Goal: Task Accomplishment & Management: Manage account settings

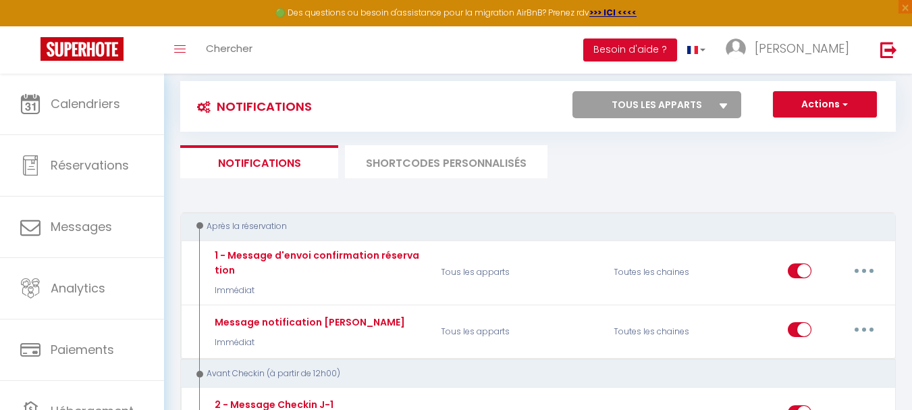
scroll to position [22, 0]
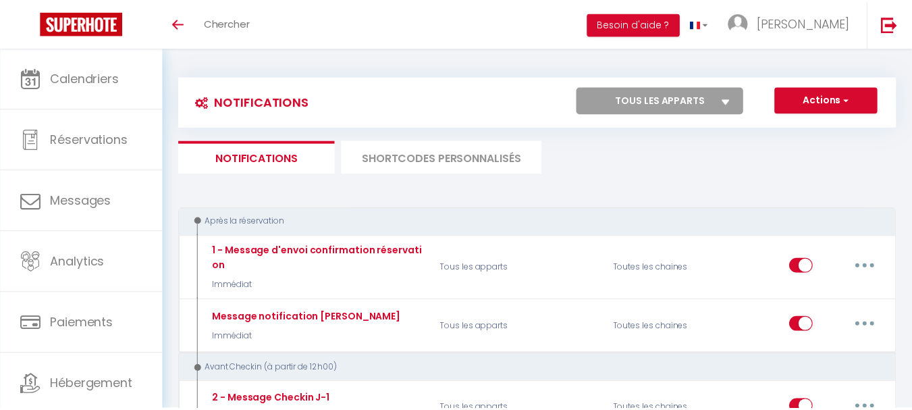
scroll to position [22, 0]
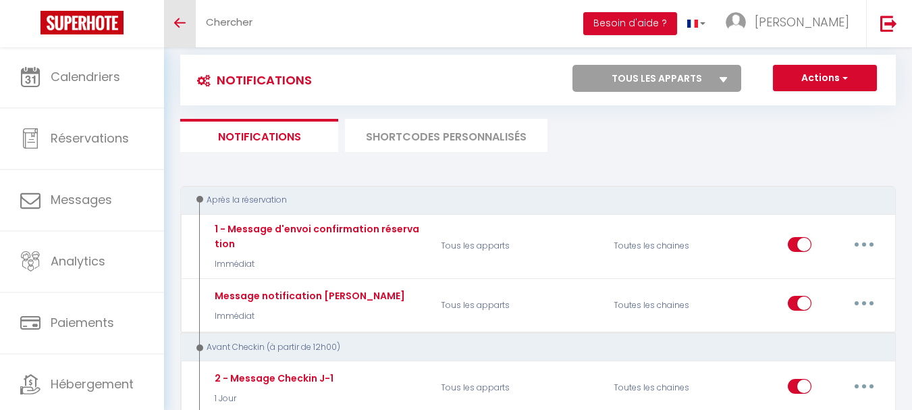
click at [184, 27] on link "Toggle menubar" at bounding box center [180, 23] width 32 height 47
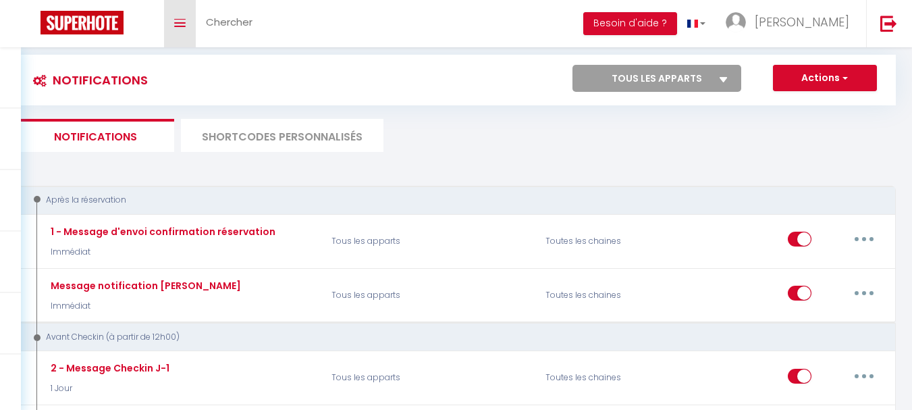
click at [179, 24] on icon "Toggle menubar" at bounding box center [179, 23] width 11 height 8
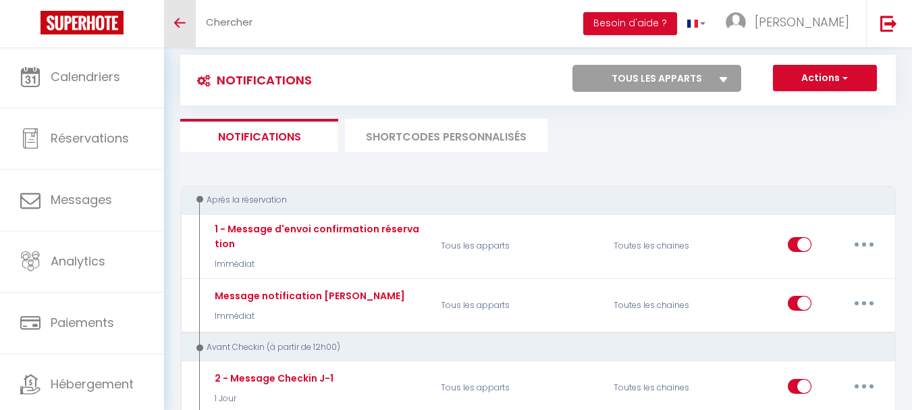
scroll to position [0, 0]
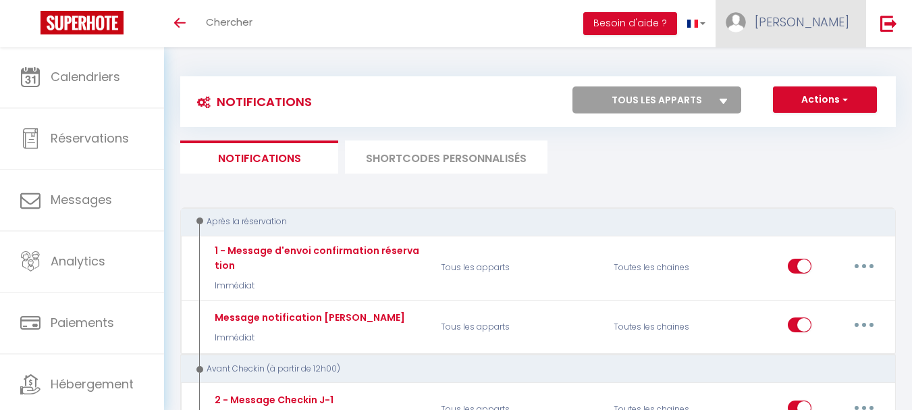
click at [860, 21] on link "[PERSON_NAME]" at bounding box center [791, 23] width 151 height 47
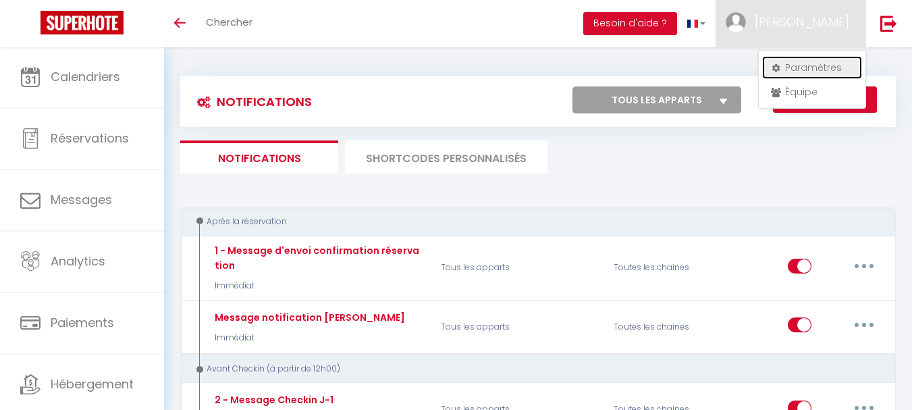
click at [806, 72] on link "Paramètres" at bounding box center [812, 67] width 100 height 23
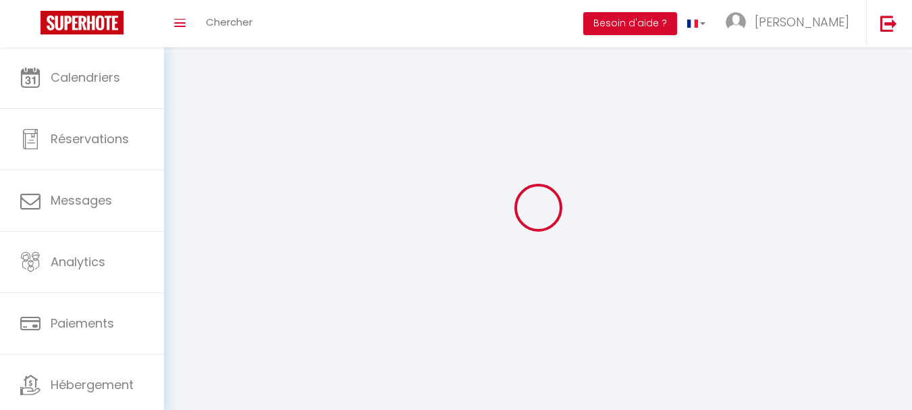
type input "[PERSON_NAME]"
type input "chalono"
type input "[PHONE_NUMBER]"
type input "rue allègre"
type input "97222"
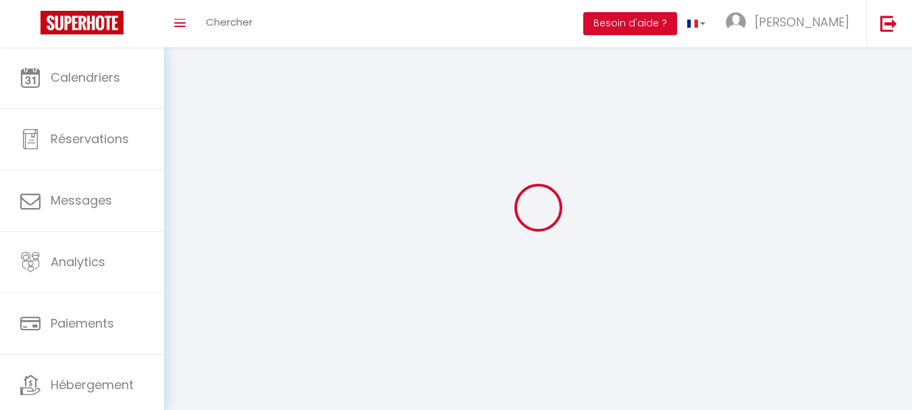
type input "case-pilote"
type input "Nbqka0pDnTokvZwFavV1N31DS"
type input "Rwj7sylUxeEklmrLlnlQRZiPm"
type input "[URL][DOMAIN_NAME]"
select select "136"
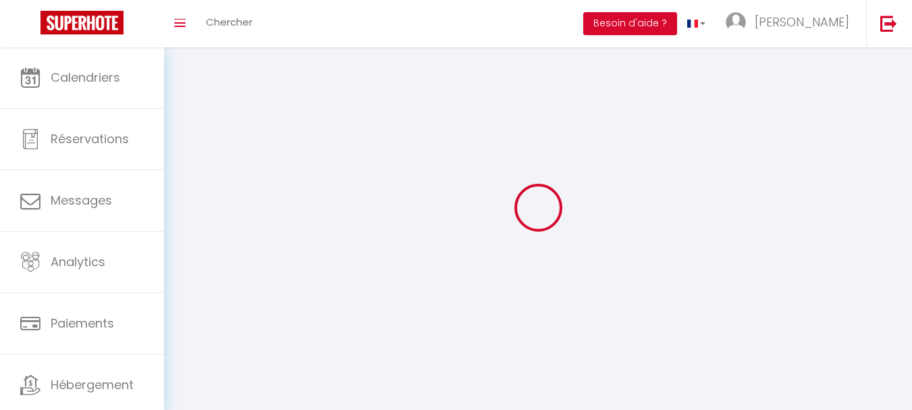
select select "28"
select select "fr"
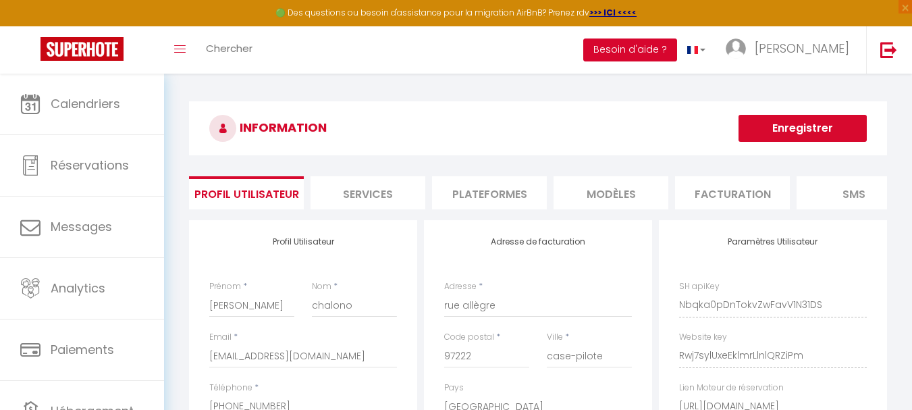
click at [677, 52] on button "Besoin d'aide ?" at bounding box center [630, 49] width 94 height 23
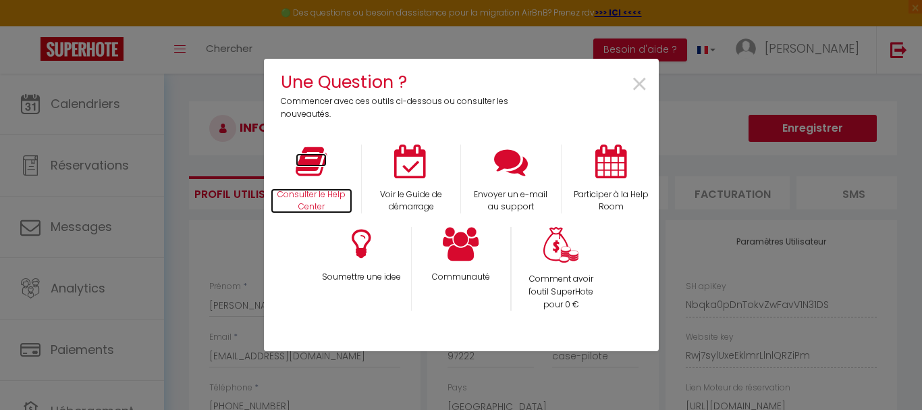
click at [310, 171] on icon at bounding box center [311, 162] width 31 height 34
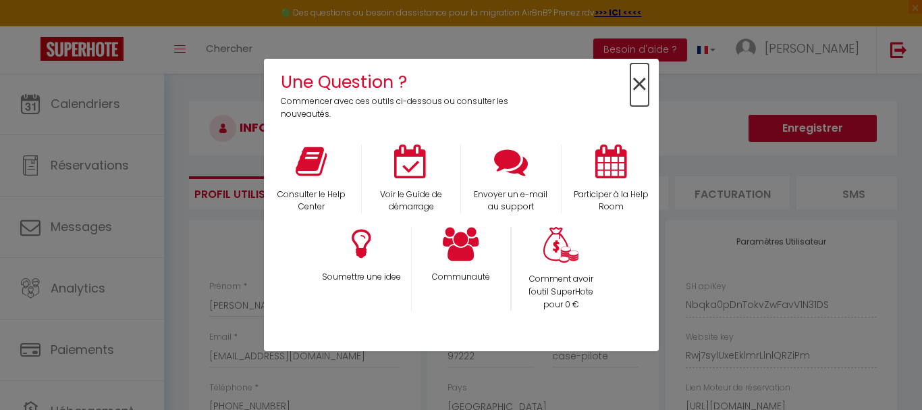
click at [646, 82] on span "×" at bounding box center [640, 84] width 18 height 43
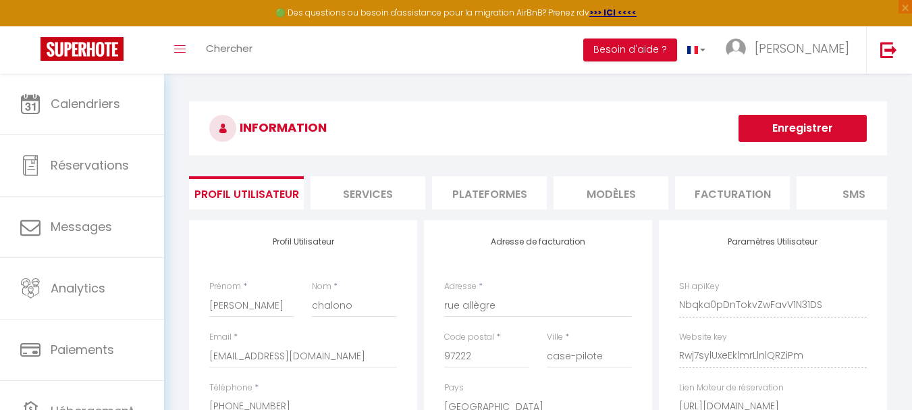
scroll to position [65, 0]
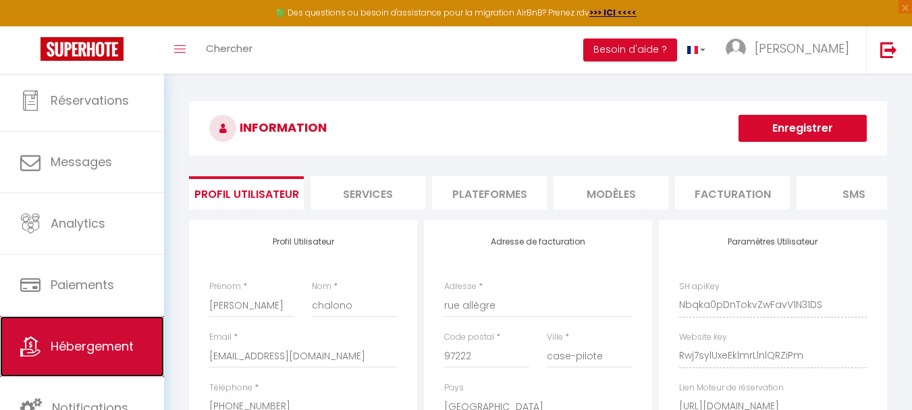
click at [93, 346] on span "Hébergement" at bounding box center [92, 346] width 83 height 17
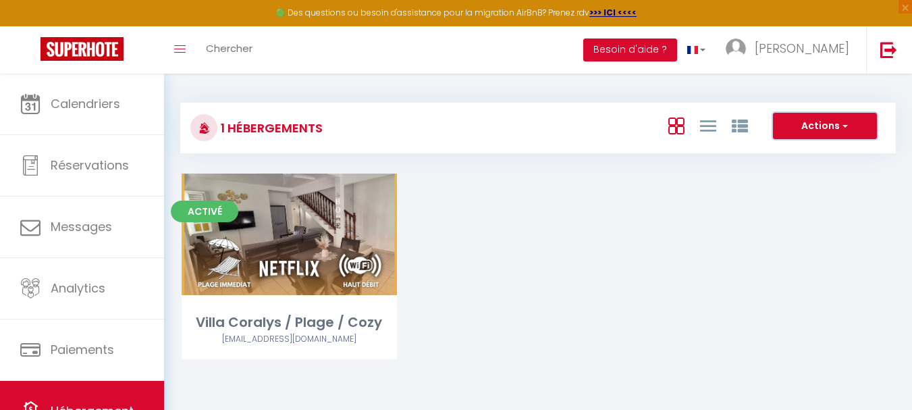
click at [838, 117] on button "Actions" at bounding box center [825, 126] width 104 height 27
click at [814, 151] on li "Créer un Hébergement" at bounding box center [815, 154] width 124 height 15
select select "3"
select select "2"
select select "1"
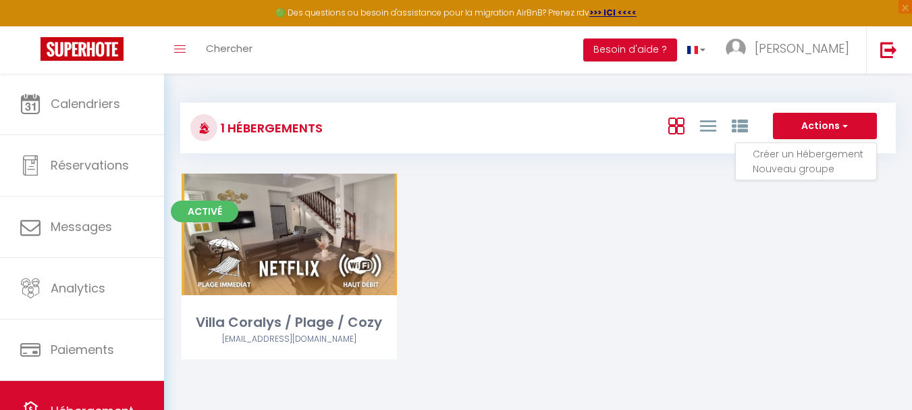
select select "1"
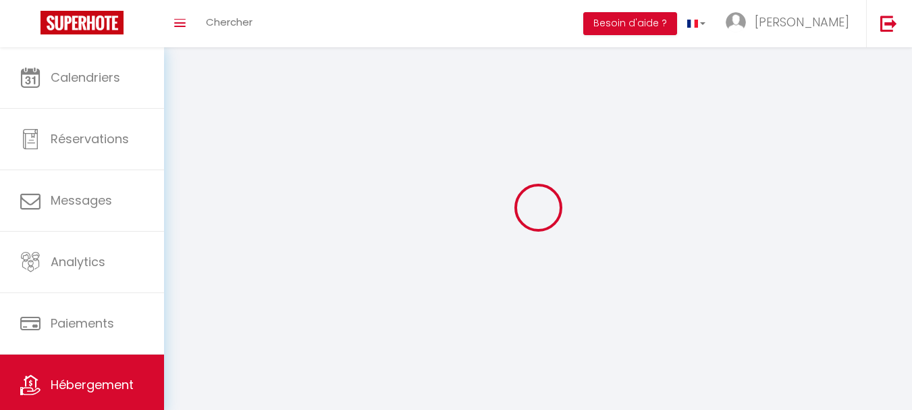
select select
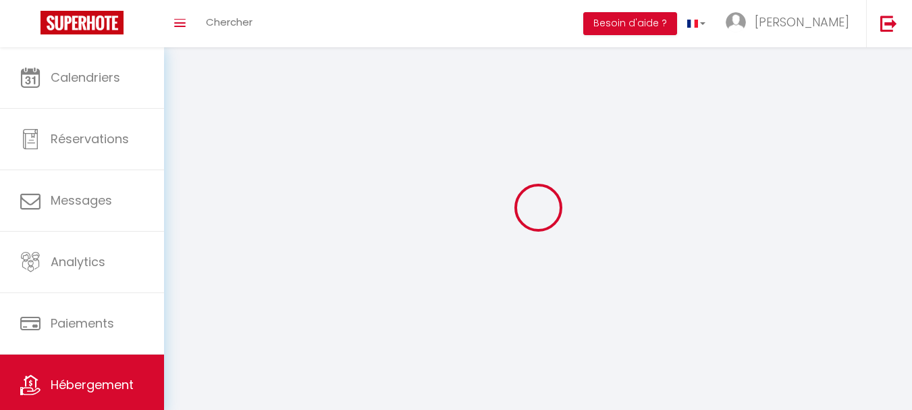
select select
checkbox input "false"
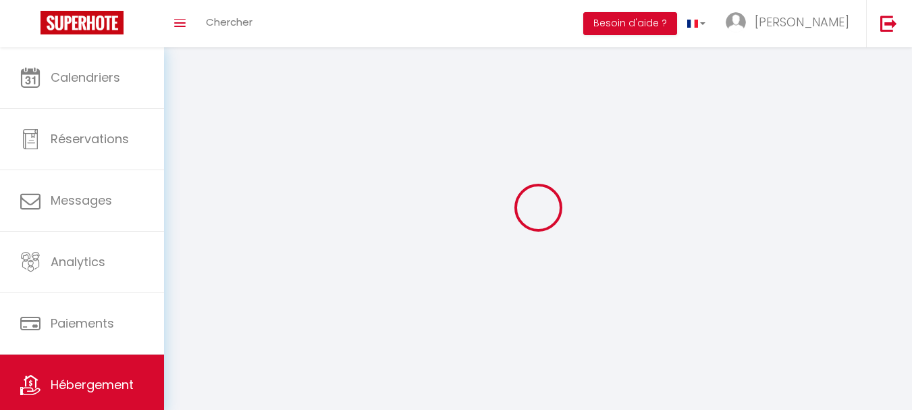
select select
select select "1"
select select "28"
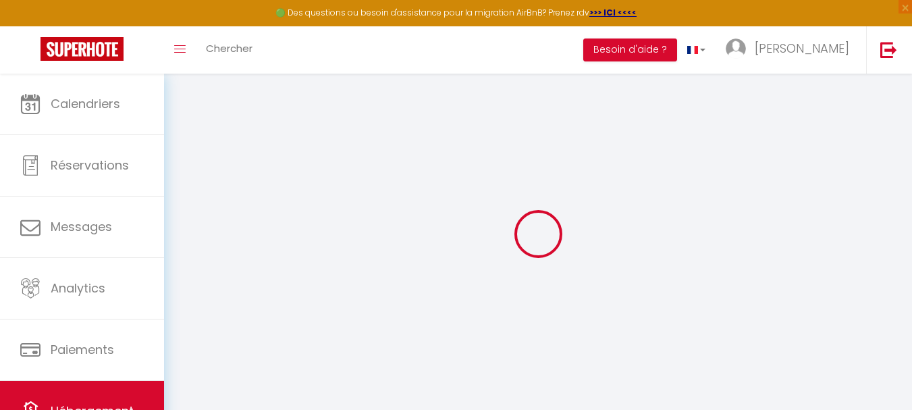
select select
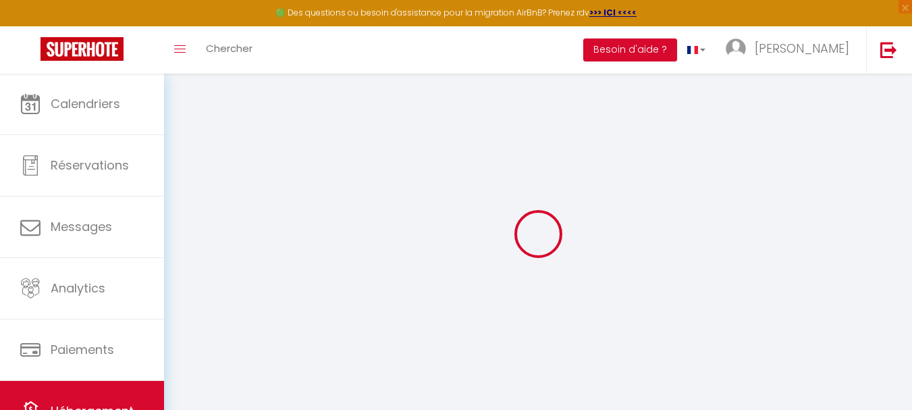
select select
checkbox input "false"
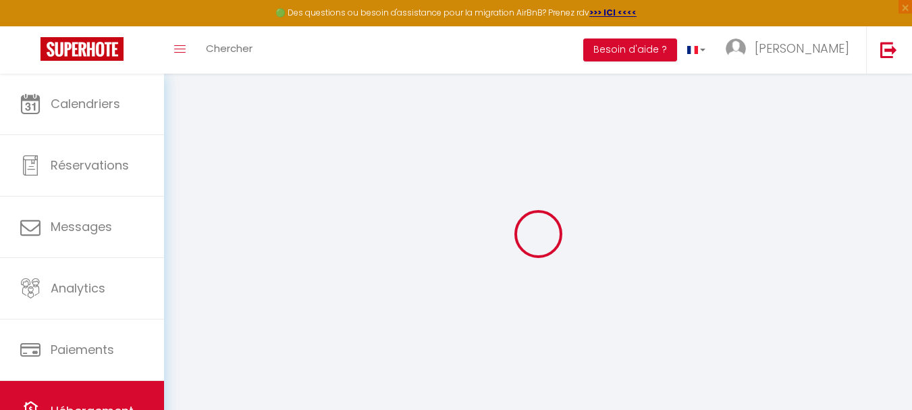
select select
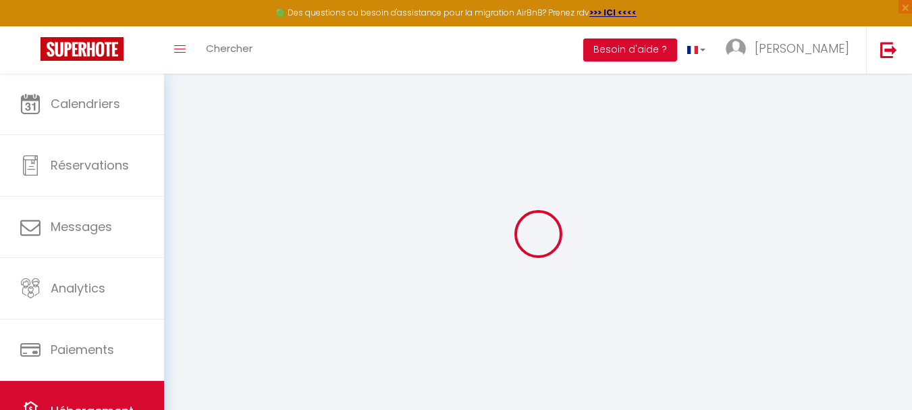
select select
checkbox input "false"
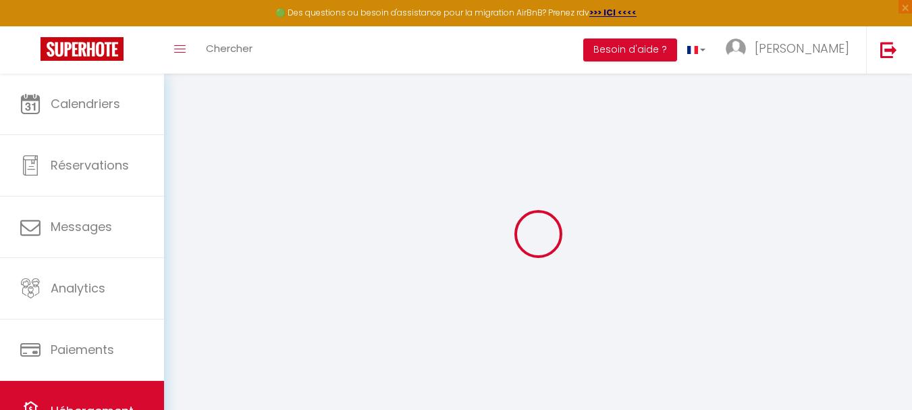
checkbox input "false"
select select
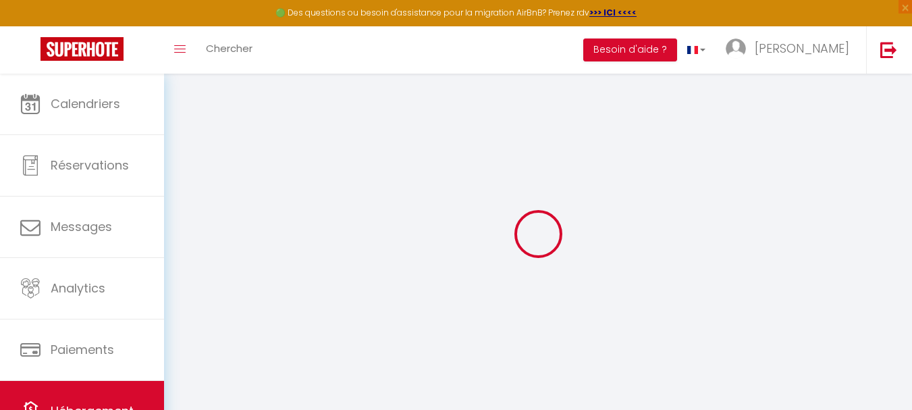
select select
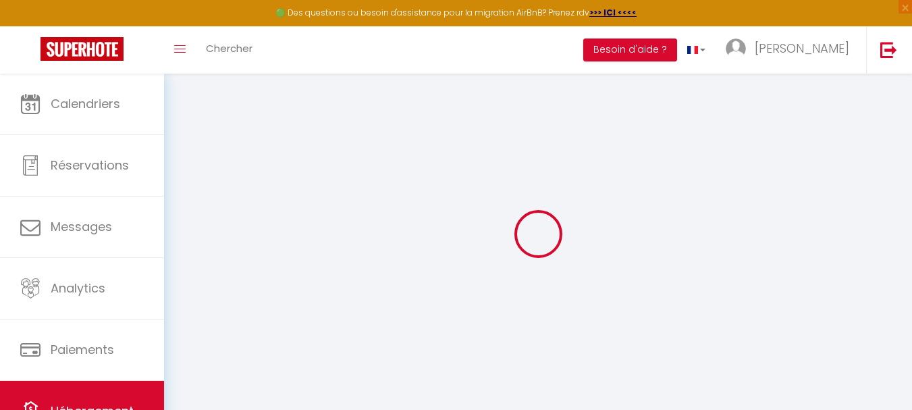
checkbox input "false"
select select
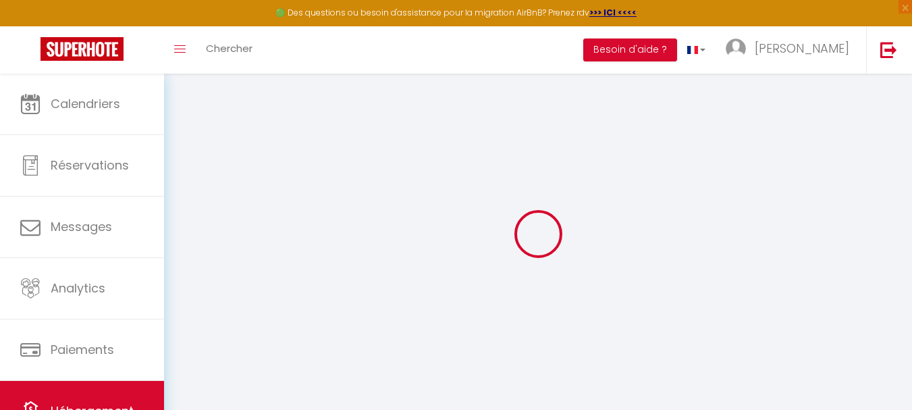
select select
checkbox input "false"
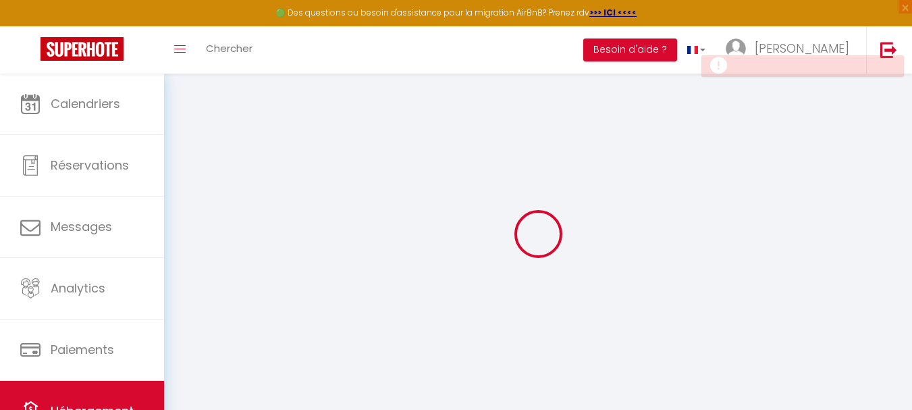
checkbox input "false"
select select
select select "15:00"
select select "23:45"
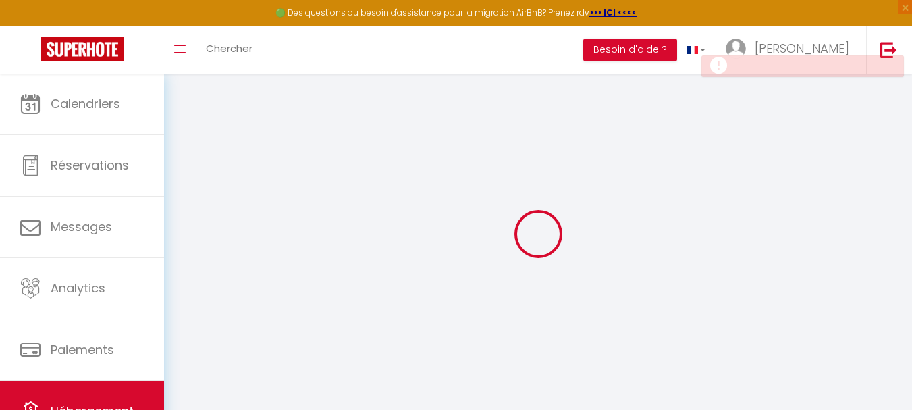
select select "11:00"
select select "30"
select select "120"
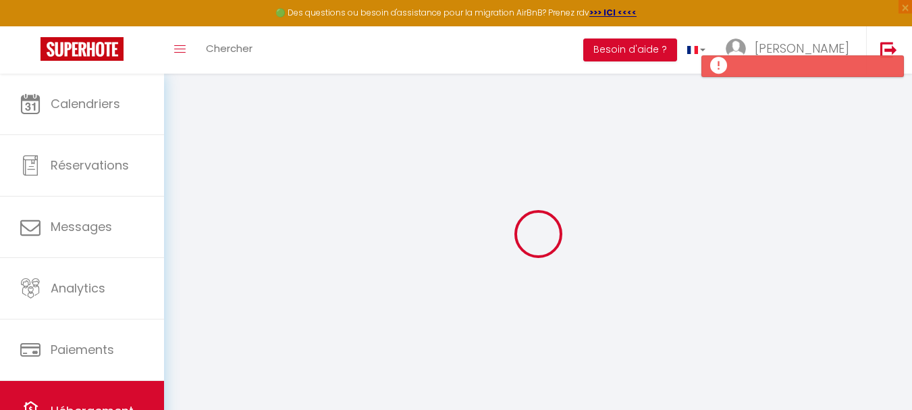
select select
checkbox input "false"
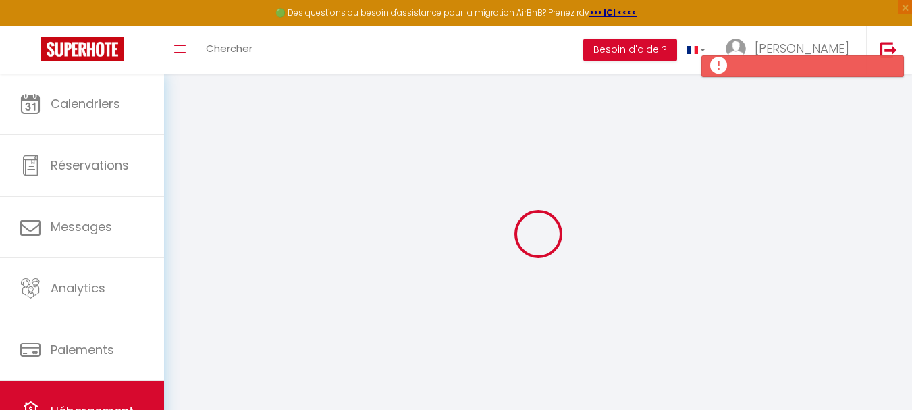
select select
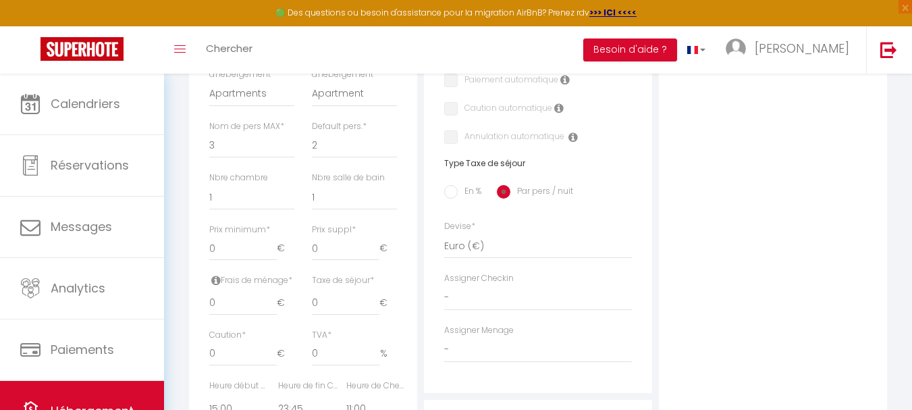
scroll to position [466, 0]
drag, startPoint x: 886, startPoint y: 292, endPoint x: 724, endPoint y: 66, distance: 278.8
click at [724, 66] on div "🟢 Des questions ou besoin d'assistance pour la migration AirBnB? Prenez rdv >>>…" at bounding box center [456, 141] width 912 height 1066
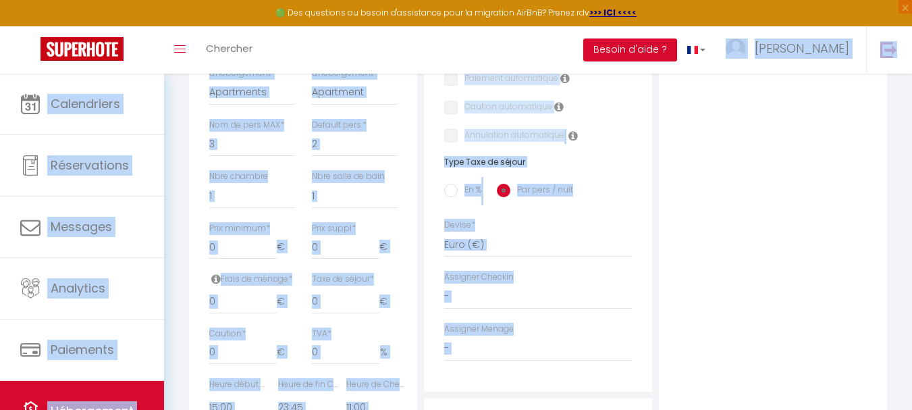
click at [704, 188] on div "Photo Photo Drag and drop a file here or click Ooops, something wrong appended.…" at bounding box center [773, 209] width 228 height 860
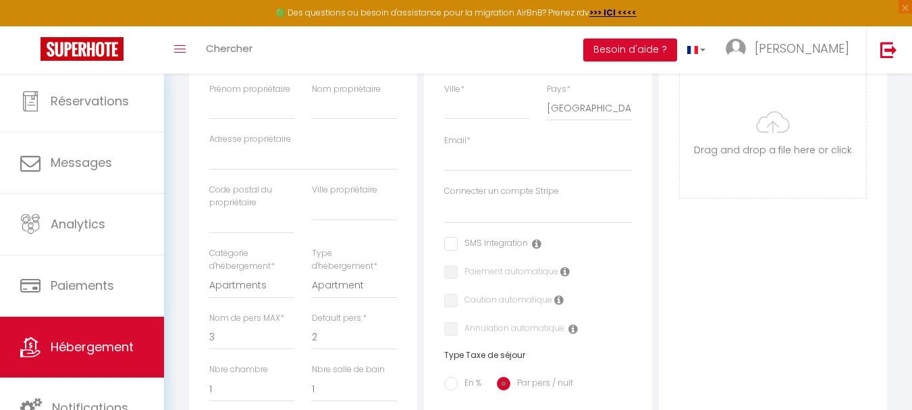
scroll to position [408, 0]
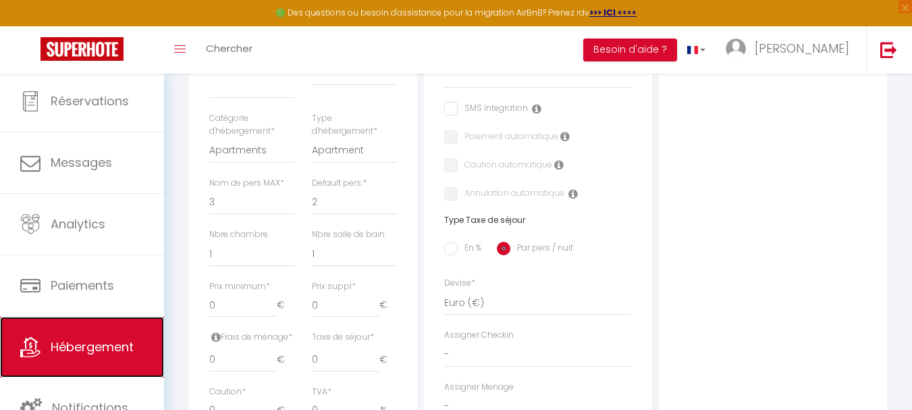
click at [79, 358] on link "Hébergement" at bounding box center [82, 347] width 164 height 61
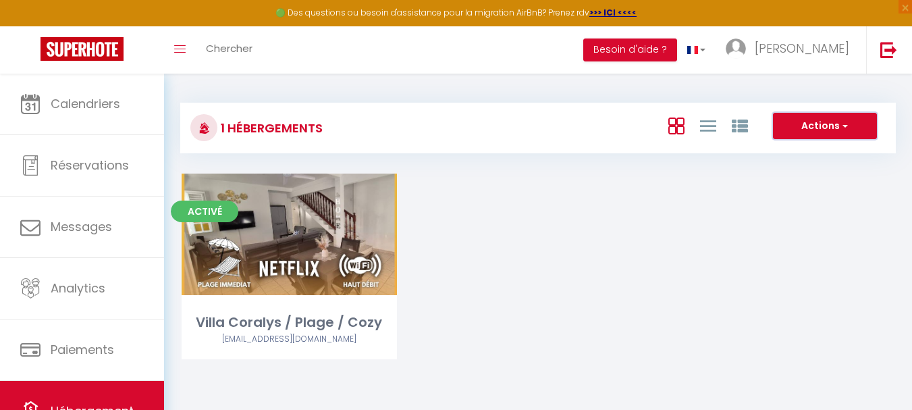
click at [838, 130] on button "Actions" at bounding box center [825, 126] width 104 height 27
click at [824, 151] on li "Créer un Hébergement" at bounding box center [815, 154] width 124 height 15
select select "3"
select select "2"
select select "1"
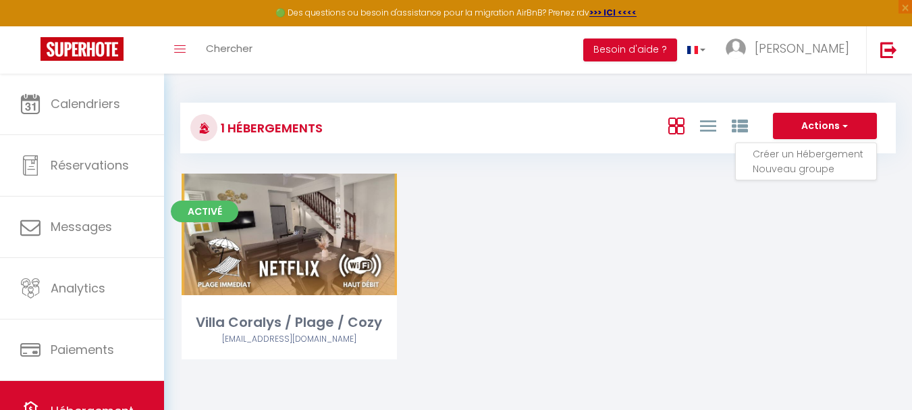
select select "1"
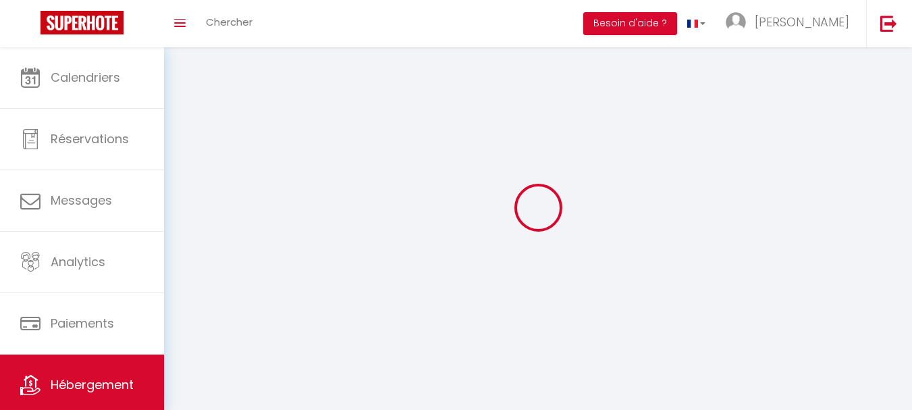
select select
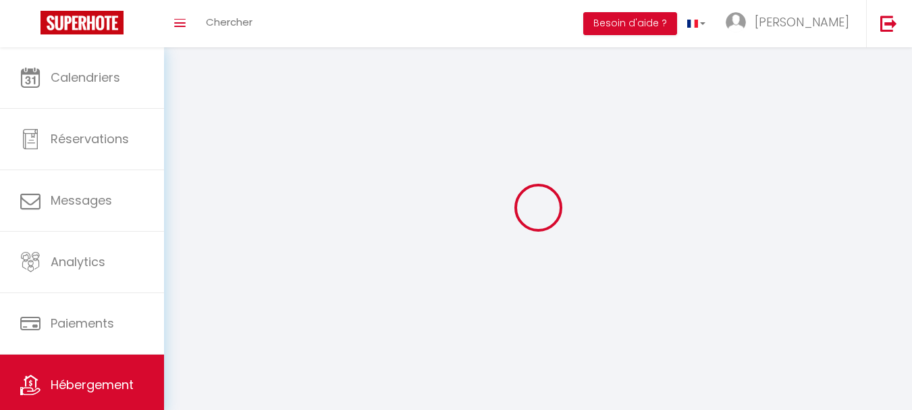
select select
checkbox input "false"
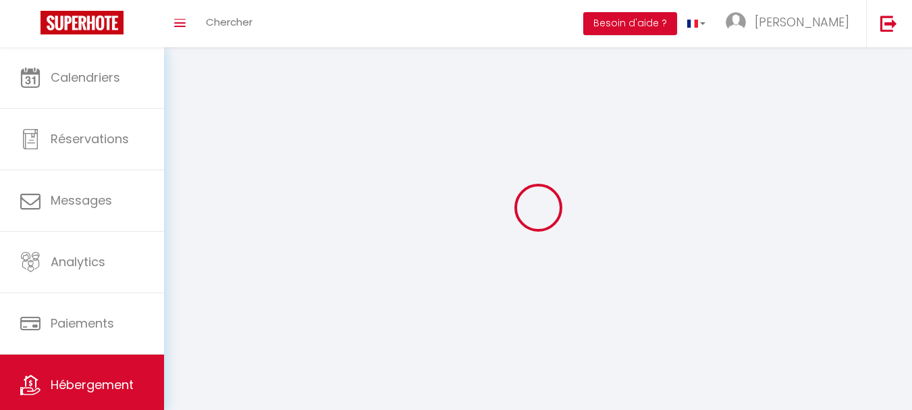
checkbox input "false"
select select
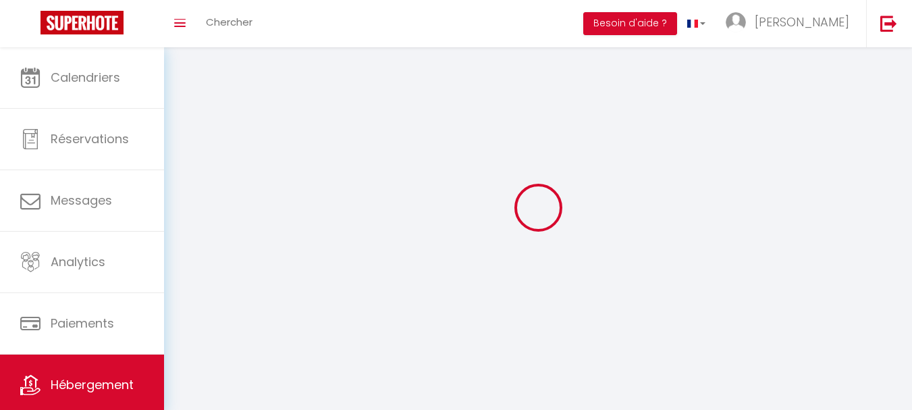
select select
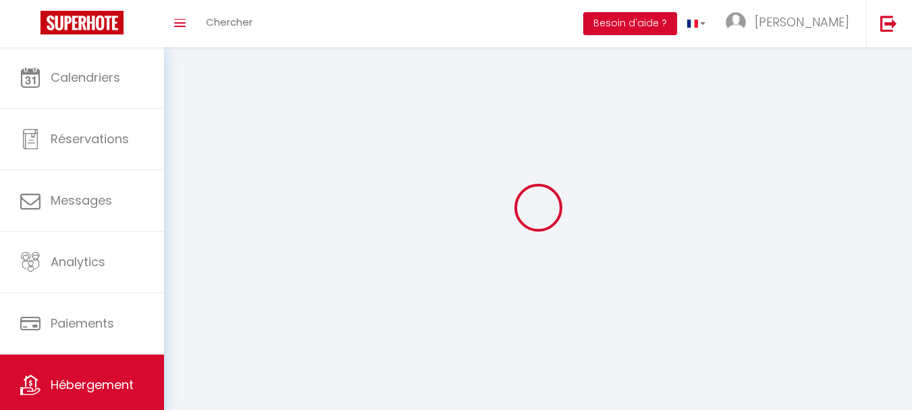
checkbox input "false"
select select
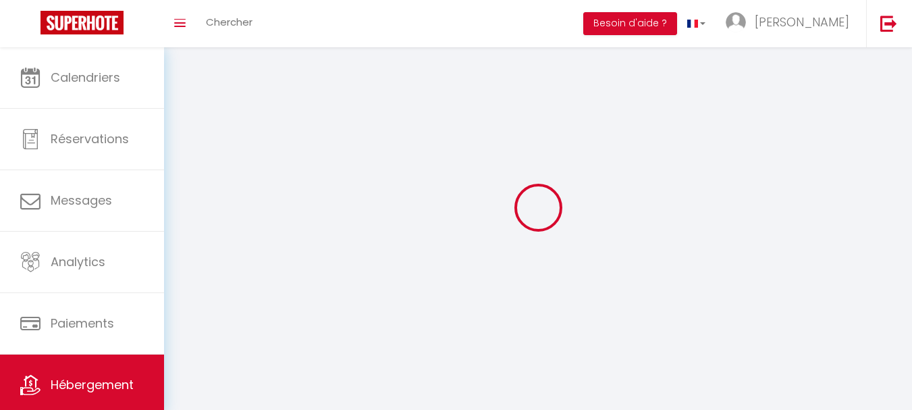
select select
select select "28"
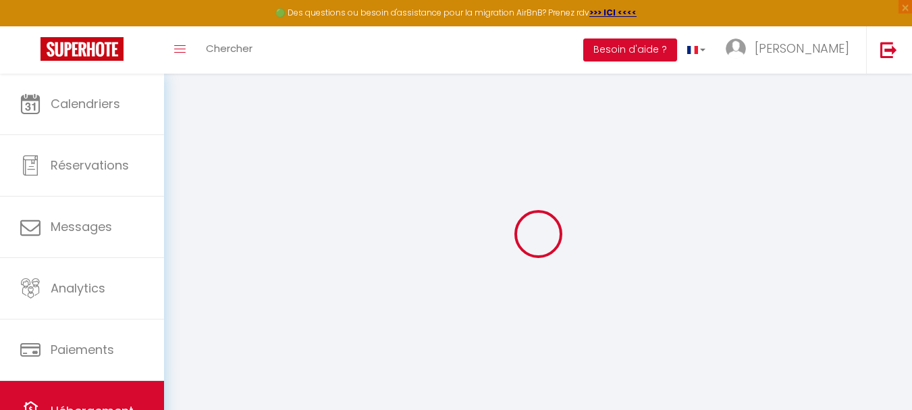
select select
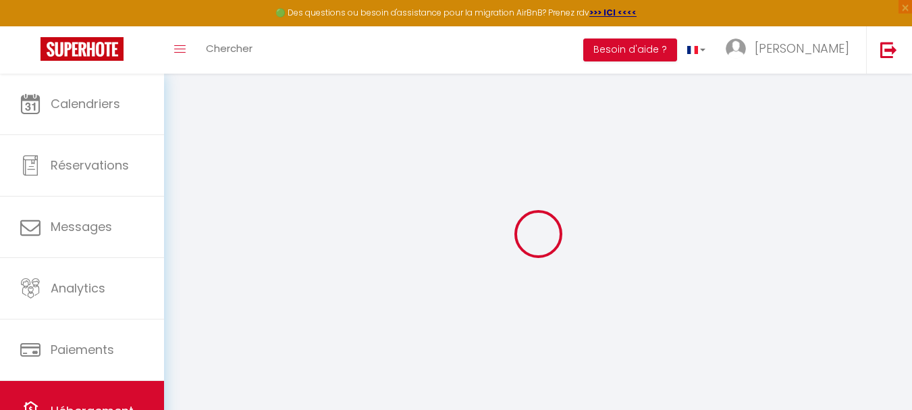
select select
checkbox input "false"
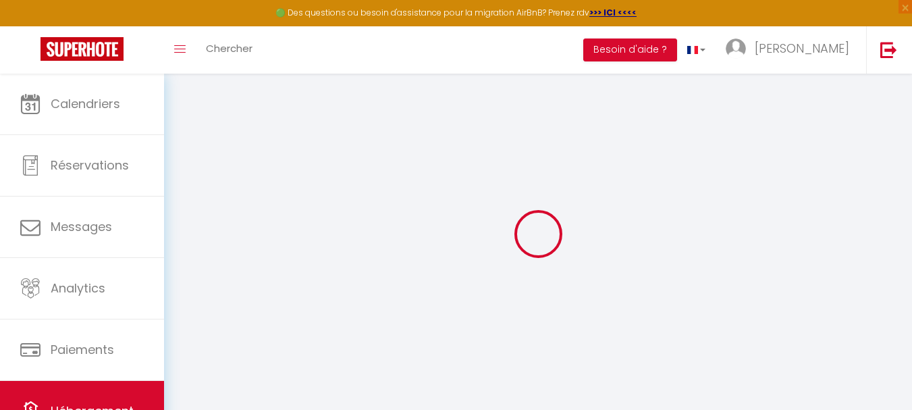
select select
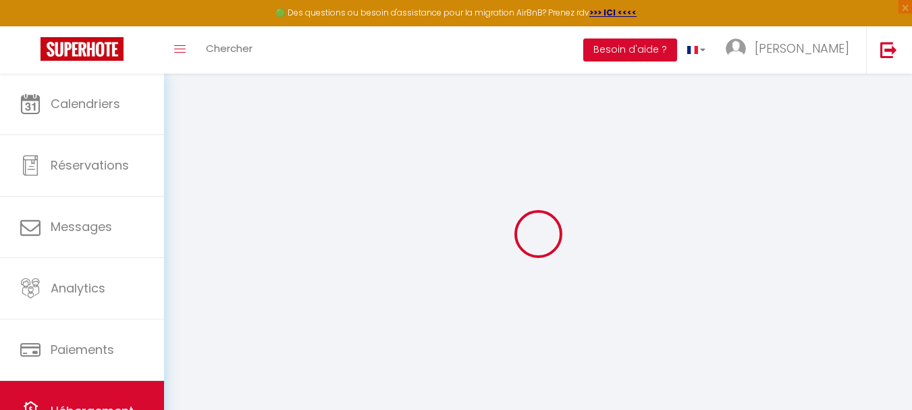
select select
checkbox input "false"
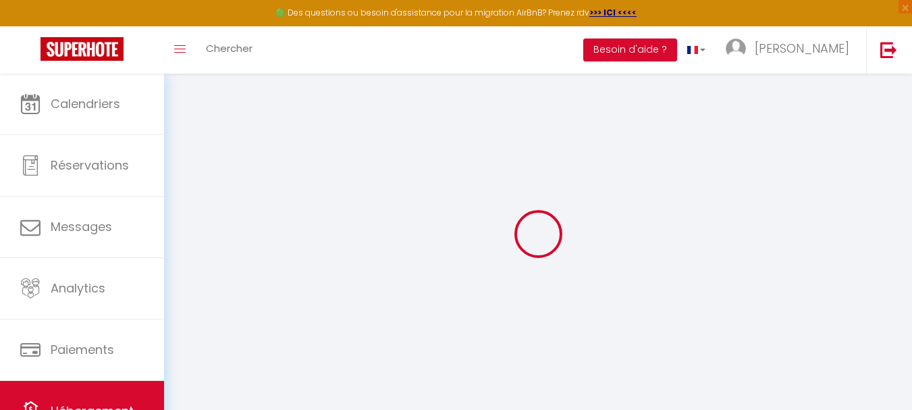
checkbox input "false"
select select
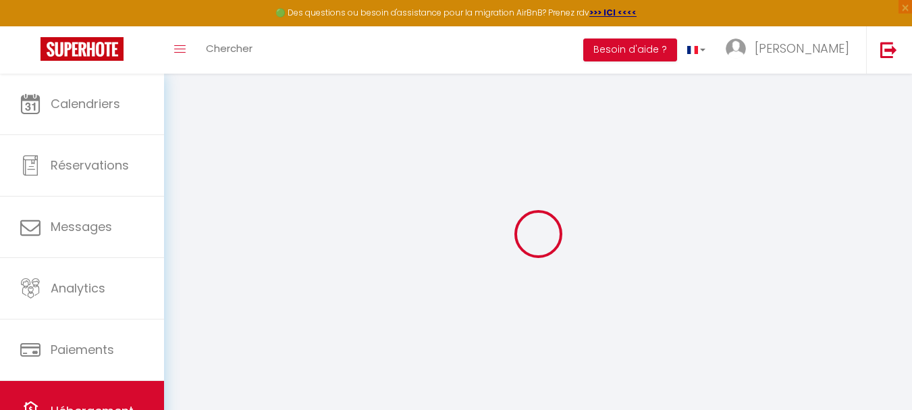
select select
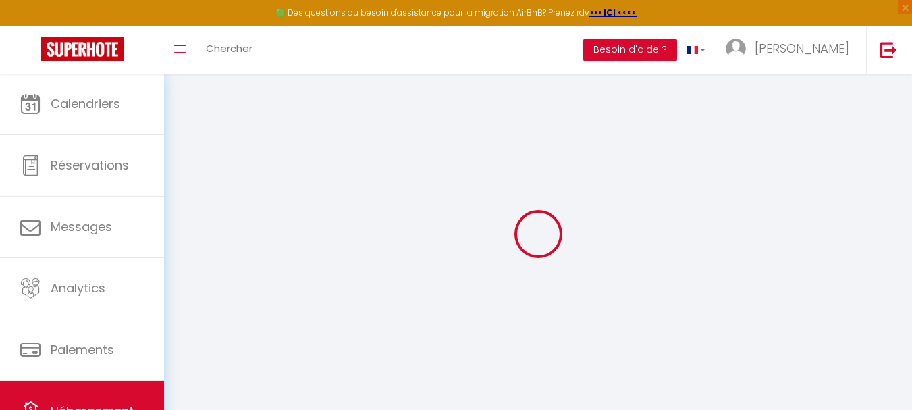
checkbox input "false"
select select
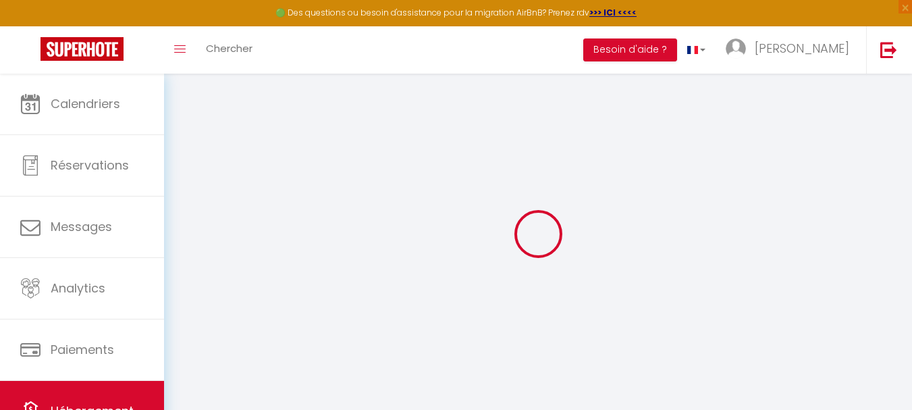
select select
checkbox input "false"
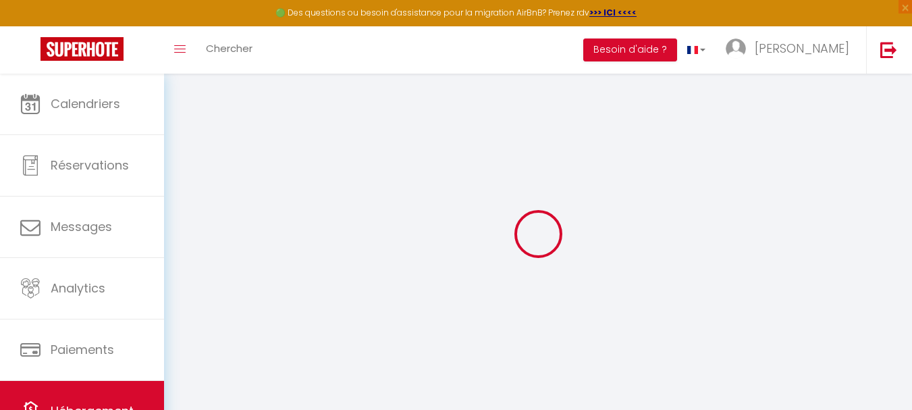
checkbox input "false"
select select
select select "15:00"
select select "23:45"
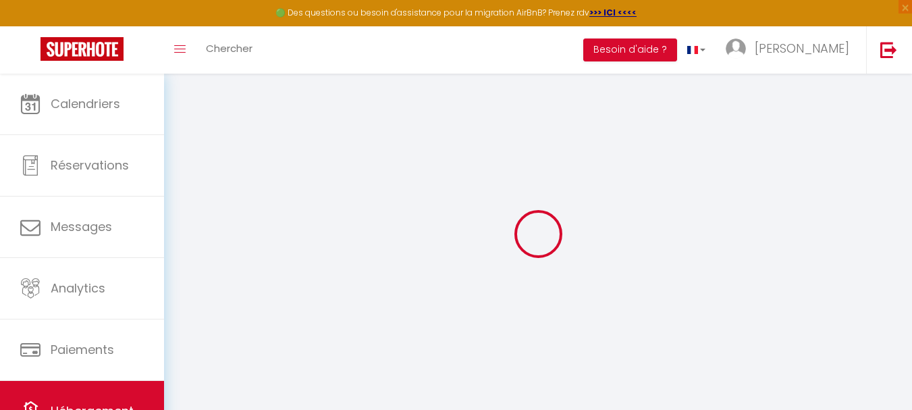
select select "11:00"
select select "30"
select select "120"
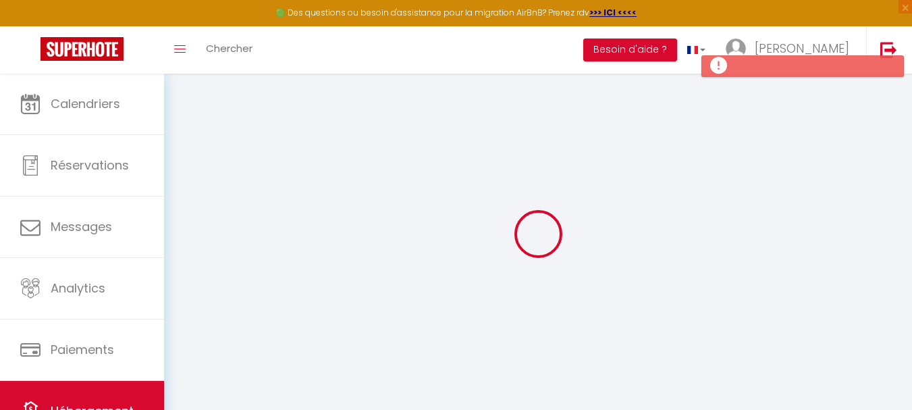
select select
checkbox input "false"
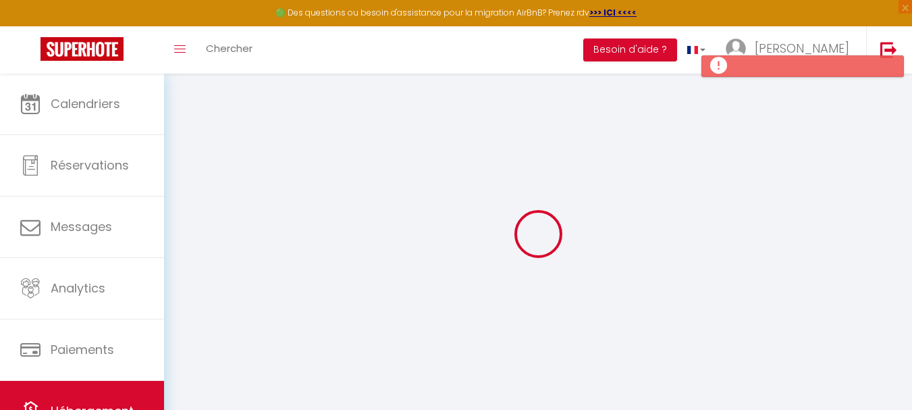
select select
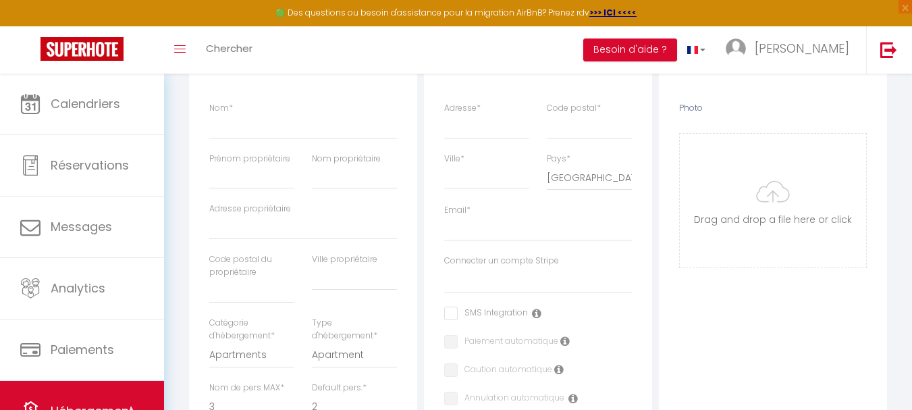
scroll to position [122, 0]
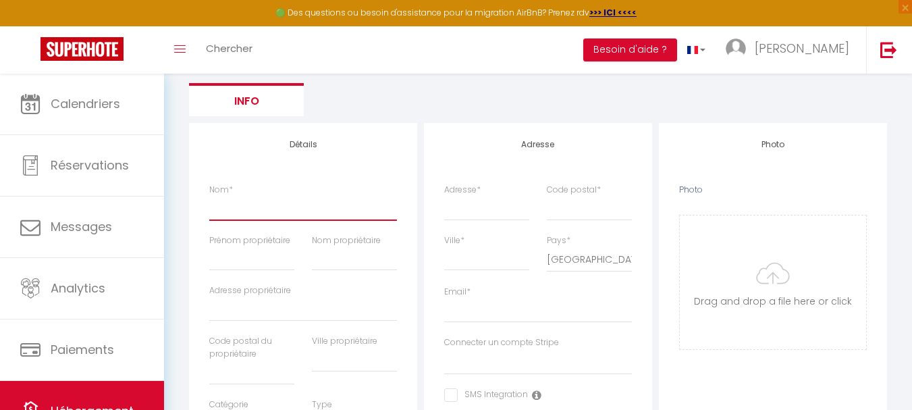
click at [289, 209] on input "Nom *" at bounding box center [303, 208] width 188 height 24
type input "C"
select select
checkbox input "false"
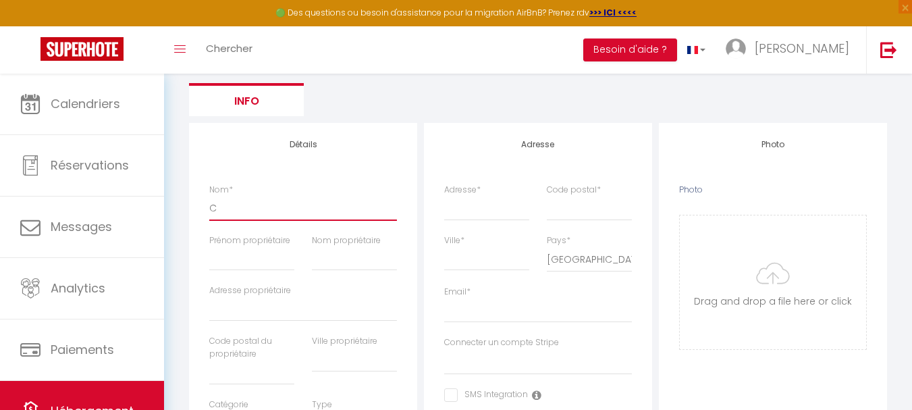
checkbox input "false"
select select
type input "CH"
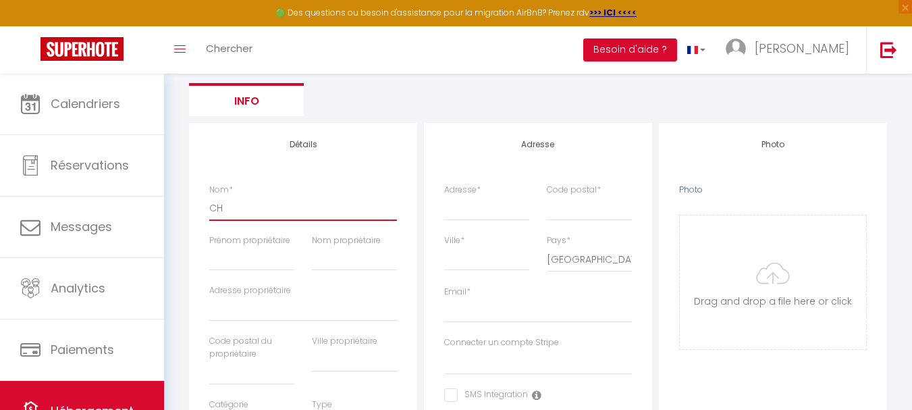
select select
checkbox input "false"
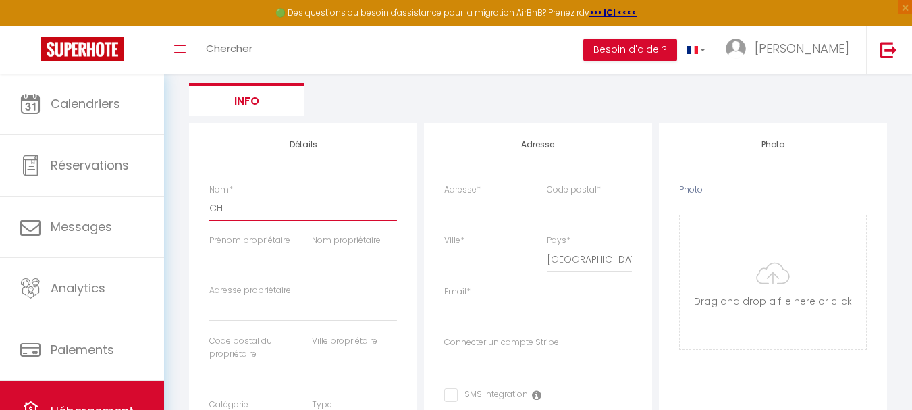
select select
type input "CHA"
select select
checkbox input "false"
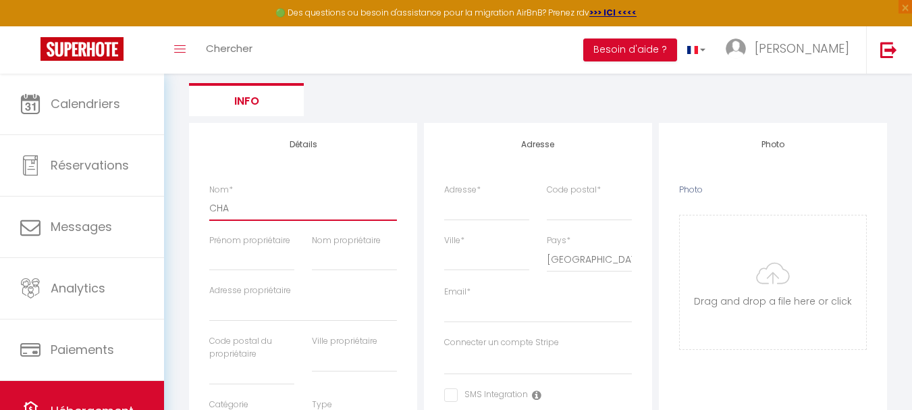
checkbox input "false"
select select
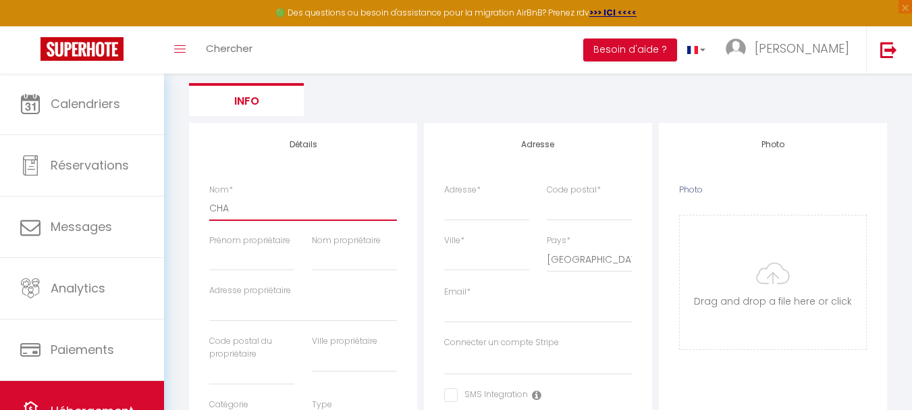
type input "CHAL"
select select
checkbox input "false"
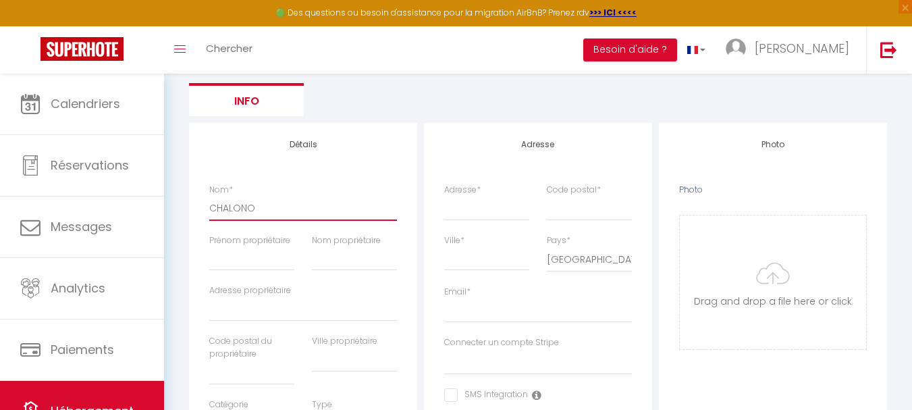
drag, startPoint x: 264, startPoint y: 205, endPoint x: 207, endPoint y: 214, distance: 58.1
click at [207, 214] on div "Nom * CHALONO" at bounding box center [303, 209] width 205 height 51
click at [232, 265] on input "Prénom propriétaire" at bounding box center [251, 258] width 85 height 24
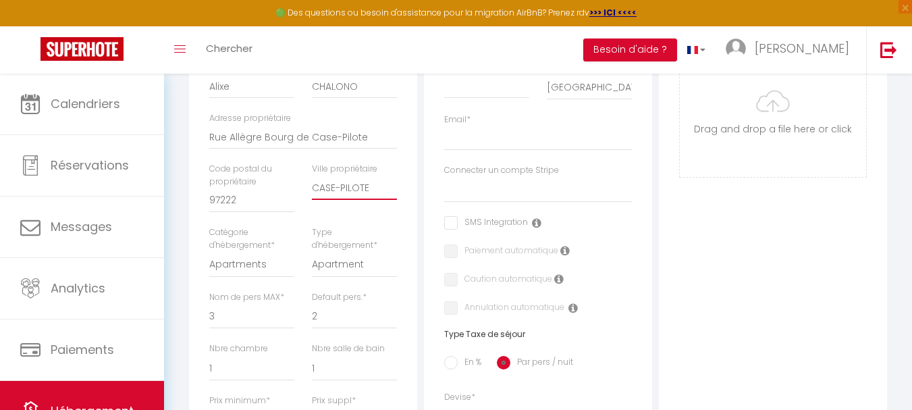
scroll to position [324, 0]
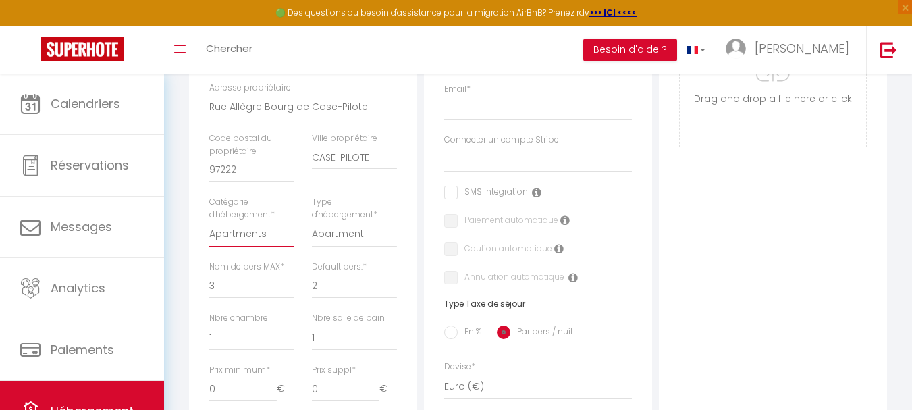
click at [240, 241] on select "Apartments Houses Secondary units Unique Homes BNB Others" at bounding box center [251, 234] width 85 height 26
click at [396, 229] on select "Apartment Condominium Loft Serviced Apartment" at bounding box center [354, 234] width 85 height 26
click at [312, 221] on select "Apartment Condominium Loft Serviced Apartment" at bounding box center [354, 234] width 85 height 26
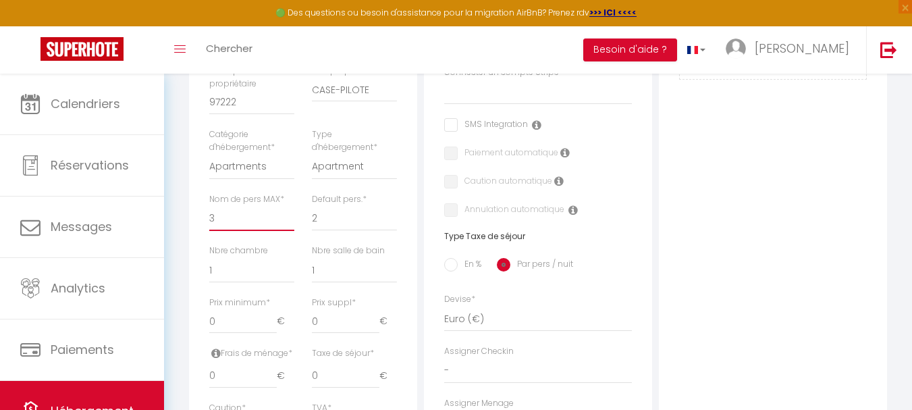
click at [264, 221] on select "1 2 3 4 5 6 7 8 9 10 11 12 13 14" at bounding box center [251, 218] width 85 height 26
click at [220, 216] on select "1 2 3 4 5 6 7 8 9 10 11 12 13 14" at bounding box center [251, 218] width 85 height 26
click at [209, 205] on select "1 2 3 4 5 6 7 8 9 10 11 12 13 14" at bounding box center [251, 218] width 85 height 26
click at [339, 221] on select "1 2 3 4 5 6 7 8 9 10 11 12 13 14" at bounding box center [354, 218] width 85 height 26
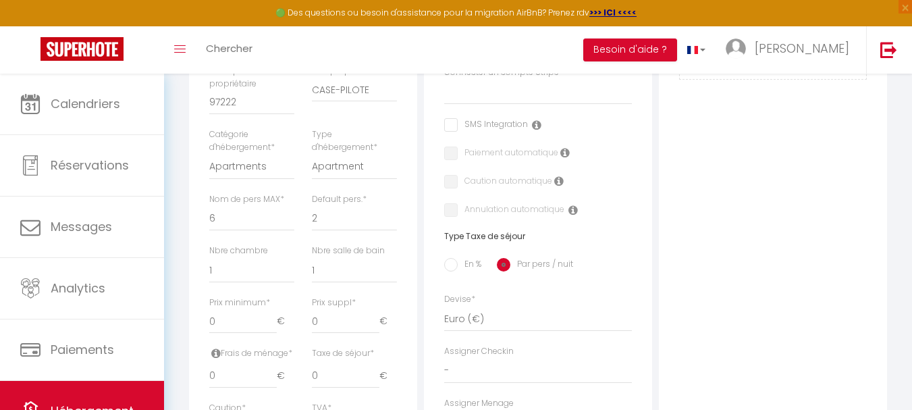
click at [415, 238] on div "Détails Nom * Villa [PERSON_NAME] propriétaire Alixe Nom propriétaire CHALONO A…" at bounding box center [303, 243] width 228 height 780
click at [330, 223] on select "1 2 3 4 5 6 7 8 9 10 11 12 13 14" at bounding box center [354, 218] width 85 height 26
click at [332, 221] on select "1 2 3 4 5 6 7 8 9 10 11 12 13 14" at bounding box center [354, 218] width 85 height 26
click at [263, 271] on select "0 1 2 3 4 5 6 7 8 9 10 11 12 13" at bounding box center [251, 270] width 85 height 26
click at [264, 271] on select "0 1 2 3 4 5 6 7 8 9 10 11 12 13" at bounding box center [251, 270] width 85 height 26
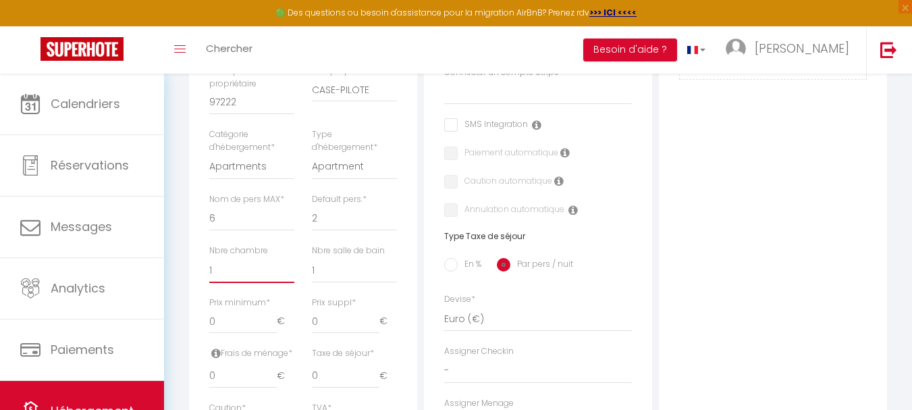
click at [264, 271] on select "0 1 2 3 4 5 6 7 8 9 10 11 12 13" at bounding box center [251, 270] width 85 height 26
click at [209, 257] on select "0 1 2 3 4 5 6 7 8 9 10 11 12 13" at bounding box center [251, 270] width 85 height 26
click at [323, 270] on select "0 1 2 3 4 5 6 7 8 9 10 11 12 13" at bounding box center [354, 270] width 85 height 26
click at [245, 324] on input "0" at bounding box center [243, 321] width 68 height 24
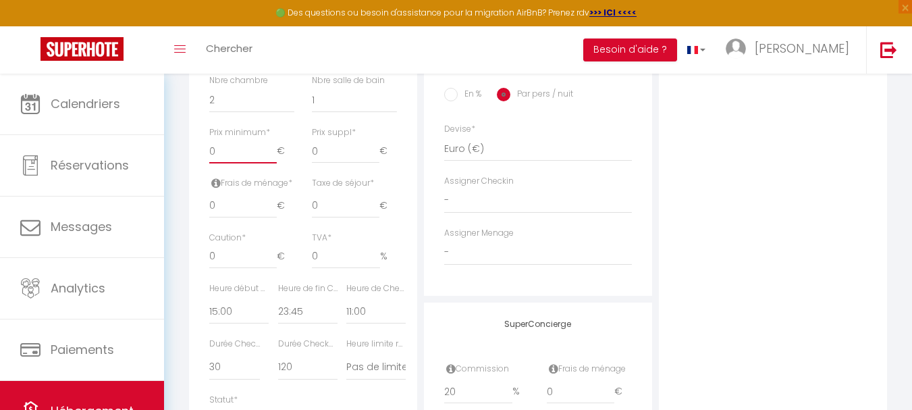
scroll to position [594, 0]
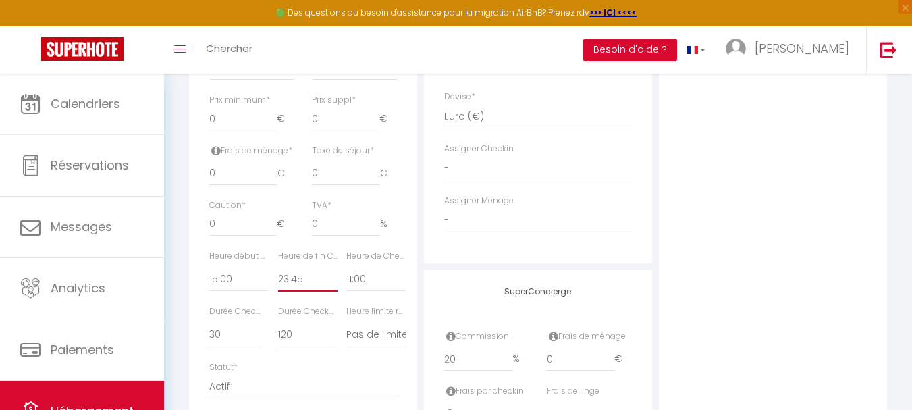
click at [292, 279] on select "00:00 00:15 00:30 00:45 01:00 01:15 01:30 01:45 02:00 02:15 02:30 02:45 03:00" at bounding box center [307, 279] width 59 height 26
click at [278, 266] on select "00:00 00:15 00:30 00:45 01:00 01:15 01:30 01:45 02:00 02:15 02:30 02:45 03:00" at bounding box center [307, 279] width 59 height 26
click at [369, 282] on select "00:00 00:15 00:30 00:45 01:00 01:15 01:30 01:45 02:00 02:15 02:30 02:45 03:00" at bounding box center [375, 279] width 59 height 26
click at [368, 282] on select "00:00 00:15 00:30 00:45 01:00 01:15 01:30 01:45 02:00 02:15 02:30 02:45 03:00" at bounding box center [375, 279] width 59 height 26
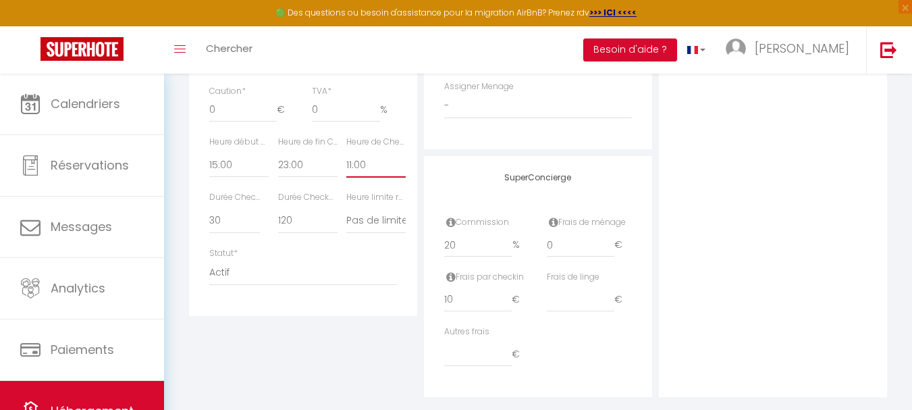
scroll to position [729, 0]
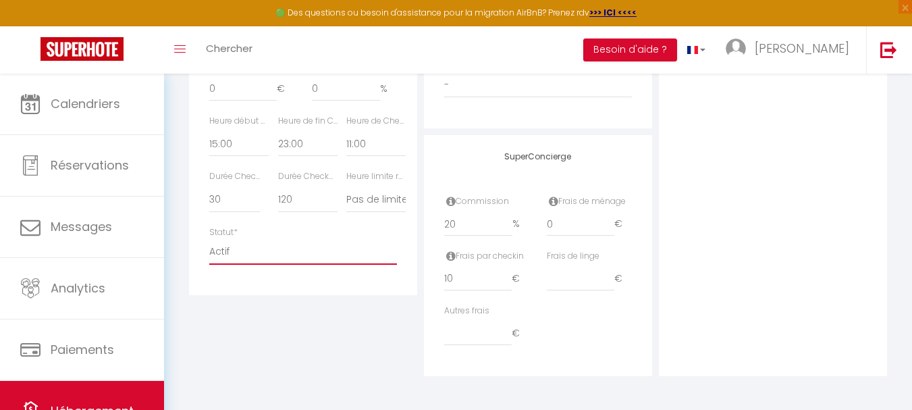
click at [229, 248] on select "Actif Pas actif" at bounding box center [303, 252] width 188 height 26
drag, startPoint x: 452, startPoint y: 277, endPoint x: 418, endPoint y: 279, distance: 34.5
click at [572, 226] on input "0" at bounding box center [581, 224] width 68 height 24
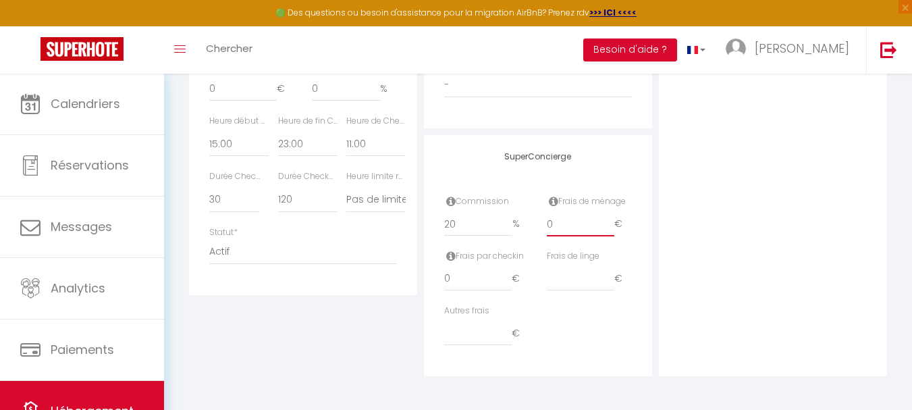
drag, startPoint x: 561, startPoint y: 225, endPoint x: 531, endPoint y: 221, distance: 30.0
click at [531, 221] on div "Commission 20 % Frais de ménage 0 €" at bounding box center [538, 222] width 205 height 55
drag, startPoint x: 575, startPoint y: 245, endPoint x: 491, endPoint y: 165, distance: 116.1
click at [490, 165] on div "SuperConcierge Commission 20 % Frais de ménage 150 € Frais par checkin 0 € Frai…" at bounding box center [538, 255] width 228 height 241
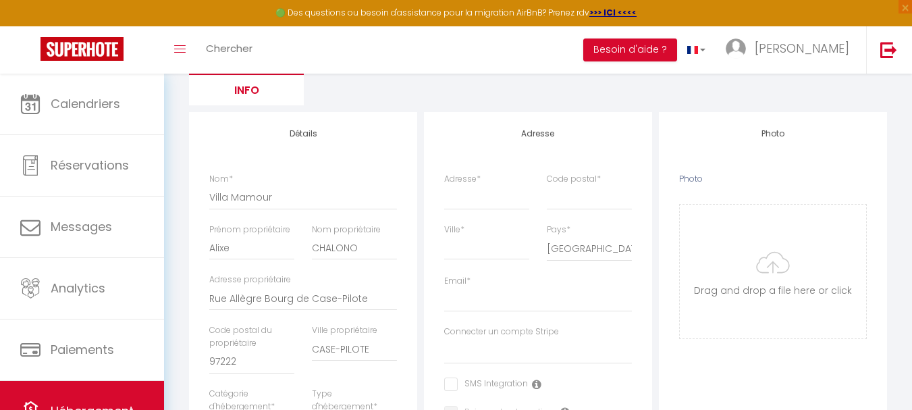
scroll to position [122, 0]
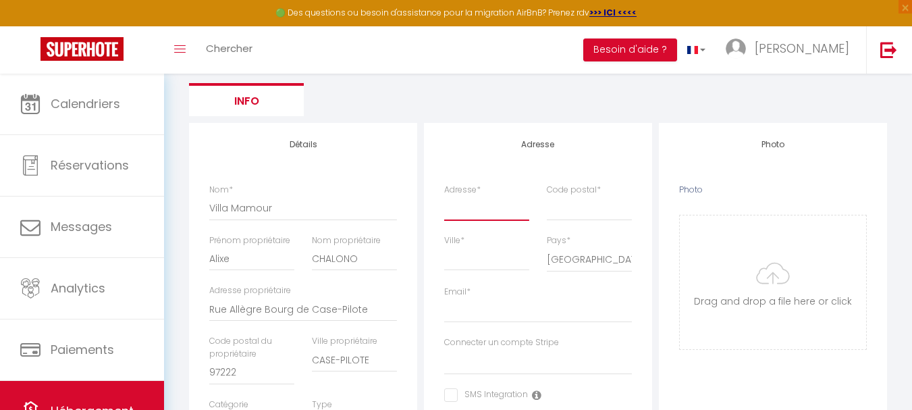
click at [509, 216] on input "Adresse *" at bounding box center [486, 208] width 85 height 24
click at [567, 218] on input "Code postal *" at bounding box center [589, 208] width 85 height 24
click at [479, 259] on input "CASE-PLOTE" at bounding box center [486, 258] width 85 height 24
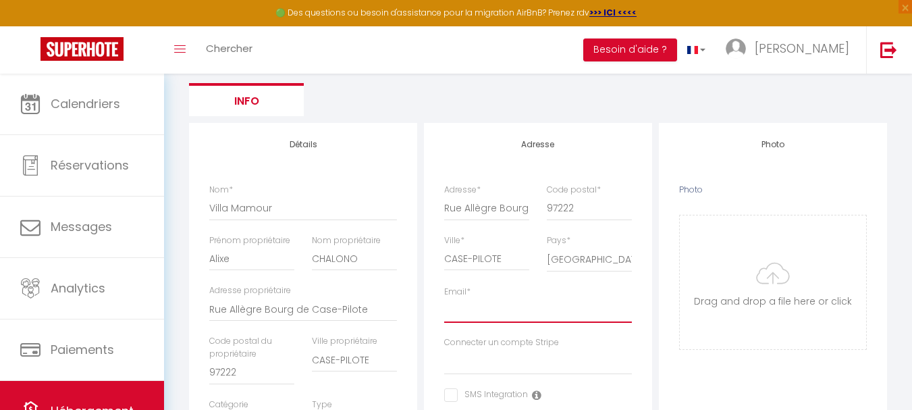
click at [479, 320] on input "Email *" at bounding box center [538, 310] width 188 height 24
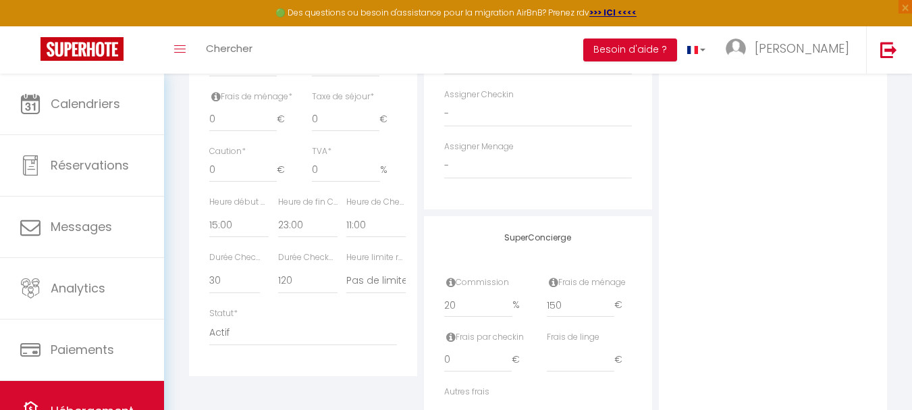
scroll to position [662, 0]
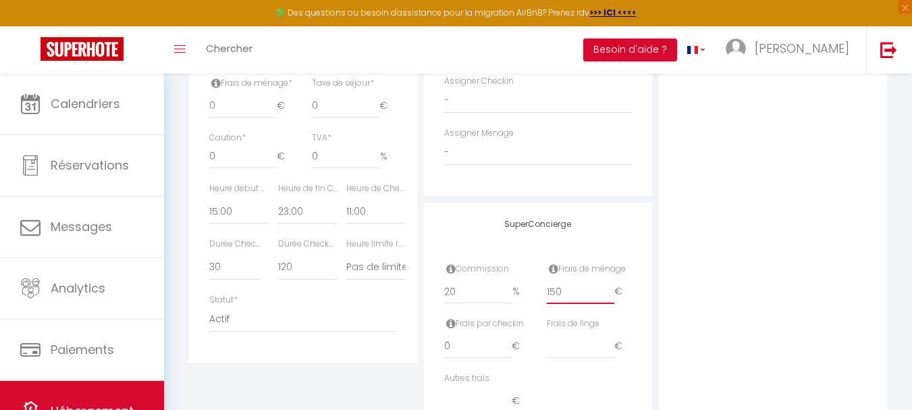
drag, startPoint x: 568, startPoint y: 295, endPoint x: 530, endPoint y: 297, distance: 37.9
click at [530, 297] on div "Commission 20 % Frais de ménage 150 €" at bounding box center [538, 290] width 205 height 55
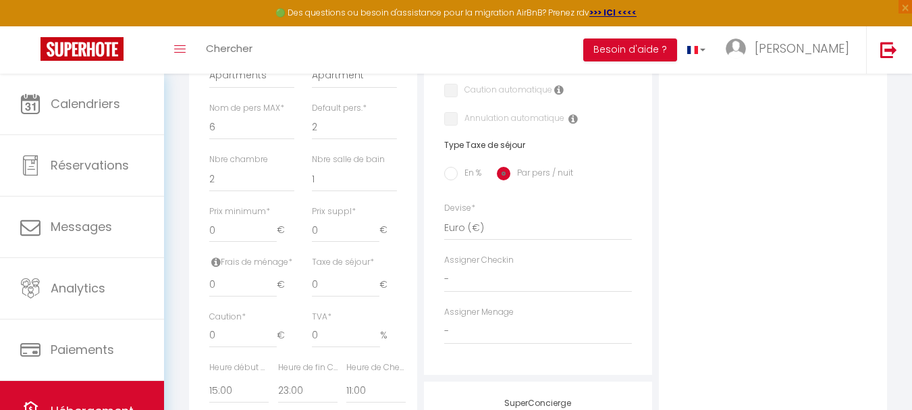
scroll to position [459, 0]
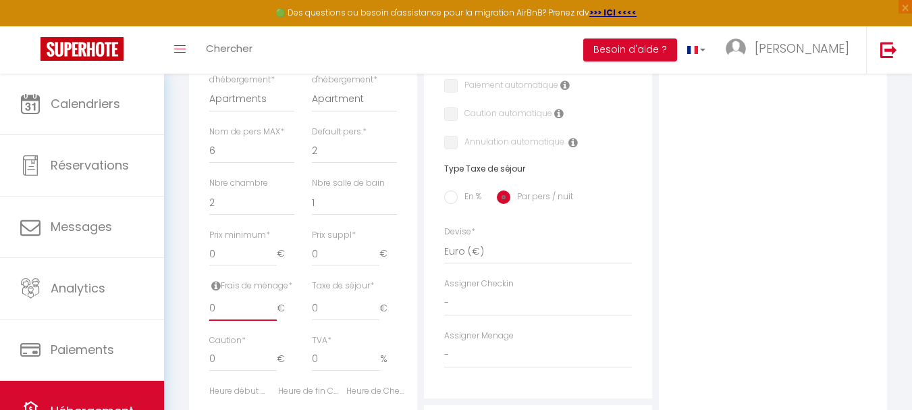
drag, startPoint x: 227, startPoint y: 310, endPoint x: 204, endPoint y: 310, distance: 23.0
click at [204, 310] on div "Frais de ménage * 0 €" at bounding box center [252, 307] width 103 height 55
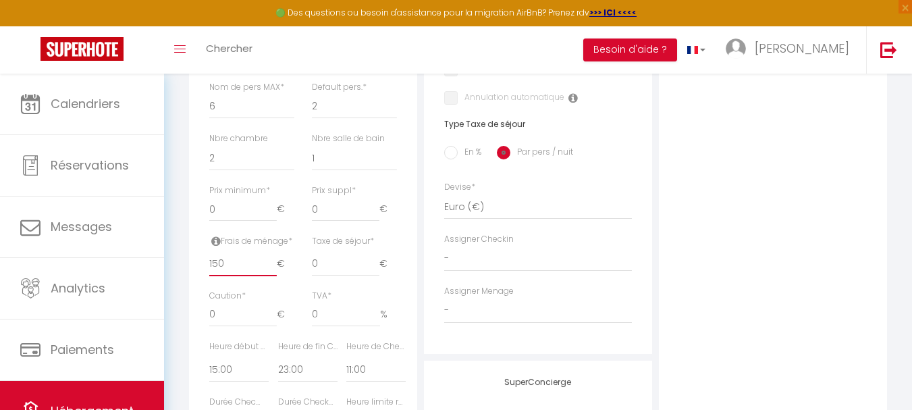
scroll to position [527, 0]
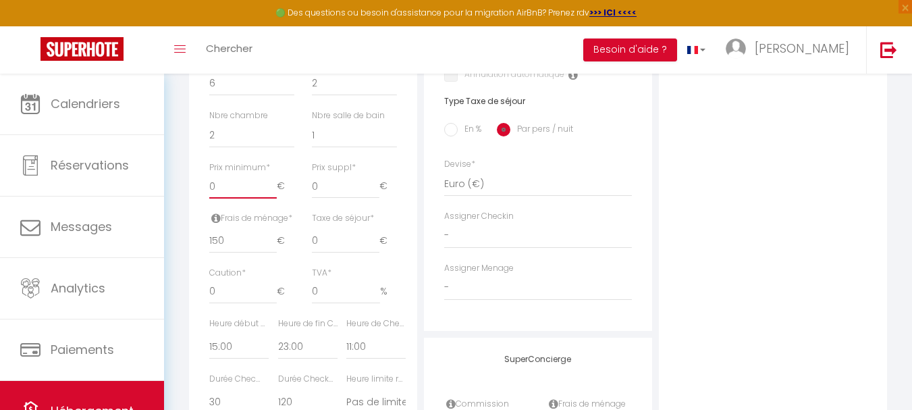
click at [228, 182] on input "0" at bounding box center [243, 186] width 68 height 24
drag, startPoint x: 225, startPoint y: 184, endPoint x: 190, endPoint y: 190, distance: 35.8
click at [190, 190] on div "Détails Nom * Villa [PERSON_NAME] propriétaire Alixe Nom propriétaire CHALONO A…" at bounding box center [303, 108] width 228 height 780
click at [328, 184] on input "0" at bounding box center [346, 186] width 68 height 24
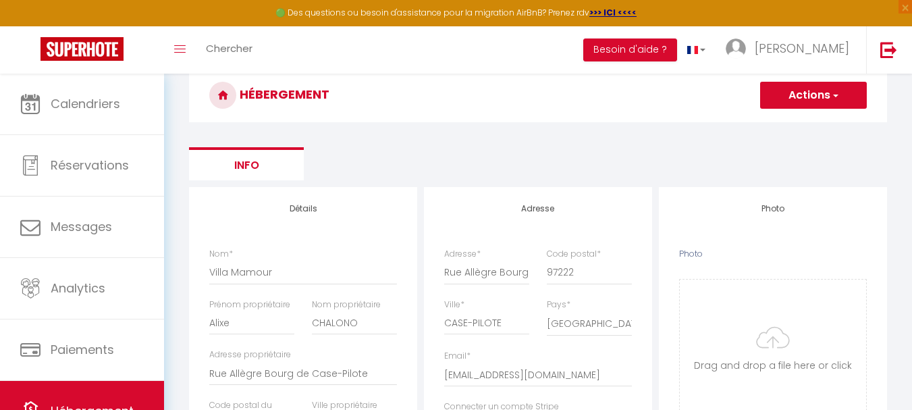
scroll to position [54, 0]
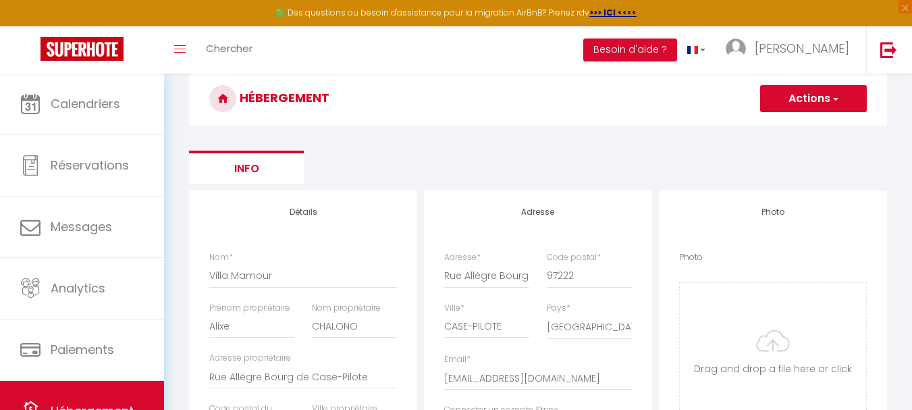
click at [840, 107] on button "Actions" at bounding box center [813, 98] width 107 height 27
click at [797, 129] on input "Enregistrer" at bounding box center [798, 129] width 50 height 14
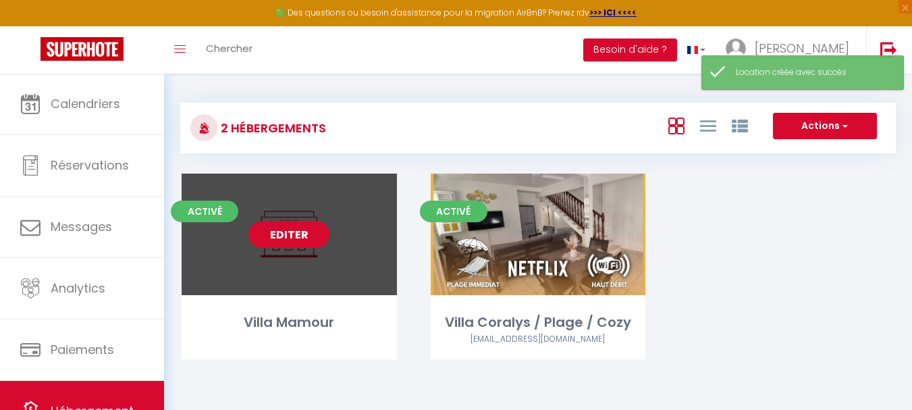
click at [276, 232] on link "Editer" at bounding box center [288, 234] width 81 height 27
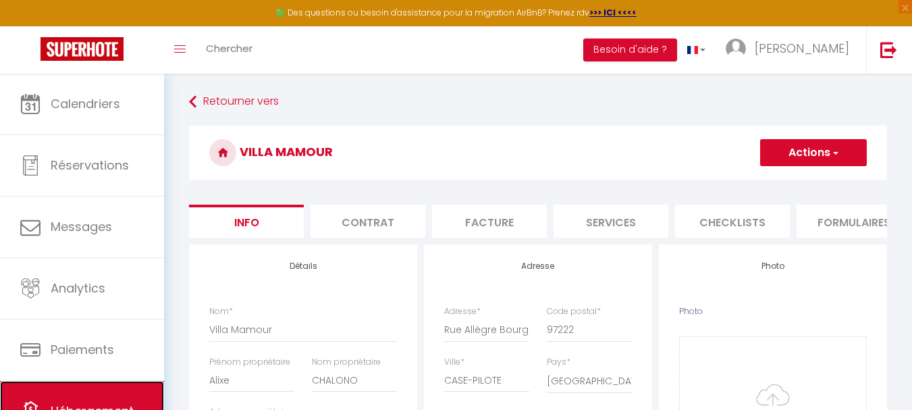
click at [61, 388] on link "Hébergement" at bounding box center [82, 411] width 164 height 61
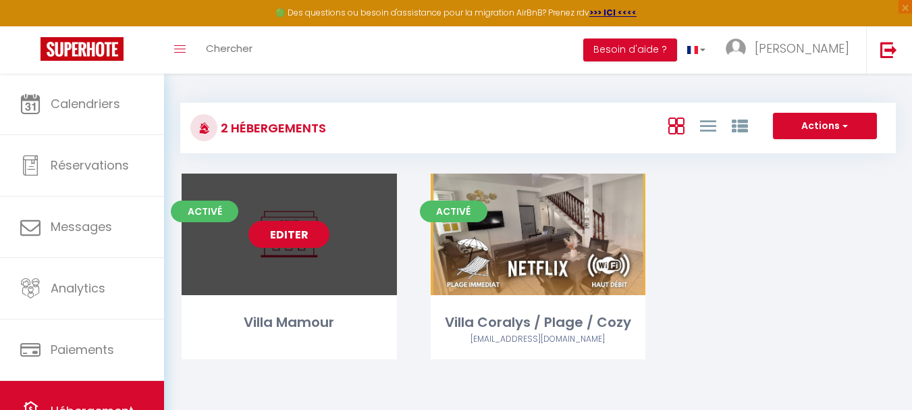
click at [296, 230] on link "Editer" at bounding box center [288, 234] width 81 height 27
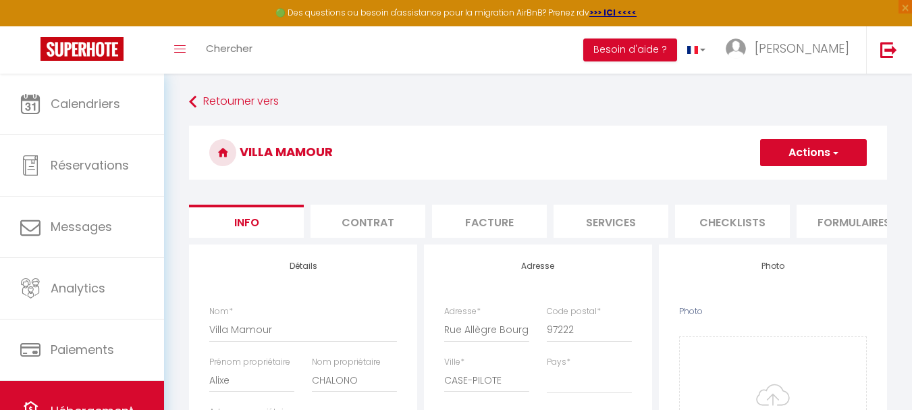
scroll to position [0, 517]
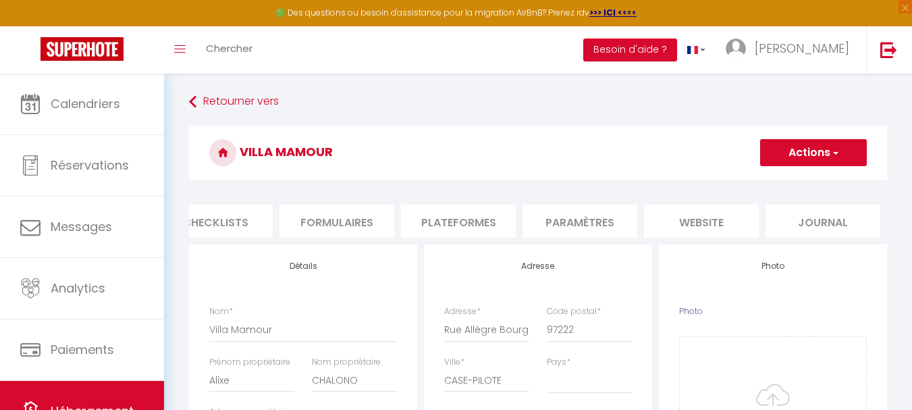
click at [468, 224] on li "Plateformes" at bounding box center [458, 221] width 115 height 33
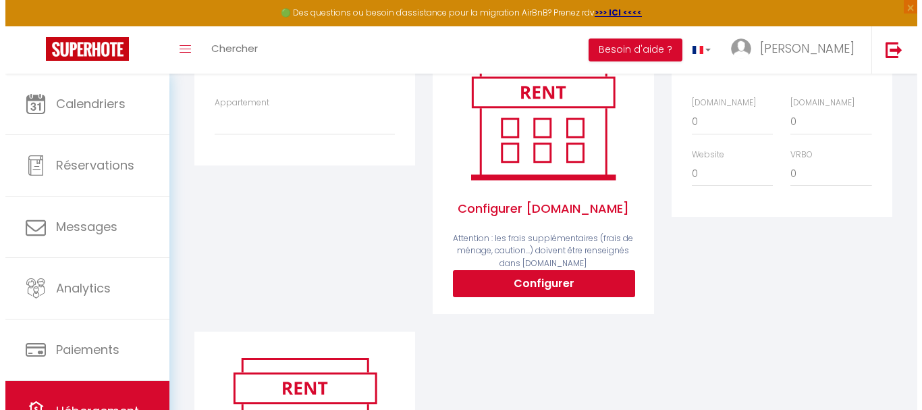
scroll to position [203, 0]
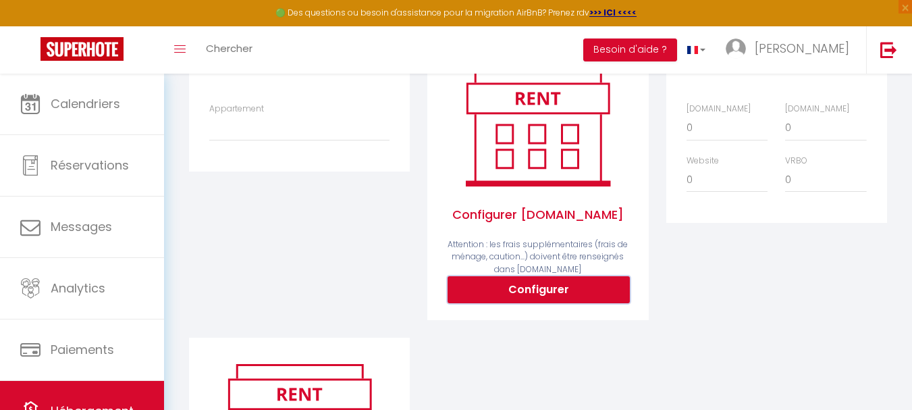
click at [539, 296] on button "Configurer" at bounding box center [539, 289] width 182 height 27
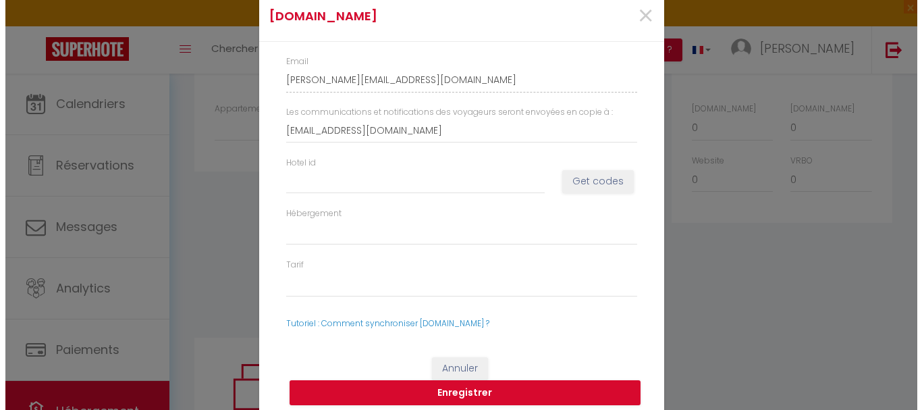
scroll to position [0, 507]
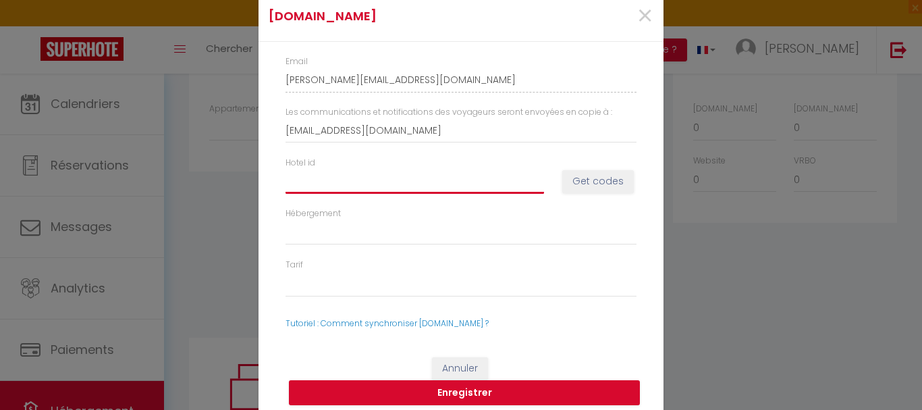
click at [424, 181] on input "Hotel id" at bounding box center [415, 181] width 259 height 24
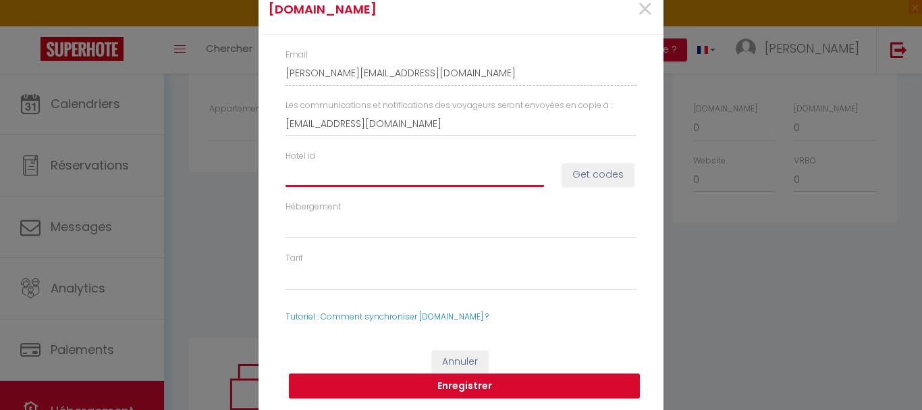
scroll to position [9, 0]
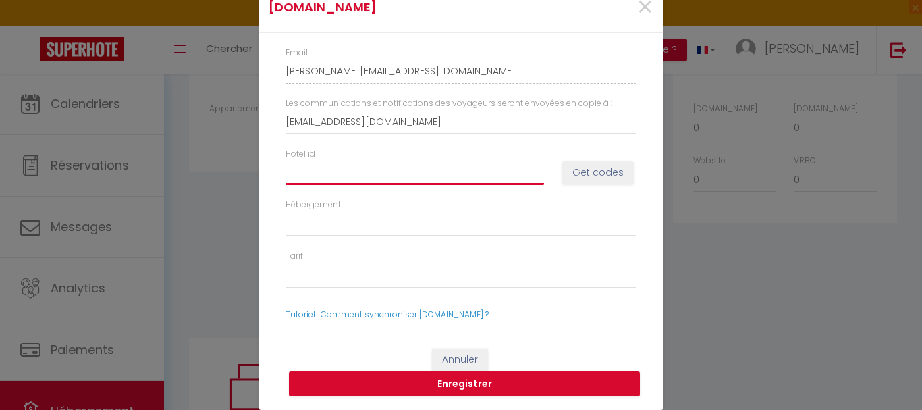
paste input "10197876"
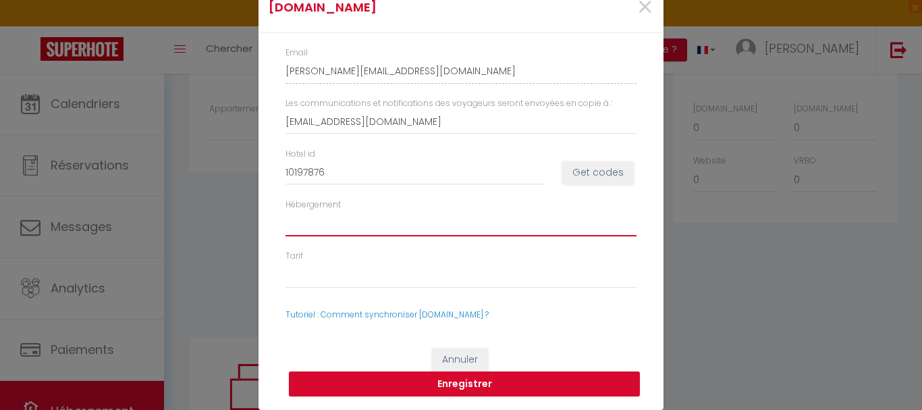
click at [334, 224] on select "Hébergement" at bounding box center [461, 224] width 351 height 26
click at [571, 176] on button "Get codes" at bounding box center [598, 172] width 72 height 23
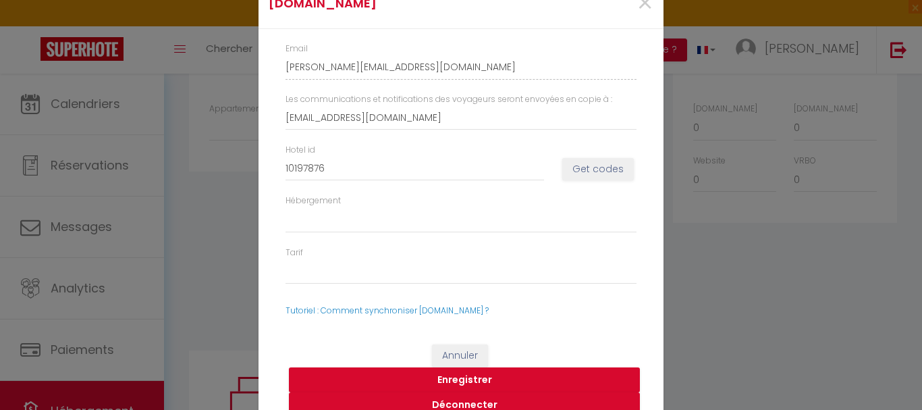
scroll to position [22, 0]
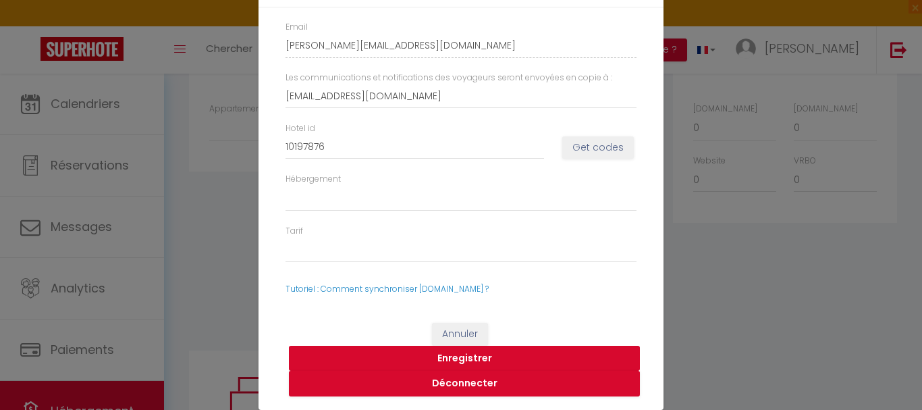
click at [452, 354] on button "Enregistrer" at bounding box center [464, 359] width 351 height 26
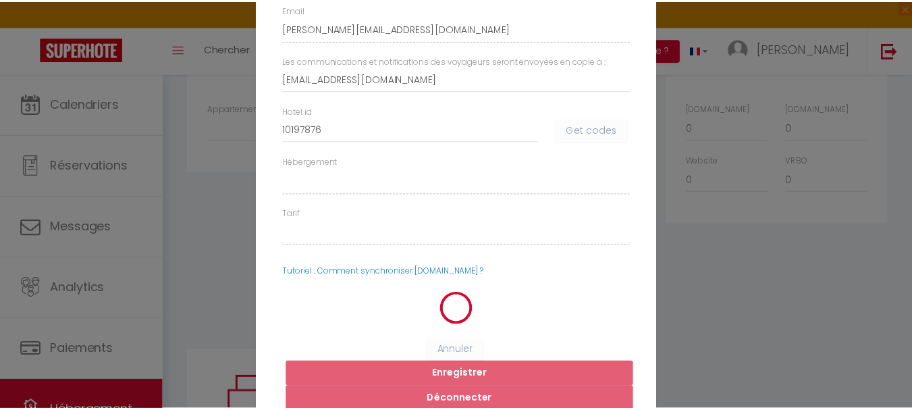
scroll to position [5, 0]
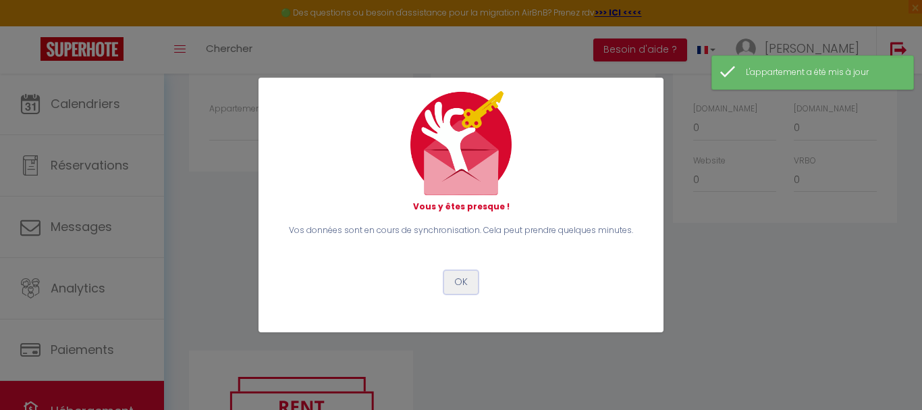
click at [462, 286] on button "OK" at bounding box center [461, 282] width 34 height 23
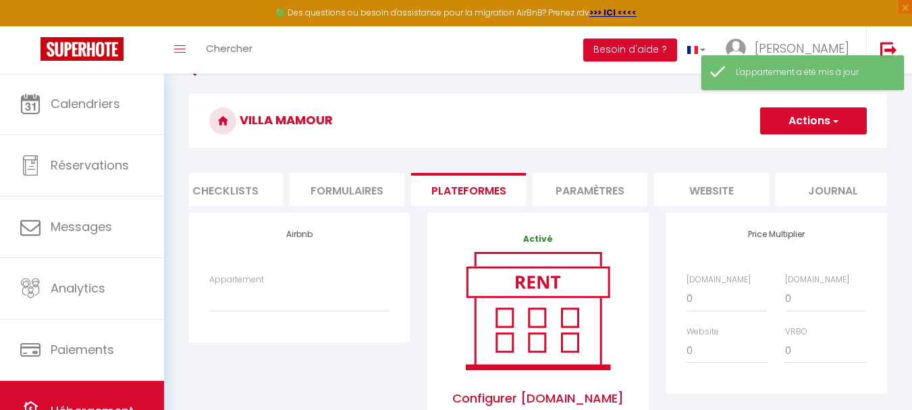
scroll to position [0, 0]
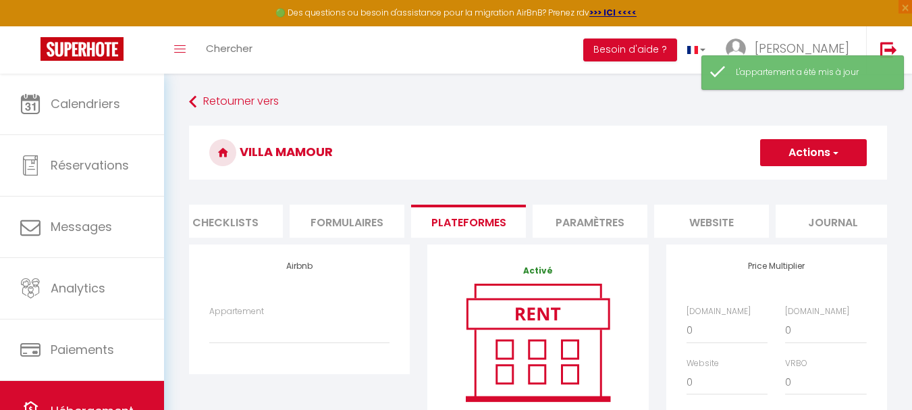
click at [850, 147] on button "Actions" at bounding box center [813, 152] width 107 height 27
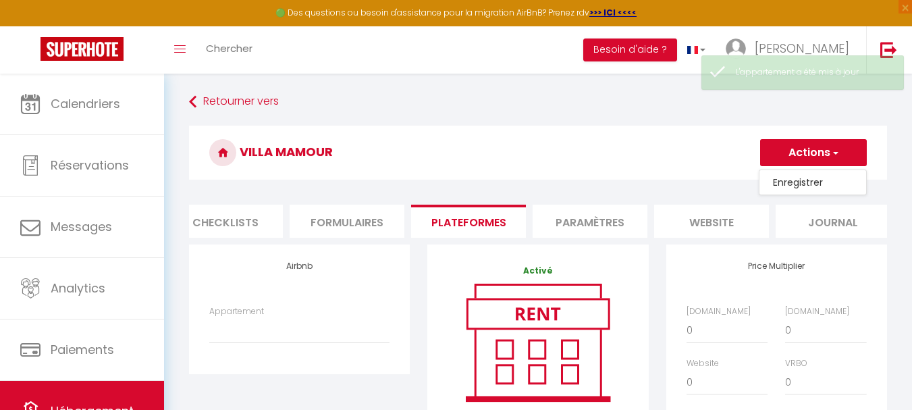
click at [786, 182] on link "Enregistrer" at bounding box center [813, 183] width 107 height 18
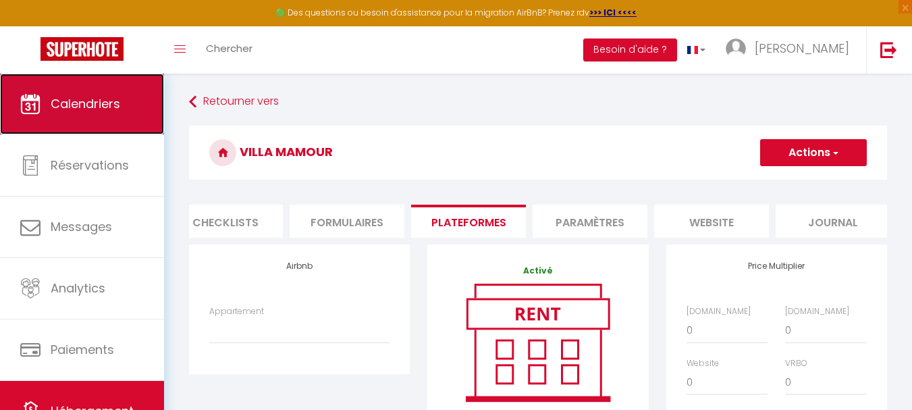
click at [97, 102] on span "Calendriers" at bounding box center [86, 103] width 70 height 17
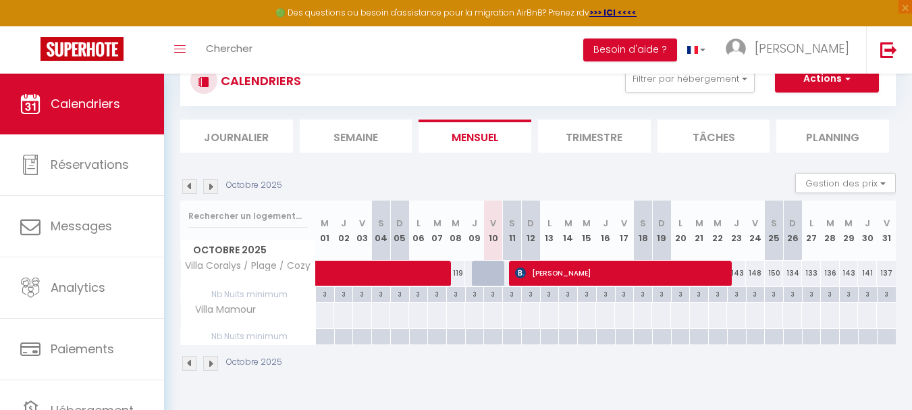
scroll to position [74, 0]
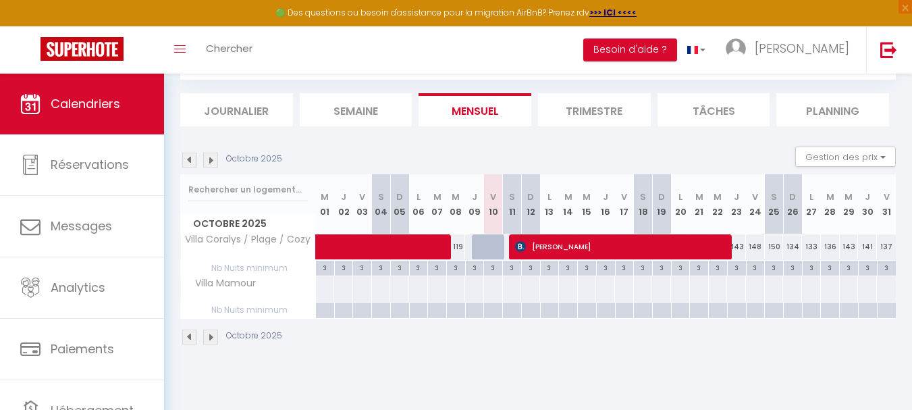
click at [329, 310] on div at bounding box center [324, 311] width 19 height 16
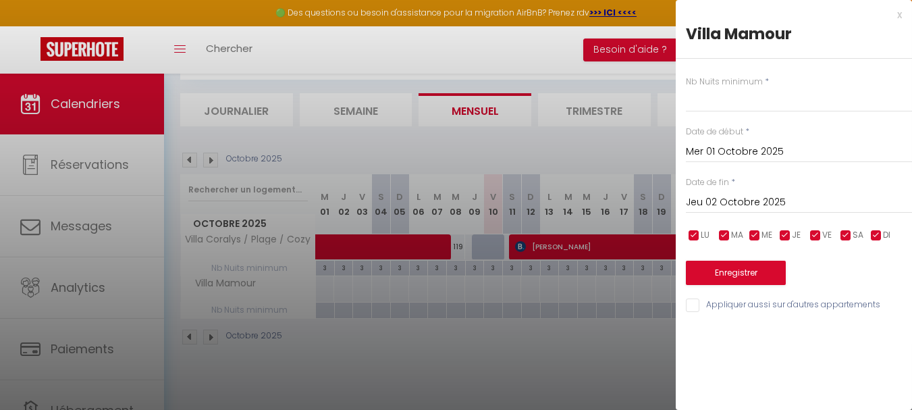
click at [386, 353] on div at bounding box center [456, 205] width 912 height 410
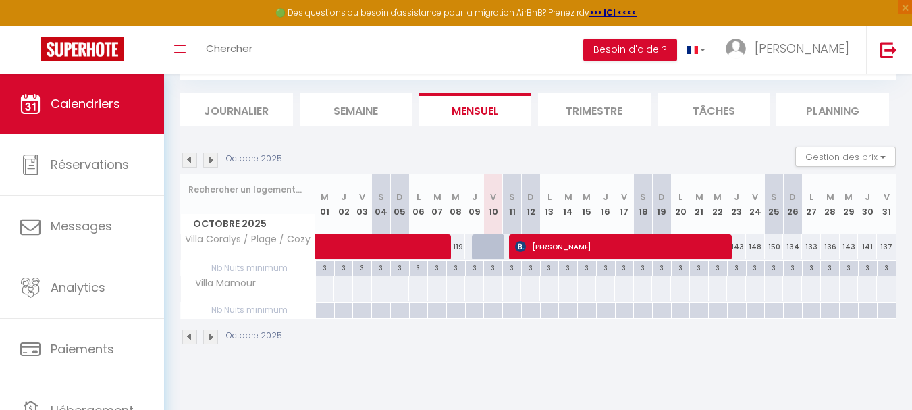
click at [328, 313] on div at bounding box center [324, 311] width 19 height 16
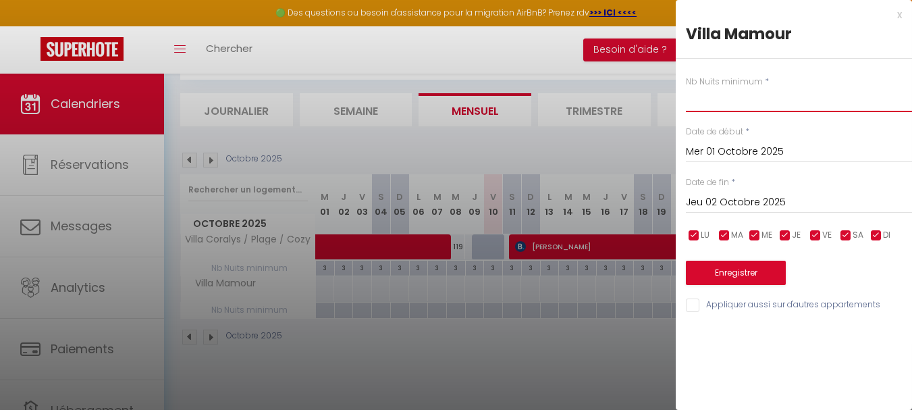
click at [721, 111] on input "text" at bounding box center [799, 100] width 226 height 24
click at [760, 192] on div "[DATE] < [DATE] > Dim Lun Mar Mer Jeu Ven Sam 1 2 3 4 5 6 7 8 9 10 11 12 13 14 …" at bounding box center [799, 201] width 226 height 24
click at [744, 199] on input "Jeu 02 Octobre 2025" at bounding box center [799, 203] width 226 height 18
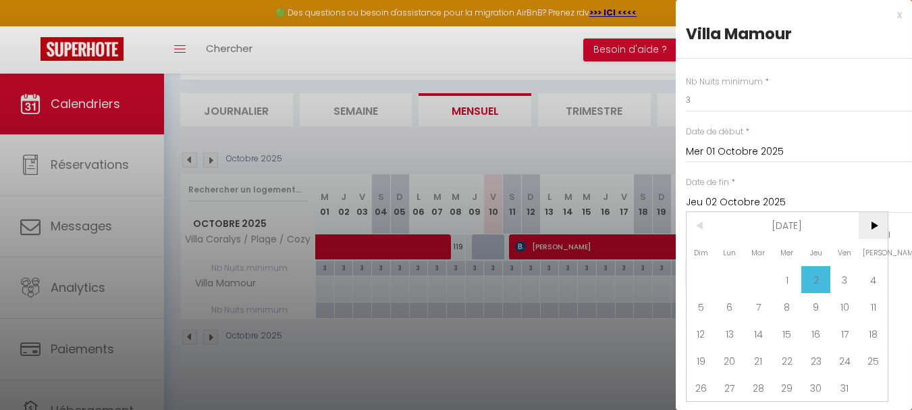
click at [875, 226] on span ">" at bounding box center [873, 225] width 29 height 27
click at [874, 225] on span ">" at bounding box center [873, 225] width 29 height 27
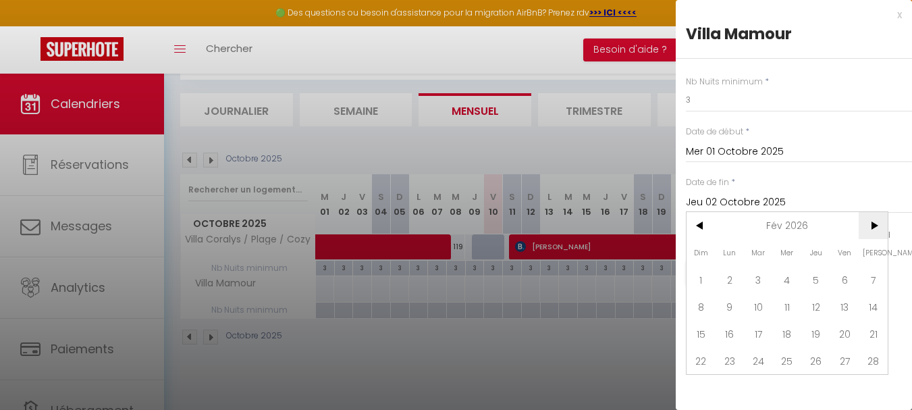
click at [874, 225] on span ">" at bounding box center [873, 225] width 29 height 27
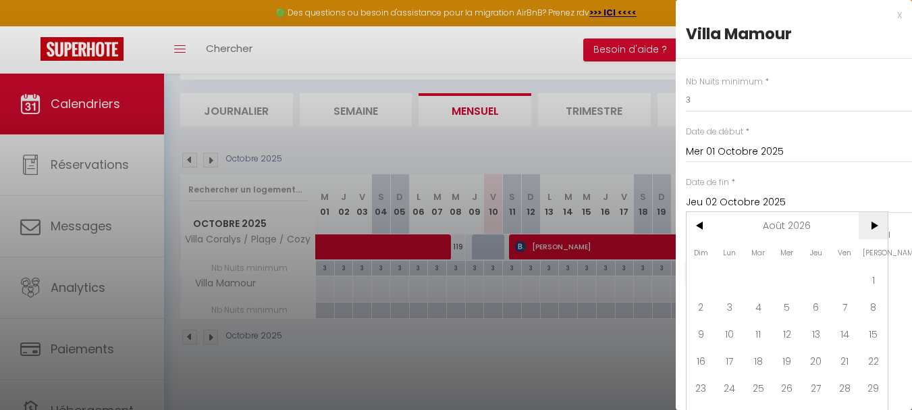
click at [874, 225] on span ">" at bounding box center [873, 225] width 29 height 27
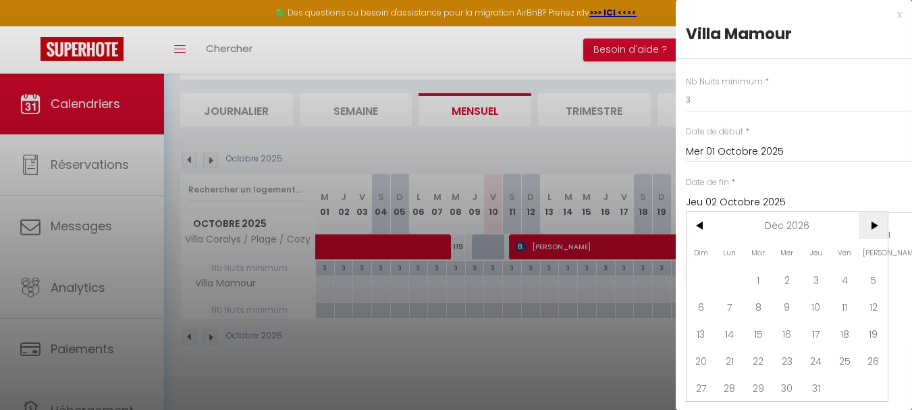
click at [874, 225] on span ">" at bounding box center [873, 225] width 29 height 27
click at [705, 384] on span "28" at bounding box center [701, 387] width 29 height 27
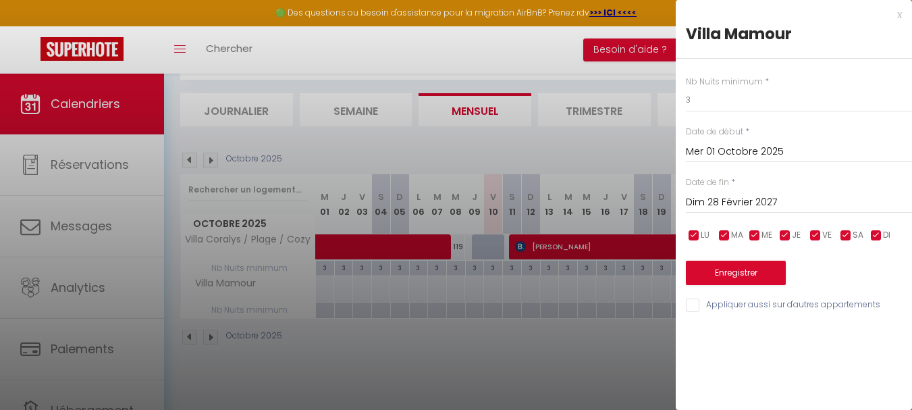
scroll to position [0, 0]
click at [741, 265] on button "Enregistrer" at bounding box center [736, 273] width 100 height 24
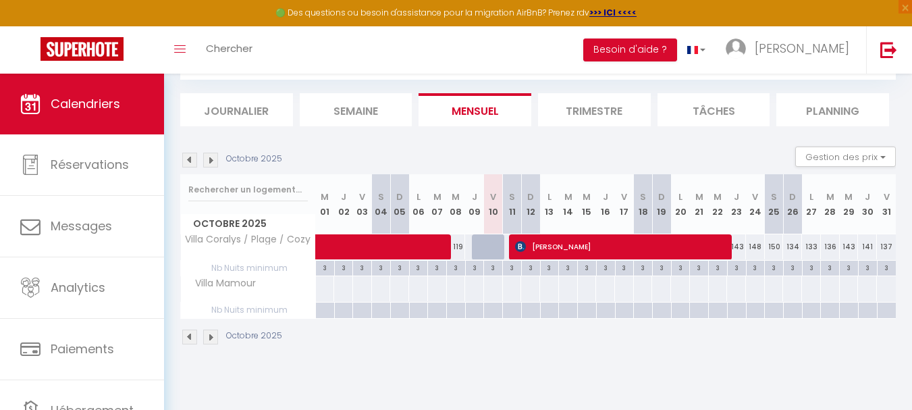
click at [329, 307] on div at bounding box center [324, 311] width 19 height 16
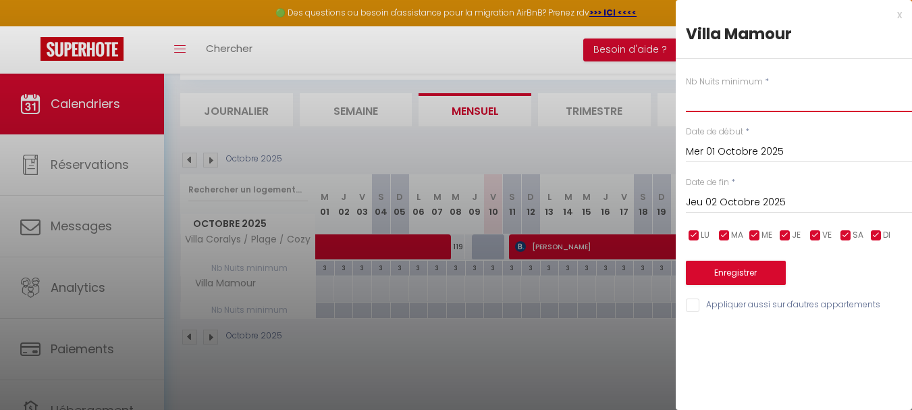
drag, startPoint x: 731, startPoint y: 110, endPoint x: 735, endPoint y: 116, distance: 7.3
click at [731, 111] on input "text" at bounding box center [799, 100] width 226 height 24
click at [775, 198] on input "Jeu 02 Octobre 2025" at bounding box center [799, 203] width 226 height 18
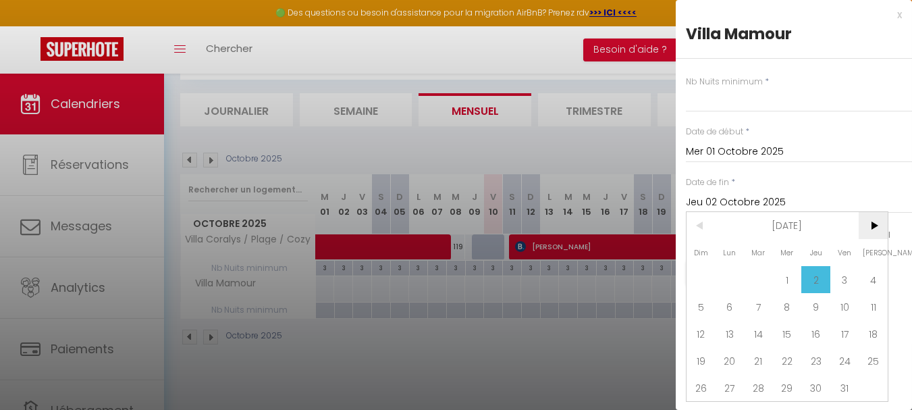
click at [870, 222] on span ">" at bounding box center [873, 225] width 29 height 27
click at [870, 223] on span ">" at bounding box center [873, 225] width 29 height 27
click at [872, 223] on span ">" at bounding box center [873, 225] width 29 height 27
click at [872, 222] on span ">" at bounding box center [873, 225] width 29 height 27
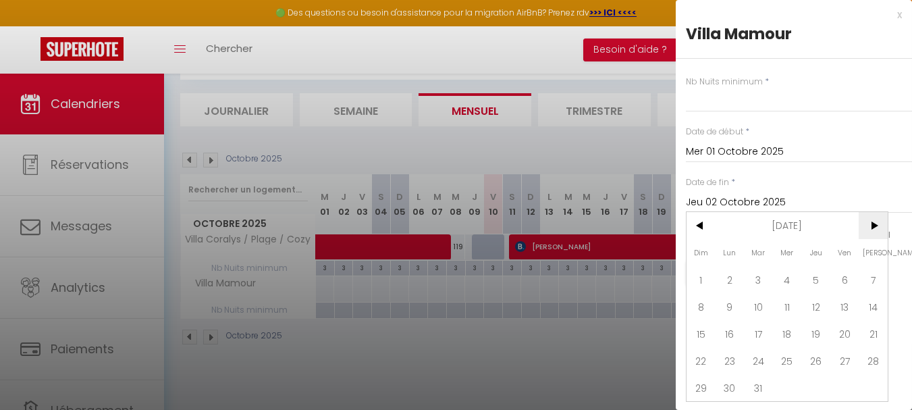
click at [872, 222] on span ">" at bounding box center [873, 225] width 29 height 27
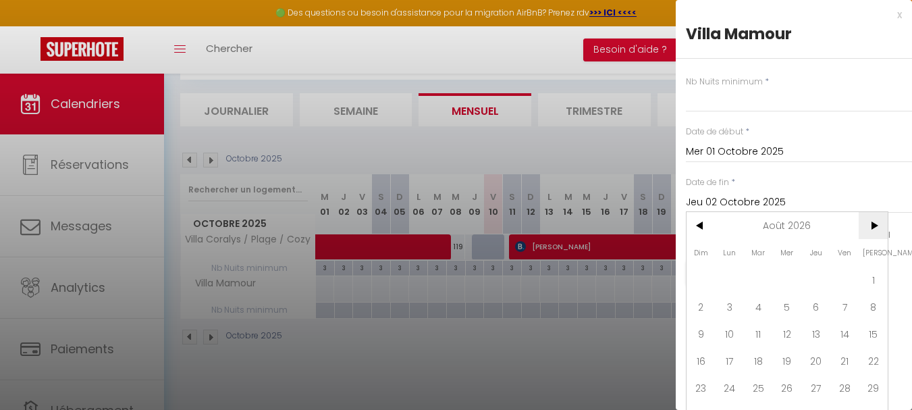
click at [872, 222] on span ">" at bounding box center [873, 225] width 29 height 27
click at [817, 384] on span "31" at bounding box center [816, 387] width 29 height 27
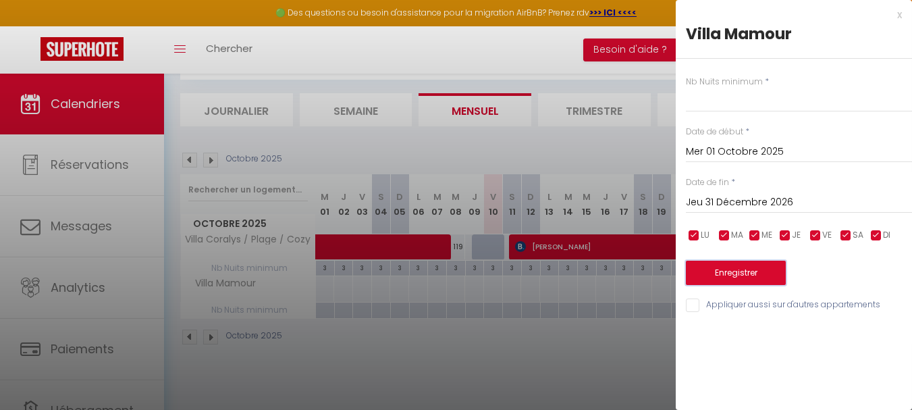
click at [729, 274] on button "Enregistrer" at bounding box center [736, 273] width 100 height 24
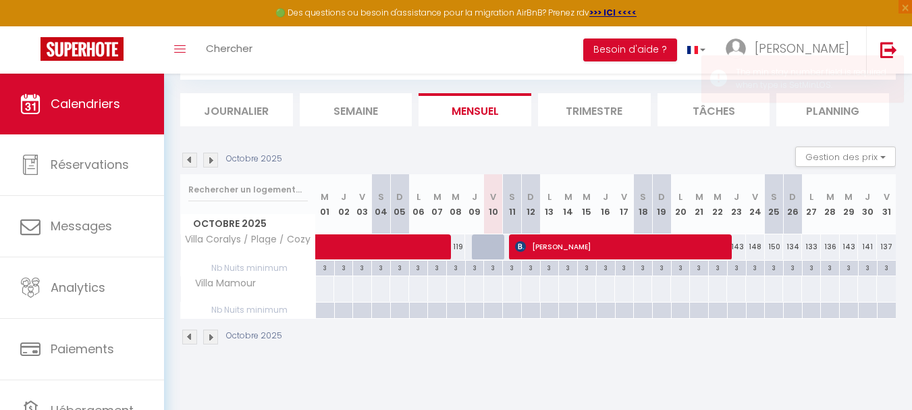
click at [332, 294] on div at bounding box center [325, 288] width 20 height 25
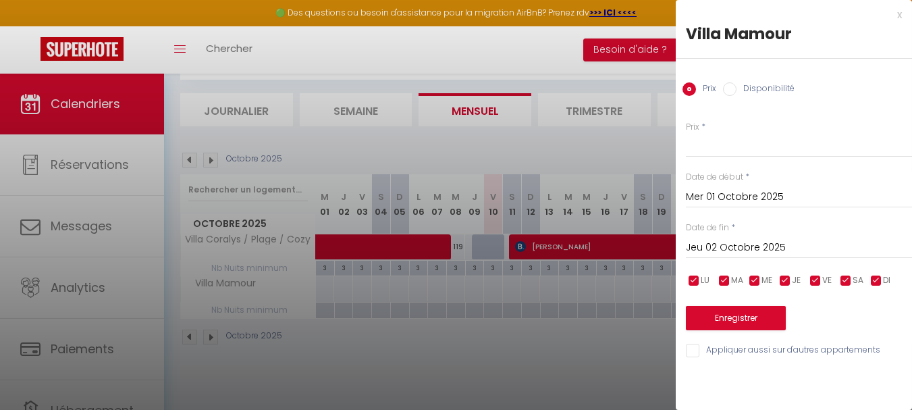
click at [500, 382] on div at bounding box center [456, 205] width 912 height 410
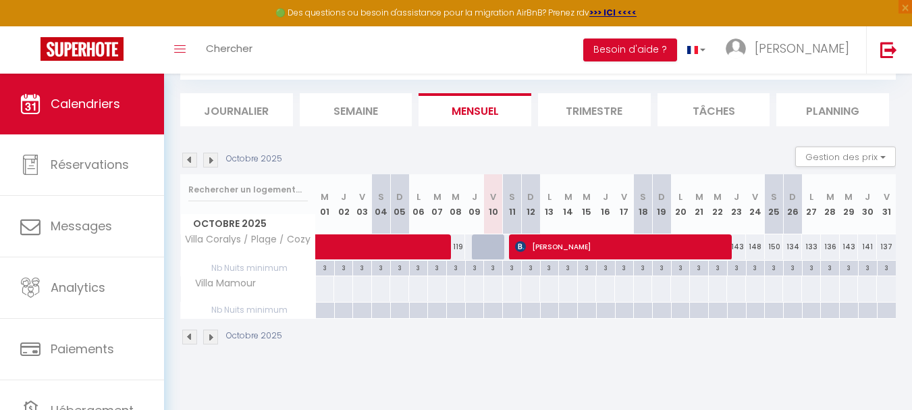
click at [339, 315] on div at bounding box center [343, 311] width 19 height 16
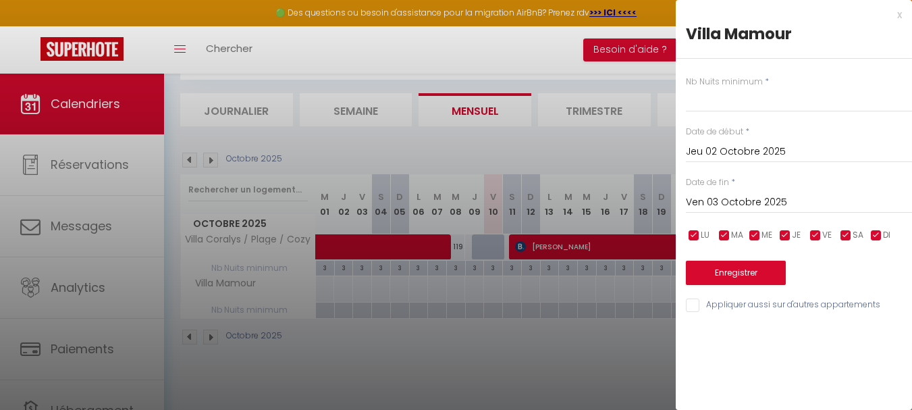
click at [334, 310] on div at bounding box center [456, 205] width 912 height 410
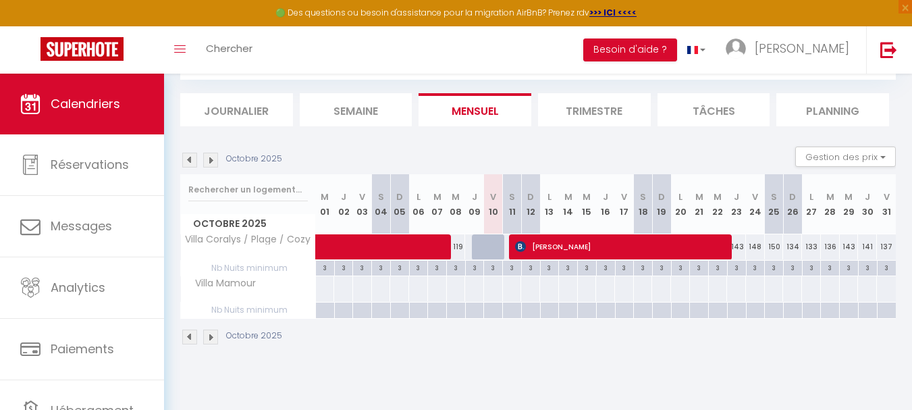
click at [323, 314] on div at bounding box center [324, 311] width 19 height 16
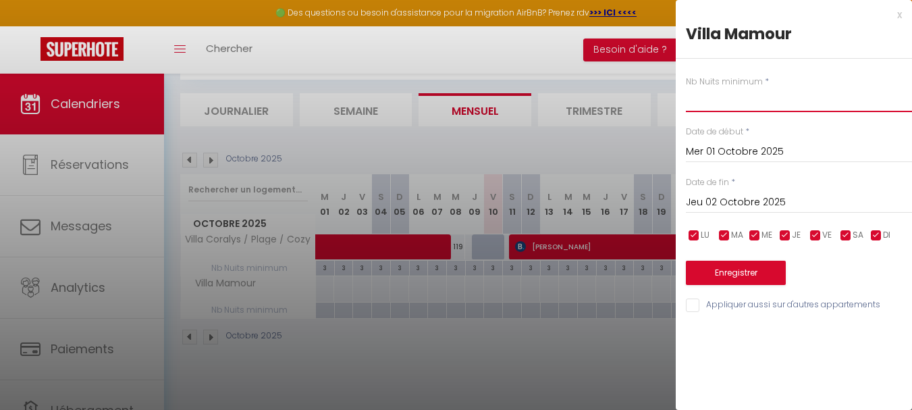
click at [743, 95] on input "text" at bounding box center [799, 100] width 226 height 24
click at [735, 269] on button "Enregistrer" at bounding box center [736, 273] width 100 height 24
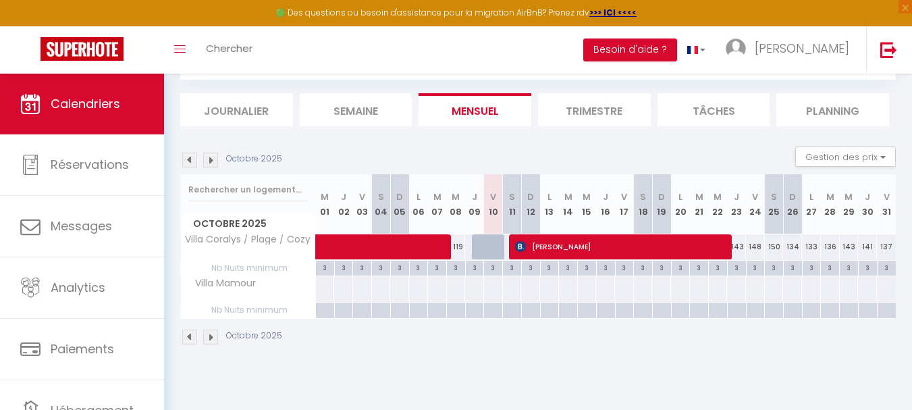
click at [332, 307] on div at bounding box center [324, 311] width 19 height 16
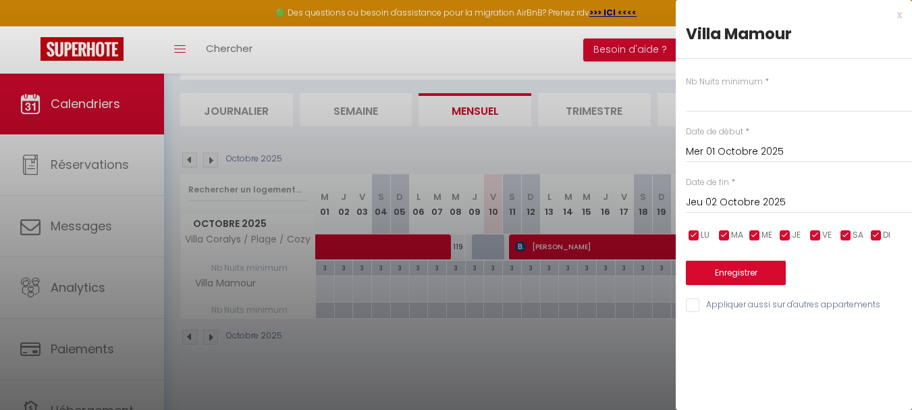
click at [338, 324] on div at bounding box center [456, 205] width 912 height 410
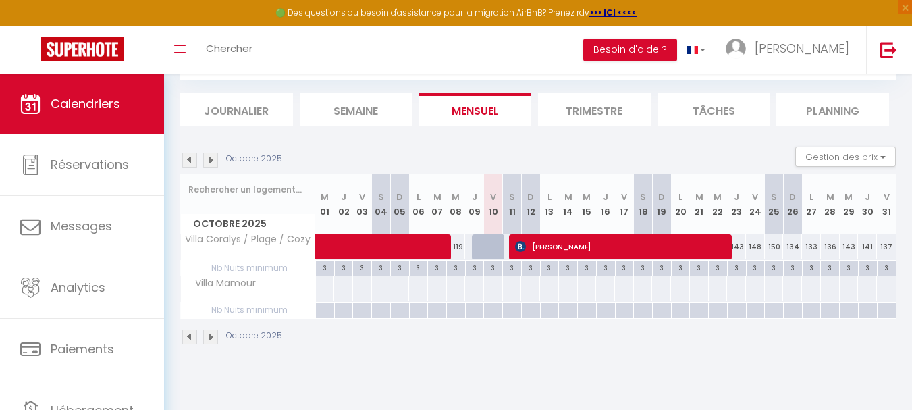
click at [489, 313] on div at bounding box center [492, 311] width 19 height 16
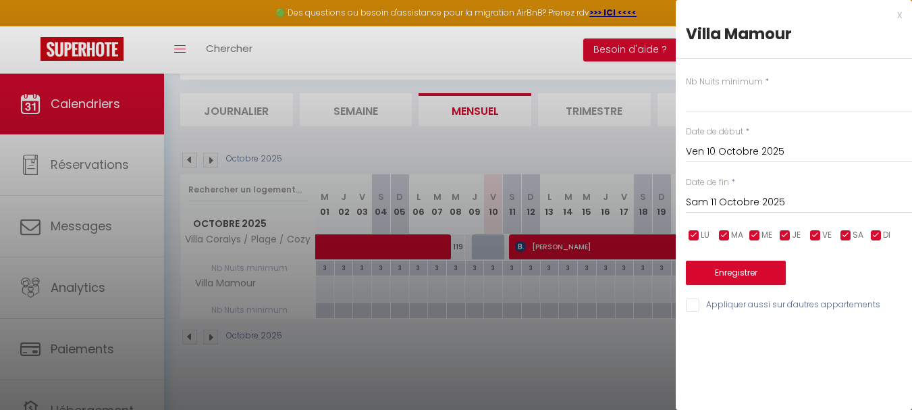
click at [773, 203] on input "Sam 11 Octobre 2025" at bounding box center [799, 203] width 226 height 18
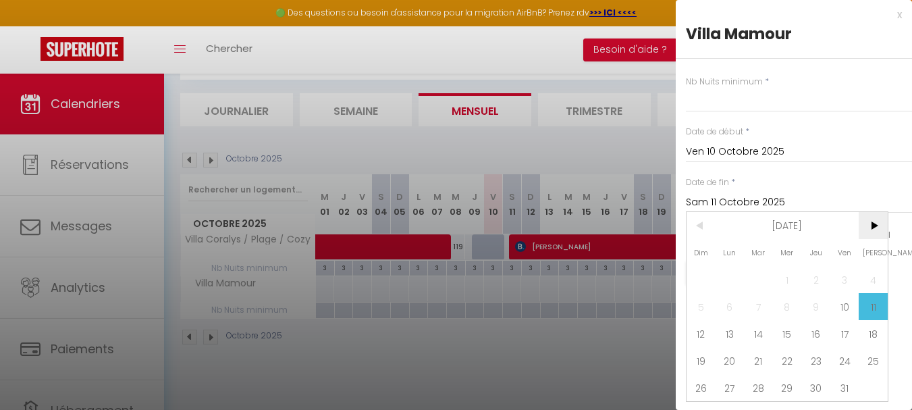
click at [881, 224] on span ">" at bounding box center [873, 225] width 29 height 27
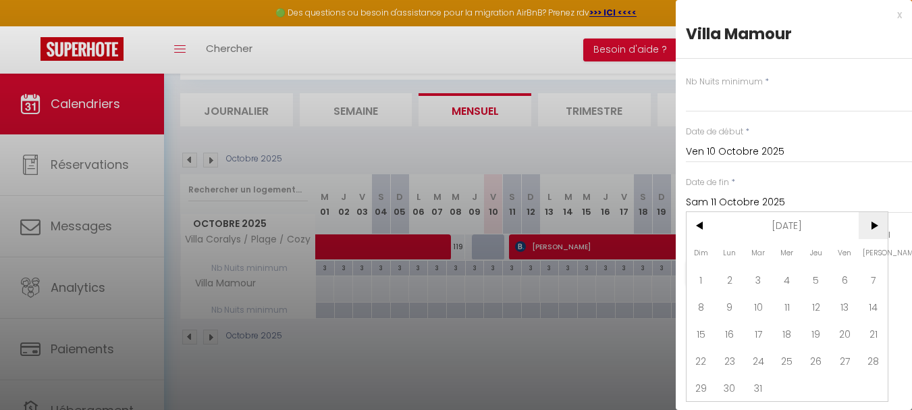
click at [881, 224] on span ">" at bounding box center [873, 225] width 29 height 27
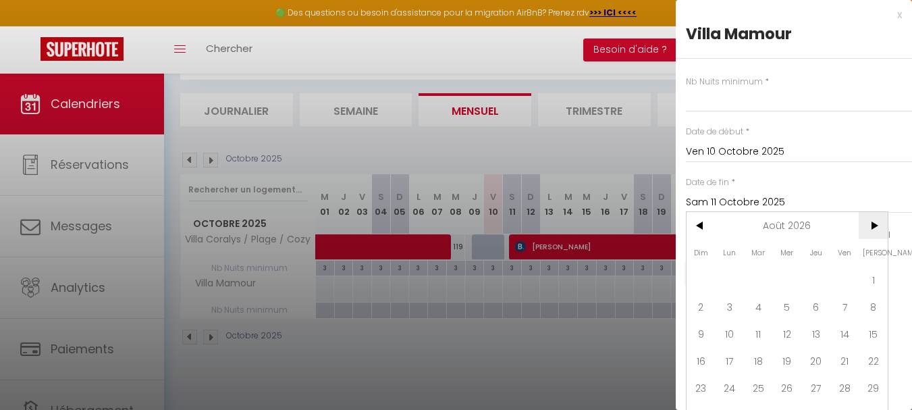
click at [881, 224] on span ">" at bounding box center [873, 225] width 29 height 27
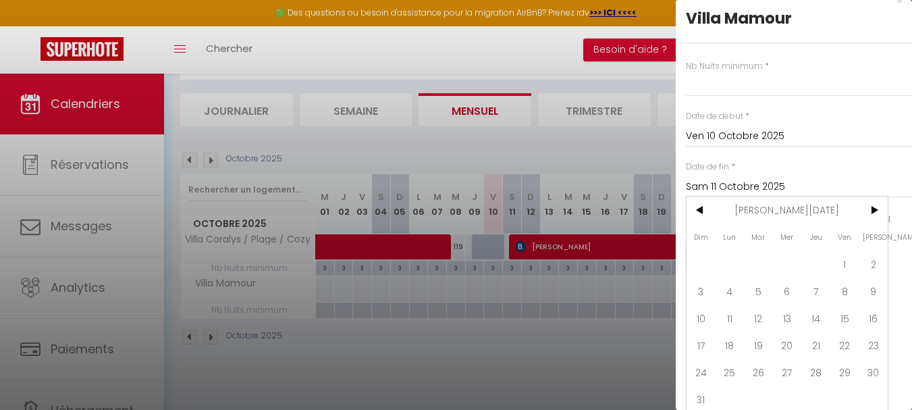
scroll to position [29, 0]
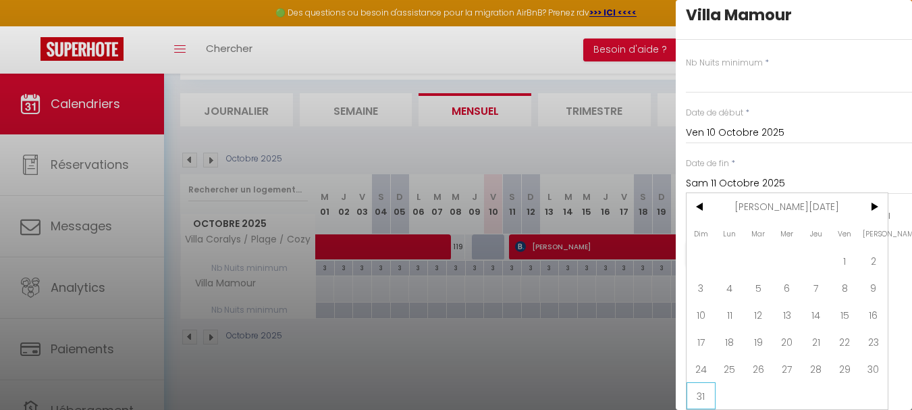
drag, startPoint x: 701, startPoint y: 389, endPoint x: 708, endPoint y: 389, distance: 7.4
click at [703, 389] on span "31" at bounding box center [701, 395] width 29 height 27
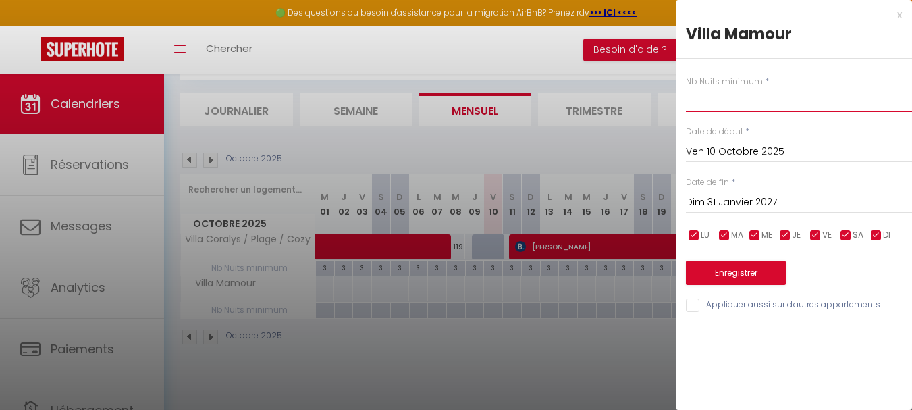
click at [746, 100] on input "text" at bounding box center [799, 100] width 226 height 24
click at [727, 271] on button "Enregistrer" at bounding box center [736, 273] width 100 height 24
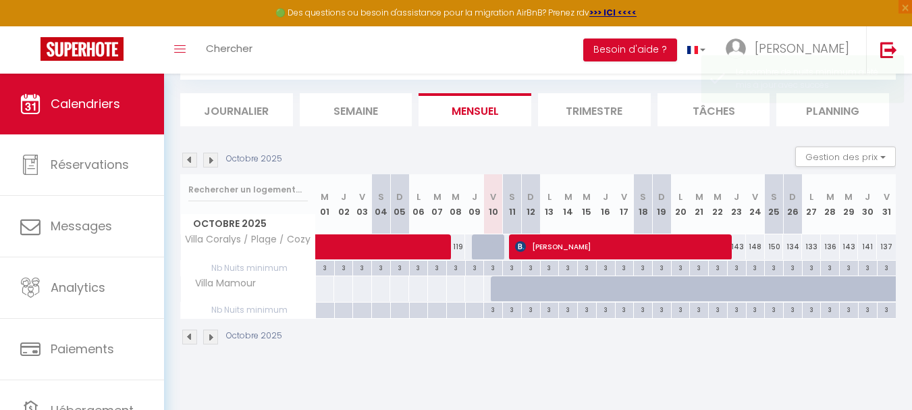
click at [525, 288] on div at bounding box center [530, 289] width 19 height 26
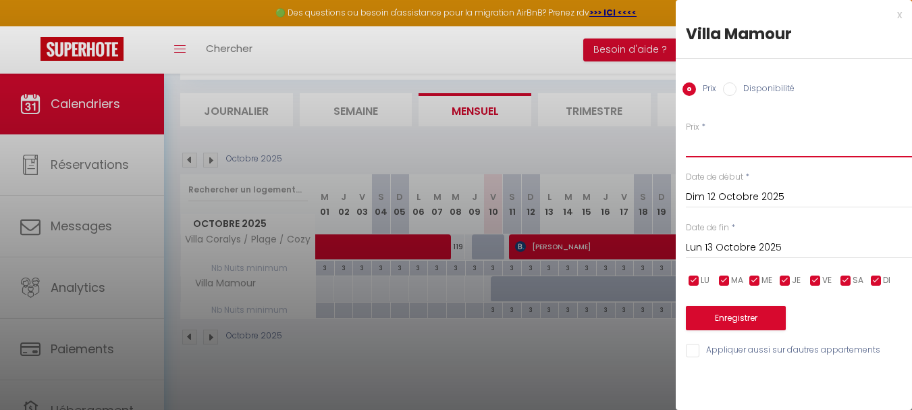
click at [716, 148] on input "Prix" at bounding box center [799, 145] width 226 height 24
click at [720, 243] on input "Lun 13 Octobre 2025" at bounding box center [799, 248] width 226 height 18
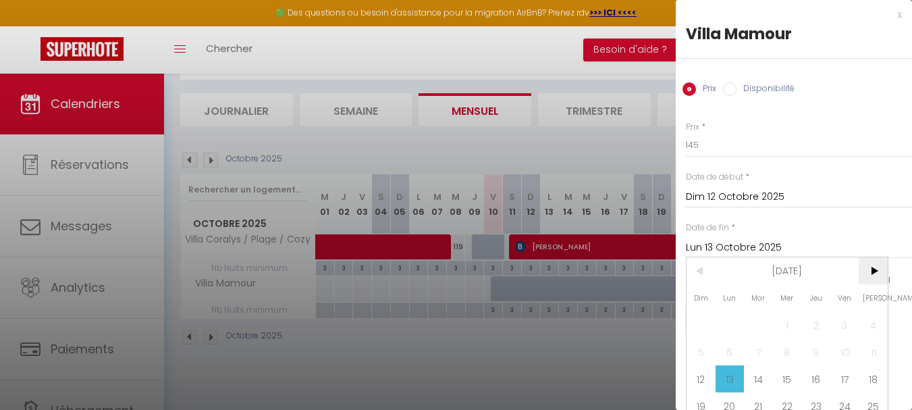
click at [873, 271] on span ">" at bounding box center [873, 270] width 29 height 27
click at [873, 270] on span ">" at bounding box center [873, 270] width 29 height 27
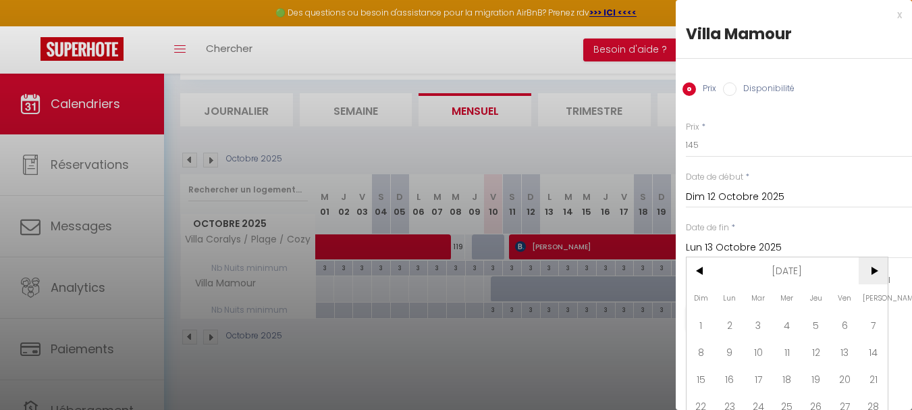
click at [873, 270] on span ">" at bounding box center [873, 270] width 29 height 27
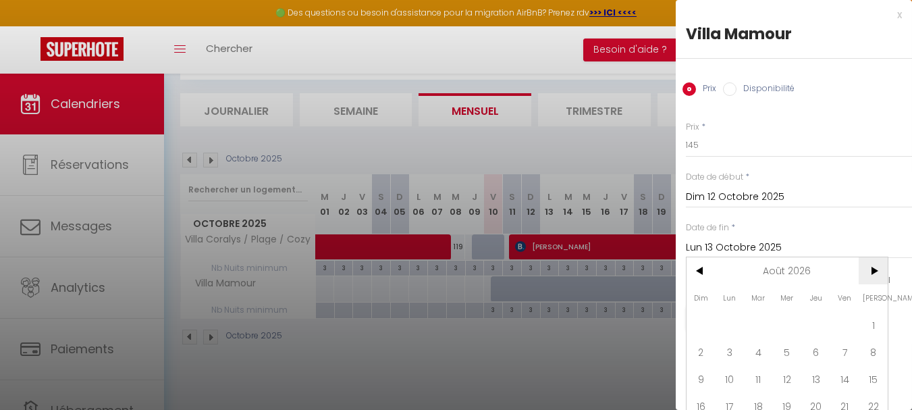
click at [873, 270] on span ">" at bounding box center [873, 270] width 29 height 27
click at [872, 270] on span ">" at bounding box center [873, 270] width 29 height 27
click at [870, 270] on span ">" at bounding box center [873, 270] width 29 height 27
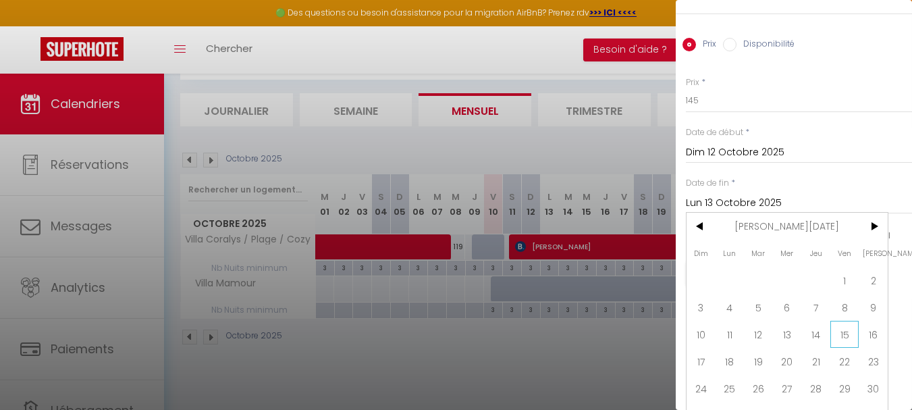
scroll to position [68, 0]
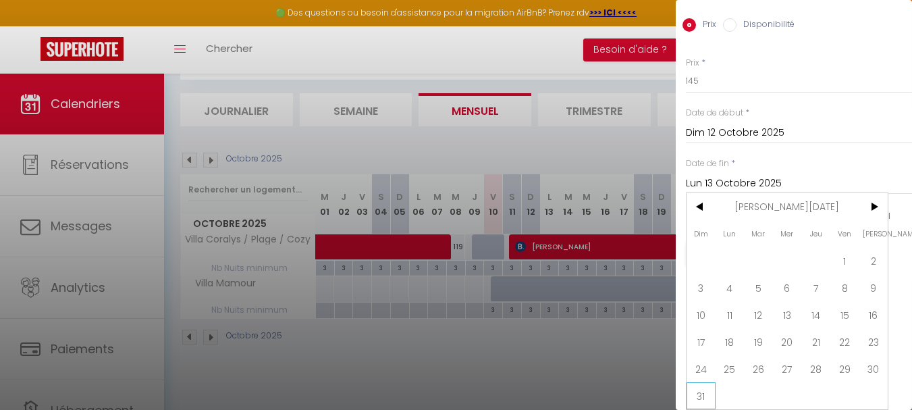
click at [702, 392] on span "31" at bounding box center [701, 395] width 29 height 27
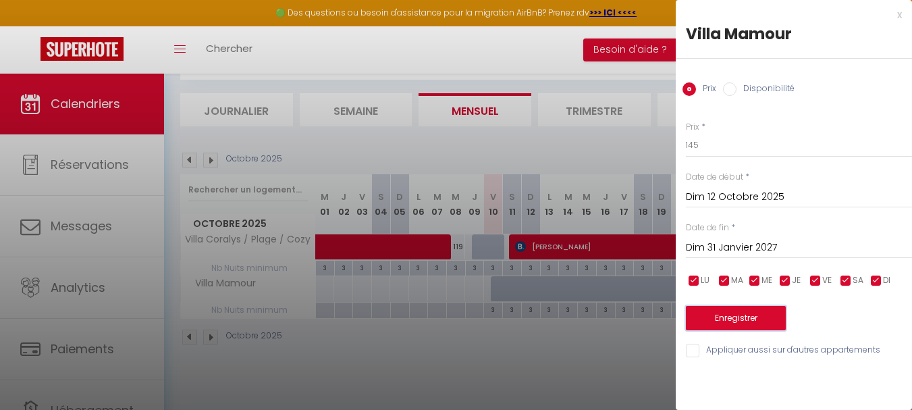
click at [748, 317] on button "Enregistrer" at bounding box center [736, 318] width 100 height 24
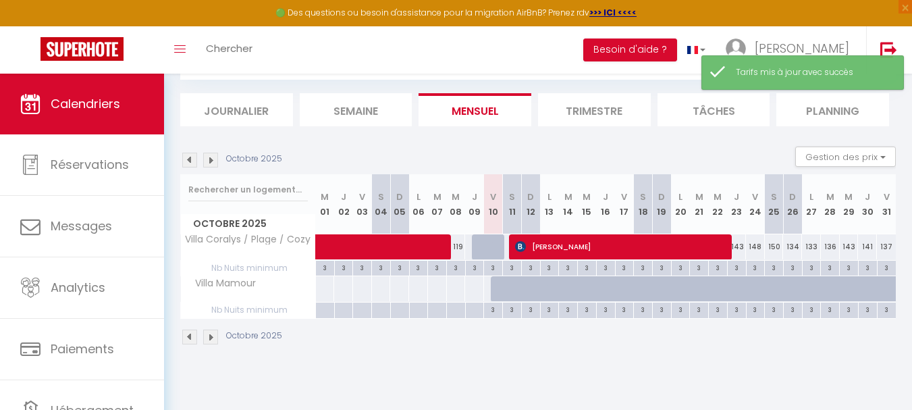
click at [501, 282] on div at bounding box center [500, 289] width 19 height 26
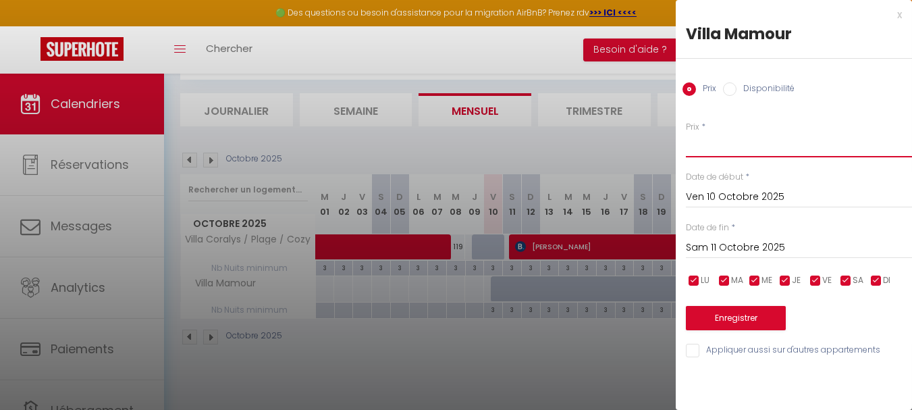
click at [711, 153] on input "Prix" at bounding box center [799, 145] width 226 height 24
click at [731, 88] on input "Disponibilité" at bounding box center [730, 89] width 14 height 14
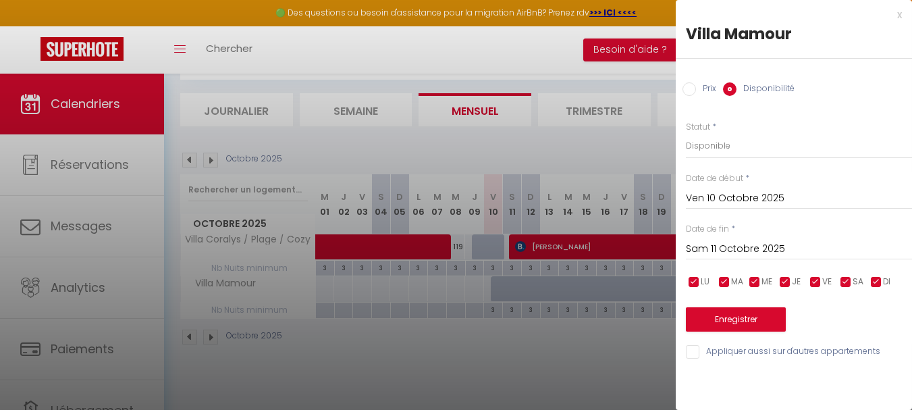
click at [699, 88] on label "Prix" at bounding box center [706, 89] width 20 height 15
click at [696, 88] on input "Prix" at bounding box center [690, 89] width 14 height 14
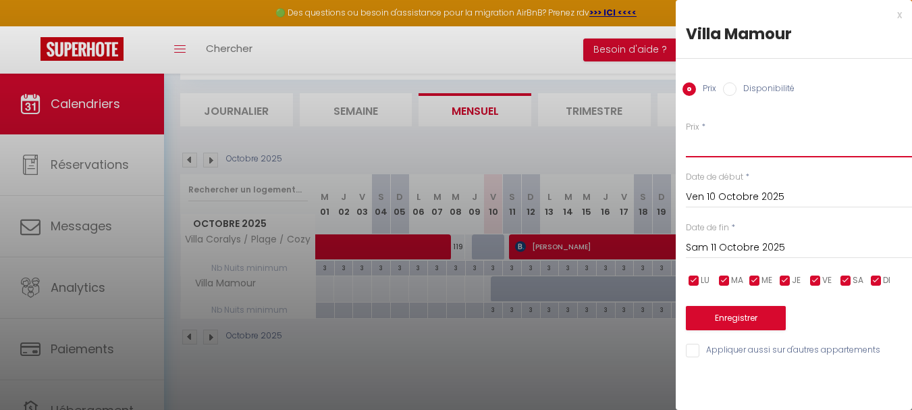
click at [712, 142] on input "Prix" at bounding box center [799, 145] width 226 height 24
click at [494, 282] on div at bounding box center [456, 205] width 912 height 410
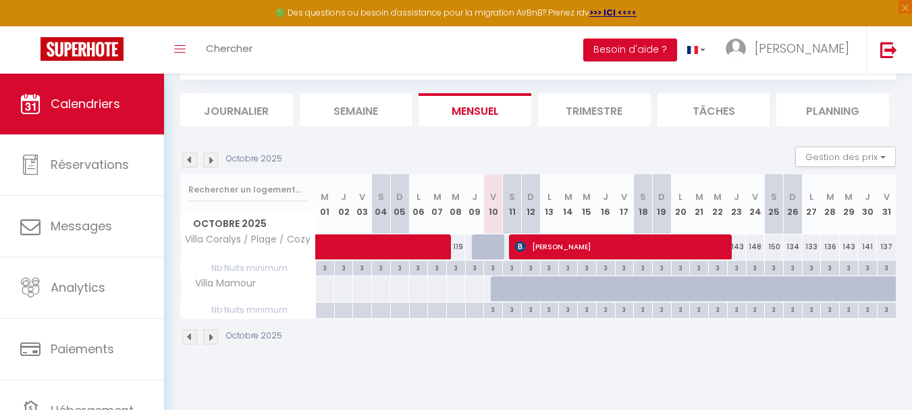
click at [525, 292] on div at bounding box center [530, 289] width 19 height 26
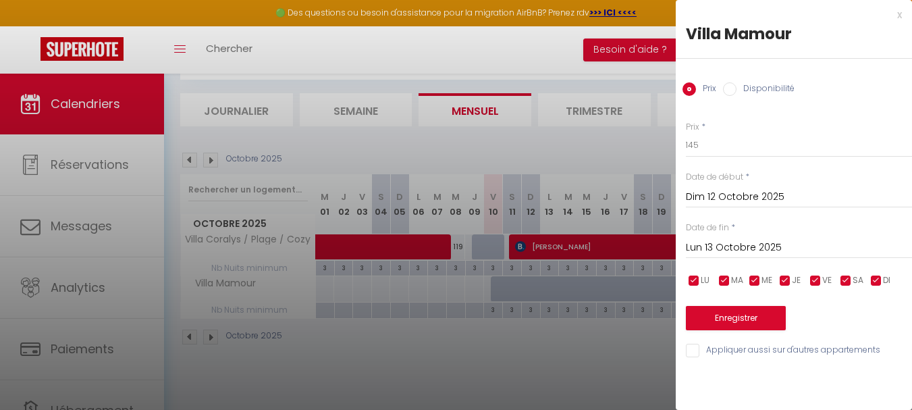
click at [525, 348] on div at bounding box center [456, 205] width 912 height 410
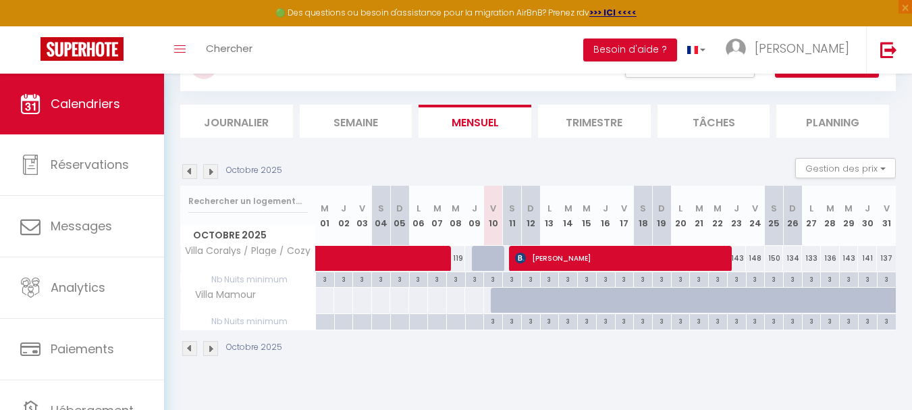
scroll to position [74, 0]
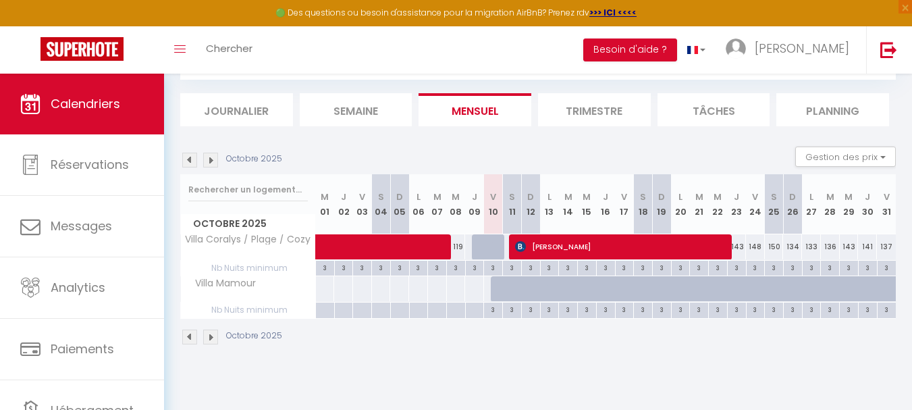
click at [492, 290] on div at bounding box center [500, 289] width 19 height 26
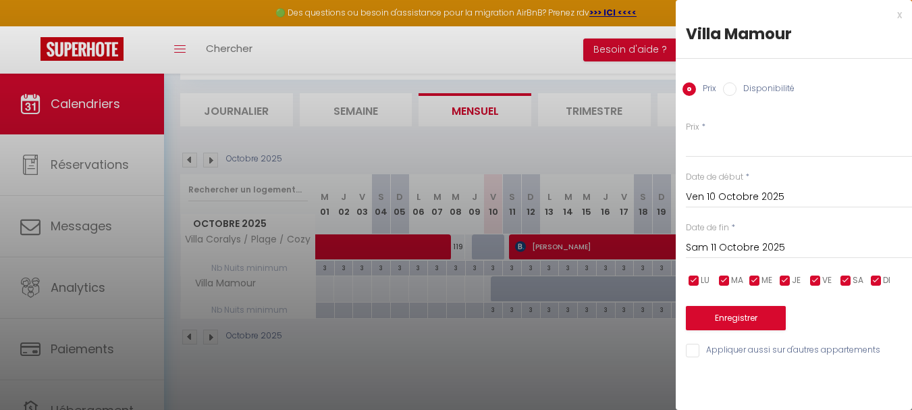
click at [484, 242] on div at bounding box center [456, 205] width 912 height 410
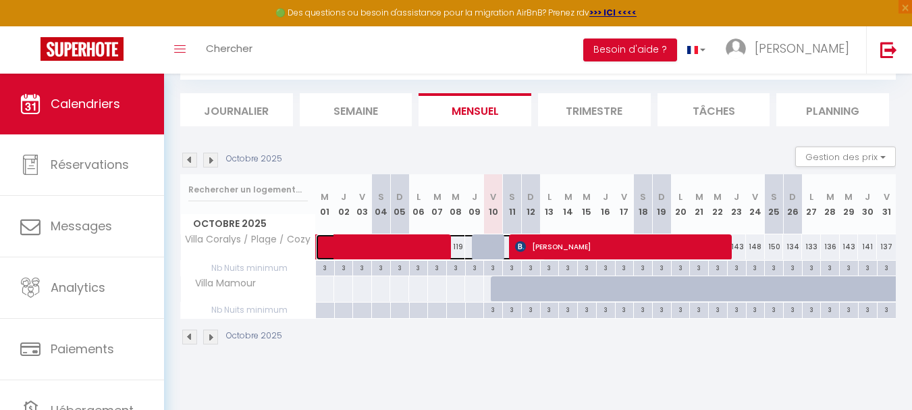
click at [476, 246] on span at bounding box center [436, 247] width 217 height 26
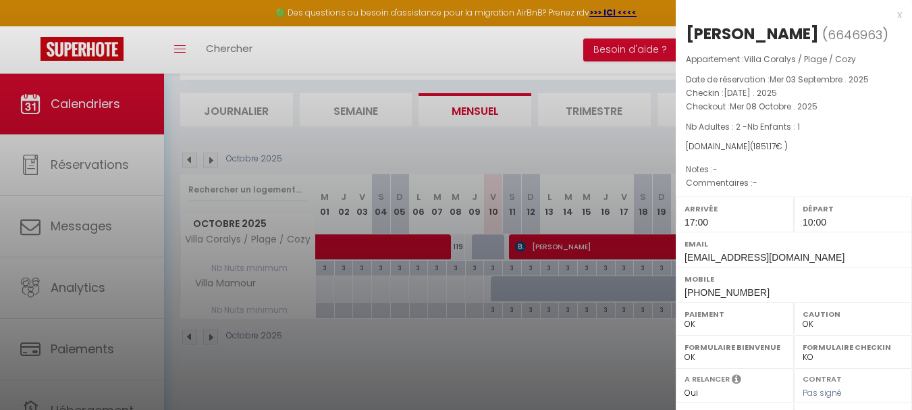
click at [497, 245] on div at bounding box center [456, 205] width 912 height 410
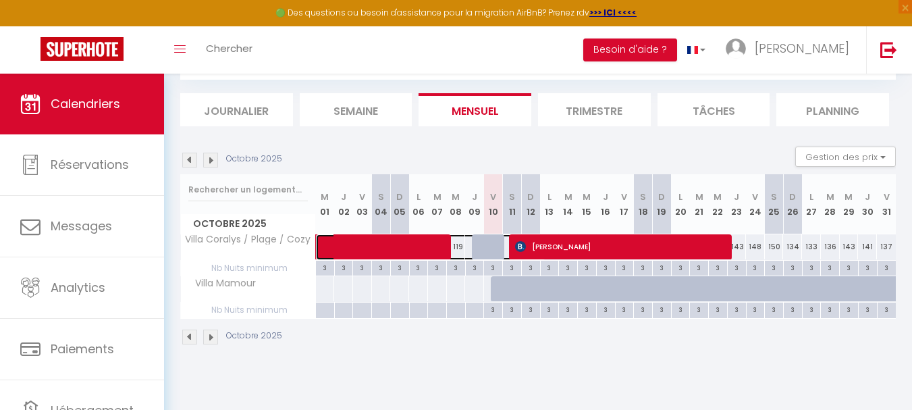
click at [488, 250] on span at bounding box center [436, 247] width 217 height 26
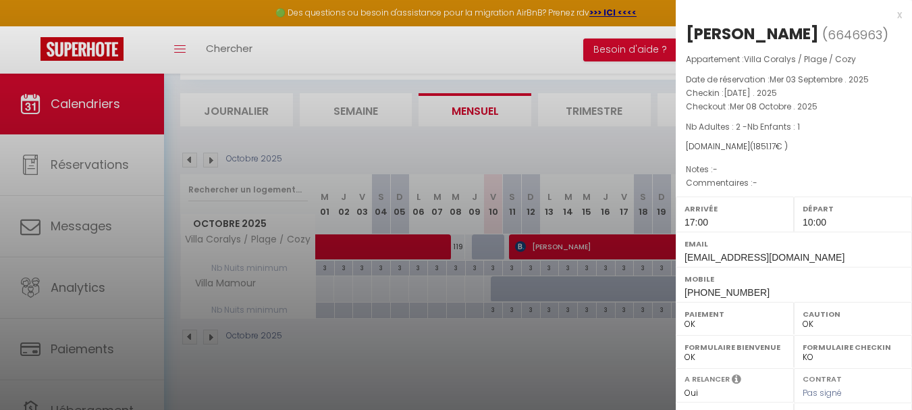
click at [515, 315] on div at bounding box center [456, 205] width 912 height 410
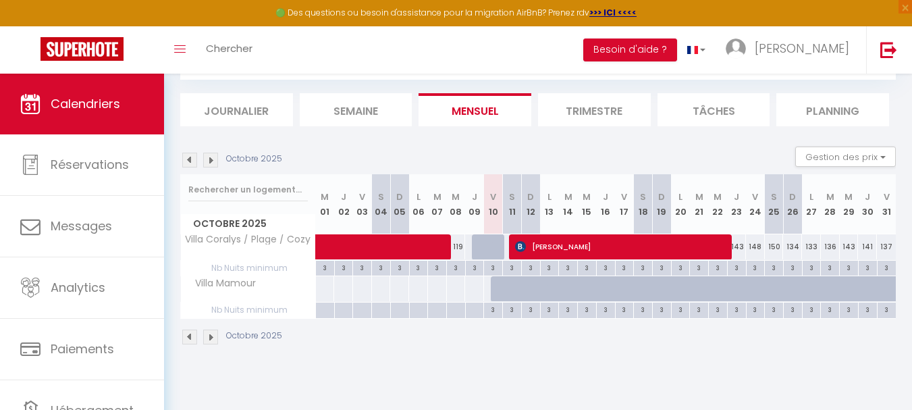
click at [521, 288] on div "145" at bounding box center [531, 288] width 20 height 25
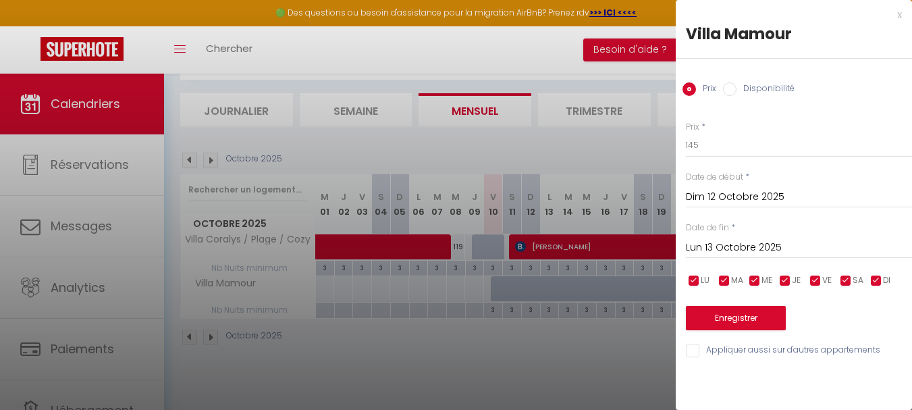
click at [461, 336] on div at bounding box center [456, 205] width 912 height 410
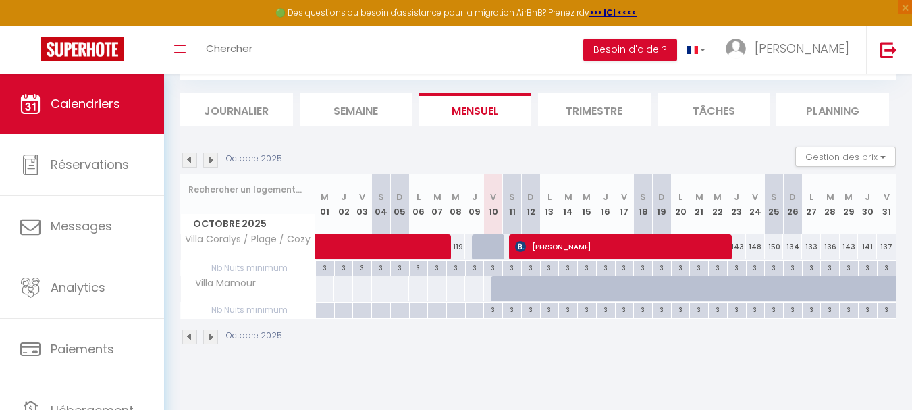
click at [218, 269] on span "Nb Nuits minimum" at bounding box center [248, 268] width 134 height 15
click at [216, 280] on span "Villa Mamour" at bounding box center [221, 283] width 76 height 15
click at [227, 311] on span "Nb Nuits minimum" at bounding box center [248, 310] width 134 height 15
click at [338, 304] on div at bounding box center [344, 304] width 18 height 3
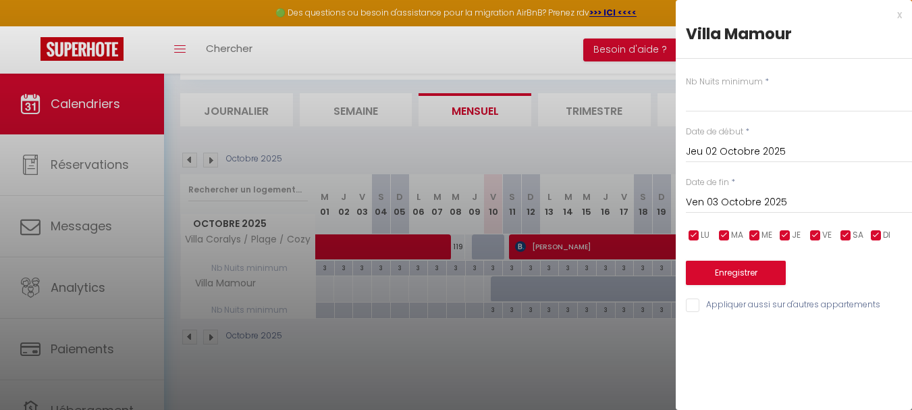
click at [550, 307] on div at bounding box center [456, 205] width 912 height 410
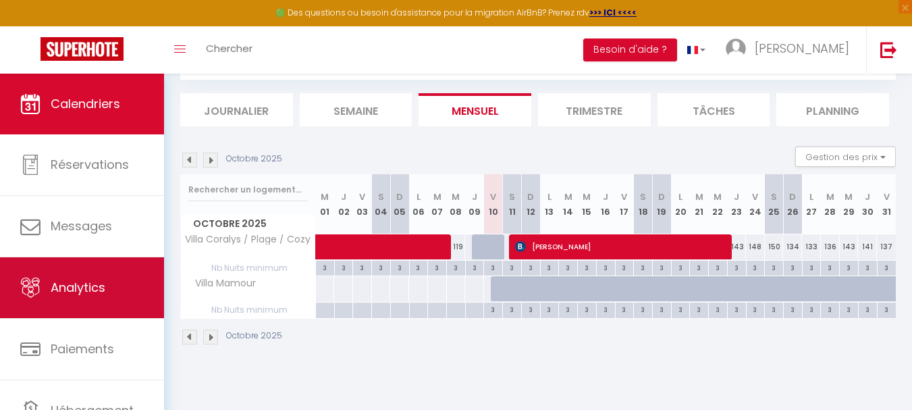
scroll to position [64, 0]
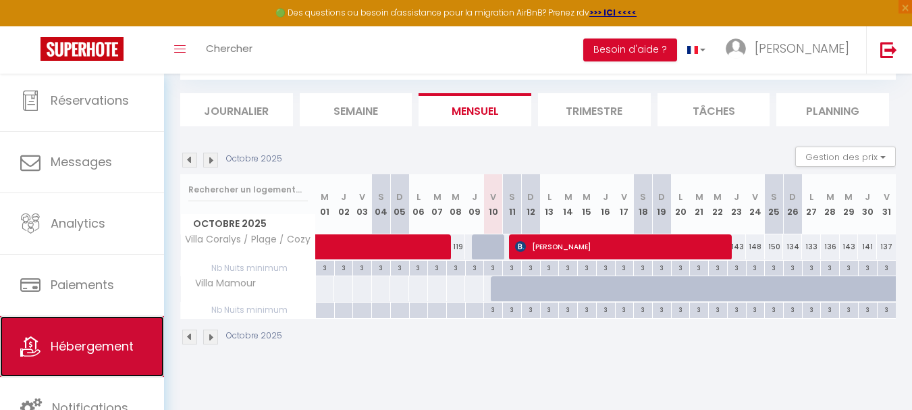
click at [113, 354] on span "Hébergement" at bounding box center [92, 346] width 83 height 17
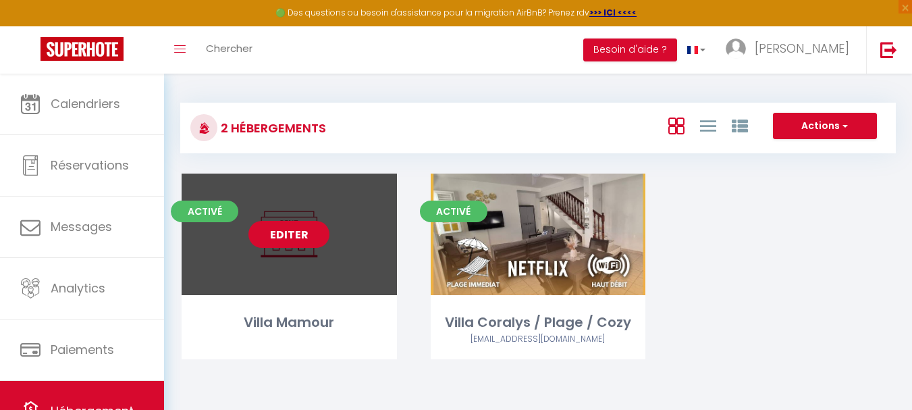
click at [299, 236] on link "Editer" at bounding box center [288, 234] width 81 height 27
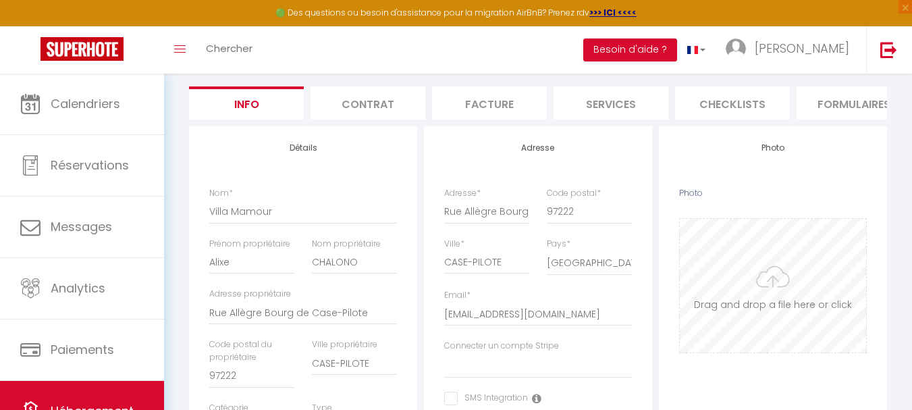
scroll to position [135, 0]
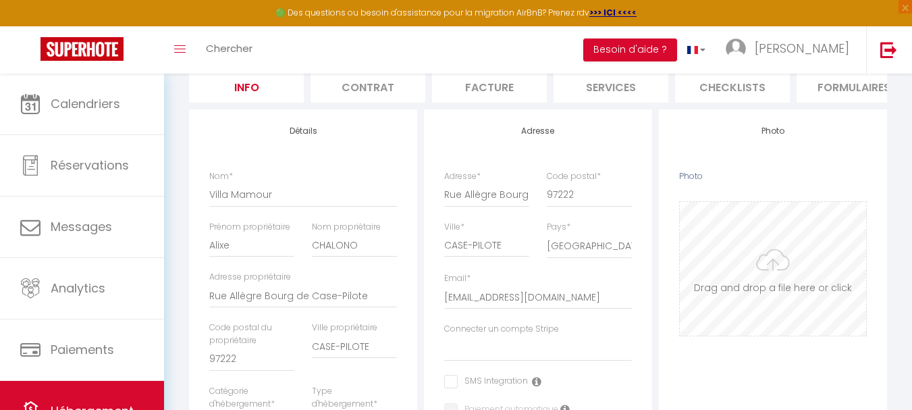
click at [766, 276] on input "Photo" at bounding box center [773, 269] width 186 height 134
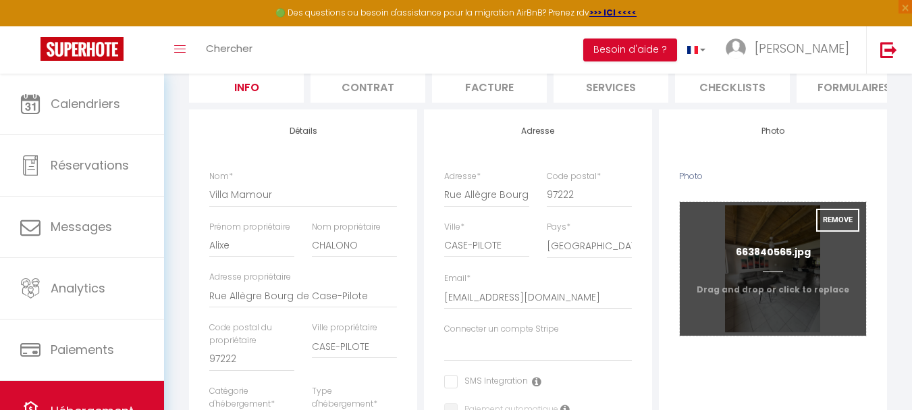
drag, startPoint x: 784, startPoint y: 313, endPoint x: 783, endPoint y: 322, distance: 9.5
click at [783, 322] on input "Photo" at bounding box center [773, 269] width 186 height 134
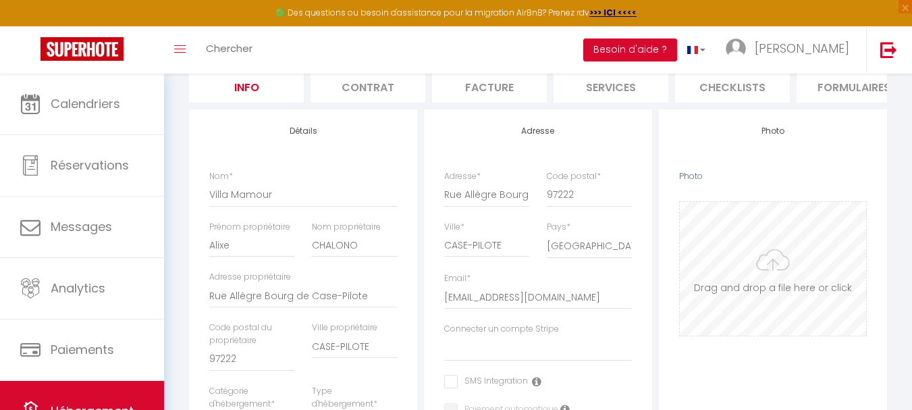
click at [780, 317] on input "Photo" at bounding box center [773, 269] width 186 height 134
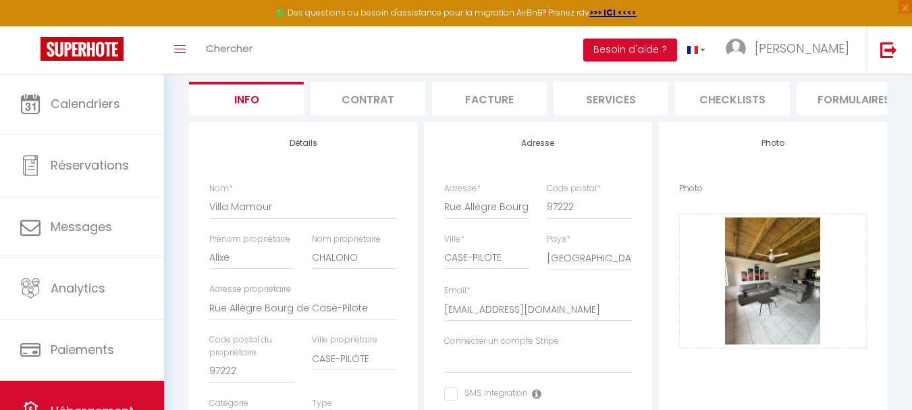
scroll to position [0, 0]
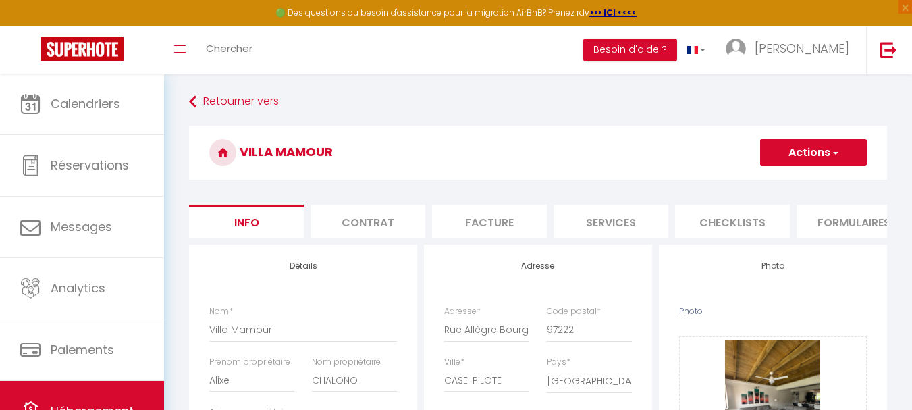
click at [853, 148] on button "Actions" at bounding box center [813, 152] width 107 height 27
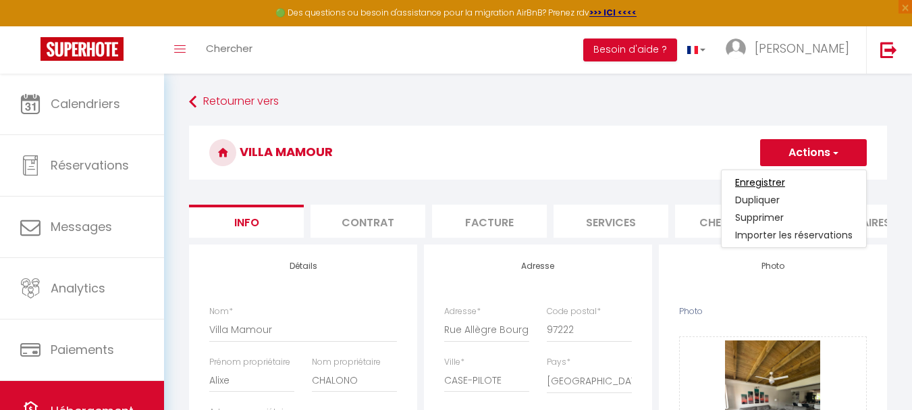
click at [769, 182] on input "Enregistrer" at bounding box center [760, 183] width 50 height 14
click at [766, 178] on input "Enregistrer" at bounding box center [760, 183] width 50 height 14
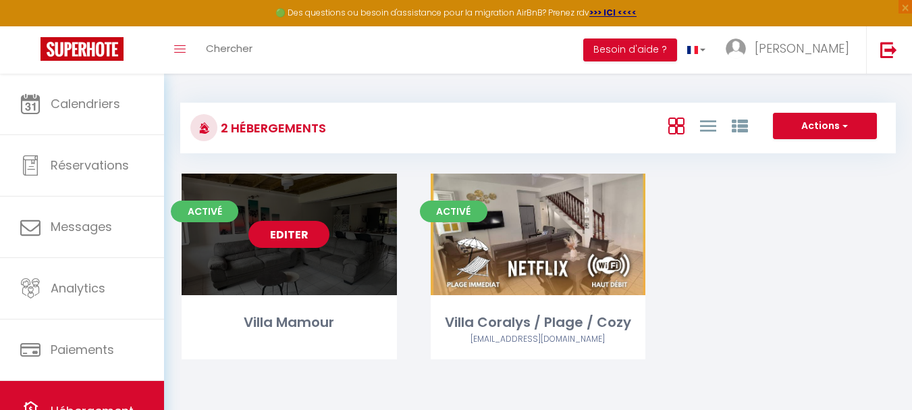
click at [272, 229] on link "Editer" at bounding box center [288, 234] width 81 height 27
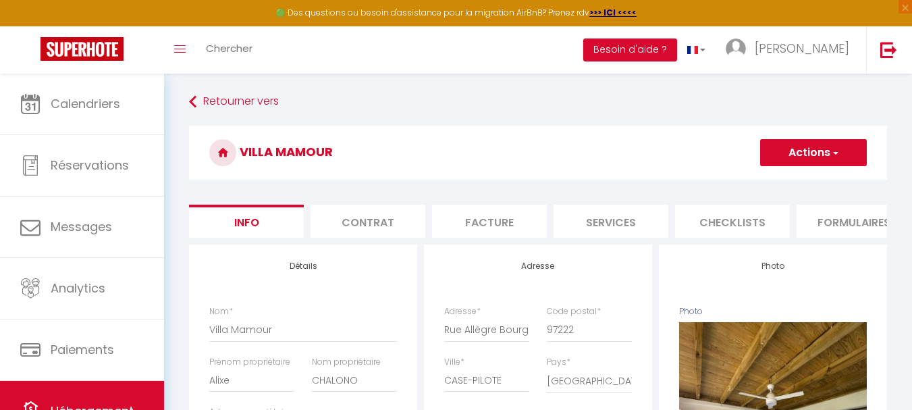
scroll to position [0, 517]
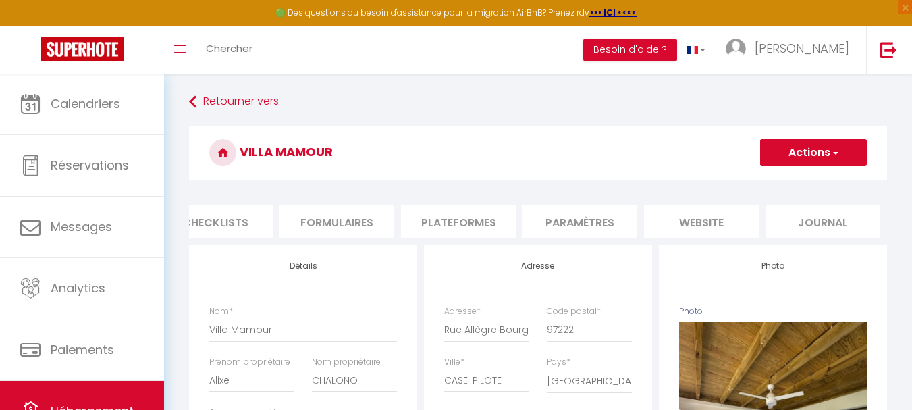
click at [457, 220] on li "Plateformes" at bounding box center [458, 221] width 115 height 33
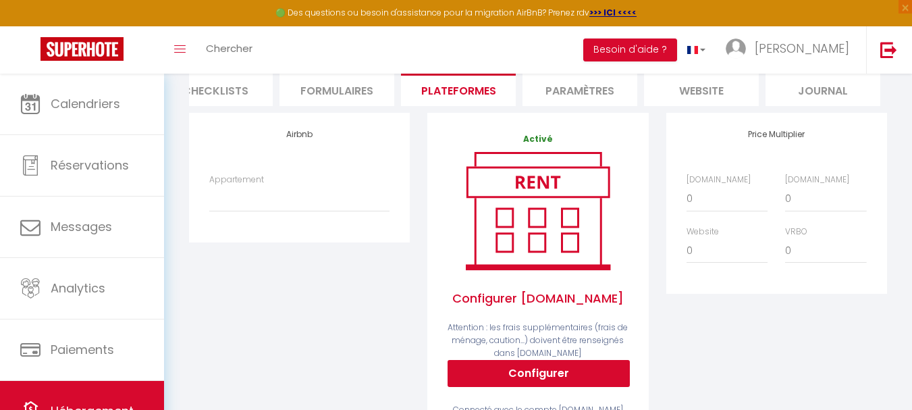
scroll to position [135, 0]
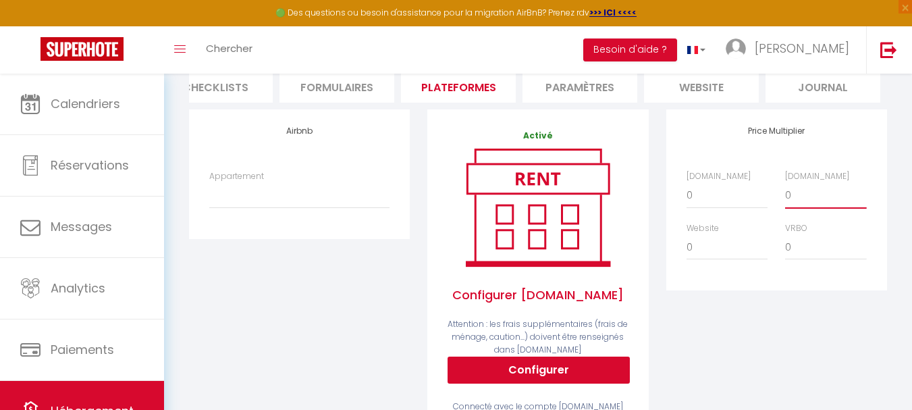
click at [800, 208] on select "0 + 1 % + 2 % + 3 % + 4 % + 5 % + 6 % + 7 % + 8 % + 9 %" at bounding box center [825, 195] width 81 height 26
click at [785, 192] on select "0 + 1 % + 2 % + 3 % + 4 % + 5 % + 6 % + 7 % + 8 % + 9 %" at bounding box center [825, 195] width 81 height 26
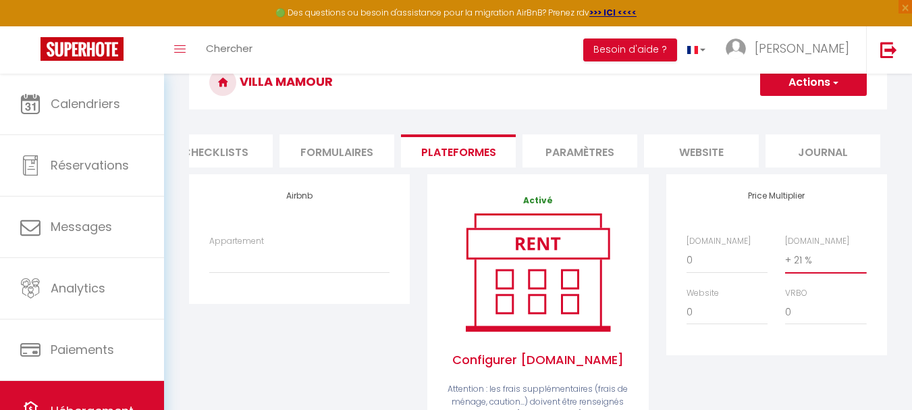
scroll to position [0, 0]
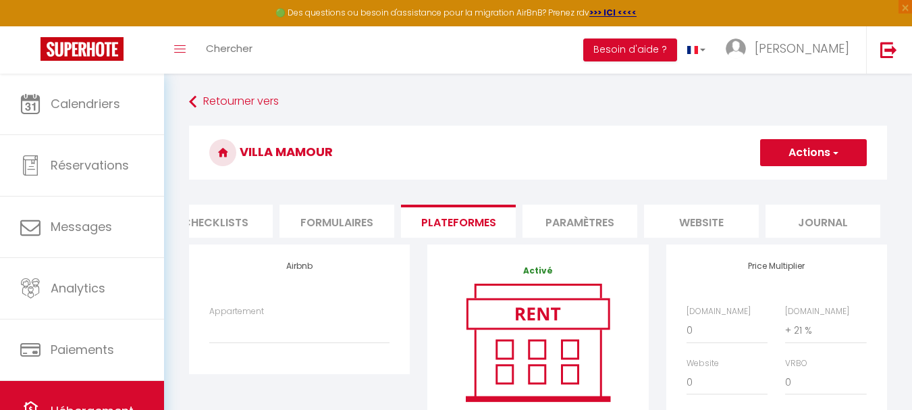
click at [856, 149] on button "Actions" at bounding box center [813, 152] width 107 height 27
click at [790, 182] on link "Enregistrer" at bounding box center [813, 183] width 107 height 18
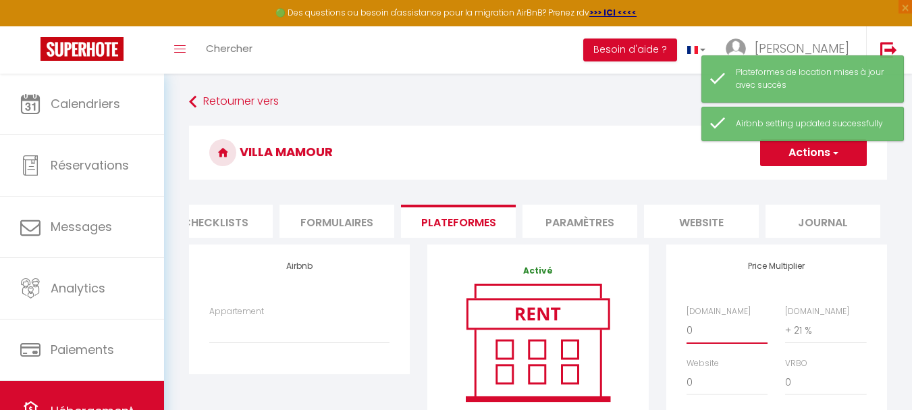
click at [706, 343] on select "0 + 1 % + 2 % + 3 % + 4 % + 5 % + 6 % + 7 % + 8 % + 9 %" at bounding box center [727, 330] width 81 height 26
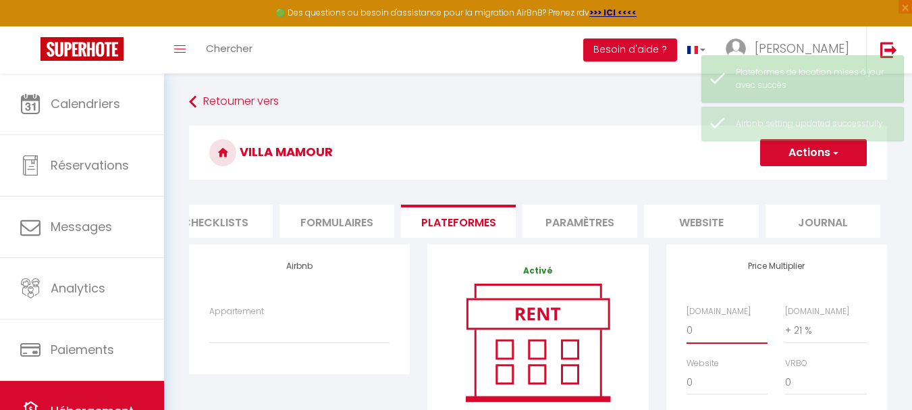
click at [687, 328] on select "0 + 1 % + 2 % + 3 % + 4 % + 5 % + 6 % + 7 % + 8 % + 9 %" at bounding box center [727, 330] width 81 height 26
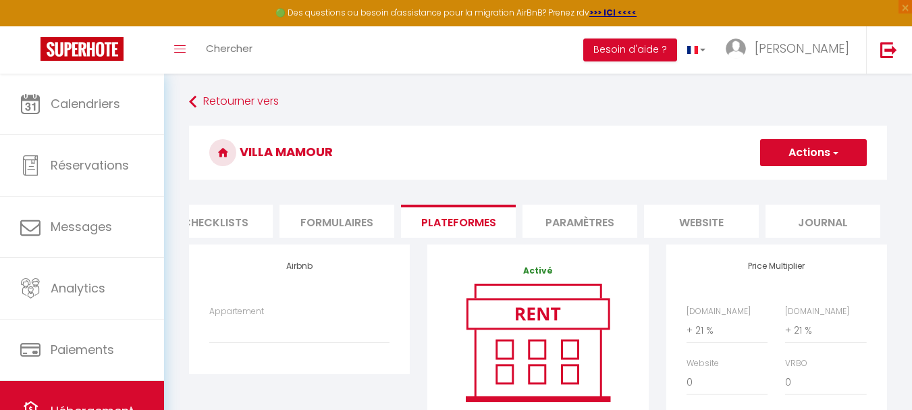
click at [826, 146] on button "Actions" at bounding box center [813, 152] width 107 height 27
click at [806, 176] on link "Enregistrer" at bounding box center [813, 183] width 107 height 18
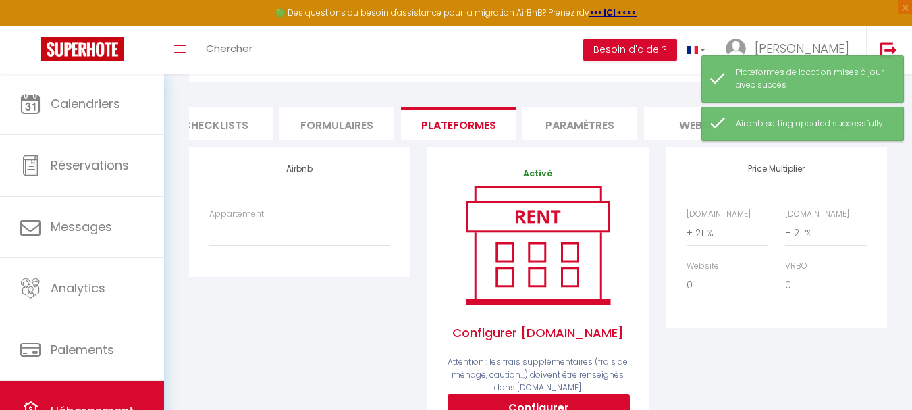
scroll to position [68, 0]
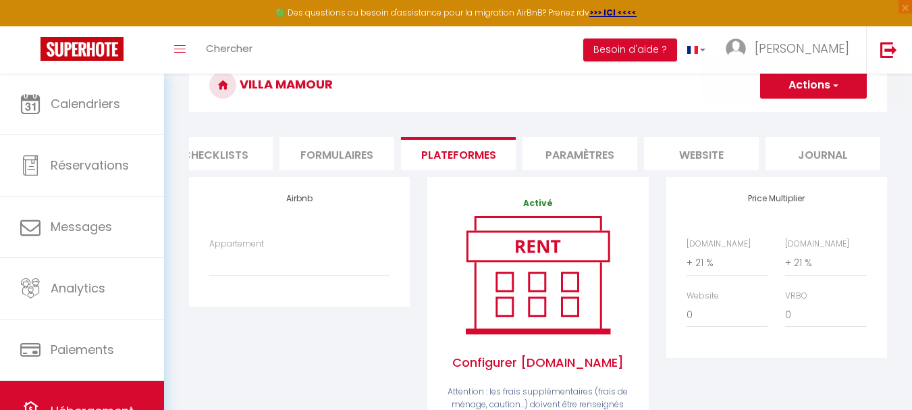
click at [584, 153] on li "Paramètres" at bounding box center [580, 153] width 115 height 33
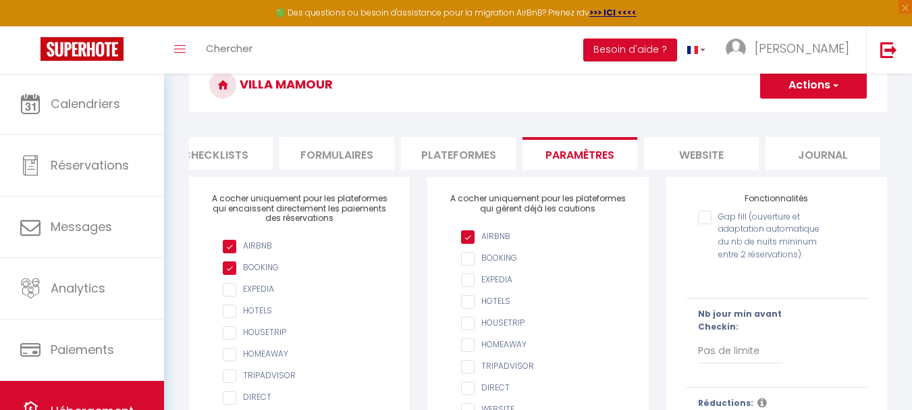
click at [470, 265] on input "AIRBNB" at bounding box center [544, 259] width 167 height 14
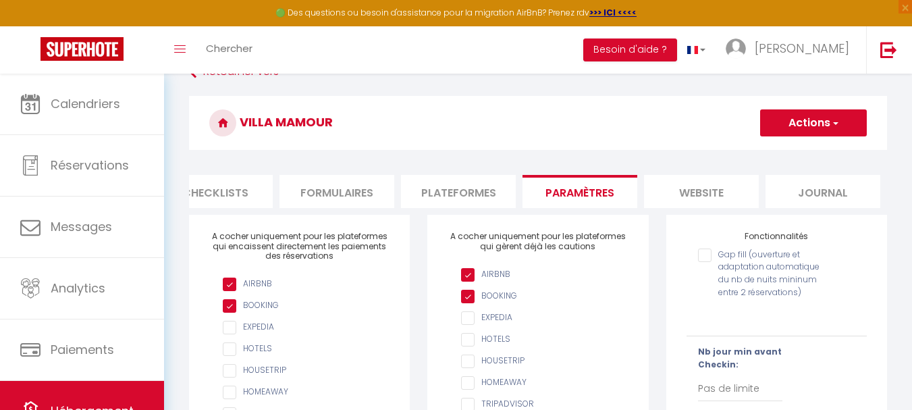
scroll to position [26, 0]
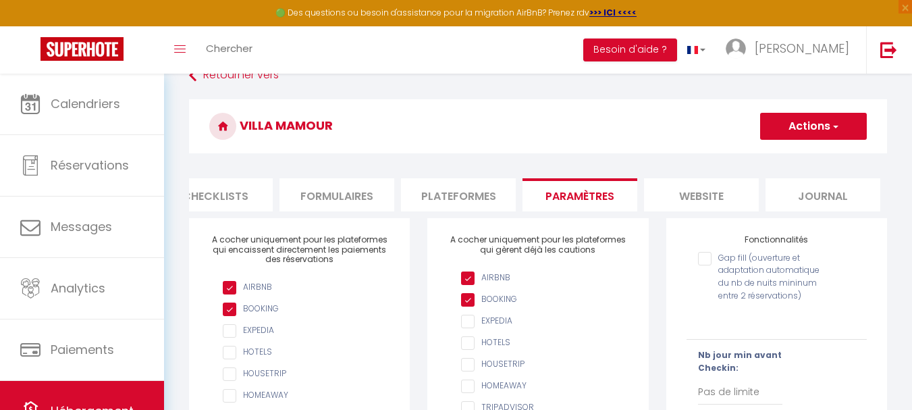
click at [825, 122] on button "Actions" at bounding box center [813, 126] width 107 height 27
click at [809, 152] on input "Enregistrer" at bounding box center [798, 156] width 50 height 14
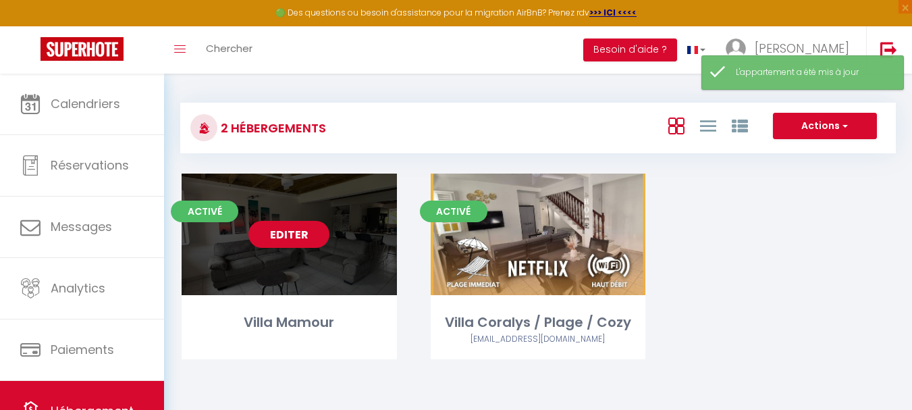
click at [273, 239] on link "Editer" at bounding box center [288, 234] width 81 height 27
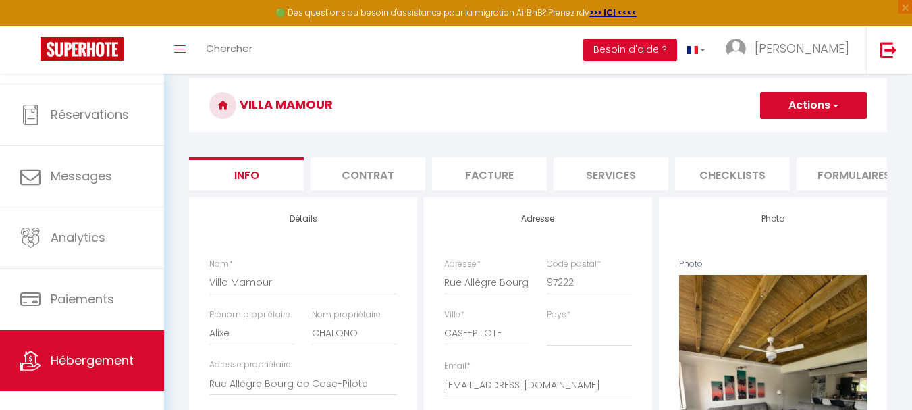
scroll to position [64, 0]
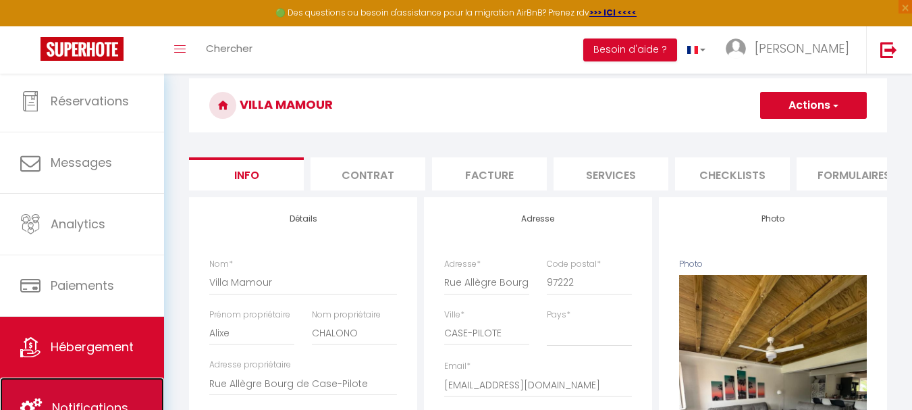
click at [107, 401] on span "Notifications" at bounding box center [90, 407] width 76 height 17
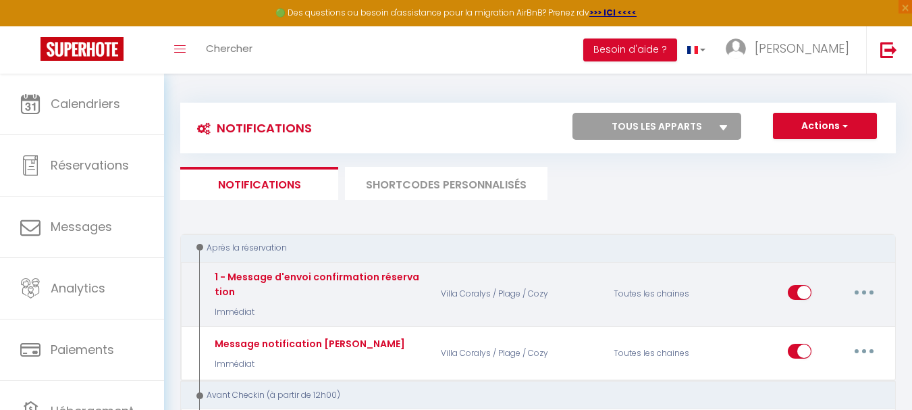
click at [866, 290] on button "button" at bounding box center [864, 293] width 38 height 22
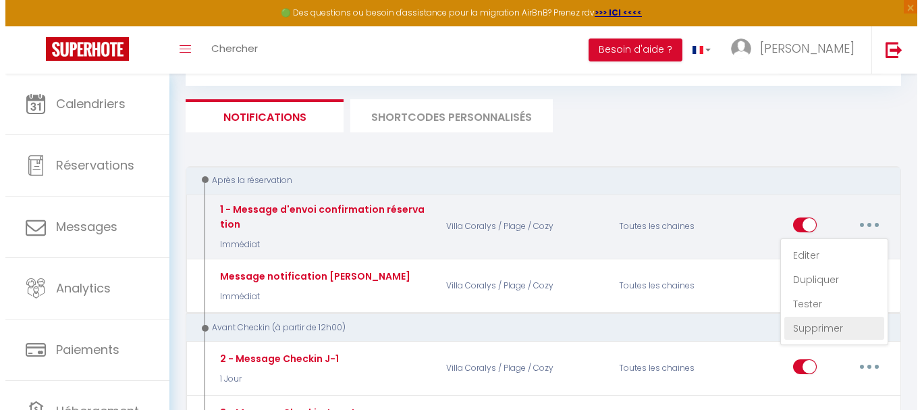
scroll to position [135, 0]
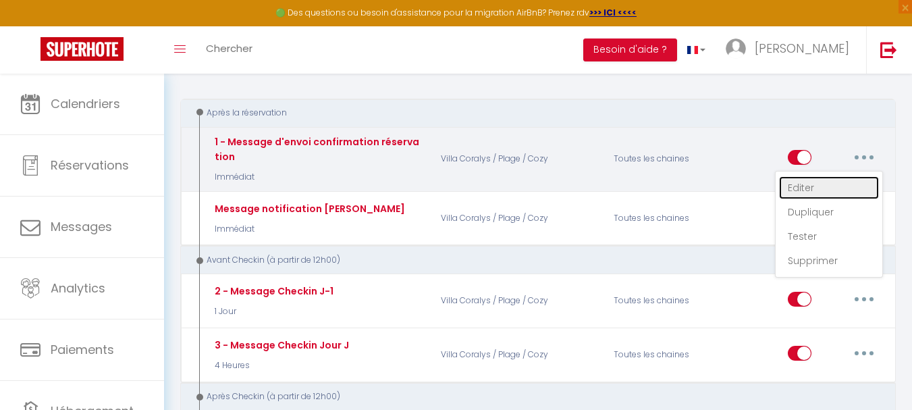
click at [820, 188] on link "Editer" at bounding box center [829, 187] width 100 height 23
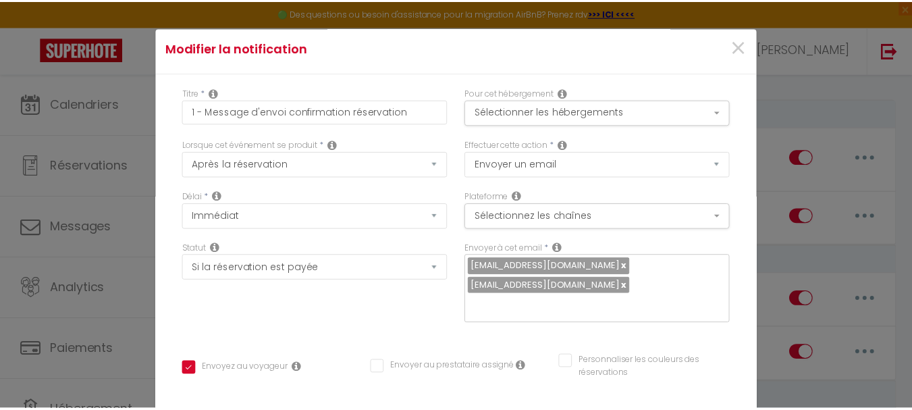
scroll to position [0, 0]
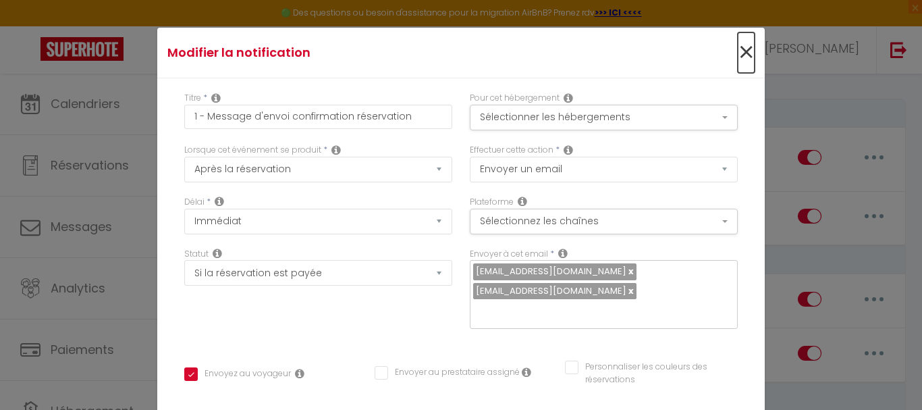
click at [738, 52] on span "×" at bounding box center [746, 52] width 17 height 41
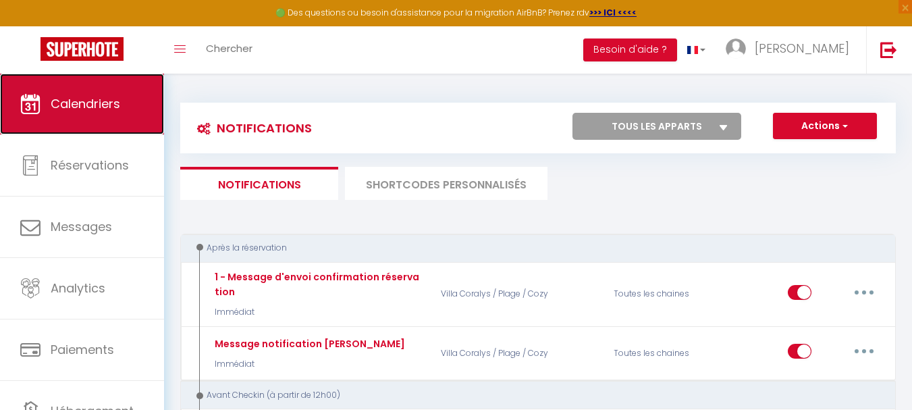
click at [94, 121] on link "Calendriers" at bounding box center [82, 104] width 164 height 61
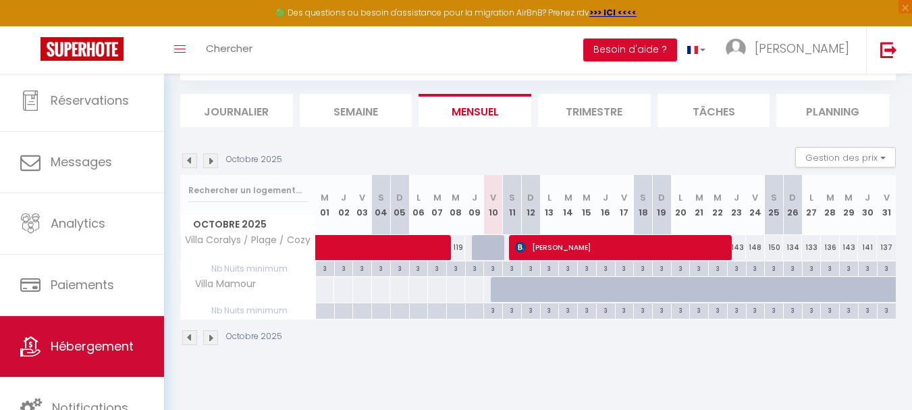
scroll to position [74, 0]
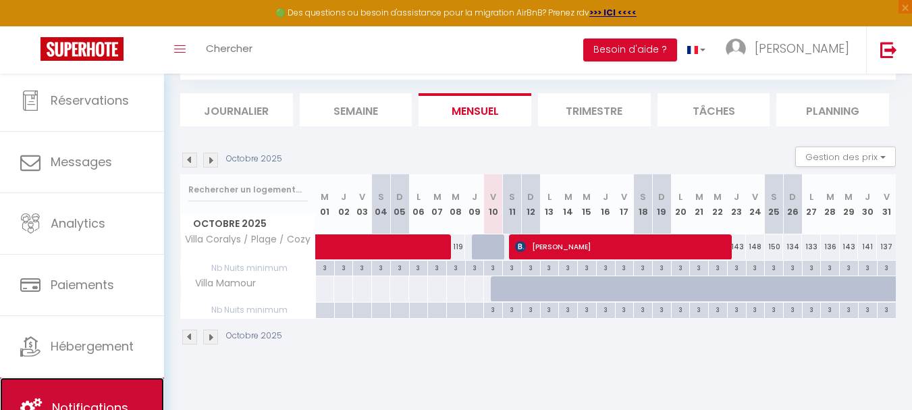
click at [78, 393] on link "Notifications" at bounding box center [82, 407] width 164 height 61
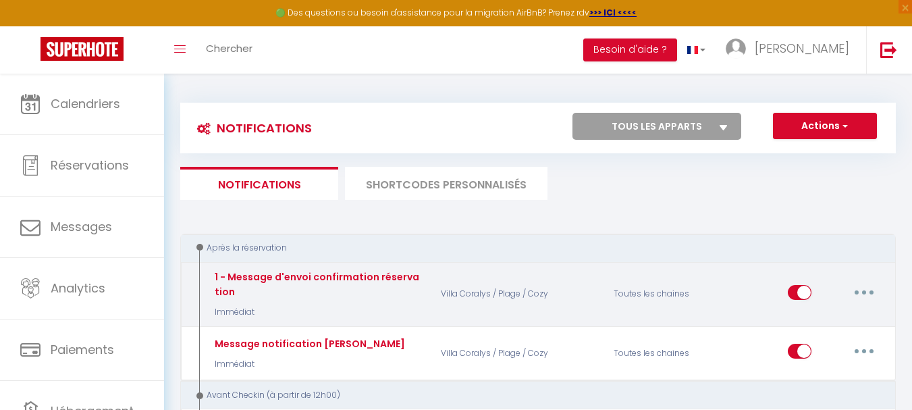
click at [864, 286] on button "button" at bounding box center [864, 293] width 38 height 22
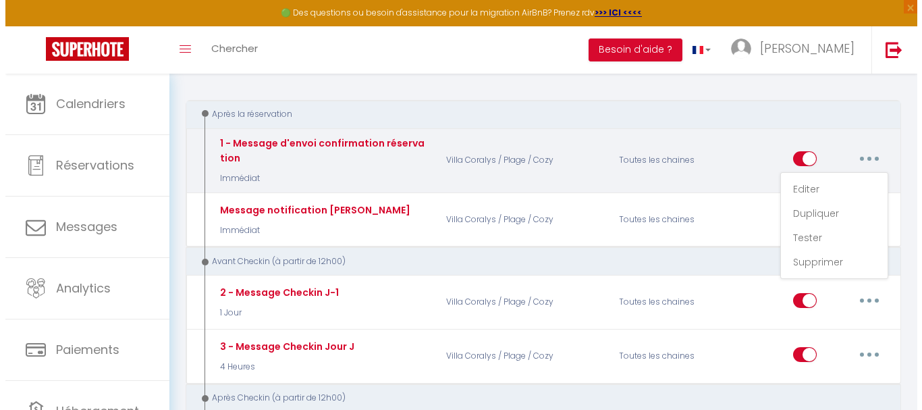
scroll to position [135, 0]
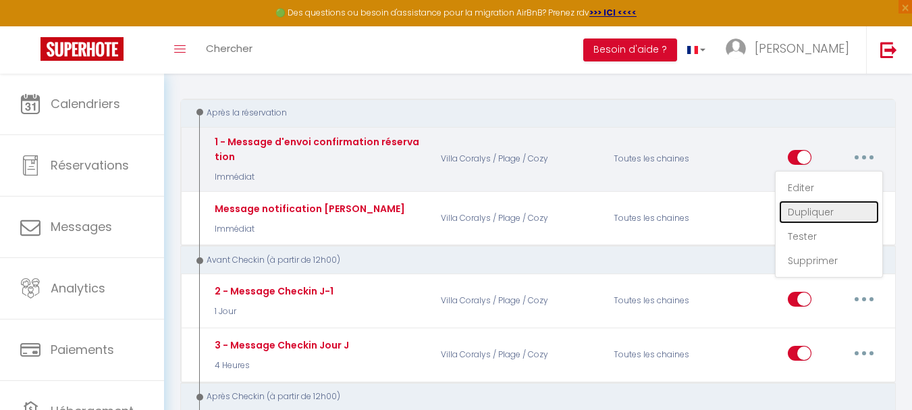
click at [822, 211] on link "Dupliquer" at bounding box center [829, 212] width 100 height 23
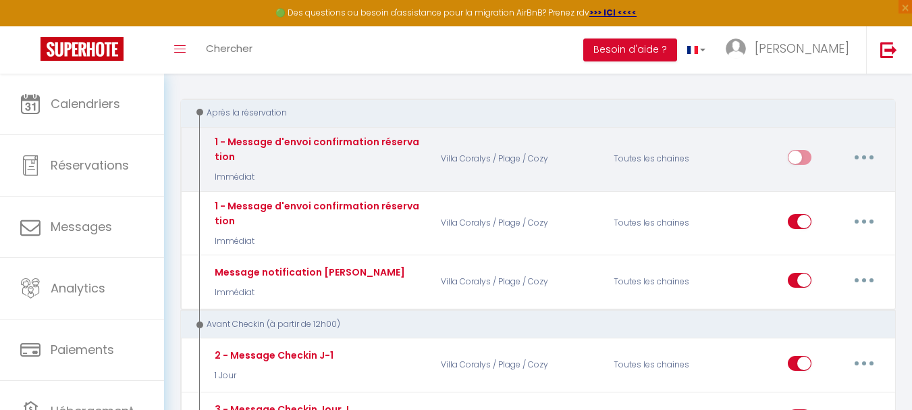
click at [856, 153] on button "button" at bounding box center [864, 158] width 38 height 22
click at [807, 184] on link "Editer" at bounding box center [829, 187] width 100 height 23
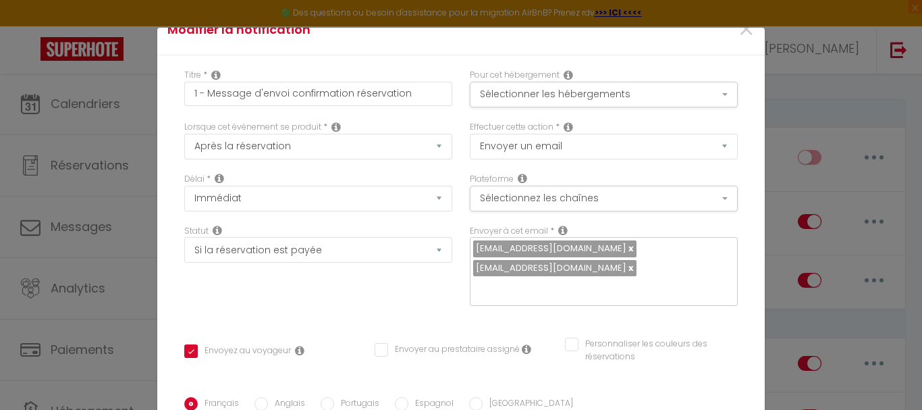
scroll to position [0, 0]
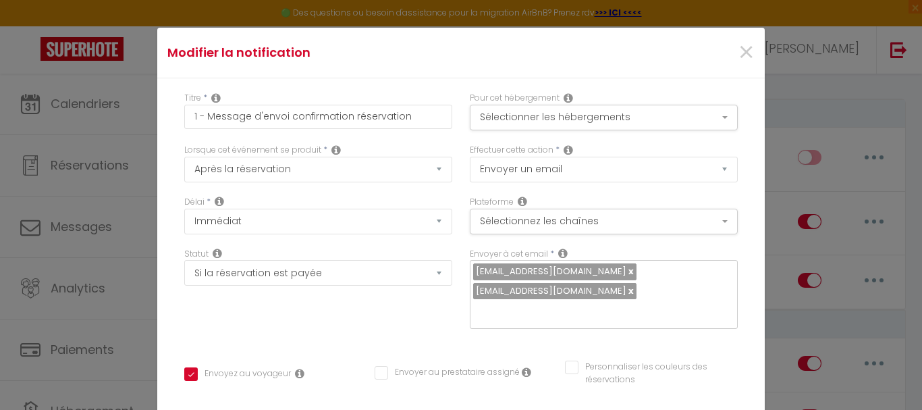
click at [612, 103] on div "Pour cet hébergement Sélectionner les hébergements Tous les apparts Autres [GEO…" at bounding box center [604, 111] width 268 height 38
click at [612, 113] on button "Sélectionner les hébergements" at bounding box center [604, 118] width 268 height 26
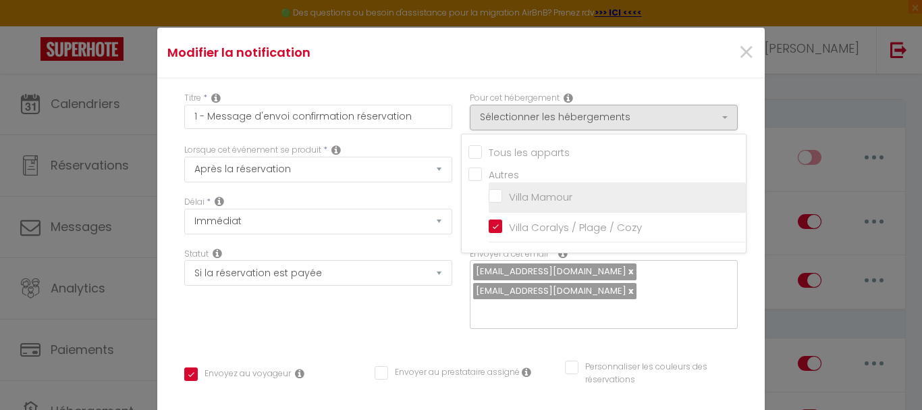
click at [489, 195] on input "Villa Mamour" at bounding box center [617, 197] width 257 height 14
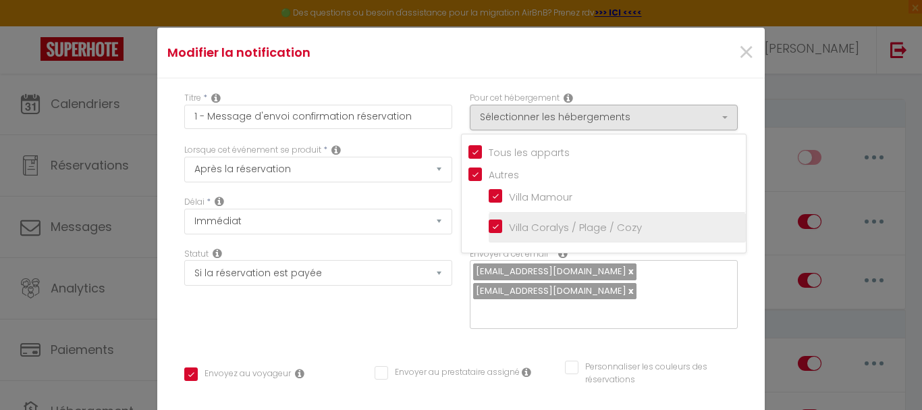
click at [489, 225] on input "Villa Coralys / Plage / Cozy" at bounding box center [617, 228] width 257 height 14
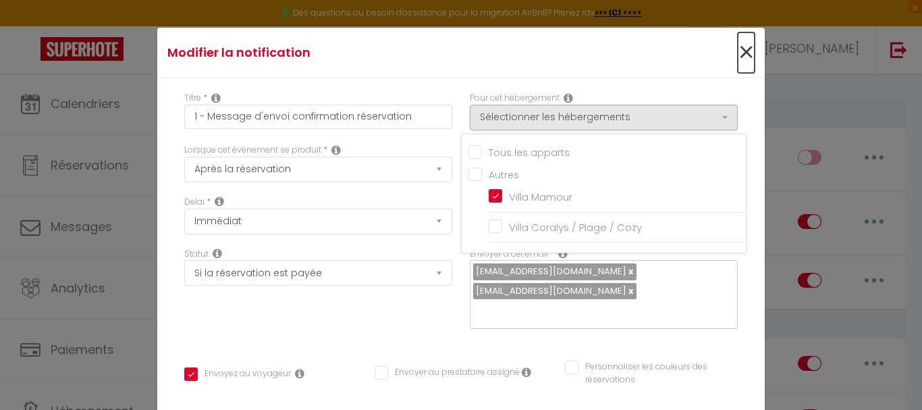
click at [738, 53] on span "×" at bounding box center [746, 52] width 17 height 41
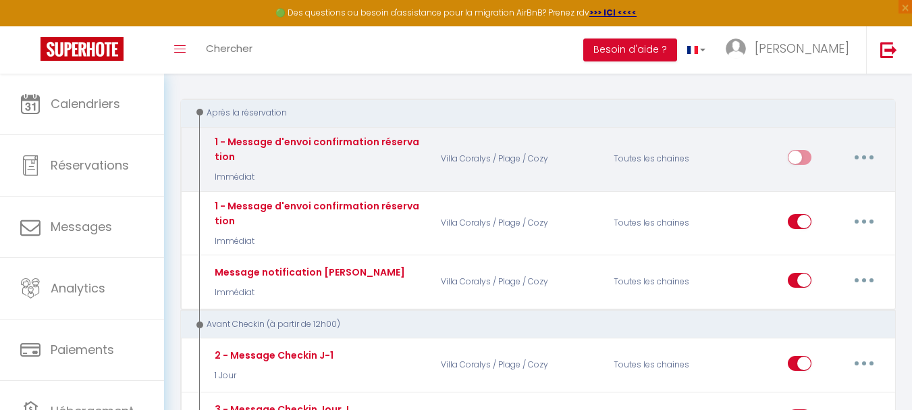
click at [878, 152] on button "button" at bounding box center [864, 158] width 38 height 22
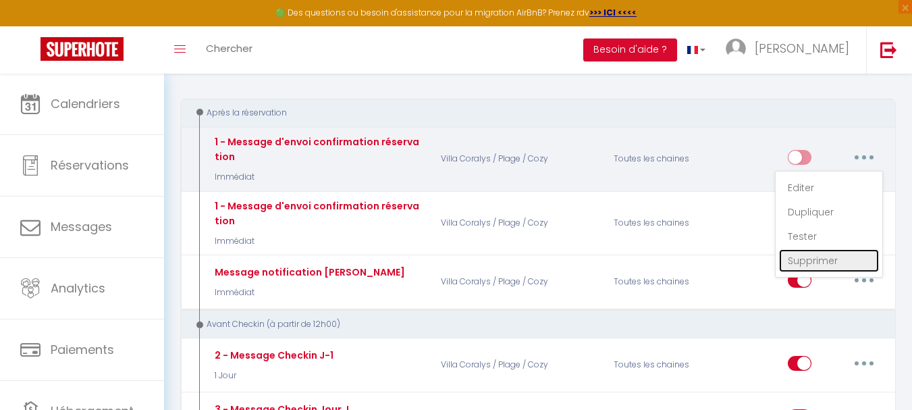
click at [802, 259] on link "Supprimer" at bounding box center [829, 260] width 100 height 23
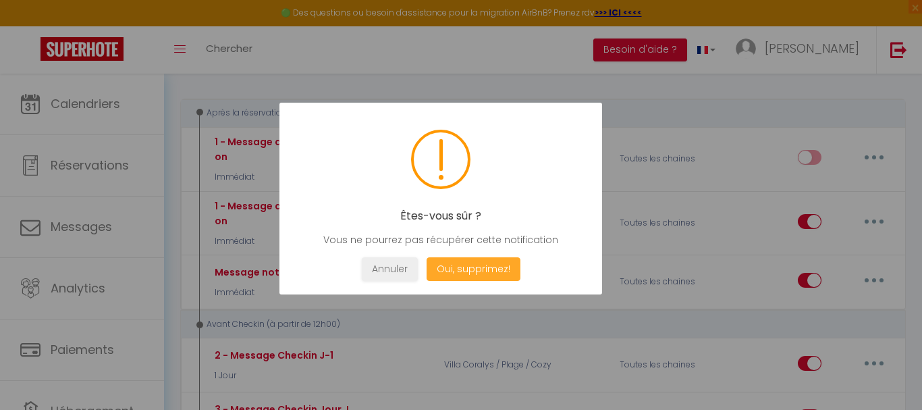
click at [474, 266] on button "Oui, supprimez!" at bounding box center [474, 269] width 94 height 24
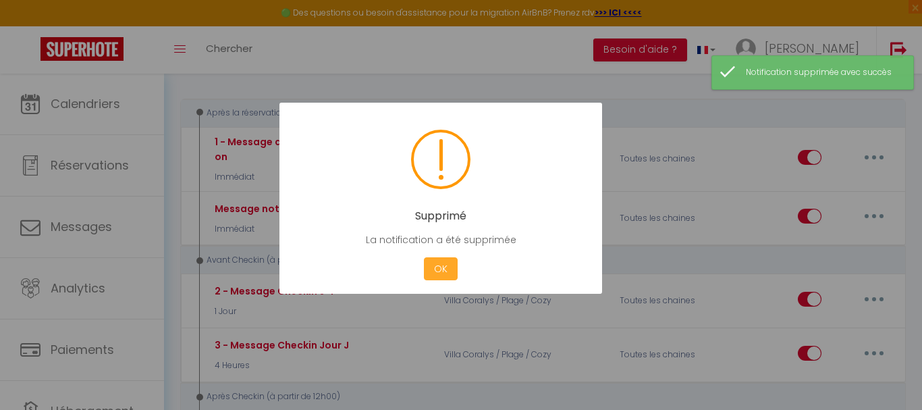
drag, startPoint x: 421, startPoint y: 269, endPoint x: 431, endPoint y: 271, distance: 10.2
click at [426, 270] on div "OK" at bounding box center [441, 269] width 41 height 24
click at [439, 270] on button "OK" at bounding box center [441, 269] width 34 height 24
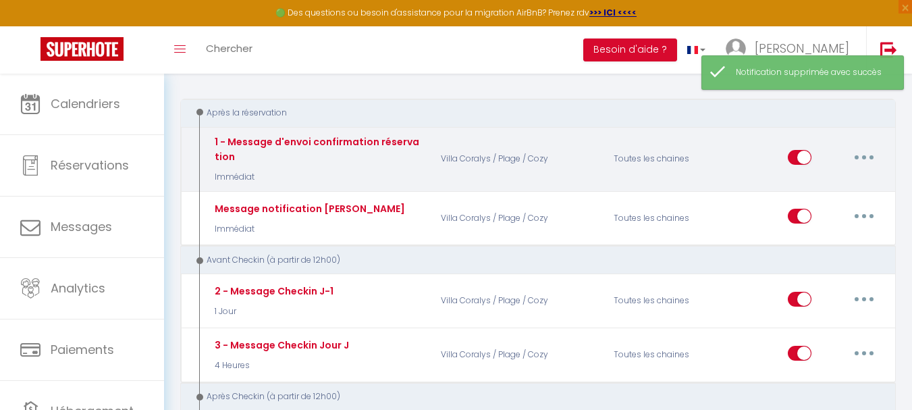
click at [868, 164] on button "button" at bounding box center [864, 158] width 38 height 22
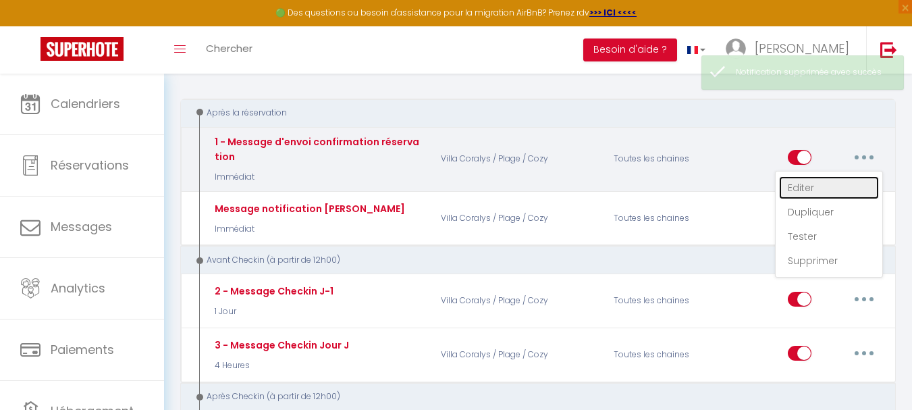
click at [811, 186] on link "Editer" at bounding box center [829, 187] width 100 height 23
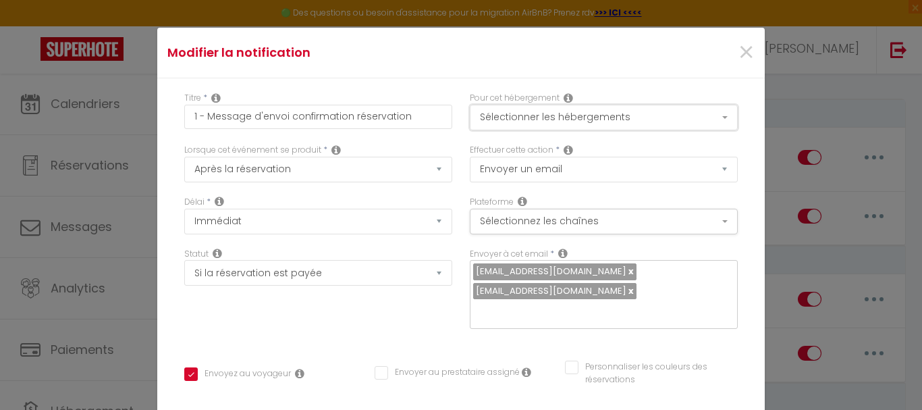
click at [553, 118] on button "Sélectionner les hébergements" at bounding box center [604, 118] width 268 height 26
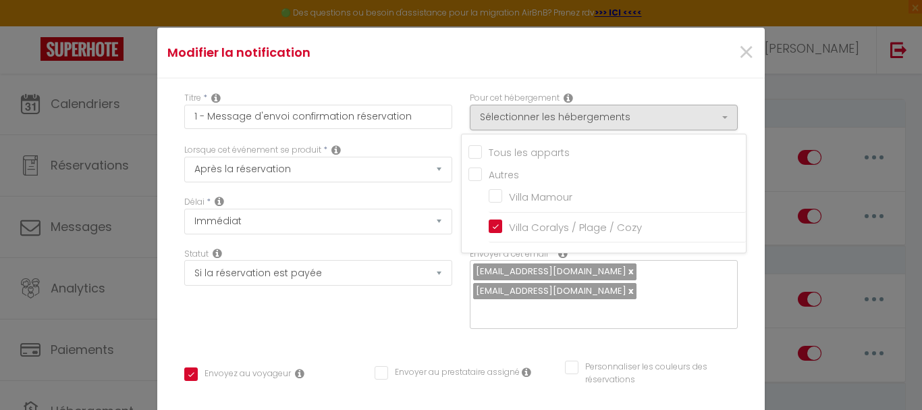
click at [486, 156] on input "Tous les apparts" at bounding box center [608, 152] width 278 height 14
click at [739, 215] on div "Titre * 1 - Message d'envoi confirmation réservation Pour cet hébergement Sélec…" at bounding box center [461, 410] width 608 height 665
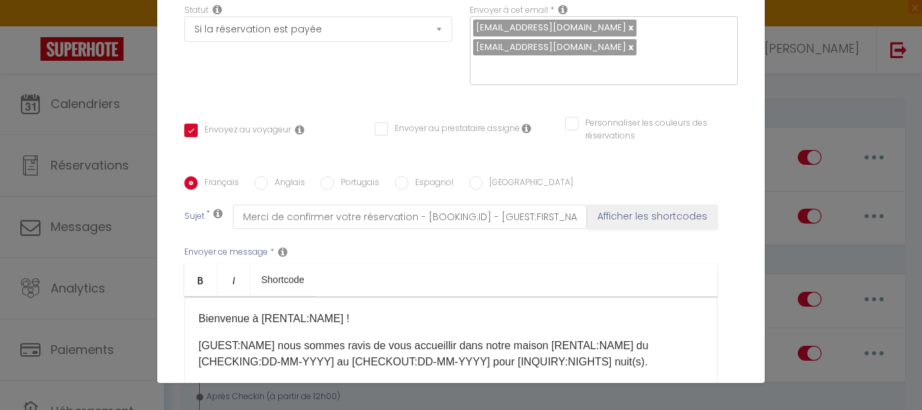
scroll to position [361, 0]
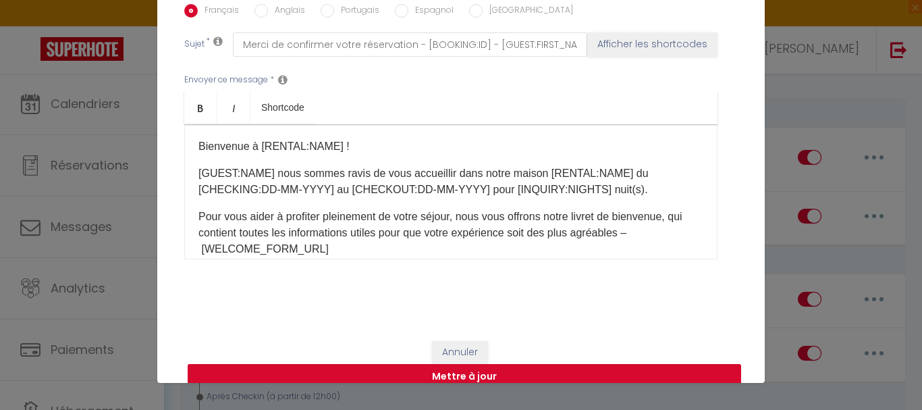
click at [452, 364] on button "Mettre à jour" at bounding box center [465, 377] width 554 height 26
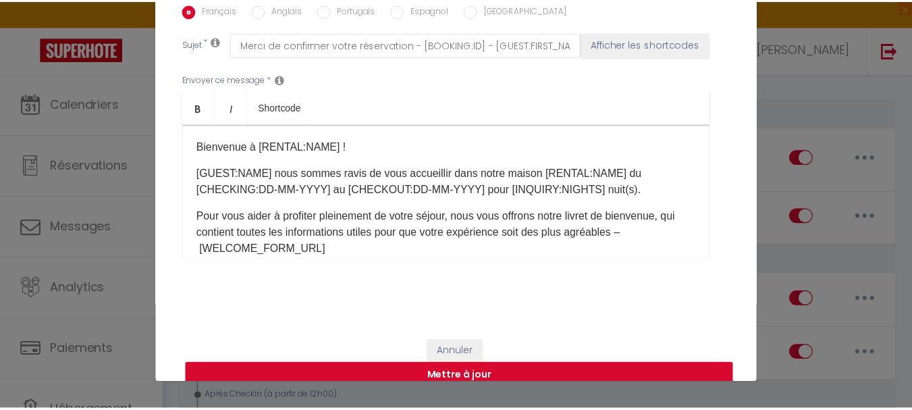
scroll to position [348, 0]
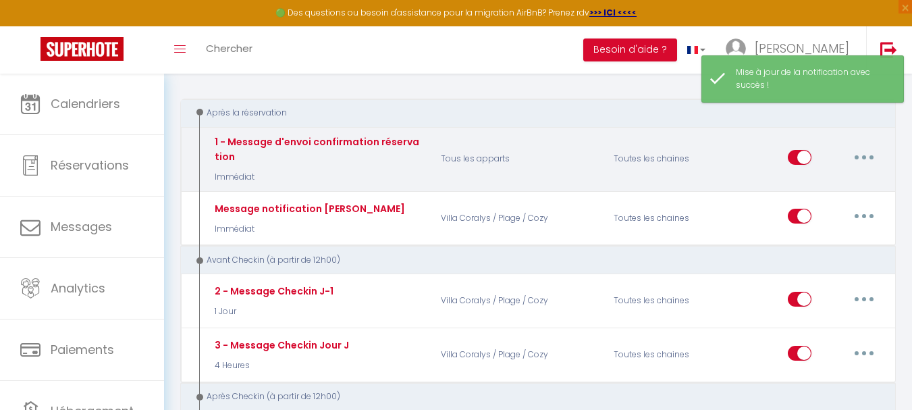
click at [868, 156] on button "button" at bounding box center [864, 158] width 38 height 22
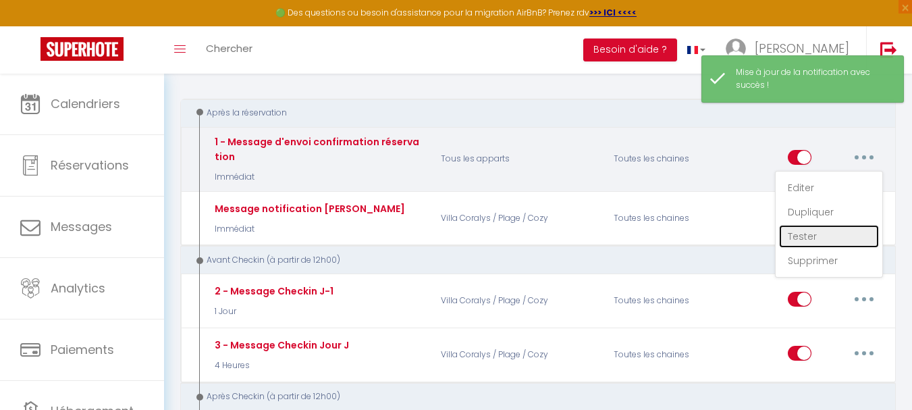
click at [816, 234] on link "Tester" at bounding box center [829, 236] width 100 height 23
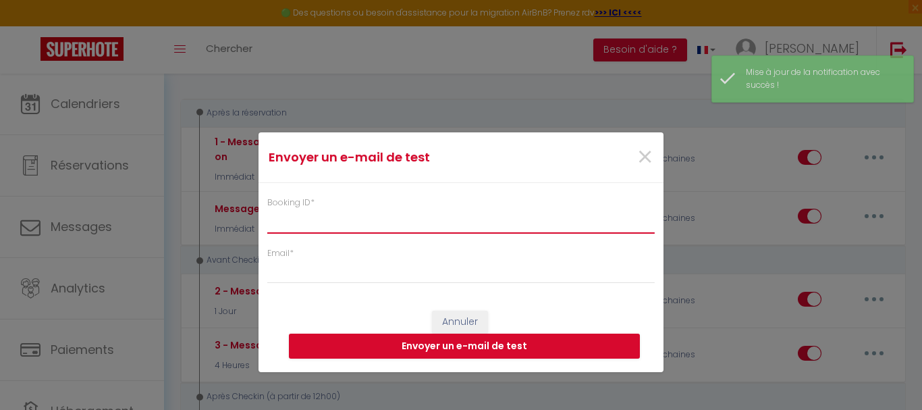
click at [369, 229] on input "Booking ID *" at bounding box center [461, 221] width 388 height 24
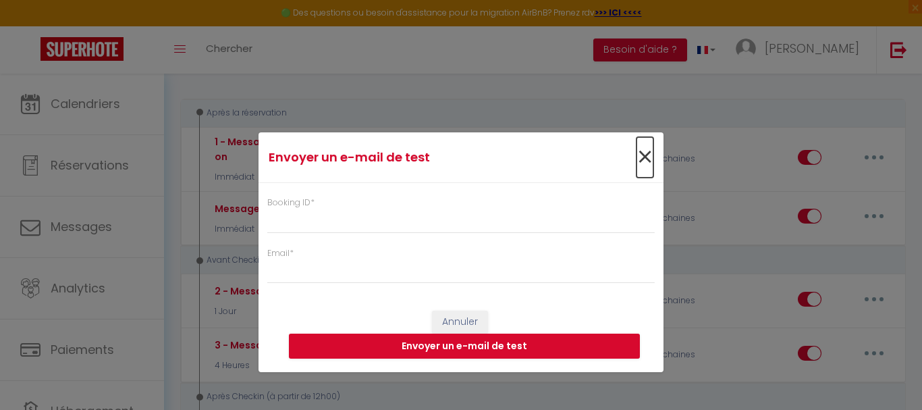
click at [648, 155] on span "×" at bounding box center [645, 157] width 17 height 41
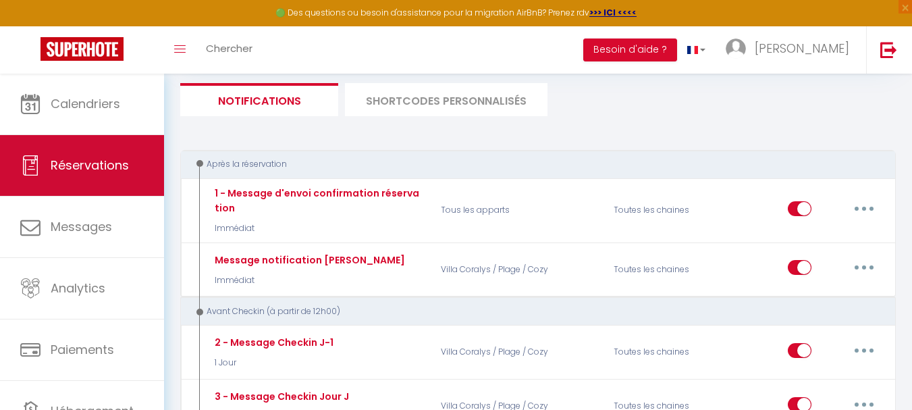
scroll to position [0, 0]
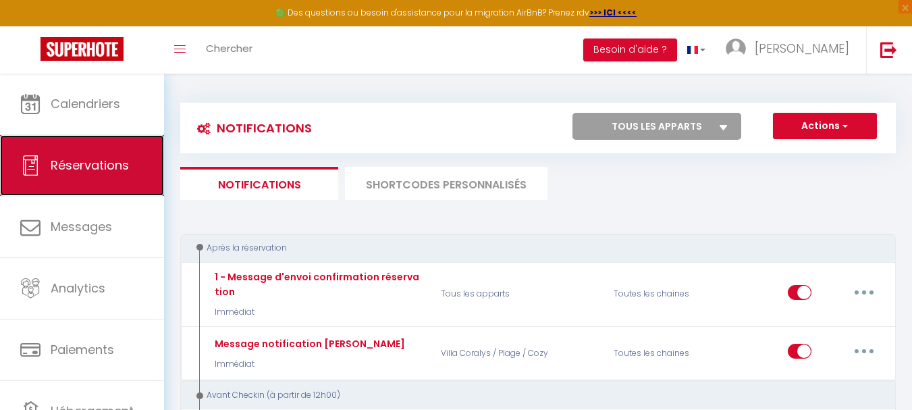
click at [74, 171] on span "Réservations" at bounding box center [90, 165] width 78 height 17
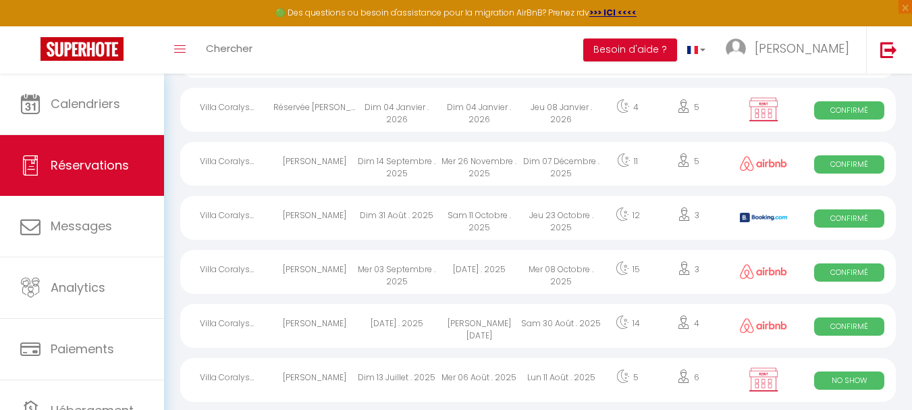
scroll to position [312, 0]
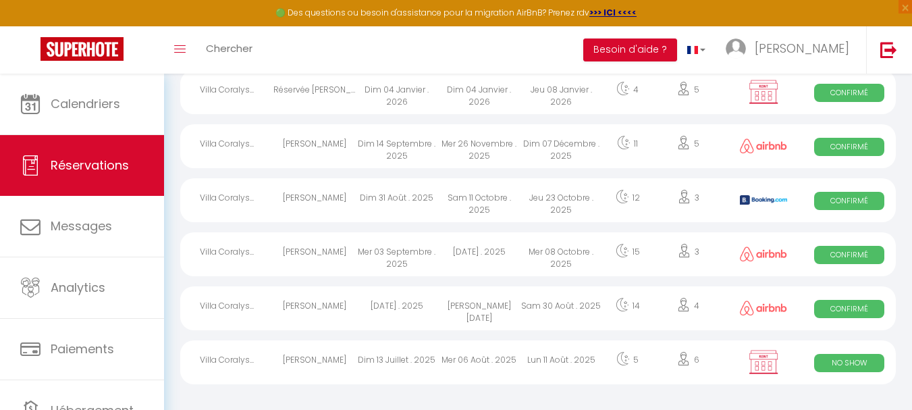
click at [224, 305] on div "Villa Coralys..." at bounding box center [226, 308] width 93 height 44
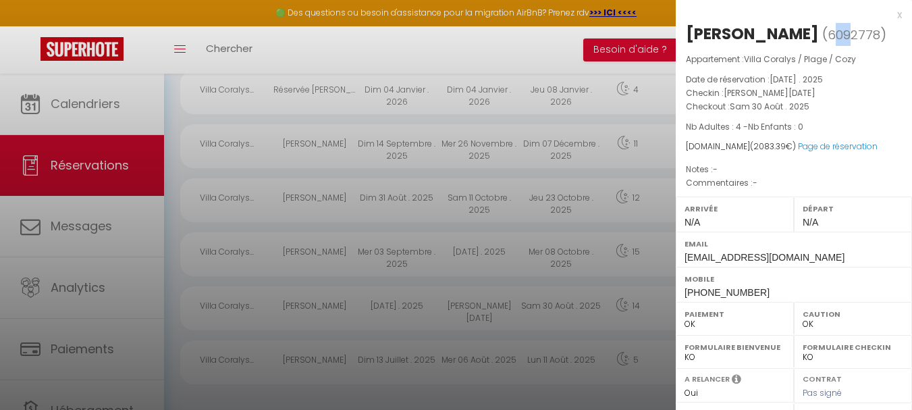
drag, startPoint x: 696, startPoint y: 56, endPoint x: 716, endPoint y: 56, distance: 20.3
click at [828, 43] on span "6092778" at bounding box center [854, 34] width 53 height 17
drag, startPoint x: 693, startPoint y: 55, endPoint x: 744, endPoint y: 55, distance: 50.6
click at [822, 44] on span "( 6092778 )" at bounding box center [854, 34] width 64 height 19
copy span "6092778"
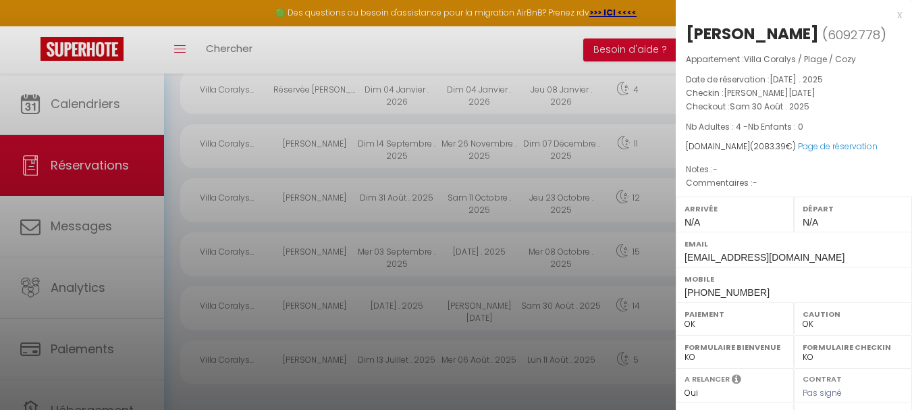
click at [891, 16] on div "x" at bounding box center [789, 15] width 226 height 16
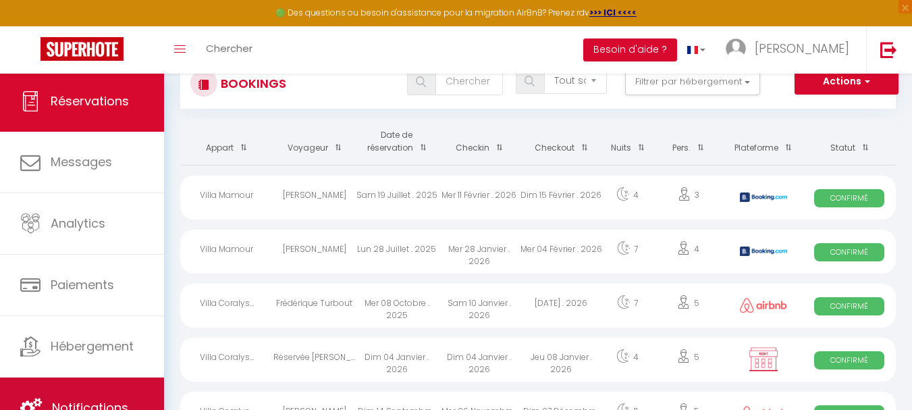
scroll to position [270, 0]
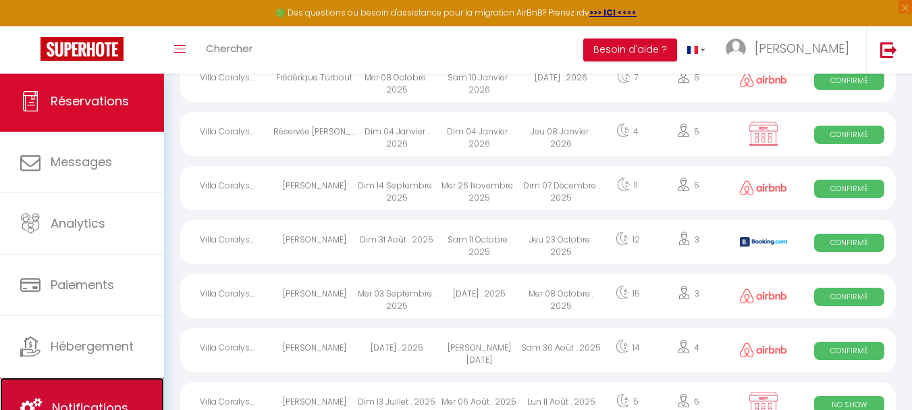
click at [82, 386] on link "Notifications" at bounding box center [82, 407] width 164 height 61
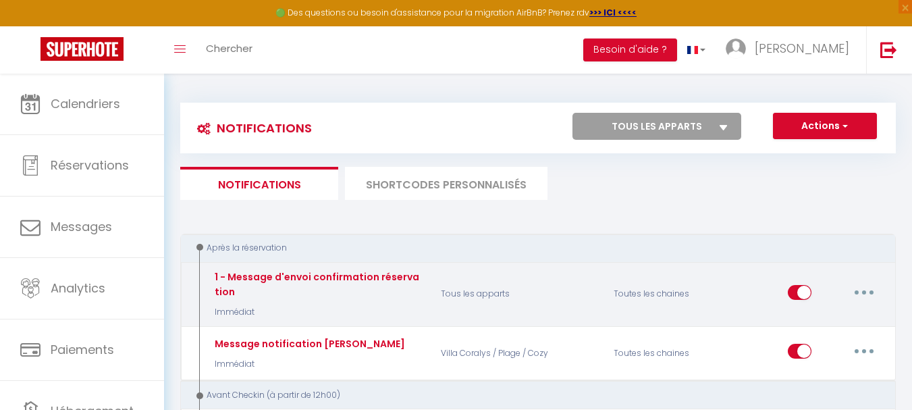
click at [866, 290] on button "button" at bounding box center [864, 293] width 38 height 22
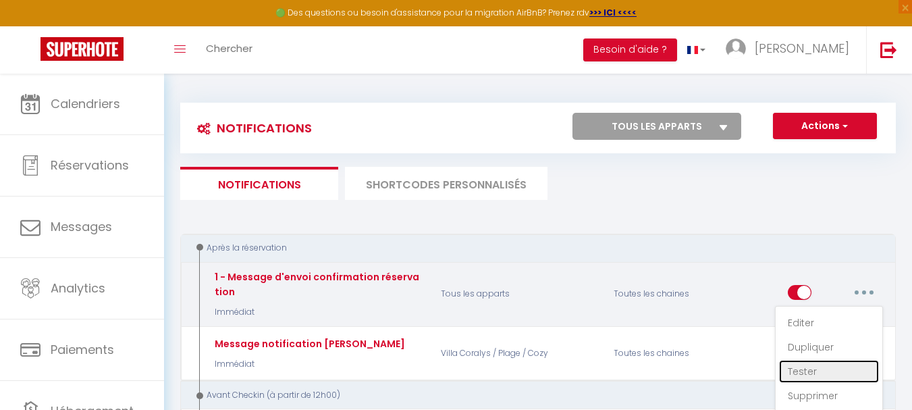
click at [797, 368] on link "Tester" at bounding box center [829, 371] width 100 height 23
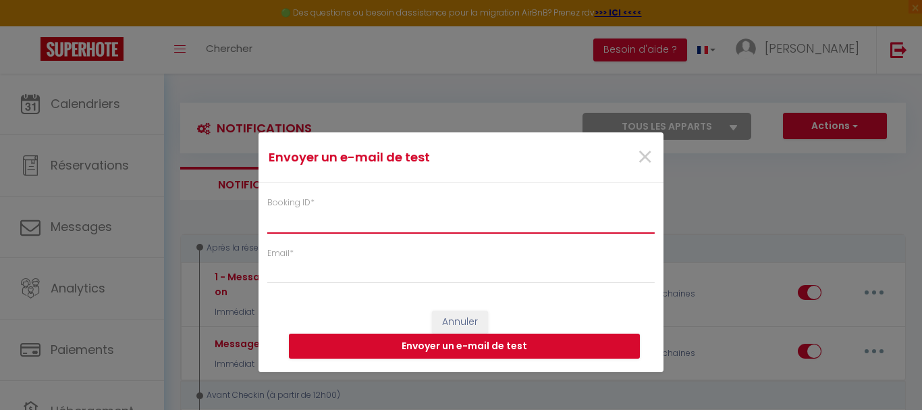
click at [361, 221] on input "Booking ID *" at bounding box center [461, 221] width 388 height 24
paste input "6092778"
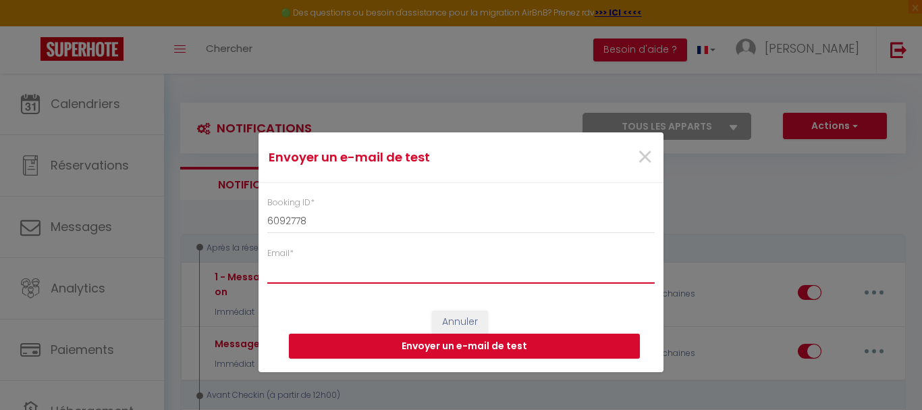
click at [288, 273] on input "Email *" at bounding box center [461, 271] width 388 height 24
click at [463, 342] on button "Envoyer un e-mail de test" at bounding box center [464, 347] width 351 height 26
drag, startPoint x: 416, startPoint y: 268, endPoint x: 154, endPoint y: 276, distance: 262.1
click at [154, 276] on div "Envoyer un e-mail de test × Booking ID * 6092778 Email * [EMAIL_ADDRESS][DOMAIN…" at bounding box center [461, 205] width 922 height 410
click at [472, 319] on button "Annuler" at bounding box center [460, 322] width 56 height 23
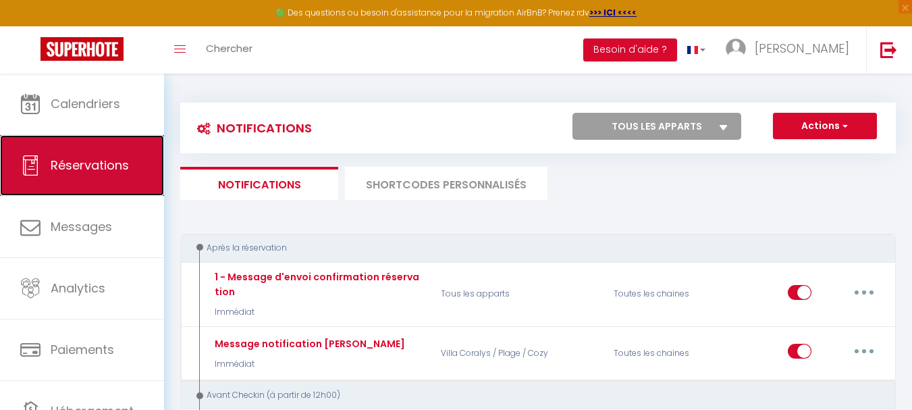
click at [82, 163] on span "Réservations" at bounding box center [90, 165] width 78 height 17
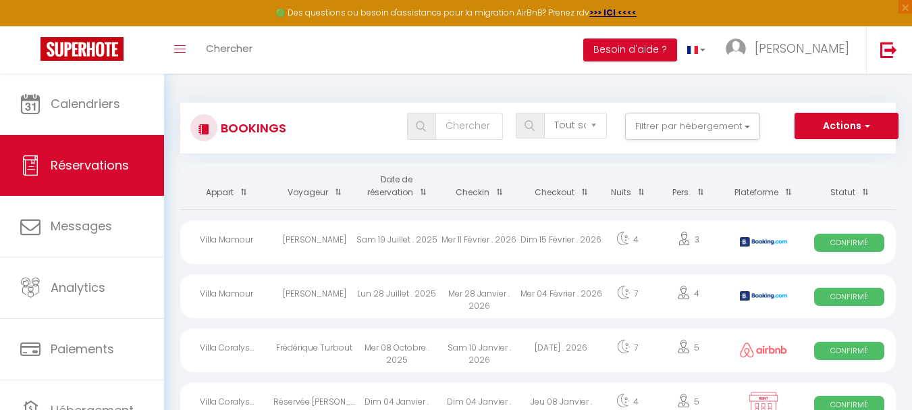
click at [234, 244] on div "Villa Mamour" at bounding box center [226, 242] width 93 height 44
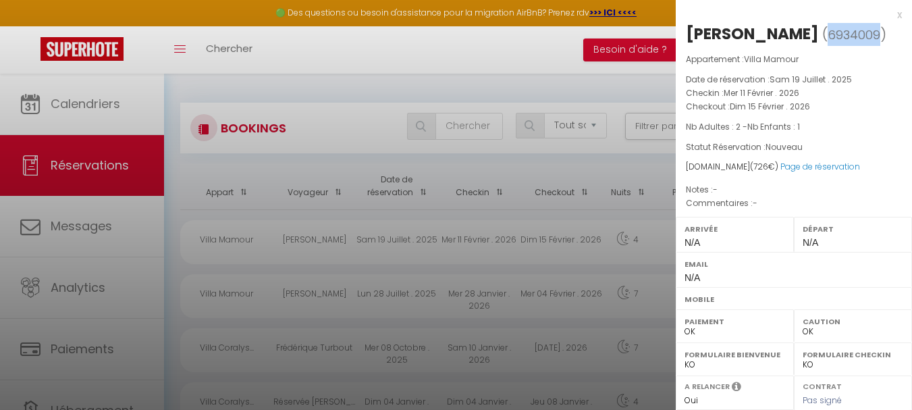
drag, startPoint x: 818, startPoint y: 38, endPoint x: 868, endPoint y: 34, distance: 50.1
click at [868, 34] on span "6934009" at bounding box center [854, 34] width 53 height 17
copy span "6934009"
click at [157, 384] on div at bounding box center [456, 205] width 912 height 410
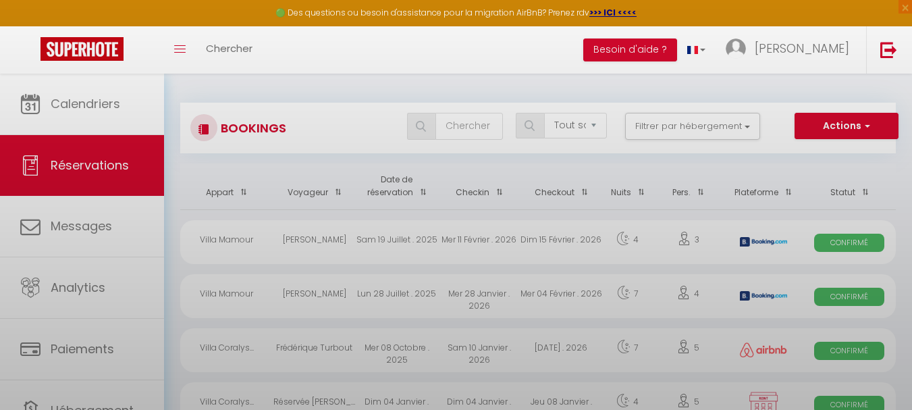
click at [157, 387] on body "🟢 Des questions ou besoin d'assistance pour la migration AirBnB? Prenez rdv >>>…" at bounding box center [456, 398] width 912 height 648
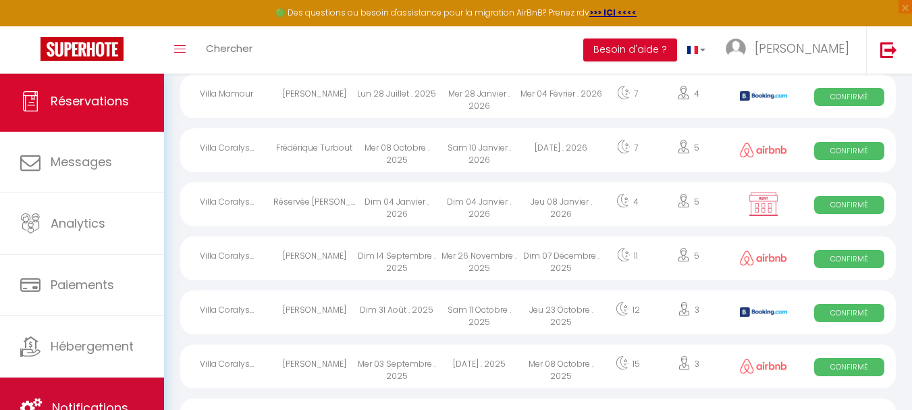
scroll to position [203, 0]
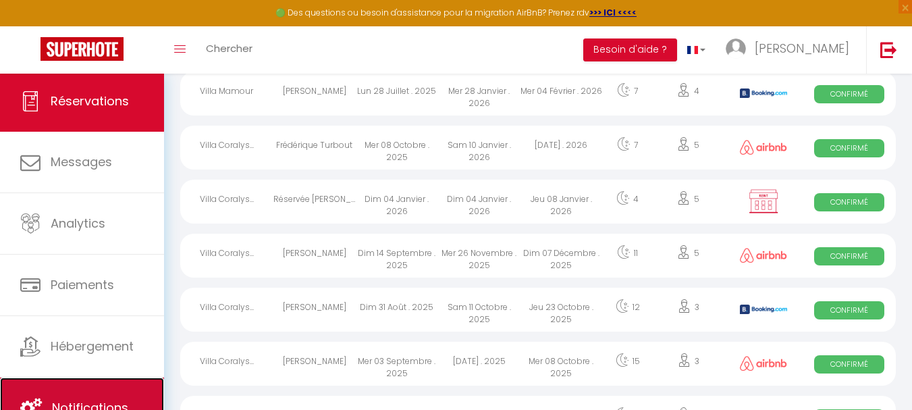
click at [120, 394] on link "Notifications" at bounding box center [82, 407] width 164 height 61
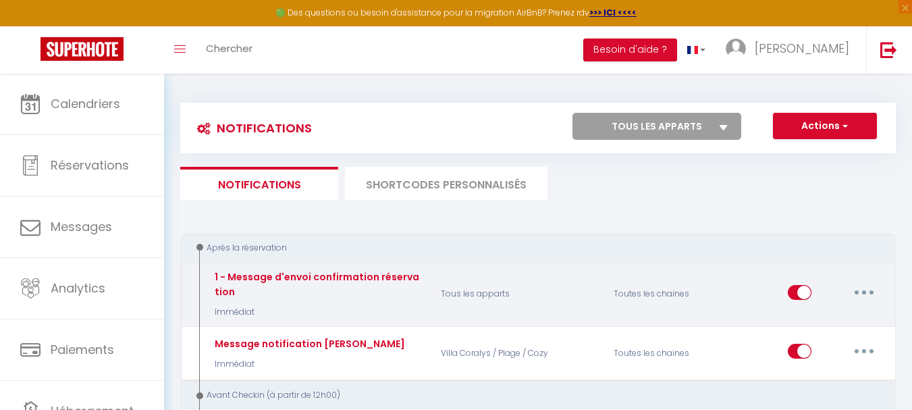
click at [849, 298] on button "button" at bounding box center [864, 293] width 38 height 22
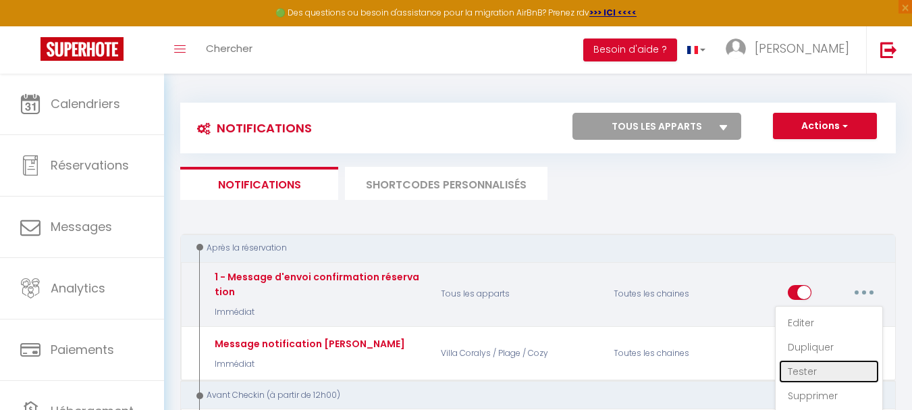
click at [801, 368] on link "Tester" at bounding box center [829, 371] width 100 height 23
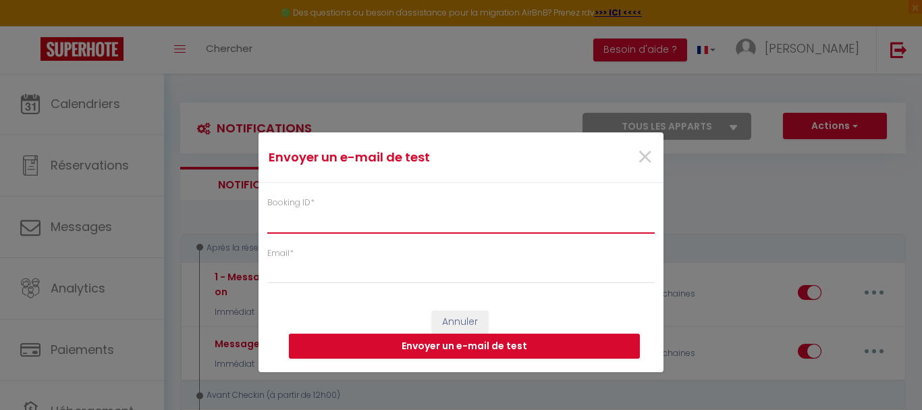
click at [309, 230] on input "Booking ID *" at bounding box center [461, 221] width 388 height 24
paste input "6934009"
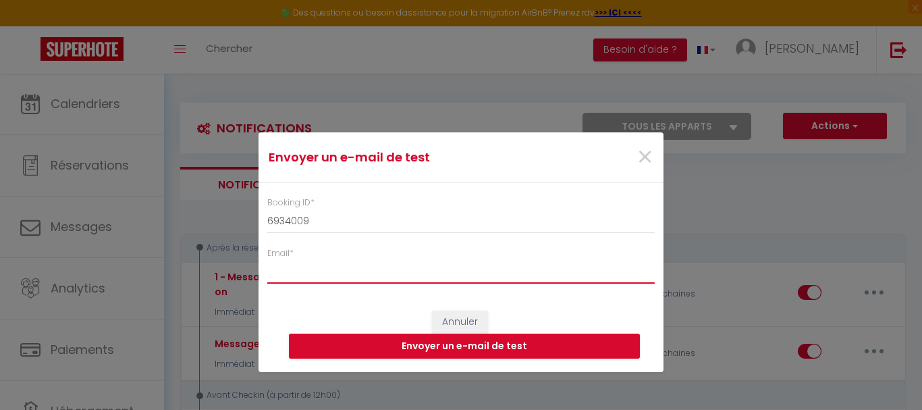
click at [352, 266] on input "Email *" at bounding box center [461, 271] width 388 height 24
click at [504, 347] on button "Envoyer un e-mail de test" at bounding box center [464, 347] width 351 height 26
click at [465, 319] on button "Annuler" at bounding box center [460, 322] width 56 height 23
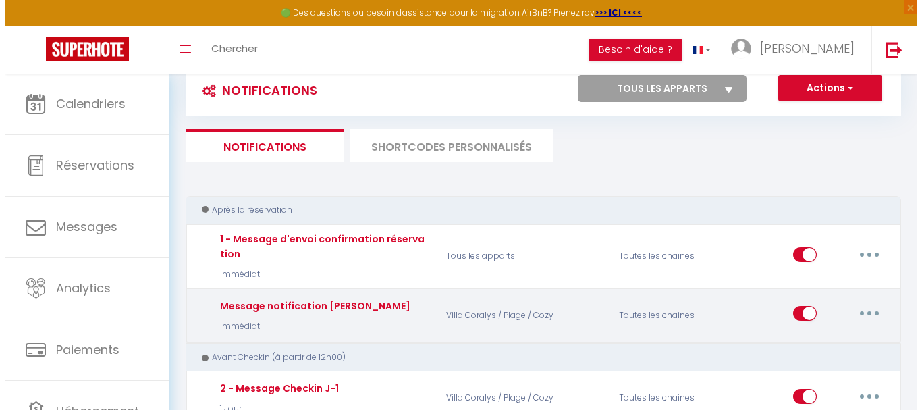
scroll to position [68, 0]
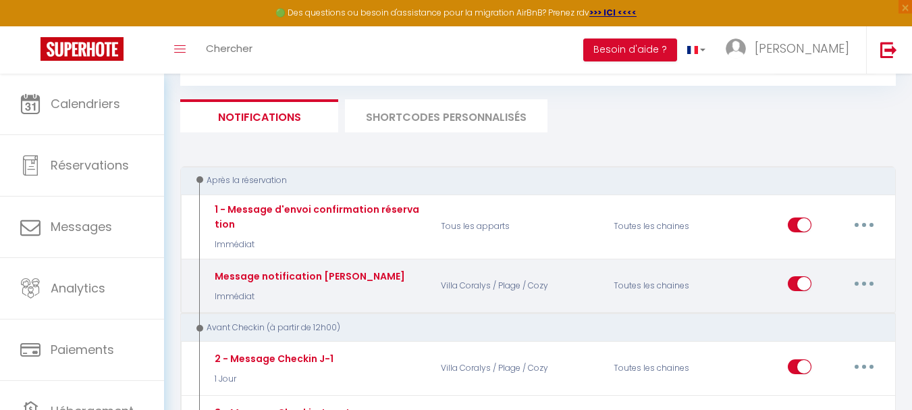
click at [855, 275] on button "button" at bounding box center [864, 284] width 38 height 22
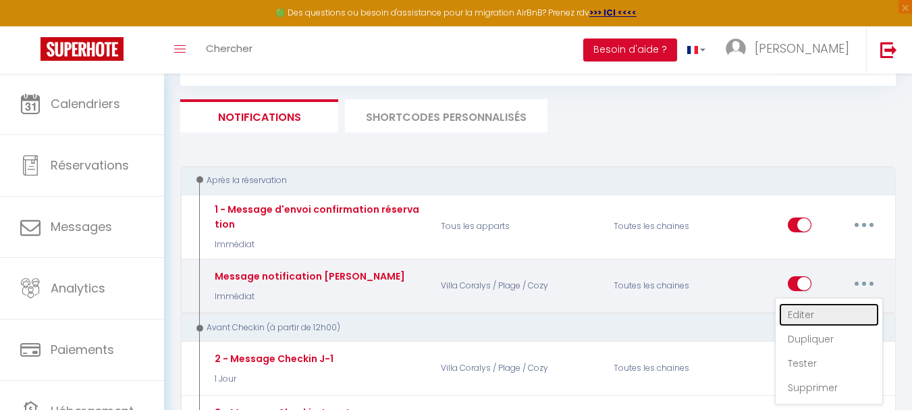
click at [814, 309] on link "Editer" at bounding box center [829, 314] width 100 height 23
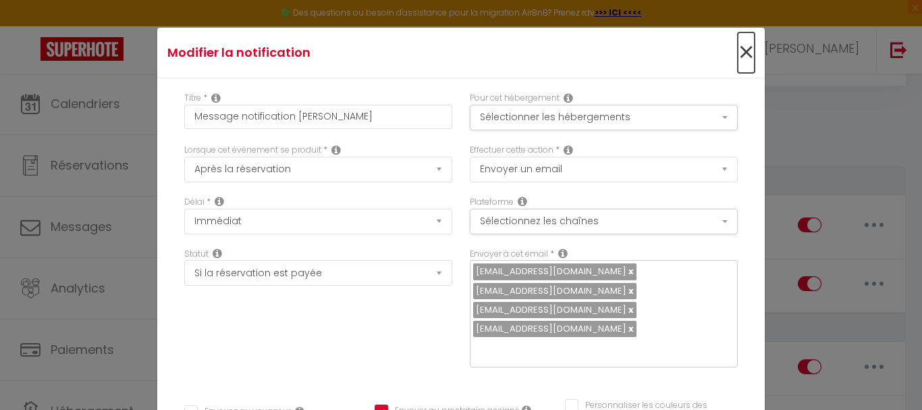
click at [738, 47] on span "×" at bounding box center [746, 52] width 17 height 41
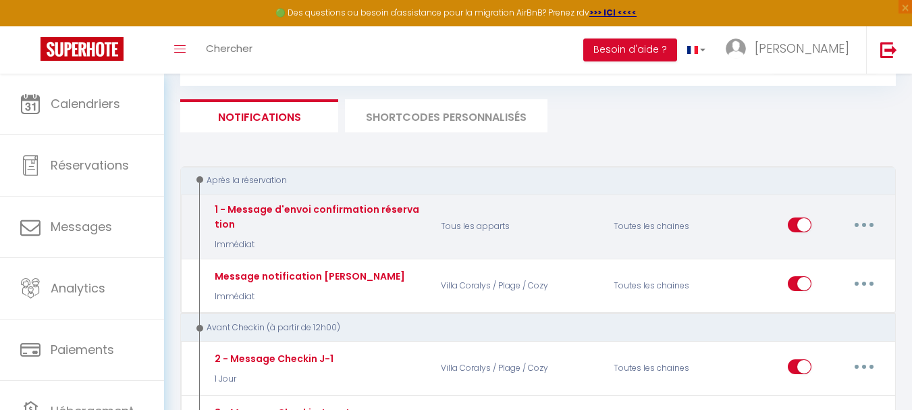
click at [859, 221] on button "button" at bounding box center [864, 225] width 38 height 22
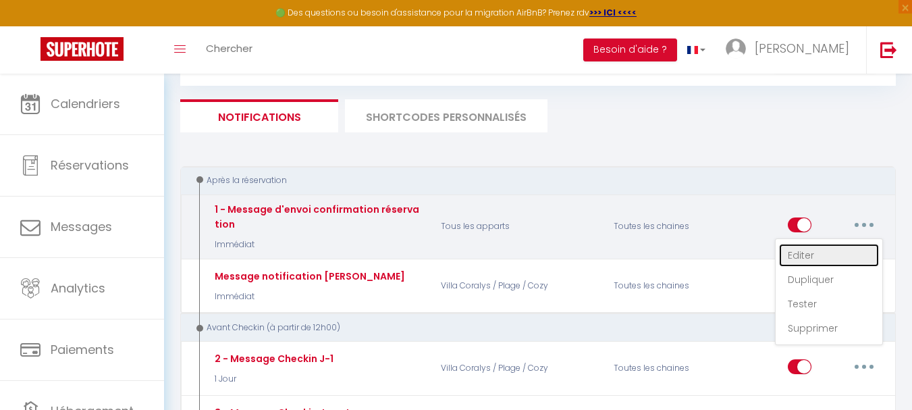
click at [815, 254] on link "Editer" at bounding box center [829, 255] width 100 height 23
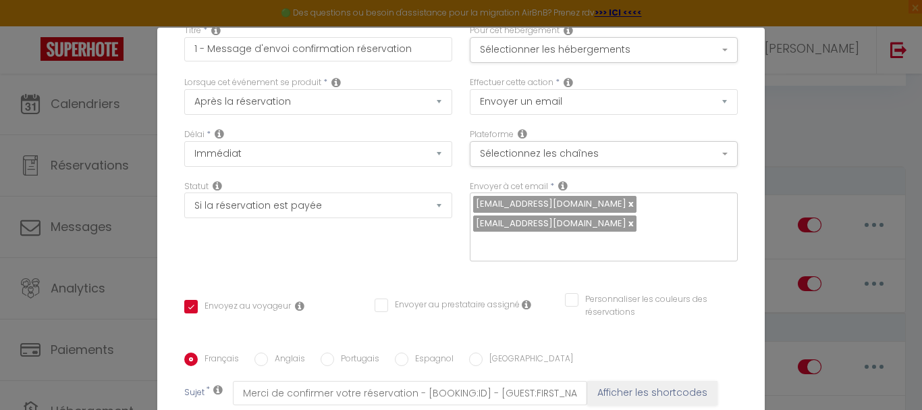
click at [588, 235] on input "text" at bounding box center [600, 244] width 255 height 18
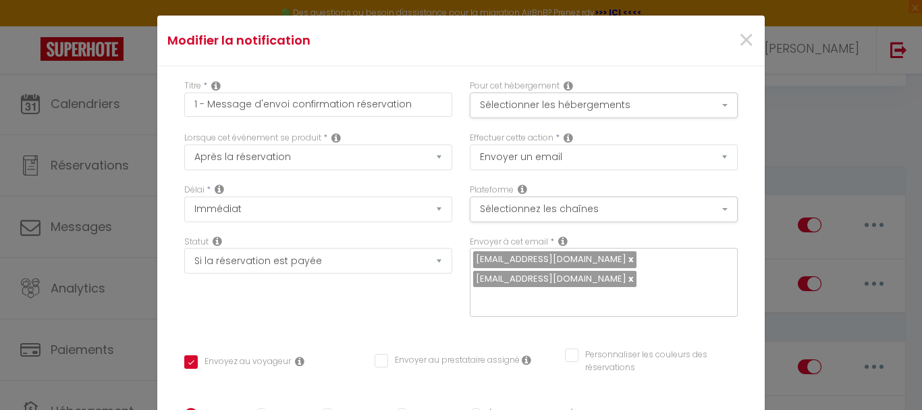
scroll to position [0, 0]
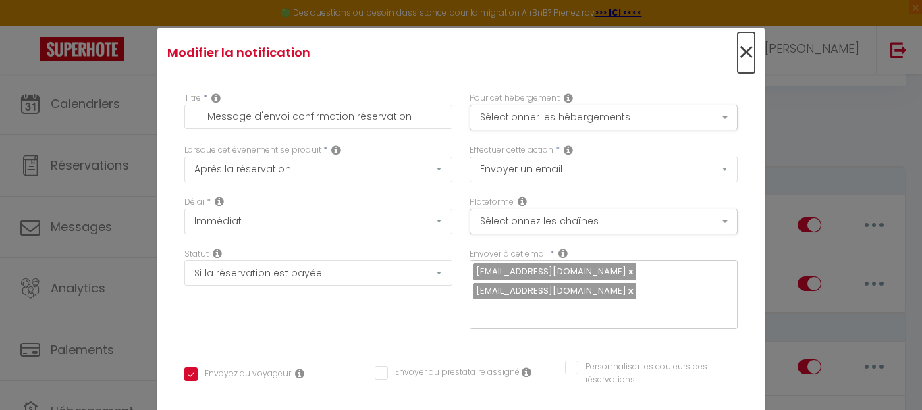
click at [738, 54] on span "×" at bounding box center [746, 52] width 17 height 41
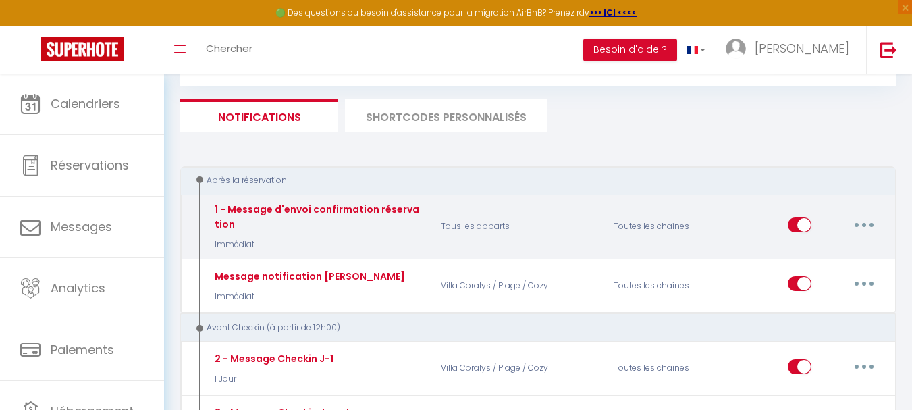
click at [864, 219] on button "button" at bounding box center [864, 225] width 38 height 22
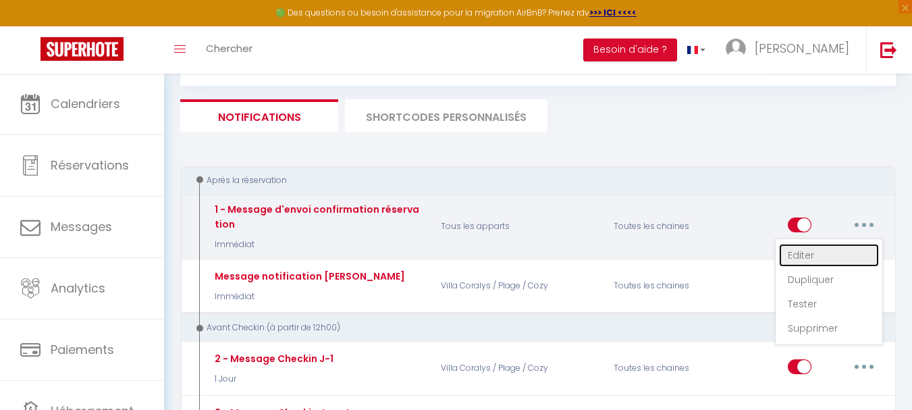
click at [814, 253] on link "Editer" at bounding box center [829, 255] width 100 height 23
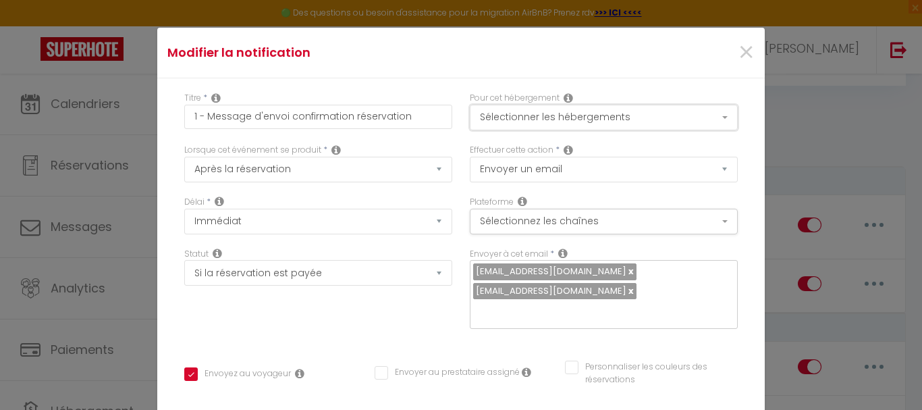
click at [617, 117] on button "Sélectionner les hébergements" at bounding box center [604, 118] width 268 height 26
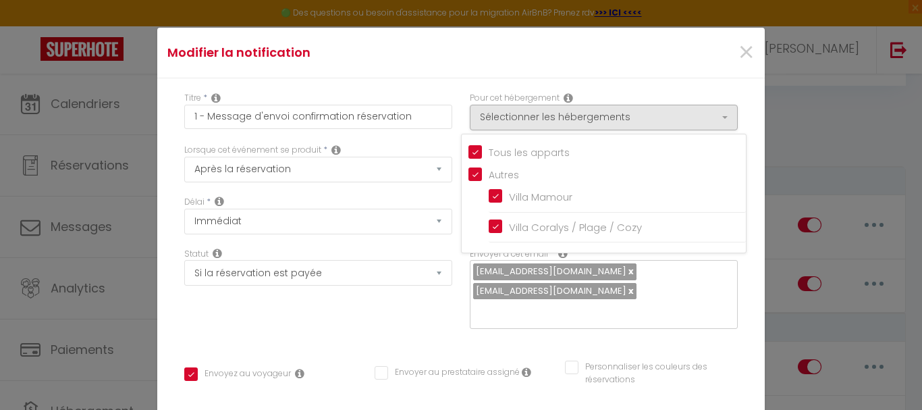
click at [469, 148] on input "Tous les apparts" at bounding box center [608, 152] width 278 height 14
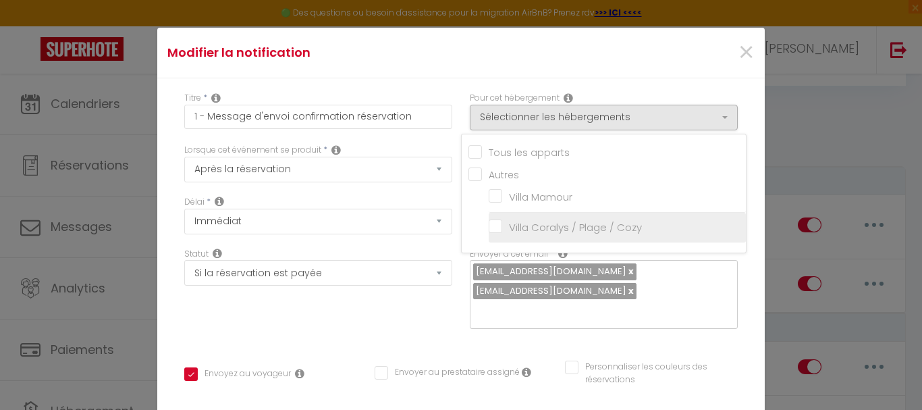
click at [489, 226] on input "Villa Coralys / Plage / Cozy" at bounding box center [617, 228] width 257 height 14
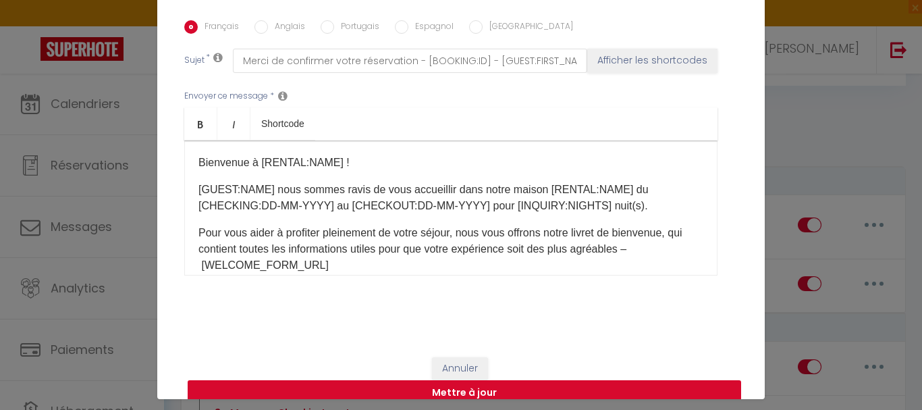
scroll to position [55, 0]
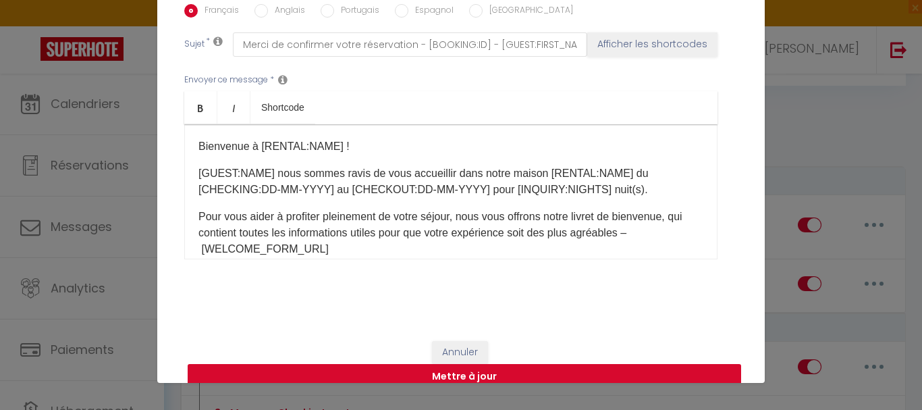
click at [448, 364] on button "Mettre à jour" at bounding box center [465, 377] width 554 height 26
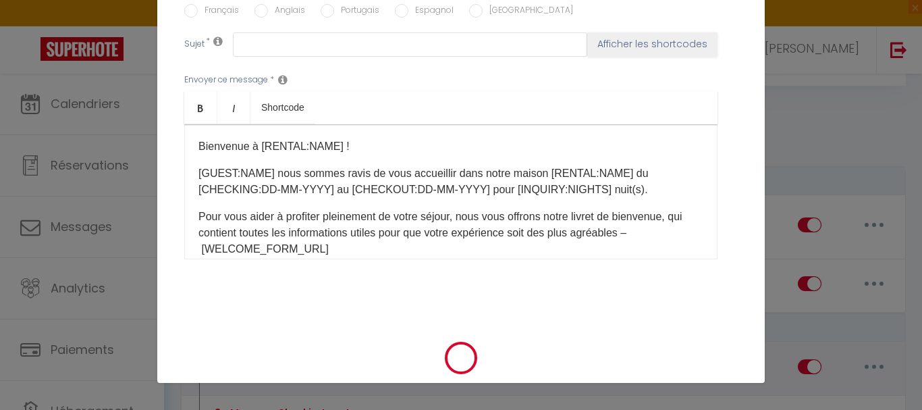
scroll to position [0, 0]
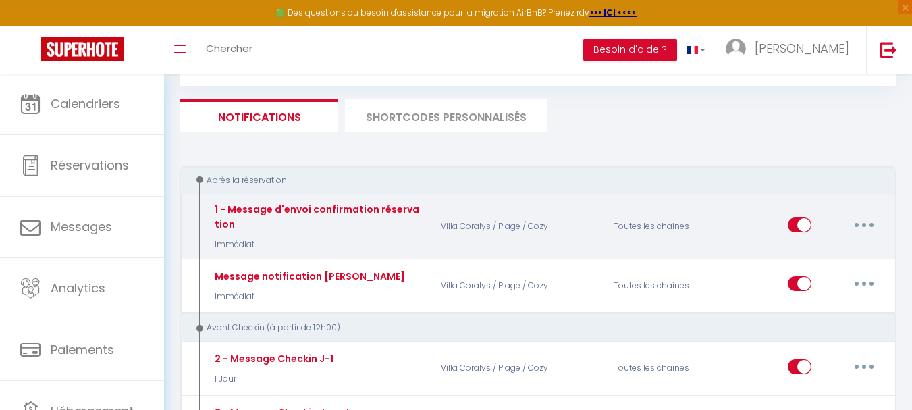
click at [864, 226] on icon "button" at bounding box center [864, 225] width 4 height 4
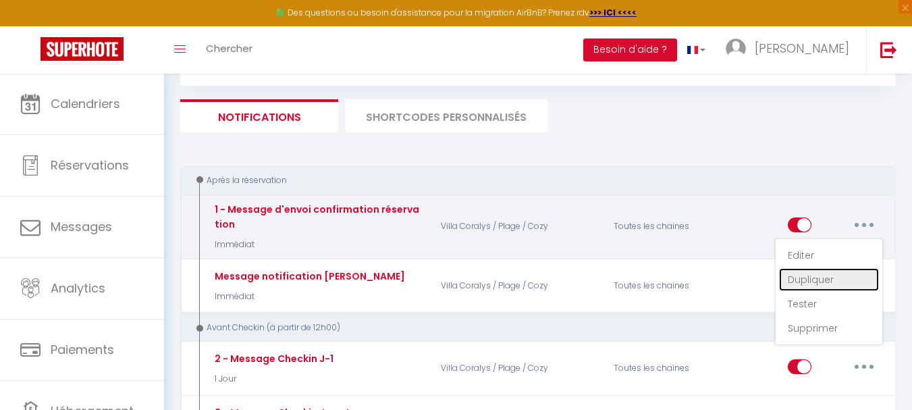
click at [830, 278] on link "Dupliquer" at bounding box center [829, 279] width 100 height 23
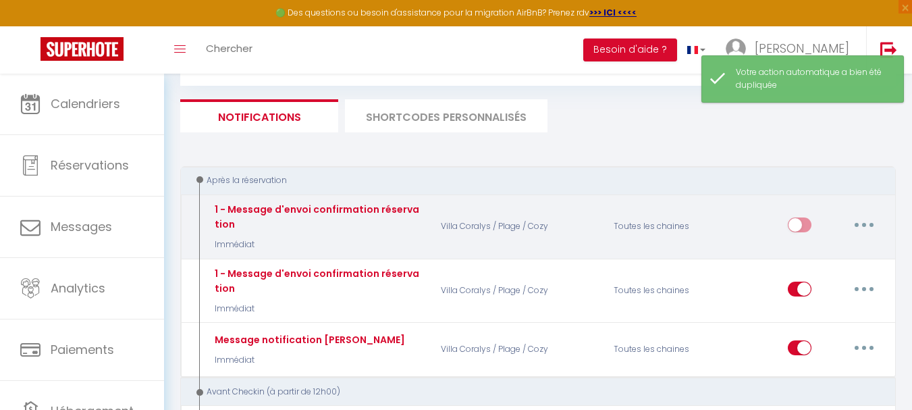
click at [858, 221] on button "button" at bounding box center [864, 225] width 38 height 22
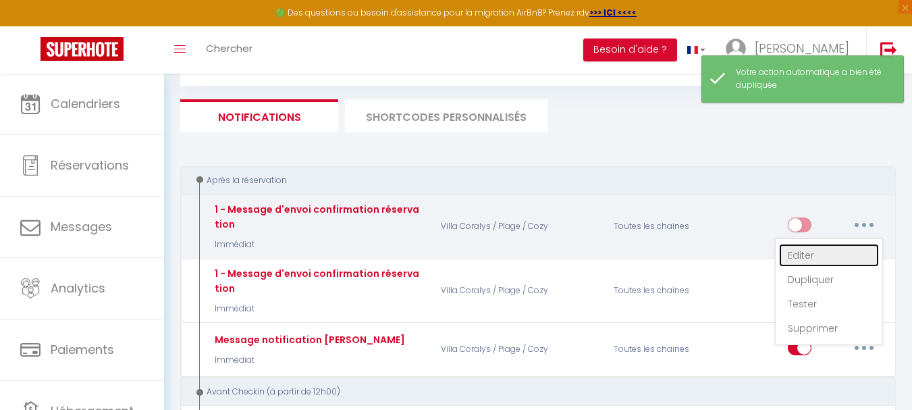
click at [792, 257] on link "Editer" at bounding box center [829, 255] width 100 height 23
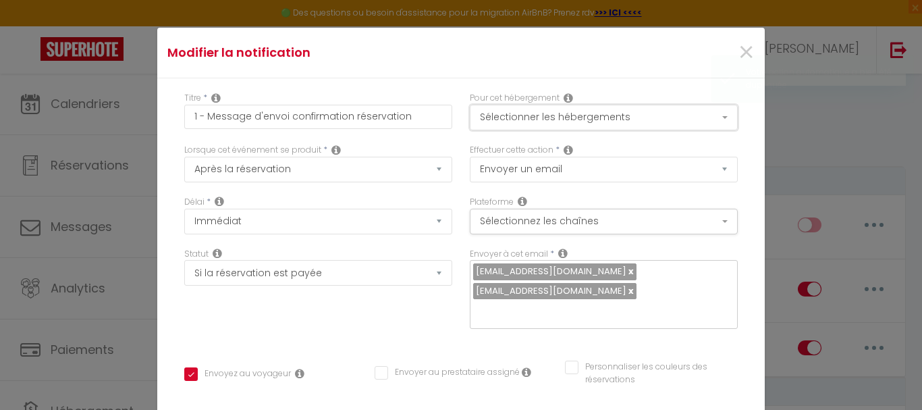
click at [527, 120] on button "Sélectionner les hébergements" at bounding box center [604, 118] width 268 height 26
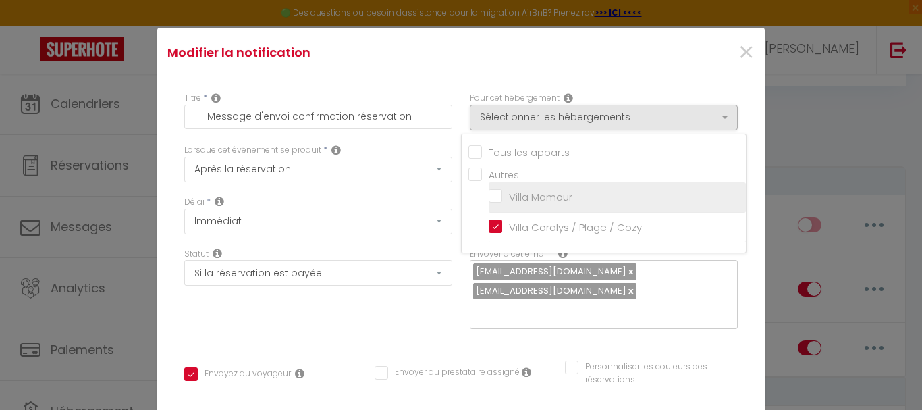
click at [489, 195] on input "Villa Mamour" at bounding box center [617, 197] width 257 height 14
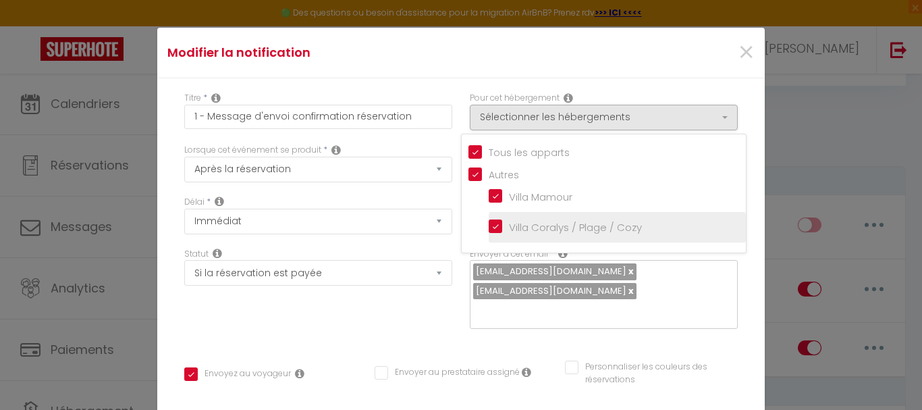
click at [489, 228] on input "Villa Coralys / Plage / Cozy" at bounding box center [617, 228] width 257 height 14
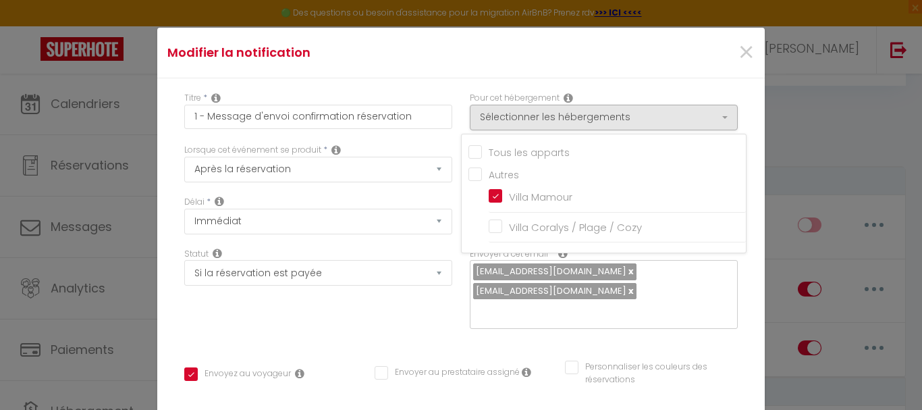
click at [701, 79] on div "Titre * 1 - Message d'envoi confirmation réservation Pour cet hébergement Sélec…" at bounding box center [461, 410] width 608 height 665
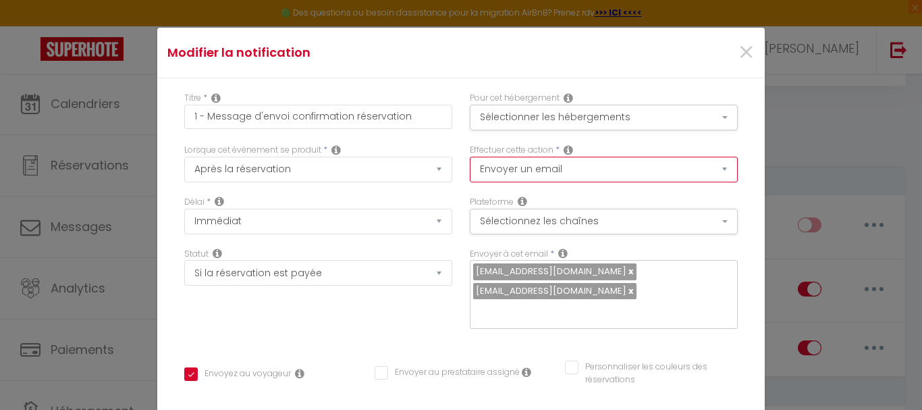
click at [697, 174] on select "Envoyer un email Envoyer un SMS Envoyer une notification push" at bounding box center [604, 170] width 268 height 26
click at [732, 149] on div "Titre * 1 - Message d'envoi confirmation réservation Pour cet hébergement Sélec…" at bounding box center [461, 410] width 608 height 665
click at [625, 234] on button "Sélectionnez les chaînes" at bounding box center [604, 222] width 268 height 26
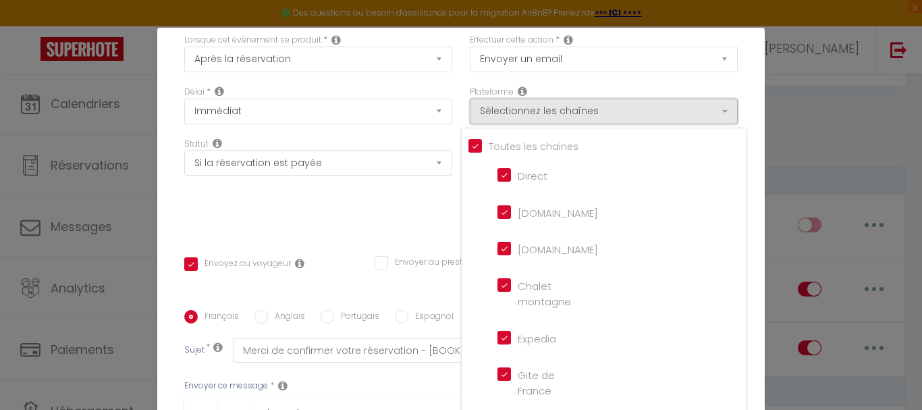
scroll to position [91, 0]
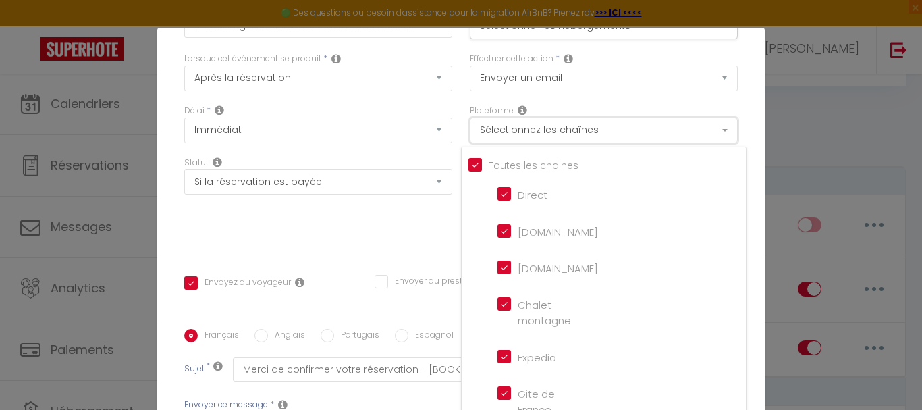
click at [710, 130] on button "Sélectionnez les chaînes" at bounding box center [604, 130] width 268 height 26
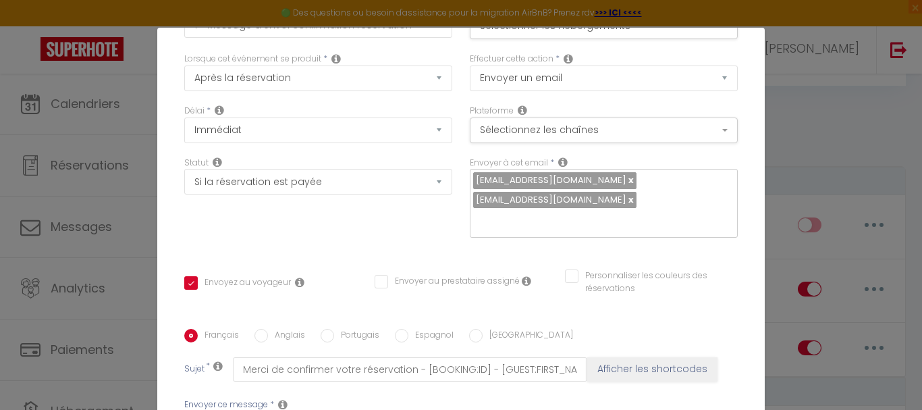
click at [627, 181] on link at bounding box center [630, 180] width 7 height 13
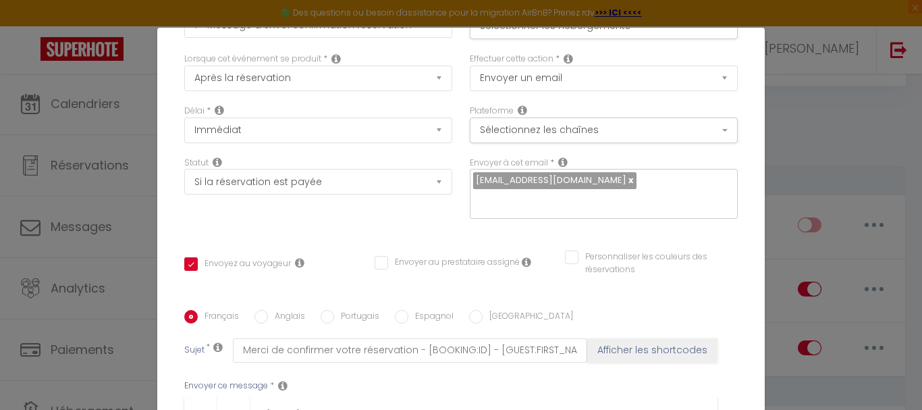
click at [627, 182] on link at bounding box center [630, 180] width 7 height 13
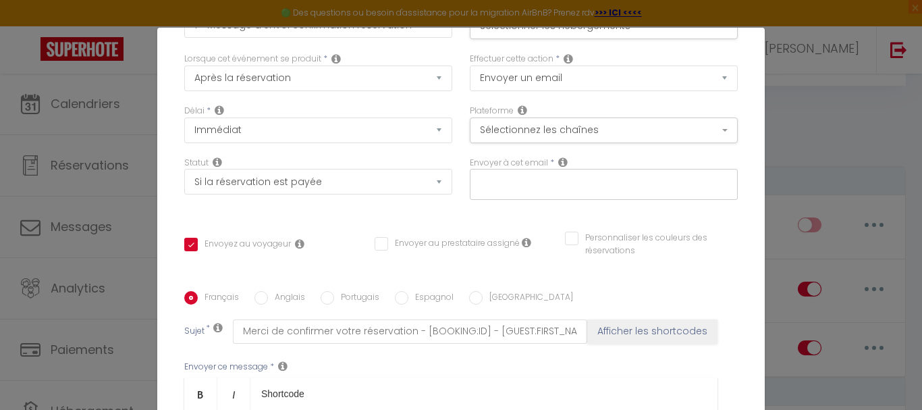
click at [569, 185] on input "text" at bounding box center [600, 182] width 255 height 18
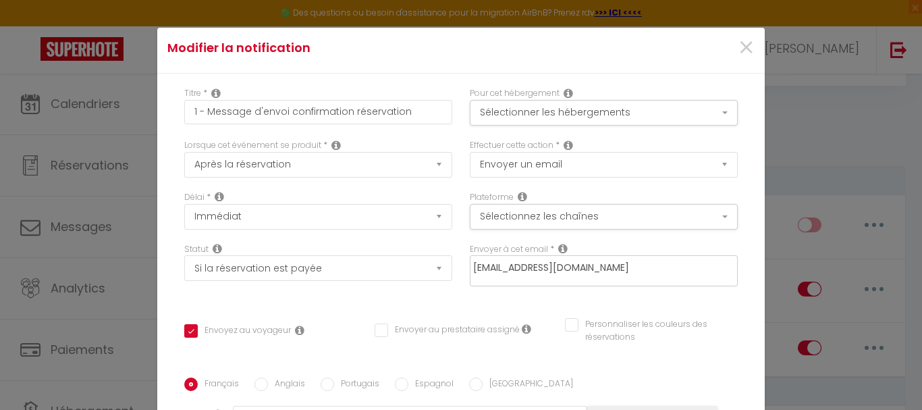
scroll to position [0, 0]
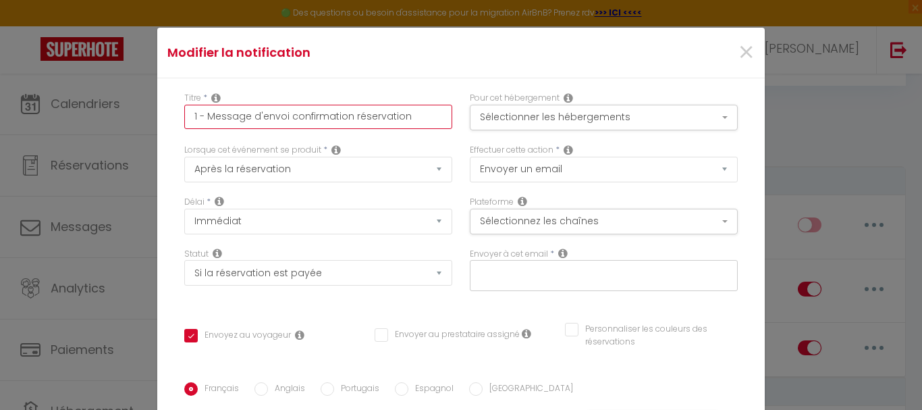
click at [409, 117] on input "1 - Message d'envoi confirmation réservation" at bounding box center [318, 117] width 268 height 24
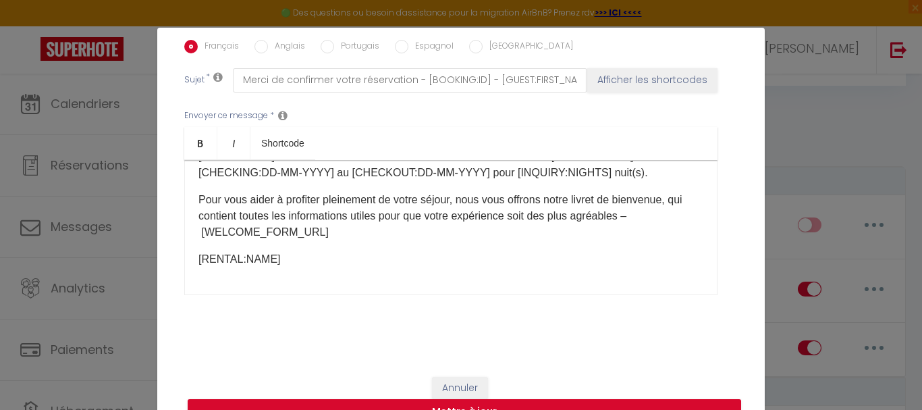
scroll to position [55, 0]
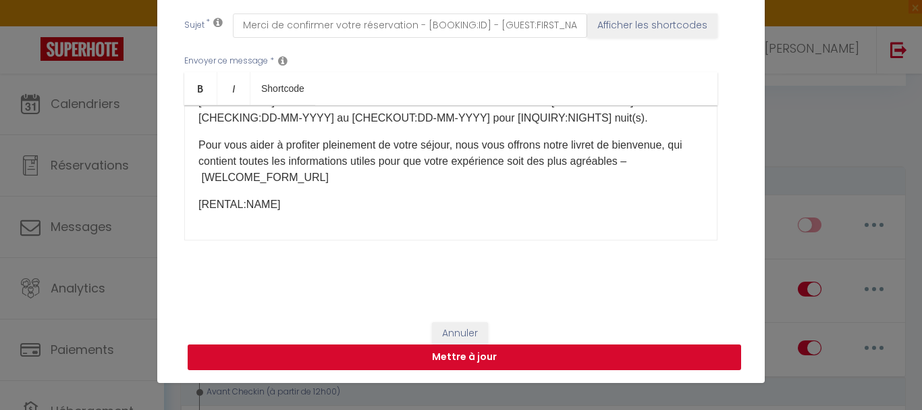
click at [463, 357] on button "Mettre à jour" at bounding box center [465, 357] width 554 height 26
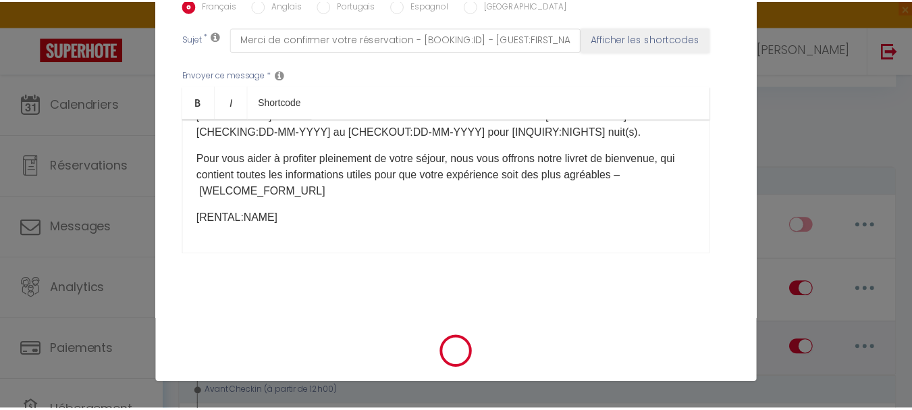
scroll to position [348, 0]
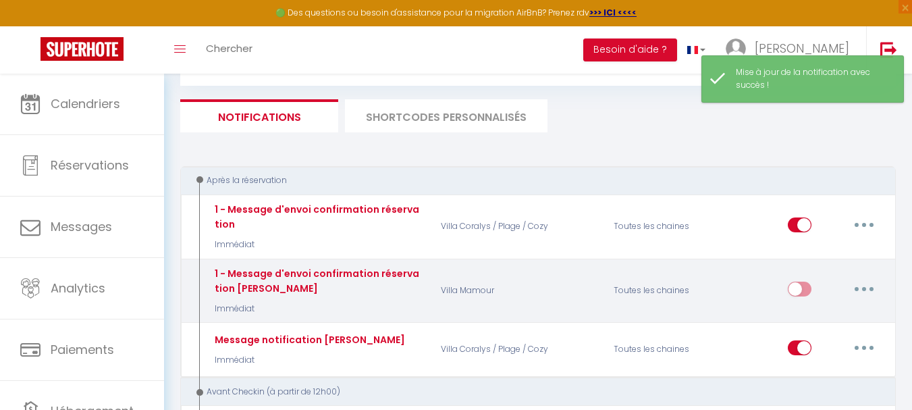
click at [796, 288] on input "checkbox" at bounding box center [800, 292] width 24 height 20
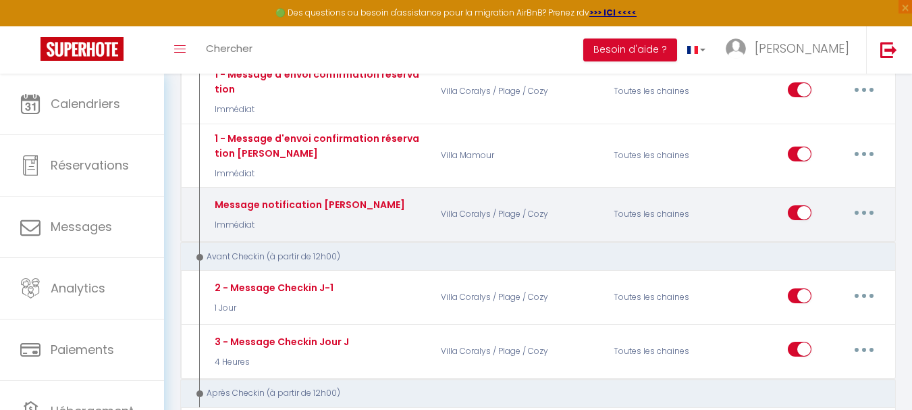
scroll to position [270, 0]
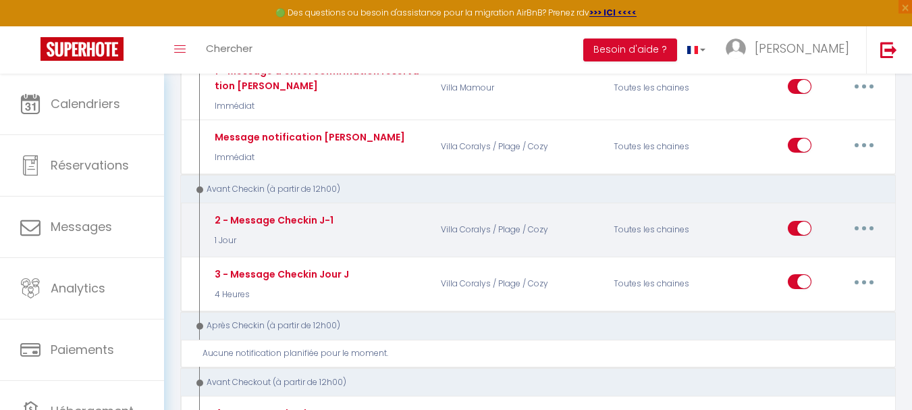
click at [873, 228] on button "button" at bounding box center [864, 228] width 38 height 22
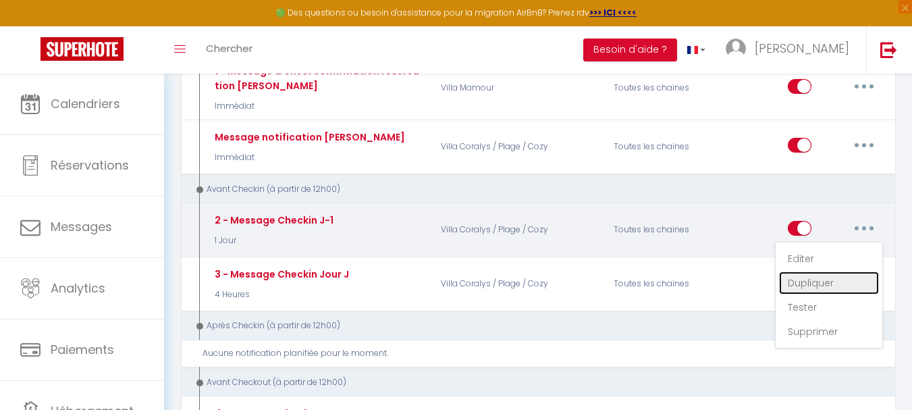
click at [842, 278] on link "Dupliquer" at bounding box center [829, 282] width 100 height 23
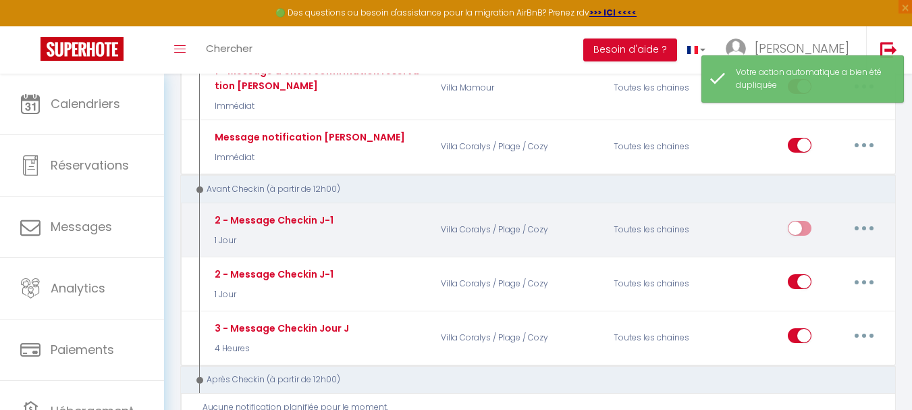
click at [855, 226] on button "button" at bounding box center [864, 228] width 38 height 22
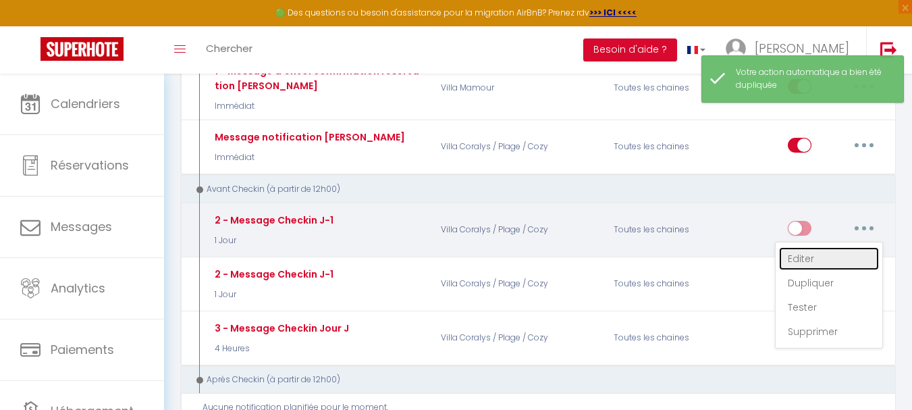
click at [806, 255] on link "Editer" at bounding box center [829, 258] width 100 height 23
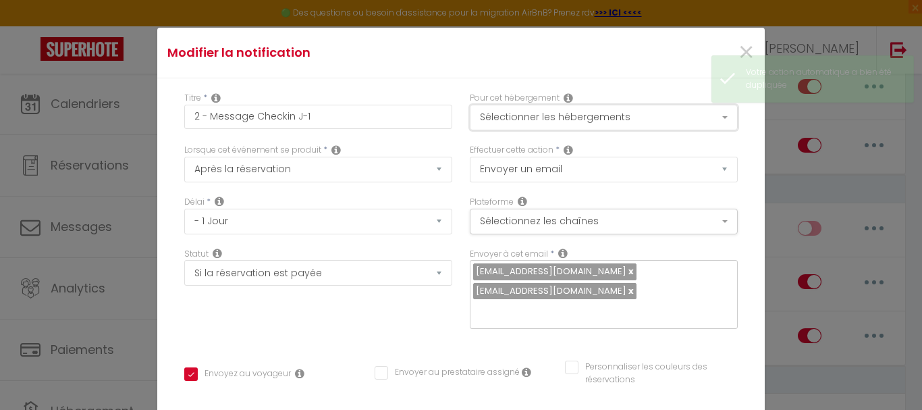
click at [592, 121] on button "Sélectionner les hébergements" at bounding box center [604, 118] width 268 height 26
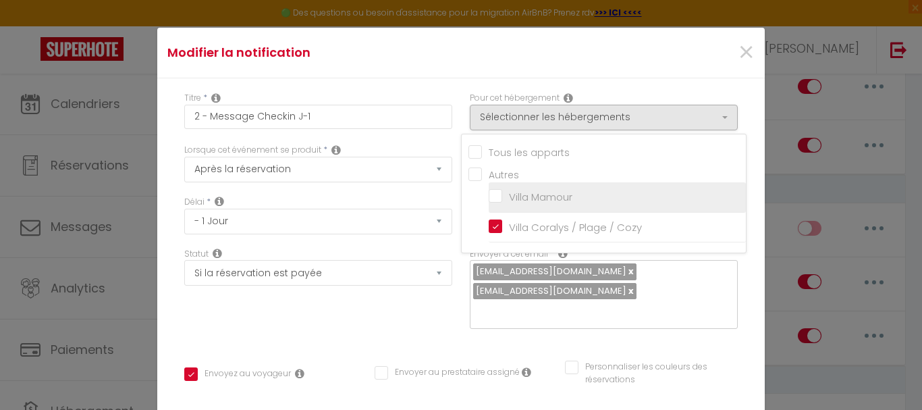
click at [489, 197] on input "Villa Mamour" at bounding box center [617, 197] width 257 height 14
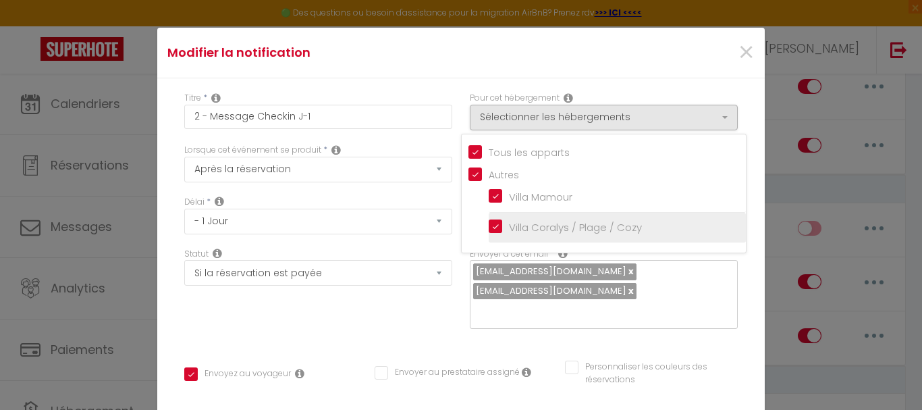
click at [491, 230] on input "Villa Coralys / Plage / Cozy" at bounding box center [617, 228] width 257 height 14
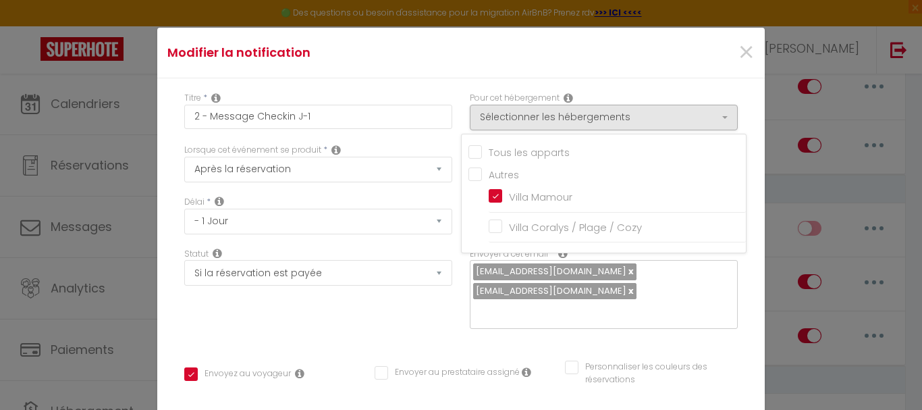
click at [743, 153] on div "Titre * 2 - Message Checkin J-1 Pour cet hébergement Sélectionner les hébergeme…" at bounding box center [461, 410] width 608 height 665
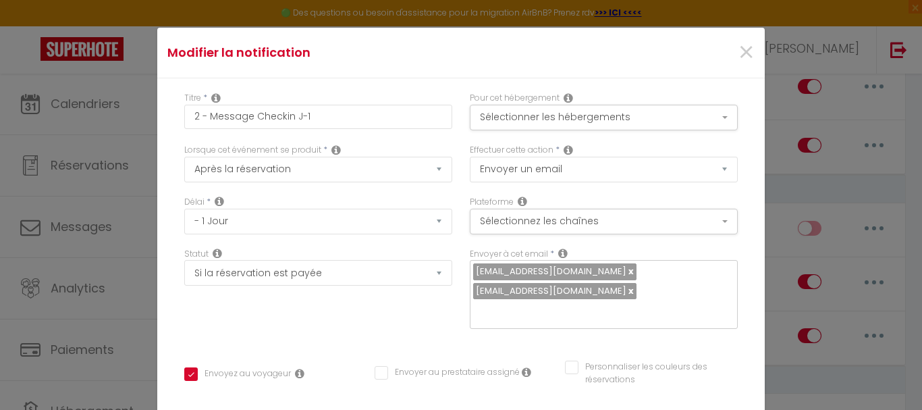
click at [627, 272] on link at bounding box center [630, 271] width 7 height 13
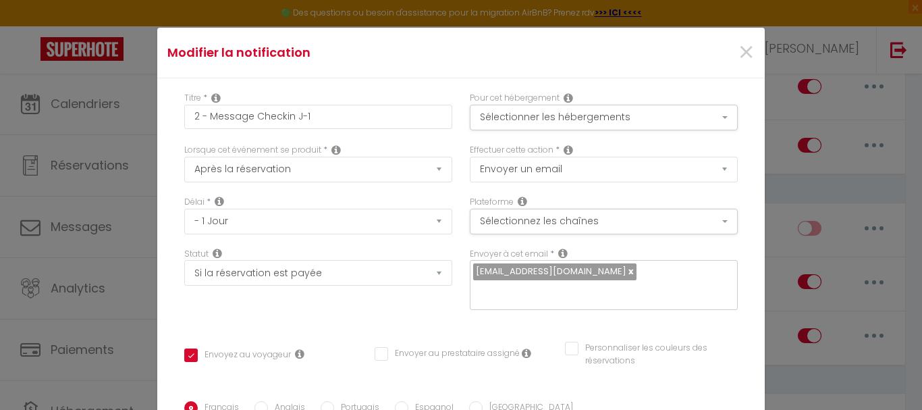
click at [627, 276] on link at bounding box center [630, 271] width 7 height 13
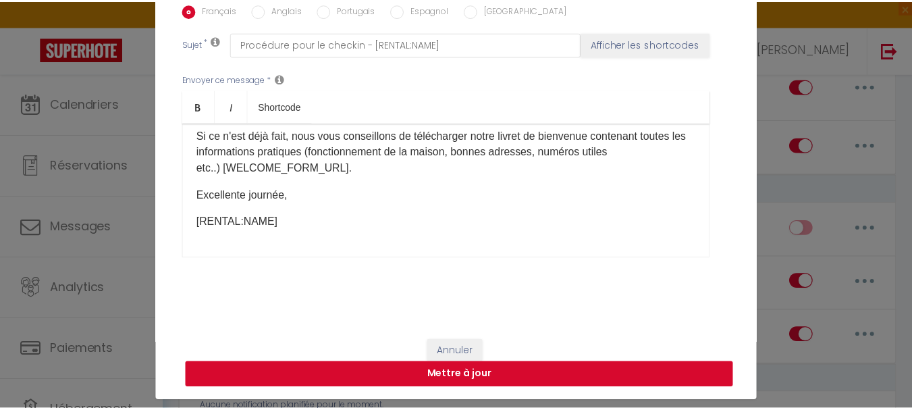
scroll to position [55, 0]
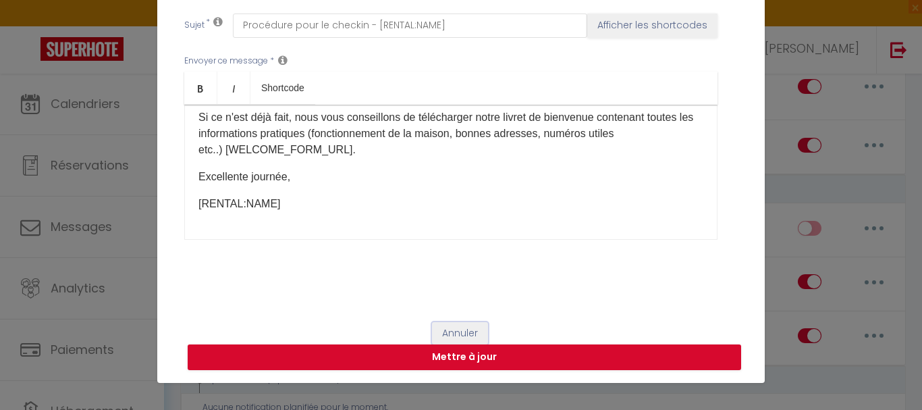
click at [444, 328] on button "Annuler" at bounding box center [460, 333] width 56 height 23
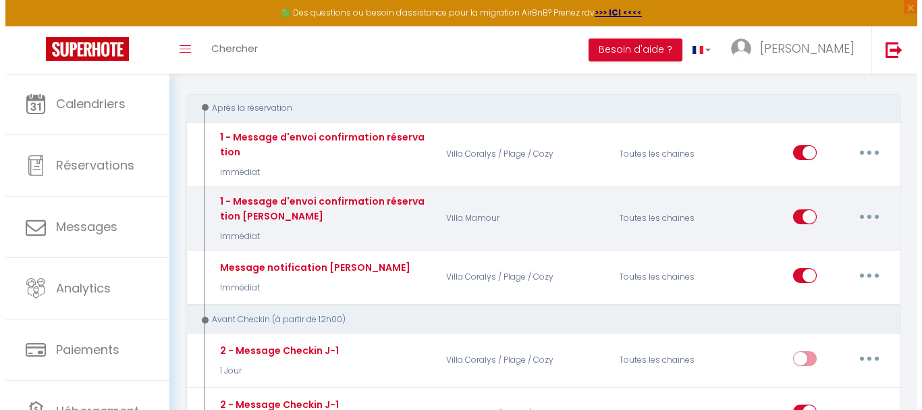
scroll to position [135, 0]
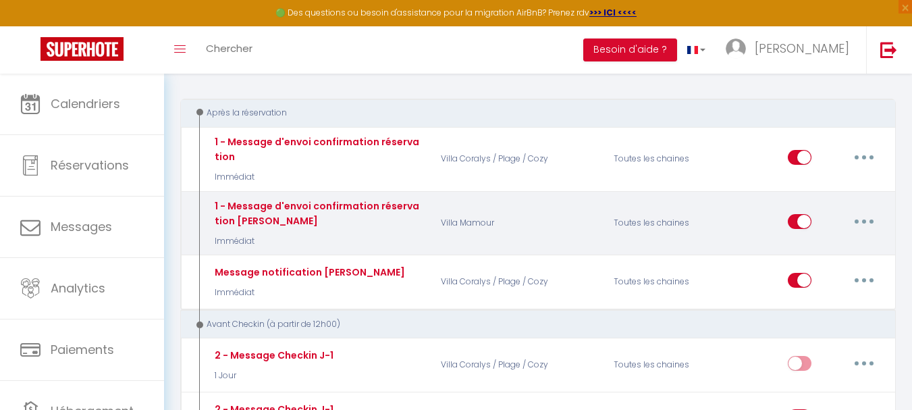
click at [860, 220] on button "button" at bounding box center [864, 222] width 38 height 22
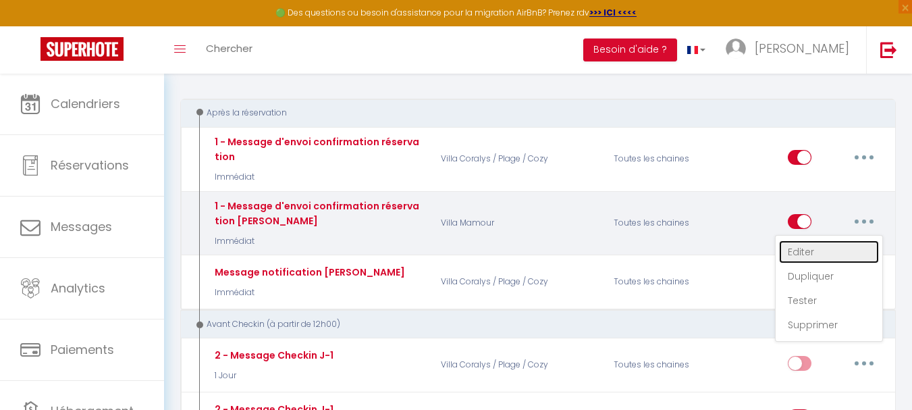
click at [799, 248] on link "Editer" at bounding box center [829, 251] width 100 height 23
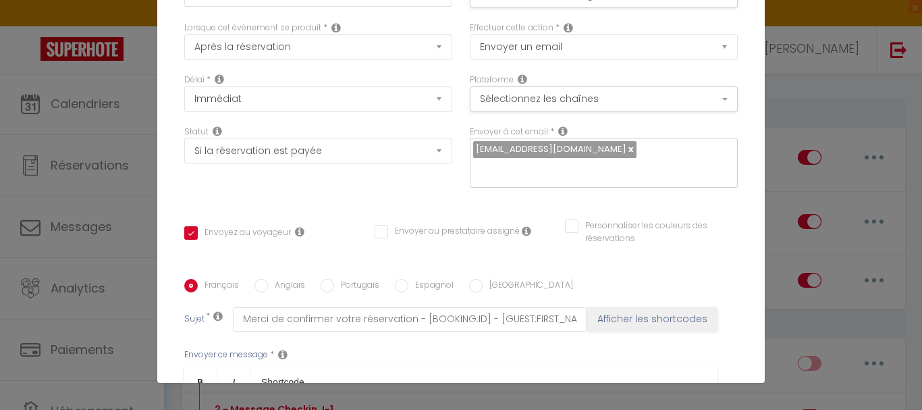
scroll to position [24, 0]
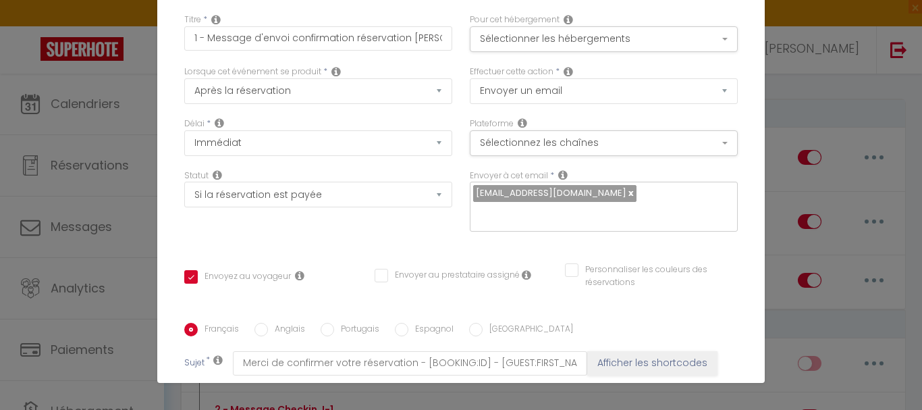
click at [476, 195] on span "[EMAIL_ADDRESS][DOMAIN_NAME]" at bounding box center [551, 192] width 151 height 13
drag, startPoint x: 467, startPoint y: 194, endPoint x: 585, endPoint y: 190, distance: 118.9
click at [585, 190] on span "[EMAIL_ADDRESS][DOMAIN_NAME]" at bounding box center [554, 193] width 163 height 16
click at [556, 193] on span "[EMAIL_ADDRESS][DOMAIN_NAME]" at bounding box center [551, 192] width 151 height 13
drag, startPoint x: 511, startPoint y: 226, endPoint x: 404, endPoint y: 228, distance: 106.7
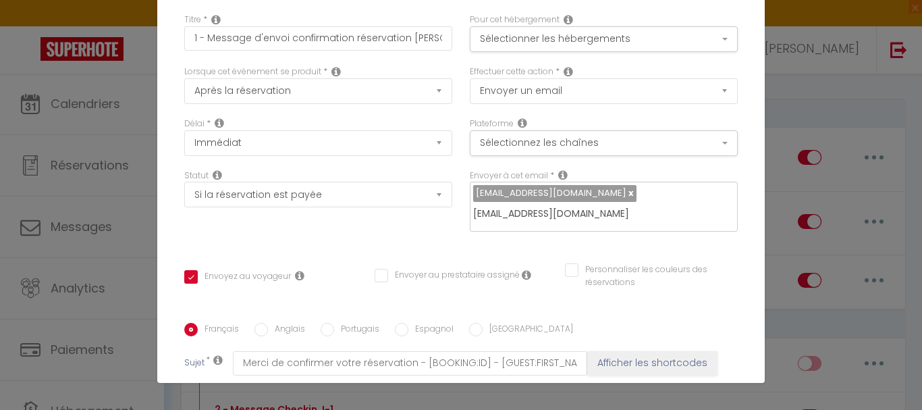
click at [404, 228] on div "Délai * Immédiat + 10 Minutes + 1 Heure + 2 Heures + 3 Heures + 4 Heures + 5 He…" at bounding box center [461, 181] width 571 height 128
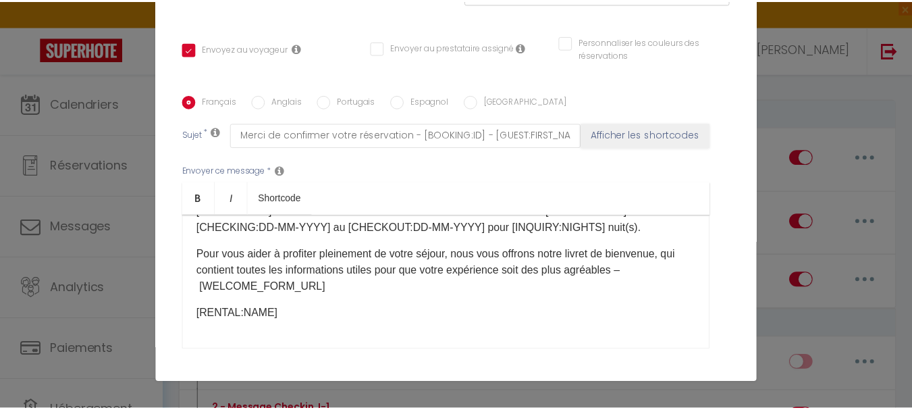
scroll to position [361, 0]
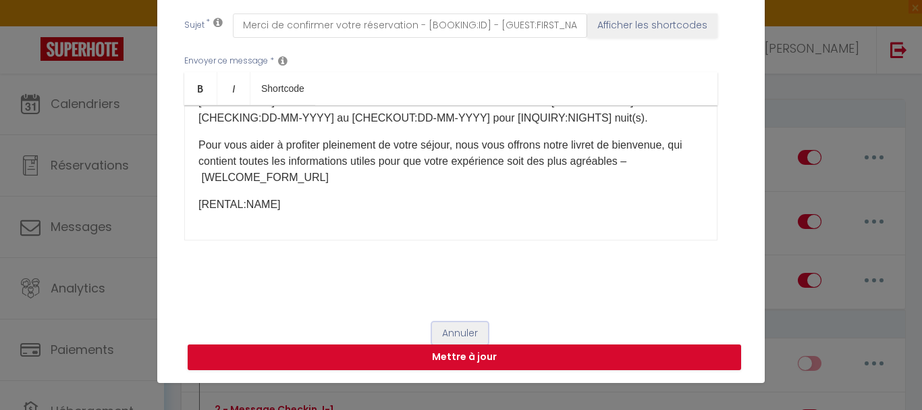
click at [450, 332] on button "Annuler" at bounding box center [460, 333] width 56 height 23
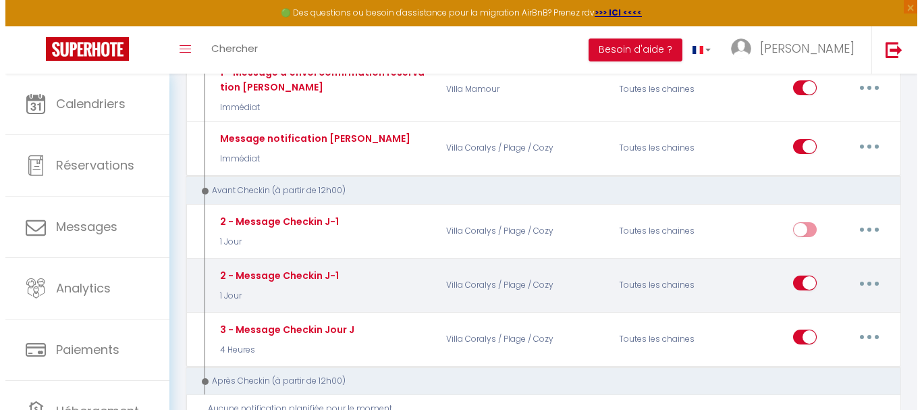
scroll to position [270, 0]
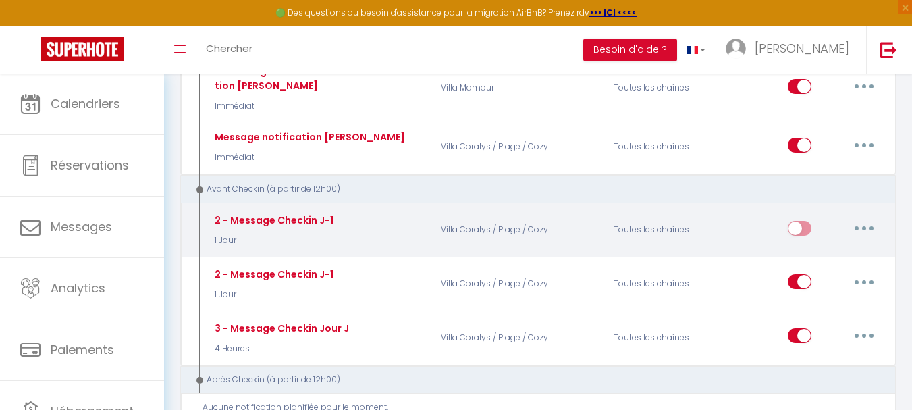
click at [863, 229] on icon "button" at bounding box center [864, 228] width 4 height 4
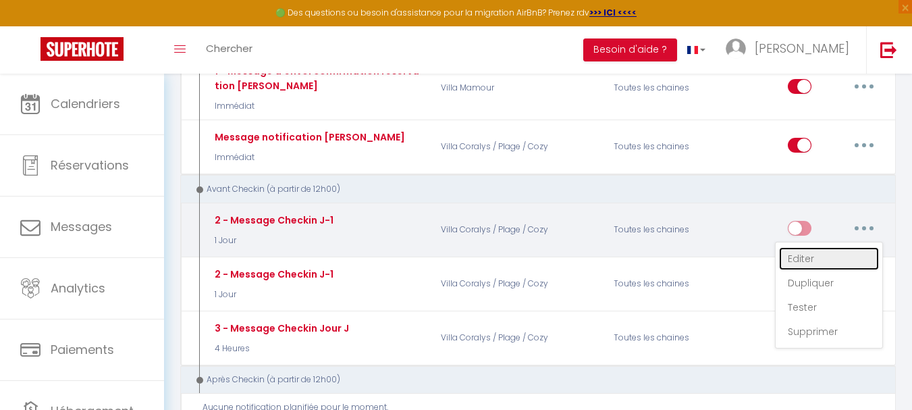
click at [815, 258] on link "Editer" at bounding box center [829, 258] width 100 height 23
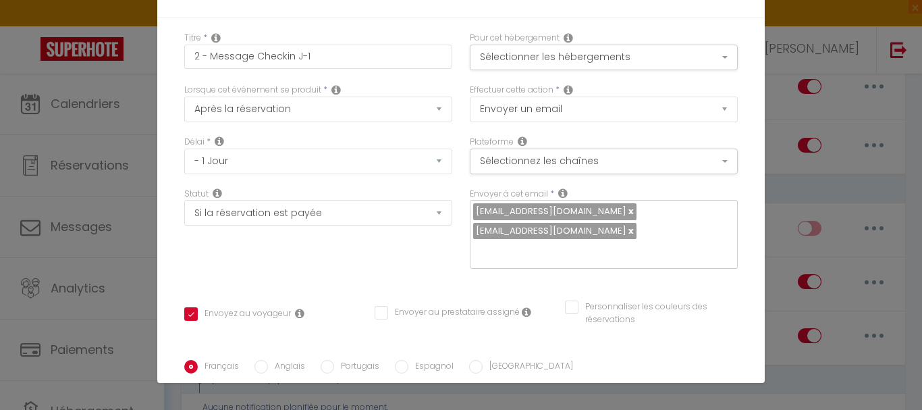
scroll to position [0, 0]
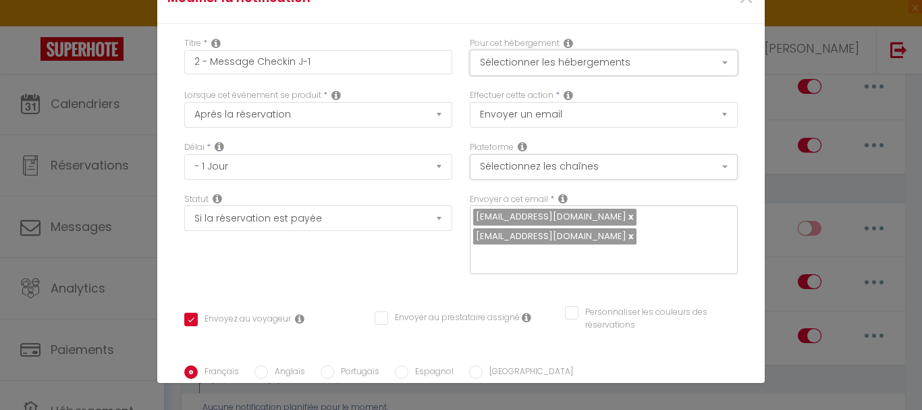
click at [607, 68] on button "Sélectionner les hébergements" at bounding box center [604, 63] width 268 height 26
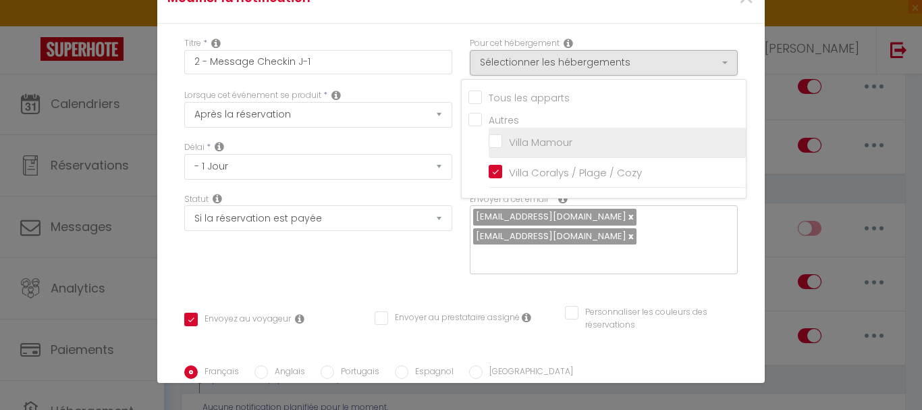
click at [492, 140] on input "Villa Mamour" at bounding box center [617, 143] width 257 height 14
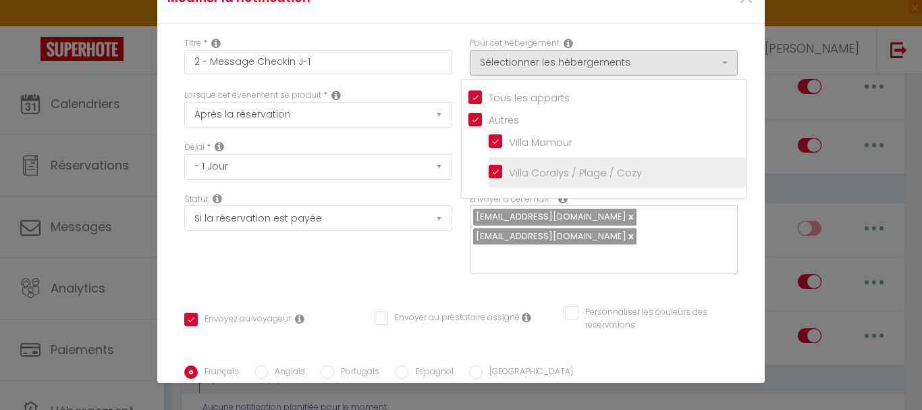
click at [489, 172] on input "Villa Coralys / Plage / Cozy" at bounding box center [617, 173] width 257 height 14
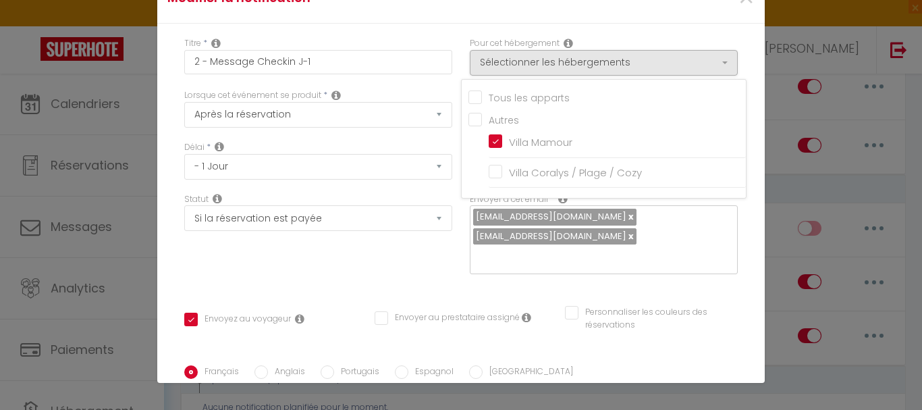
click at [627, 236] on link at bounding box center [630, 236] width 7 height 13
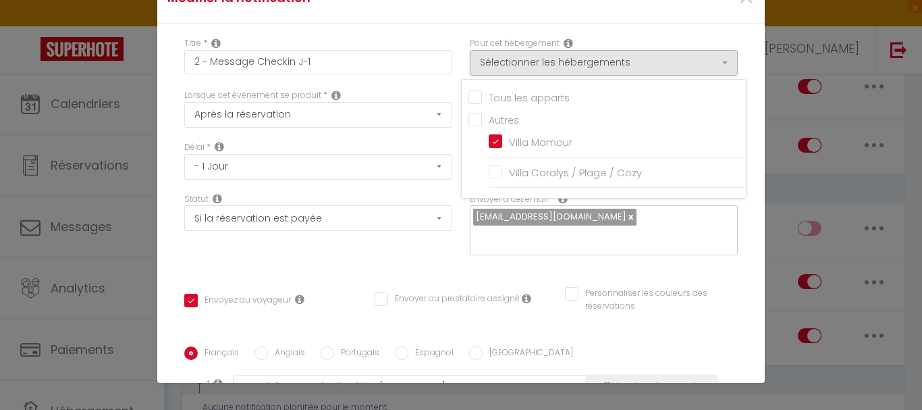
click at [627, 216] on link at bounding box center [630, 216] width 7 height 13
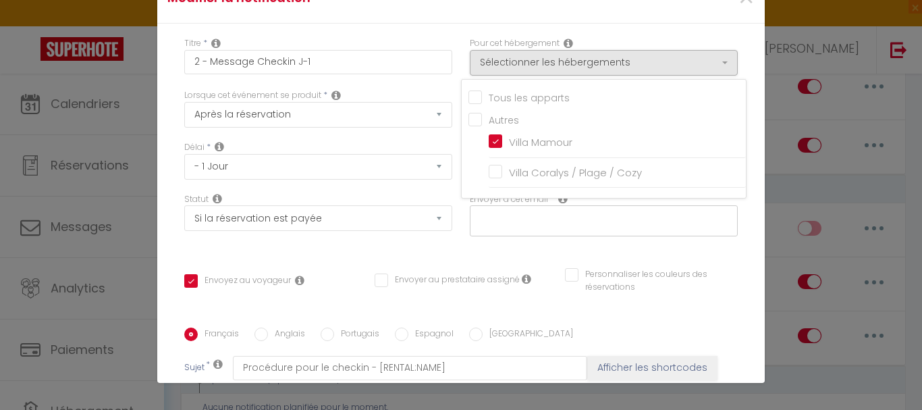
click at [583, 224] on input "text" at bounding box center [600, 218] width 255 height 18
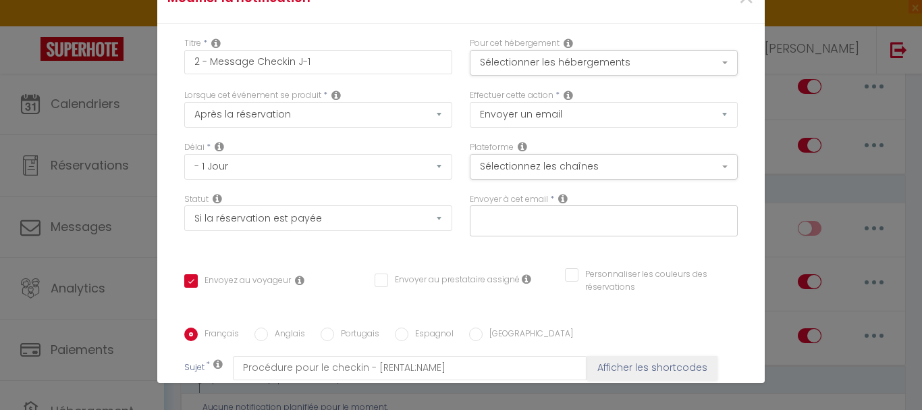
paste input "[EMAIL_ADDRESS][DOMAIN_NAME]"
click at [719, 271] on div "Titre * 2 - Message Checkin J-1 Pour cet hébergement Sélectionner les hébergeme…" at bounding box center [461, 337] width 608 height 627
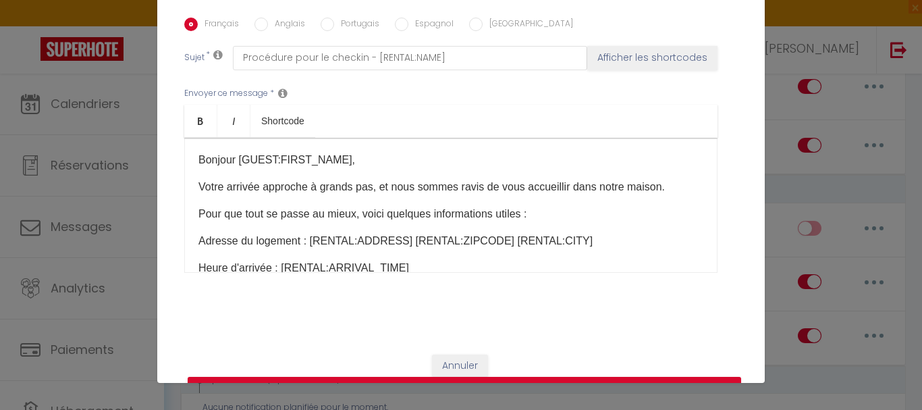
scroll to position [361, 0]
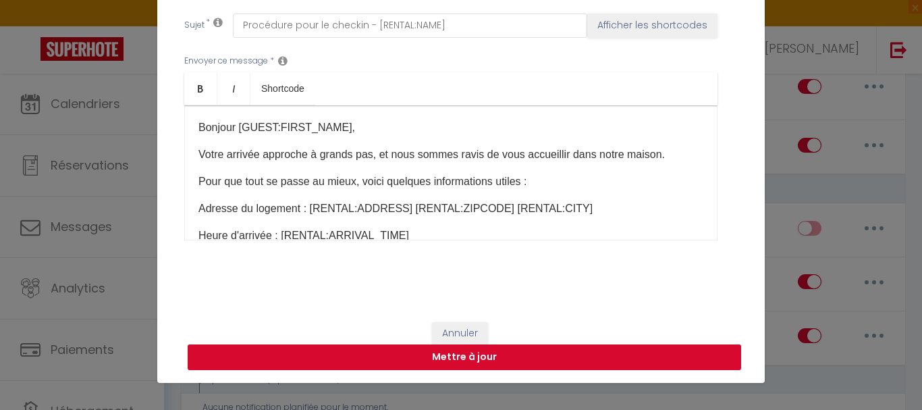
click at [457, 357] on button "Mettre à jour" at bounding box center [465, 357] width 554 height 26
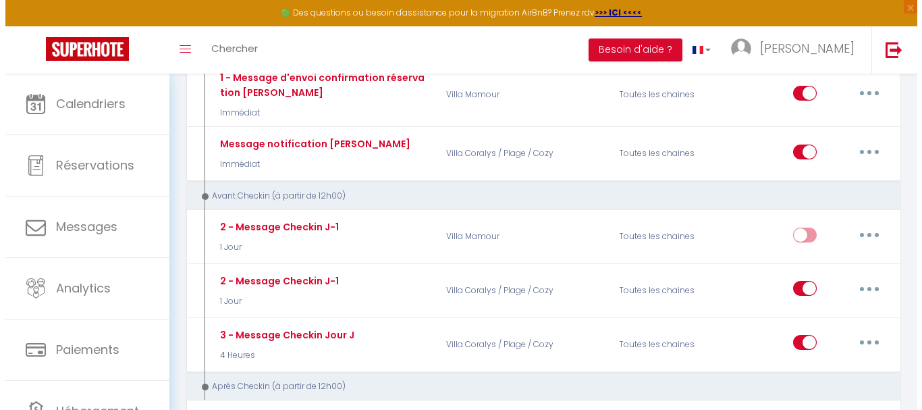
scroll to position [270, 0]
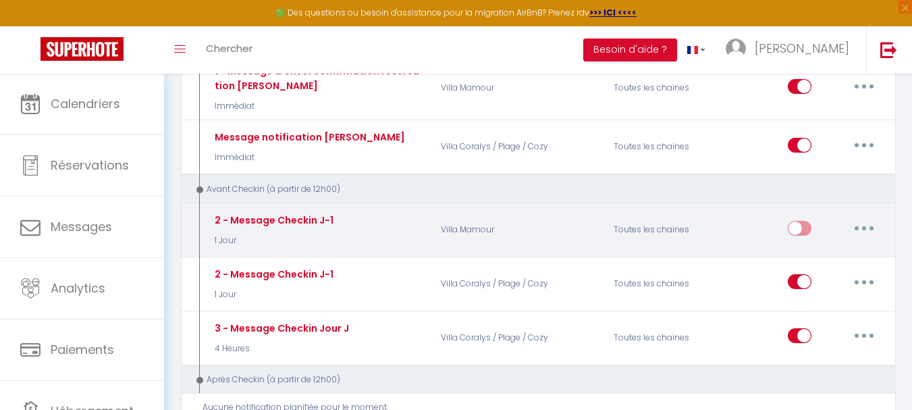
click at [797, 232] on input "checkbox" at bounding box center [800, 231] width 24 height 20
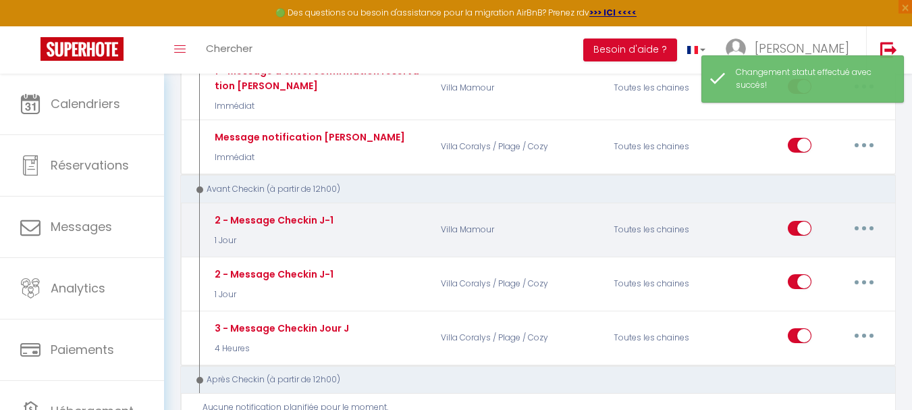
click at [868, 226] on button "button" at bounding box center [864, 228] width 38 height 22
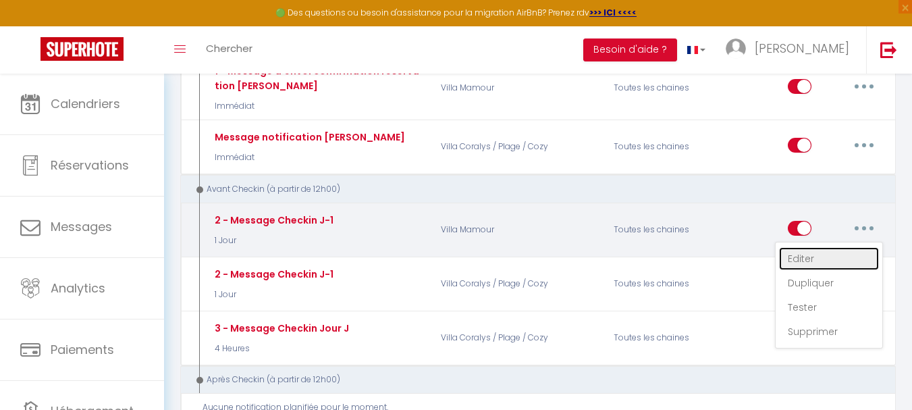
click at [814, 261] on link "Editer" at bounding box center [829, 258] width 100 height 23
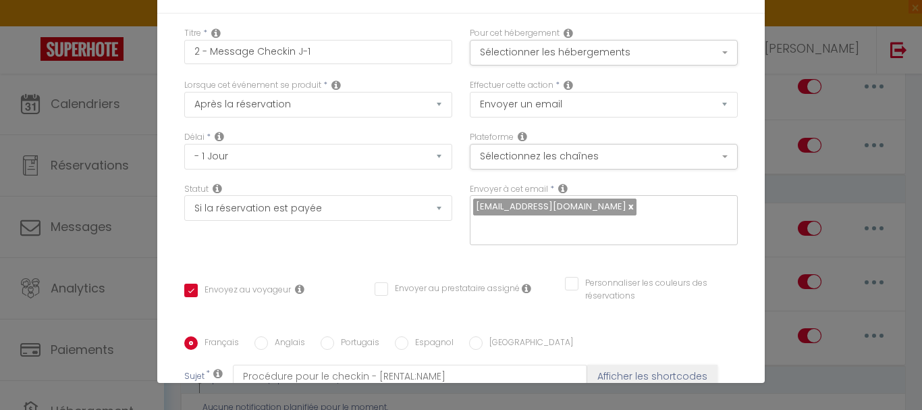
scroll to position [0, 0]
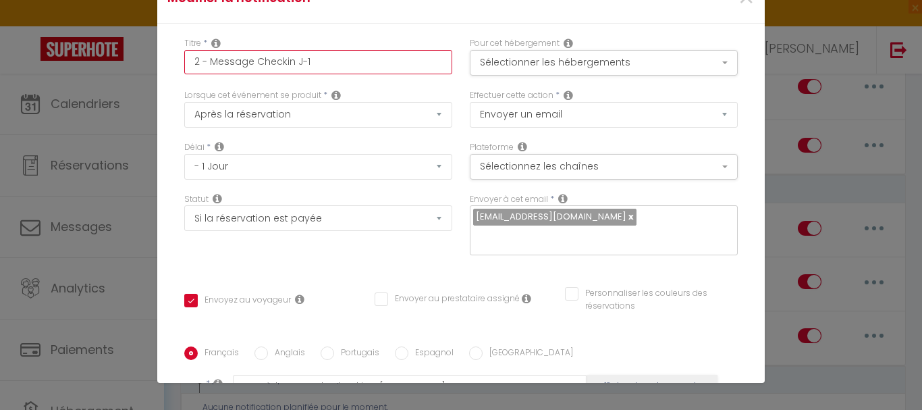
click at [334, 58] on input "2 - Message Checkin J-1" at bounding box center [318, 62] width 268 height 24
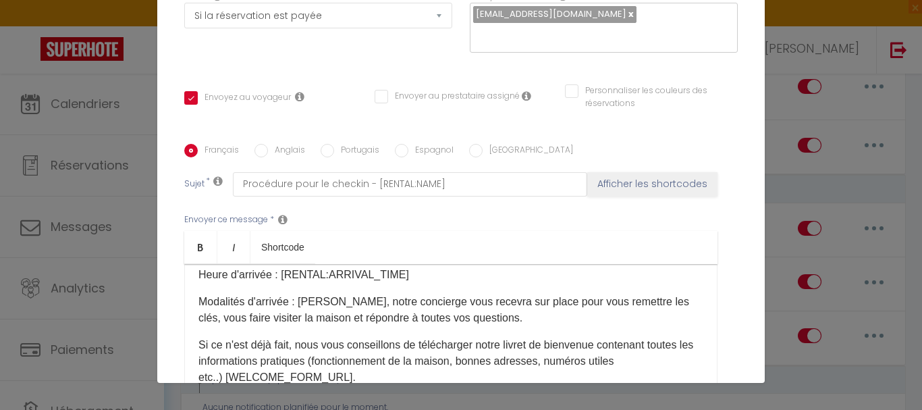
scroll to position [188, 0]
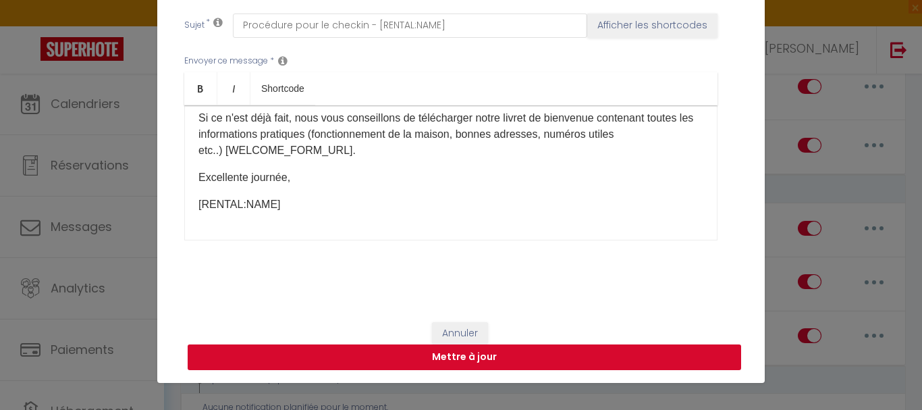
click at [442, 358] on button "Mettre à jour" at bounding box center [465, 357] width 554 height 26
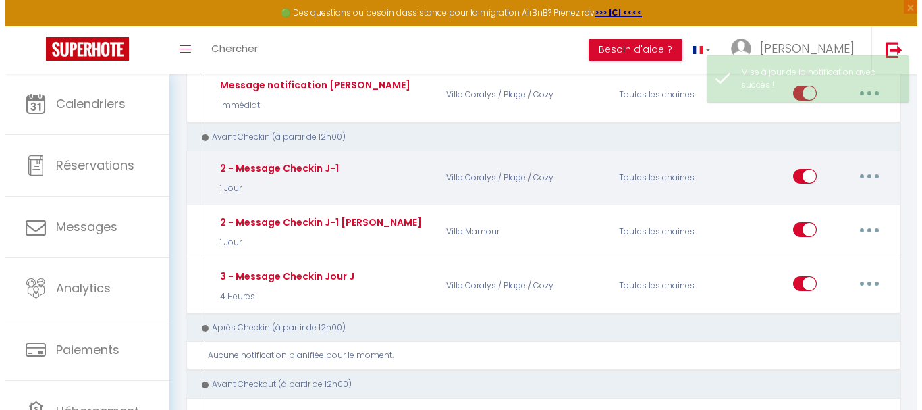
scroll to position [338, 0]
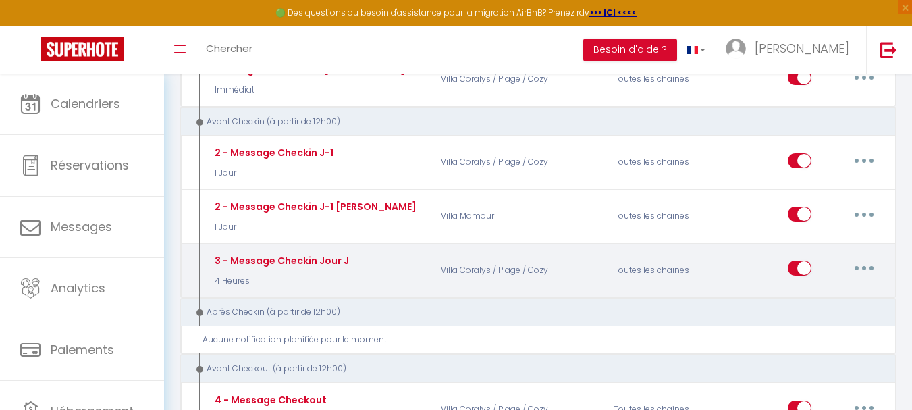
click at [860, 265] on button "button" at bounding box center [864, 268] width 38 height 22
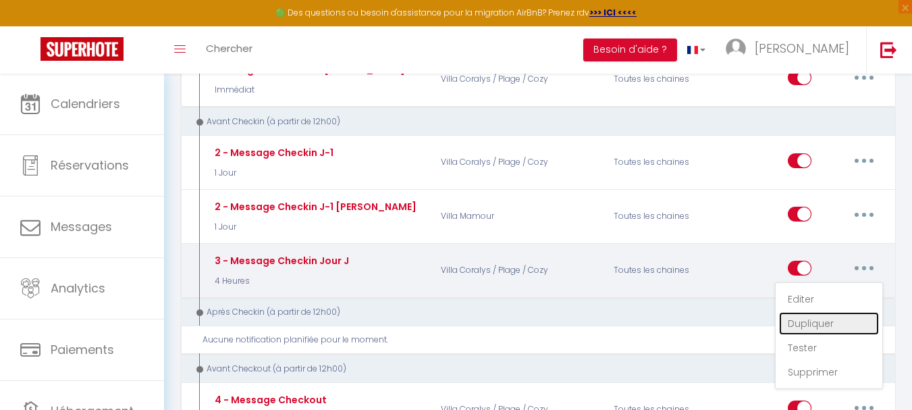
click at [827, 324] on link "Dupliquer" at bounding box center [829, 323] width 100 height 23
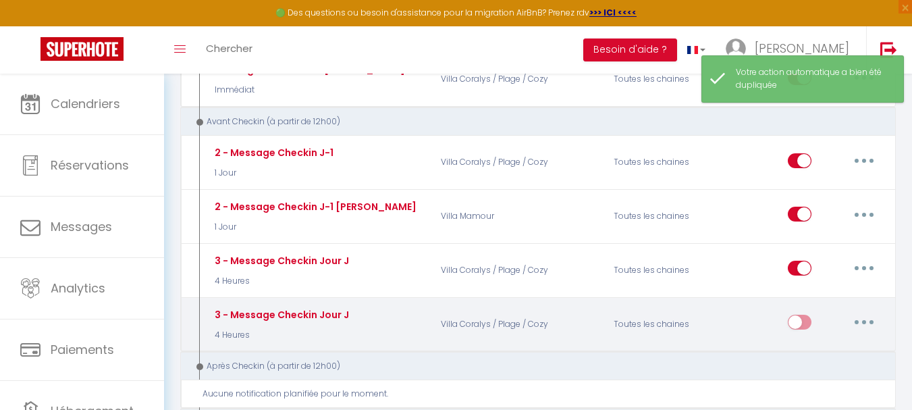
click at [867, 321] on button "button" at bounding box center [864, 322] width 38 height 22
click at [808, 353] on link "Editer" at bounding box center [829, 353] width 100 height 23
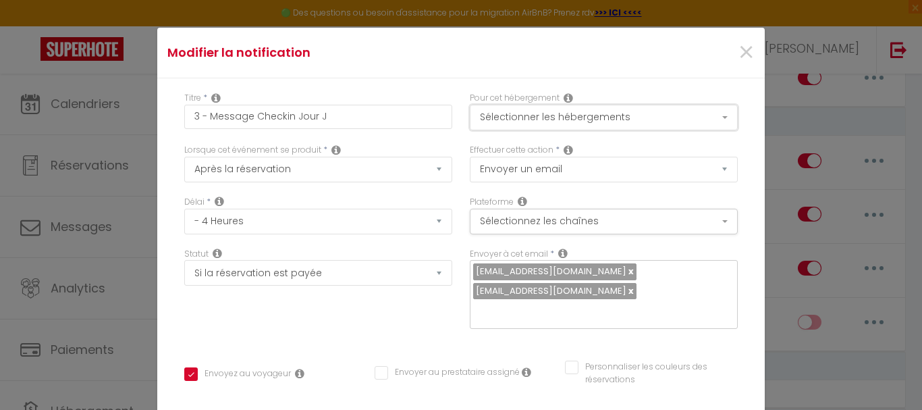
click at [605, 118] on button "Sélectionner les hébergements" at bounding box center [604, 118] width 268 height 26
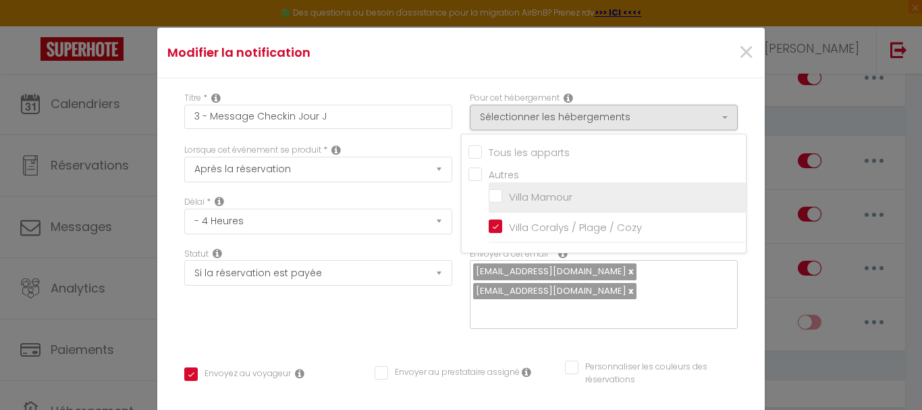
click at [492, 199] on input "Villa Mamour" at bounding box center [617, 197] width 257 height 14
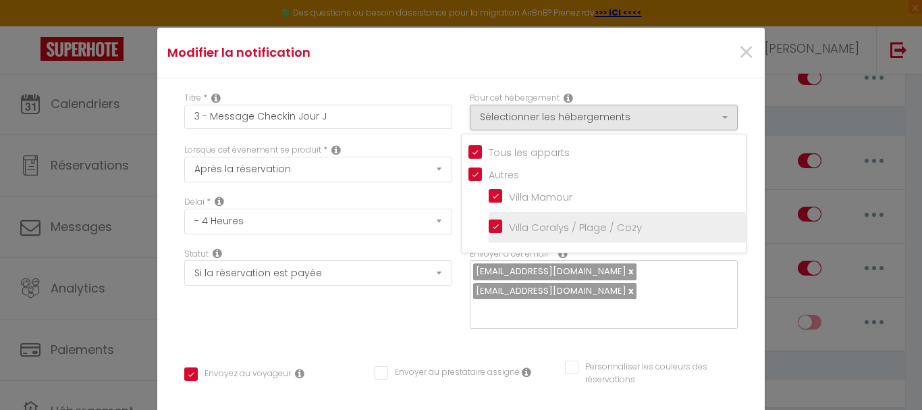
click at [489, 226] on input "Villa Coralys / Plage / Cozy" at bounding box center [617, 228] width 257 height 14
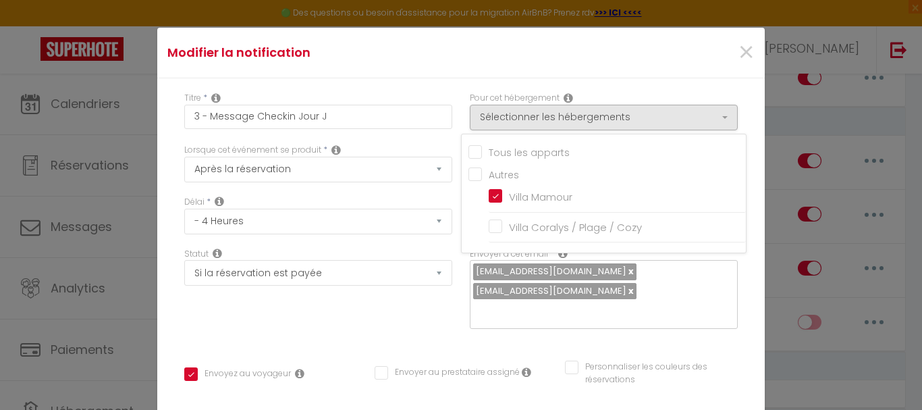
drag, startPoint x: 587, startPoint y: 270, endPoint x: 590, endPoint y: 278, distance: 7.9
click at [627, 271] on link at bounding box center [630, 271] width 7 height 13
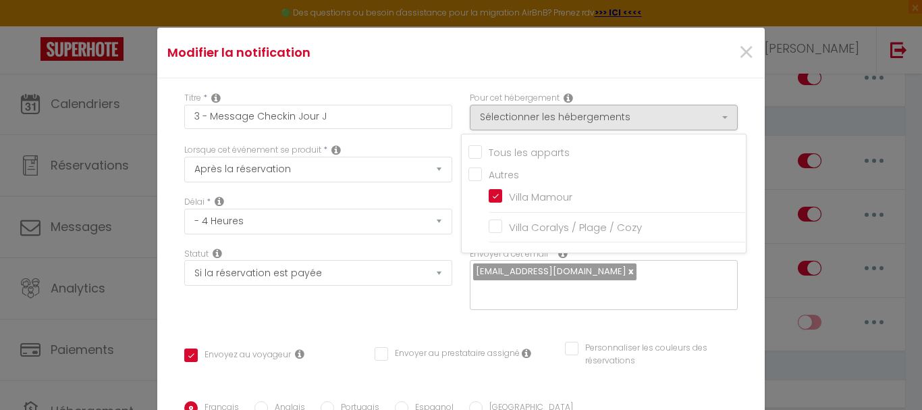
drag, startPoint x: 577, startPoint y: 271, endPoint x: 600, endPoint y: 278, distance: 23.3
click at [579, 273] on span "[EMAIL_ADDRESS][DOMAIN_NAME]" at bounding box center [554, 271] width 163 height 16
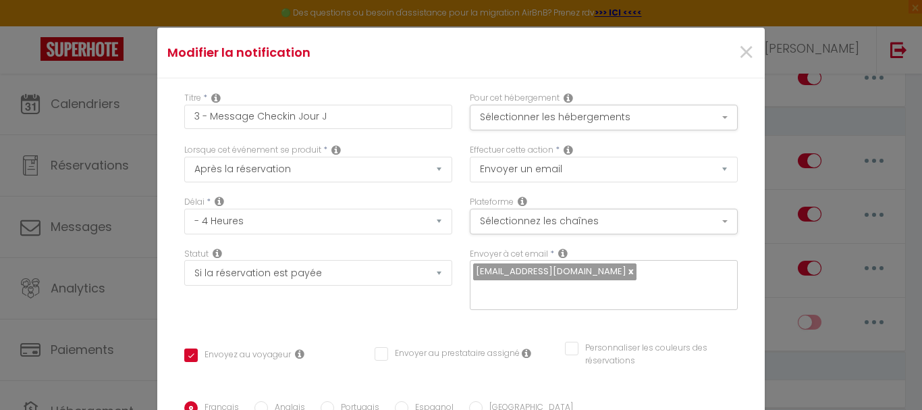
click at [627, 271] on link at bounding box center [630, 271] width 7 height 13
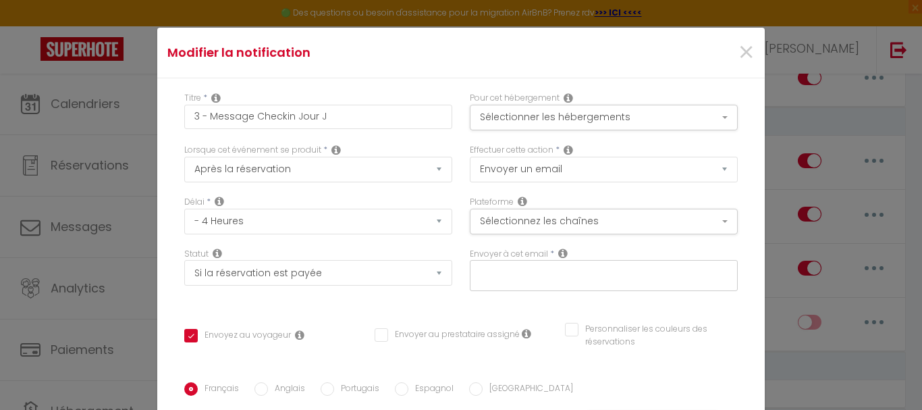
click at [577, 273] on input "text" at bounding box center [600, 273] width 255 height 18
paste input "[EMAIL_ADDRESS][DOMAIN_NAME]"
click at [351, 115] on input "3 - Message Checkin Jour J" at bounding box center [318, 117] width 268 height 24
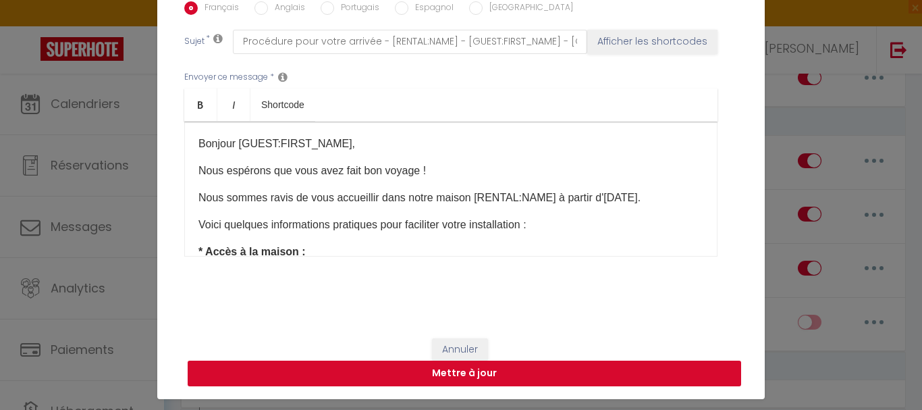
scroll to position [55, 0]
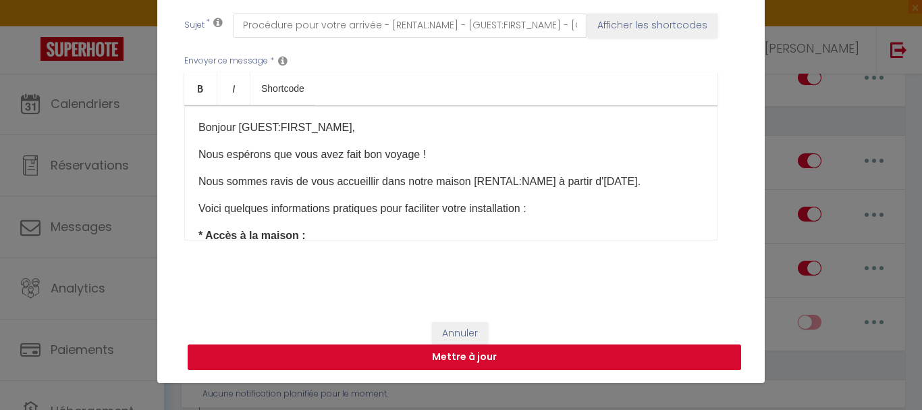
click at [438, 350] on button "Mettre à jour" at bounding box center [465, 357] width 554 height 26
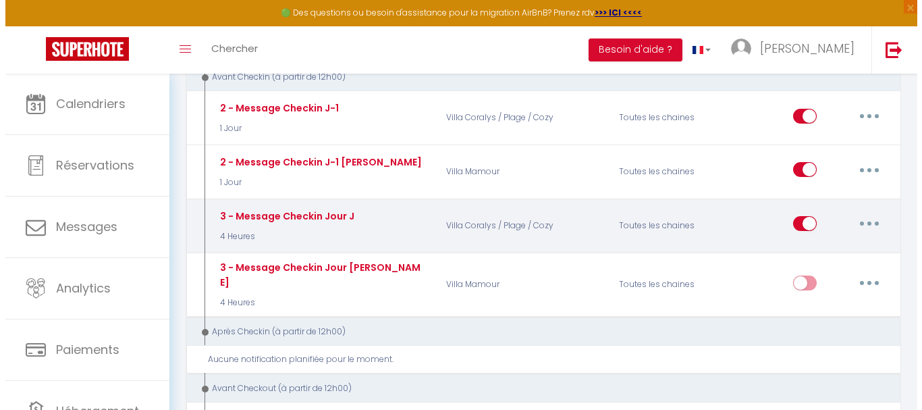
scroll to position [405, 0]
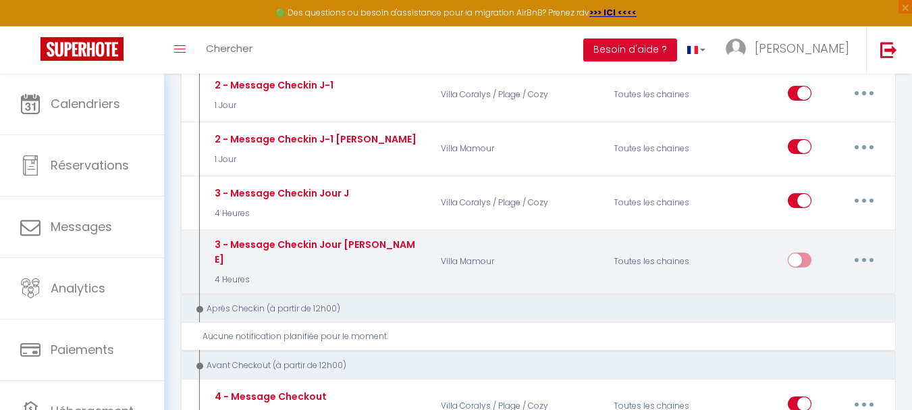
click at [807, 253] on input "checkbox" at bounding box center [800, 263] width 24 height 20
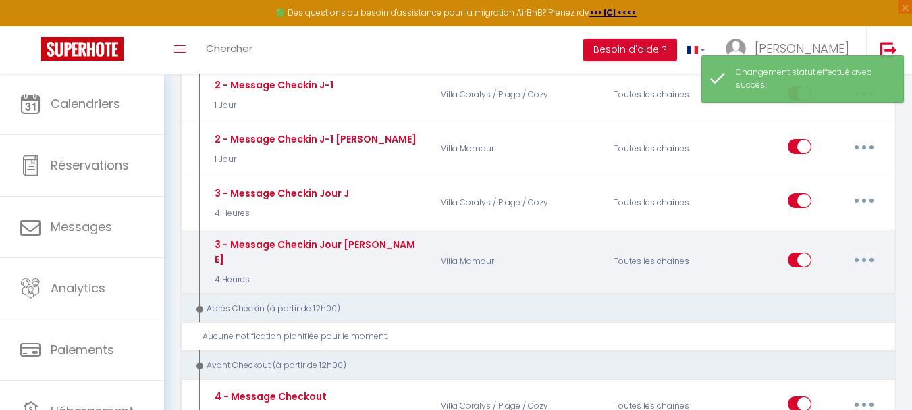
click at [870, 255] on button "button" at bounding box center [864, 260] width 38 height 22
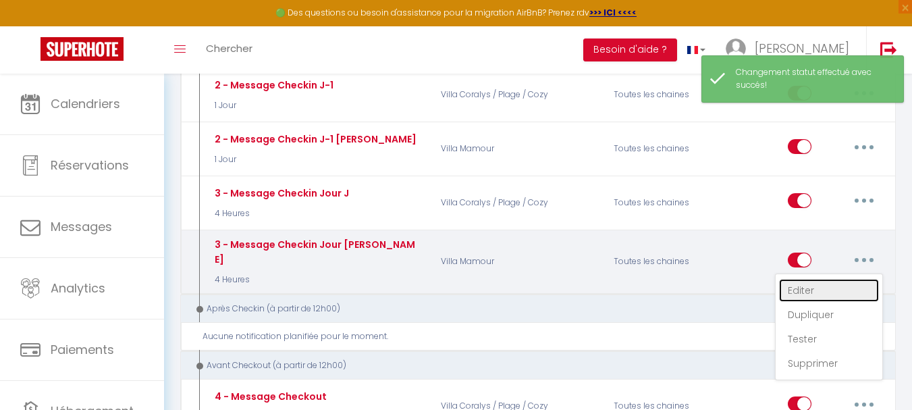
click at [823, 285] on link "Editer" at bounding box center [829, 290] width 100 height 23
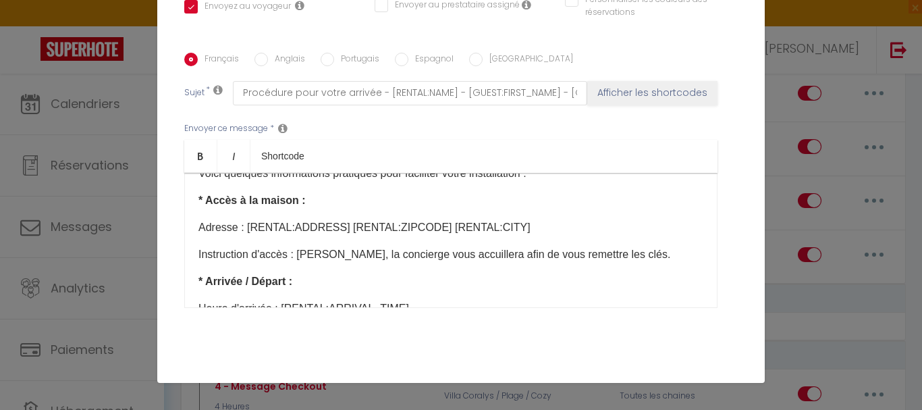
scroll to position [135, 0]
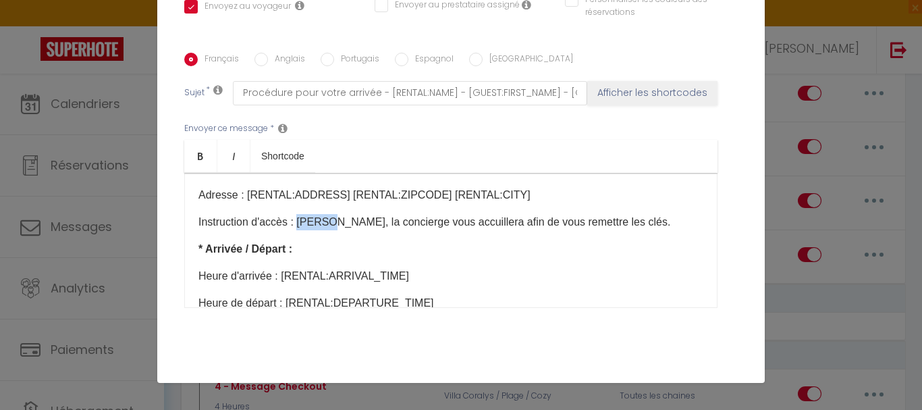
drag, startPoint x: 295, startPoint y: 221, endPoint x: 324, endPoint y: 224, distance: 29.1
click at [324, 224] on p "Instruction d'accès : [PERSON_NAME], la concierge vous accuillera afin de vous …" at bounding box center [451, 222] width 505 height 16
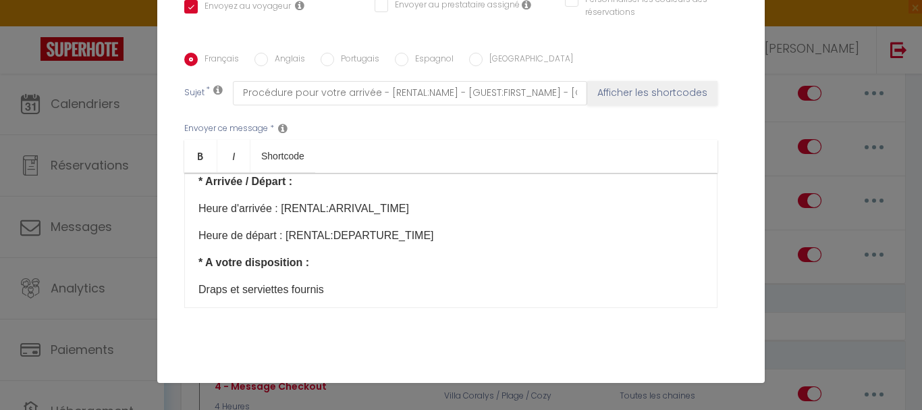
scroll to position [270, 0]
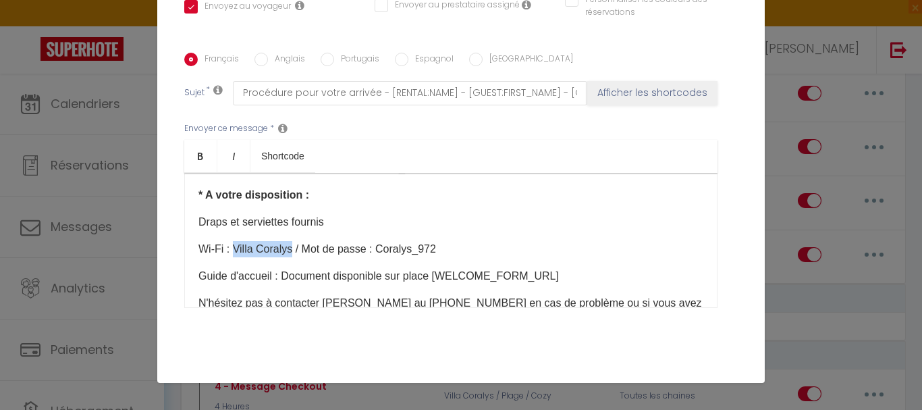
drag, startPoint x: 230, startPoint y: 246, endPoint x: 288, endPoint y: 246, distance: 58.1
click at [288, 246] on p "Wi-Fi : Villa Coralys / Mot de passe​ : Coralys_972" at bounding box center [451, 249] width 505 height 16
click at [256, 251] on p "Wi-Fi : CanalboxC / Mot de passe​ : Coralys_972" at bounding box center [451, 249] width 505 height 16
click at [277, 248] on p "Wi-Fi : Canal boxC / Mot de passe​ : Coralys_972" at bounding box center [451, 249] width 505 height 16
drag, startPoint x: 283, startPoint y: 247, endPoint x: 291, endPoint y: 246, distance: 8.1
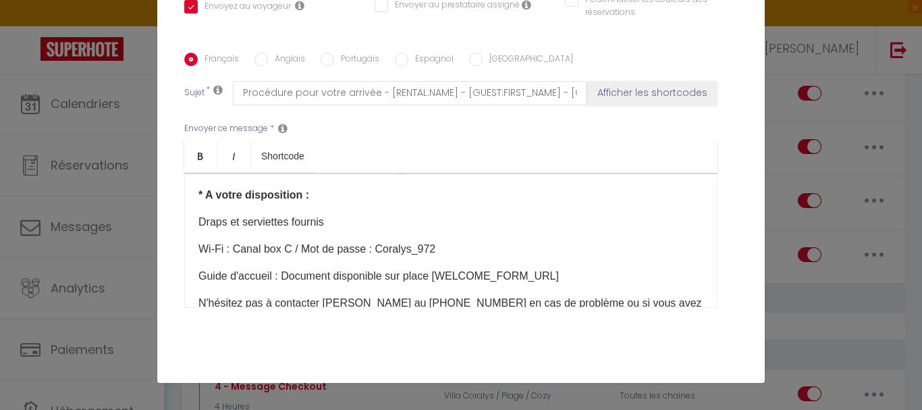
click at [284, 246] on p "Wi-Fi : Canal box C / Mot de passe​ : Coralys_972" at bounding box center [451, 249] width 505 height 16
click at [279, 252] on p "Wi-Fi : Canal box C / Mot de passe​ : Coralys_972" at bounding box center [451, 249] width 505 height 16
click at [296, 252] on p "Wi-Fi : Canal box 79C / Mot de passe​ : Coralys_972" at bounding box center [451, 249] width 505 height 16
click at [259, 247] on p "Wi-Fi : Canal box 79CO2F / Mot de passe​ : Coralys_972" at bounding box center [451, 249] width 505 height 16
drag, startPoint x: 401, startPoint y: 248, endPoint x: 457, endPoint y: 249, distance: 56.1
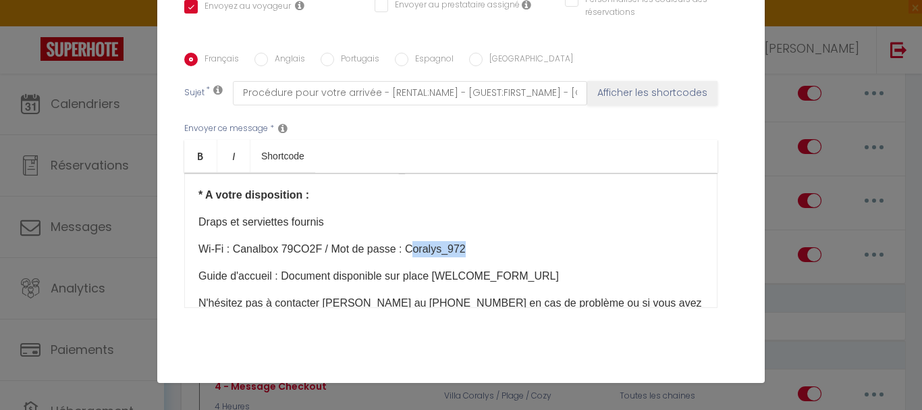
click at [457, 249] on p "Wi-Fi : Canalbox 79CO2F / Mot de passe​ : Coralys_972" at bounding box center [451, 249] width 505 height 16
drag, startPoint x: 461, startPoint y: 249, endPoint x: 417, endPoint y: 243, distance: 45.0
click at [416, 242] on p "Wi-Fi : Canalbox 79CO2F / Mot de passe​ : 4" at bounding box center [451, 249] width 505 height 16
click at [417, 244] on p "Wi-Fi : Canalbox 79CO2F / Mot de passe​ : 4" at bounding box center [451, 249] width 505 height 16
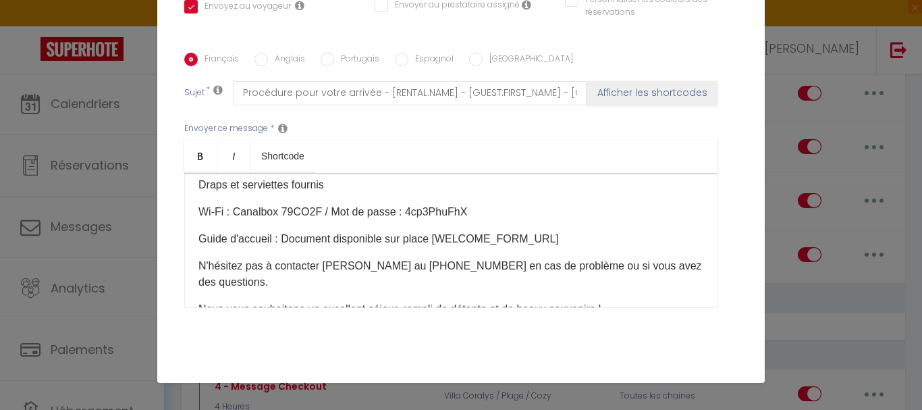
scroll to position [338, 0]
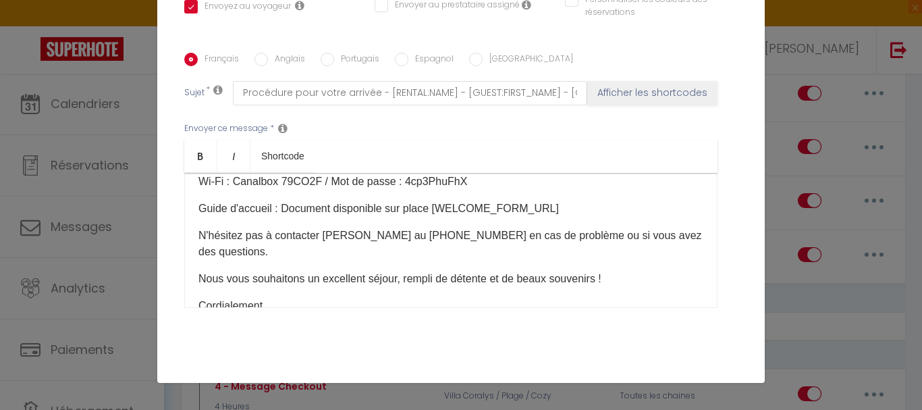
click at [321, 235] on p "​N'hésitez pas à contacter [PERSON_NAME] au [PHONE_NUMBER] en cas de problème o…" at bounding box center [451, 244] width 505 height 32
drag, startPoint x: 319, startPoint y: 235, endPoint x: 347, endPoint y: 235, distance: 27.7
click at [347, 235] on p "​N'hésitez pas à contacter [PERSON_NAME] au [PHONE_NUMBER] en cas de problème o…" at bounding box center [451, 244] width 505 height 32
drag, startPoint x: 377, startPoint y: 235, endPoint x: 421, endPoint y: 236, distance: 43.9
click at [421, 236] on p "​N'hésitez pas à contacter Flaure au [PHONE_NUMBER] en cas de problème ou si vo…" at bounding box center [451, 244] width 505 height 32
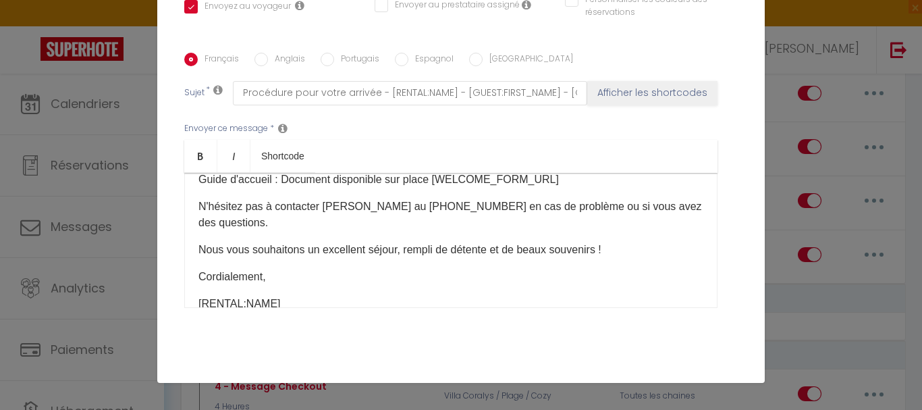
scroll to position [382, 0]
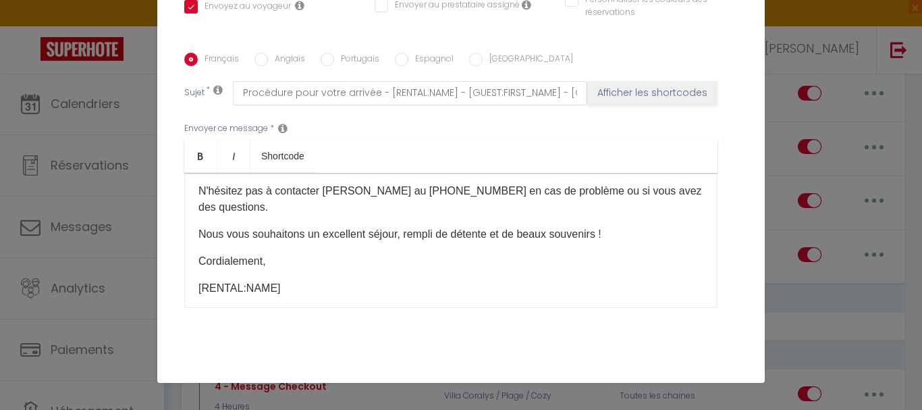
drag, startPoint x: 411, startPoint y: 261, endPoint x: 370, endPoint y: 273, distance: 42.3
click at [370, 280] on p "[RENTAL:NAME]​" at bounding box center [451, 288] width 505 height 16
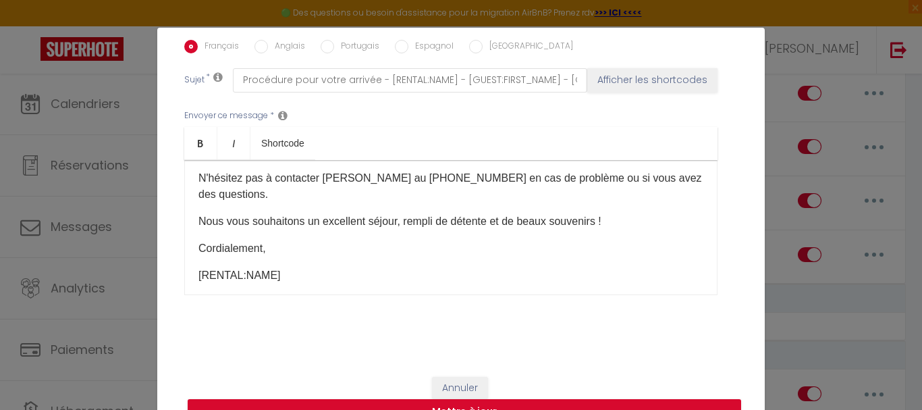
scroll to position [55, 0]
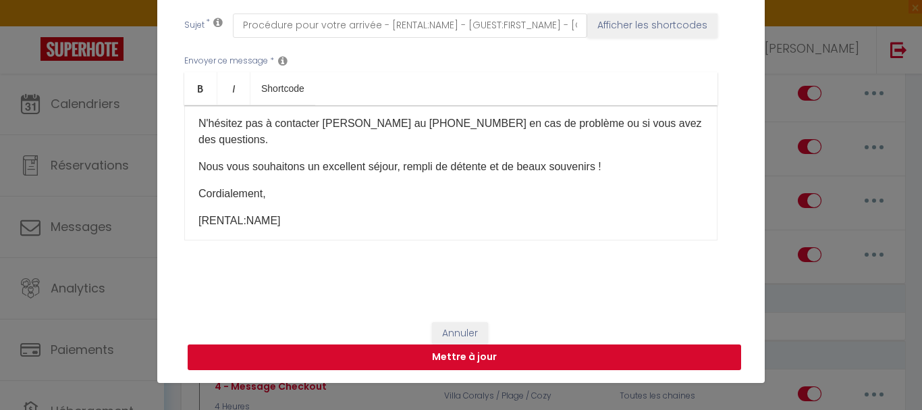
click at [478, 348] on button "Mettre à jour" at bounding box center [465, 357] width 554 height 26
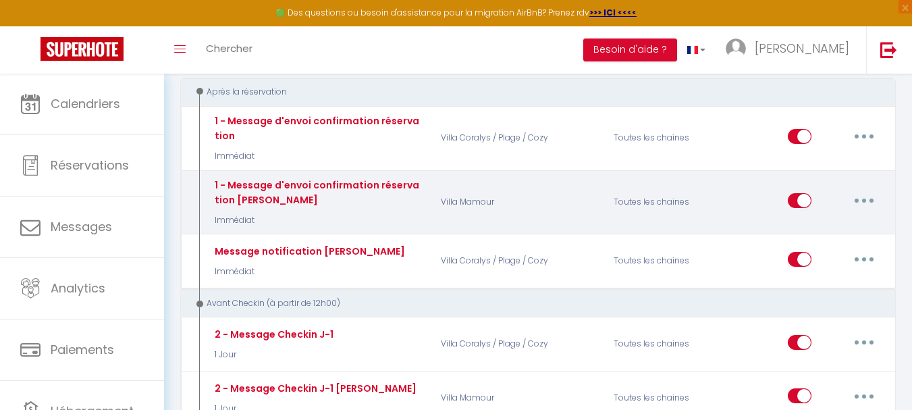
scroll to position [203, 0]
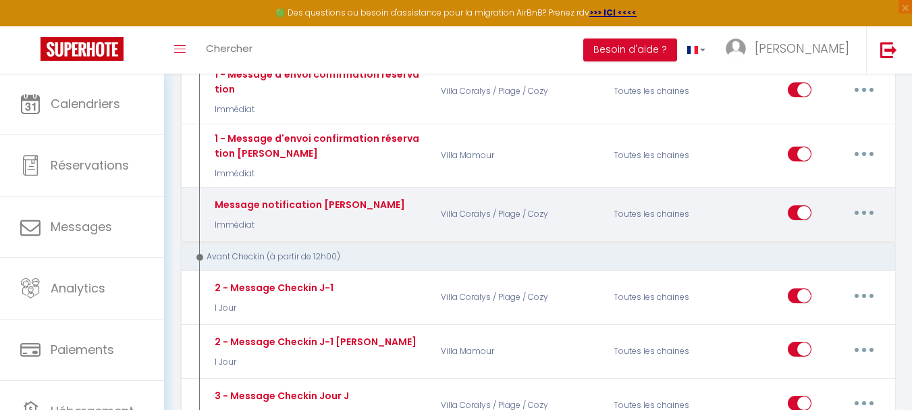
click at [859, 213] on button "button" at bounding box center [864, 213] width 38 height 22
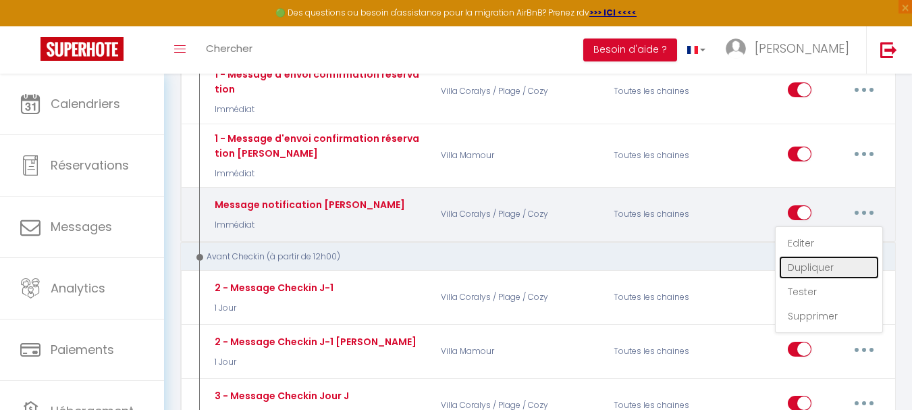
click at [821, 268] on link "Dupliquer" at bounding box center [829, 267] width 100 height 23
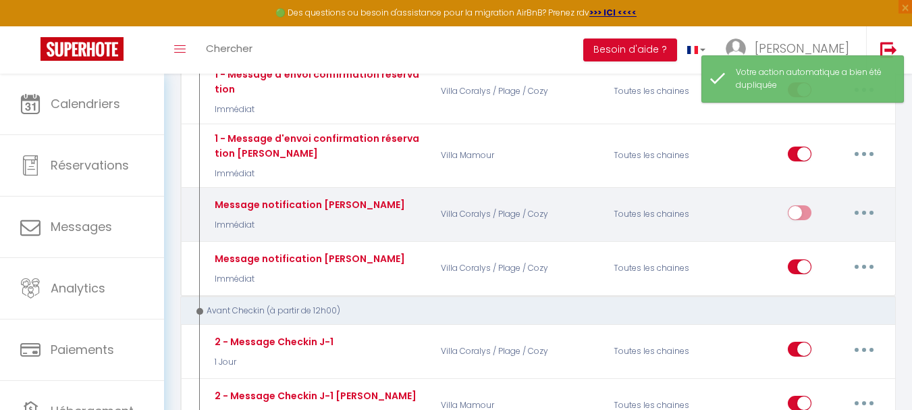
click at [870, 207] on button "button" at bounding box center [864, 213] width 38 height 22
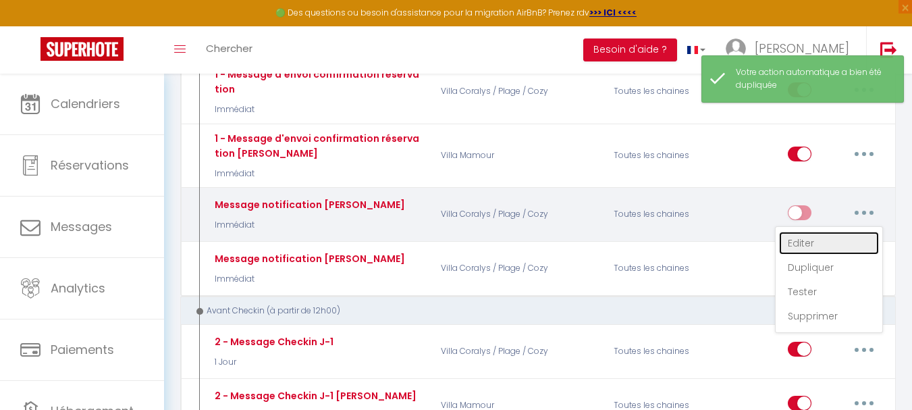
click at [806, 246] on link "Editer" at bounding box center [829, 243] width 100 height 23
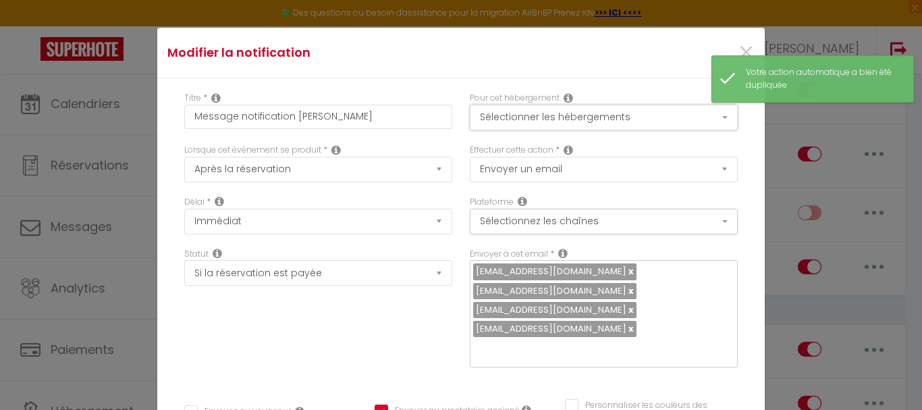
click at [619, 120] on button "Sélectionner les hébergements" at bounding box center [604, 118] width 268 height 26
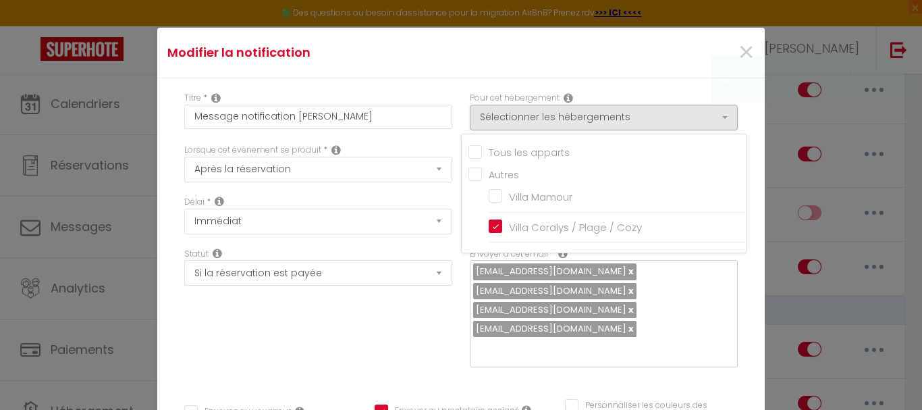
click at [471, 174] on input "Autres" at bounding box center [608, 174] width 278 height 14
drag, startPoint x: 472, startPoint y: 180, endPoint x: 499, endPoint y: 190, distance: 28.8
click at [482, 182] on label "Autres" at bounding box center [500, 174] width 37 height 15
click at [473, 180] on input "Autres" at bounding box center [608, 174] width 278 height 14
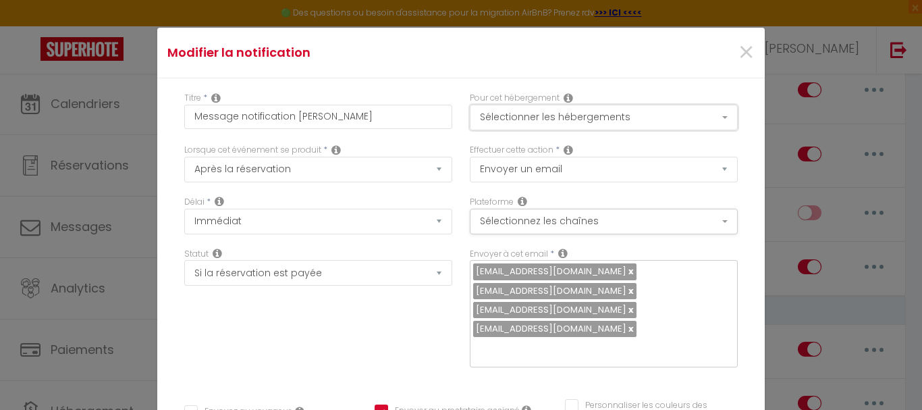
click at [515, 122] on button "Sélectionner les hébergements" at bounding box center [604, 118] width 268 height 26
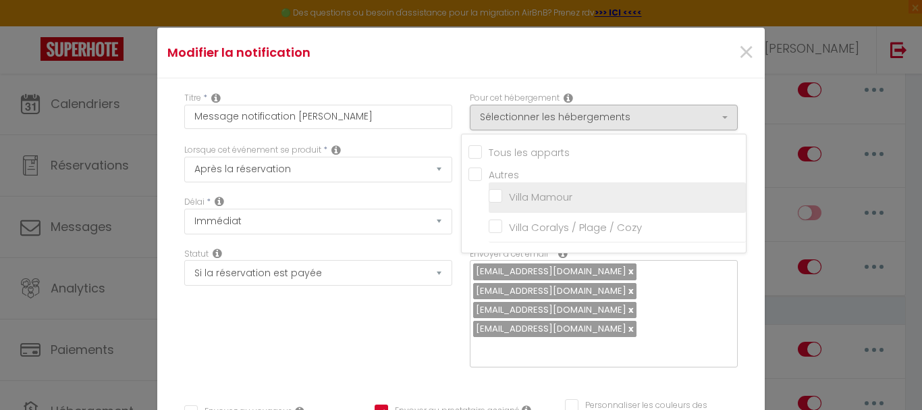
click at [497, 196] on input "Villa Mamour" at bounding box center [617, 197] width 257 height 14
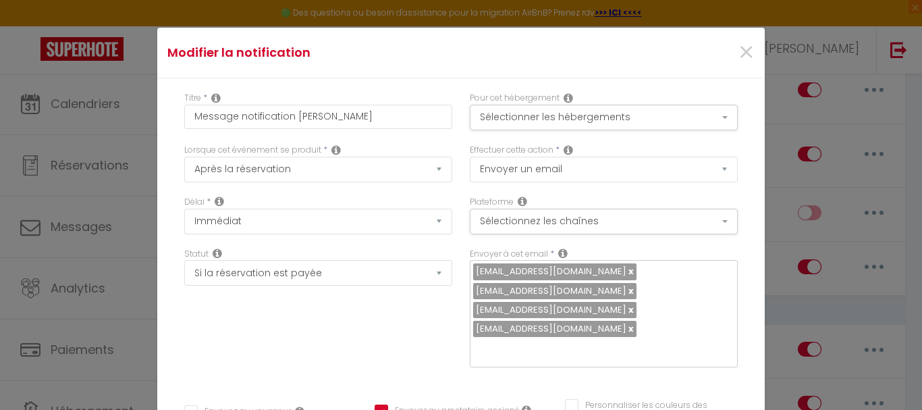
click at [627, 271] on link at bounding box center [630, 271] width 7 height 13
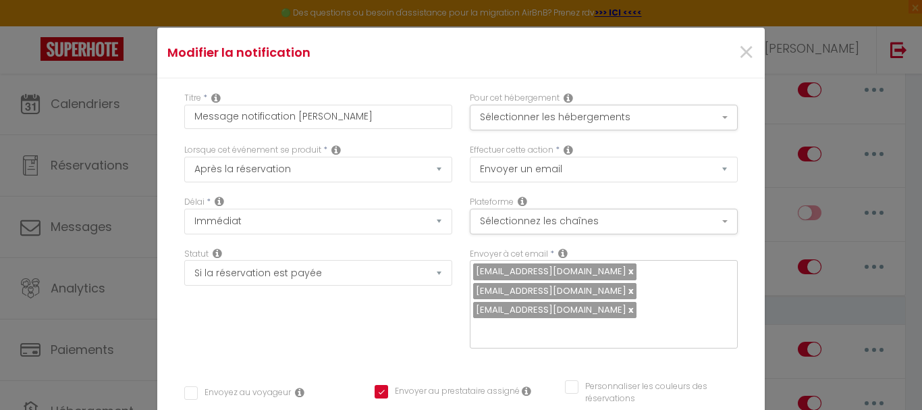
click at [627, 271] on link at bounding box center [630, 271] width 7 height 13
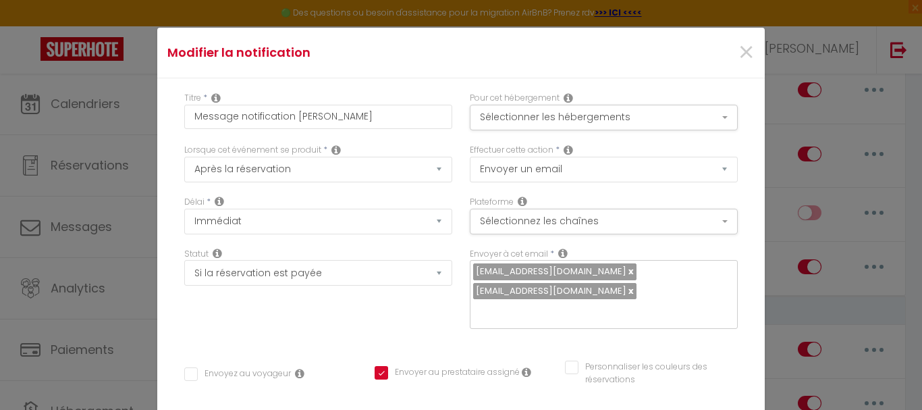
click at [627, 274] on link at bounding box center [630, 271] width 7 height 13
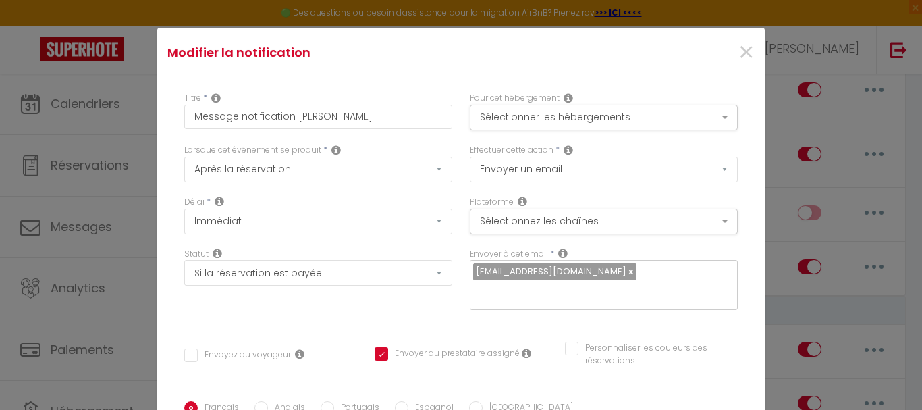
click at [627, 274] on link at bounding box center [630, 271] width 7 height 13
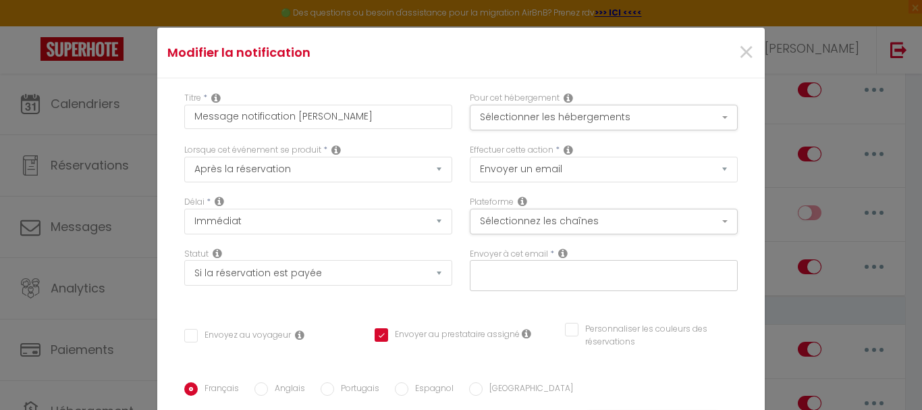
click at [532, 276] on input "text" at bounding box center [600, 273] width 255 height 18
paste input "[EMAIL_ADDRESS][DOMAIN_NAME]"
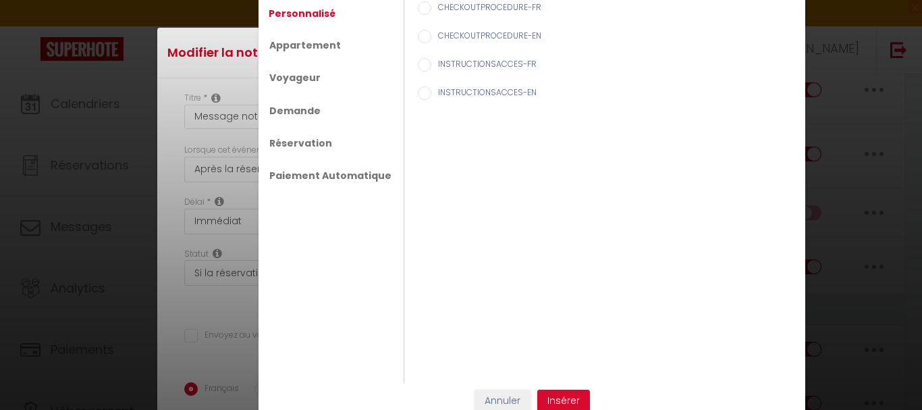
scroll to position [26, 0]
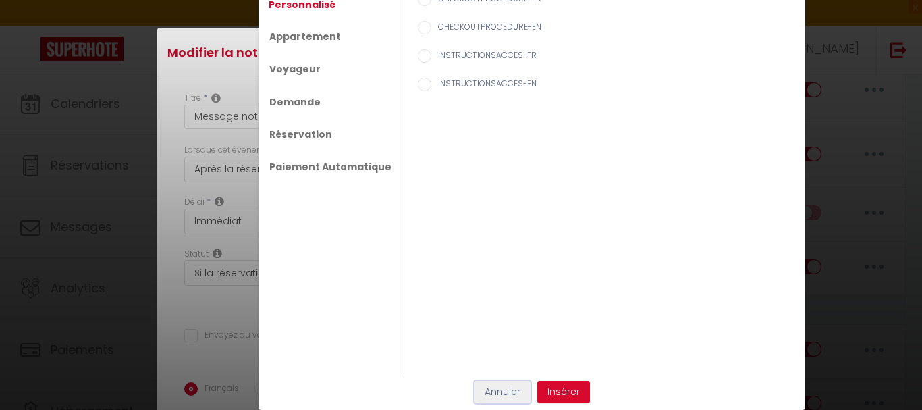
click at [510, 394] on button "Annuler" at bounding box center [503, 392] width 56 height 23
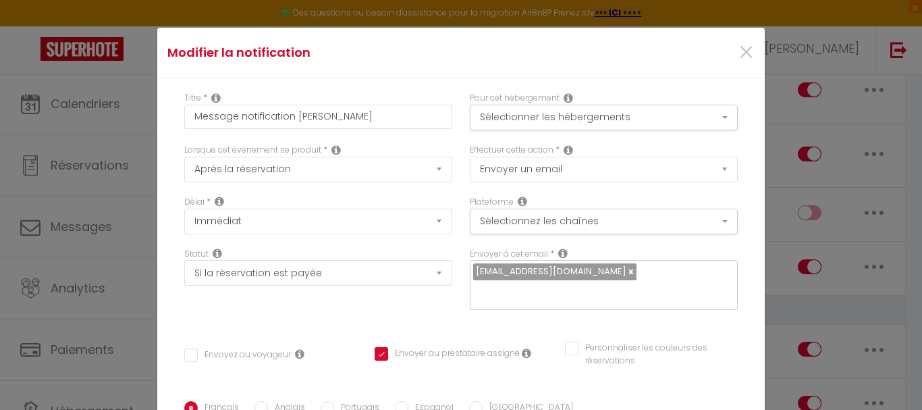
click at [583, 286] on input "text" at bounding box center [600, 293] width 255 height 18
click at [461, 320] on div "Envoyer à cet email * [EMAIL_ADDRESS][DOMAIN_NAME]" at bounding box center [604, 286] width 286 height 76
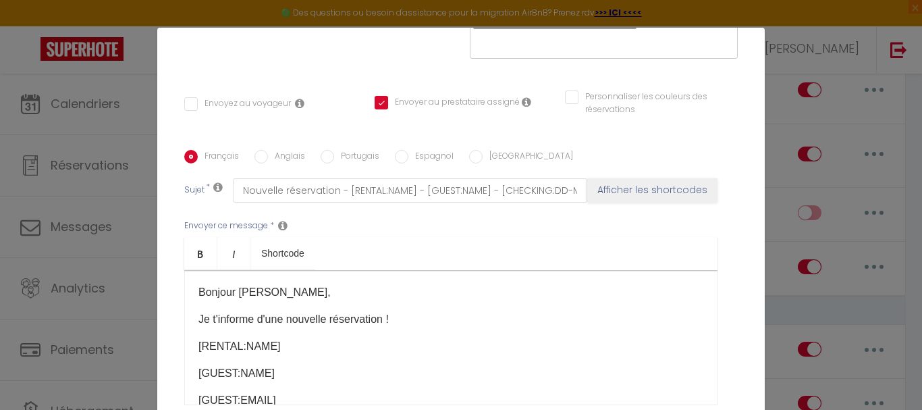
scroll to position [338, 0]
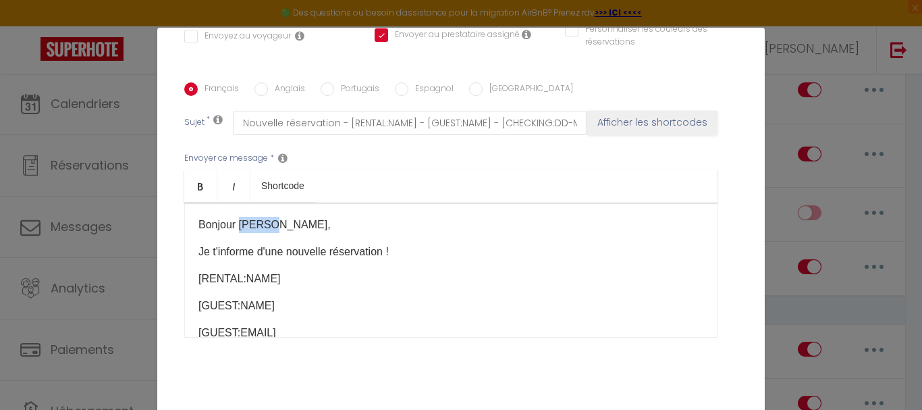
drag, startPoint x: 235, startPoint y: 225, endPoint x: 264, endPoint y: 226, distance: 29.0
click at [264, 226] on p "Bonjour [PERSON_NAME]," at bounding box center [451, 225] width 505 height 16
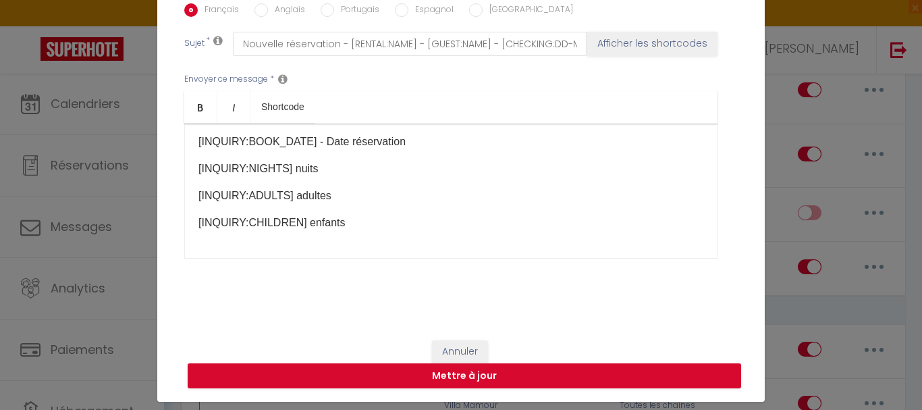
scroll to position [55, 0]
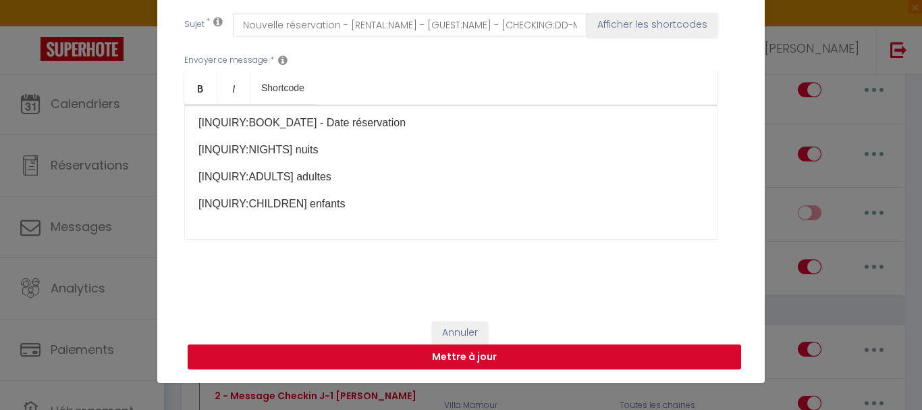
click at [454, 361] on button "Mettre à jour" at bounding box center [465, 357] width 554 height 26
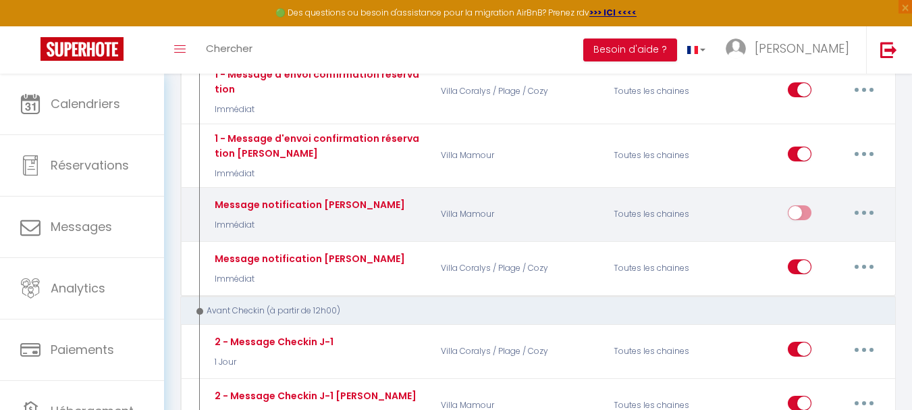
click at [868, 211] on button "button" at bounding box center [864, 213] width 38 height 22
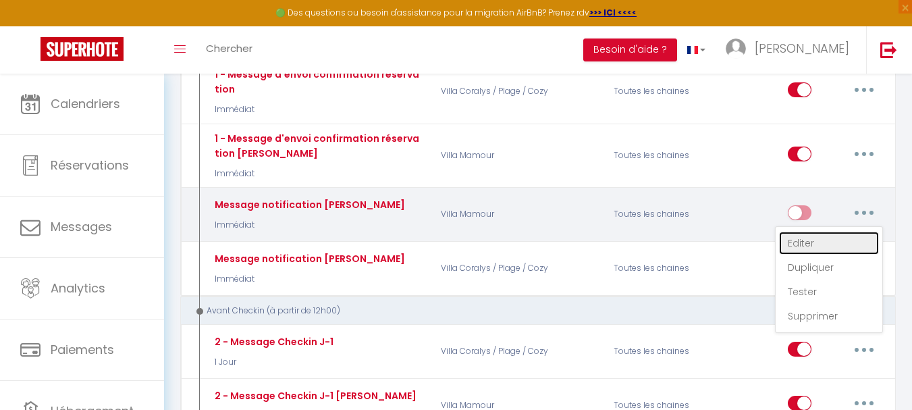
click at [791, 242] on link "Editer" at bounding box center [829, 243] width 100 height 23
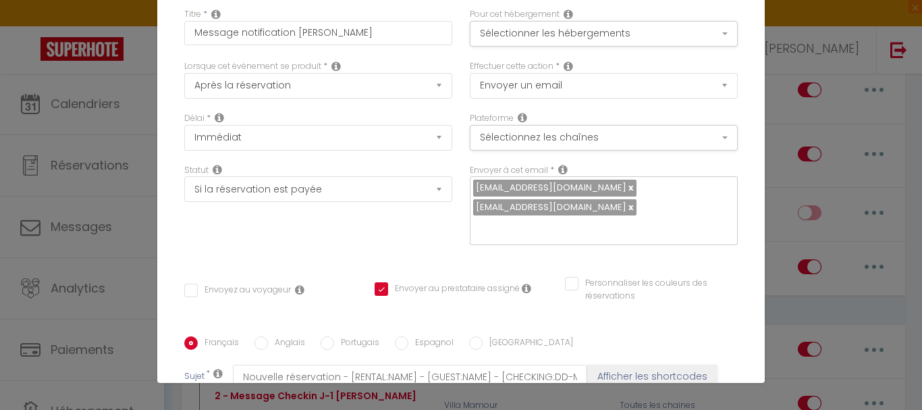
scroll to position [0, 0]
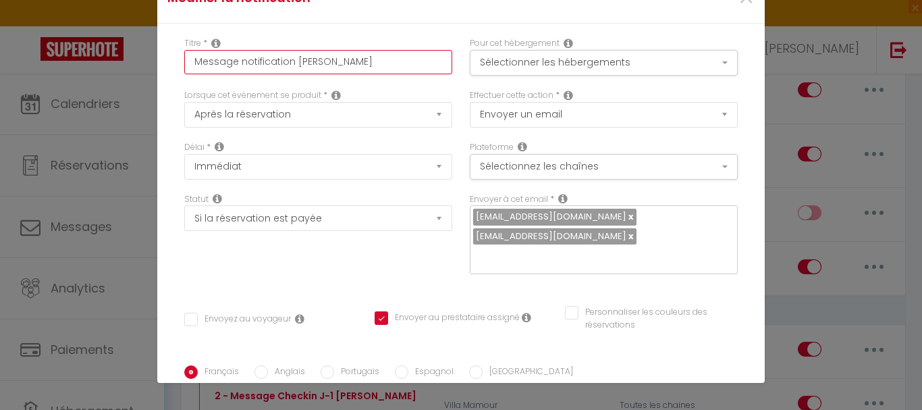
drag, startPoint x: 334, startPoint y: 65, endPoint x: 291, endPoint y: 60, distance: 42.8
click at [291, 60] on input "Message notification [PERSON_NAME]" at bounding box center [318, 62] width 268 height 24
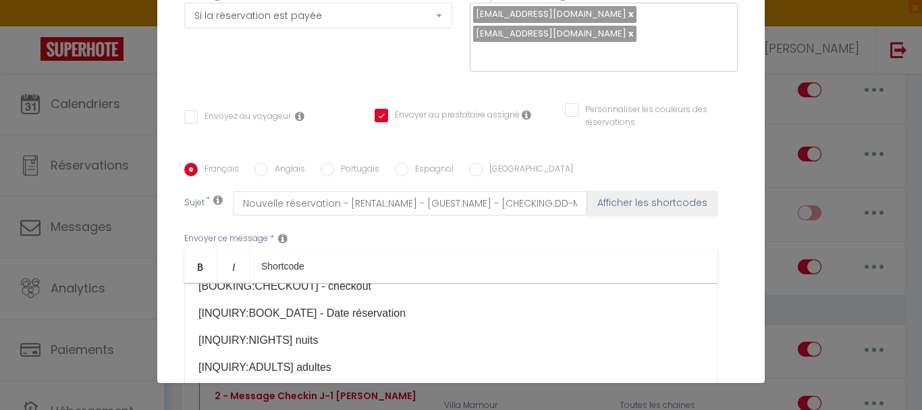
scroll to position [220, 0]
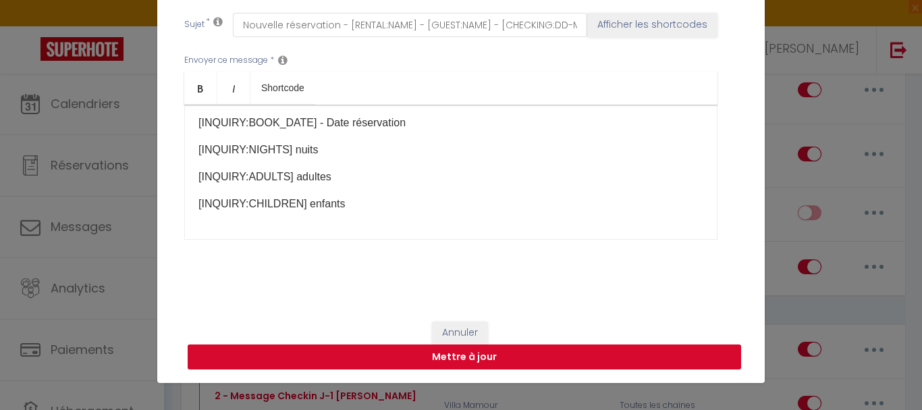
click at [482, 362] on button "Mettre à jour" at bounding box center [465, 357] width 554 height 26
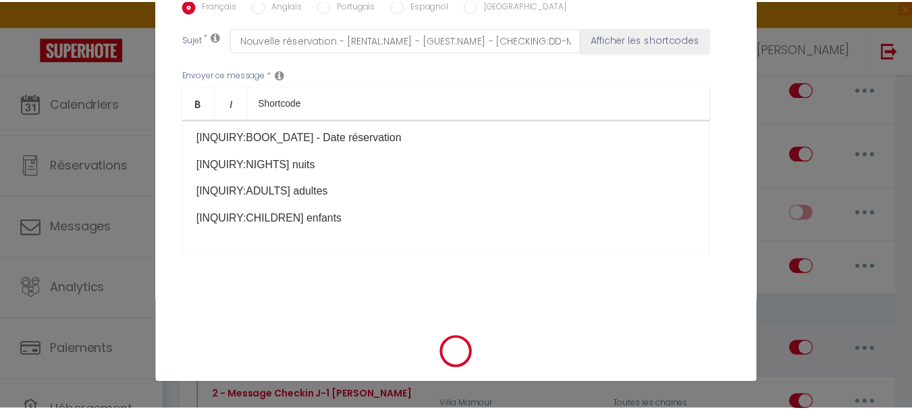
scroll to position [367, 0]
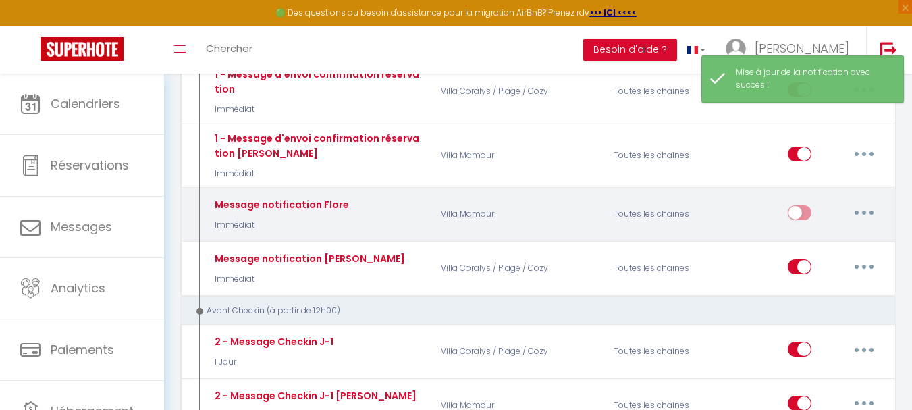
click at [864, 213] on icon "button" at bounding box center [864, 213] width 4 height 4
click at [868, 211] on button "button" at bounding box center [864, 213] width 38 height 22
click at [804, 210] on input "checkbox" at bounding box center [800, 215] width 24 height 20
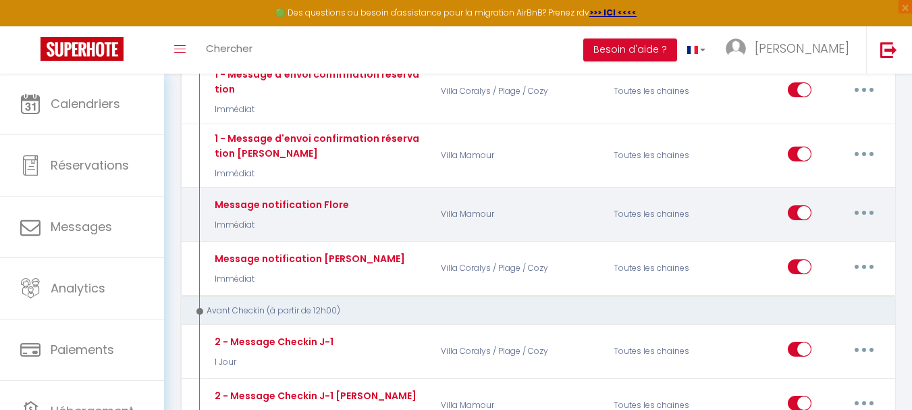
click at [860, 206] on button "button" at bounding box center [864, 213] width 38 height 22
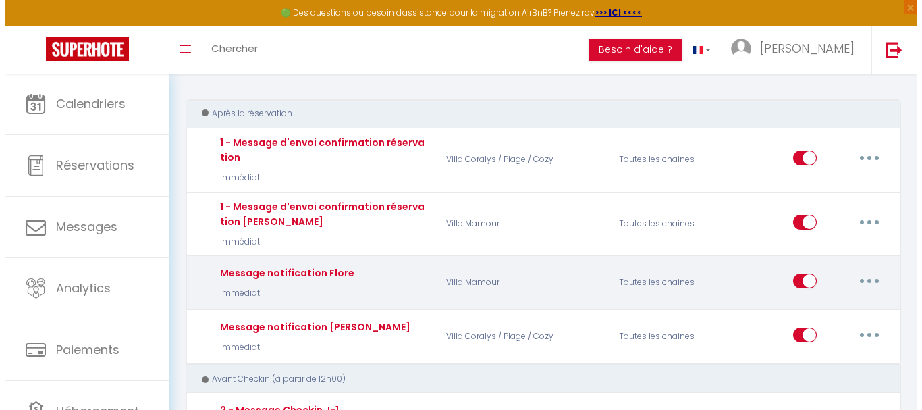
scroll to position [135, 0]
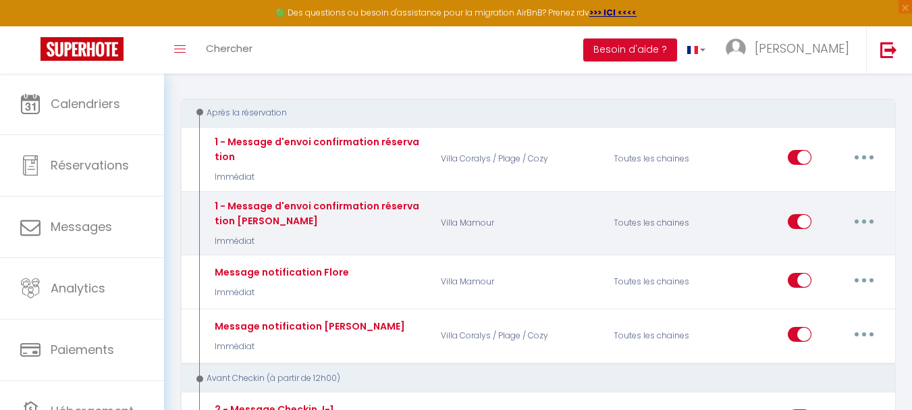
click at [860, 220] on button "button" at bounding box center [864, 222] width 38 height 22
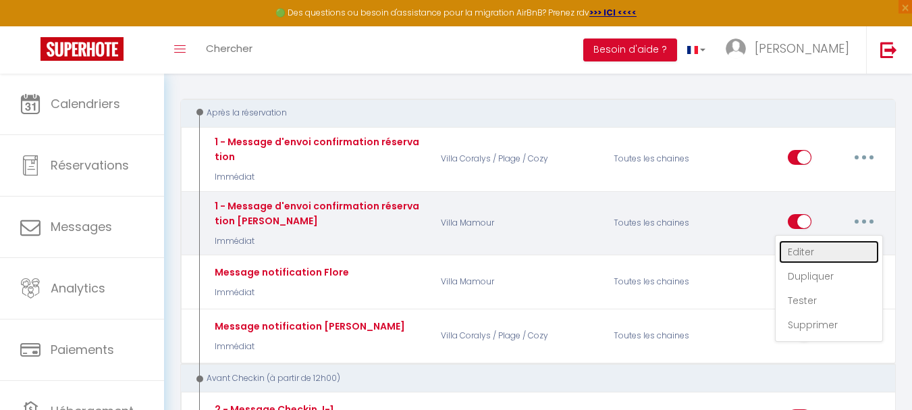
click at [787, 251] on link "Editer" at bounding box center [829, 251] width 100 height 23
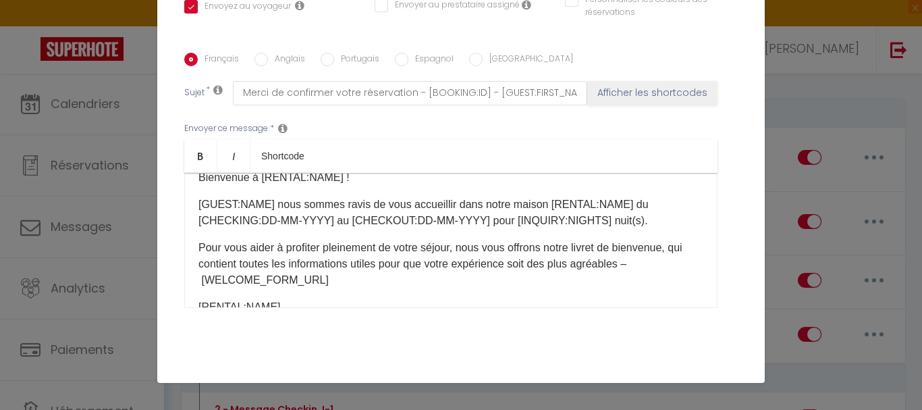
scroll to position [0, 0]
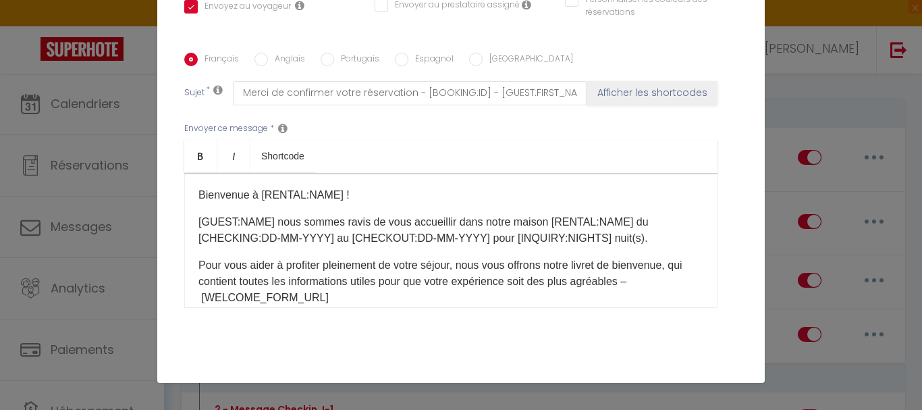
click at [261, 58] on input "Anglais" at bounding box center [262, 60] width 14 height 14
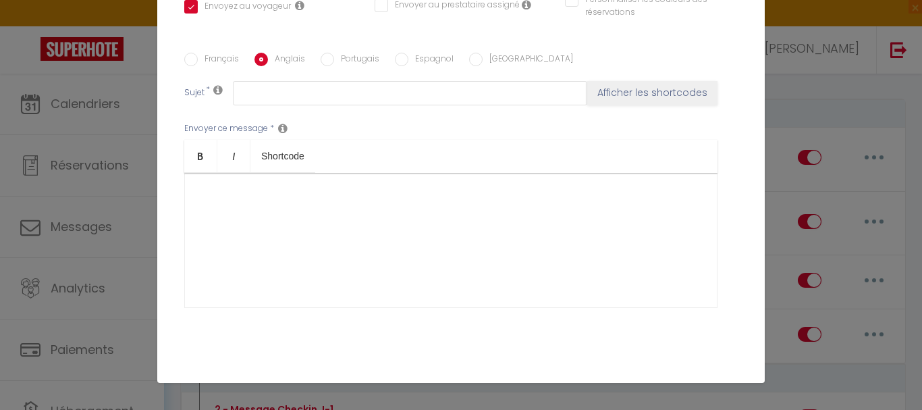
click at [323, 59] on input "Portugais" at bounding box center [328, 60] width 14 height 14
click at [409, 56] on label "Espagnol" at bounding box center [431, 60] width 45 height 15
click at [403, 56] on input "Espagnol" at bounding box center [402, 60] width 14 height 14
click at [473, 57] on input "[GEOGRAPHIC_DATA]" at bounding box center [476, 60] width 14 height 14
drag, startPoint x: 189, startPoint y: 57, endPoint x: 198, endPoint y: 57, distance: 8.8
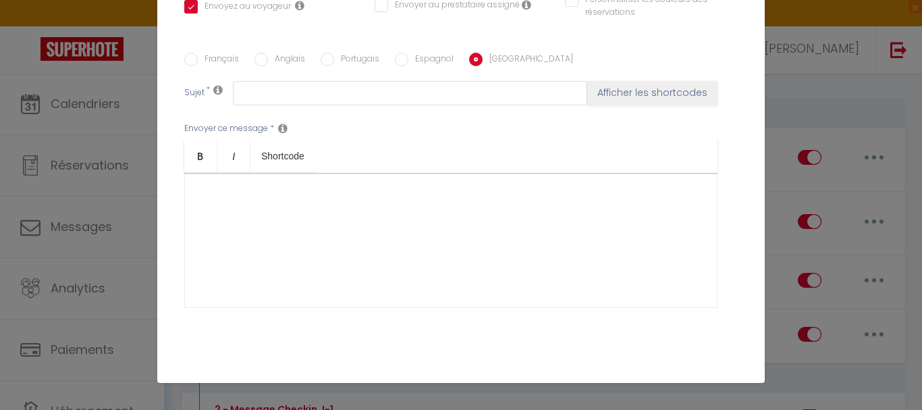
click at [190, 57] on input "Français" at bounding box center [191, 60] width 14 height 14
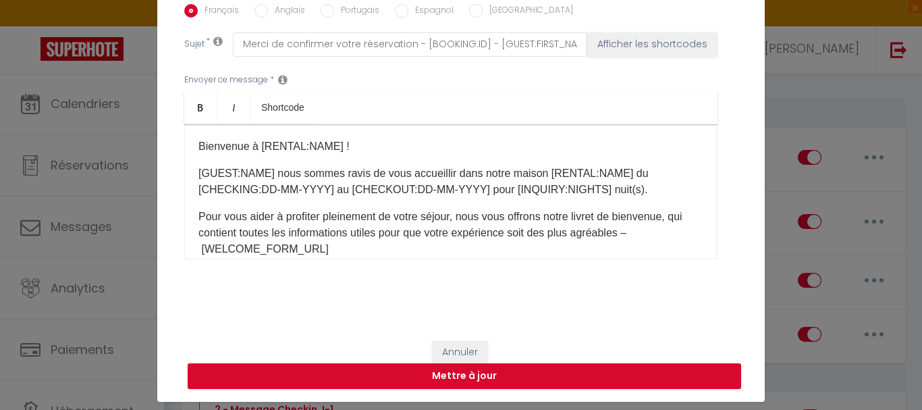
scroll to position [55, 0]
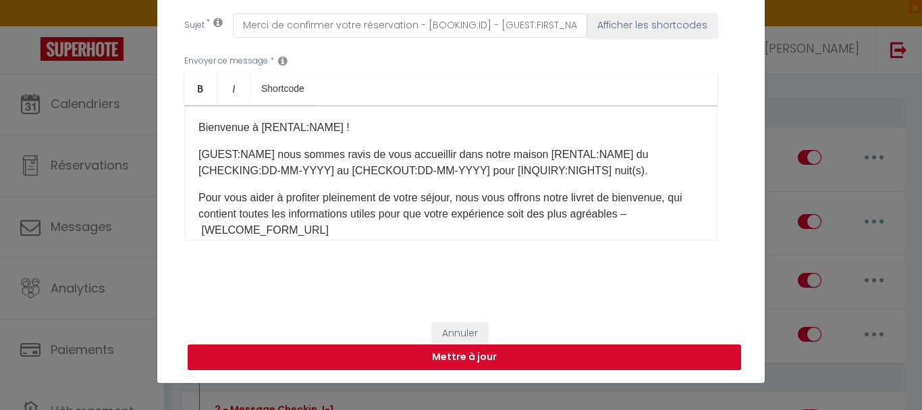
click at [486, 346] on button "Mettre à jour" at bounding box center [465, 357] width 554 height 26
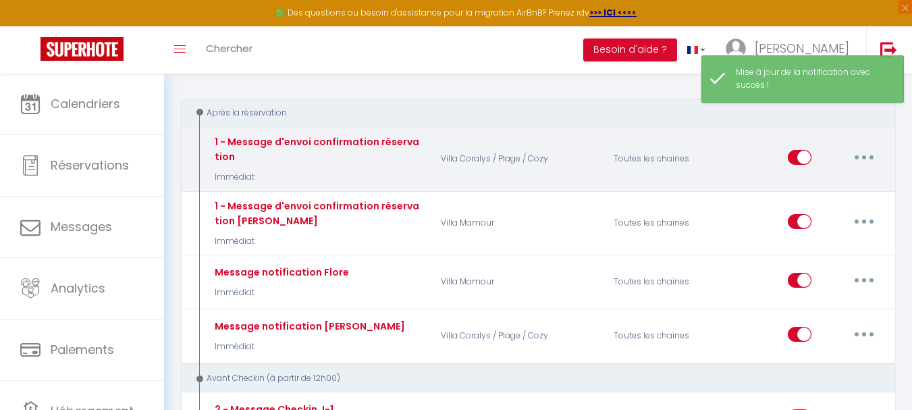
click at [859, 155] on button "button" at bounding box center [864, 158] width 38 height 22
click at [801, 184] on link "Editer" at bounding box center [829, 187] width 100 height 23
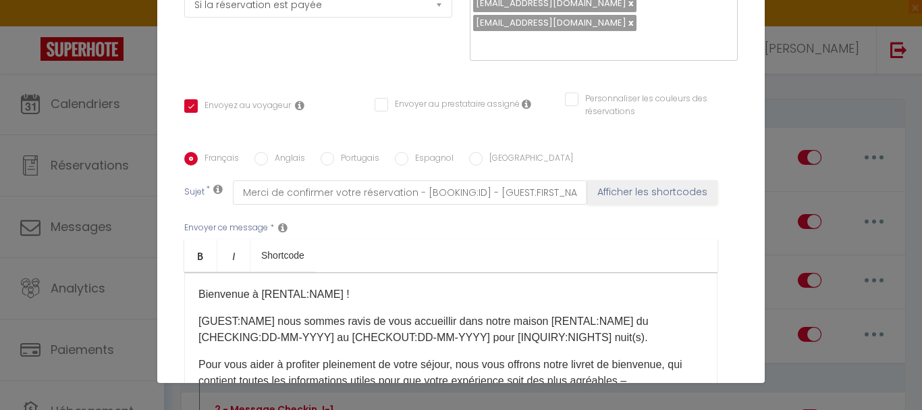
scroll to position [213, 0]
click at [268, 153] on label "Anglais" at bounding box center [286, 160] width 37 height 15
click at [268, 153] on input "Anglais" at bounding box center [262, 160] width 14 height 14
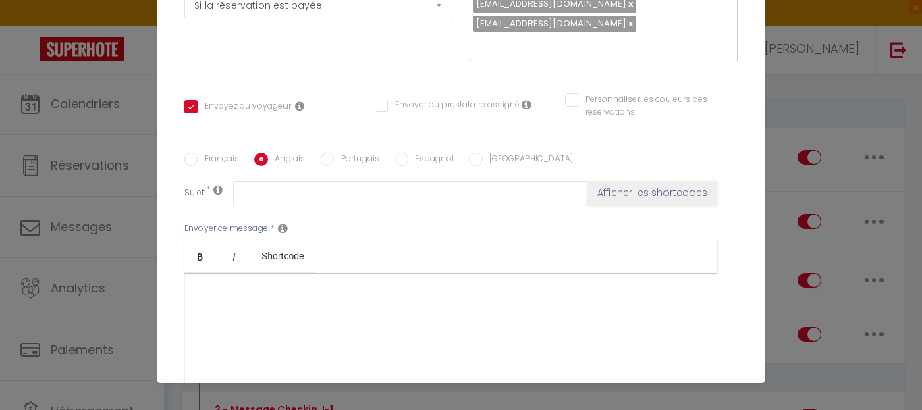
click at [342, 153] on label "Portugais" at bounding box center [356, 160] width 45 height 15
click at [334, 153] on input "Portugais" at bounding box center [328, 160] width 14 height 14
click at [409, 153] on label "Espagnol" at bounding box center [431, 160] width 45 height 15
click at [403, 153] on input "Espagnol" at bounding box center [402, 160] width 14 height 14
click at [454, 153] on div "Français Anglais Portugais Espagnol [GEOGRAPHIC_DATA]" at bounding box center [461, 160] width 554 height 15
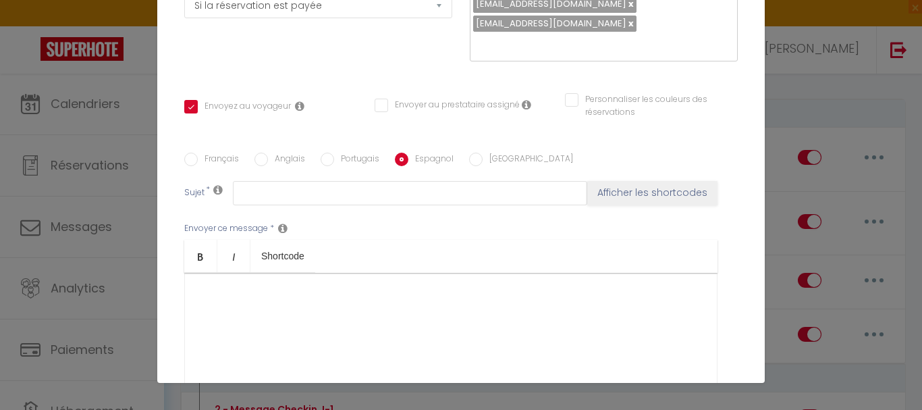
click at [469, 153] on input "[GEOGRAPHIC_DATA]" at bounding box center [476, 160] width 14 height 14
click at [185, 153] on input "Français" at bounding box center [191, 160] width 14 height 14
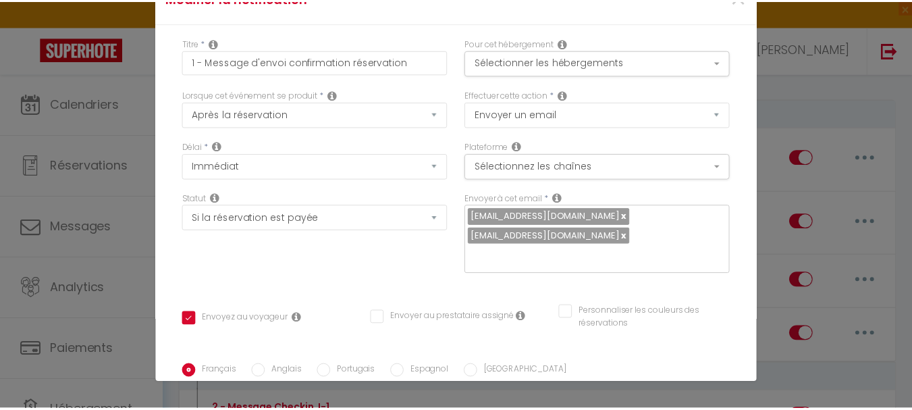
scroll to position [0, 0]
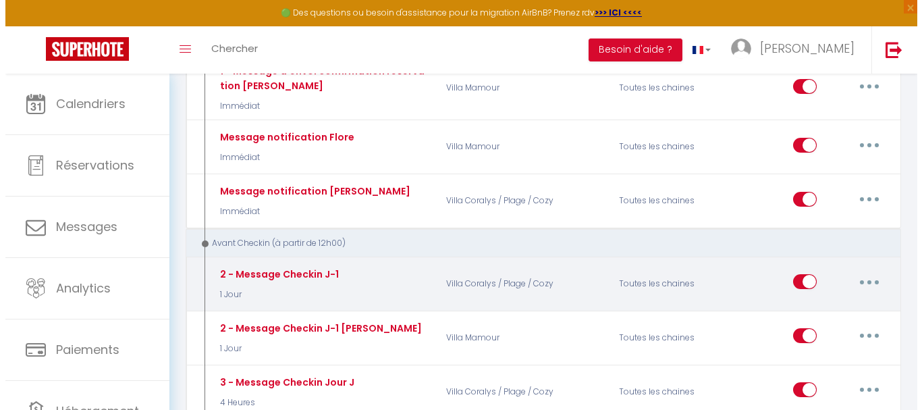
scroll to position [338, 0]
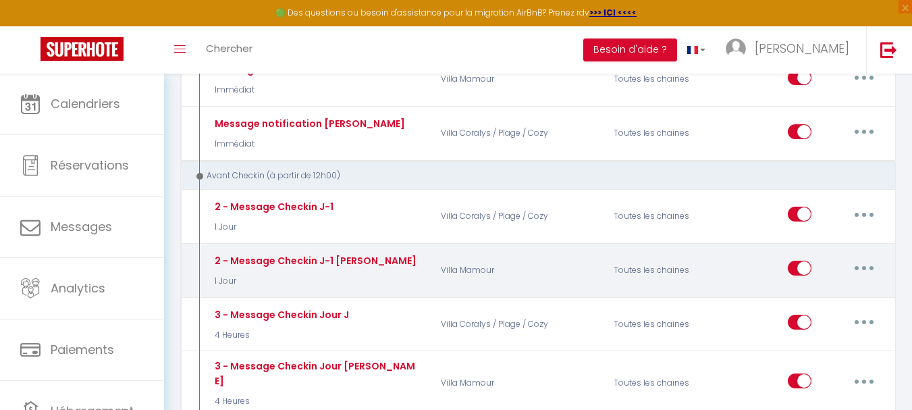
click at [853, 267] on button "button" at bounding box center [864, 268] width 38 height 22
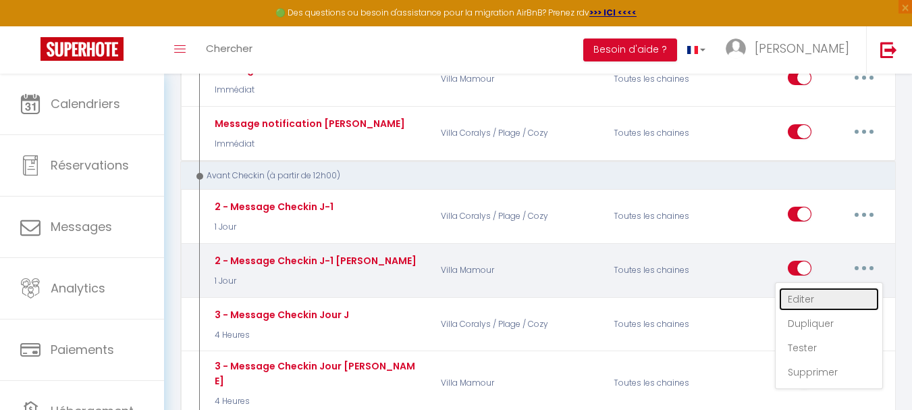
click at [802, 298] on link "Editer" at bounding box center [829, 299] width 100 height 23
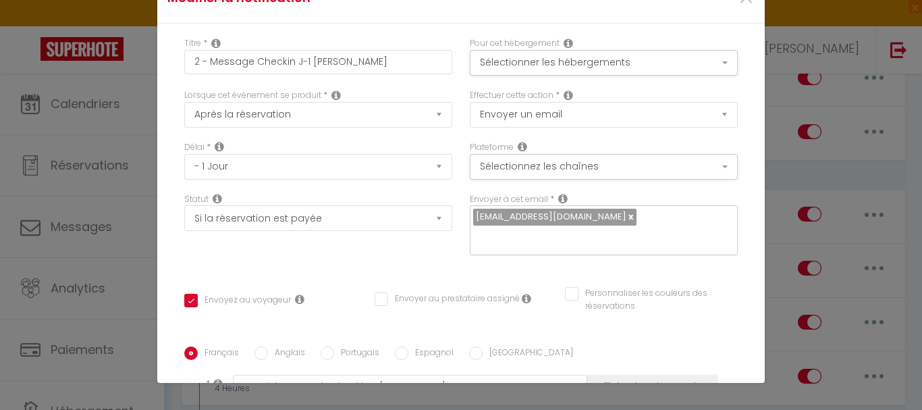
scroll to position [0, 0]
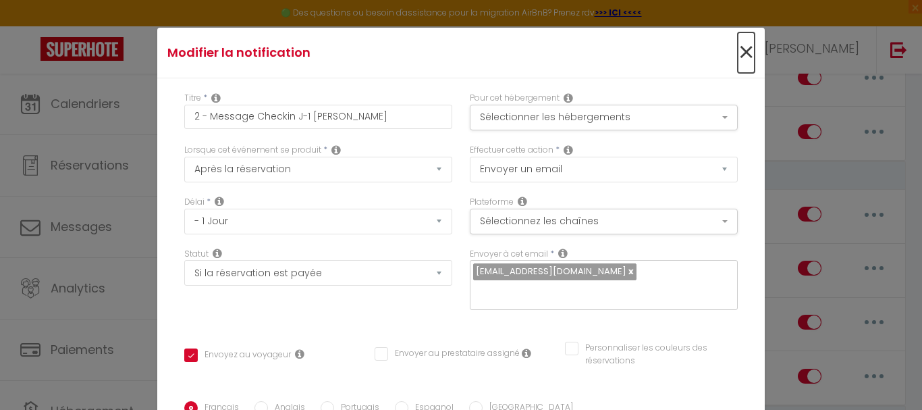
click at [738, 50] on span "×" at bounding box center [746, 52] width 17 height 41
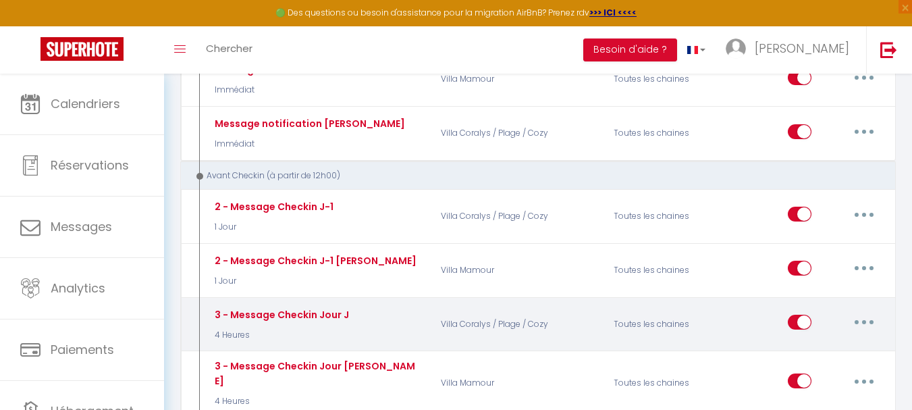
click at [861, 321] on button "button" at bounding box center [864, 322] width 38 height 22
click at [818, 349] on link "Editer" at bounding box center [829, 353] width 100 height 23
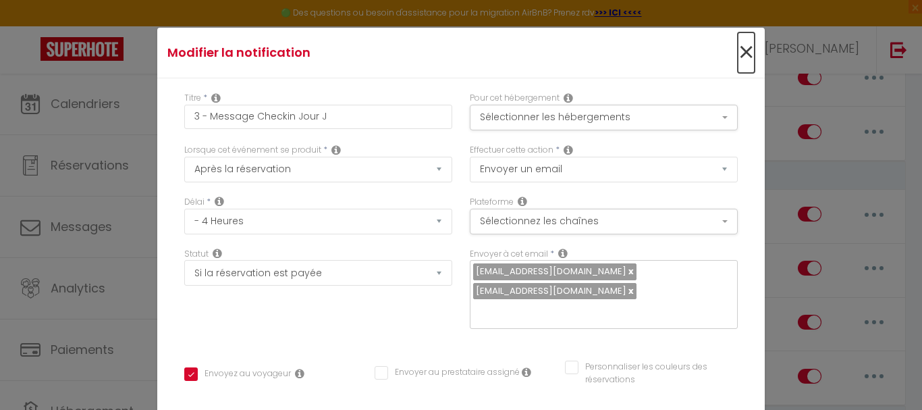
click at [738, 49] on span "×" at bounding box center [746, 52] width 17 height 41
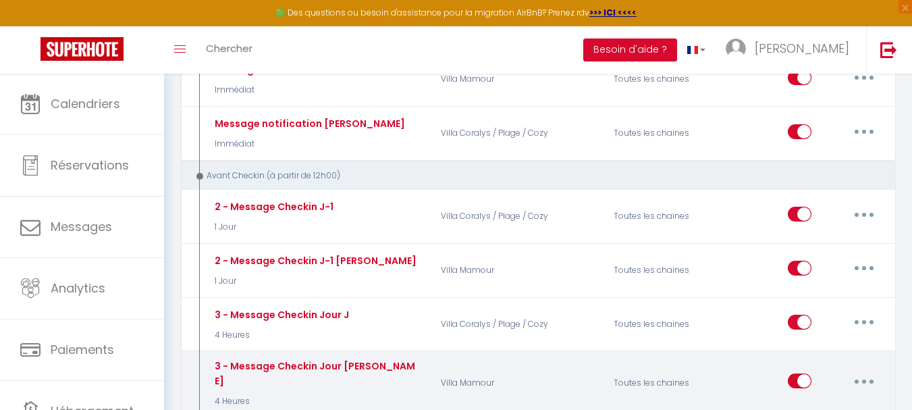
click at [858, 374] on button "button" at bounding box center [864, 381] width 38 height 22
click at [820, 400] on link "Editer" at bounding box center [829, 411] width 100 height 23
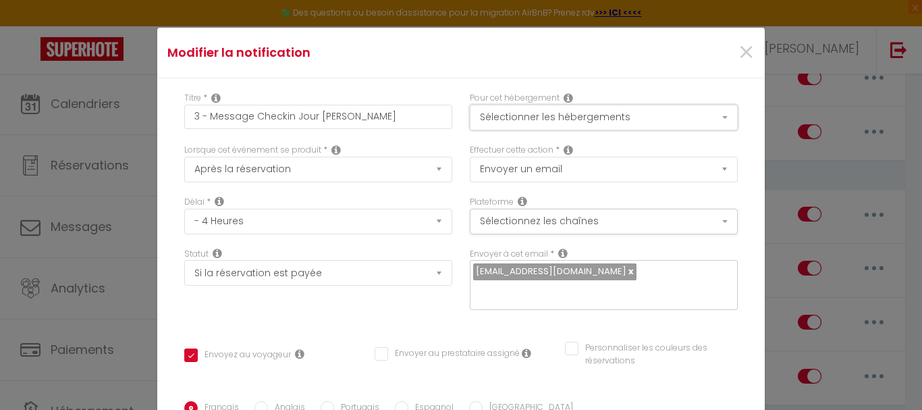
click at [673, 113] on button "Sélectionner les hébergements" at bounding box center [604, 118] width 268 height 26
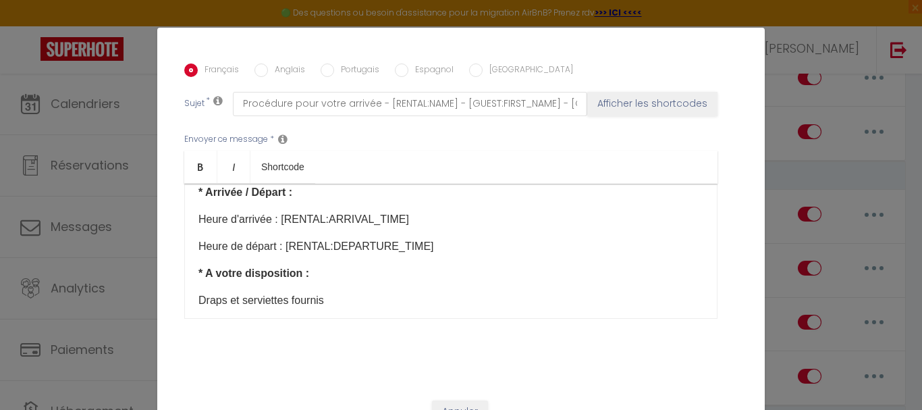
scroll to position [135, 0]
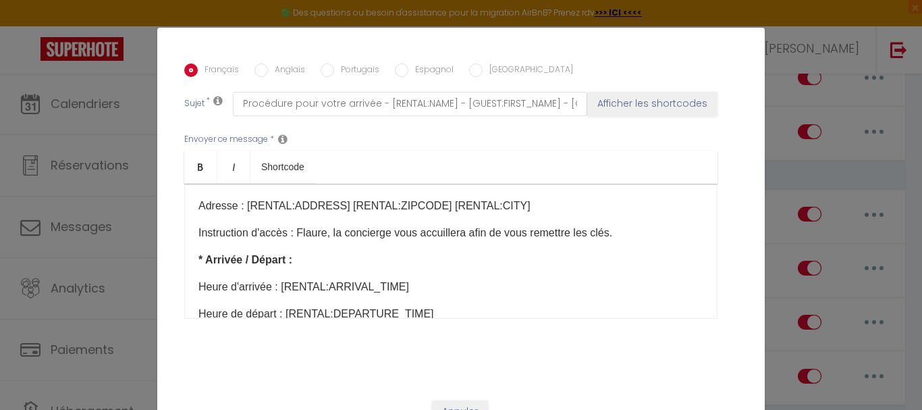
click at [323, 233] on p "Instruction d'accès : Flaure, la concierge vous accuillera afin de vous remettr…" at bounding box center [451, 233] width 505 height 16
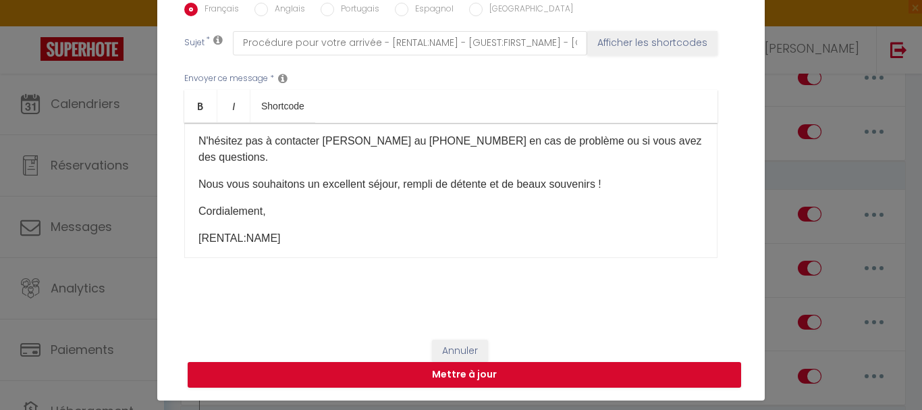
scroll to position [55, 0]
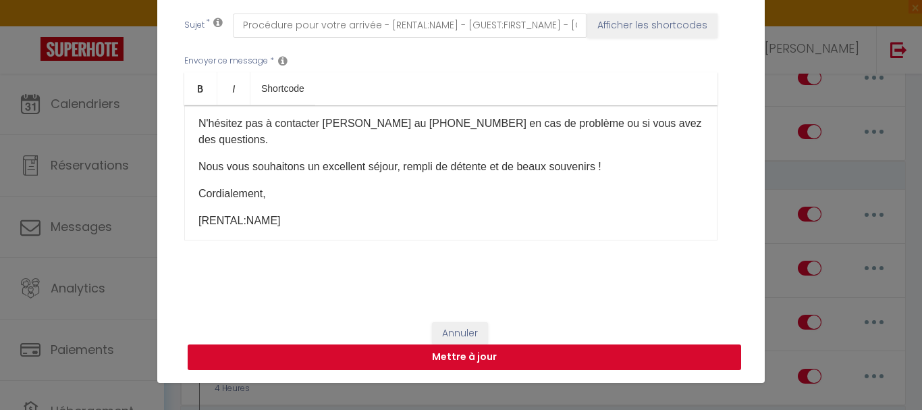
click at [446, 357] on button "Mettre à jour" at bounding box center [465, 357] width 554 height 26
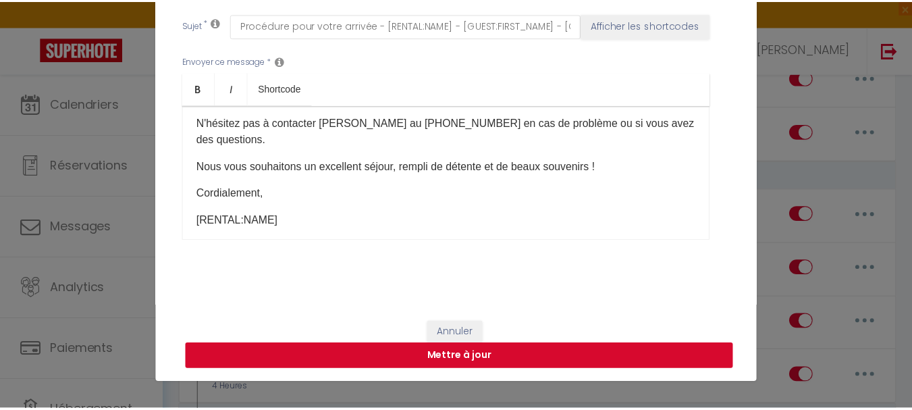
scroll to position [348, 0]
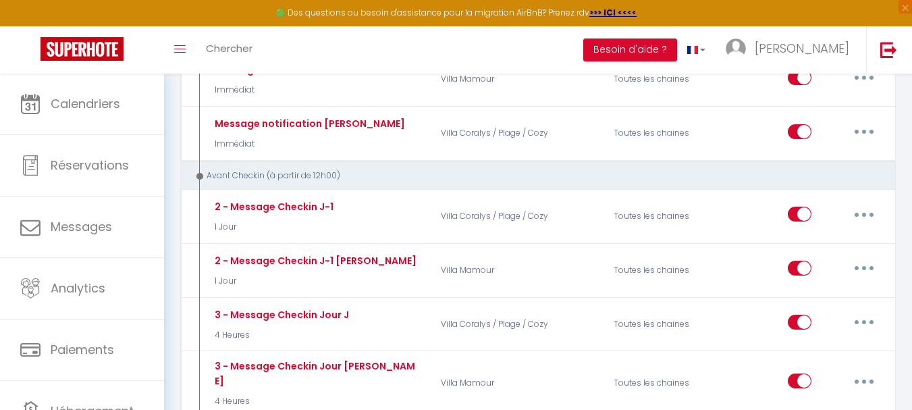
drag, startPoint x: 726, startPoint y: 255, endPoint x: 804, endPoint y: 171, distance: 114.7
click at [802, 171] on div "Avant Checkin (à partir de 12h00)" at bounding box center [531, 175] width 677 height 13
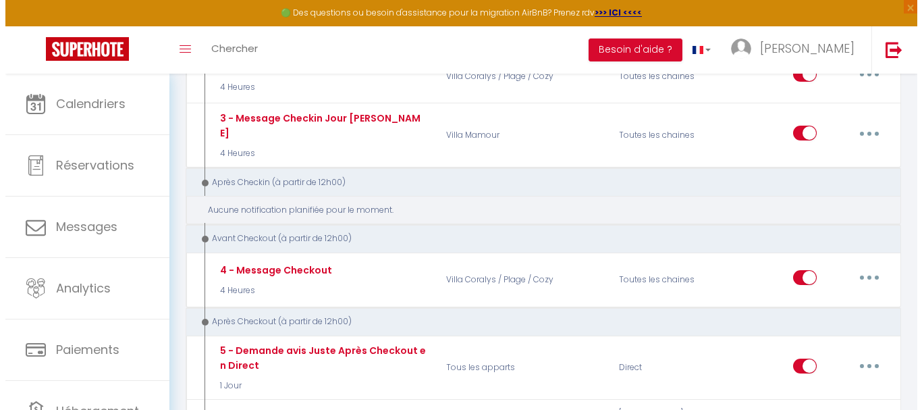
scroll to position [608, 0]
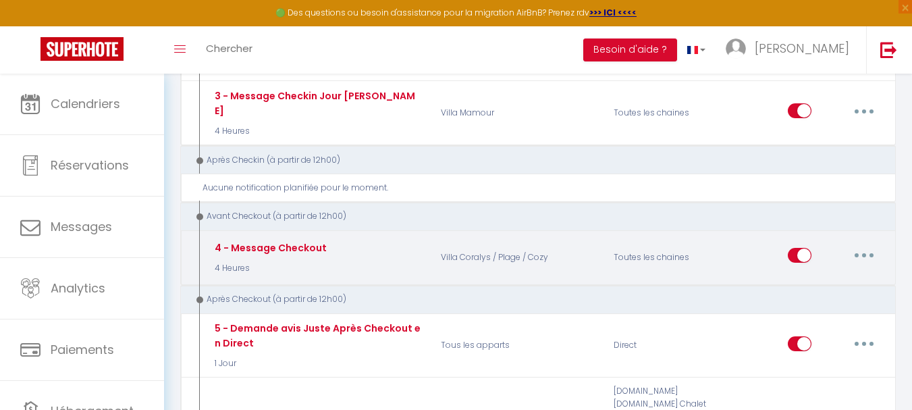
click at [858, 244] on button "button" at bounding box center [864, 255] width 38 height 22
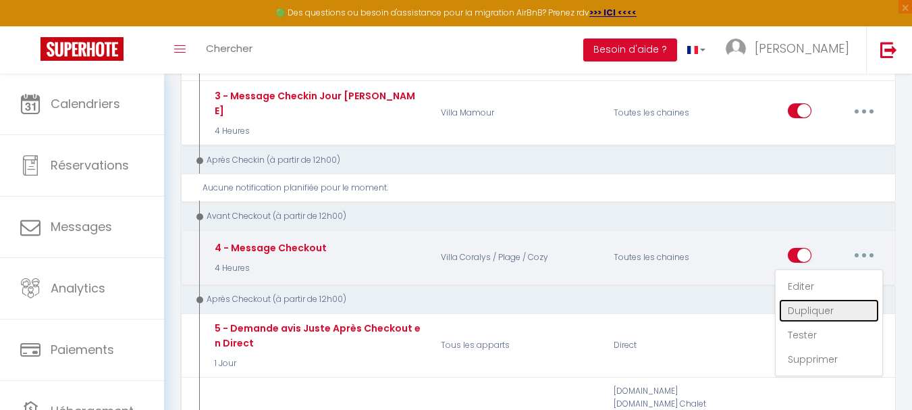
click at [828, 302] on link "Dupliquer" at bounding box center [829, 310] width 100 height 23
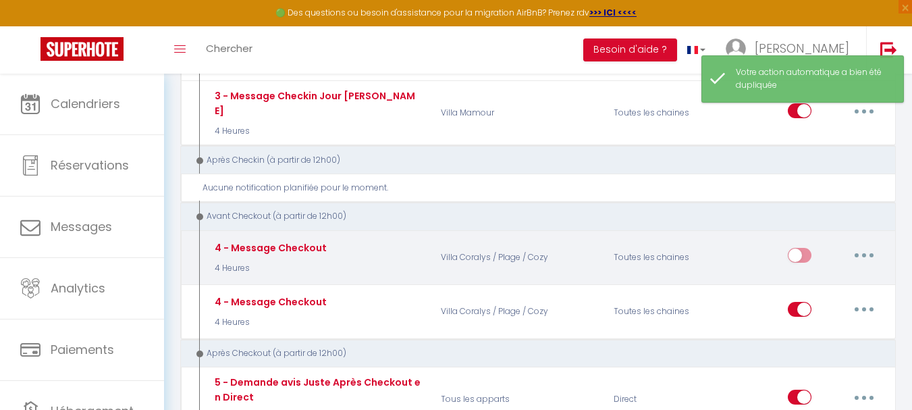
click at [875, 246] on button "button" at bounding box center [864, 255] width 38 height 22
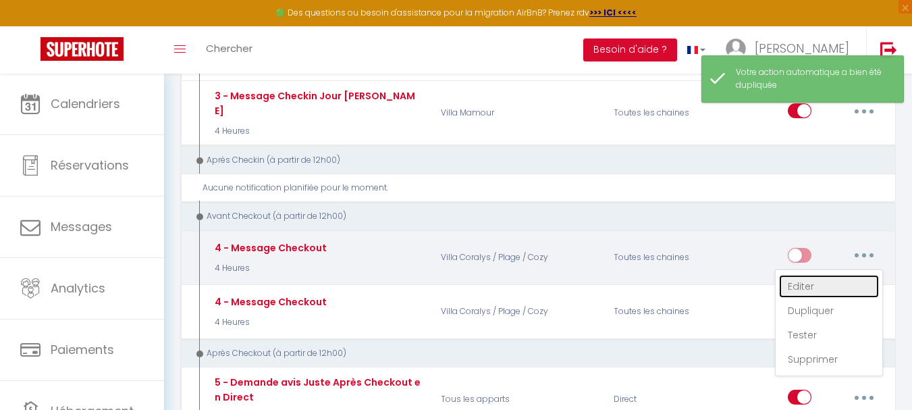
click at [813, 278] on link "Editer" at bounding box center [829, 286] width 100 height 23
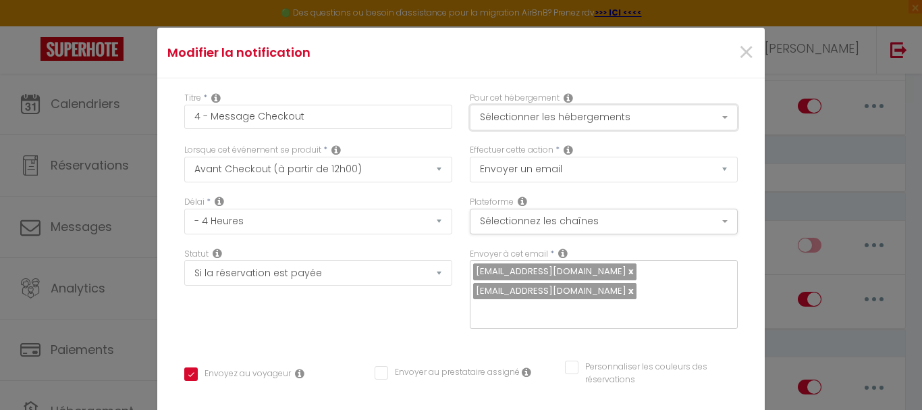
click at [627, 118] on button "Sélectionner les hébergements" at bounding box center [604, 118] width 268 height 26
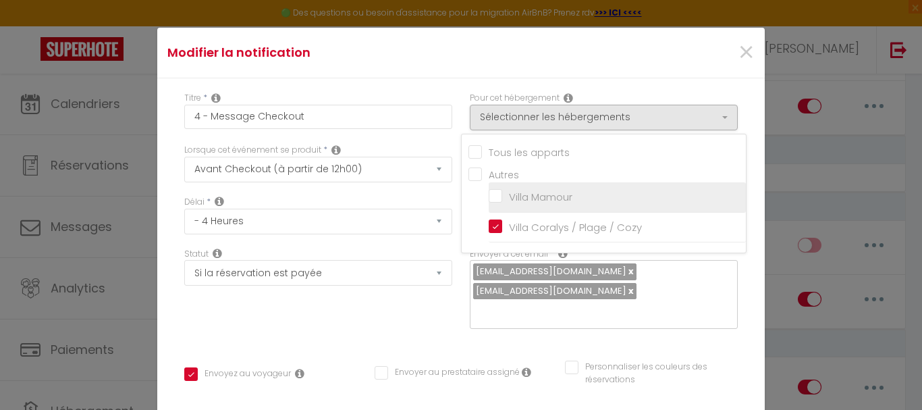
click at [492, 196] on input "Villa Mamour" at bounding box center [617, 197] width 257 height 14
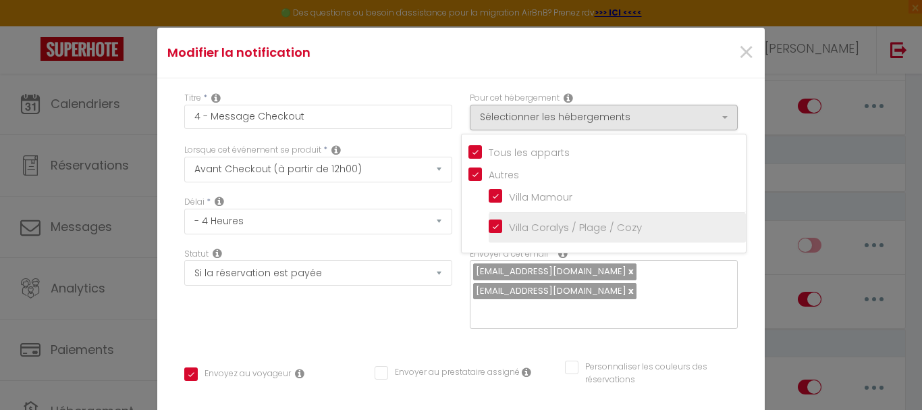
click at [489, 222] on input "Villa Coralys / Plage / Cozy" at bounding box center [617, 228] width 257 height 14
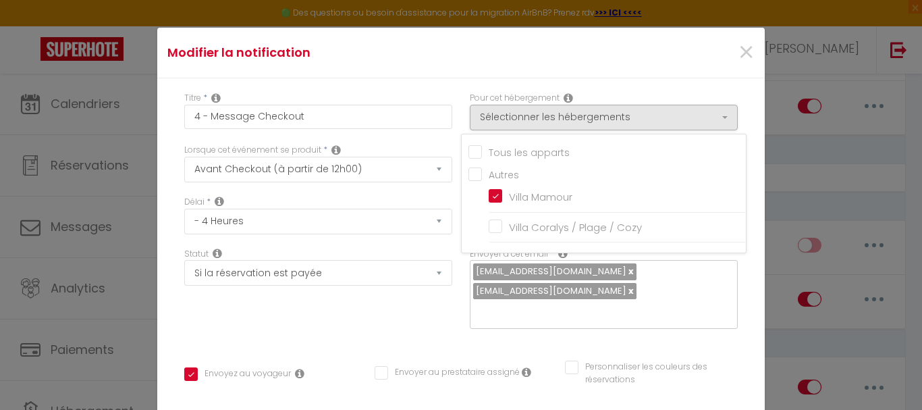
click at [739, 140] on div "Titre * 4 - Message Checkout Pour cet hébergement Sélectionner les hébergements…" at bounding box center [461, 410] width 608 height 665
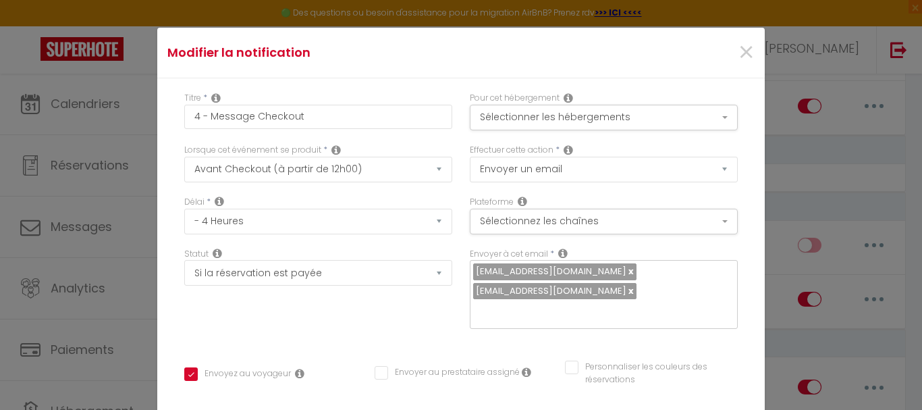
click at [627, 270] on link at bounding box center [630, 271] width 7 height 13
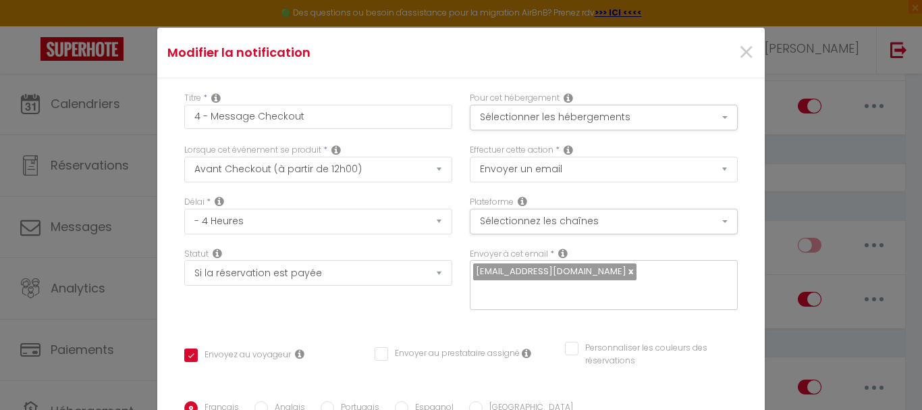
click at [627, 274] on link at bounding box center [630, 271] width 7 height 13
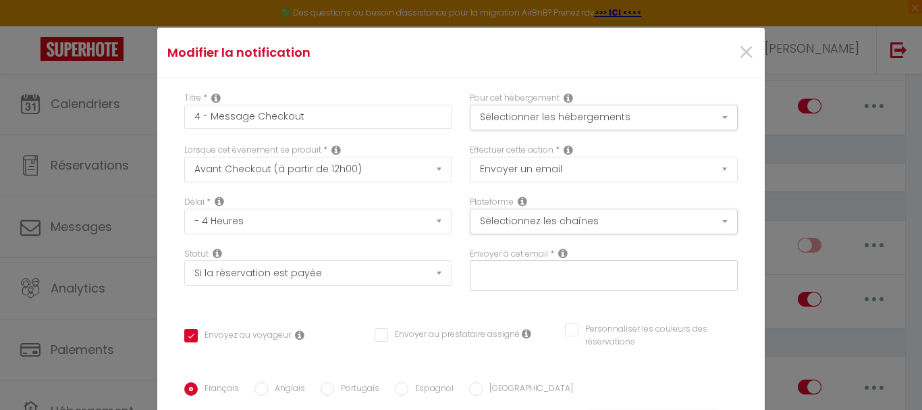
click at [592, 284] on div at bounding box center [604, 275] width 268 height 31
paste input "[EMAIL_ADDRESS][DOMAIN_NAME]"
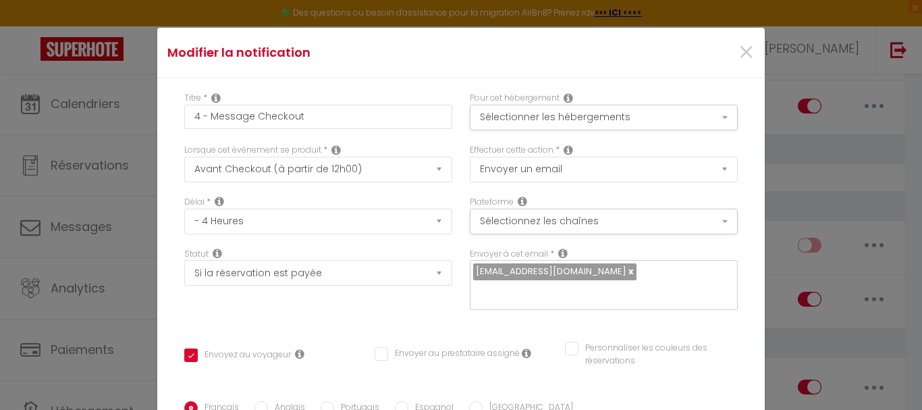
click at [700, 300] on div "Envoyer à cet email * [EMAIL_ADDRESS][DOMAIN_NAME]" at bounding box center [604, 286] width 286 height 76
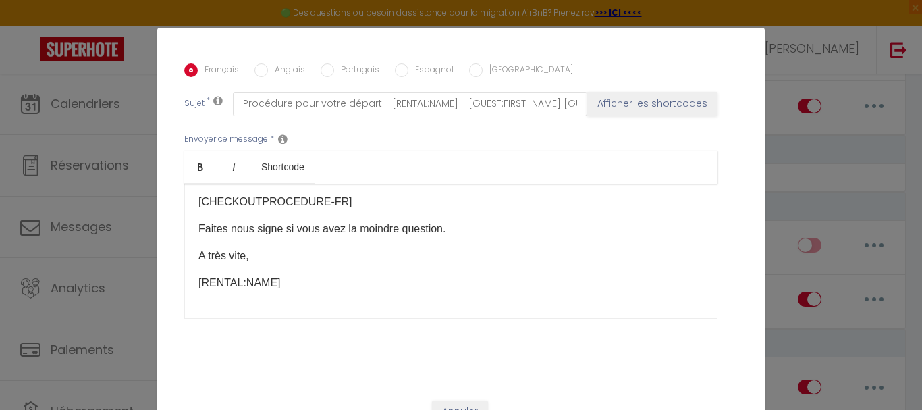
scroll to position [361, 0]
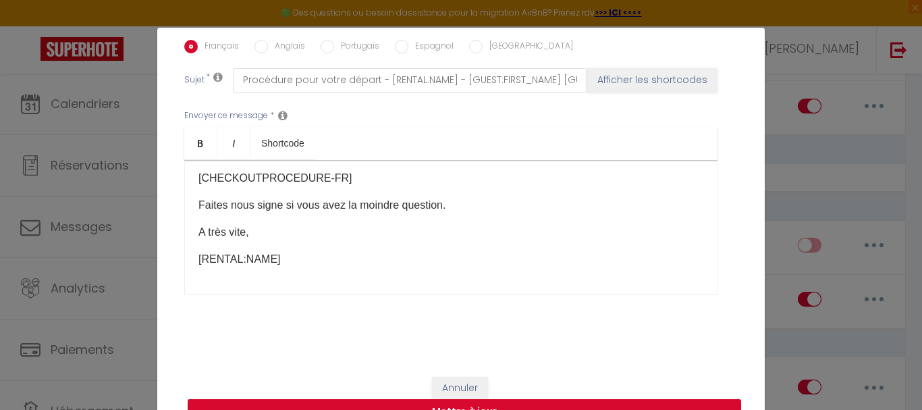
click at [417, 400] on button "Mettre à jour" at bounding box center [465, 412] width 554 height 26
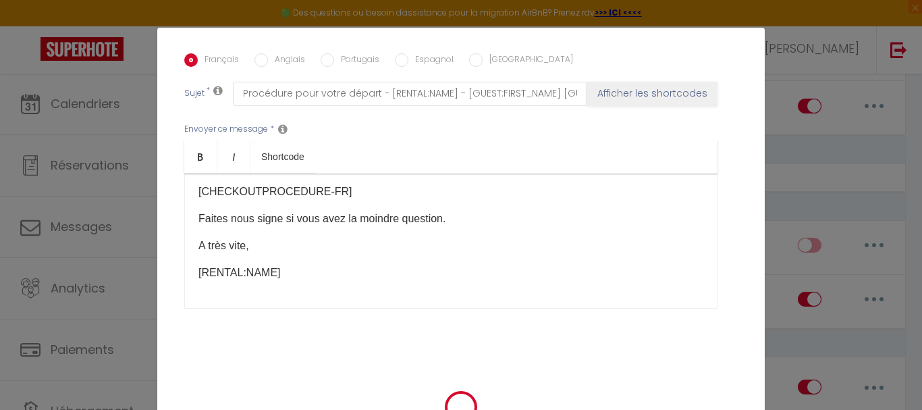
scroll to position [348, 0]
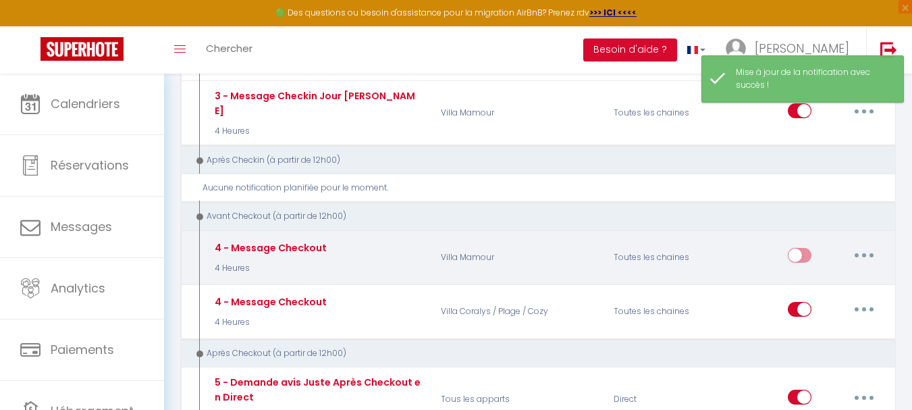
click at [793, 248] on input "checkbox" at bounding box center [800, 258] width 24 height 20
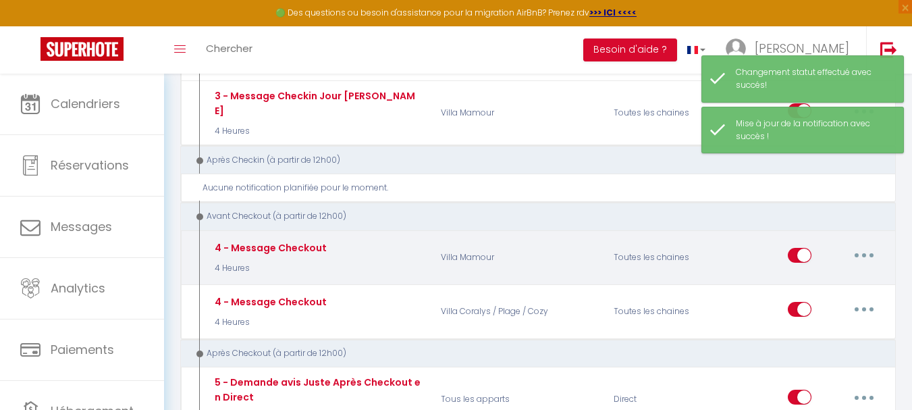
click at [854, 244] on button "button" at bounding box center [864, 255] width 38 height 22
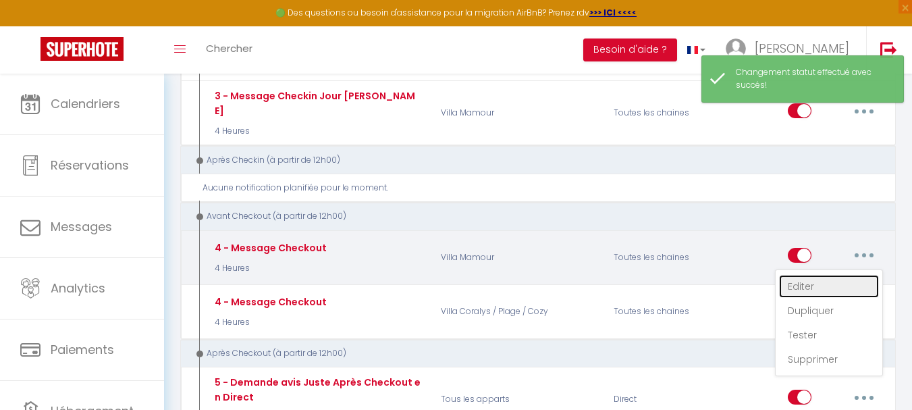
click at [809, 276] on link "Editer" at bounding box center [829, 286] width 100 height 23
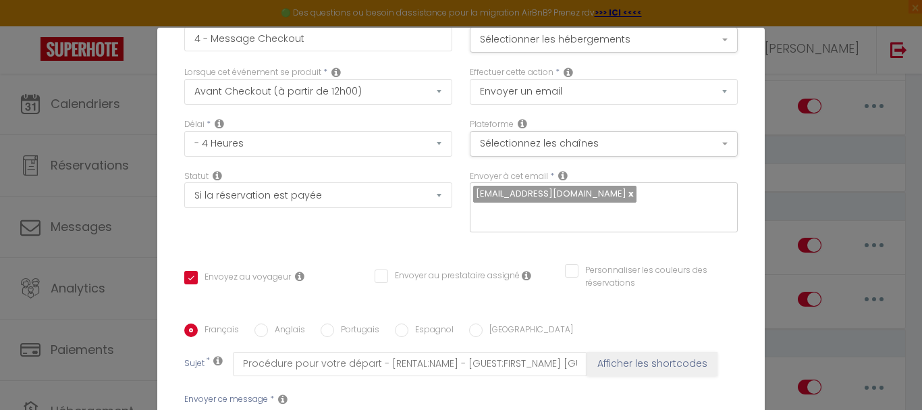
scroll to position [0, 0]
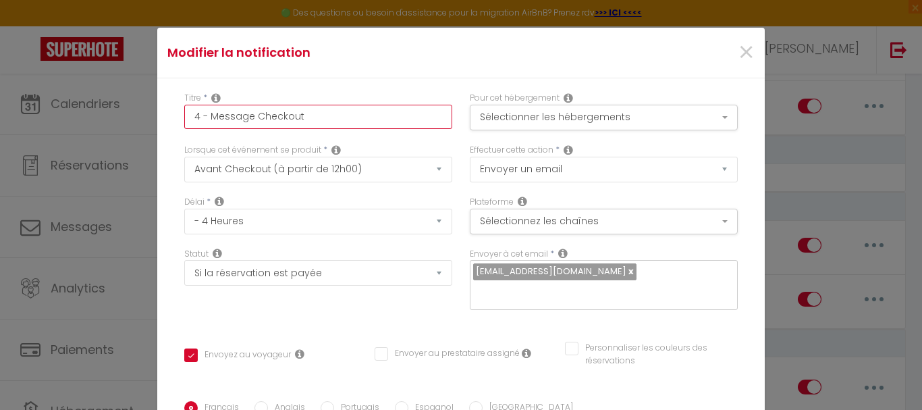
click at [345, 119] on input "4 - Message Checkout" at bounding box center [318, 117] width 268 height 24
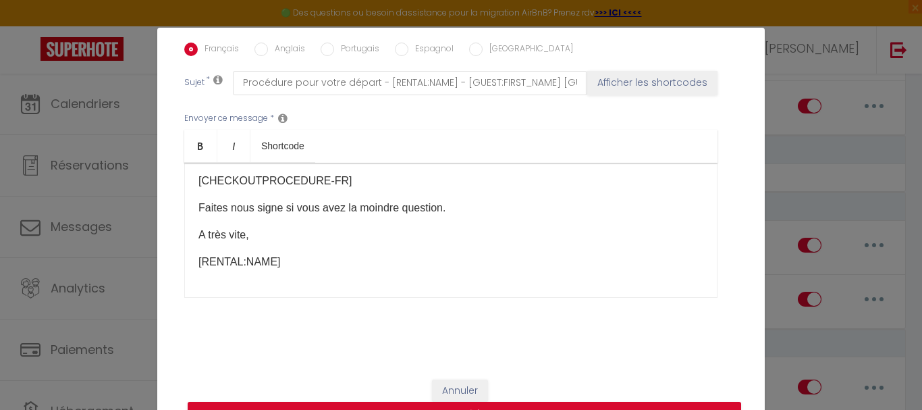
scroll to position [361, 0]
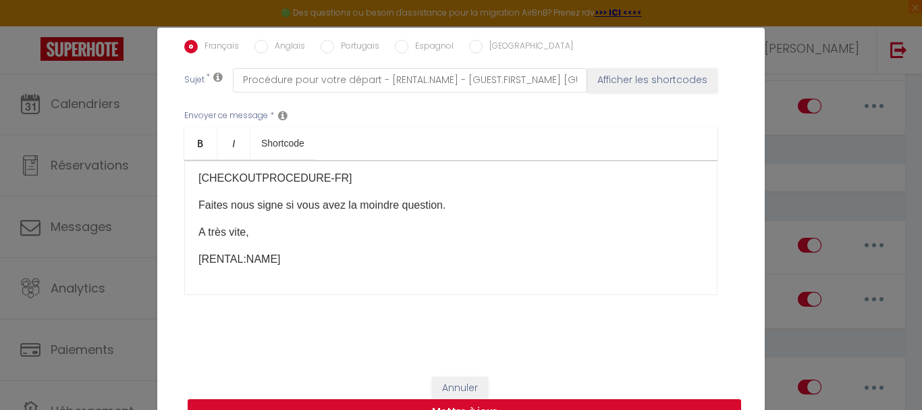
click at [406, 401] on button "Mettre à jour" at bounding box center [465, 412] width 554 height 26
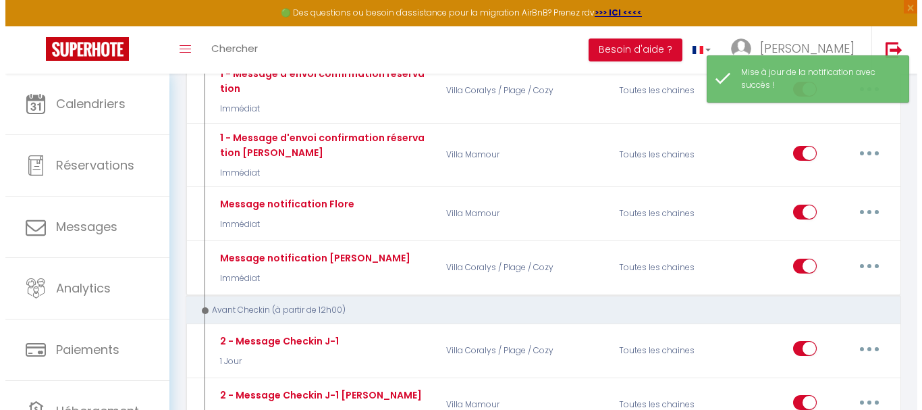
scroll to position [203, 0]
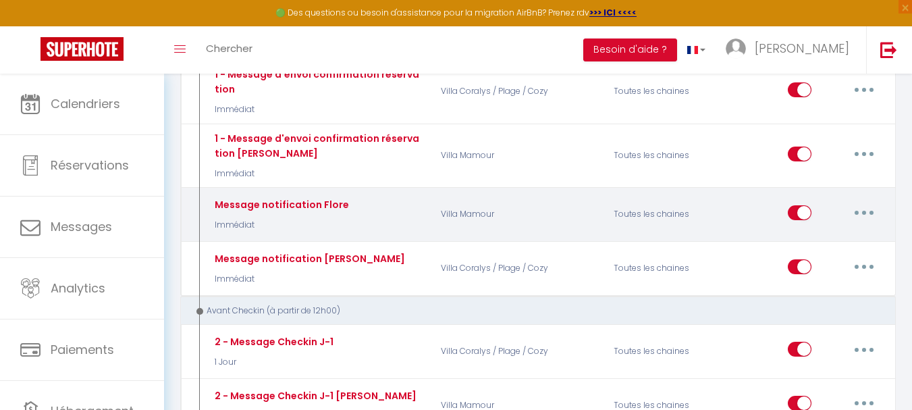
click at [861, 212] on button "button" at bounding box center [864, 213] width 38 height 22
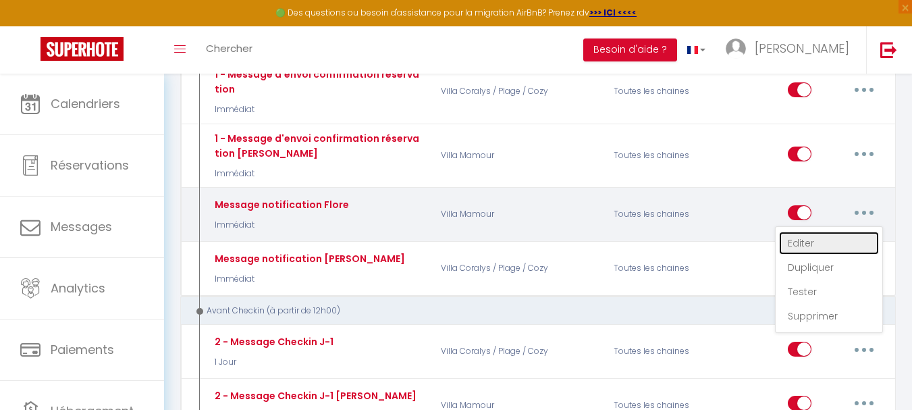
click at [810, 244] on link "Editer" at bounding box center [829, 243] width 100 height 23
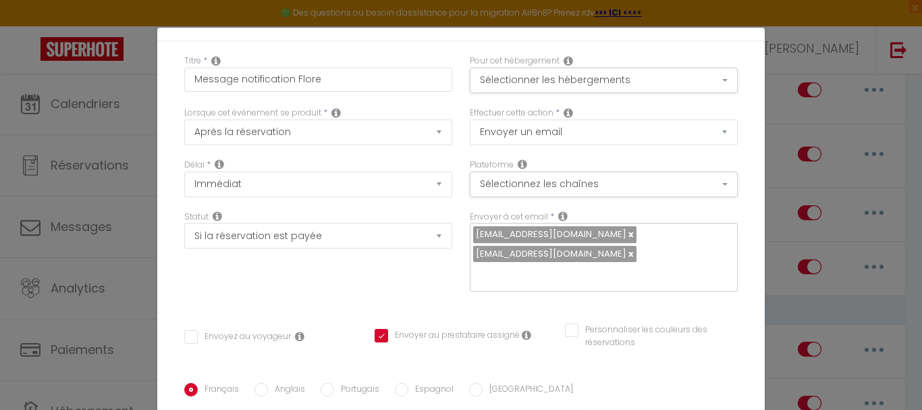
scroll to position [0, 0]
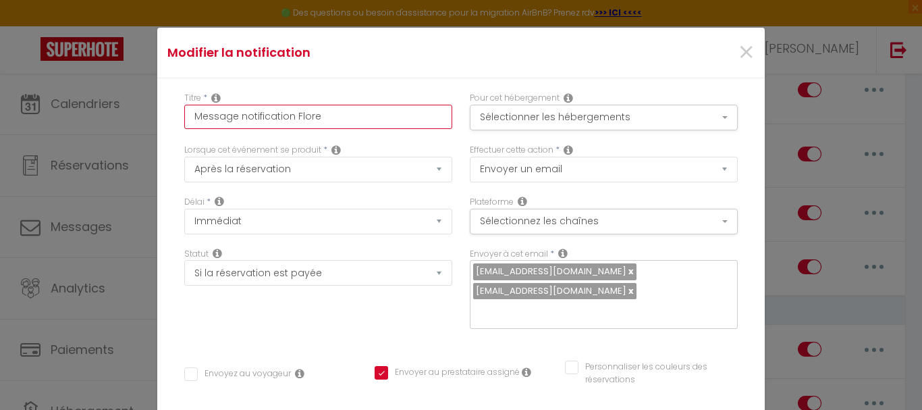
click at [346, 122] on input "Message notification Flore" at bounding box center [318, 117] width 268 height 24
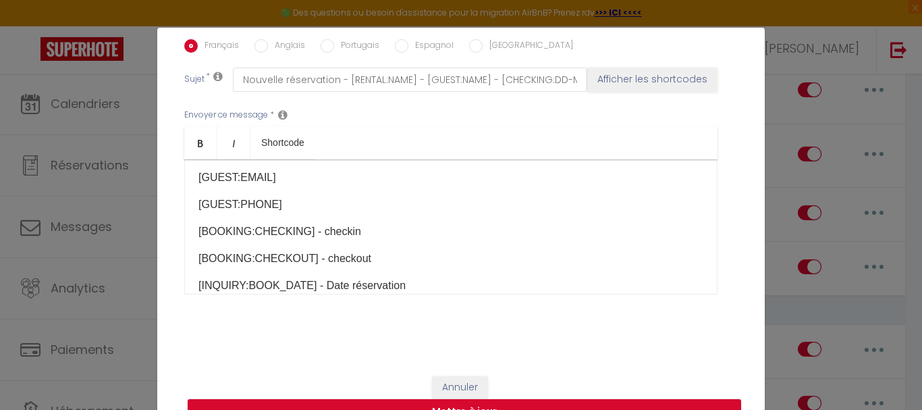
scroll to position [55, 0]
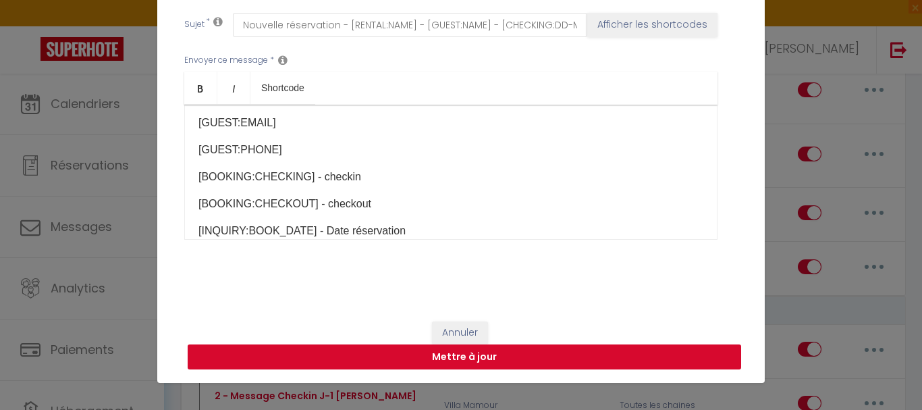
click at [450, 351] on button "Mettre à jour" at bounding box center [465, 357] width 554 height 26
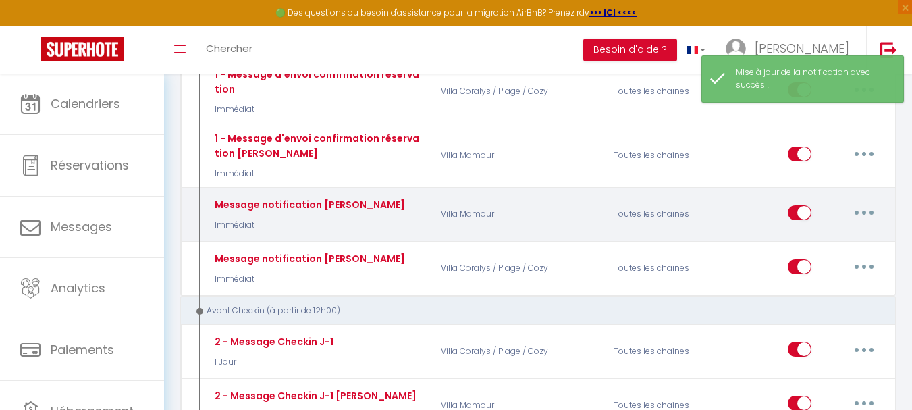
click at [860, 211] on button "button" at bounding box center [864, 213] width 38 height 22
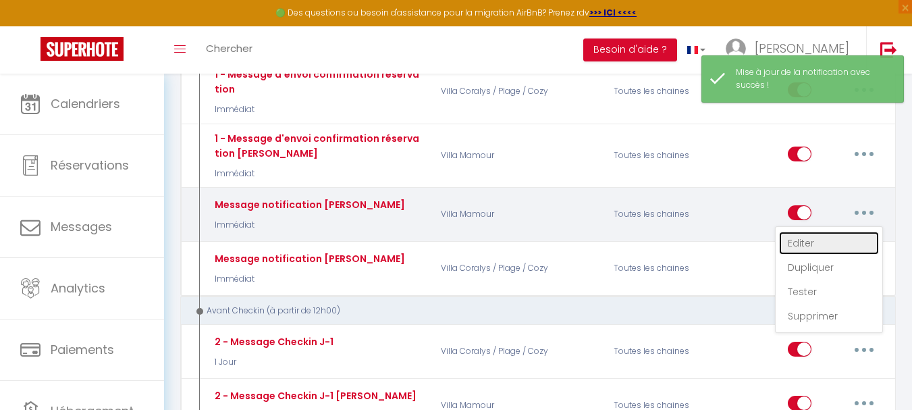
click at [812, 243] on link "Editer" at bounding box center [829, 243] width 100 height 23
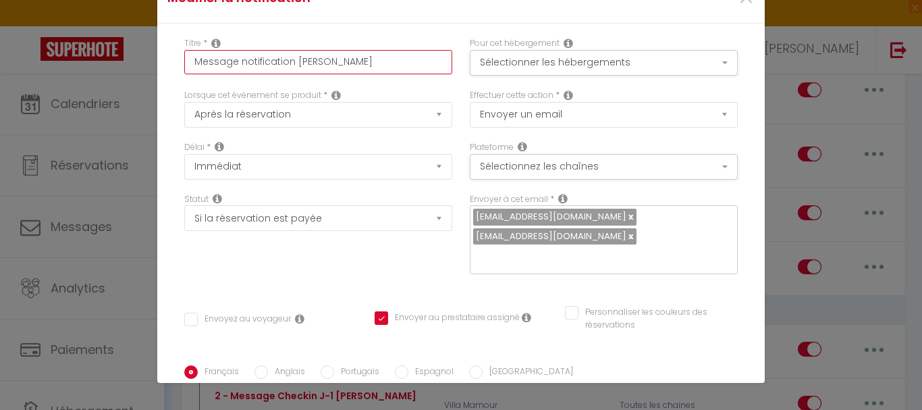
drag, startPoint x: 363, startPoint y: 62, endPoint x: 313, endPoint y: 63, distance: 50.0
click at [313, 63] on input "Message notification [PERSON_NAME]" at bounding box center [318, 62] width 268 height 24
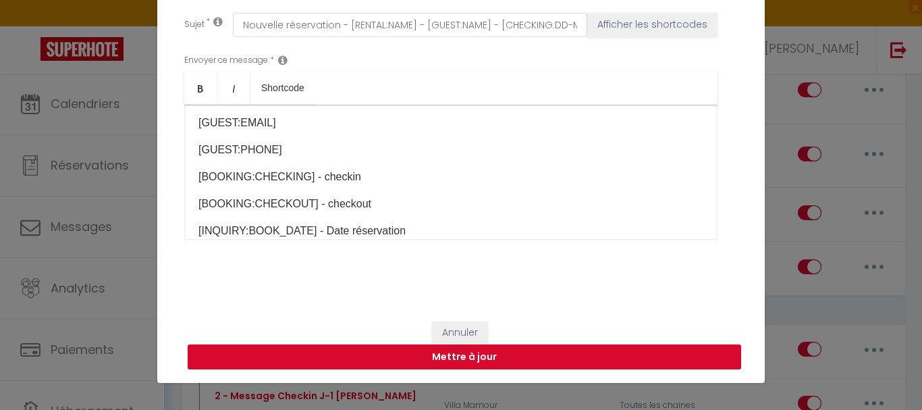
click at [416, 357] on button "Mettre à jour" at bounding box center [465, 357] width 554 height 26
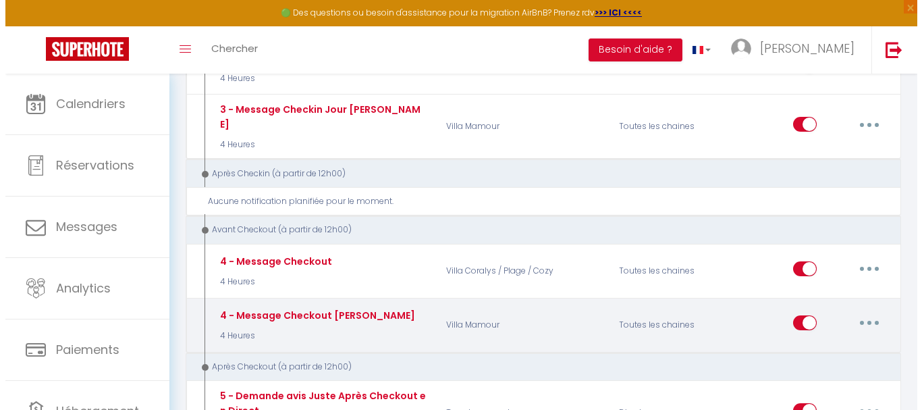
scroll to position [625, 0]
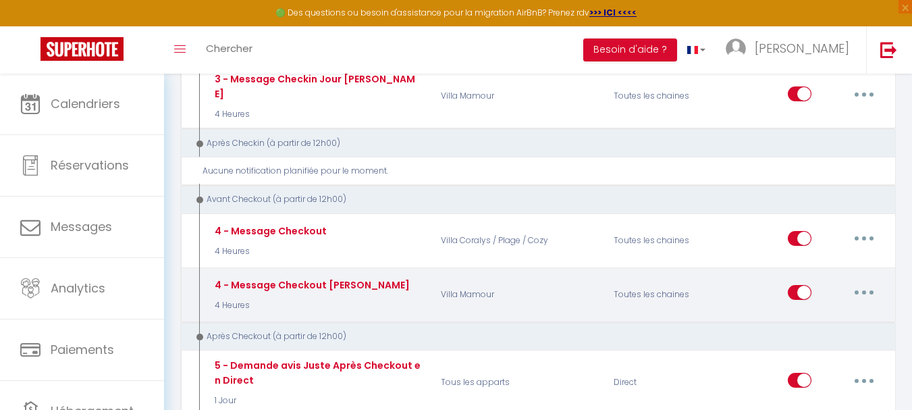
click at [866, 282] on button "button" at bounding box center [864, 293] width 38 height 22
click at [808, 312] on link "Editer" at bounding box center [829, 323] width 100 height 23
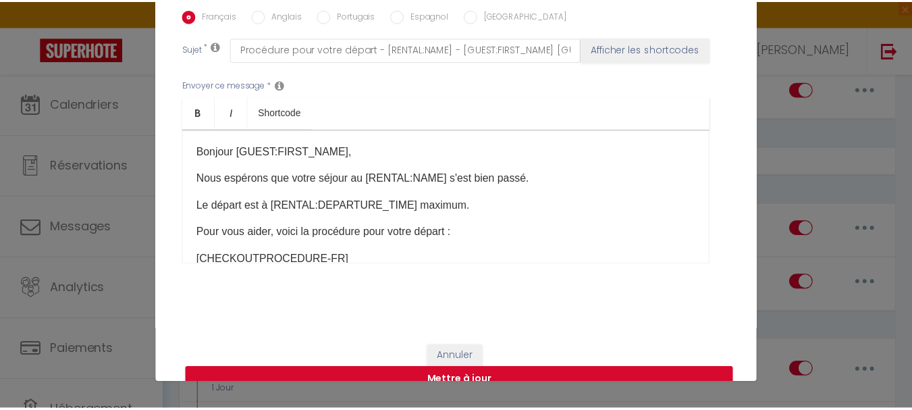
scroll to position [361, 0]
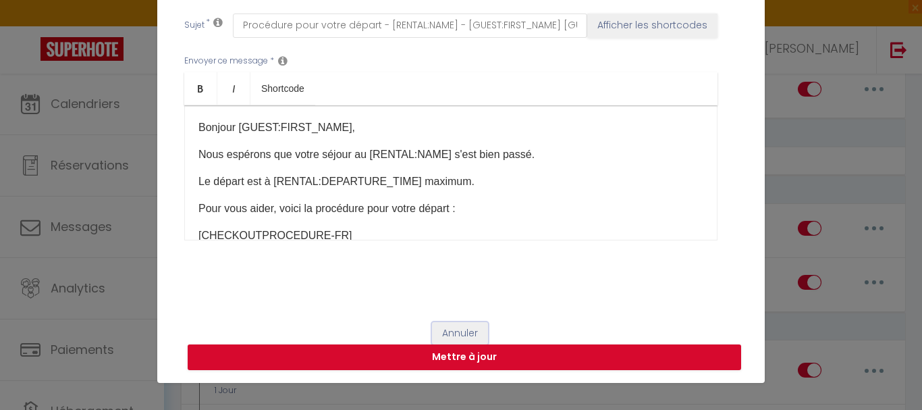
click at [462, 330] on button "Annuler" at bounding box center [460, 333] width 56 height 23
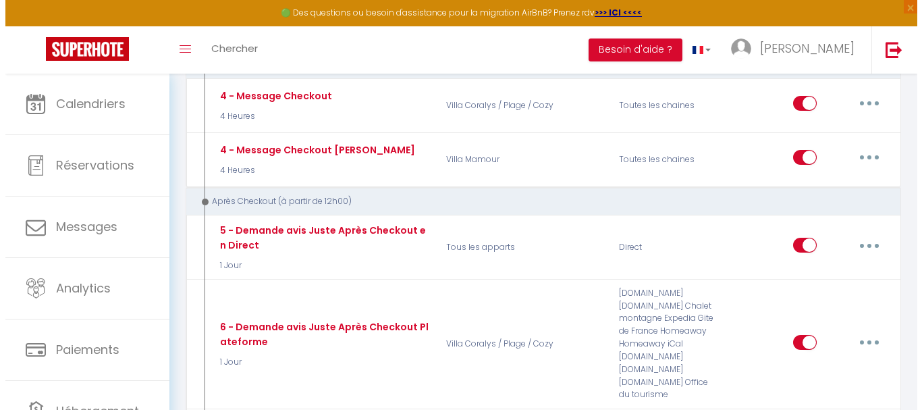
scroll to position [827, 0]
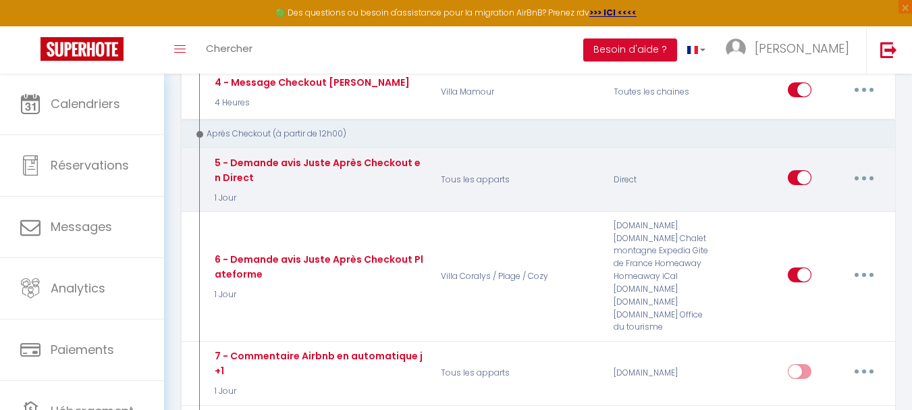
click at [860, 171] on button "button" at bounding box center [864, 178] width 38 height 22
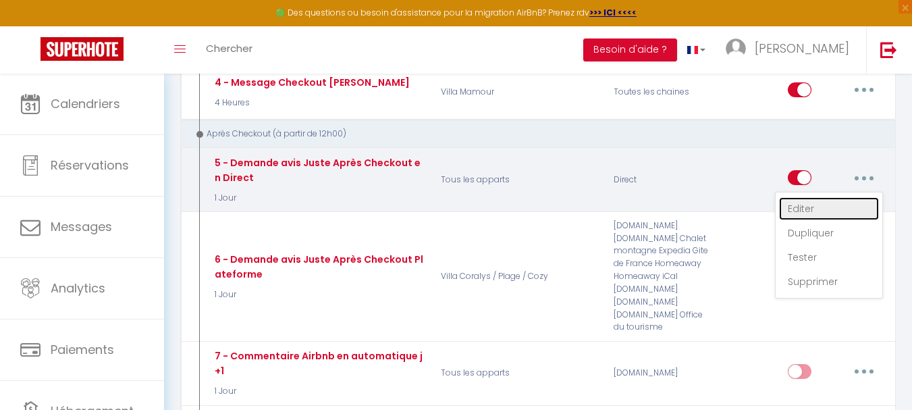
click at [827, 197] on link "Editer" at bounding box center [829, 208] width 100 height 23
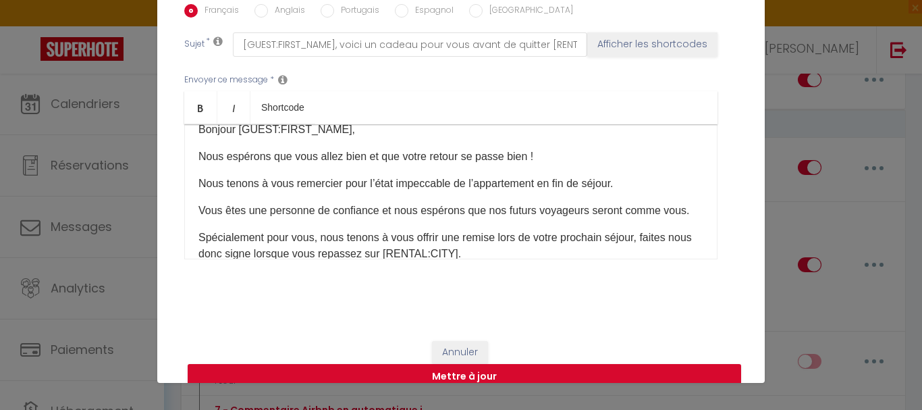
scroll to position [0, 0]
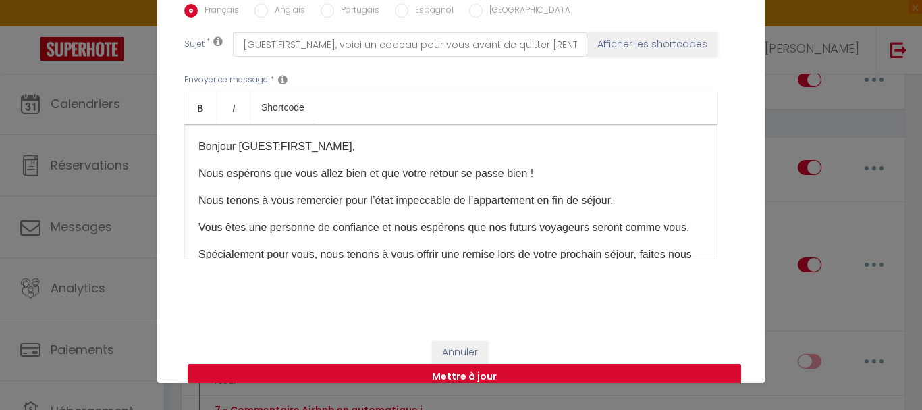
drag, startPoint x: 667, startPoint y: 205, endPoint x: 626, endPoint y: 137, distance: 79.7
click at [626, 137] on div "Bonjour [GUEST:FIRST_NAME], Nous espérons que vous allez bien et que votre reto…" at bounding box center [450, 191] width 533 height 135
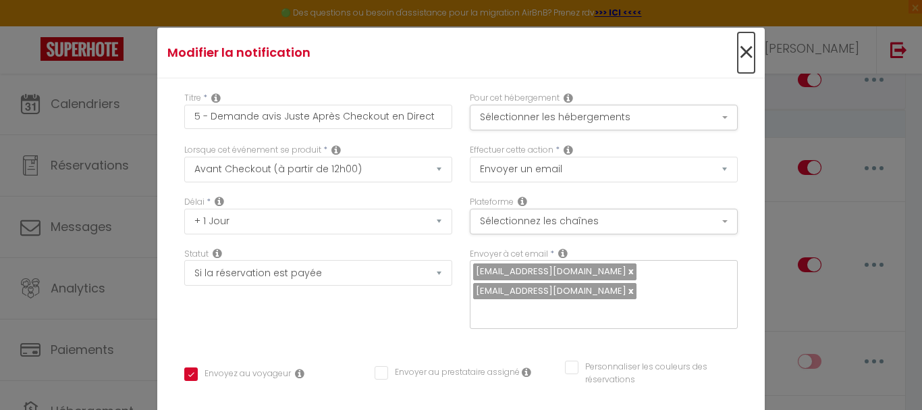
drag, startPoint x: 737, startPoint y: 49, endPoint x: 735, endPoint y: 94, distance: 45.3
click at [738, 49] on span "×" at bounding box center [746, 52] width 17 height 41
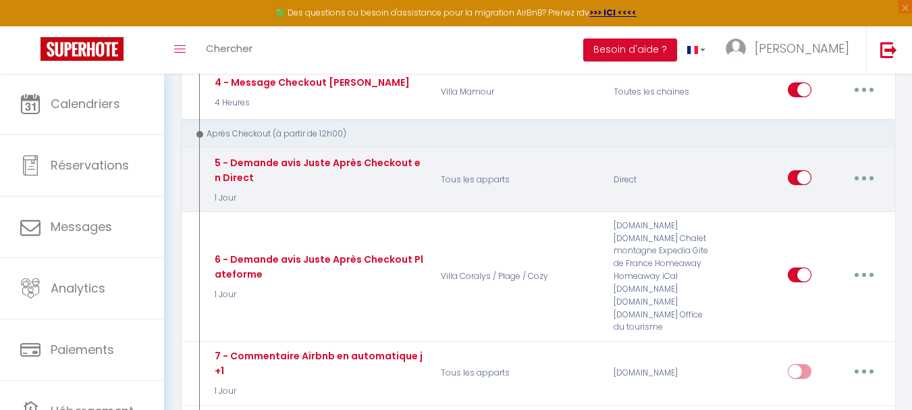
click at [865, 167] on button "button" at bounding box center [864, 178] width 38 height 22
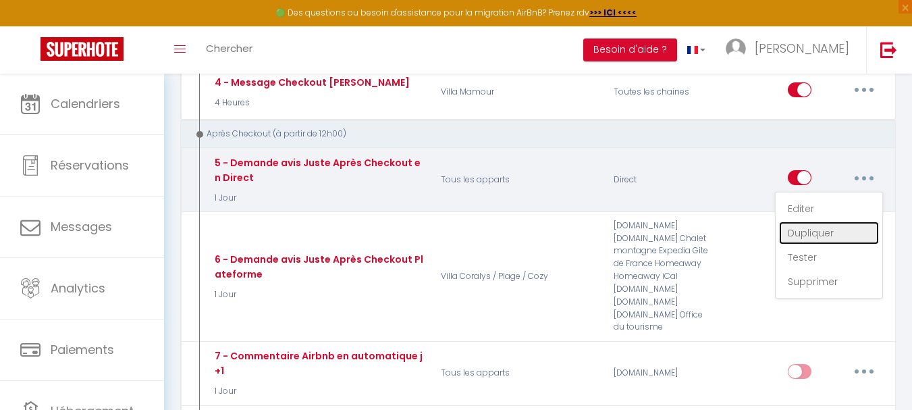
click at [816, 224] on link "Dupliquer" at bounding box center [829, 232] width 100 height 23
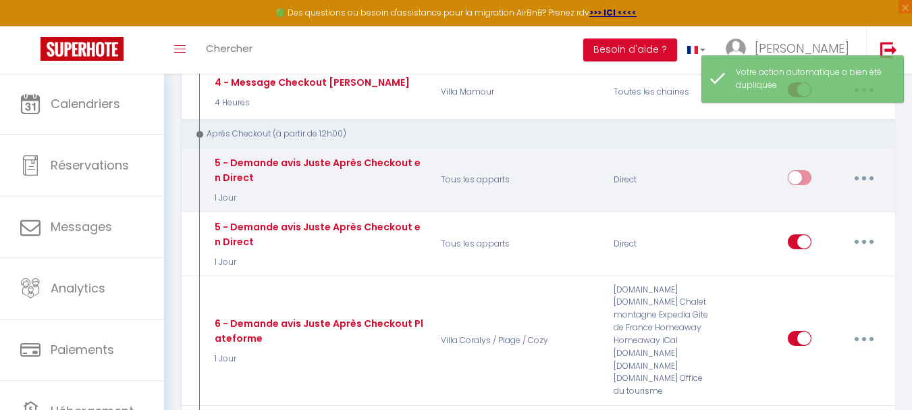
click at [864, 167] on button "button" at bounding box center [864, 178] width 38 height 22
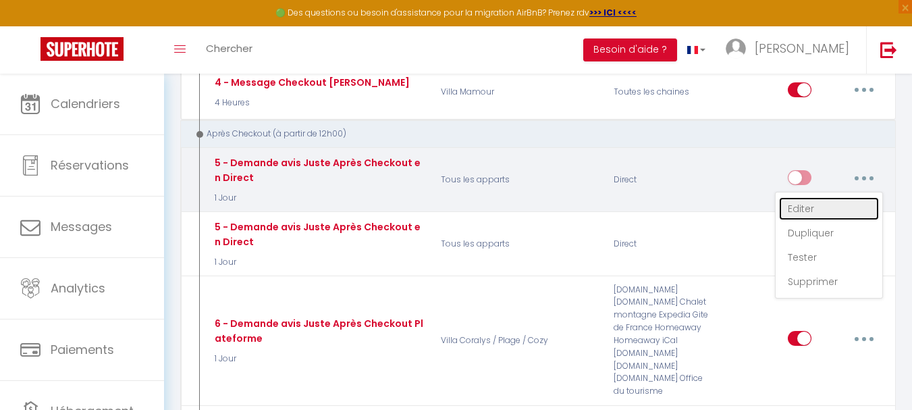
click at [806, 199] on link "Editer" at bounding box center [829, 208] width 100 height 23
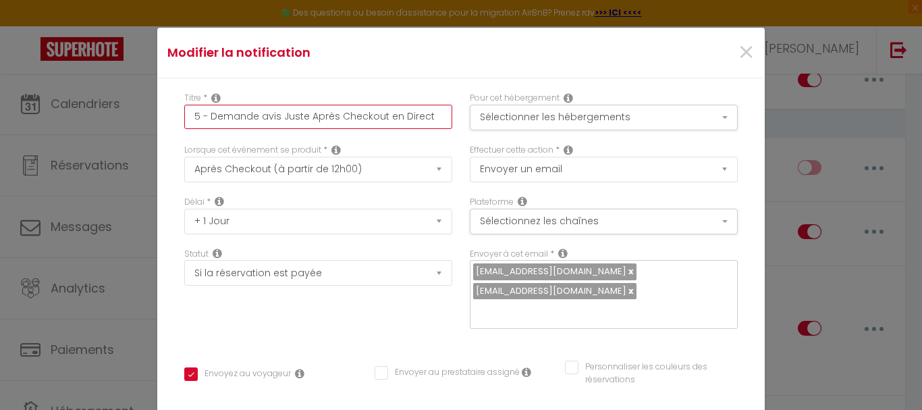
click at [429, 115] on input "5 - Demande avis Juste Après Checkout en Direct" at bounding box center [318, 117] width 268 height 24
click at [682, 112] on button "Sélectionner les hébergements" at bounding box center [604, 118] width 268 height 26
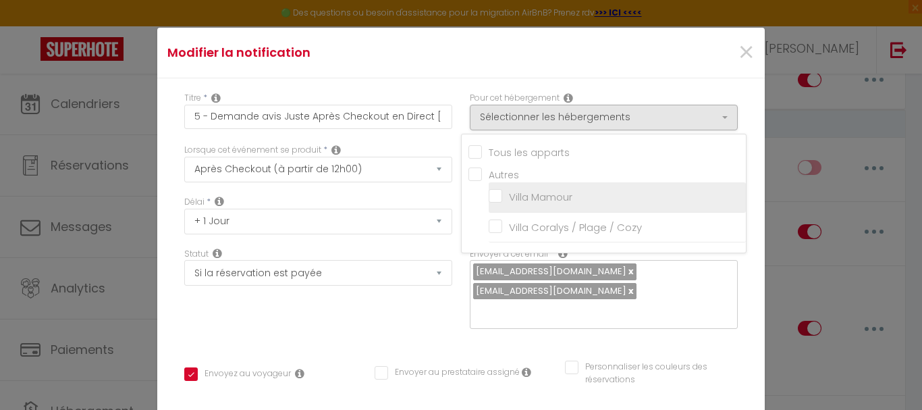
click at [489, 197] on input "Villa Mamour" at bounding box center [617, 197] width 257 height 14
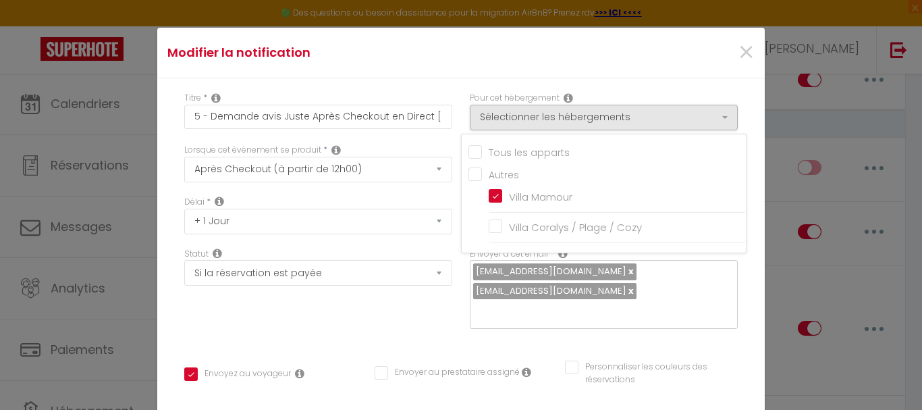
click at [739, 219] on div "Titre * 5 - Demande avis Juste Après Checkout en Direct [PERSON_NAME] Pour cet …" at bounding box center [461, 410] width 608 height 665
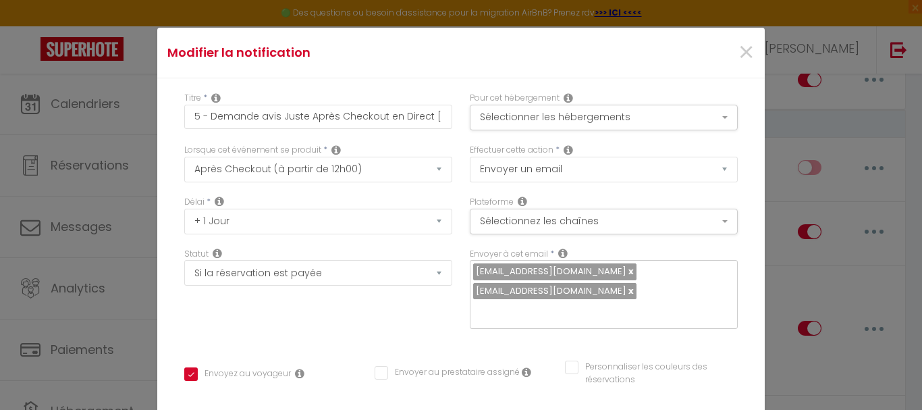
click at [627, 270] on link at bounding box center [630, 271] width 7 height 13
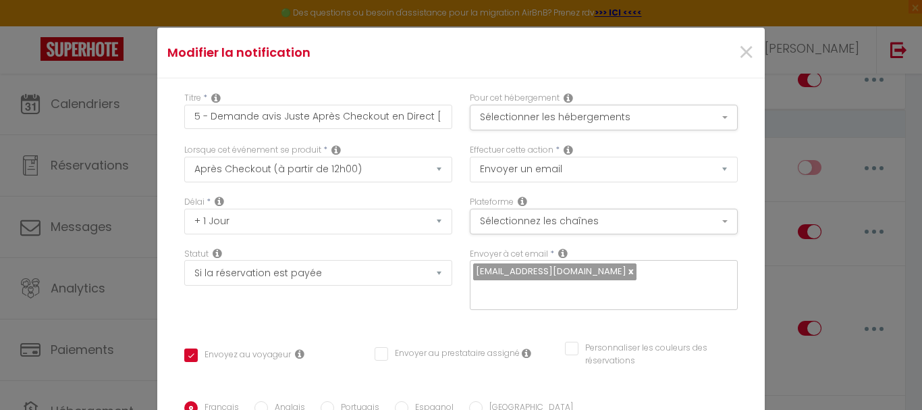
click at [627, 272] on link at bounding box center [630, 271] width 7 height 13
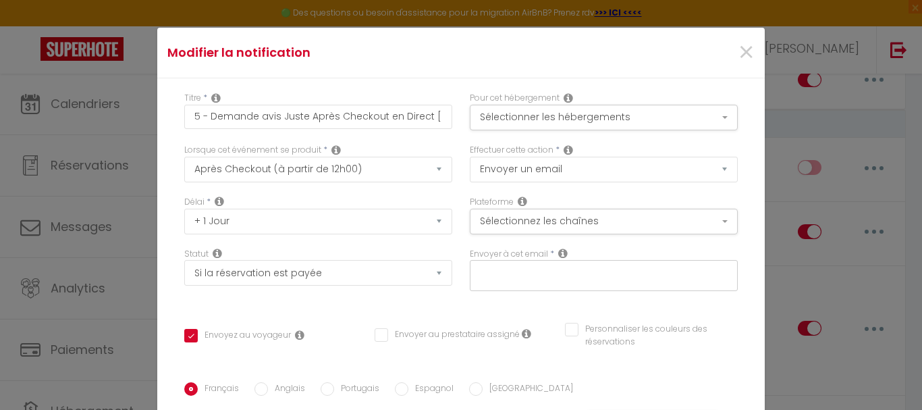
click at [596, 271] on input "text" at bounding box center [600, 273] width 255 height 18
paste input "[EMAIL_ADDRESS][DOMAIN_NAME]"
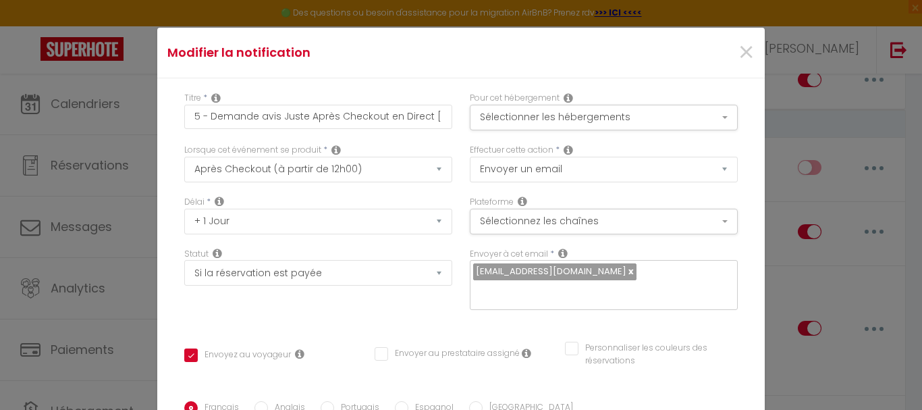
click at [707, 306] on div "Titre * 5 - Demande avis Juste Après Checkout en Direct [PERSON_NAME] Pour cet …" at bounding box center [461, 401] width 608 height 646
click at [690, 222] on button "Sélectionnez les chaînes" at bounding box center [604, 222] width 268 height 26
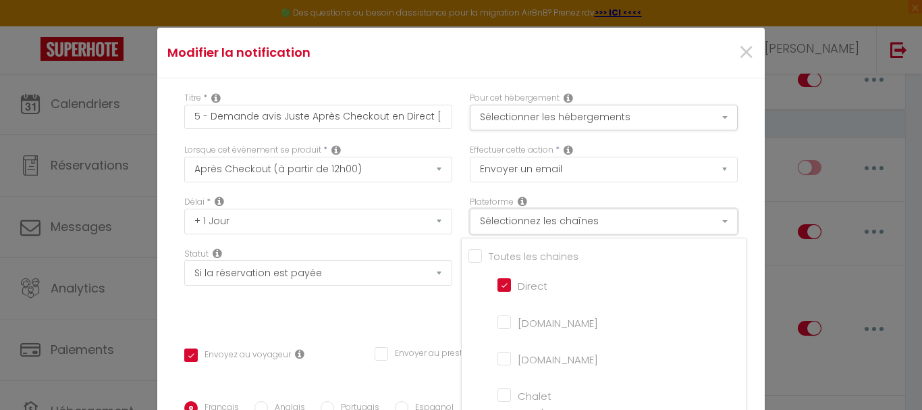
click at [690, 222] on button "Sélectionnez les chaînes" at bounding box center [604, 222] width 268 height 26
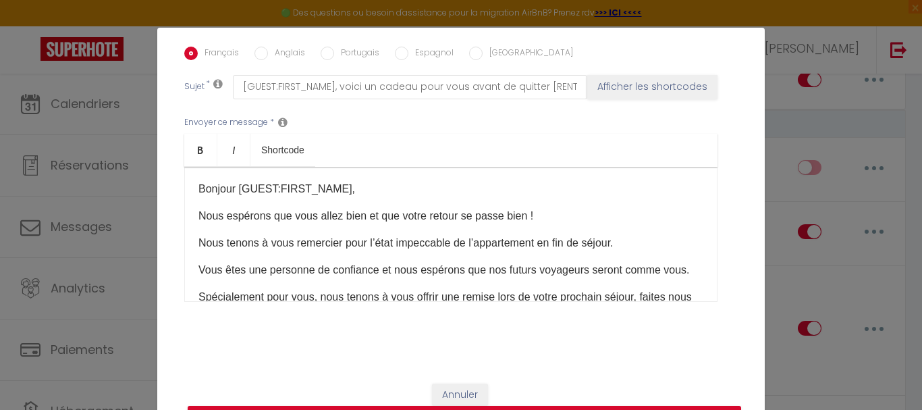
scroll to position [361, 0]
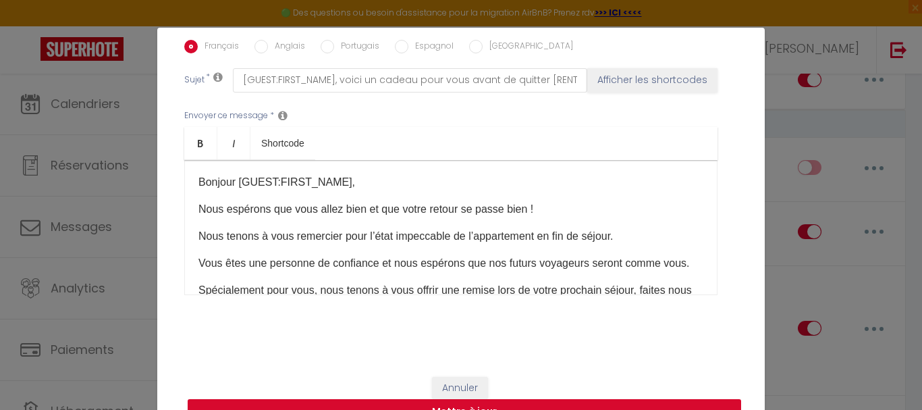
click at [488, 400] on button "Mettre à jour" at bounding box center [465, 412] width 554 height 26
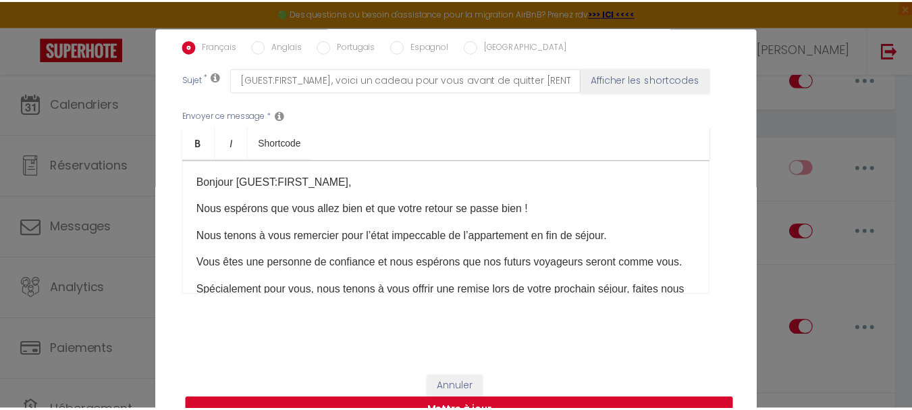
scroll to position [348, 0]
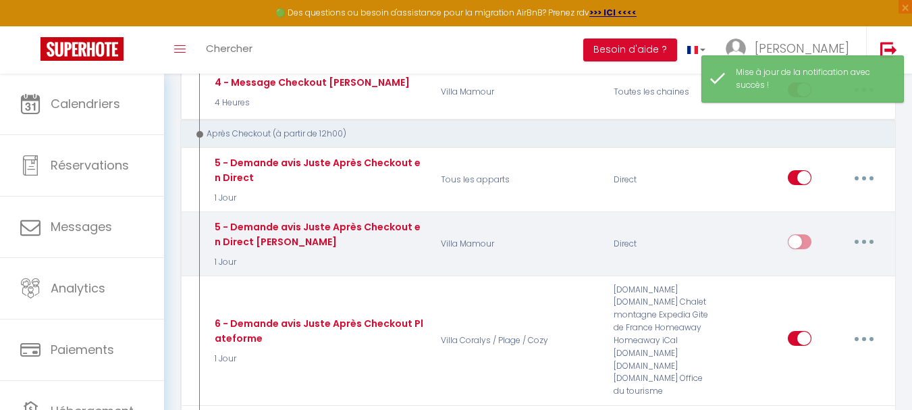
click at [793, 234] on input "checkbox" at bounding box center [800, 244] width 24 height 20
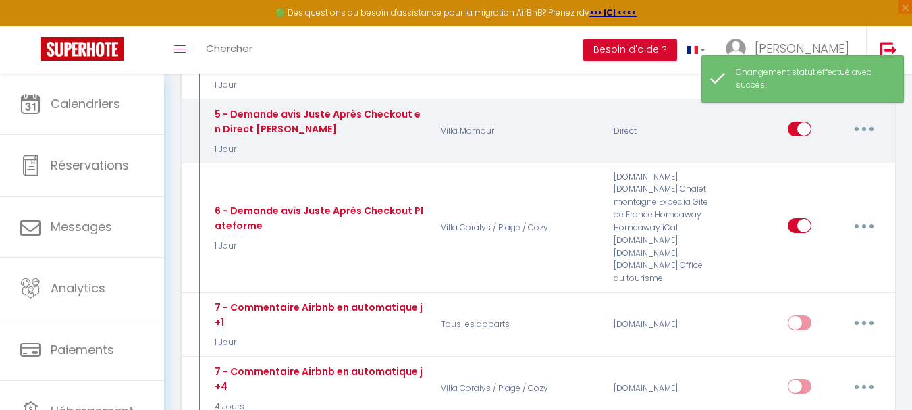
scroll to position [962, 0]
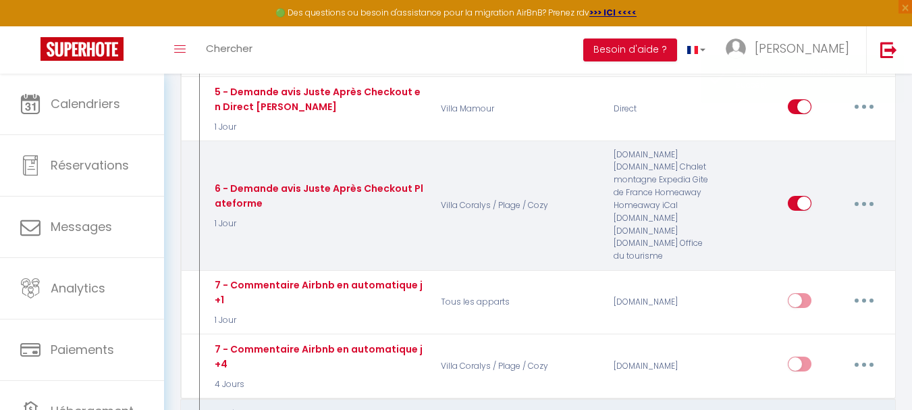
click at [865, 202] on icon "button" at bounding box center [864, 204] width 4 height 4
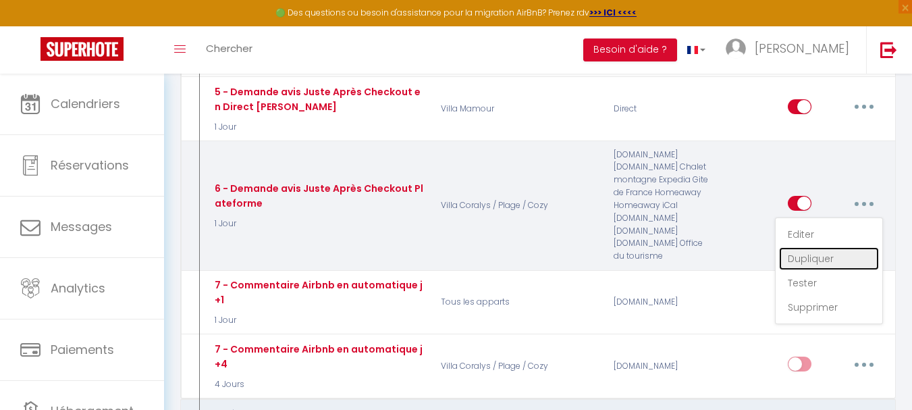
click at [804, 248] on link "Dupliquer" at bounding box center [829, 258] width 100 height 23
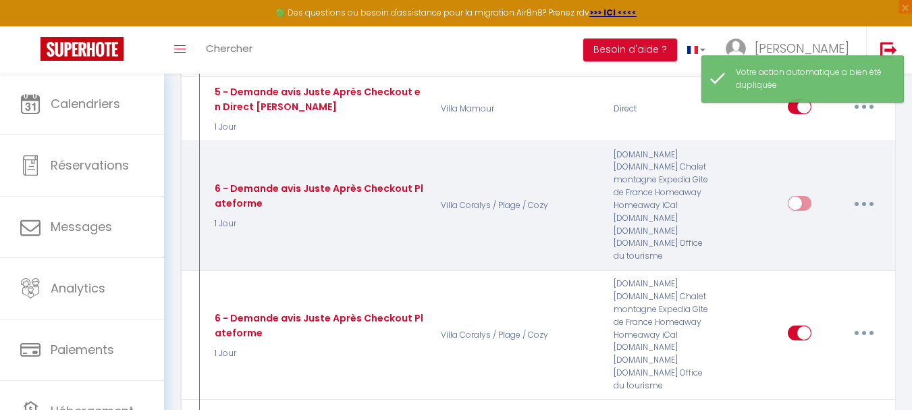
click at [856, 197] on button "button" at bounding box center [864, 203] width 38 height 22
click at [824, 223] on link "Editer" at bounding box center [829, 234] width 100 height 23
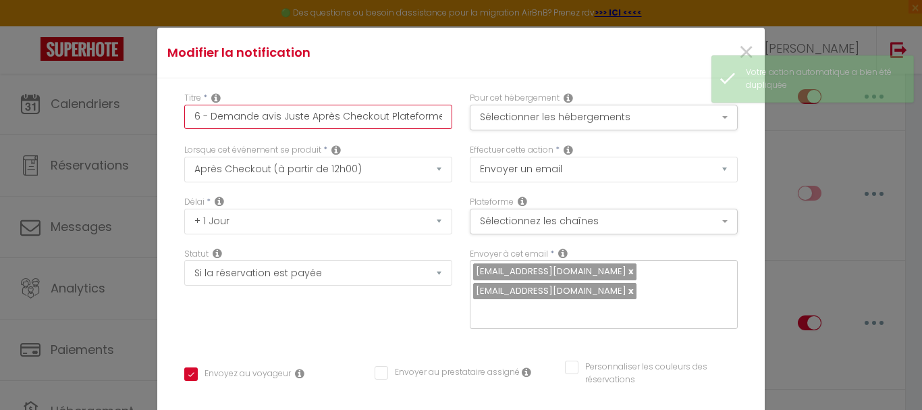
click at [432, 116] on input "6 - Demande avis Juste Après Checkout Plateforme" at bounding box center [318, 117] width 268 height 24
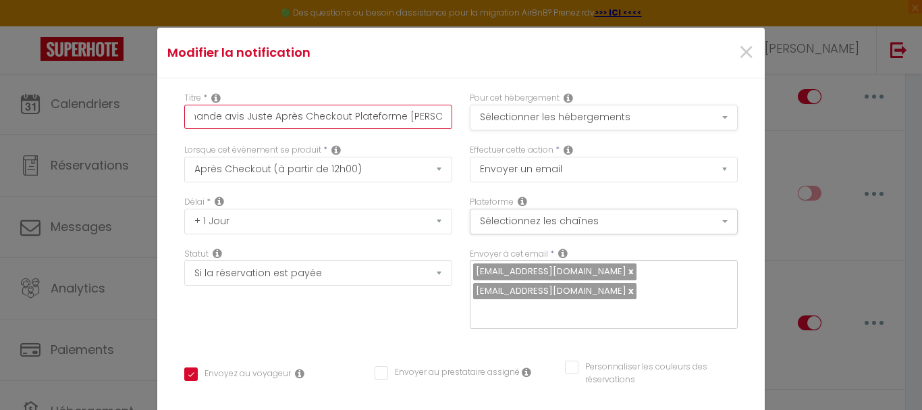
scroll to position [0, 39]
click at [585, 112] on button "Sélectionner les hébergements" at bounding box center [604, 118] width 268 height 26
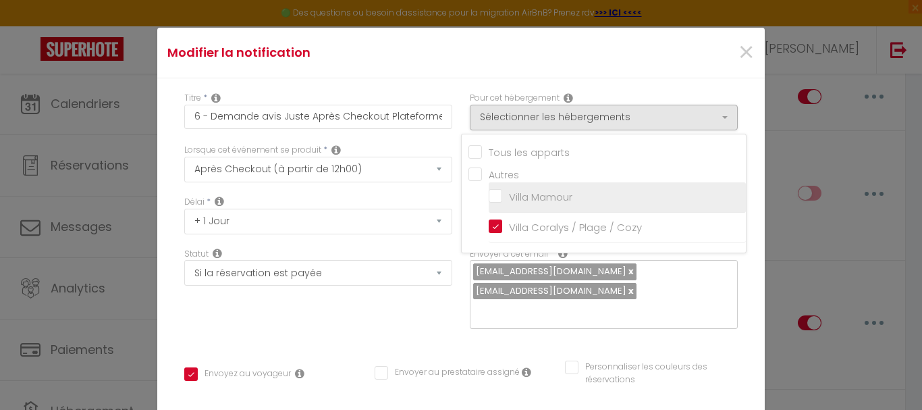
click at [491, 199] on input "Villa Mamour" at bounding box center [617, 197] width 257 height 14
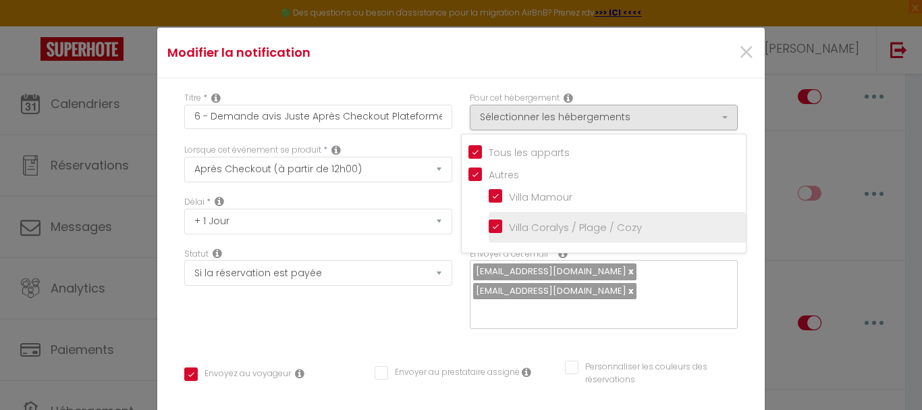
click at [489, 223] on input "Villa Coralys / Plage / Cozy" at bounding box center [617, 228] width 257 height 14
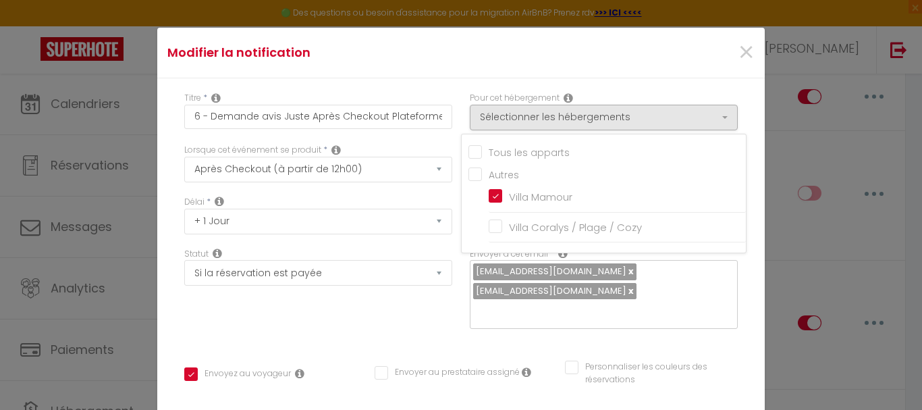
click at [737, 147] on div "Titre * 6 - Demande avis Juste Après Checkout Plateforme [PERSON_NAME] Pour cet…" at bounding box center [461, 410] width 608 height 665
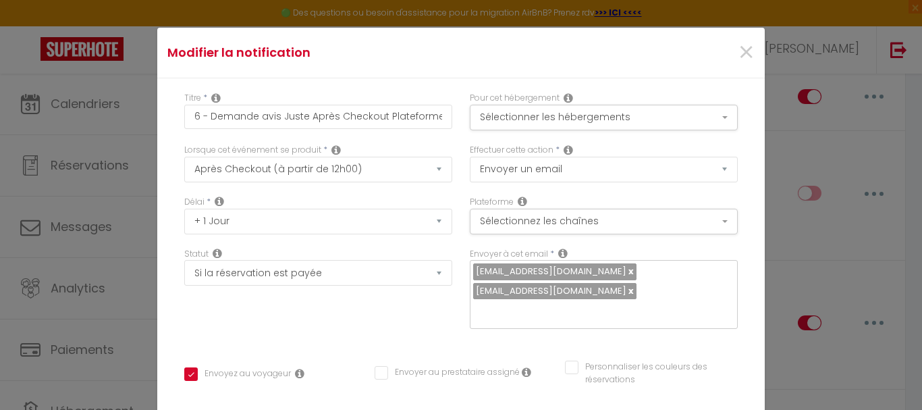
click at [627, 269] on link at bounding box center [630, 271] width 7 height 13
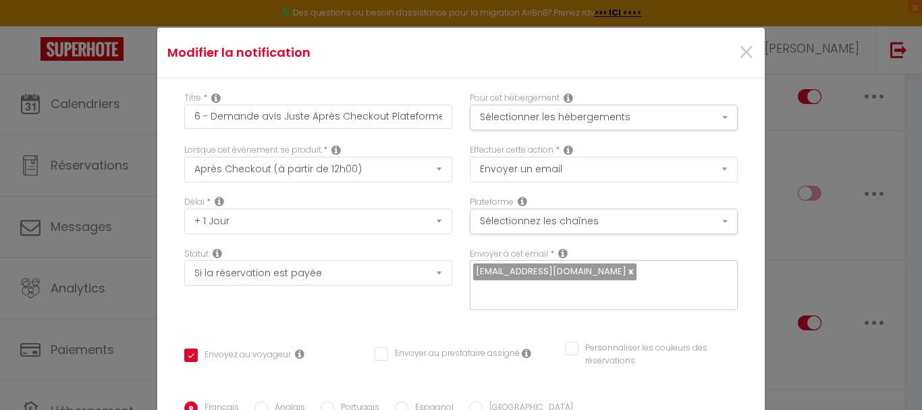
click at [627, 272] on link at bounding box center [630, 271] width 7 height 13
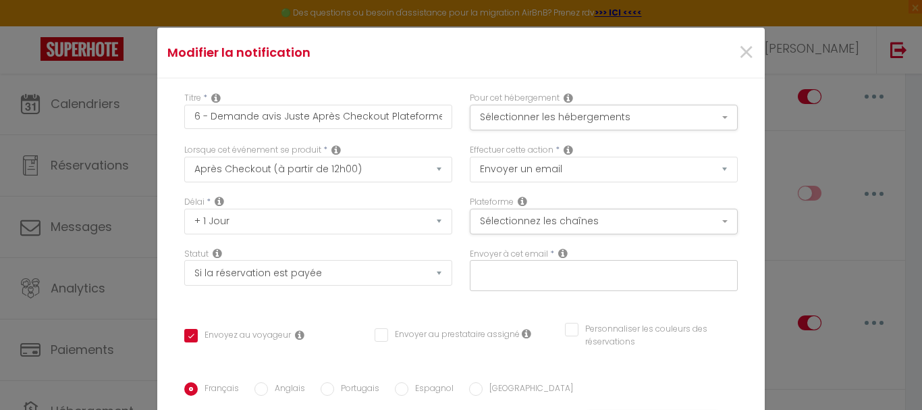
click at [577, 279] on input "text" at bounding box center [600, 273] width 255 height 18
paste input "[EMAIL_ADDRESS][DOMAIN_NAME]"
click at [725, 251] on div "Envoyer à cet email *" at bounding box center [604, 276] width 286 height 57
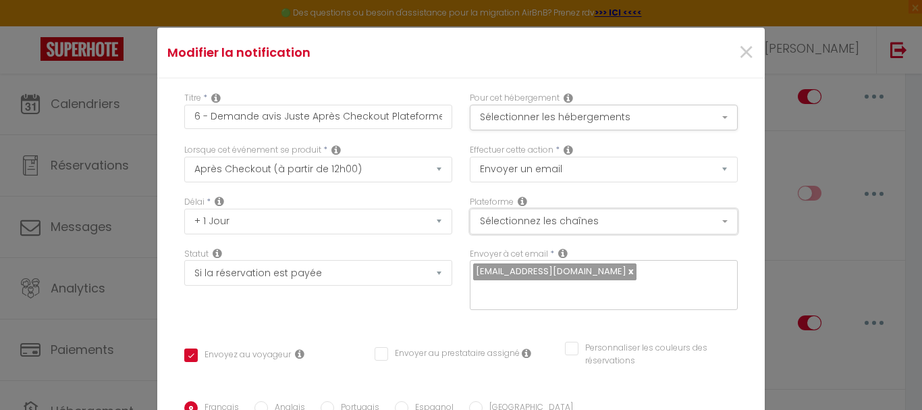
click at [695, 226] on button "Sélectionnez les chaînes" at bounding box center [604, 222] width 268 height 26
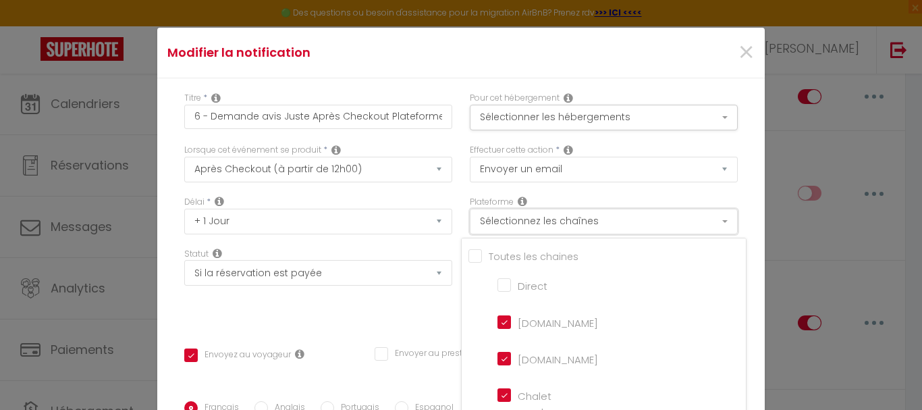
click at [695, 224] on button "Sélectionnez les chaînes" at bounding box center [604, 222] width 268 height 26
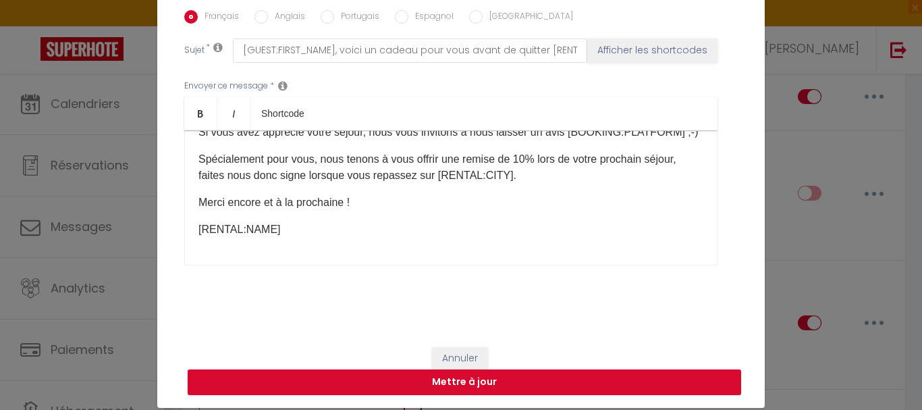
scroll to position [55, 0]
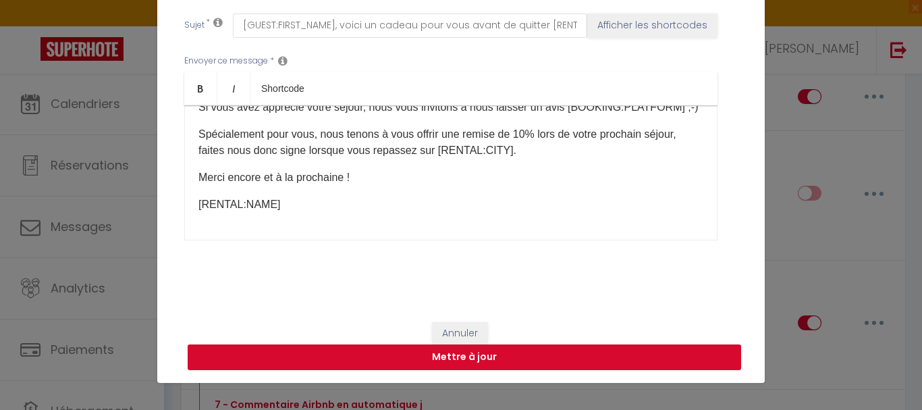
click at [452, 357] on button "Mettre à jour" at bounding box center [465, 357] width 554 height 26
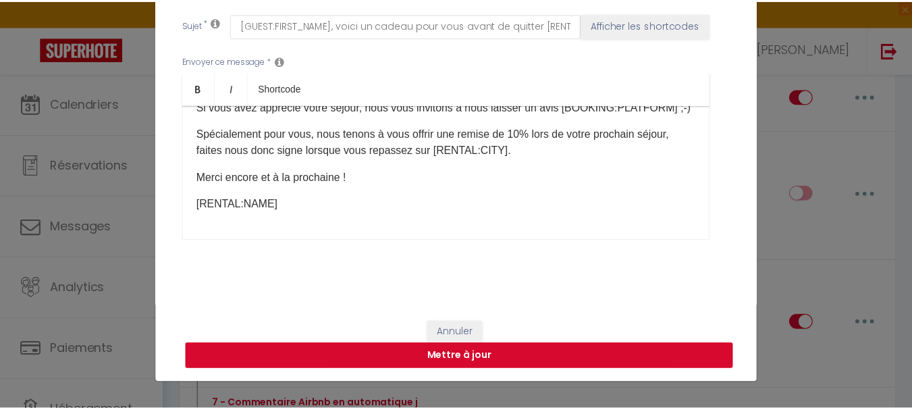
scroll to position [348, 0]
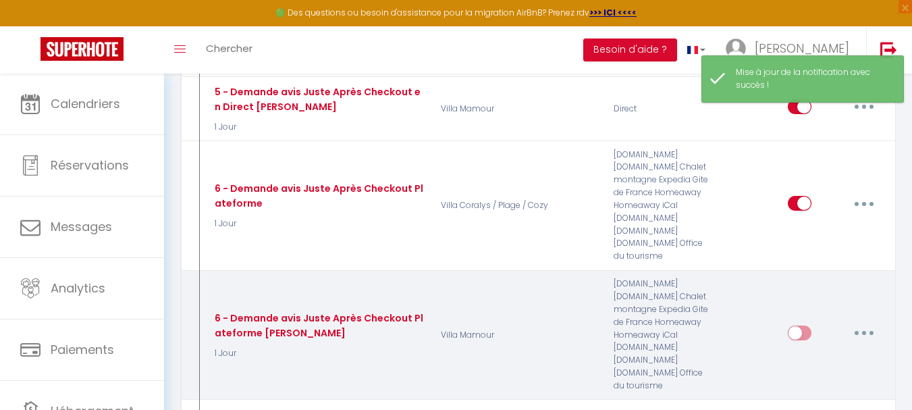
click at [800, 325] on input "checkbox" at bounding box center [800, 335] width 24 height 20
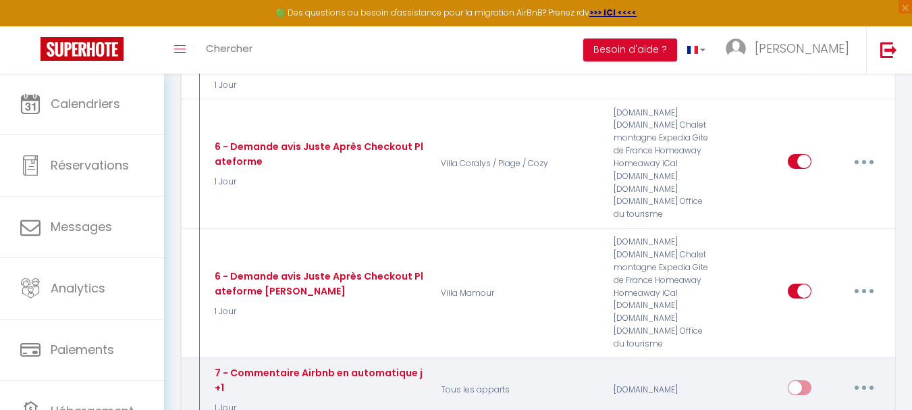
scroll to position [1080, 0]
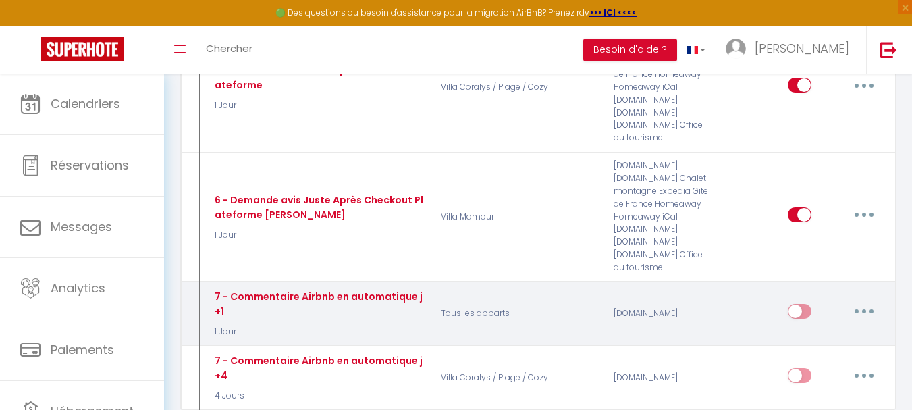
click at [868, 300] on button "button" at bounding box center [864, 311] width 38 height 22
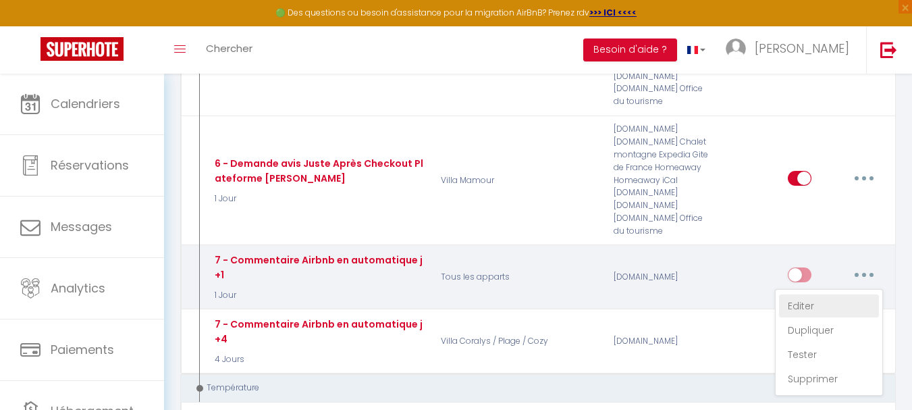
scroll to position [1148, 0]
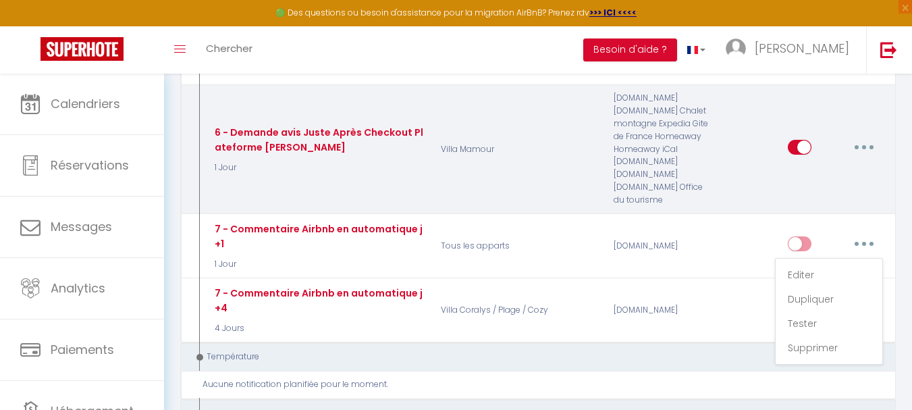
click at [858, 180] on div "Editer Dupliquer Tester Supprimer" at bounding box center [806, 149] width 173 height 115
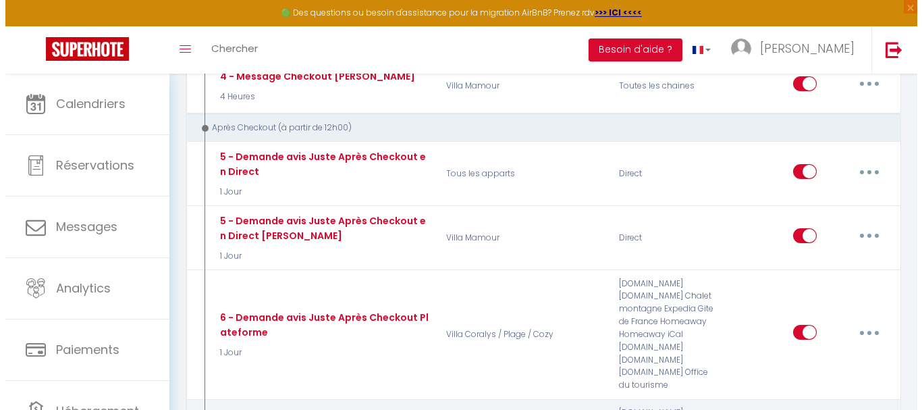
scroll to position [810, 0]
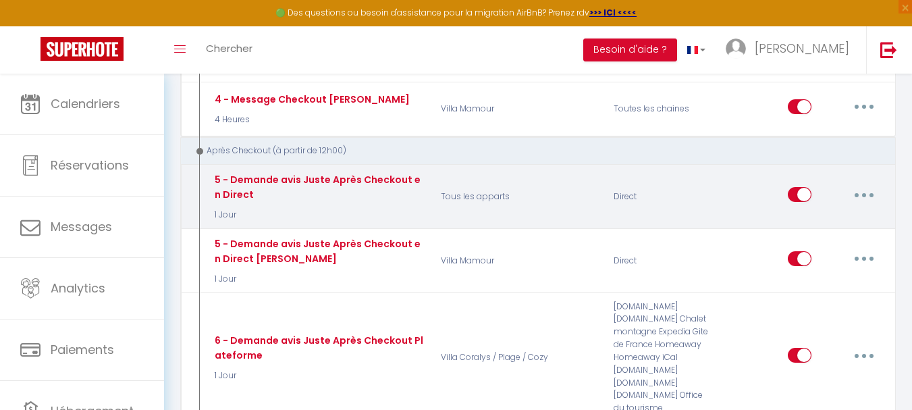
click at [863, 184] on button "button" at bounding box center [864, 195] width 38 height 22
click at [816, 214] on link "Editer" at bounding box center [829, 225] width 100 height 23
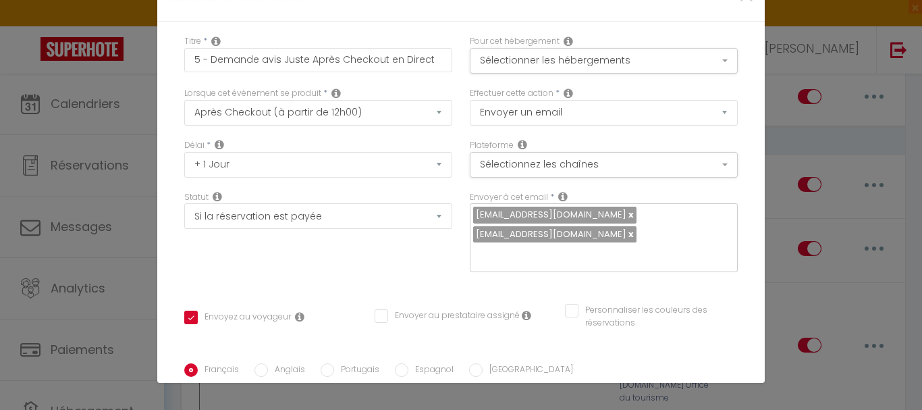
scroll to position [0, 0]
click at [595, 65] on button "Sélectionner les hébergements" at bounding box center [604, 63] width 268 height 26
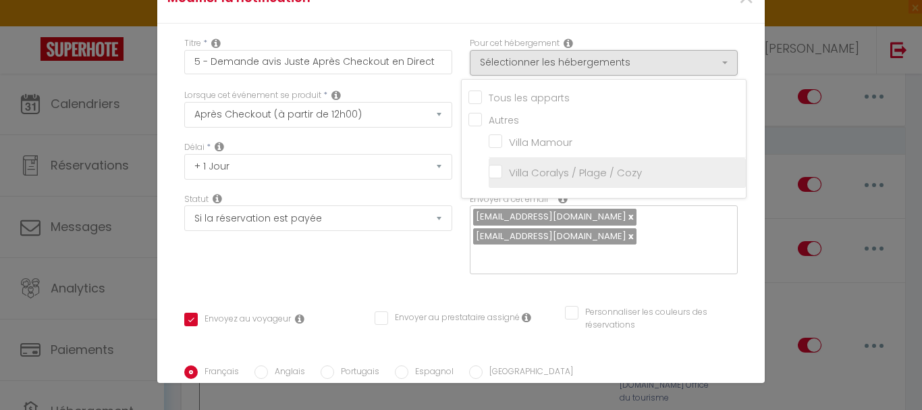
click at [489, 173] on input "Villa Coralys / Plage / Cozy" at bounding box center [617, 173] width 257 height 14
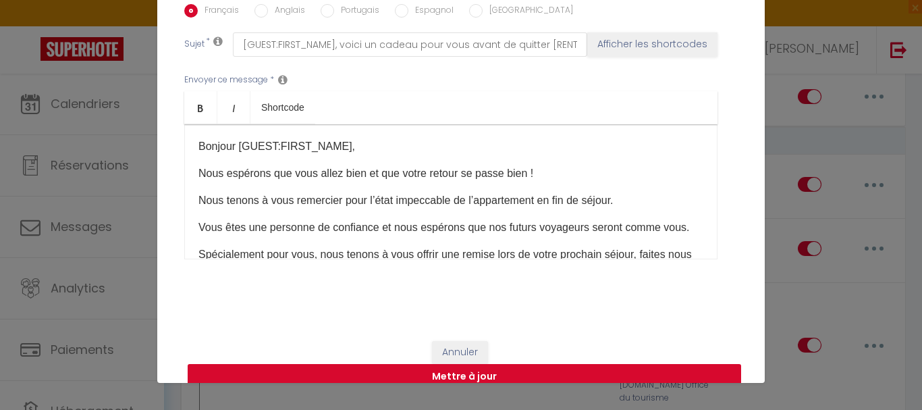
click at [515, 364] on button "Mettre à jour" at bounding box center [465, 377] width 554 height 26
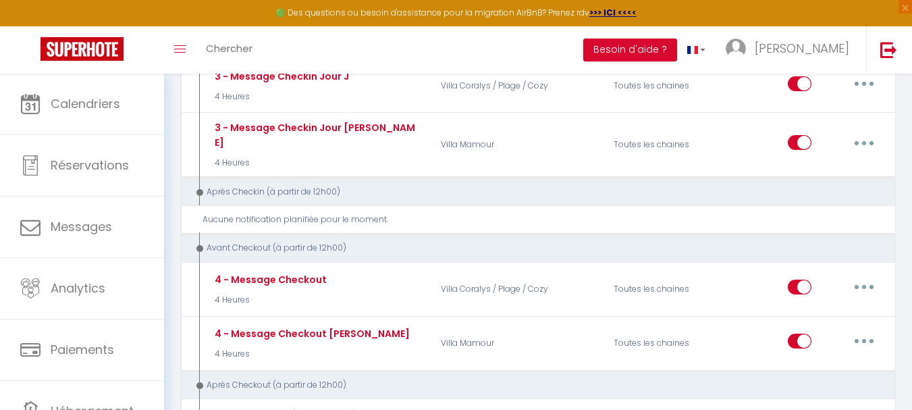
scroll to position [608, 0]
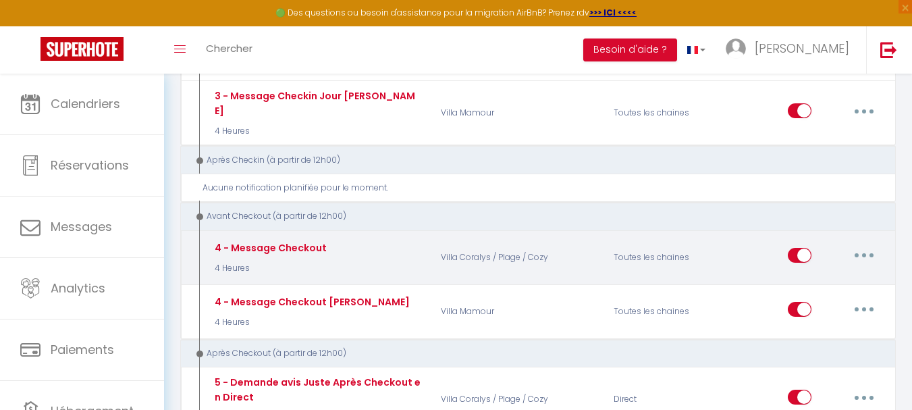
drag, startPoint x: 544, startPoint y: 294, endPoint x: 511, endPoint y: 267, distance: 43.2
click at [509, 267] on div "4 - Message Checkout 4 Heures Villa Coralys / Plage / Cozy Toutes les chaines E…" at bounding box center [538, 257] width 716 height 55
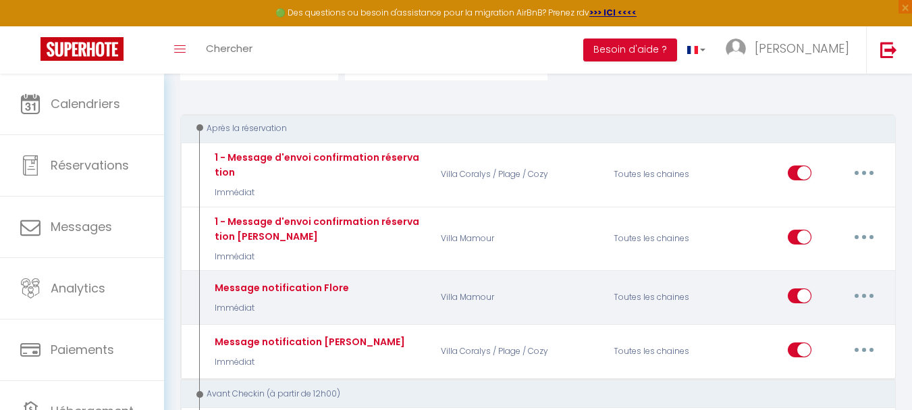
scroll to position [0, 0]
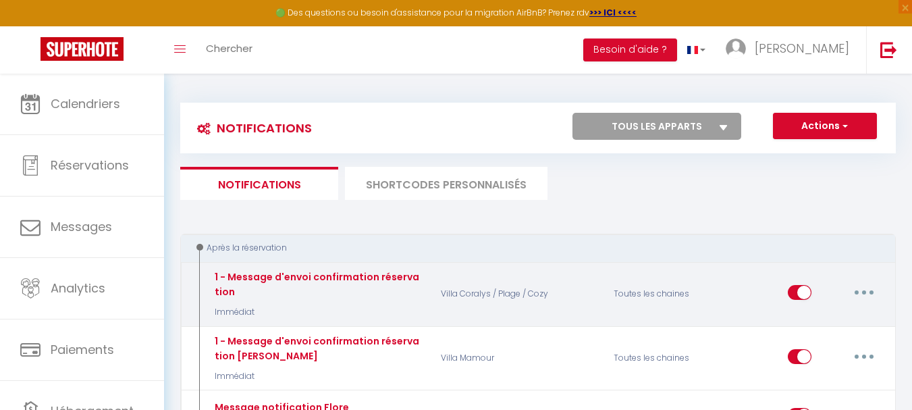
click at [860, 292] on button "button" at bounding box center [864, 293] width 38 height 22
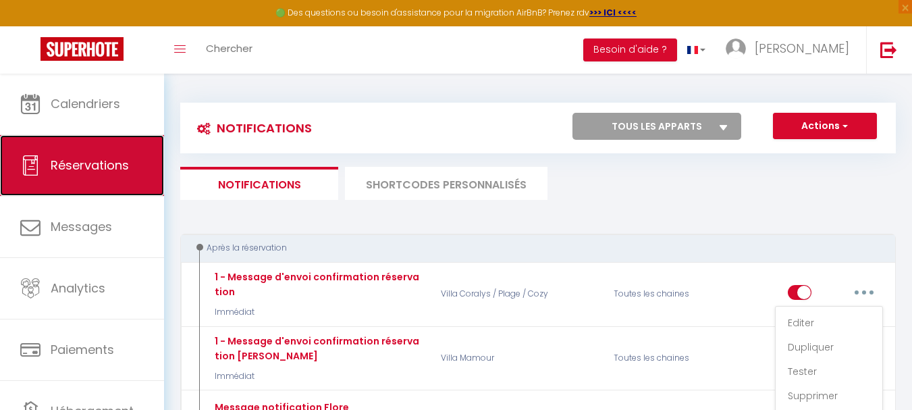
click at [84, 162] on span "Réservations" at bounding box center [90, 165] width 78 height 17
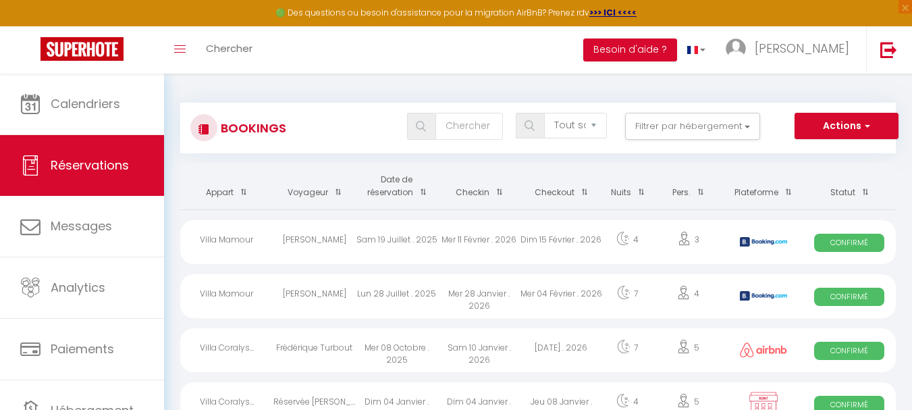
click at [242, 294] on div "Villa Mamour" at bounding box center [226, 296] width 93 height 44
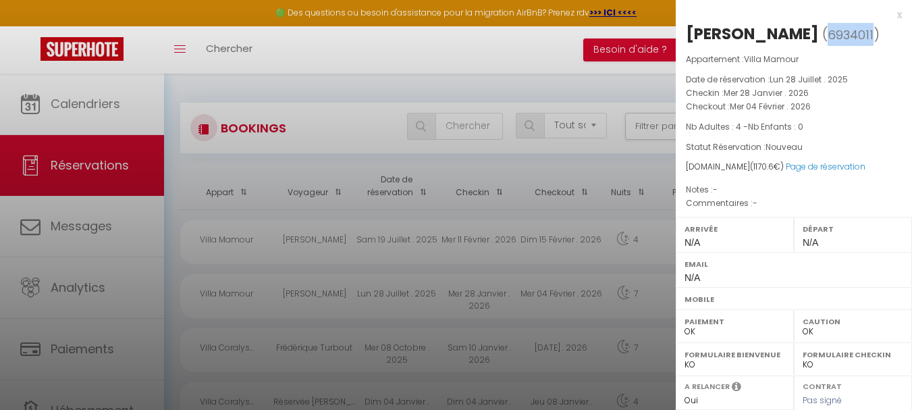
drag, startPoint x: 833, startPoint y: 35, endPoint x: 877, endPoint y: 37, distance: 44.6
click at [877, 37] on span "( 6934011 )" at bounding box center [850, 34] width 57 height 19
copy span "6934011"
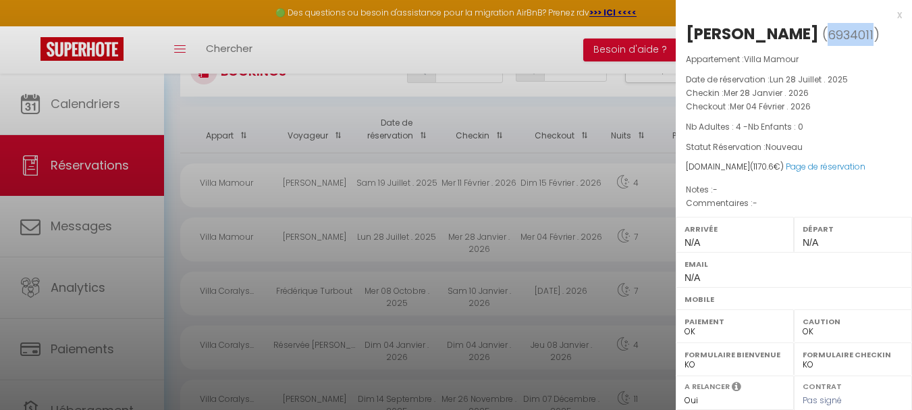
scroll to position [270, 0]
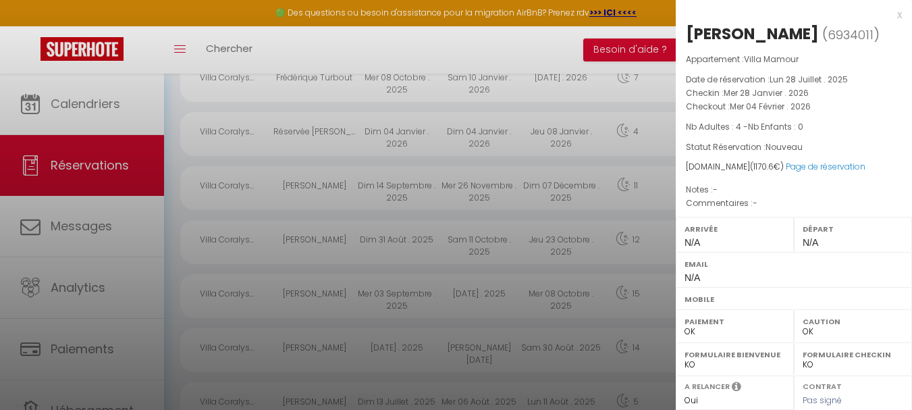
click at [97, 388] on div at bounding box center [456, 205] width 912 height 410
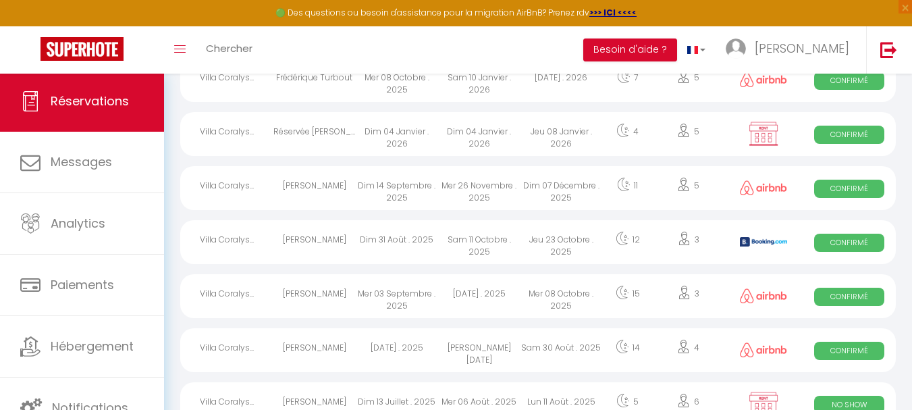
scroll to position [312, 0]
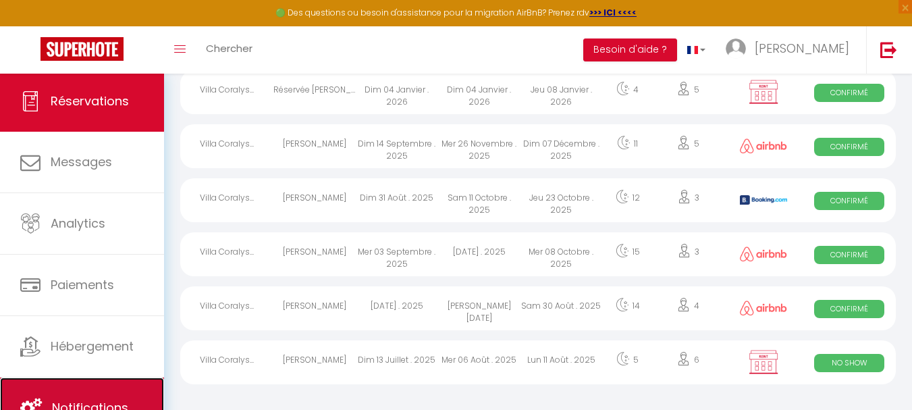
click at [107, 392] on link "Notifications" at bounding box center [82, 407] width 164 height 61
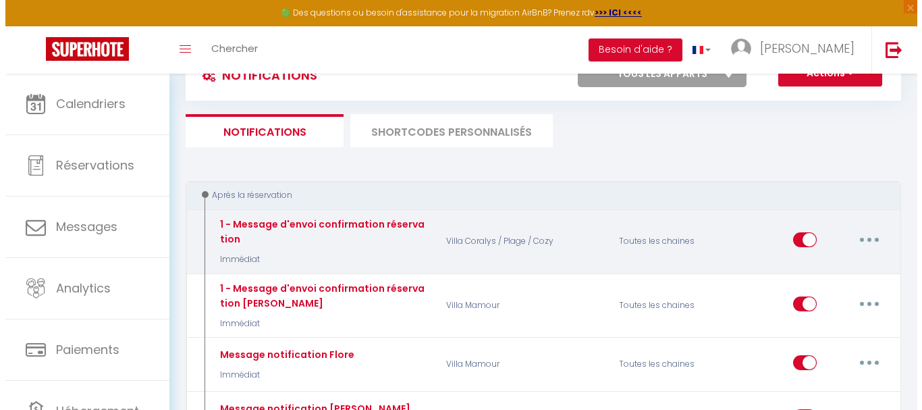
scroll to position [68, 0]
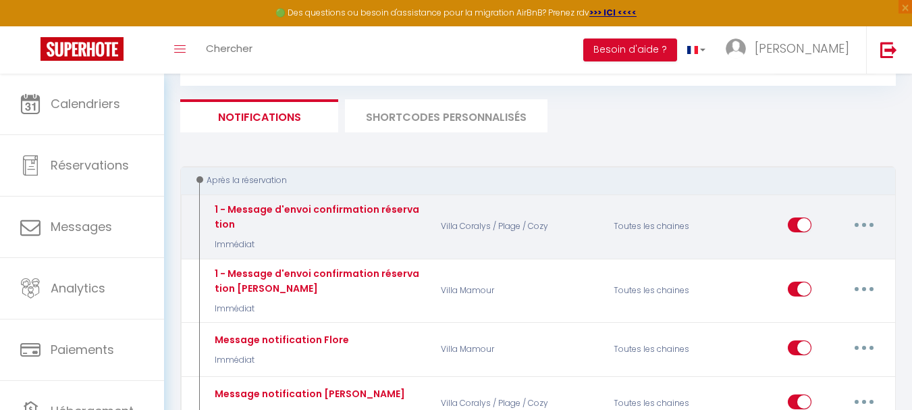
click at [860, 226] on button "button" at bounding box center [864, 225] width 38 height 22
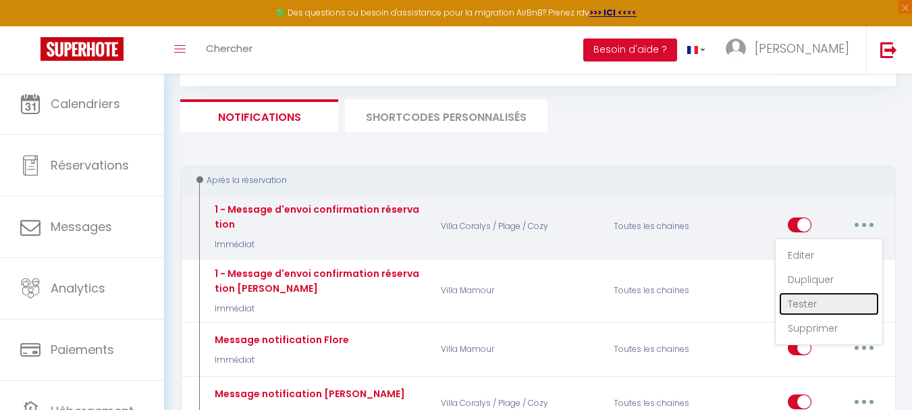
click at [795, 302] on link "Tester" at bounding box center [829, 303] width 100 height 23
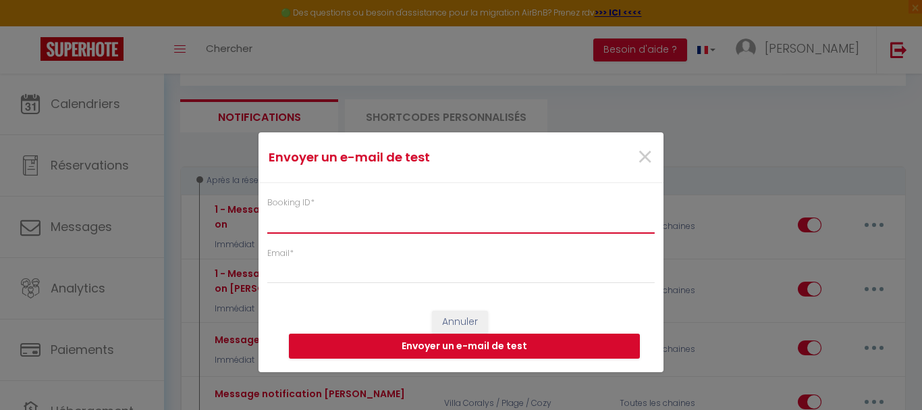
click at [317, 220] on input "Booking ID *" at bounding box center [461, 221] width 388 height 24
paste input "6934011"
click at [317, 225] on input "6934011" at bounding box center [461, 221] width 388 height 24
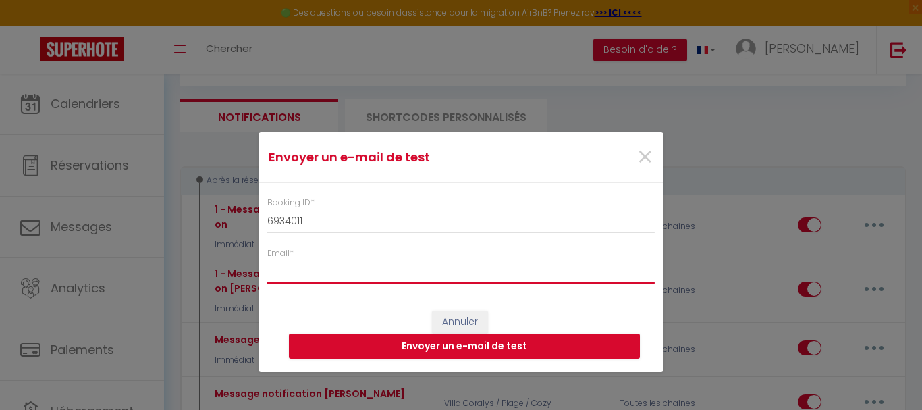
click at [304, 277] on input "Email *" at bounding box center [461, 271] width 388 height 24
click at [448, 348] on button "Envoyer un e-mail de test" at bounding box center [464, 347] width 351 height 26
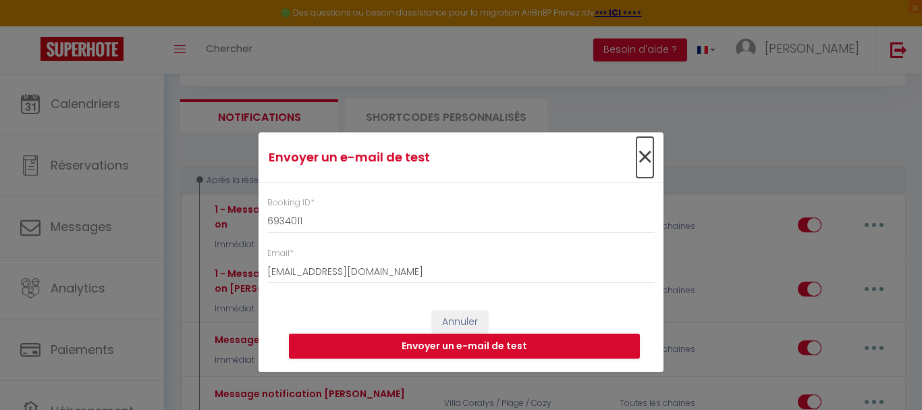
click at [646, 159] on span "×" at bounding box center [645, 157] width 17 height 41
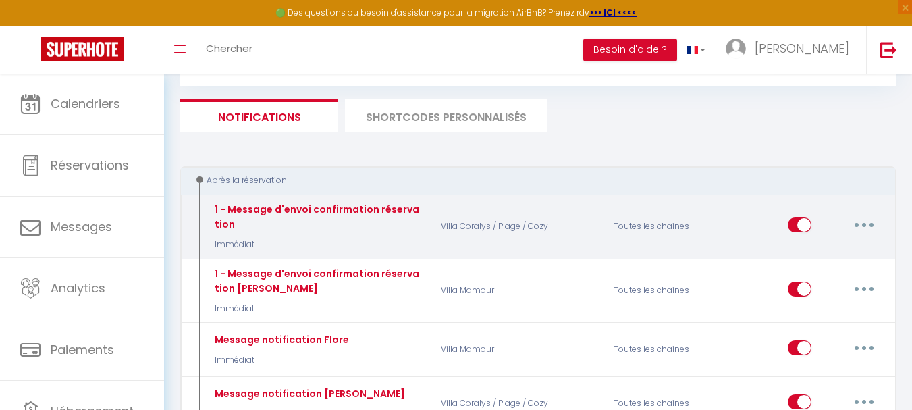
click at [870, 224] on button "button" at bounding box center [864, 225] width 38 height 22
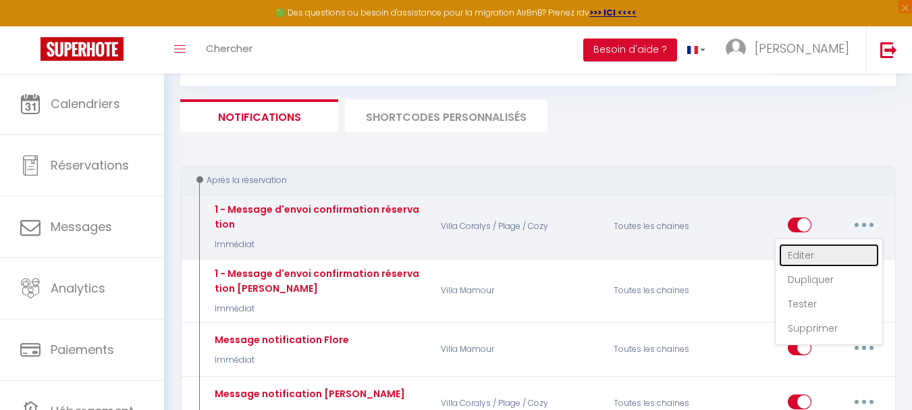
click at [803, 253] on link "Editer" at bounding box center [829, 255] width 100 height 23
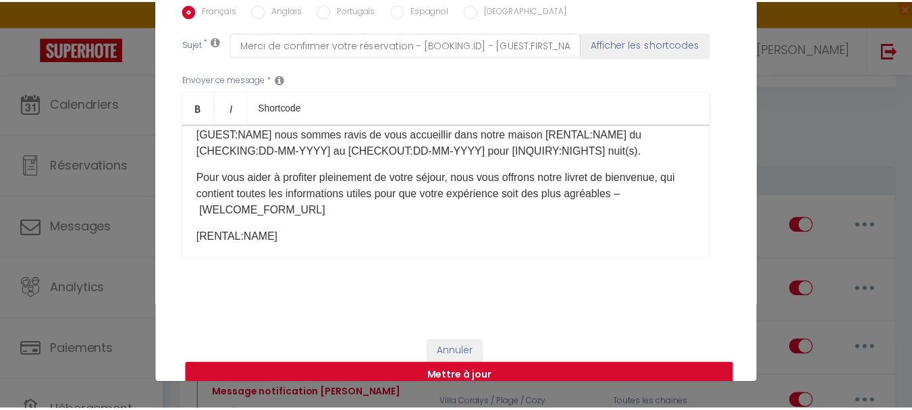
scroll to position [53, 0]
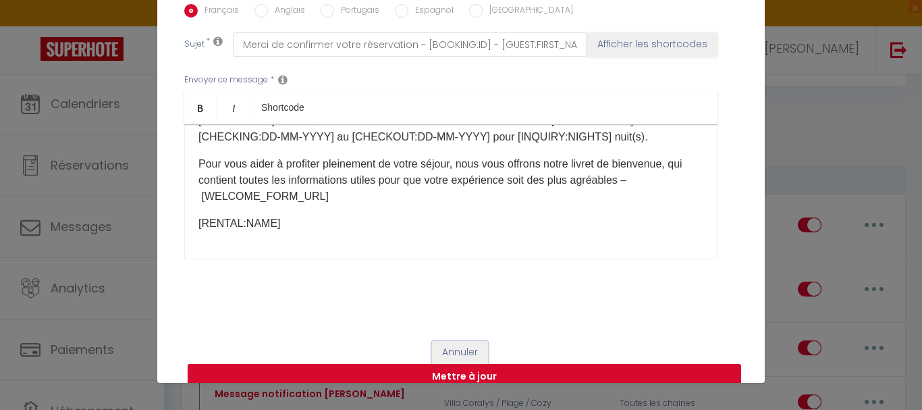
click at [463, 341] on button "Annuler" at bounding box center [460, 352] width 56 height 23
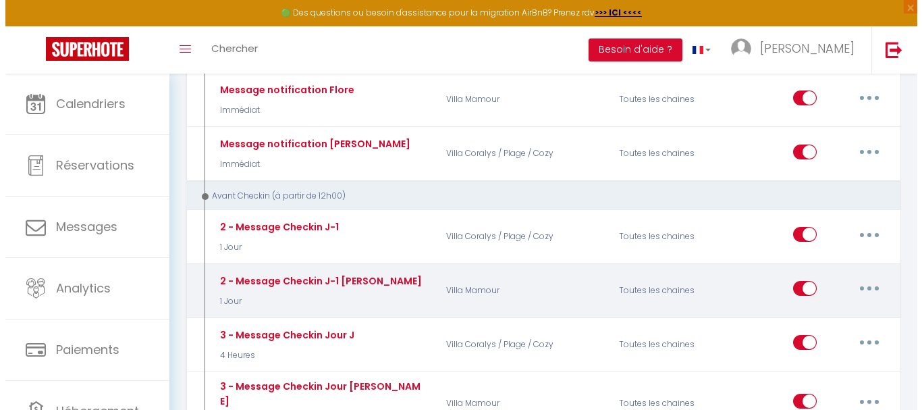
scroll to position [338, 0]
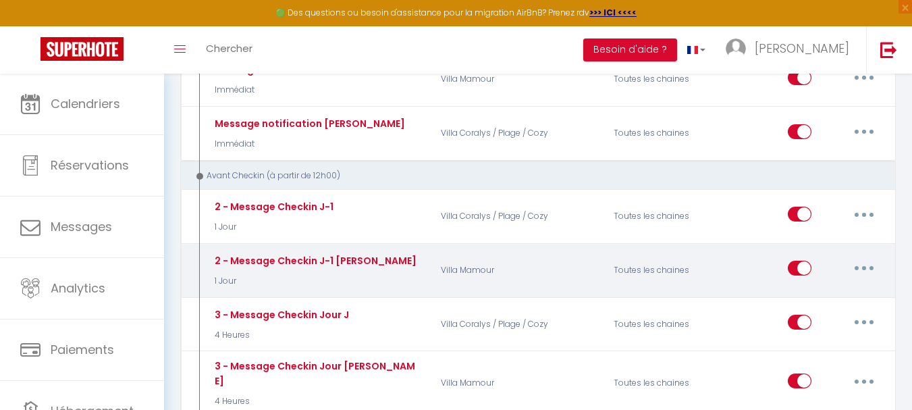
click at [855, 269] on button "button" at bounding box center [864, 268] width 38 height 22
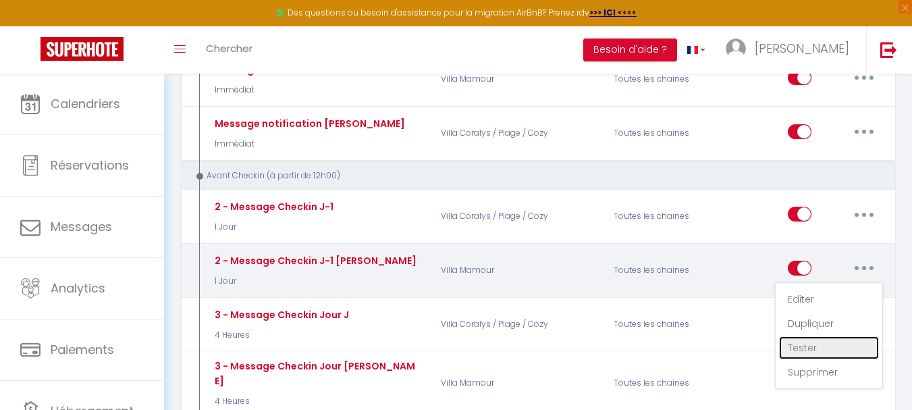
click at [818, 346] on link "Tester" at bounding box center [829, 347] width 100 height 23
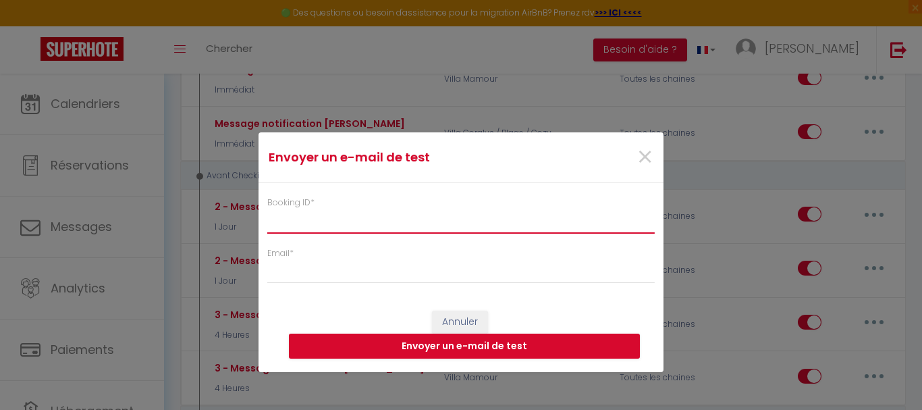
click at [325, 221] on input "Booking ID *" at bounding box center [461, 221] width 388 height 24
paste input "6934011"
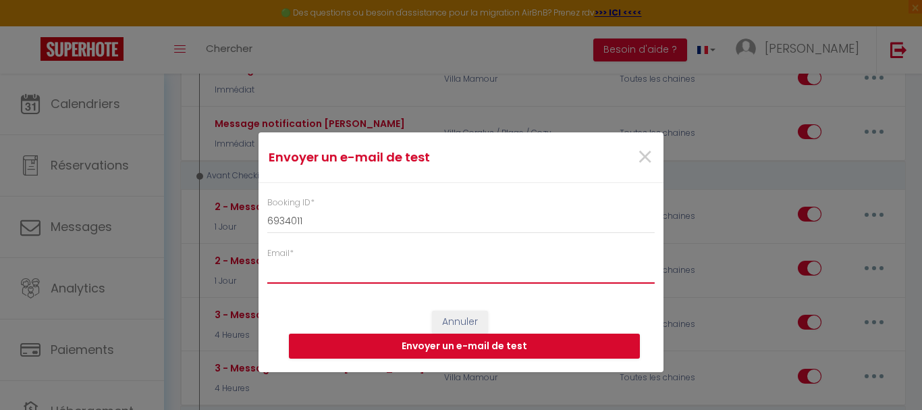
click at [305, 276] on input "Email *" at bounding box center [461, 271] width 388 height 24
click at [508, 337] on button "Envoyer un e-mail de test" at bounding box center [464, 347] width 351 height 26
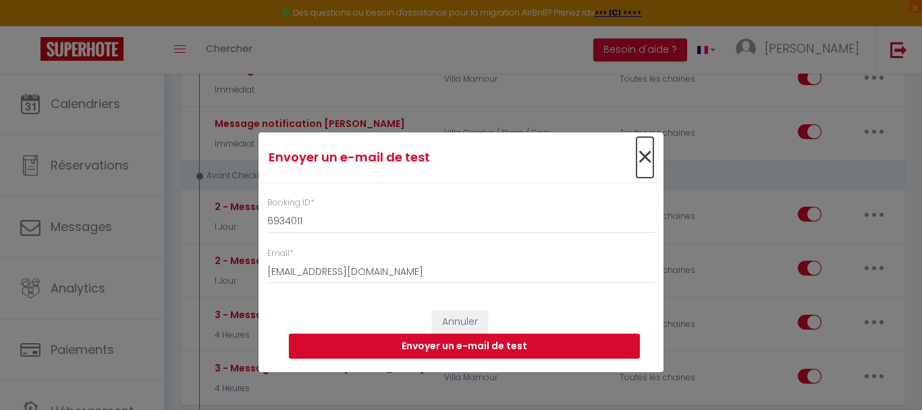
click at [645, 159] on span "×" at bounding box center [645, 157] width 17 height 41
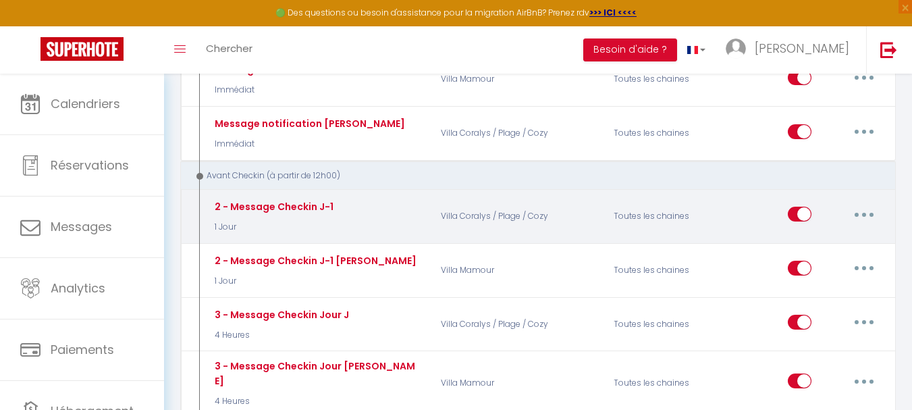
click at [860, 211] on button "button" at bounding box center [864, 214] width 38 height 22
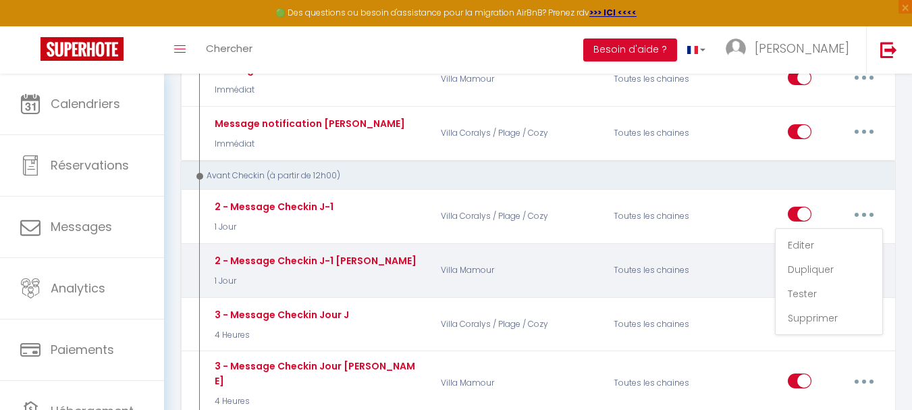
click at [731, 258] on div "Editer Dupliquer Tester Supprimer" at bounding box center [806, 270] width 173 height 39
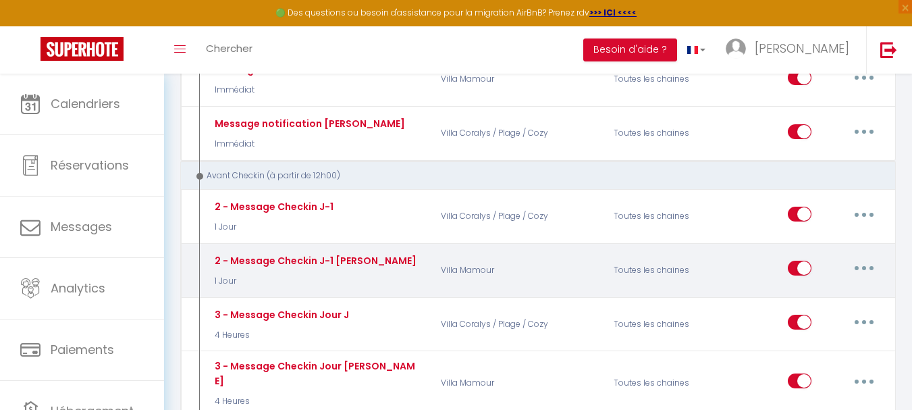
click at [870, 263] on button "button" at bounding box center [864, 268] width 38 height 22
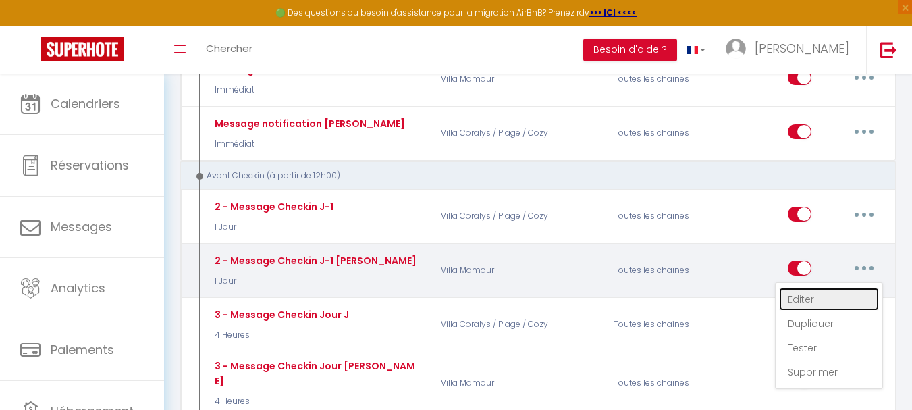
click at [837, 292] on link "Editer" at bounding box center [829, 299] width 100 height 23
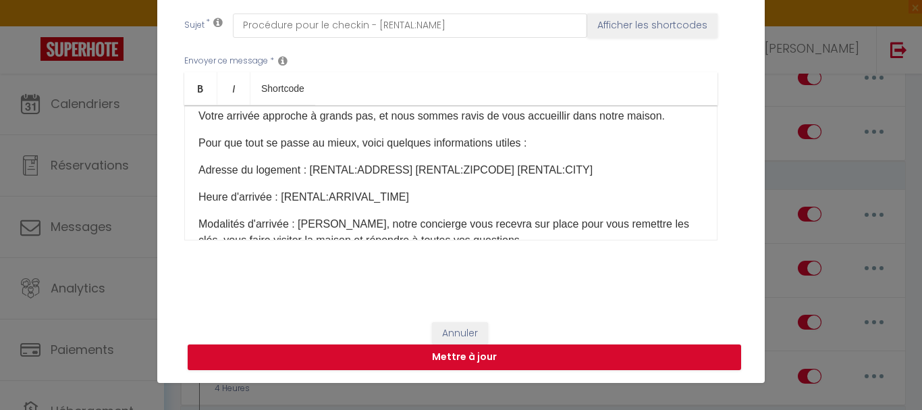
scroll to position [68, 0]
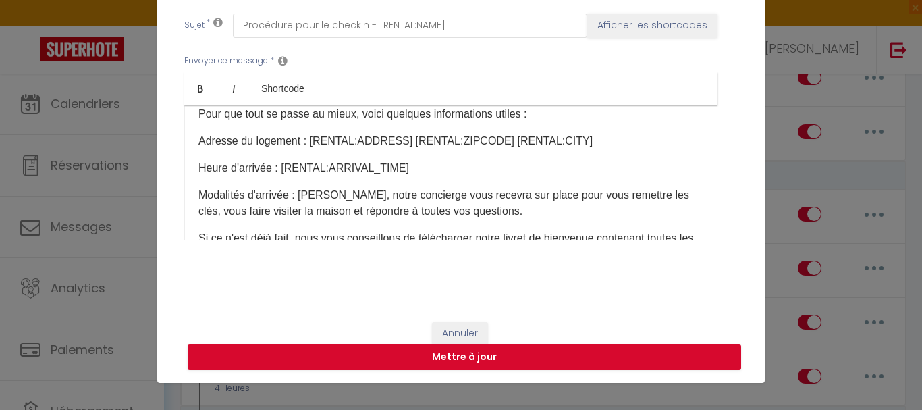
click at [328, 194] on p "Modalités d'arrivée : [PERSON_NAME], notre concierge vous recevra sur place pou…" at bounding box center [451, 203] width 505 height 32
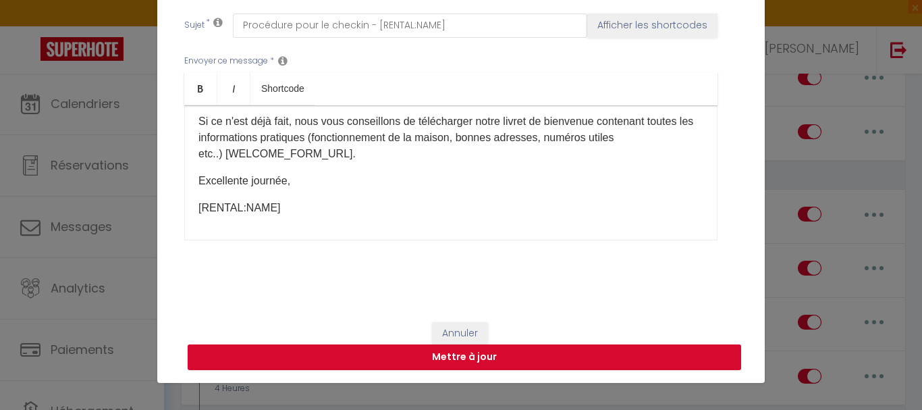
scroll to position [188, 0]
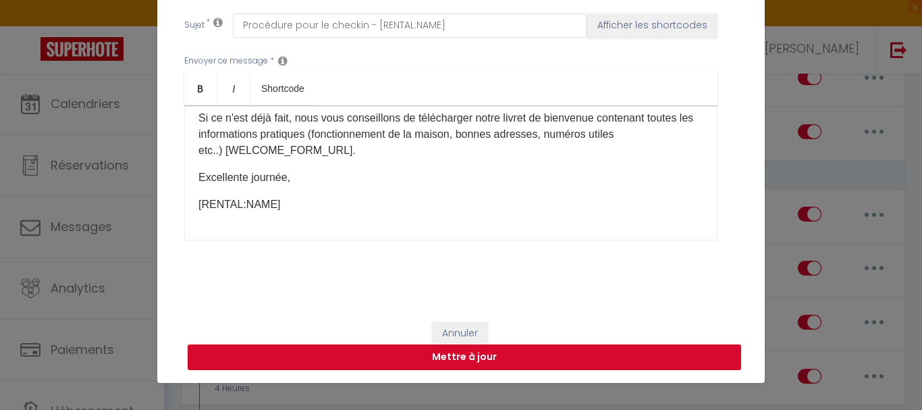
click at [473, 365] on button "Mettre à jour" at bounding box center [465, 357] width 554 height 26
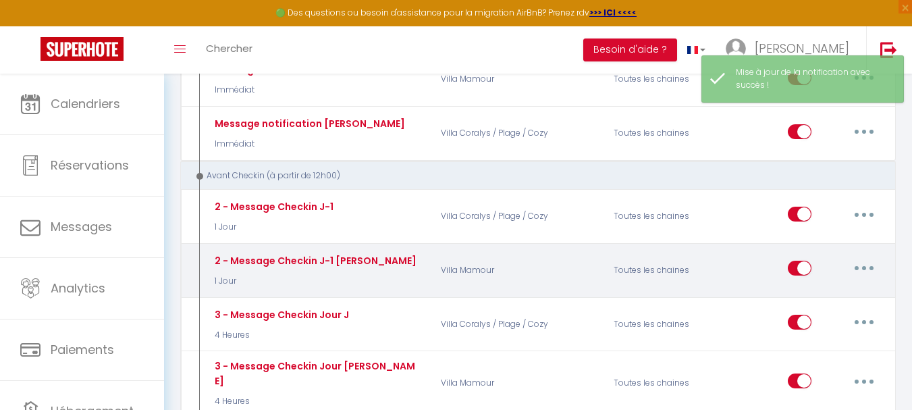
click at [870, 271] on button "button" at bounding box center [864, 268] width 38 height 22
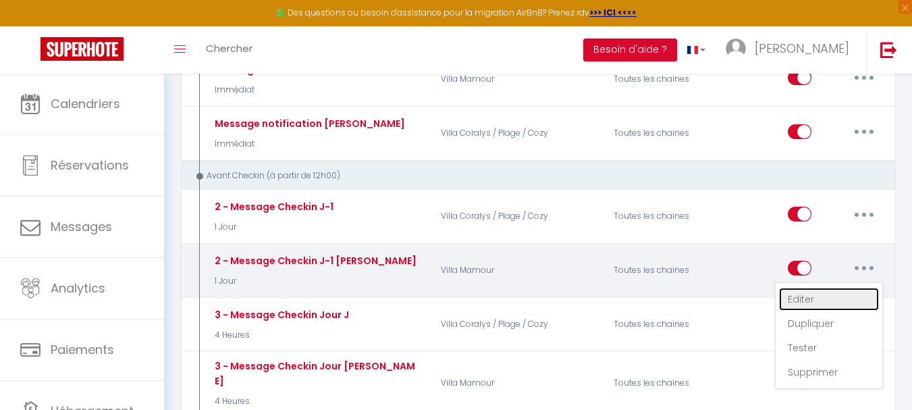
click at [818, 300] on link "Editer" at bounding box center [829, 299] width 100 height 23
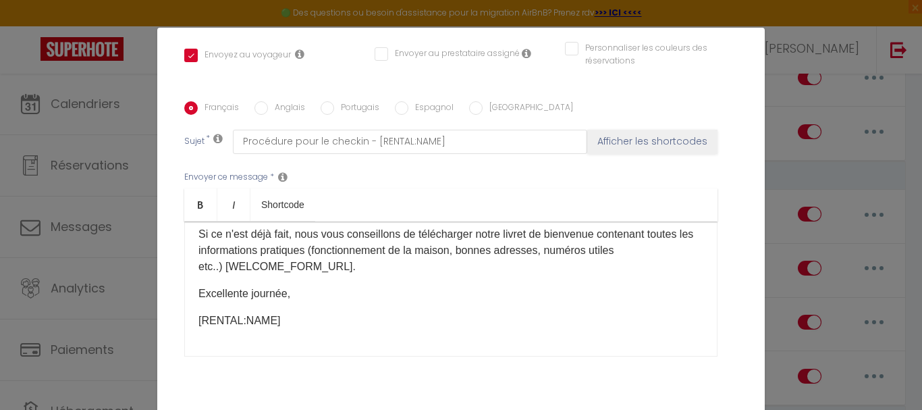
scroll to position [361, 0]
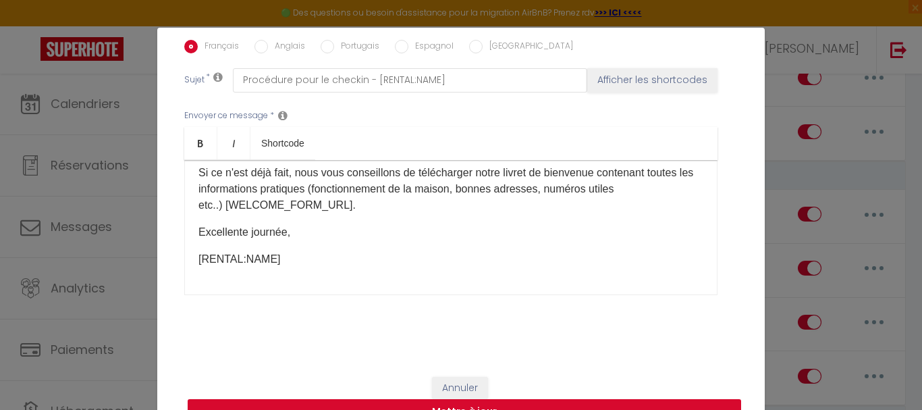
click at [490, 400] on button "Mettre à jour" at bounding box center [465, 412] width 554 height 26
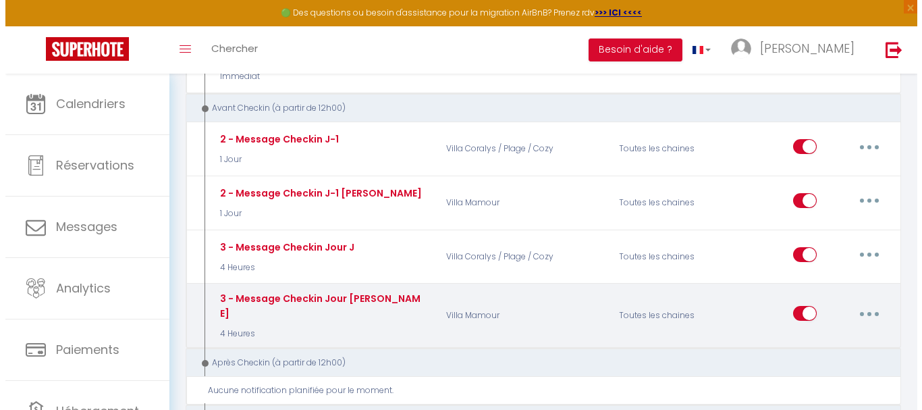
scroll to position [473, 0]
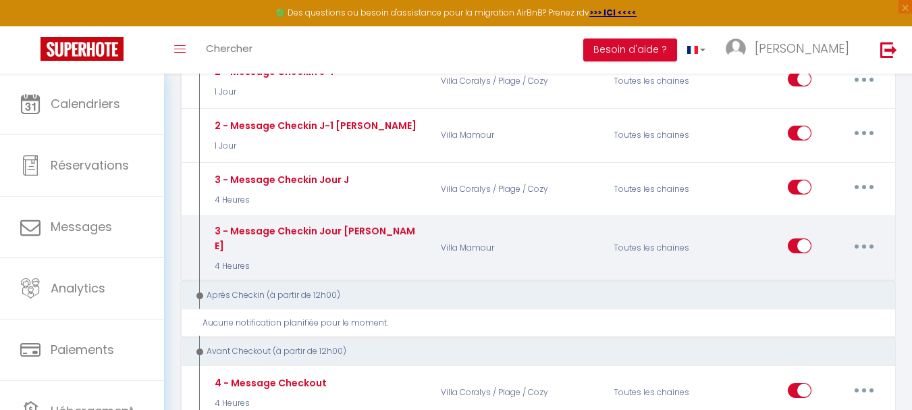
click at [870, 237] on button "button" at bounding box center [864, 246] width 38 height 22
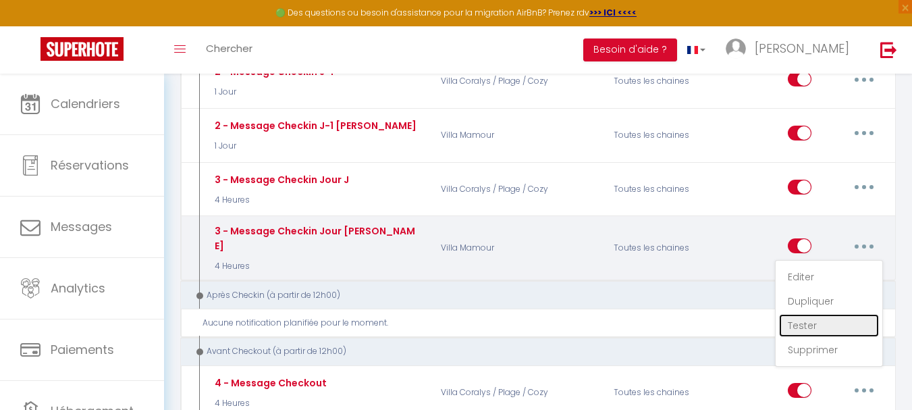
click at [815, 315] on link "Tester" at bounding box center [829, 325] width 100 height 23
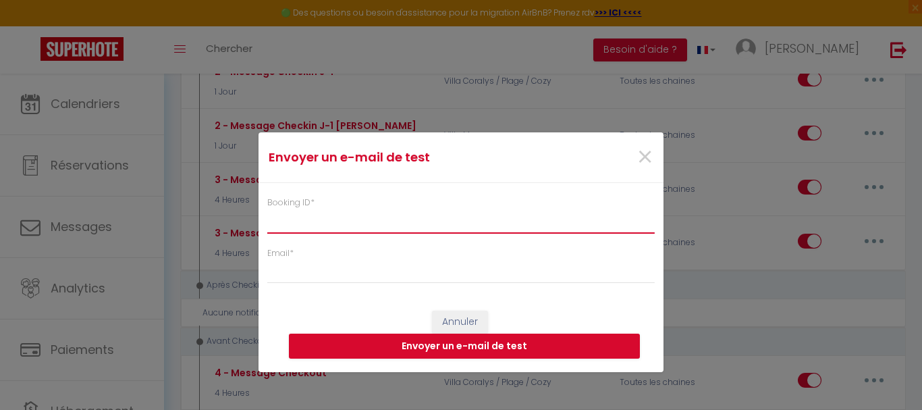
click at [330, 224] on input "Booking ID *" at bounding box center [461, 221] width 388 height 24
paste input "6934011"
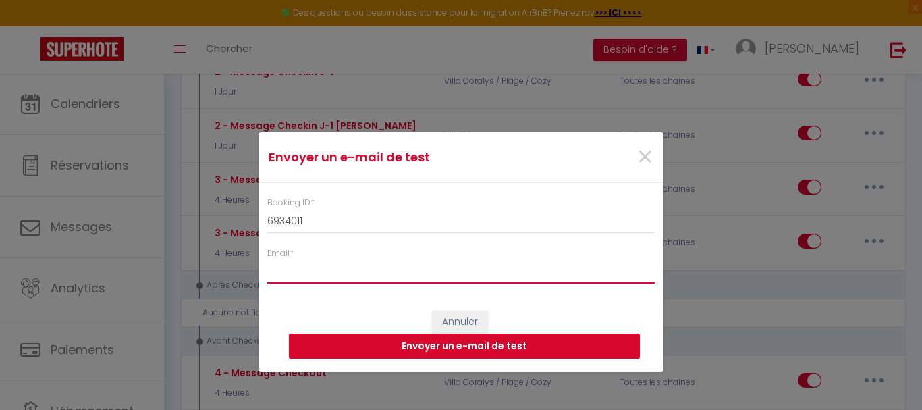
click at [294, 271] on input "Email *" at bounding box center [461, 271] width 388 height 24
click at [401, 344] on button "Envoyer un e-mail de test" at bounding box center [464, 347] width 351 height 26
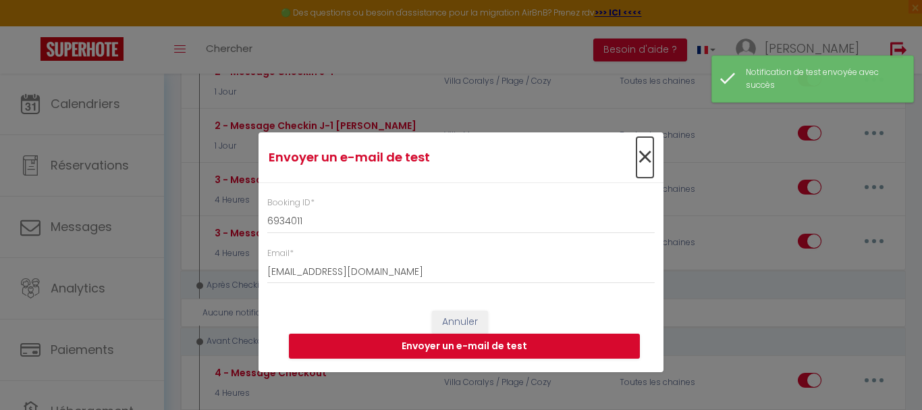
click at [639, 152] on span "×" at bounding box center [645, 157] width 17 height 41
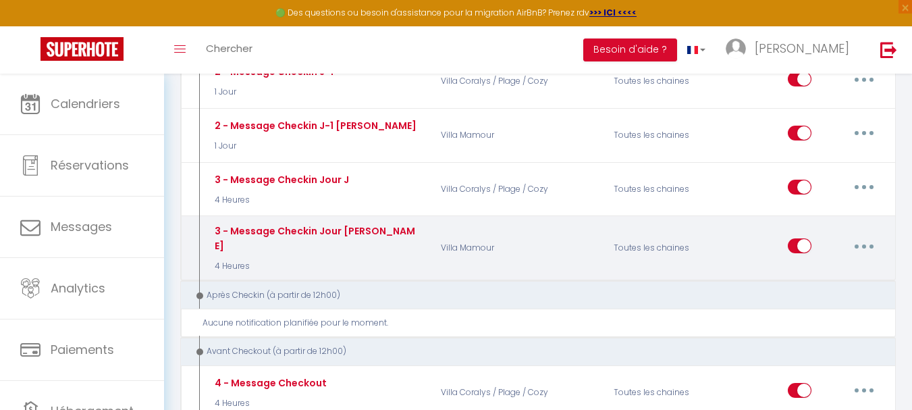
click at [868, 243] on button "button" at bounding box center [864, 246] width 38 height 22
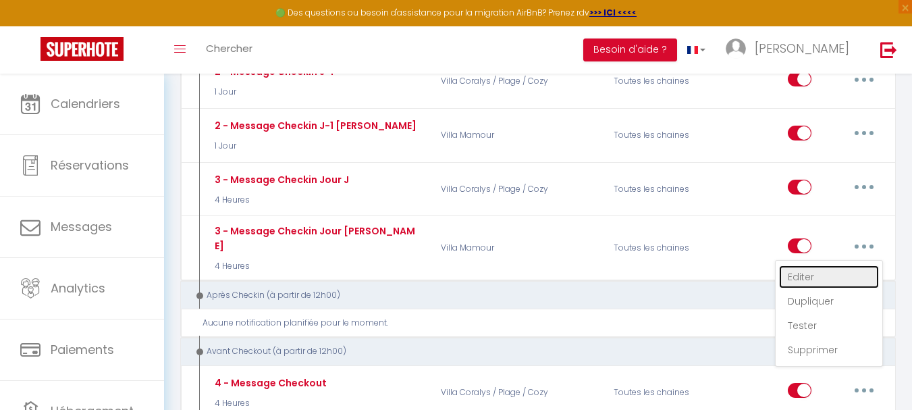
click at [820, 274] on link "Editer" at bounding box center [829, 276] width 100 height 23
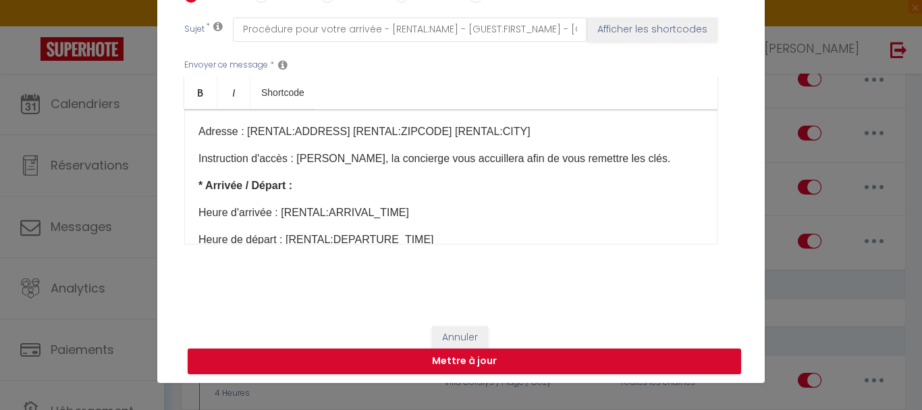
scroll to position [361, 0]
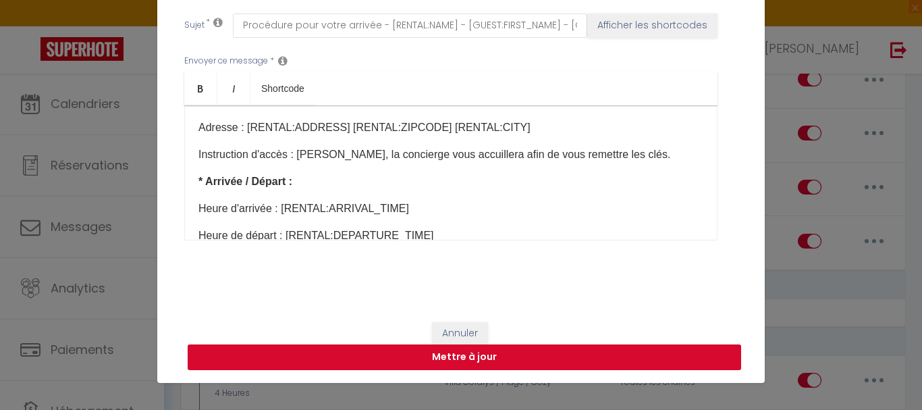
click at [435, 355] on button "Mettre à jour" at bounding box center [465, 357] width 554 height 26
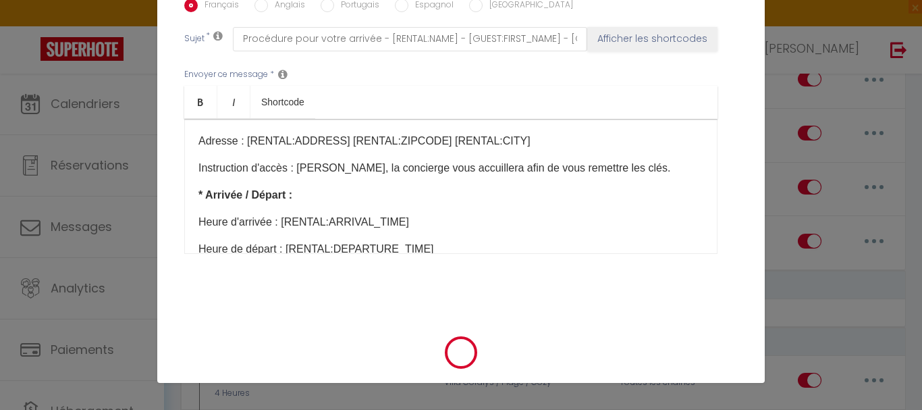
scroll to position [348, 0]
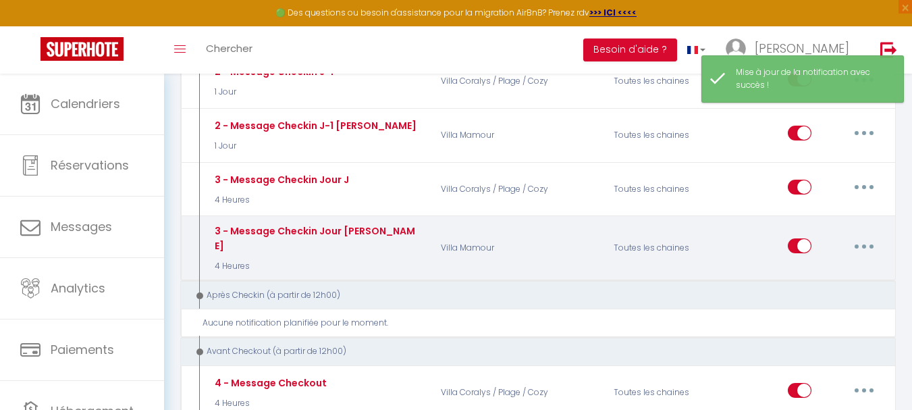
click at [862, 238] on button "button" at bounding box center [864, 246] width 38 height 22
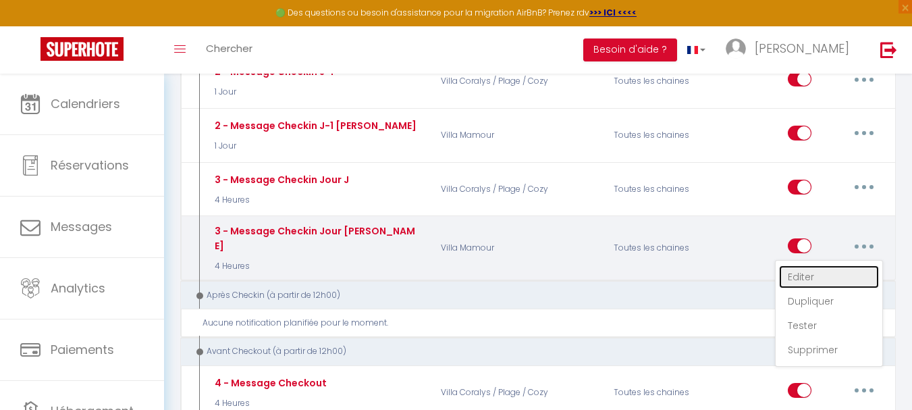
click at [824, 269] on link "Editer" at bounding box center [829, 276] width 100 height 23
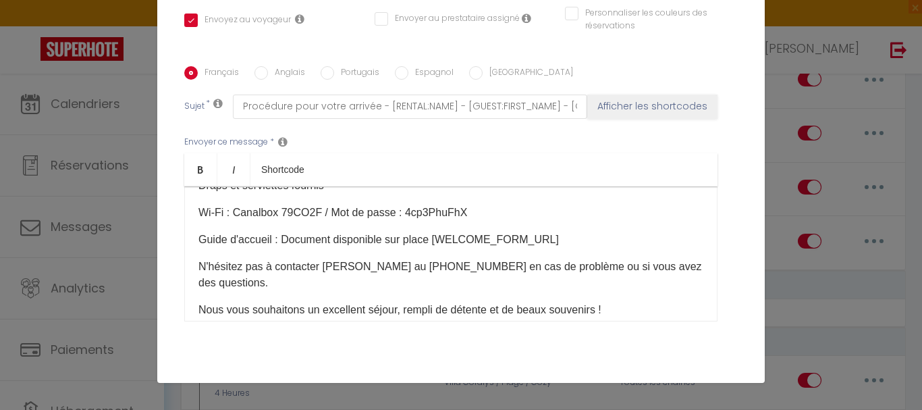
scroll to position [338, 0]
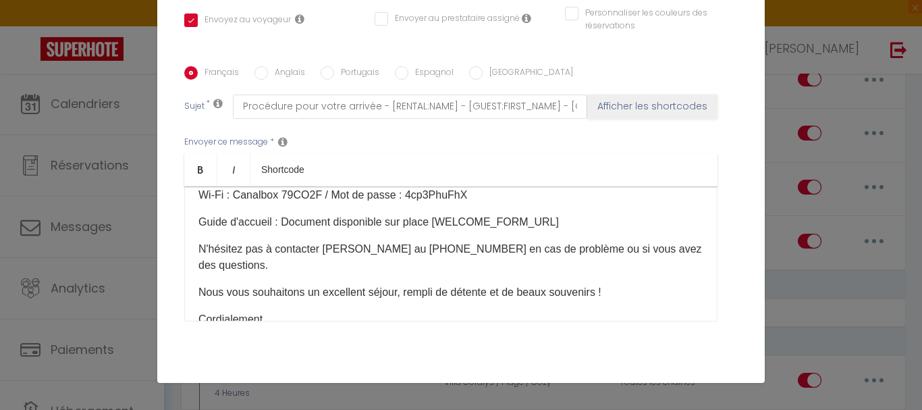
click at [344, 250] on p "​N'hésitez pas à contacter [PERSON_NAME] au [PHONE_NUMBER] en cas de problème o…" at bounding box center [451, 257] width 505 height 32
click at [340, 248] on p "​N'hésitez pas à contacter [PERSON_NAME] au [PHONE_NUMBER] en cas de problème o…" at bounding box center [451, 257] width 505 height 32
click at [335, 251] on p "​N'hésitez pas à contacter Flre au [PHONE_NUMBER] en cas de problème ou si vous…" at bounding box center [451, 257] width 505 height 32
click at [265, 253] on p "​N'hésitez pas à contacter [PERSON_NAME] au [PHONE_NUMBER] en cas de problème o…" at bounding box center [451, 257] width 505 height 32
click at [378, 251] on p "​N'hésitez pas à me contacter [PERSON_NAME] au [PHONE_NUMBER] en cas de problèm…" at bounding box center [451, 257] width 505 height 32
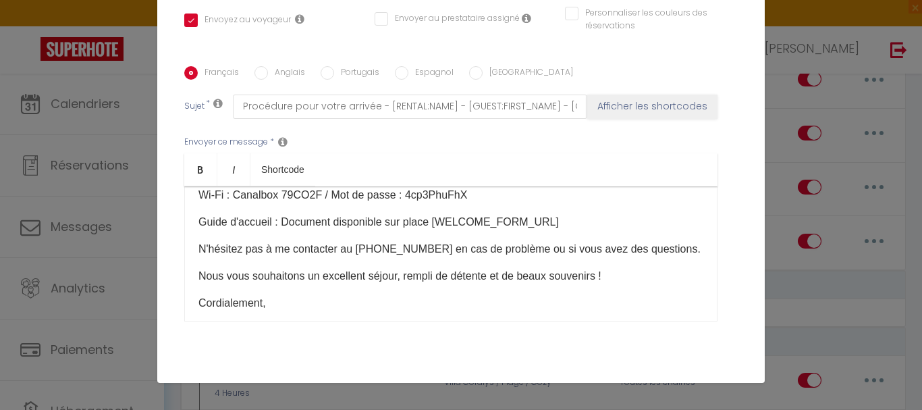
click at [406, 248] on p "​N'hésitez pas à me contacter au [PHONE_NUMBER] en cas de problème ou si vous a…" at bounding box center [451, 249] width 505 height 16
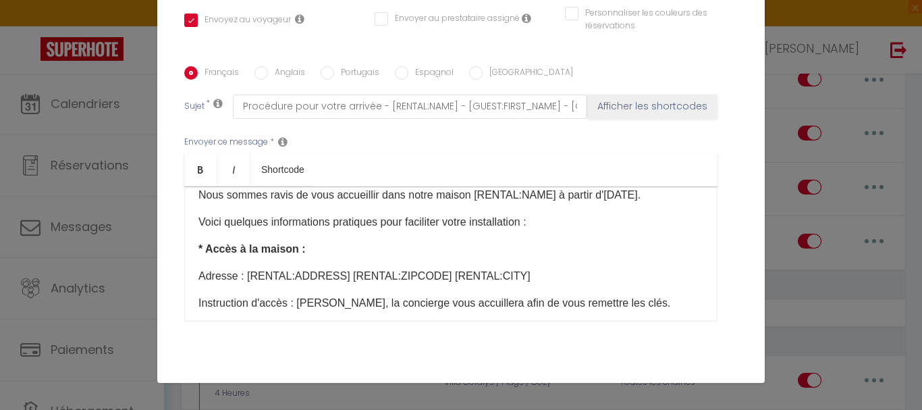
scroll to position [135, 0]
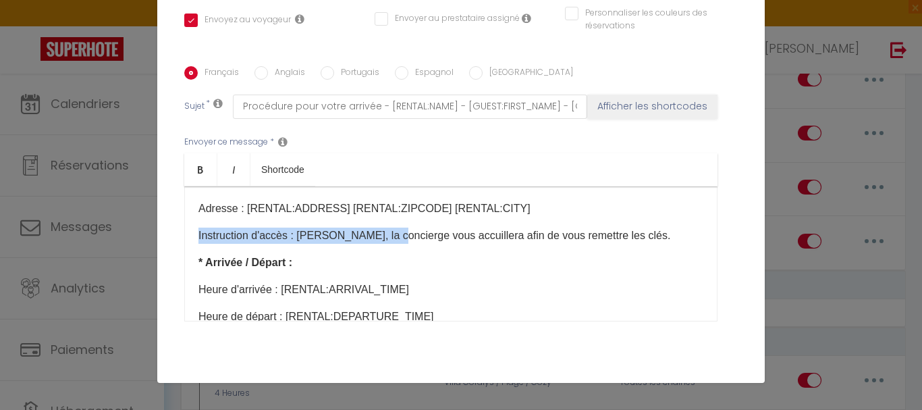
drag, startPoint x: 193, startPoint y: 234, endPoint x: 385, endPoint y: 240, distance: 191.9
click at [385, 240] on p "Instruction d'accès : [PERSON_NAME], la concierge vous accuillera afin de vous …" at bounding box center [451, 236] width 505 height 16
click at [381, 239] on p "Instruction d'accès : [PERSON_NAME], la concierge vous accuillera afin de vous …" at bounding box center [451, 236] width 505 height 16
drag, startPoint x: 293, startPoint y: 235, endPoint x: 384, endPoint y: 233, distance: 91.2
click at [384, 233] on p "Instruction d'accès : [PERSON_NAME], la concierge vous accuillera afin de vous …" at bounding box center [451, 236] width 505 height 16
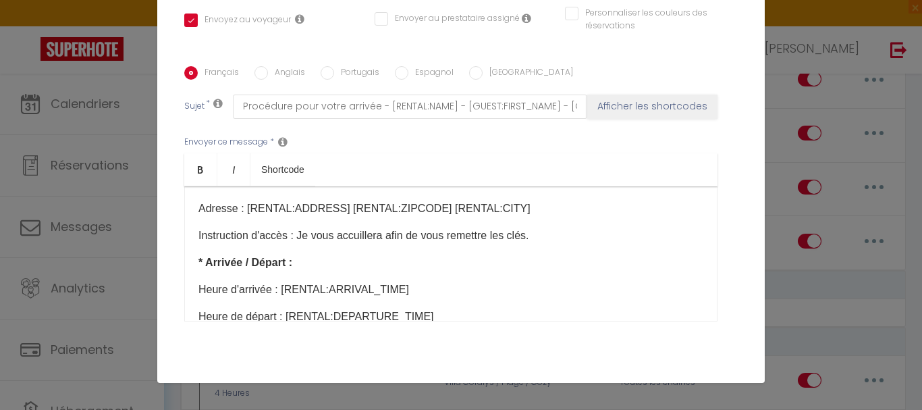
click at [380, 240] on p "Instruction d'accès : Je vous accuillera afin de vous remettre les clés.​" at bounding box center [451, 236] width 505 height 16
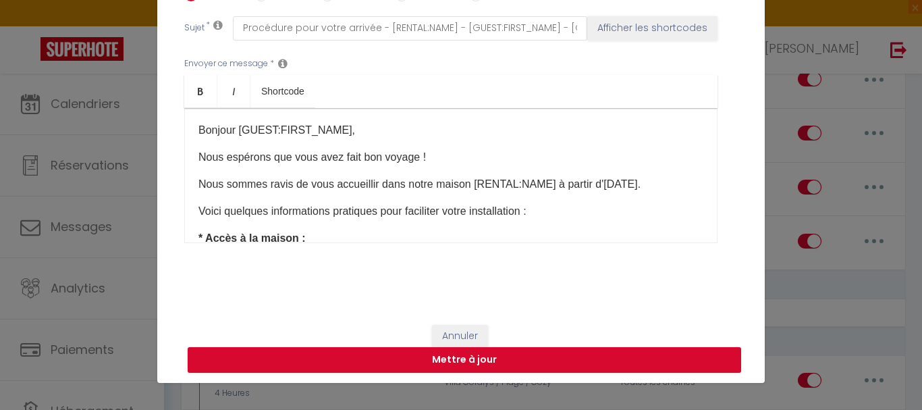
scroll to position [361, 0]
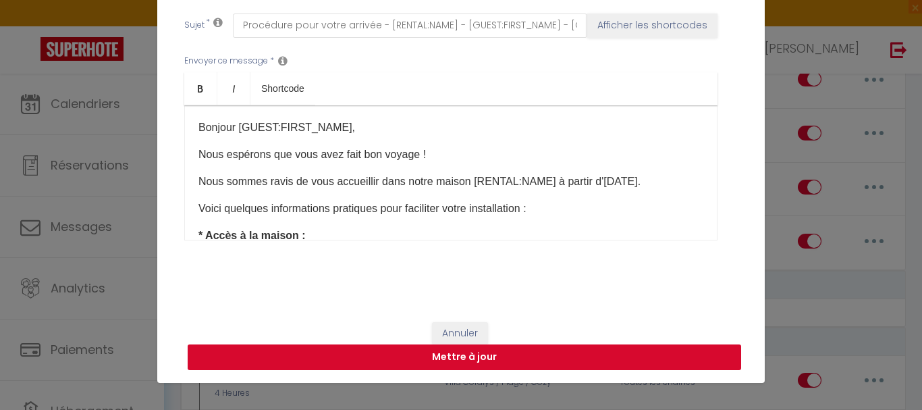
click at [438, 350] on button "Mettre à jour" at bounding box center [465, 357] width 554 height 26
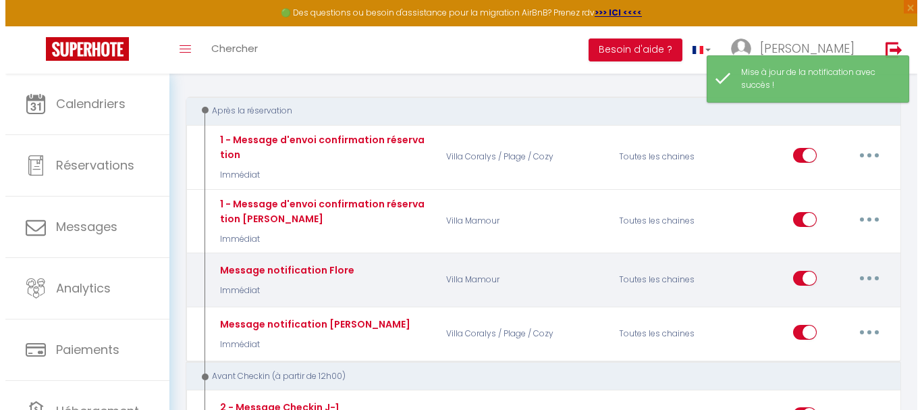
scroll to position [135, 0]
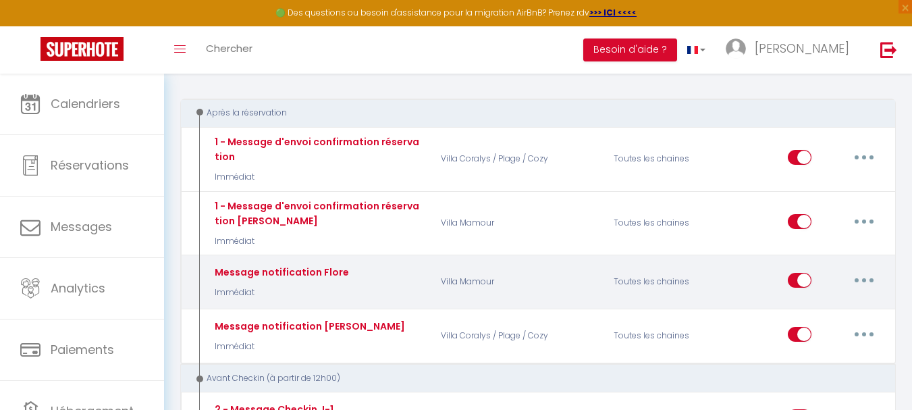
click at [808, 282] on input "checkbox" at bounding box center [800, 283] width 24 height 20
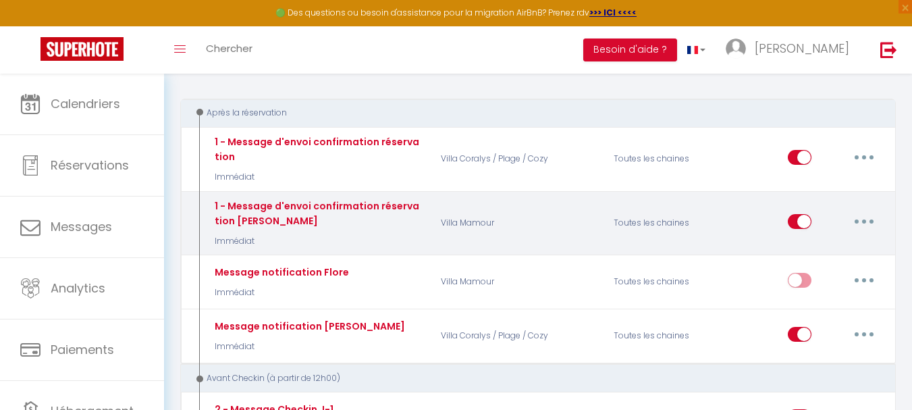
click at [860, 224] on button "button" at bounding box center [864, 222] width 38 height 22
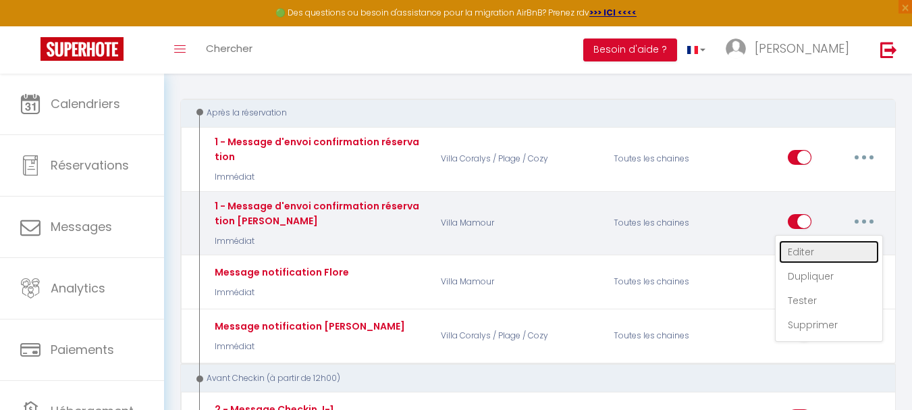
click at [812, 254] on link "Editer" at bounding box center [829, 251] width 100 height 23
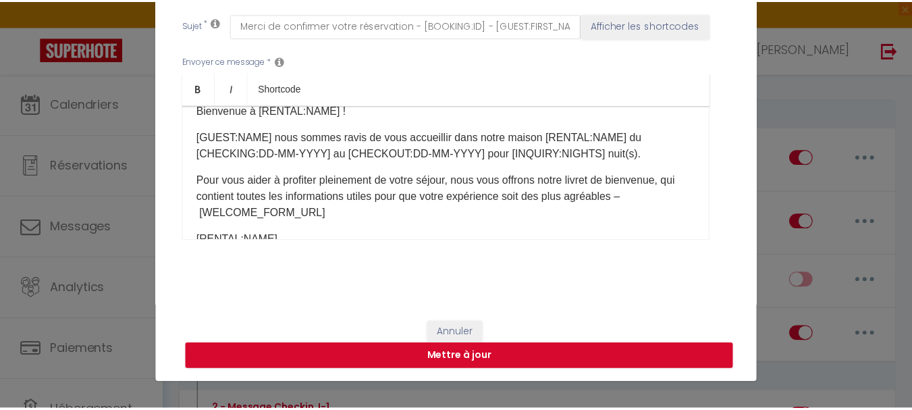
scroll to position [0, 0]
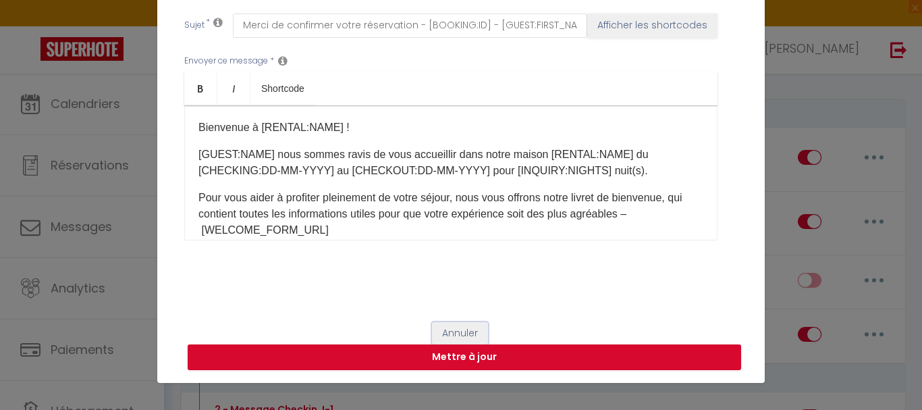
click at [448, 330] on button "Annuler" at bounding box center [460, 333] width 56 height 23
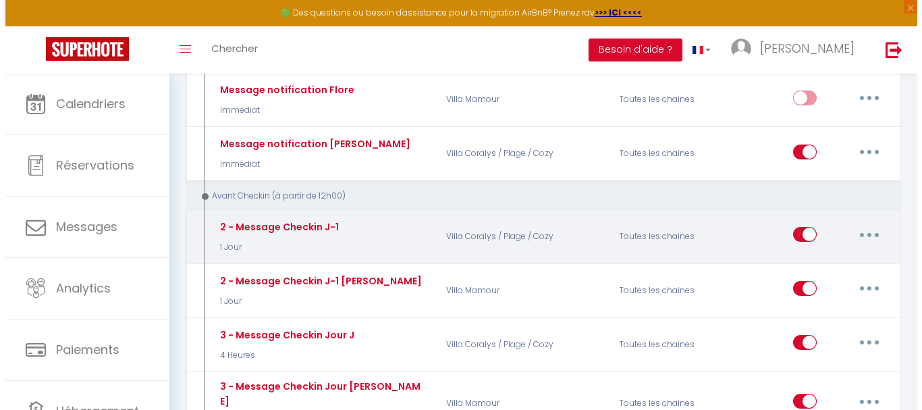
scroll to position [338, 0]
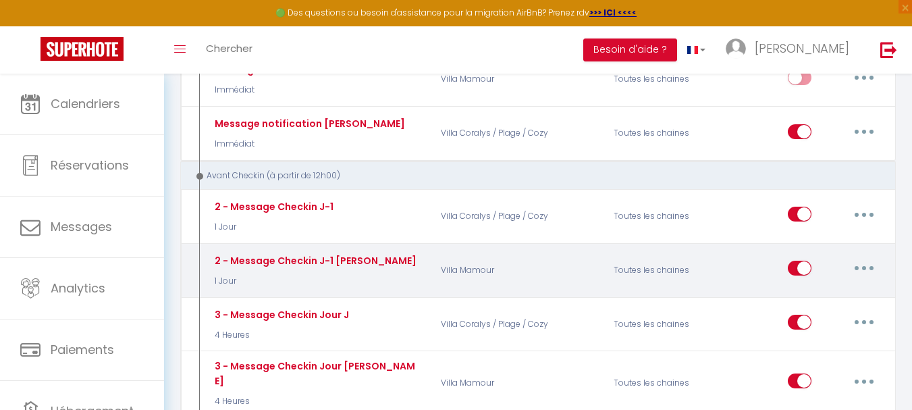
click at [859, 266] on button "button" at bounding box center [864, 268] width 38 height 22
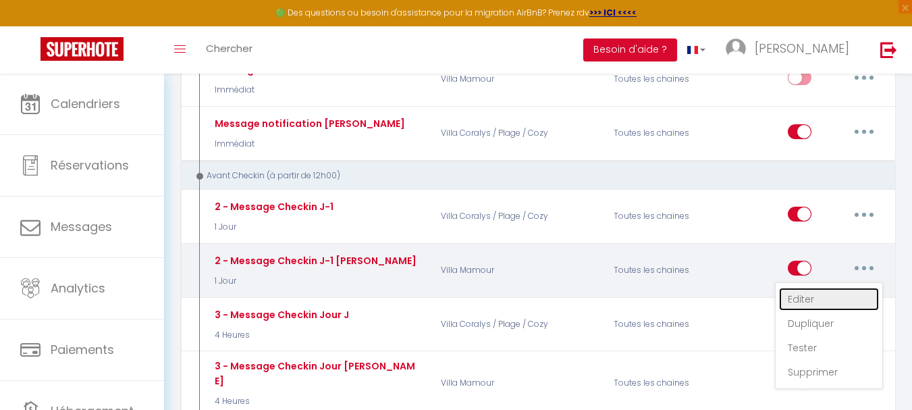
click at [794, 296] on link "Editer" at bounding box center [829, 299] width 100 height 23
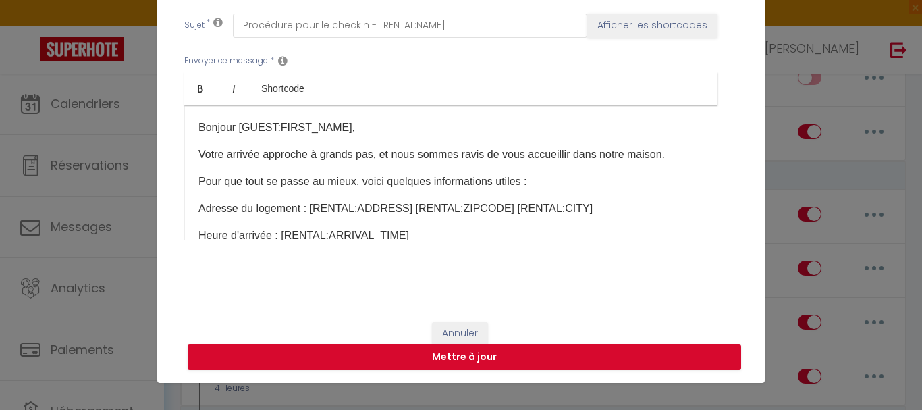
scroll to position [68, 0]
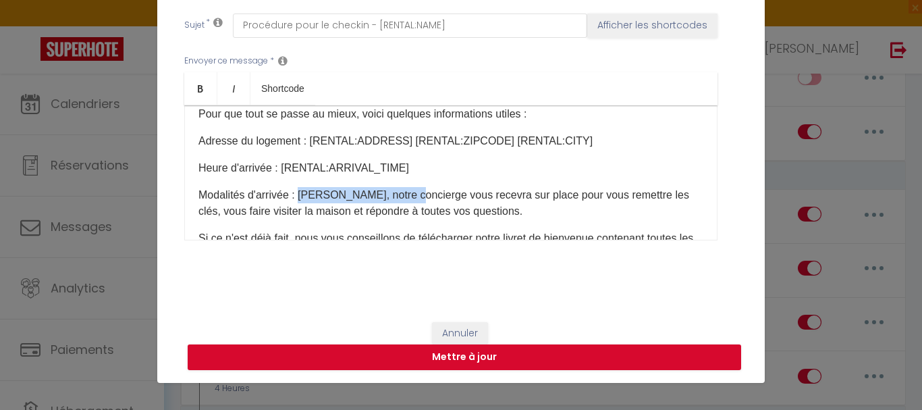
drag, startPoint x: 294, startPoint y: 192, endPoint x: 401, endPoint y: 194, distance: 107.4
click at [401, 194] on p "Modalités d'arrivée : [PERSON_NAME], notre concierge vous recevra sur place pou…" at bounding box center [451, 203] width 505 height 32
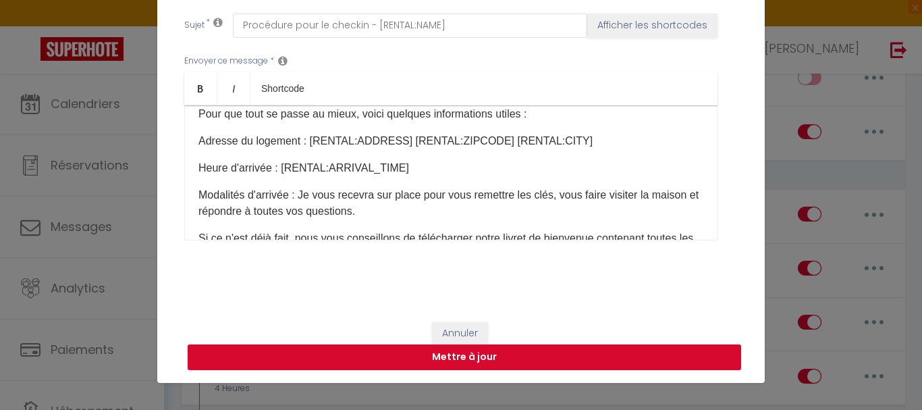
click at [373, 195] on p "Modalités d'arrivée : Je vous recevra sur place pour vous remettre les clés, vo…" at bounding box center [451, 203] width 505 height 32
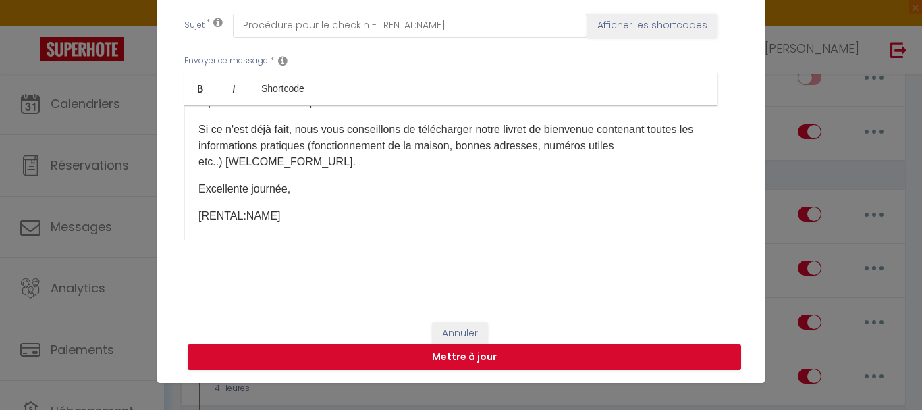
scroll to position [188, 0]
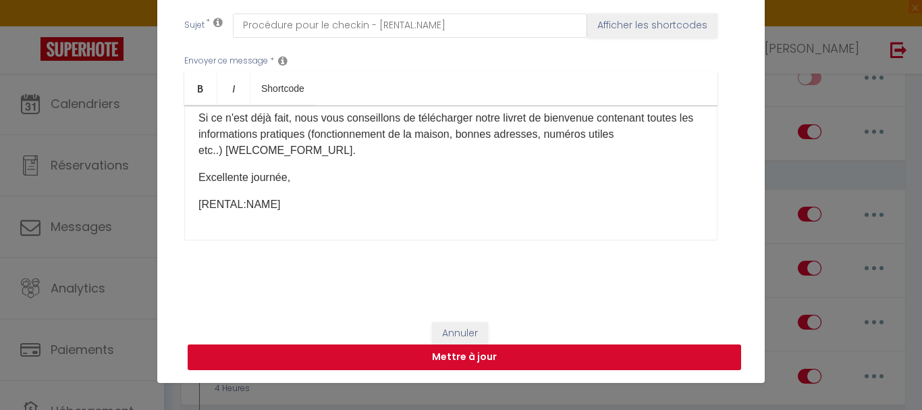
click at [460, 355] on button "Mettre à jour" at bounding box center [465, 357] width 554 height 26
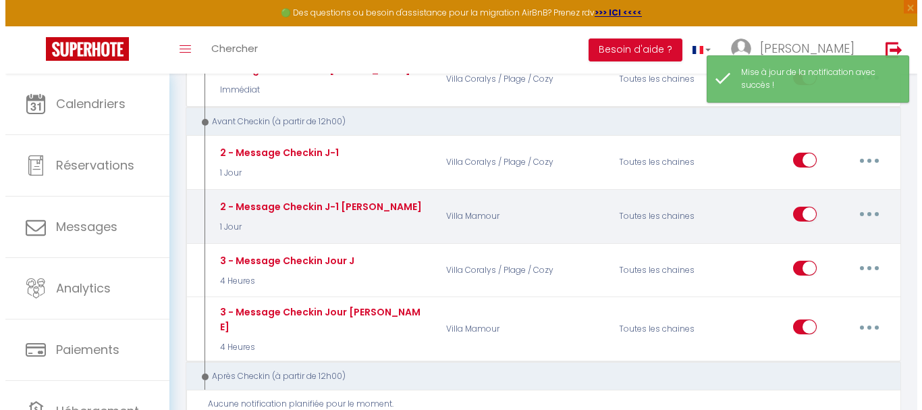
scroll to position [405, 0]
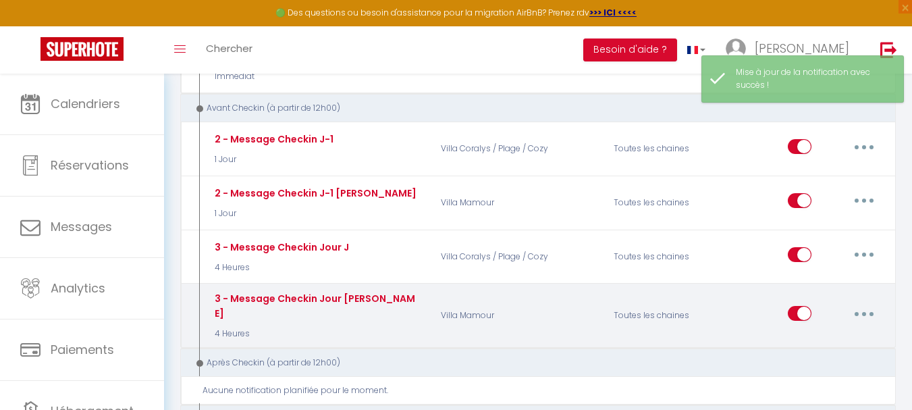
click at [855, 313] on button "button" at bounding box center [864, 314] width 38 height 22
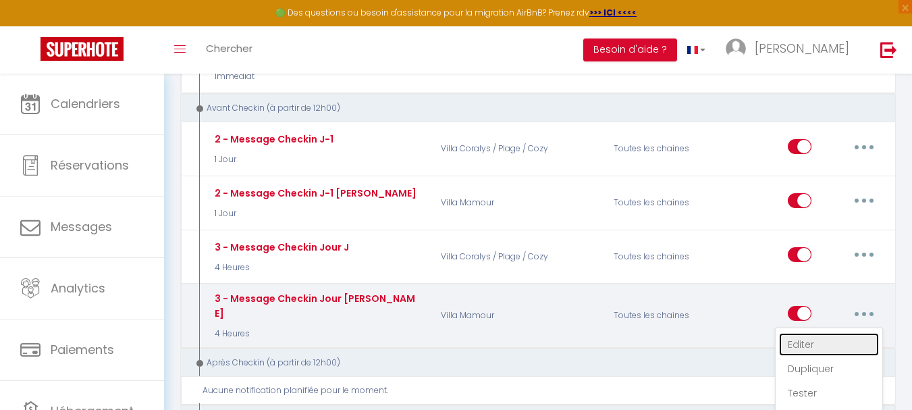
click at [787, 333] on link "Editer" at bounding box center [829, 344] width 100 height 23
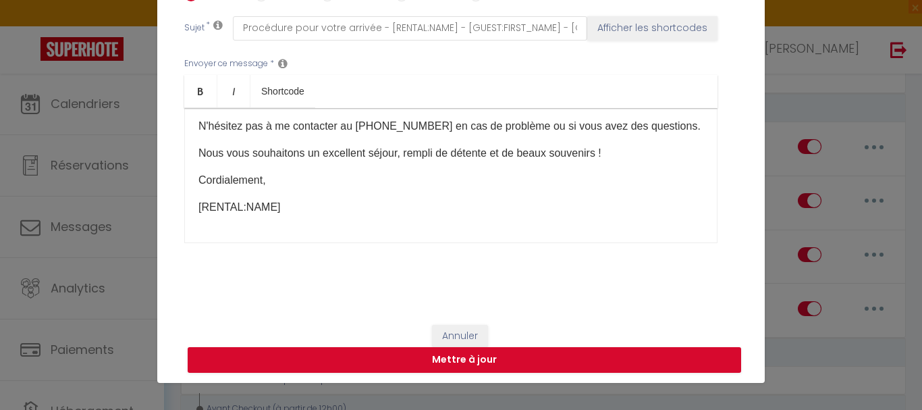
scroll to position [361, 0]
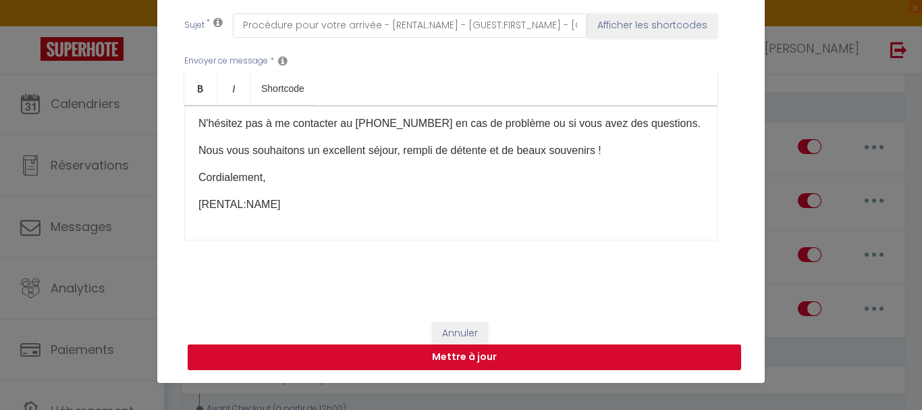
click at [493, 348] on button "Mettre à jour" at bounding box center [465, 357] width 554 height 26
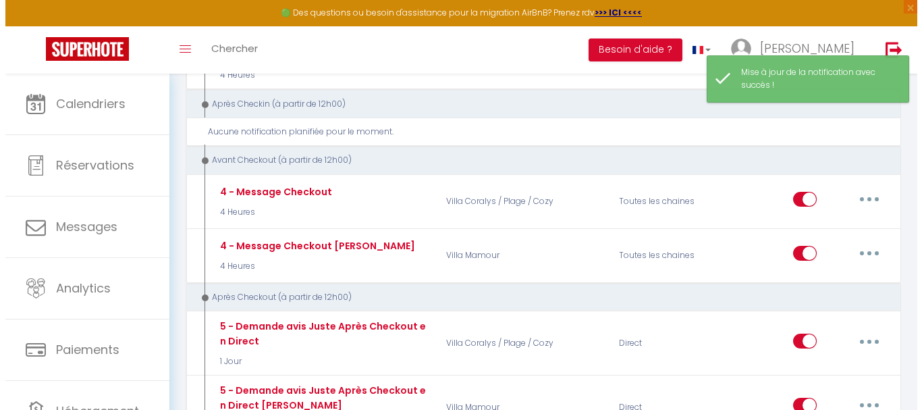
scroll to position [675, 0]
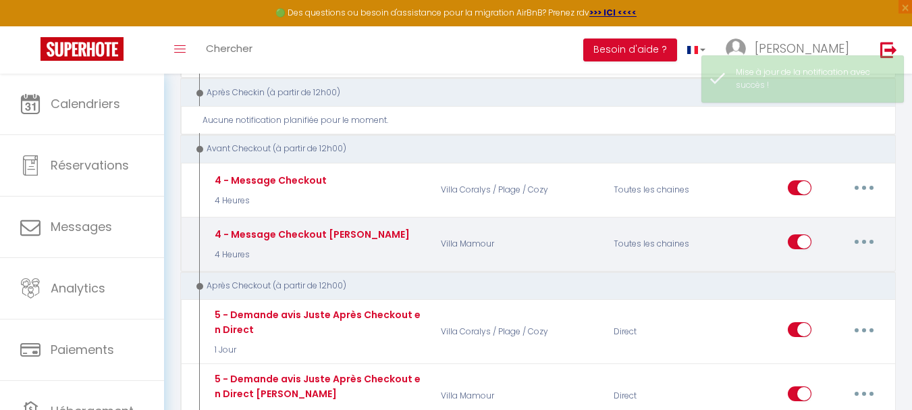
click at [870, 231] on button "button" at bounding box center [864, 242] width 38 height 22
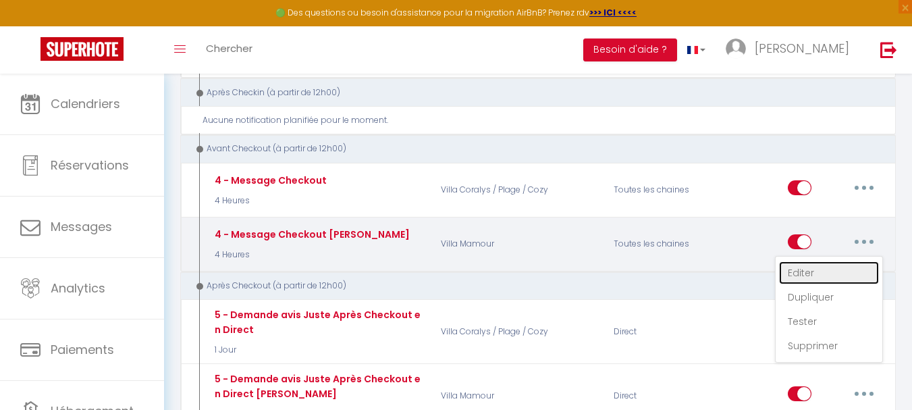
click at [816, 263] on link "Editer" at bounding box center [829, 272] width 100 height 23
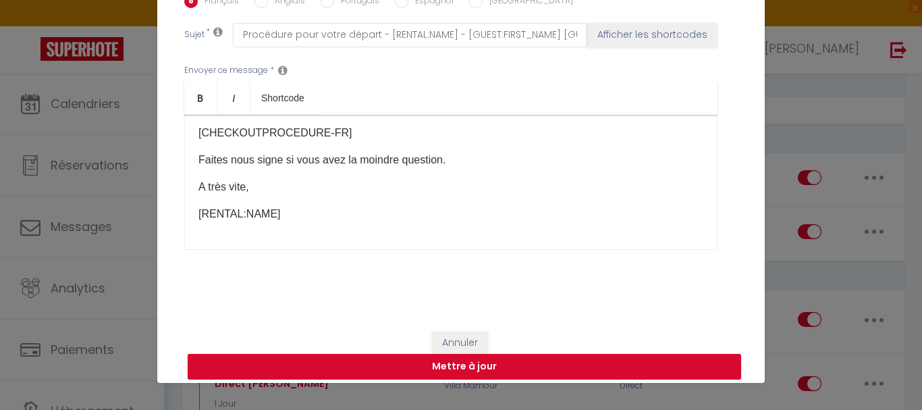
scroll to position [361, 0]
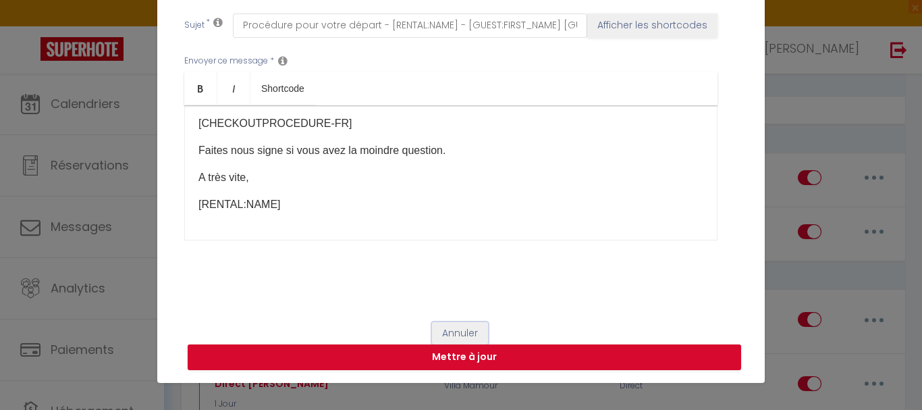
click at [461, 330] on button "Annuler" at bounding box center [460, 333] width 56 height 23
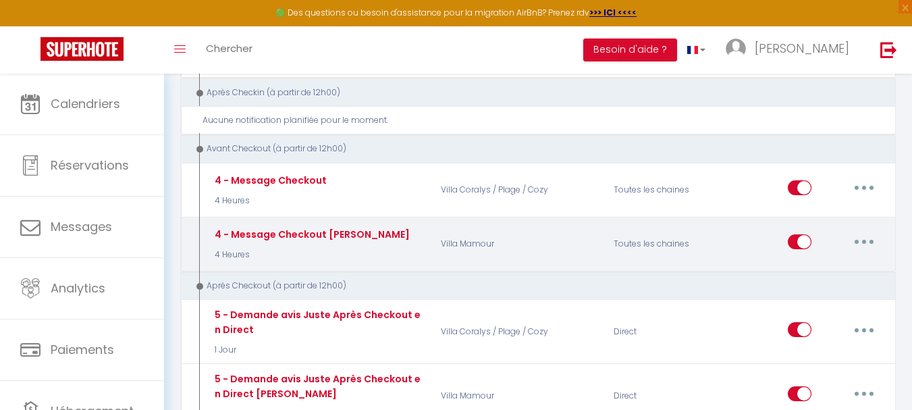
click at [871, 231] on button "button" at bounding box center [864, 242] width 38 height 22
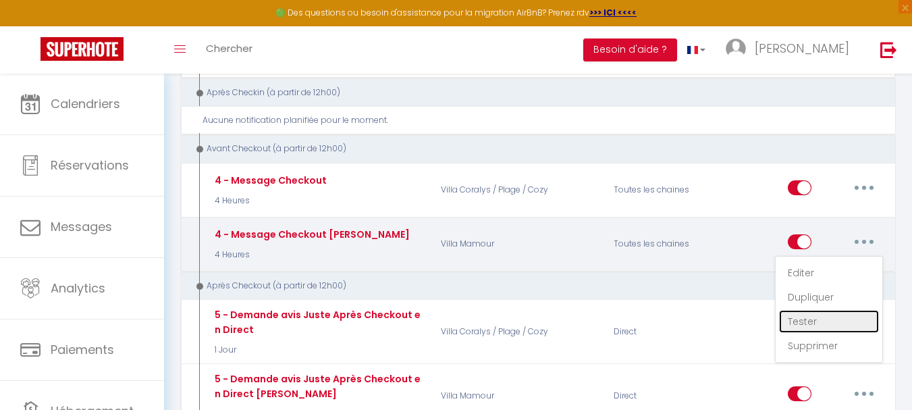
click at [793, 310] on link "Tester" at bounding box center [829, 321] width 100 height 23
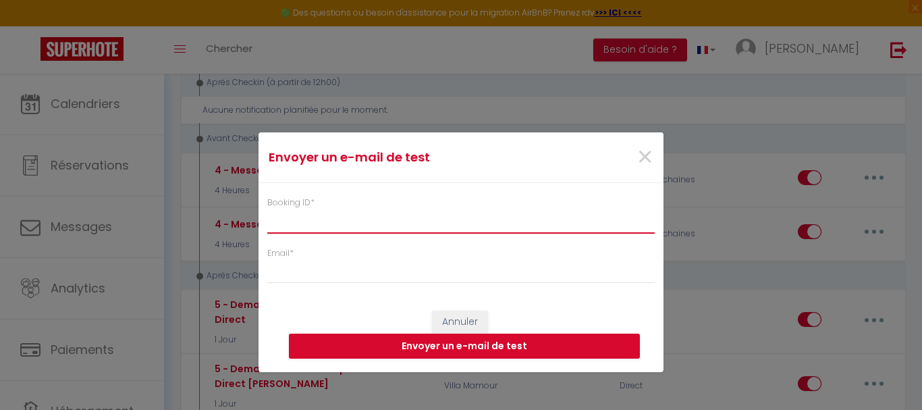
click at [338, 219] on input "Booking ID *" at bounding box center [461, 221] width 388 height 24
paste input "6934011"
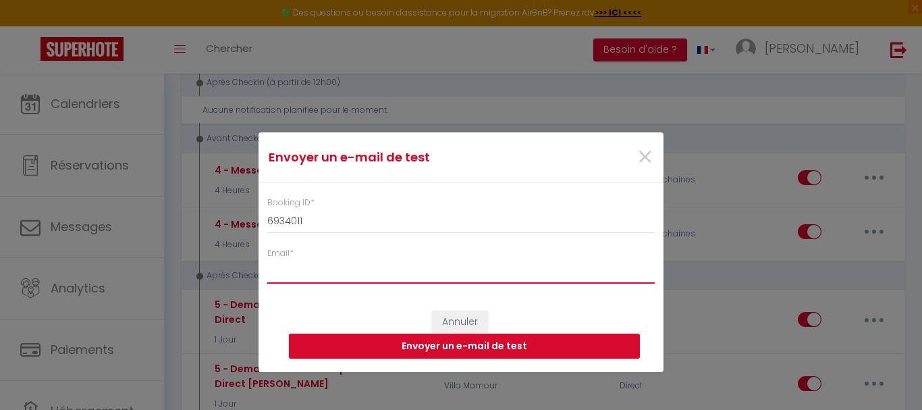
click at [310, 263] on input "Email *" at bounding box center [461, 271] width 388 height 24
click at [400, 341] on button "Envoyer un e-mail de test" at bounding box center [464, 347] width 351 height 26
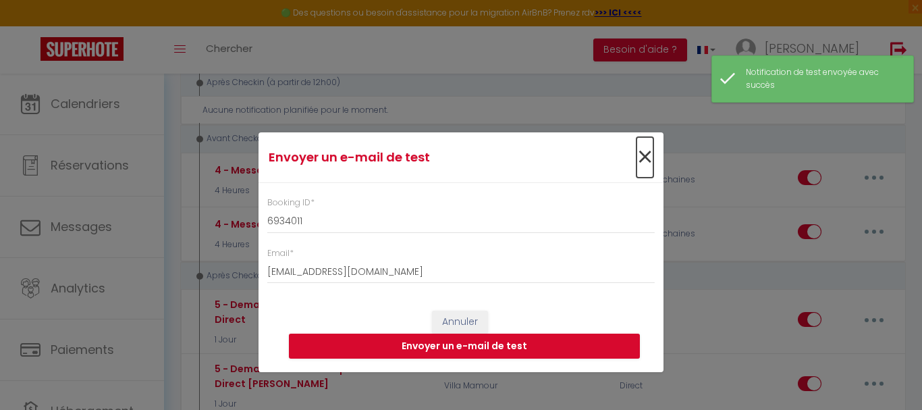
click at [639, 155] on span "×" at bounding box center [645, 157] width 17 height 41
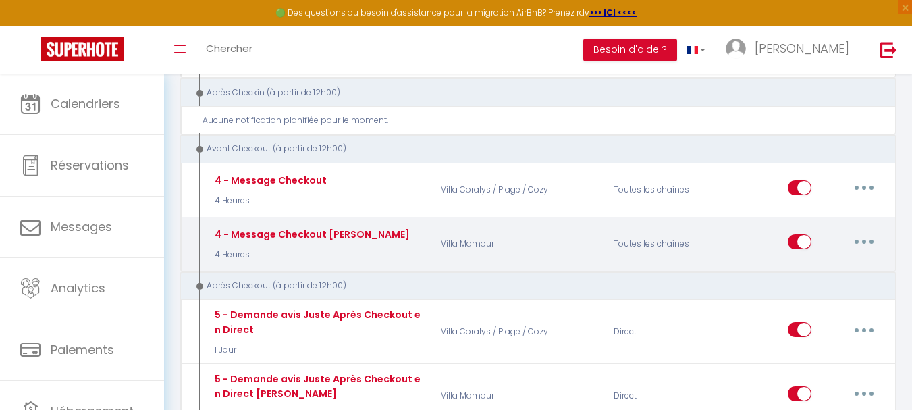
click at [858, 231] on button "button" at bounding box center [864, 242] width 38 height 22
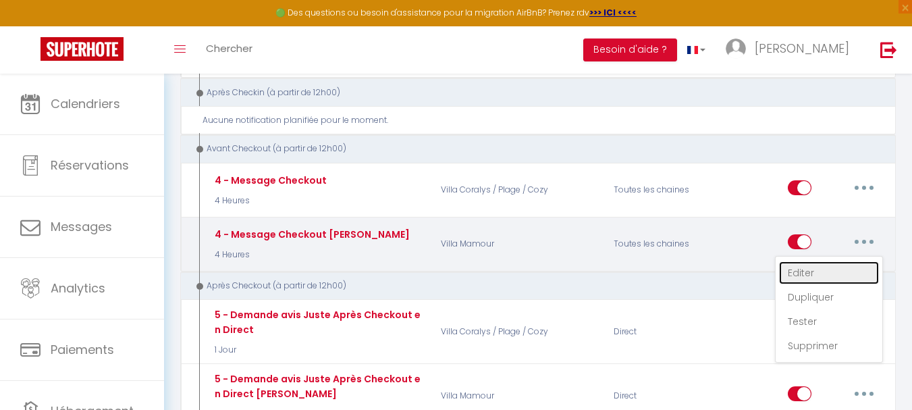
click at [800, 261] on link "Editer" at bounding box center [829, 272] width 100 height 23
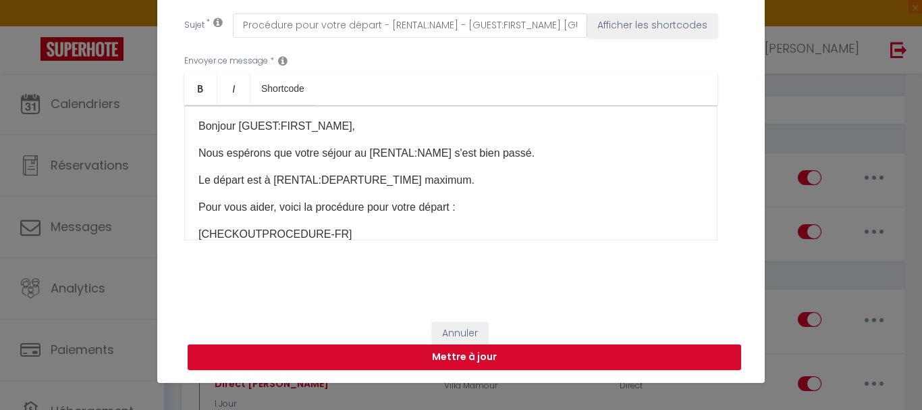
scroll to position [0, 0]
click at [361, 152] on p "Nous espérons que votre séjour au [RENTAL:NAME] s'est bien passé." at bounding box center [451, 155] width 505 height 16
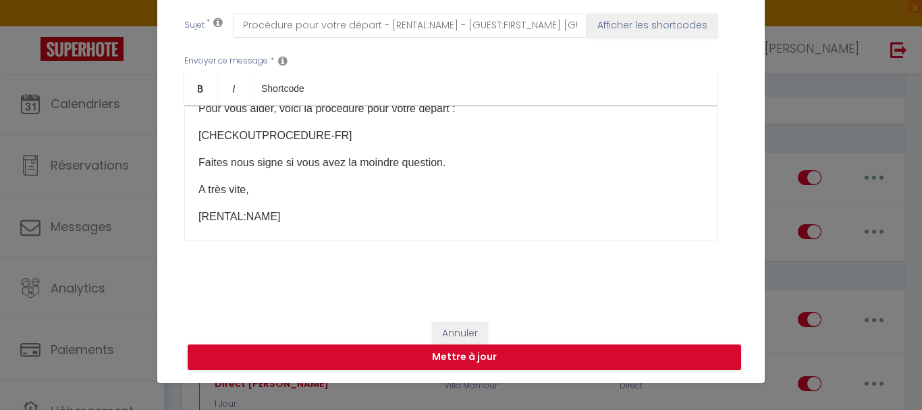
scroll to position [112, 0]
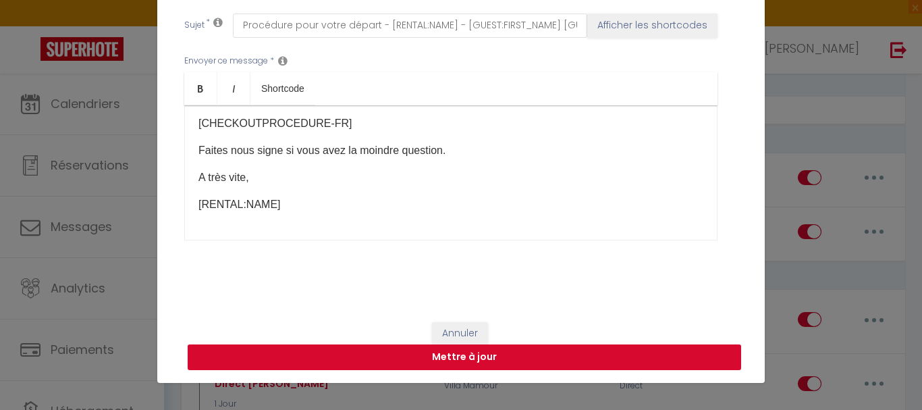
click at [443, 357] on button "Mettre à jour" at bounding box center [465, 357] width 554 height 26
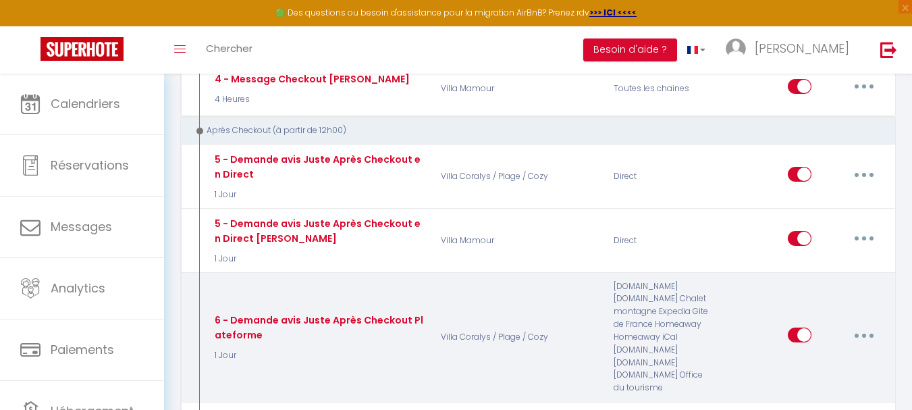
scroll to position [810, 0]
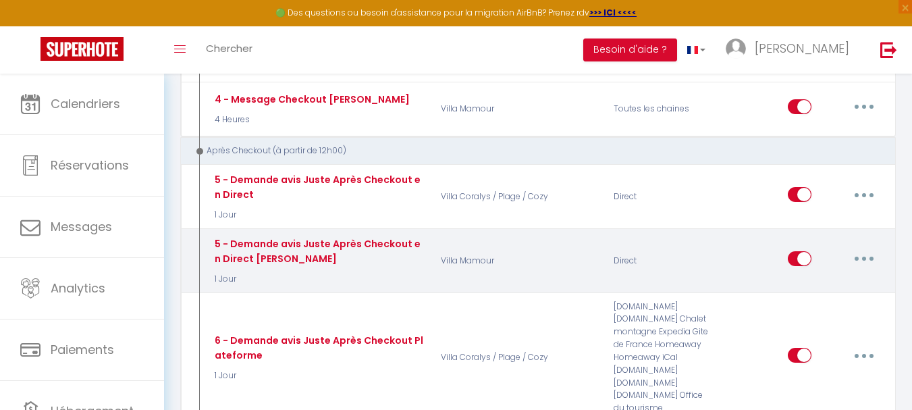
click at [860, 248] on button "button" at bounding box center [864, 259] width 38 height 22
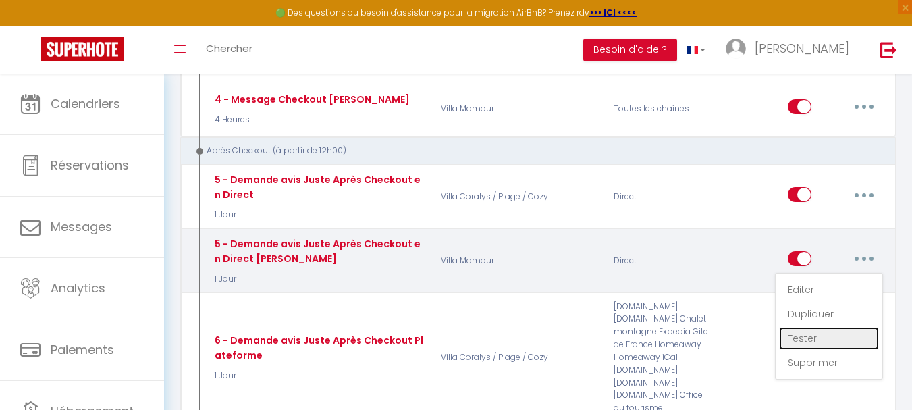
click at [797, 327] on link "Tester" at bounding box center [829, 338] width 100 height 23
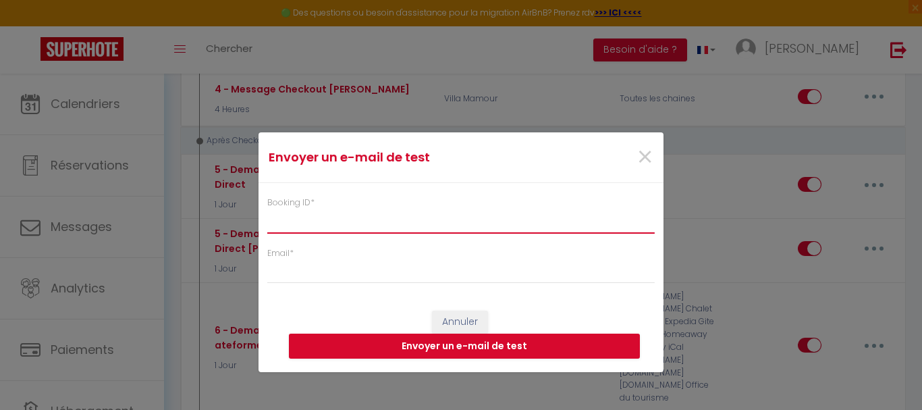
click at [355, 217] on input "Booking ID *" at bounding box center [461, 221] width 388 height 24
paste input "6934011"
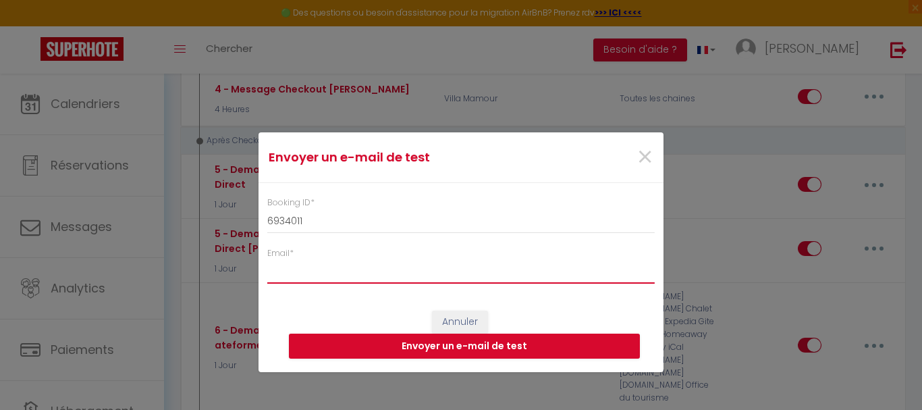
click at [333, 276] on input "Email *" at bounding box center [461, 271] width 388 height 24
click at [354, 334] on button "Envoyer un e-mail de test" at bounding box center [464, 347] width 351 height 26
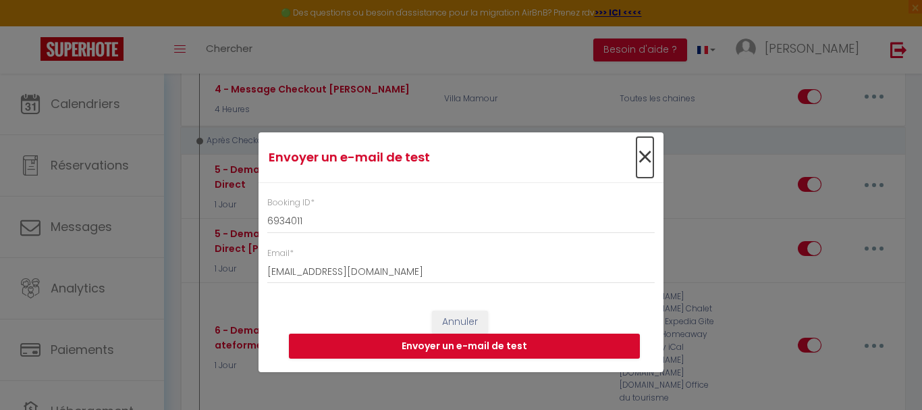
click at [647, 154] on span "×" at bounding box center [645, 157] width 17 height 41
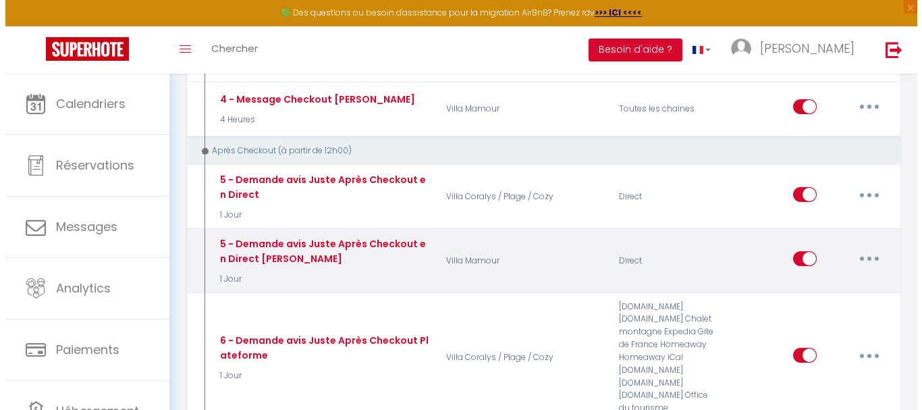
scroll to position [878, 0]
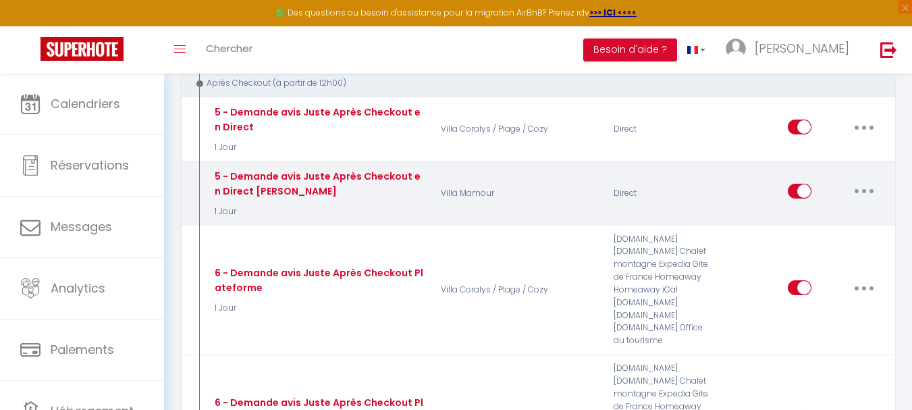
click at [858, 180] on button "button" at bounding box center [864, 191] width 38 height 22
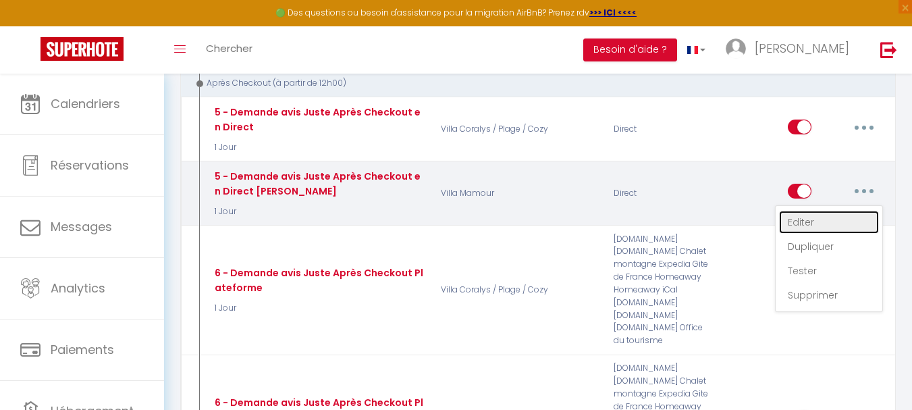
click at [827, 211] on link "Editer" at bounding box center [829, 222] width 100 height 23
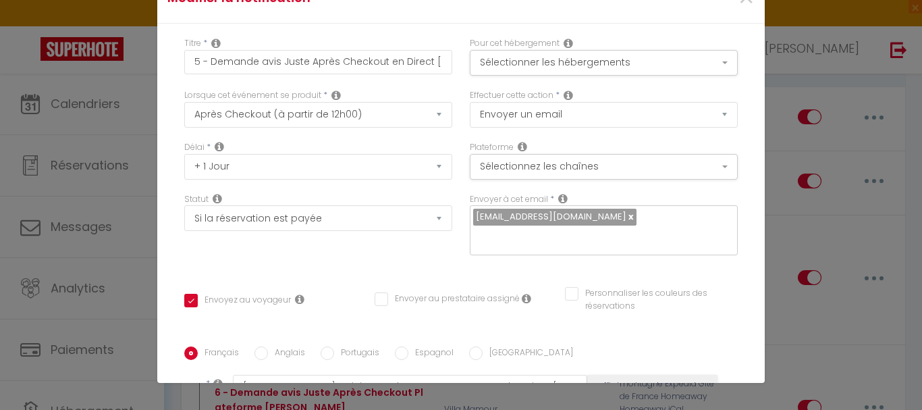
scroll to position [117, 0]
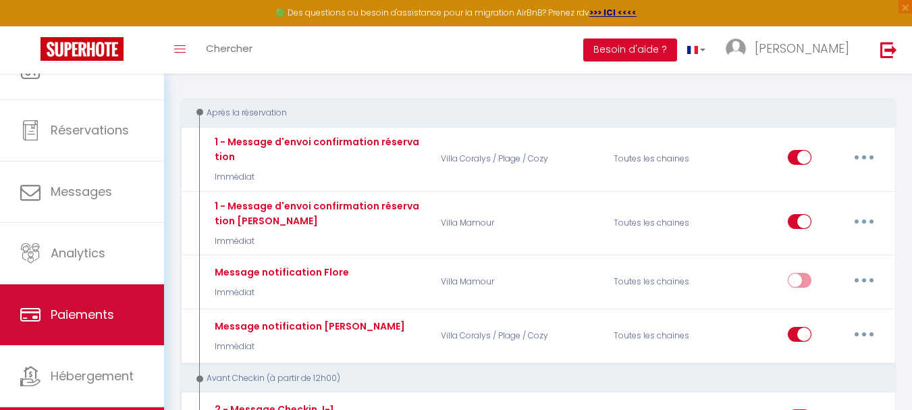
scroll to position [64, 0]
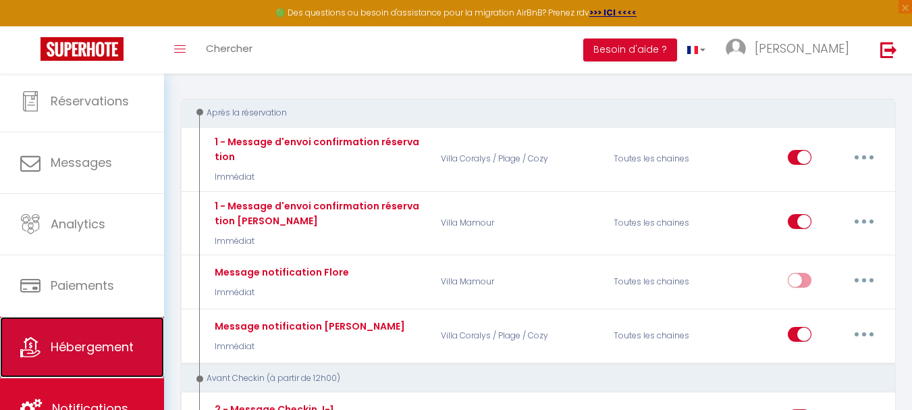
click at [99, 340] on span "Hébergement" at bounding box center [92, 346] width 83 height 17
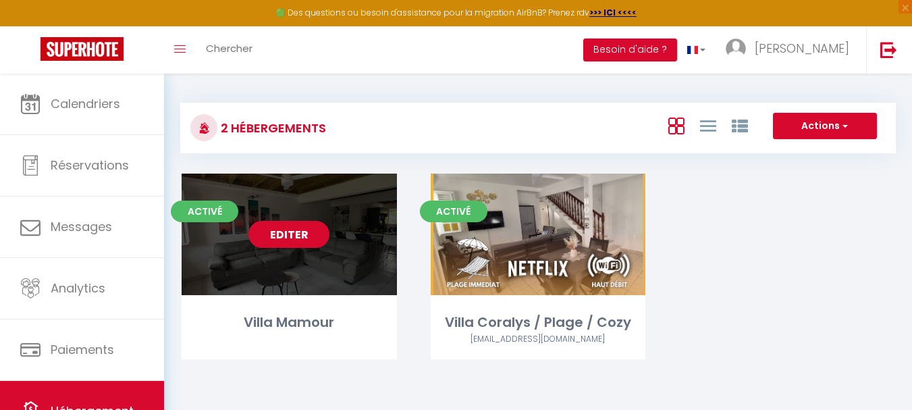
click at [309, 238] on link "Editer" at bounding box center [288, 234] width 81 height 27
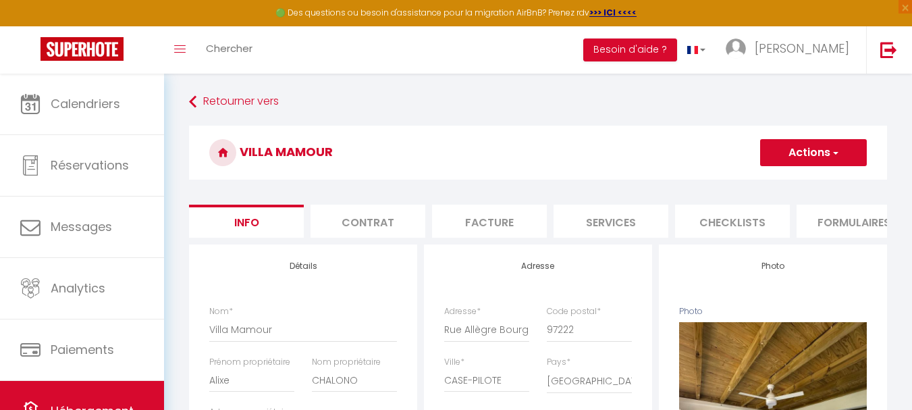
click at [732, 219] on li "Checklists" at bounding box center [732, 221] width 115 height 33
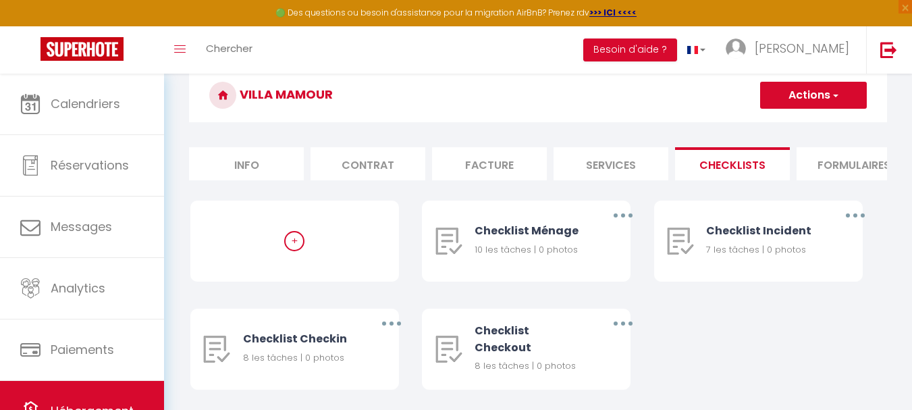
scroll to position [109, 0]
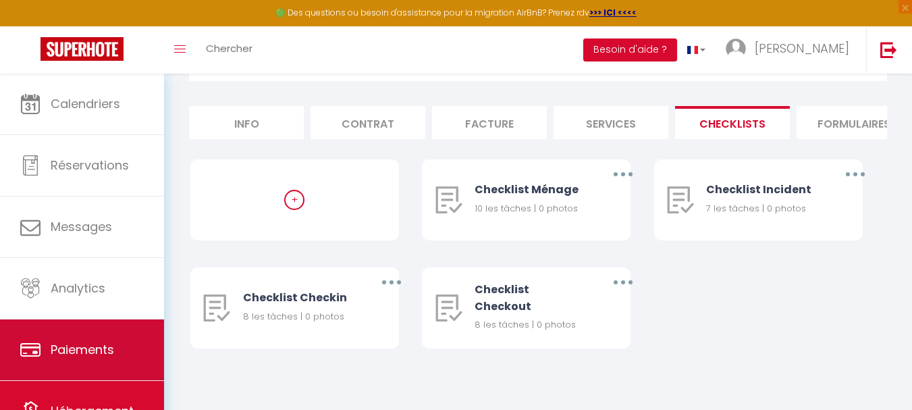
scroll to position [64, 0]
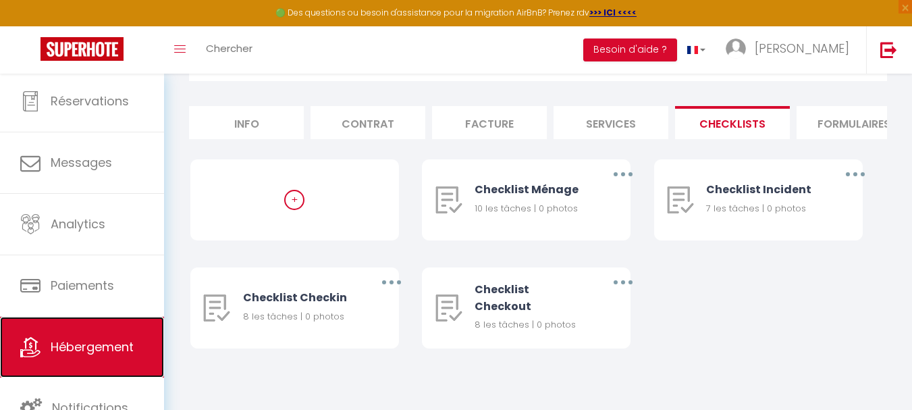
click at [97, 357] on link "Hébergement" at bounding box center [82, 347] width 164 height 61
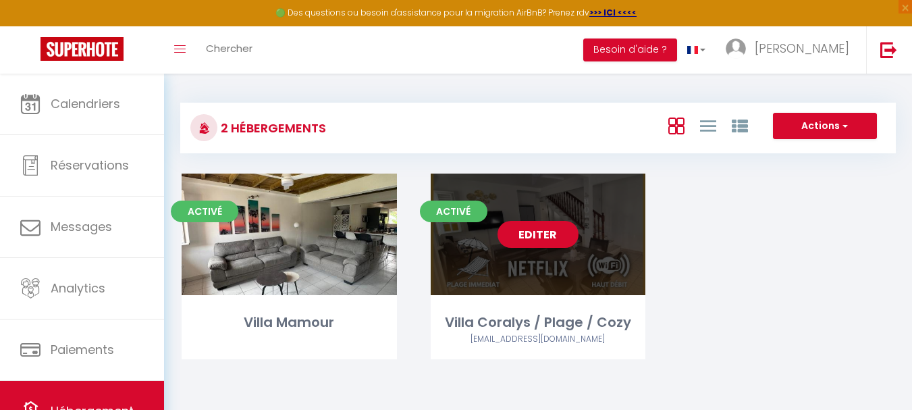
click at [547, 236] on link "Editer" at bounding box center [538, 234] width 81 height 27
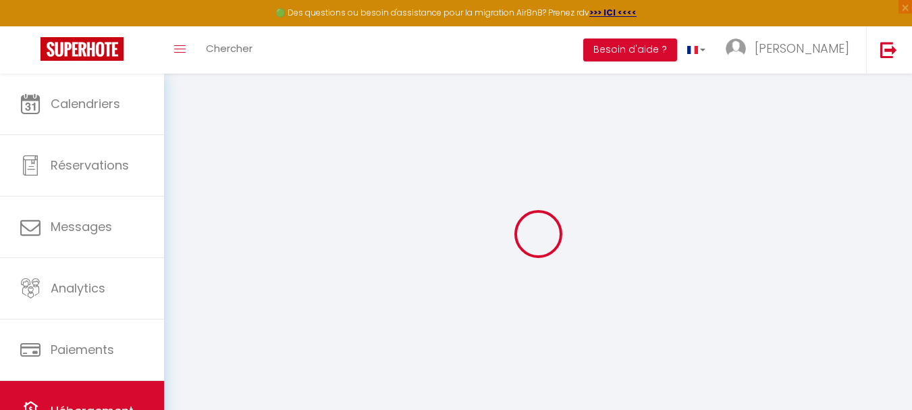
select select
select select "16:00"
select select
select select "10:00"
select select "30"
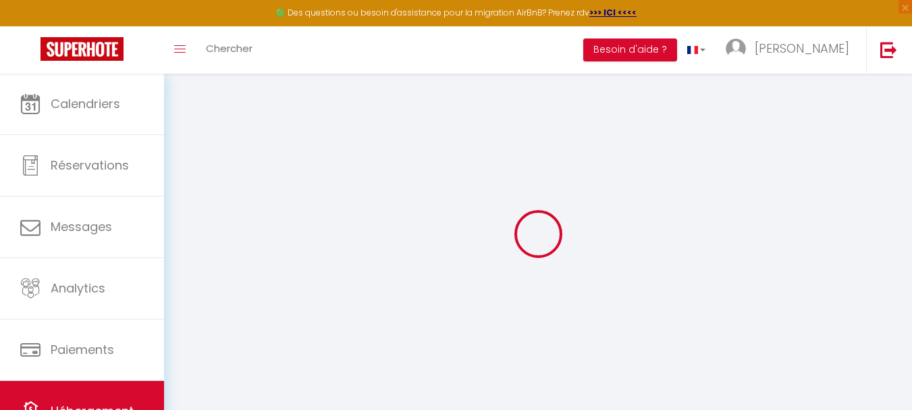
select select "120"
select select
checkbox input "false"
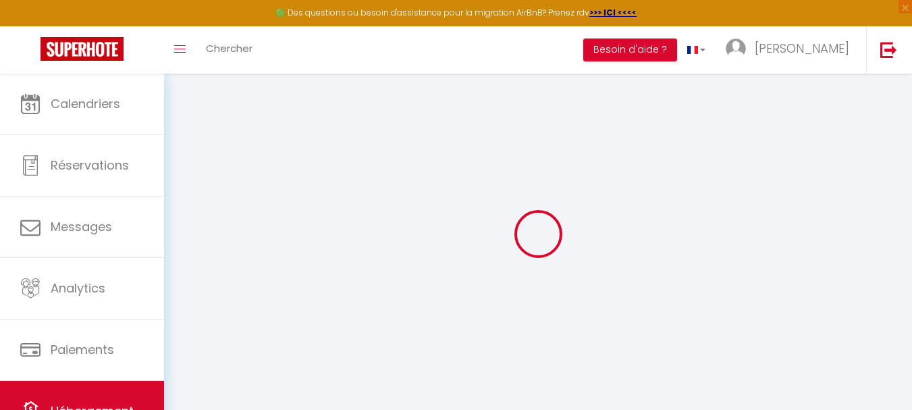
checkbox input "false"
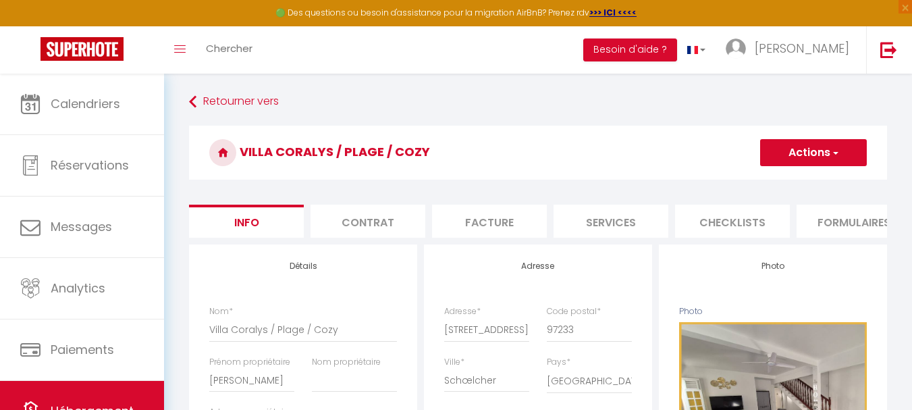
click at [730, 214] on li "Checklists" at bounding box center [732, 221] width 115 height 33
select select
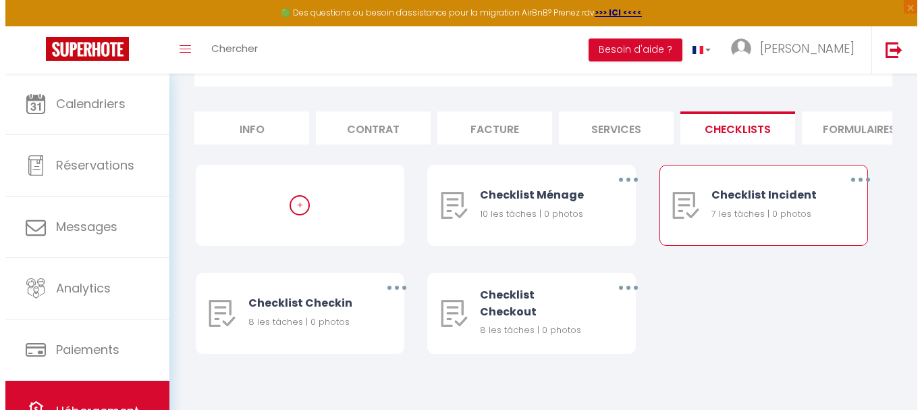
scroll to position [109, 0]
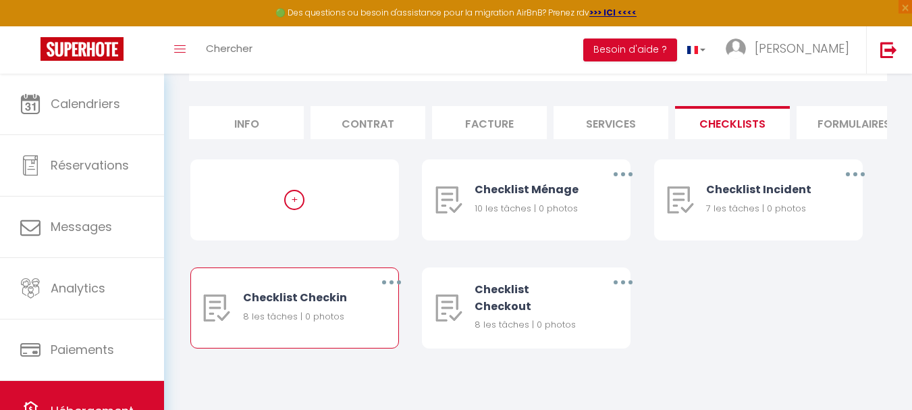
click at [386, 305] on div "Editer Dupliquer Supprimer" at bounding box center [381, 308] width 34 height 80
click at [390, 283] on icon "button" at bounding box center [392, 282] width 4 height 4
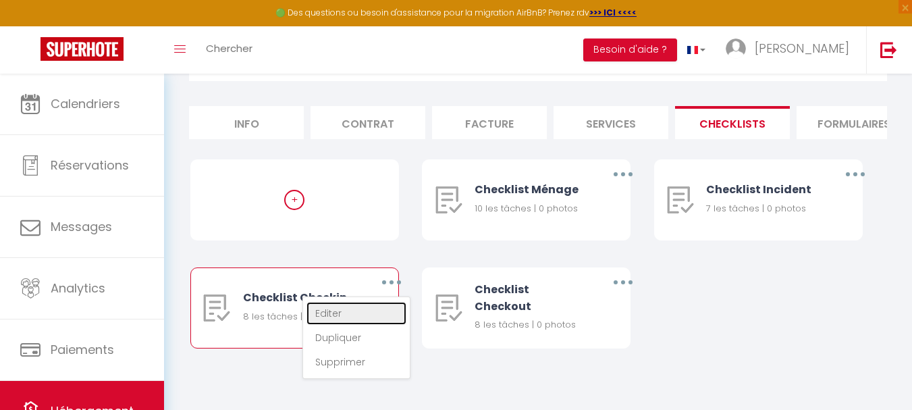
click at [339, 319] on link "Editer" at bounding box center [357, 313] width 100 height 23
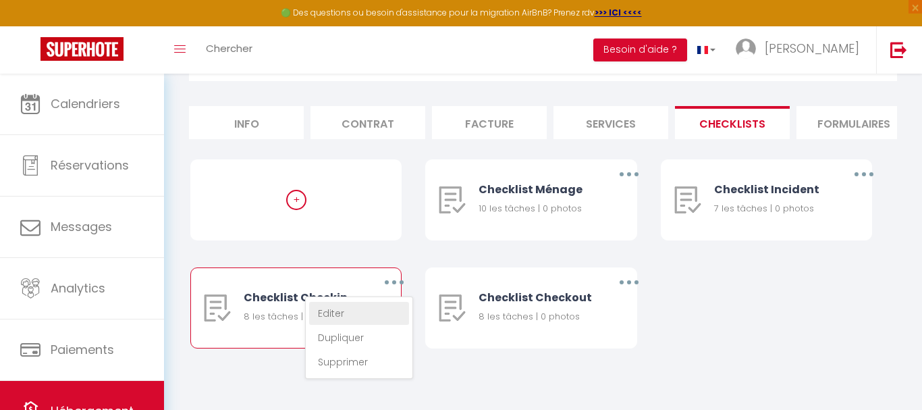
type input "Checklist Checkin"
type input "Procédure à suivre lors du checkin"
select select "3"
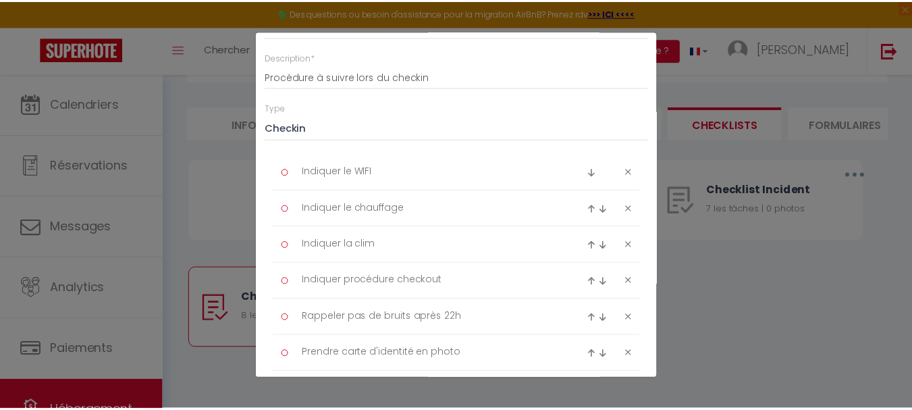
scroll to position [0, 0]
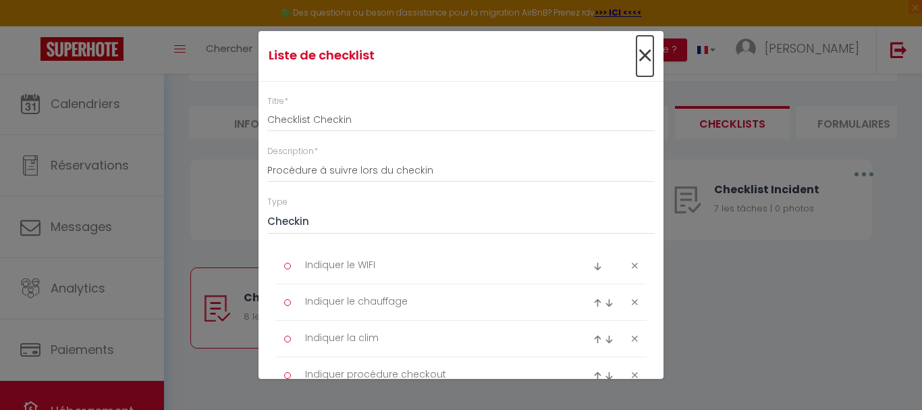
click at [641, 53] on span "×" at bounding box center [645, 56] width 17 height 41
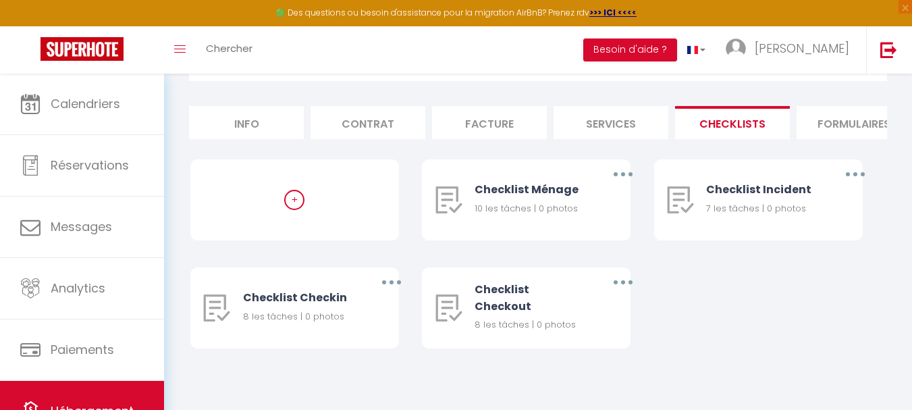
click at [839, 116] on li "Formulaires" at bounding box center [854, 122] width 115 height 33
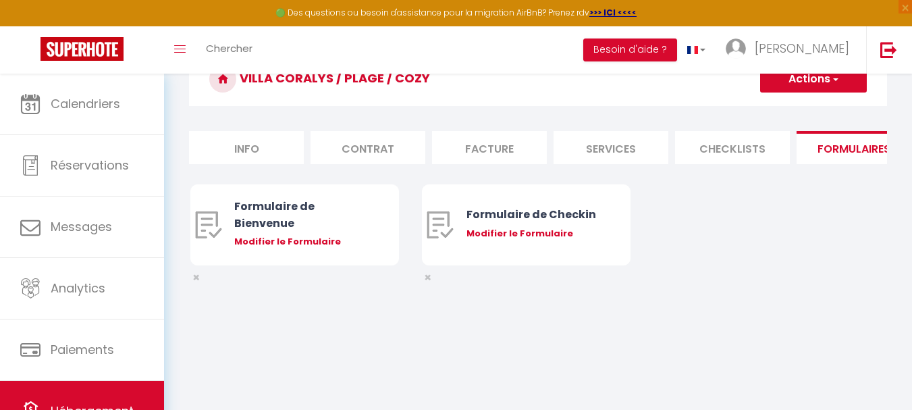
click at [752, 150] on li "Checklists" at bounding box center [732, 147] width 115 height 33
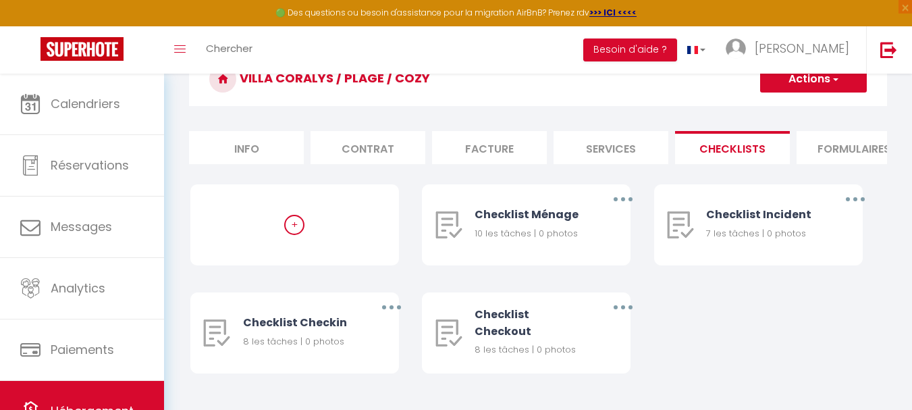
scroll to position [64, 0]
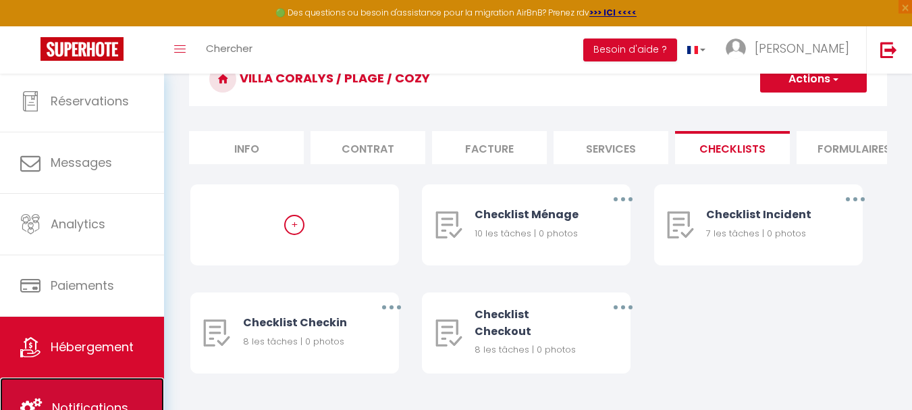
click at [103, 404] on span "Notifications" at bounding box center [90, 407] width 76 height 17
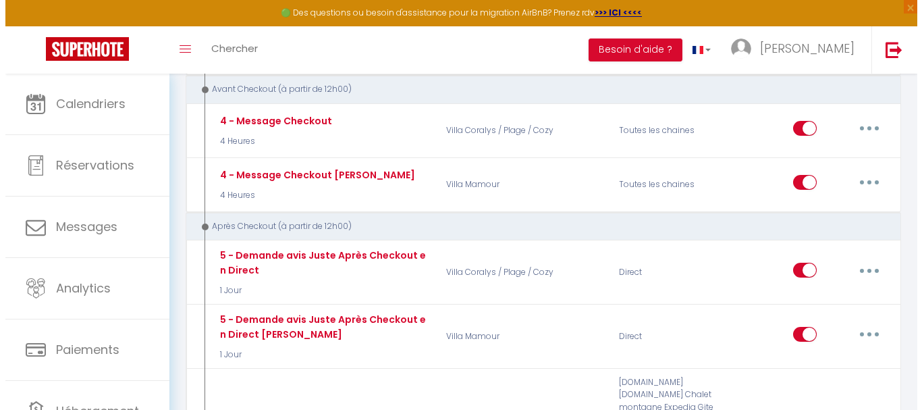
scroll to position [743, 0]
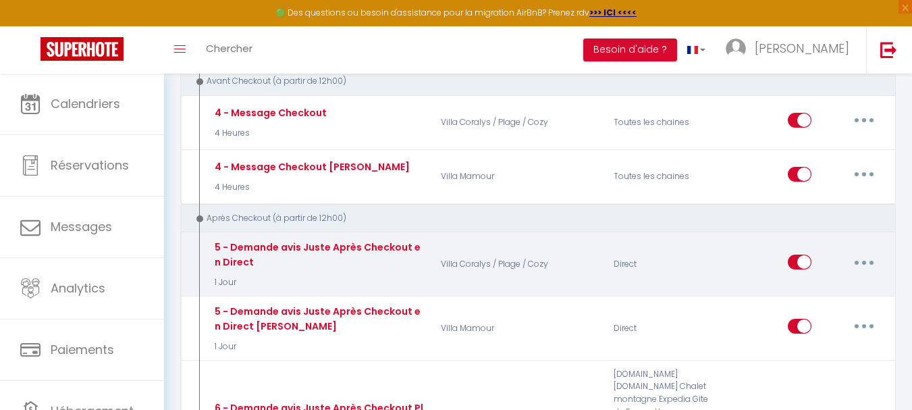
click at [868, 251] on button "button" at bounding box center [864, 262] width 38 height 22
click at [818, 282] on link "Editer" at bounding box center [829, 293] width 100 height 23
type input "5 - Demande avis Juste Après Checkout en Direct"
select select "5"
select select "1 Jour"
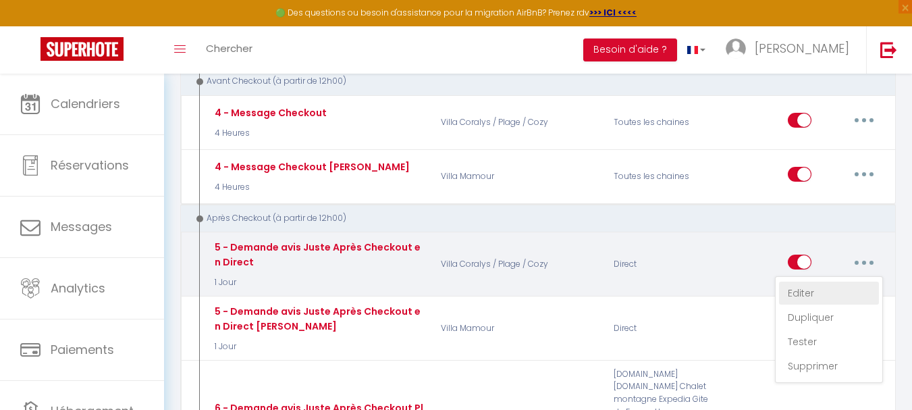
select select "if_booking_is_paid"
checkbox input "true"
checkbox input "false"
radio input "true"
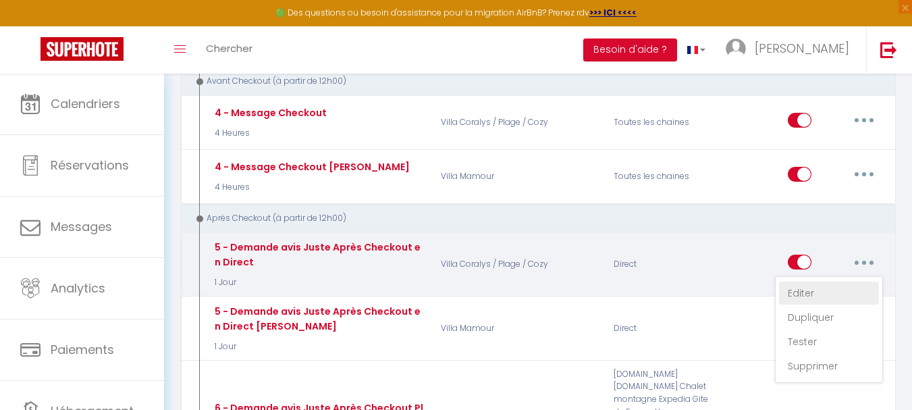
type input "[GUEST:FIRST_NAME], voici un cadeau pour vous avant de quitter [RENTAL:CITY]"
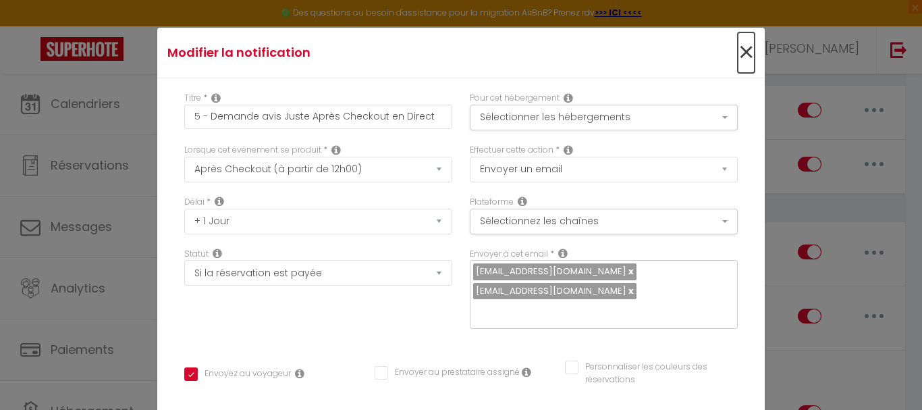
click at [738, 53] on span "×" at bounding box center [746, 52] width 17 height 41
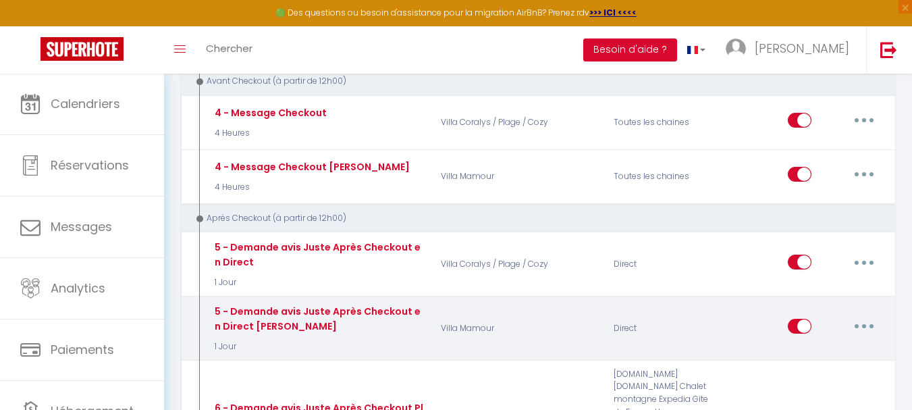
click at [870, 315] on button "button" at bounding box center [864, 326] width 38 height 22
click at [817, 346] on link "Editer" at bounding box center [829, 357] width 100 height 23
type input "5 - Demande avis Juste Après Checkout en Direct [PERSON_NAME]"
checkbox input "true"
checkbox input "false"
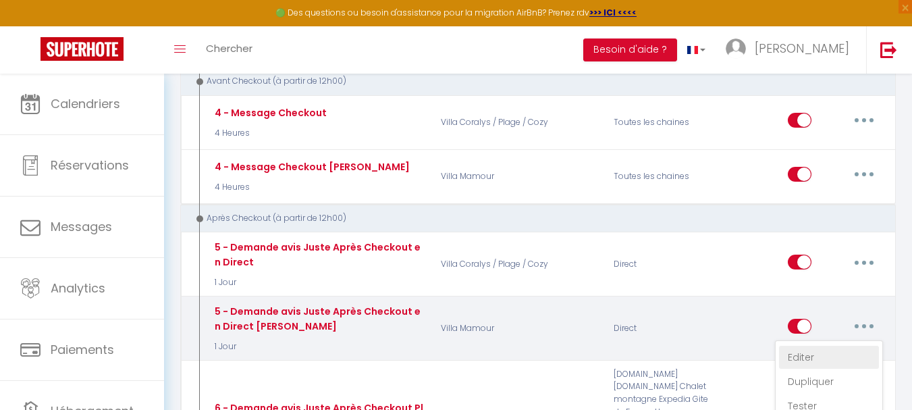
checkbox input "false"
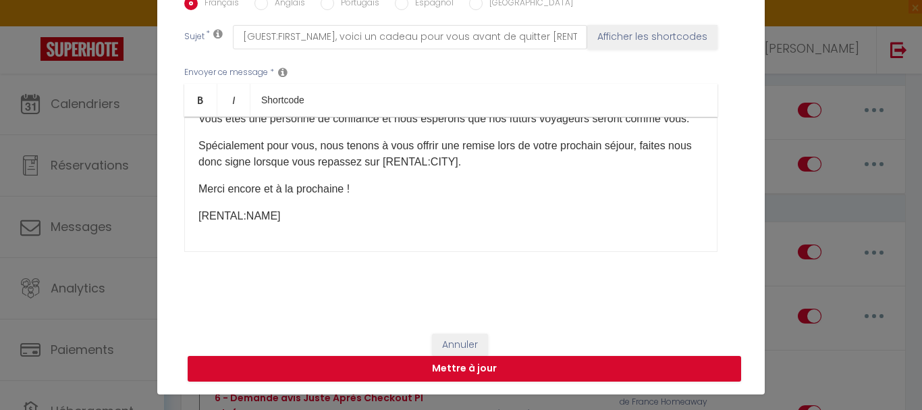
scroll to position [55, 0]
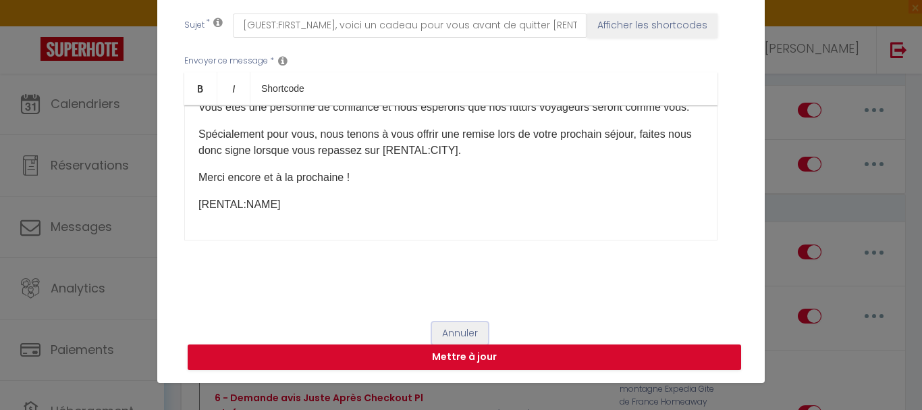
click at [477, 332] on button "Annuler" at bounding box center [460, 333] width 56 height 23
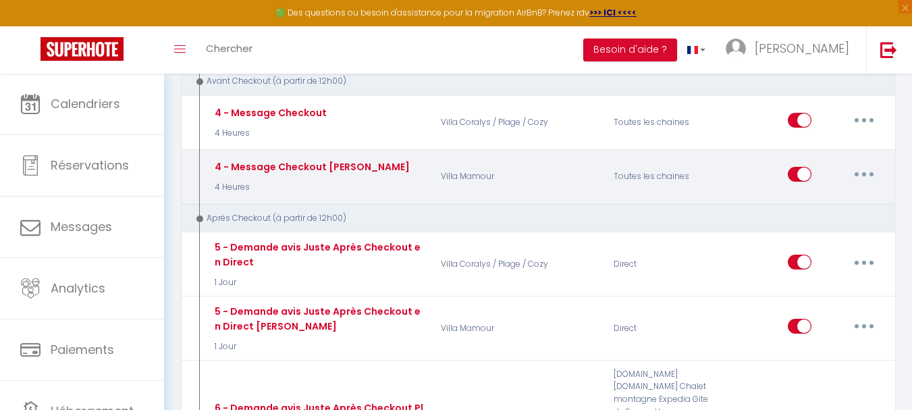
click at [864, 172] on icon "button" at bounding box center [864, 174] width 4 height 4
click at [828, 194] on link "Editer" at bounding box center [829, 205] width 100 height 23
type input "4 - Message Checkout [PERSON_NAME]"
select select "4"
select select "4 Heures"
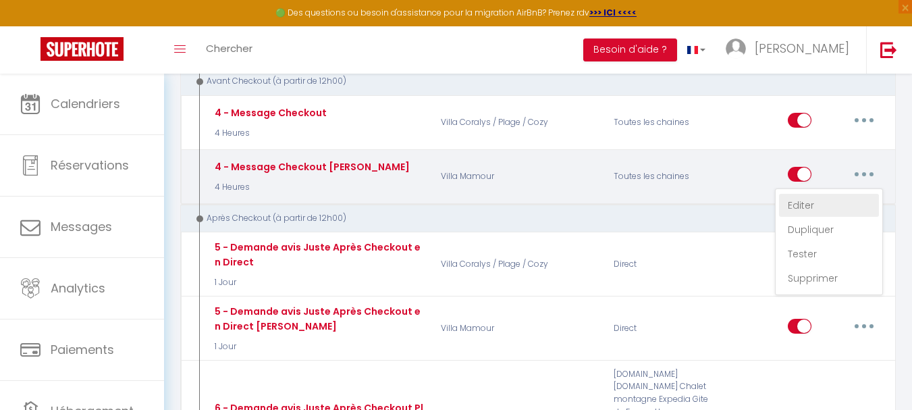
checkbox input "true"
checkbox input "false"
type input "Procédure pour votre départ - [RENTAL:NAME] - [GUEST:FIRST_NAME] [GUEST:NAME]"
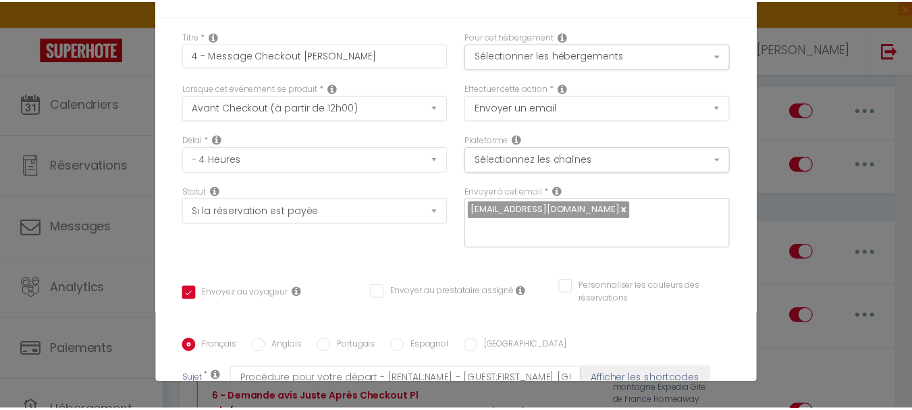
scroll to position [0, 0]
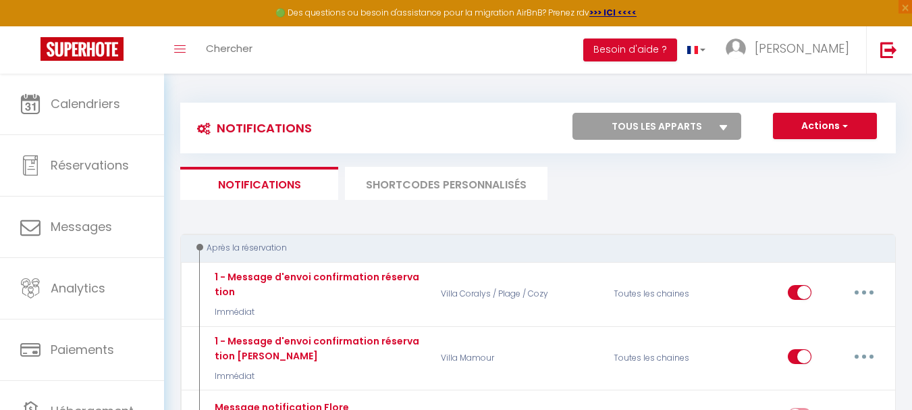
click at [480, 188] on li "SHORTCODES PERSONNALISÉS" at bounding box center [446, 183] width 203 height 33
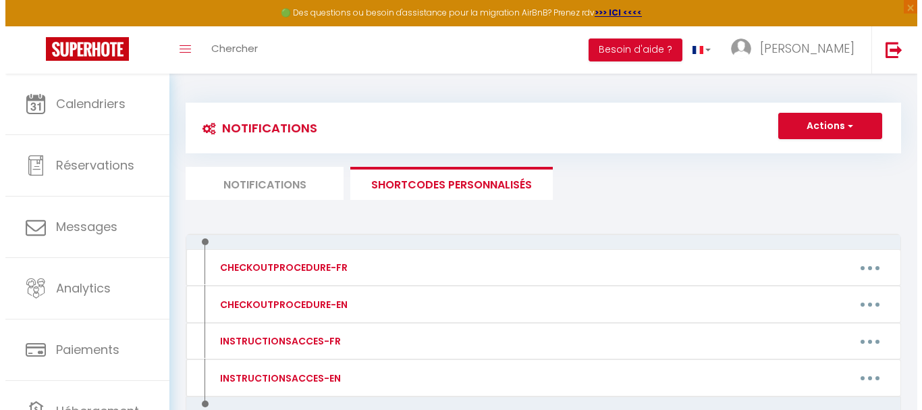
scroll to position [75, 0]
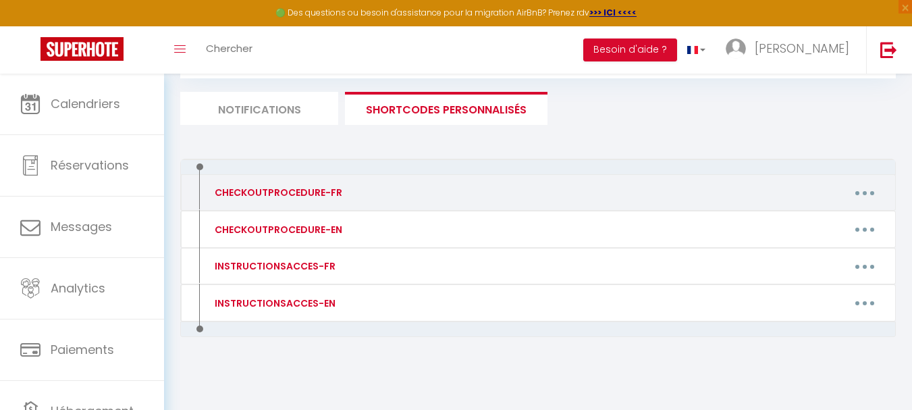
click at [866, 192] on icon "button" at bounding box center [865, 193] width 4 height 4
click at [815, 224] on link "Editer" at bounding box center [830, 223] width 100 height 23
type input "CHECKOUTPROCEDURE-FR"
type textarea "1 - Merci de vider le lave vaisselle 2 - Merci d'essuyer la vaisselle propre et…"
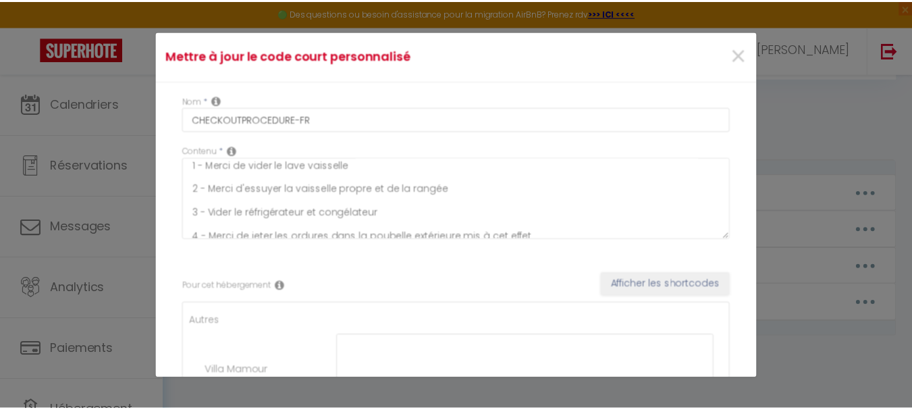
scroll to position [0, 0]
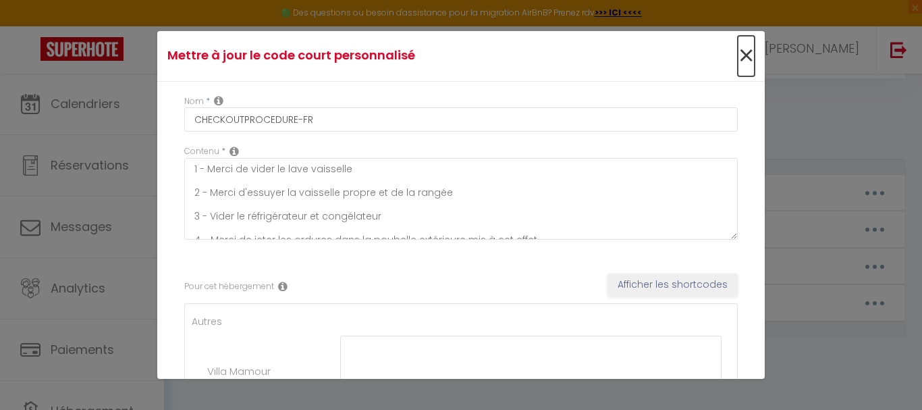
click at [738, 55] on span "×" at bounding box center [746, 56] width 17 height 41
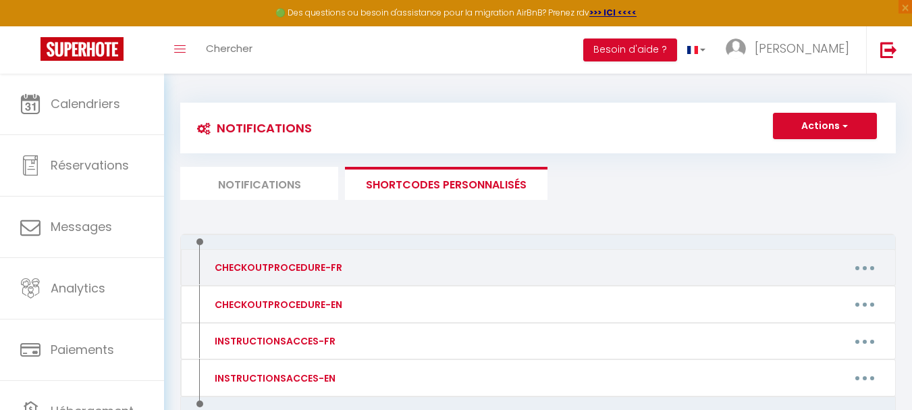
click at [869, 265] on button "button" at bounding box center [865, 268] width 38 height 22
drag, startPoint x: 856, startPoint y: 260, endPoint x: 283, endPoint y: 266, distance: 572.7
click at [283, 266] on div "CHECKOUTPROCEDURE-FR" at bounding box center [276, 267] width 131 height 15
click at [323, 270] on div "CHECKOUTPROCEDURE-FR" at bounding box center [276, 267] width 131 height 15
click at [878, 265] on button "button" at bounding box center [865, 268] width 38 height 22
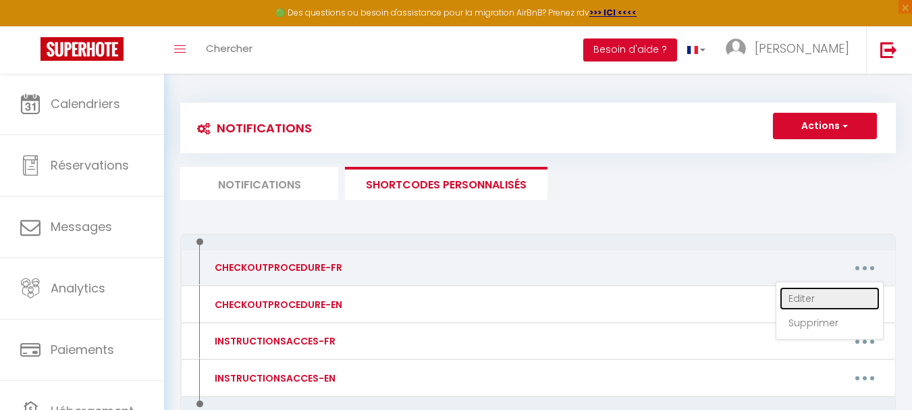
click at [801, 297] on link "Editer" at bounding box center [830, 298] width 100 height 23
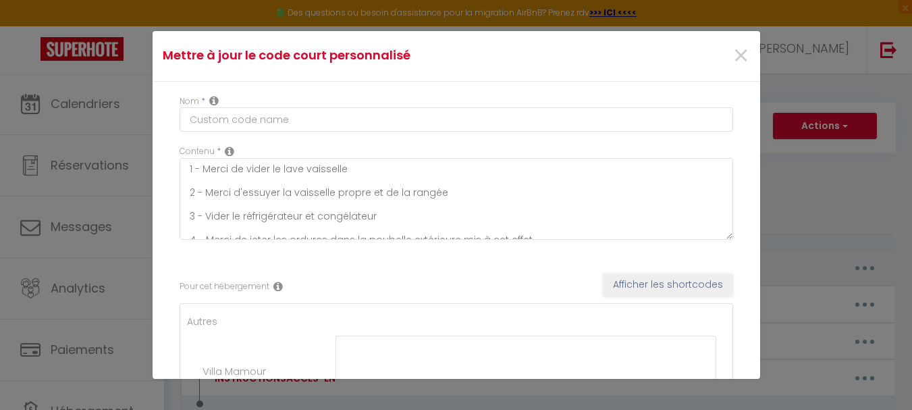
type input "CHECKOUTPROCEDURE-FR"
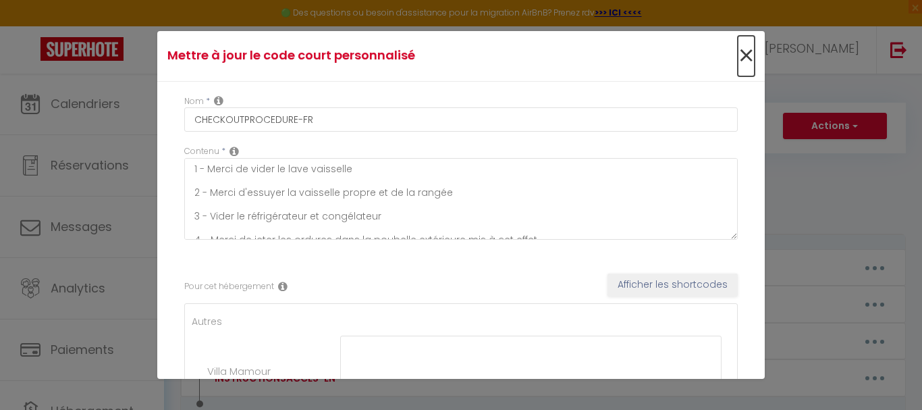
click at [738, 61] on span "×" at bounding box center [746, 56] width 17 height 41
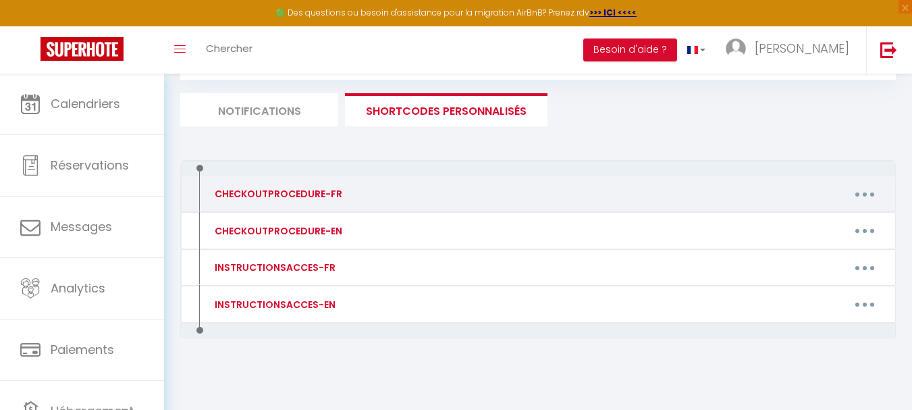
scroll to position [75, 0]
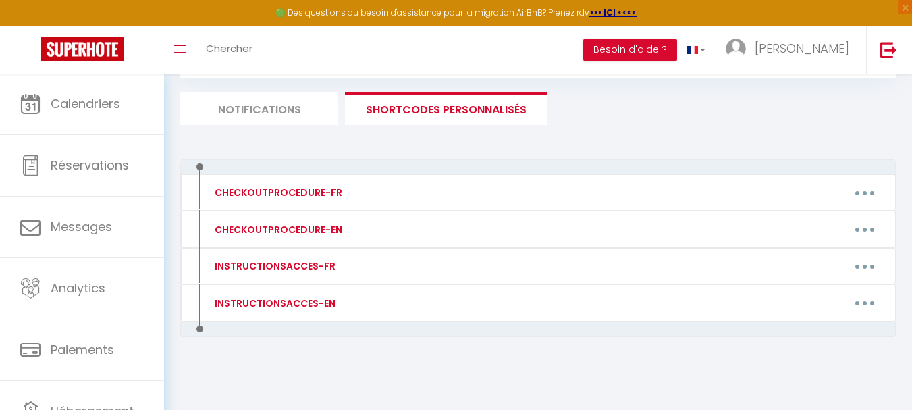
click at [274, 100] on li "Notifications" at bounding box center [259, 108] width 158 height 33
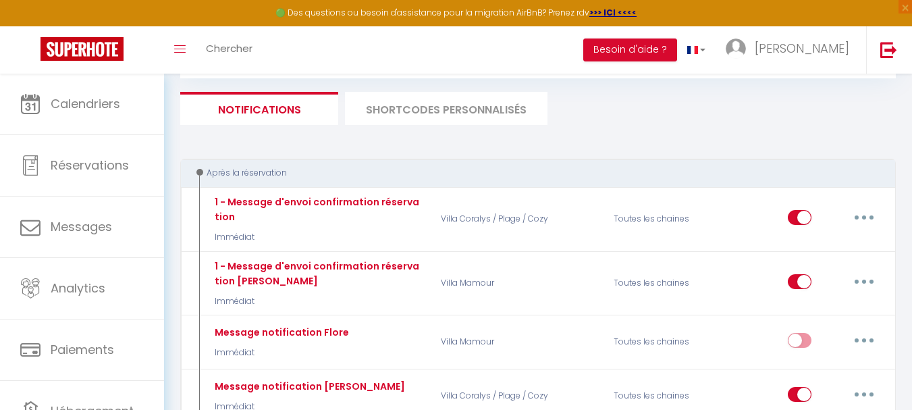
click at [407, 96] on li "SHORTCODES PERSONNALISÉS" at bounding box center [446, 108] width 203 height 33
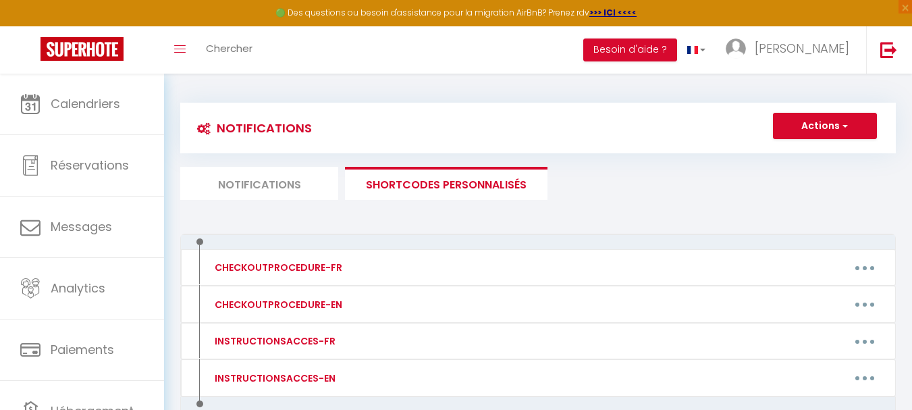
click at [855, 109] on div "Notifications Actions Nouvelle Notification Exporter Importer Tous les apparts …" at bounding box center [538, 128] width 716 height 51
click at [855, 113] on button "Actions" at bounding box center [825, 126] width 104 height 27
click at [828, 153] on link "Nouveau shortcode personnalisé" at bounding box center [785, 156] width 182 height 18
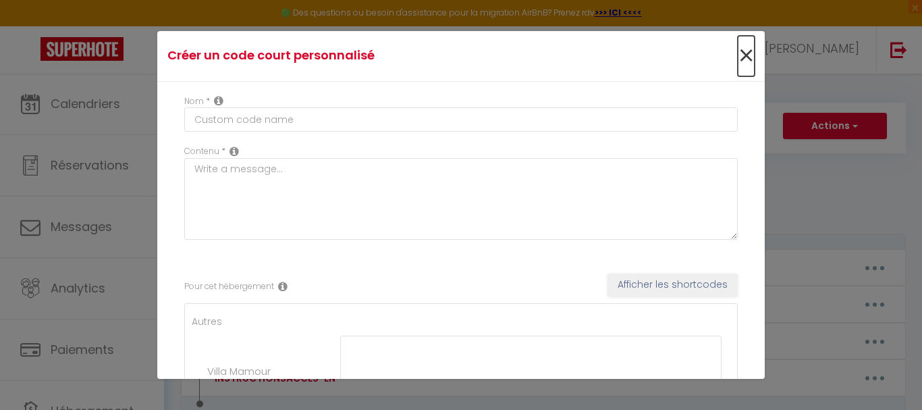
click at [738, 61] on span "×" at bounding box center [746, 56] width 17 height 41
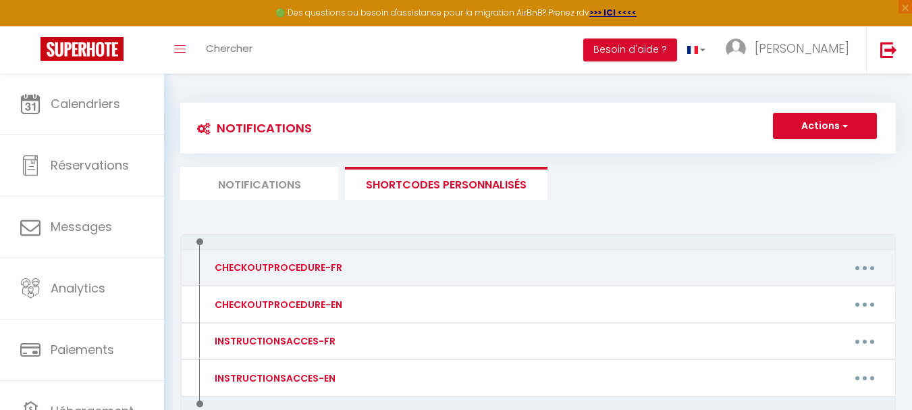
click at [870, 269] on button "button" at bounding box center [865, 268] width 38 height 22
click at [800, 295] on link "Editer" at bounding box center [830, 298] width 100 height 23
type input "CHECKOUTPROCEDURE-FR"
type textarea "1 - Merci de vider le lave vaisselle 2 - Merci d'essuyer la vaisselle propre et…"
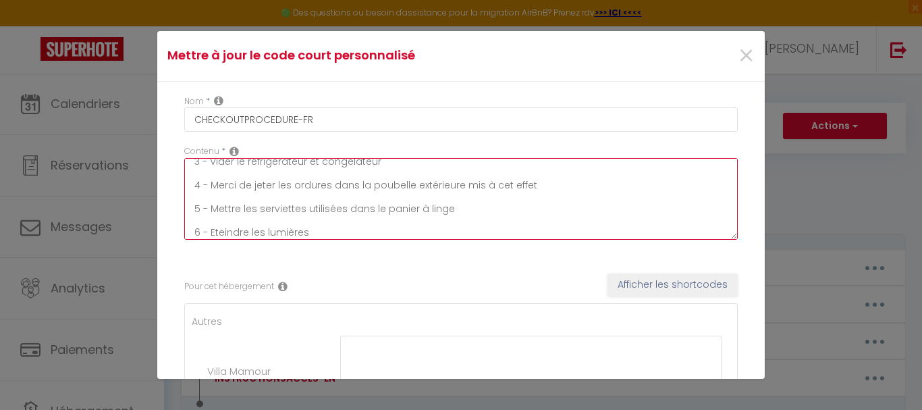
scroll to position [178, 0]
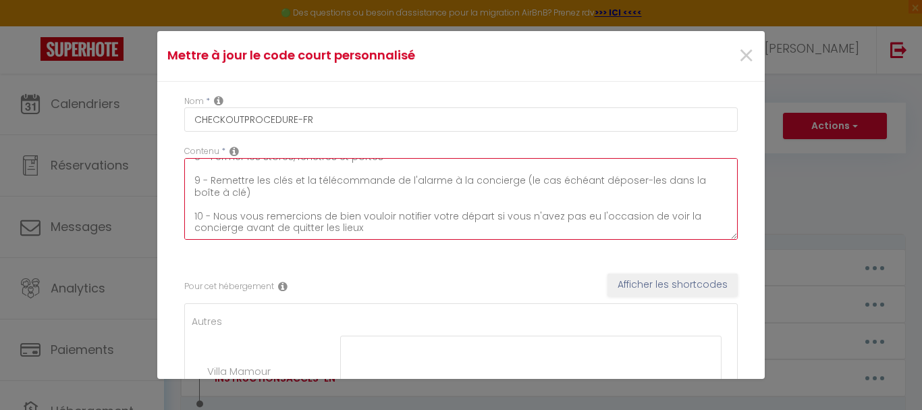
drag, startPoint x: 199, startPoint y: 166, endPoint x: 412, endPoint y: 246, distance: 227.8
click at [412, 246] on div "Contenu * 1 - Merci de vider le lave vaisselle 2 - Merci d'essuyer la vaisselle…" at bounding box center [461, 199] width 571 height 108
click at [381, 197] on textarea "1 - Merci de vider le lave vaisselle 2 - Merci d'essuyer la vaisselle propre et…" at bounding box center [461, 199] width 554 height 82
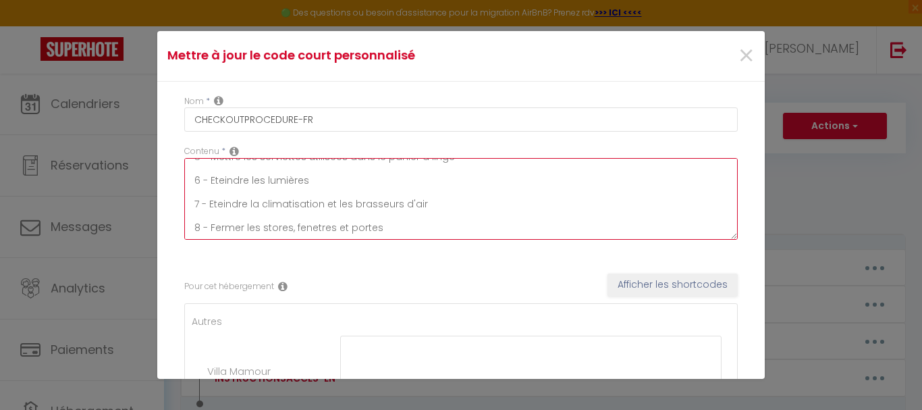
scroll to position [0, 0]
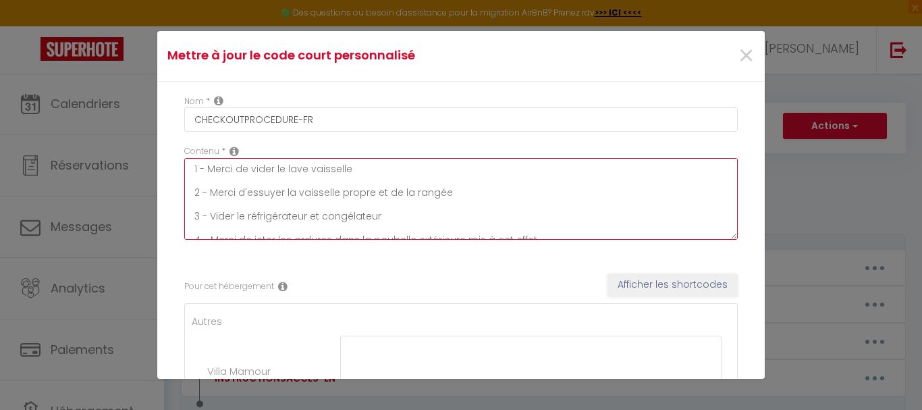
drag, startPoint x: 371, startPoint y: 232, endPoint x: 180, endPoint y: 145, distance: 210.6
click at [180, 145] on div "Contenu * 1 - Merci de vider le lave vaisselle 2 - Merci d'essuyer la vaisselle…" at bounding box center [461, 199] width 571 height 108
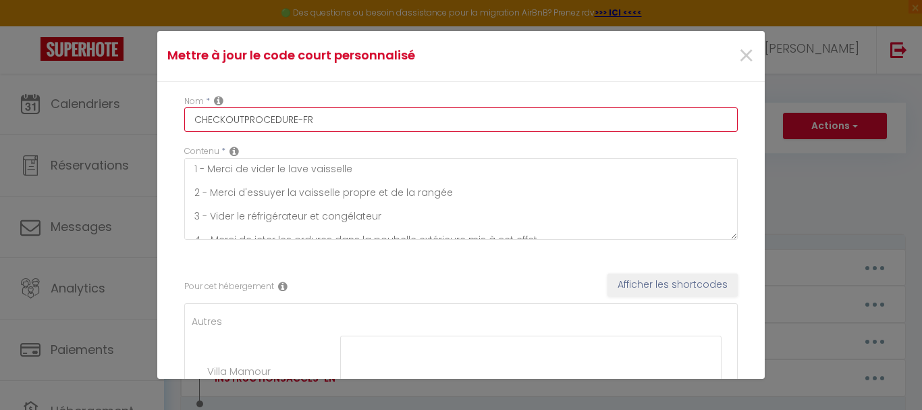
drag, startPoint x: 325, startPoint y: 114, endPoint x: 155, endPoint y: 116, distance: 169.5
click at [159, 116] on div "Nom * CHECKOUTPROCEDURE-FR Contenu * 1 - Merci de vider le lave vaisselle 2 - M…" at bounding box center [461, 322] width 608 height 481
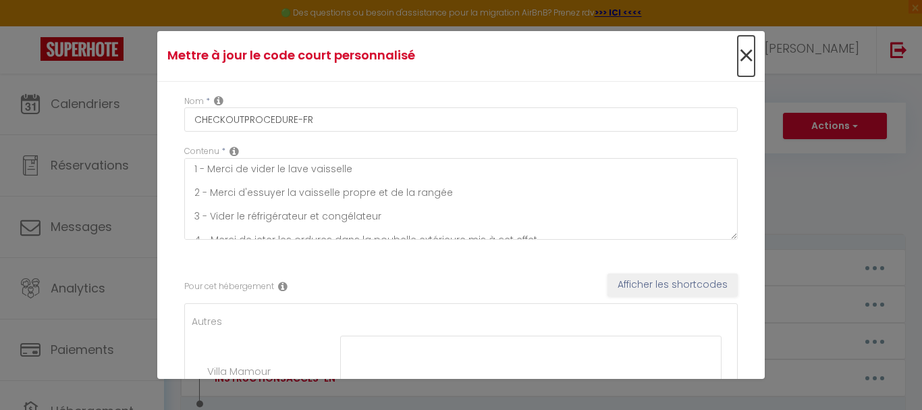
click at [738, 47] on span "×" at bounding box center [746, 56] width 17 height 41
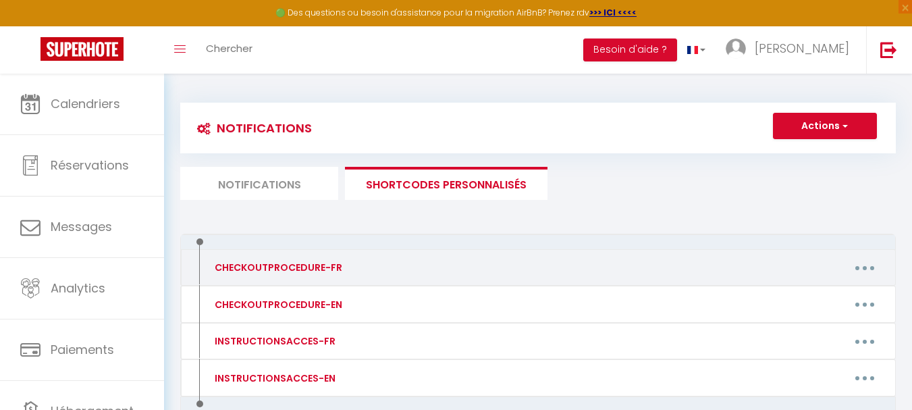
click at [876, 267] on button "button" at bounding box center [865, 268] width 38 height 22
click at [820, 297] on link "Editer" at bounding box center [830, 298] width 100 height 23
type input "CHECKOUTPROCEDURE-FR"
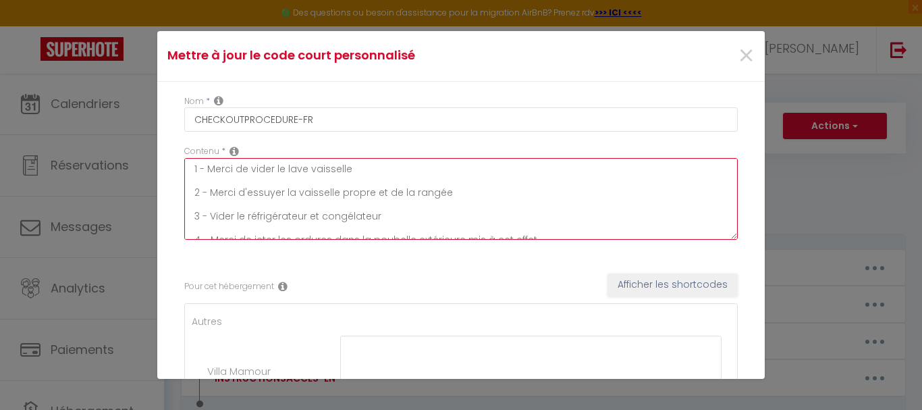
scroll to position [178, 0]
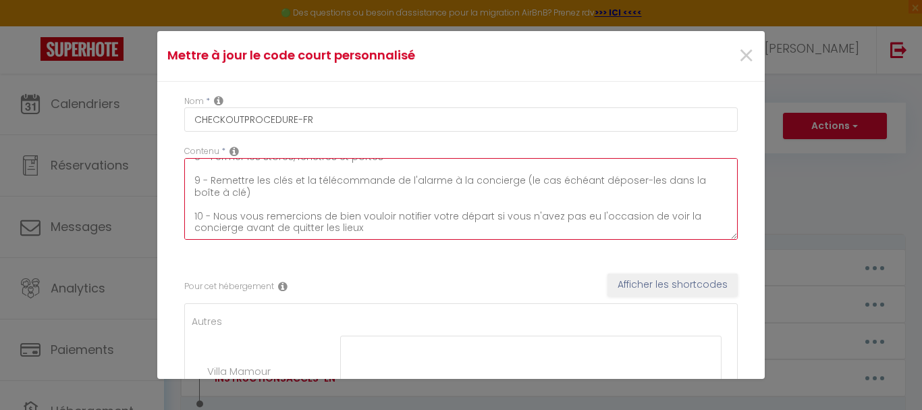
drag, startPoint x: 190, startPoint y: 165, endPoint x: 430, endPoint y: 244, distance: 253.0
click at [426, 251] on div "Contenu * 1 - Merci de vider le lave vaisselle 2 - Merci d'essuyer la vaisselle…" at bounding box center [461, 199] width 571 height 108
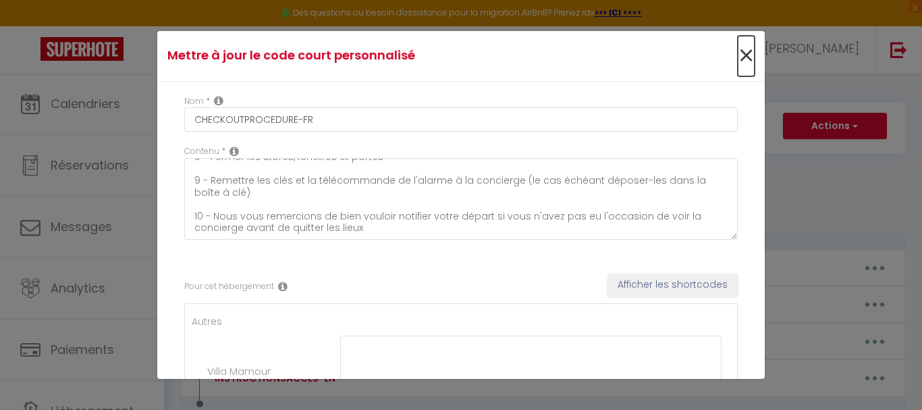
click at [738, 53] on span "×" at bounding box center [746, 56] width 17 height 41
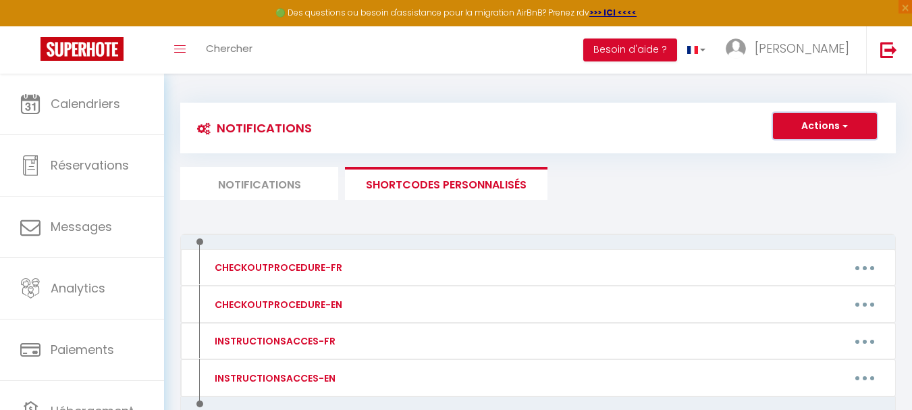
click at [817, 133] on button "Actions" at bounding box center [825, 126] width 104 height 27
click at [803, 157] on link "Nouveau shortcode personnalisé" at bounding box center [785, 156] width 182 height 18
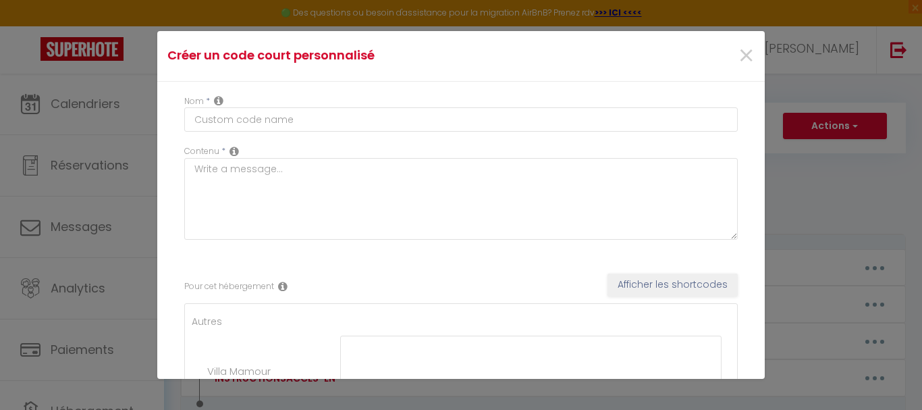
scroll to position [0, 0]
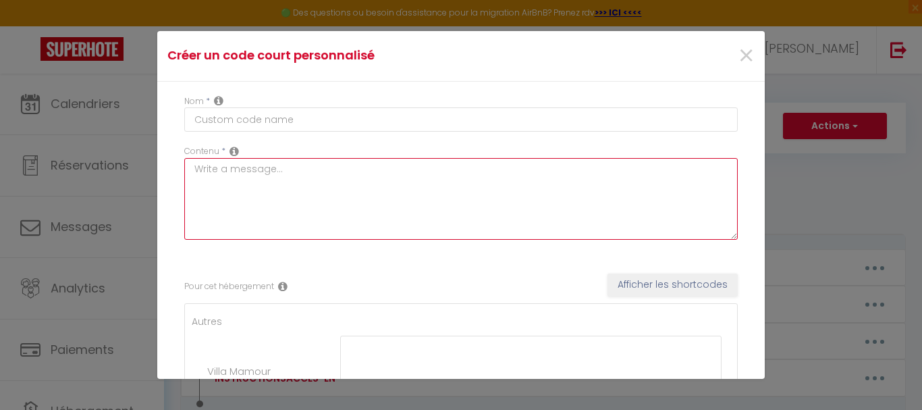
click at [282, 171] on textarea at bounding box center [461, 199] width 554 height 82
paste textarea "1 - Merci de vider le lave vaisselle 2 - Merci d'essuyer la vaisselle propre et…"
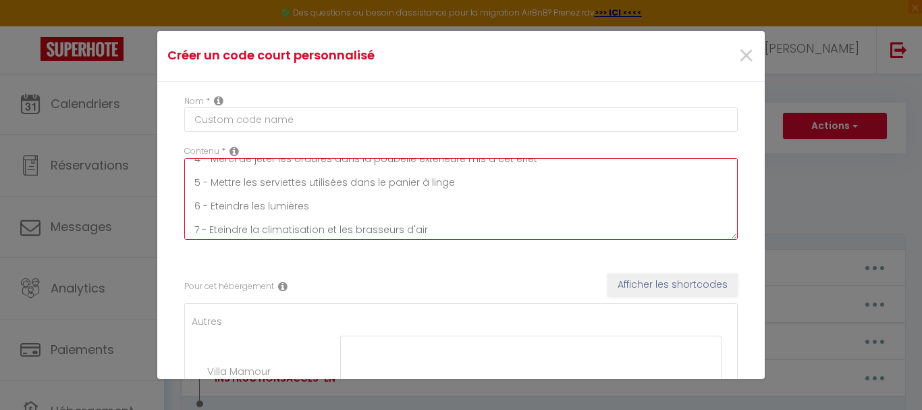
scroll to position [108, 0]
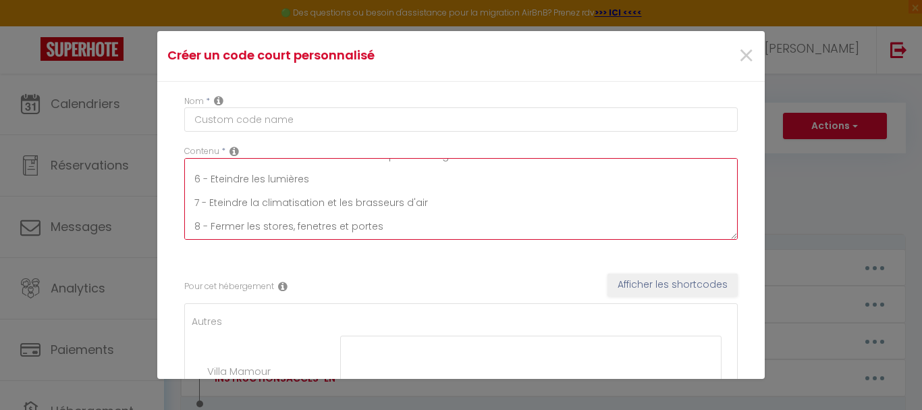
click at [255, 200] on textarea "1 - Merci de vider le lave vaisselle 2 - Merci d'essuyer la vaisselle propre et…" at bounding box center [461, 199] width 554 height 82
click at [256, 204] on textarea "1 - Merci de vider le lave vaisselle 2 - Merci d'essuyer la vaisselle propre et…" at bounding box center [461, 199] width 554 height 82
click at [325, 203] on textarea "1 - Merci de vider le lave vaisselle 2 - Merci d'essuyer la vaisselle propre et…" at bounding box center [461, 199] width 554 height 82
click at [356, 208] on textarea "1 - Merci de vider le lave vaisselle 2 - Merci d'essuyer la vaisselle propre et…" at bounding box center [461, 199] width 554 height 82
click at [399, 203] on textarea "1 - Merci de vider le lave vaisselle 2 - Merci d'essuyer la vaisselle propre et…" at bounding box center [461, 199] width 554 height 82
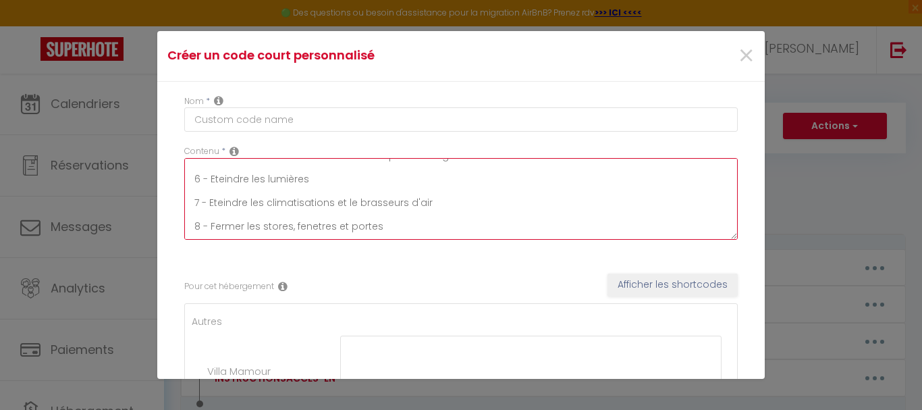
click at [351, 203] on textarea "1 - Merci de vider le lave vaisselle 2 - Merci d'essuyer la vaisselle propre et…" at bounding box center [461, 199] width 554 height 82
click at [289, 228] on textarea "1 - Merci de vider le lave vaisselle 2 - Merci d'essuyer la vaisselle propre et…" at bounding box center [461, 199] width 554 height 82
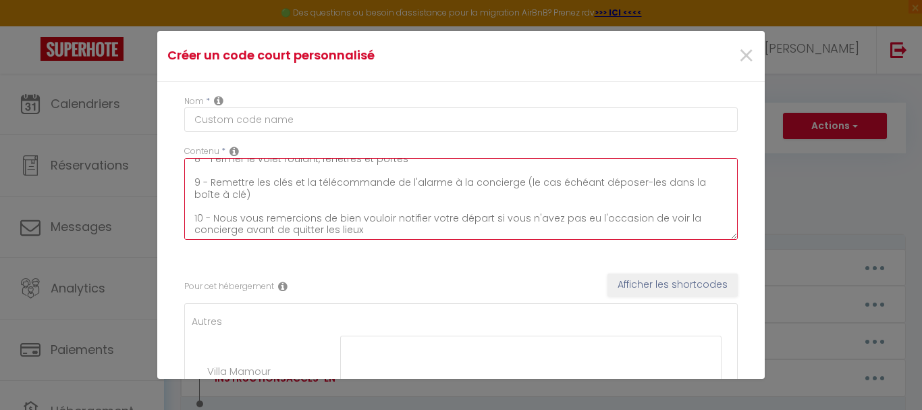
drag, startPoint x: 255, startPoint y: 195, endPoint x: 210, endPoint y: 186, distance: 46.1
click at [210, 186] on textarea "1 - Merci de vider le lave vaisselle 2 - Merci d'essuyer la vaisselle propre et…" at bounding box center [461, 199] width 554 height 82
drag, startPoint x: 369, startPoint y: 230, endPoint x: 193, endPoint y: 182, distance: 182.6
click at [193, 182] on textarea "1 - Merci de vider le lave vaisselle 2 - Merci d'essuyer la vaisselle propre et…" at bounding box center [461, 199] width 554 height 82
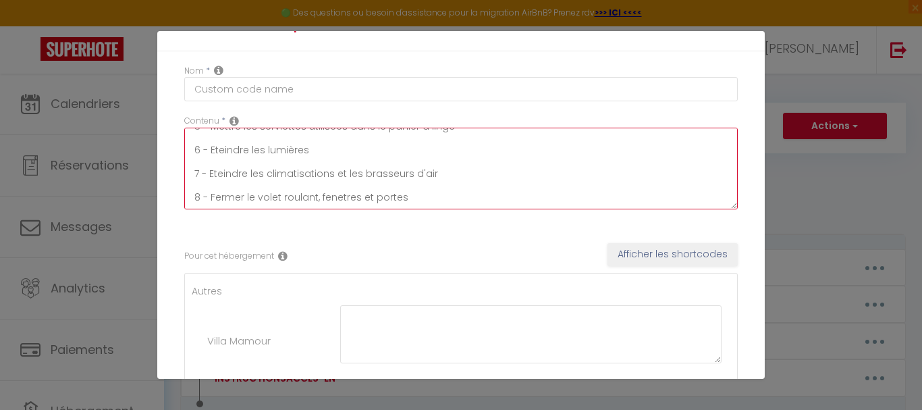
scroll to position [0, 0]
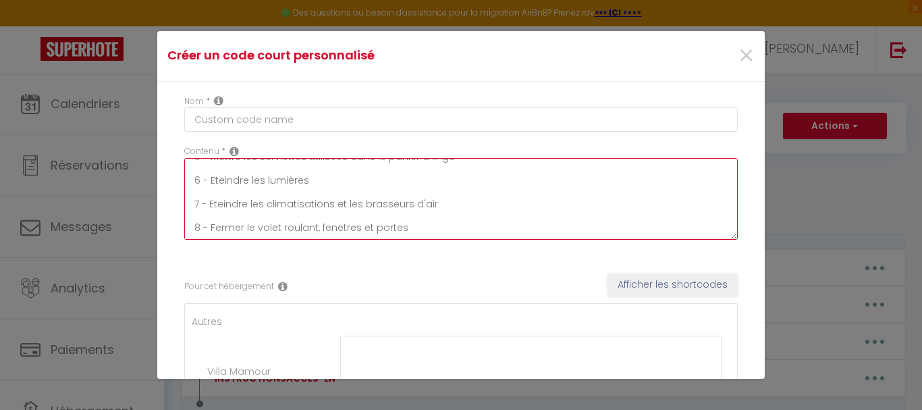
type textarea "1 - Merci de vider le lave vaisselle 2 - Merci d'essuyer la vaisselle propre et…"
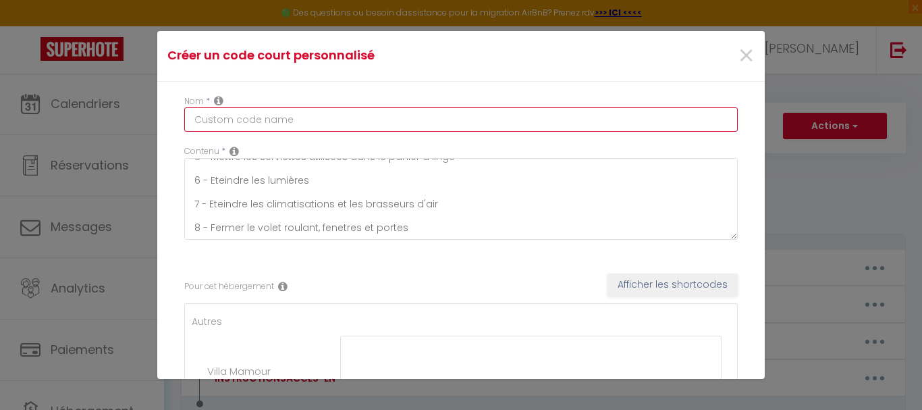
click at [329, 115] on input "text" at bounding box center [461, 119] width 554 height 24
paste input "CHECKOUTPROCEDURE-FR CHANTAL"
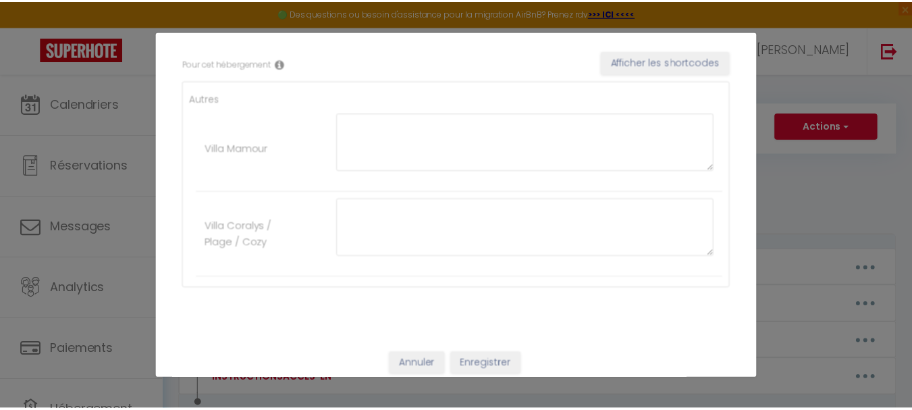
scroll to position [233, 0]
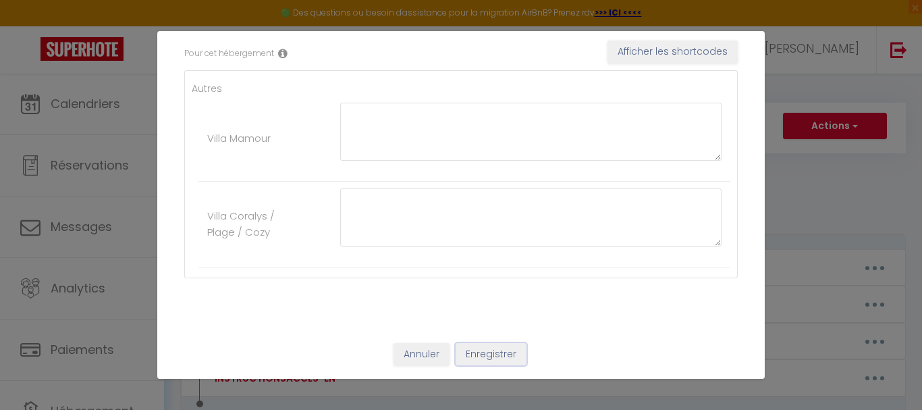
click at [470, 349] on button "Enregistrer" at bounding box center [491, 354] width 71 height 23
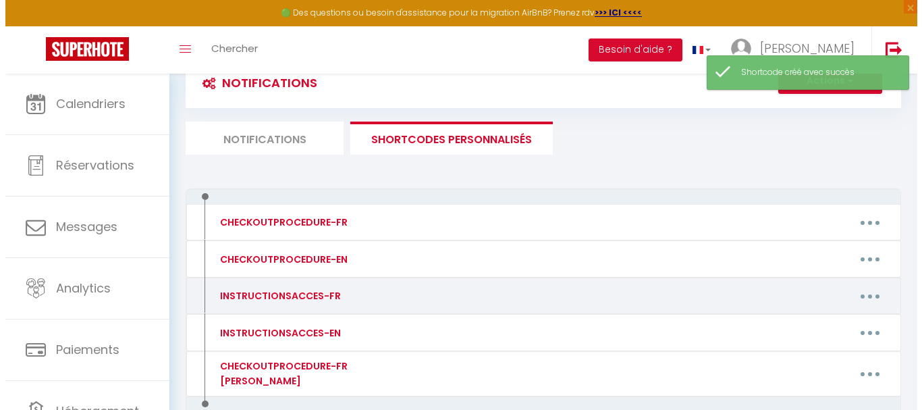
scroll to position [68, 0]
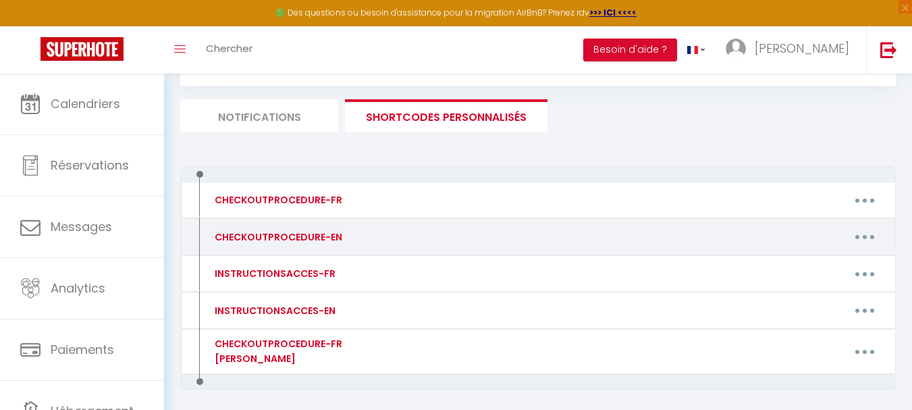
click at [871, 236] on button "button" at bounding box center [865, 237] width 38 height 22
click at [810, 263] on link "Editer" at bounding box center [830, 267] width 100 height 23
type input "CHECKOUTPROCEDURE-EN"
type textarea "1 - Please empty the dishwasher 2 - Please dry the clean dishes and put them aw…"
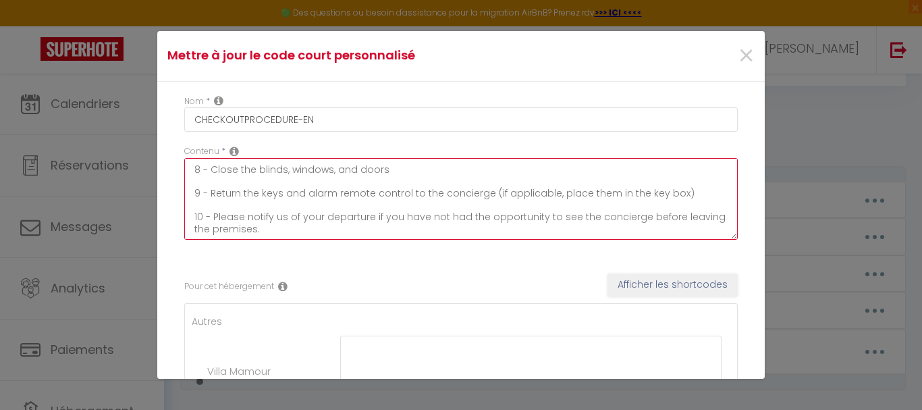
scroll to position [165, 0]
drag, startPoint x: 193, startPoint y: 169, endPoint x: 417, endPoint y: 174, distance: 223.6
click at [417, 174] on textarea "1 - Please empty the dishwasher 2 - Please dry the clean dishes and put them aw…" at bounding box center [461, 199] width 554 height 82
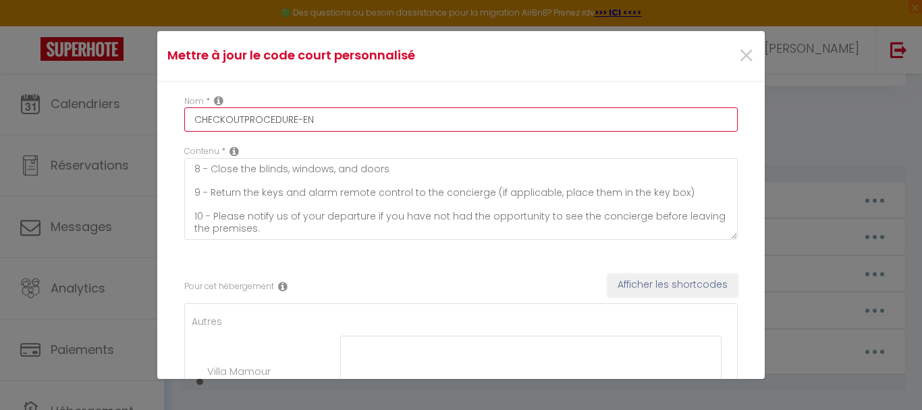
drag, startPoint x: 317, startPoint y: 118, endPoint x: 125, endPoint y: 119, distance: 191.8
click at [125, 119] on div "Mettre à jour le code court personnalisé × Nom * CHECKOUTPROCEDURE-EN Contenu *…" at bounding box center [461, 205] width 922 height 410
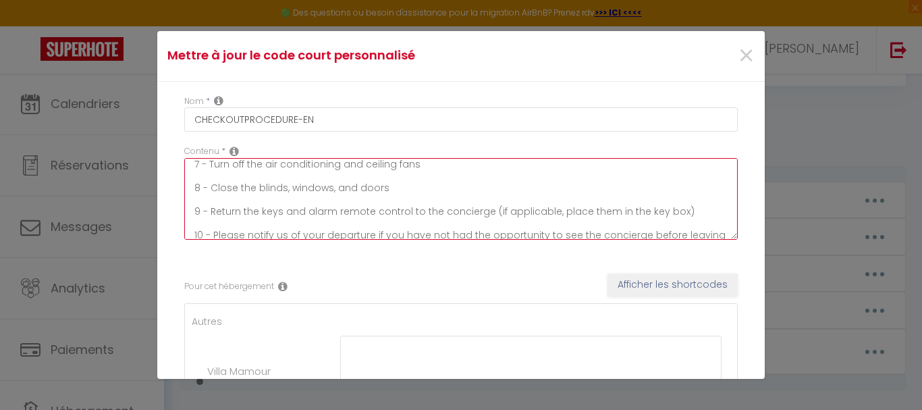
scroll to position [132, 0]
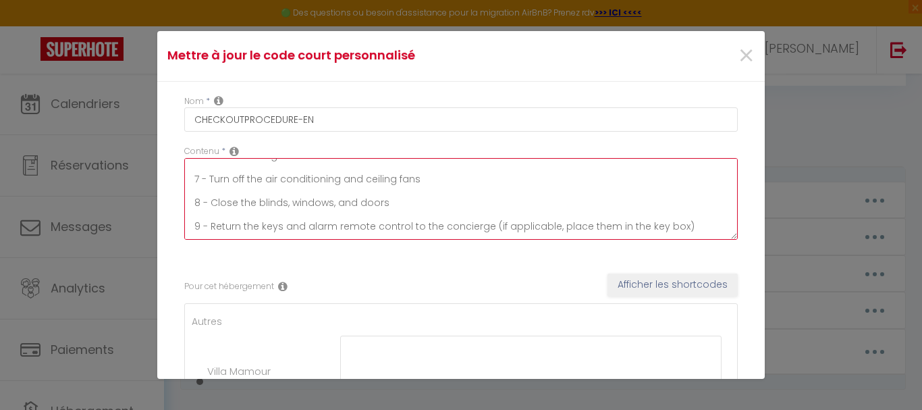
drag, startPoint x: 191, startPoint y: 165, endPoint x: 383, endPoint y: 204, distance: 195.7
click at [383, 204] on textarea "1 - Please empty the dishwasher 2 - Please dry the clean dishes and put them aw…" at bounding box center [461, 199] width 554 height 82
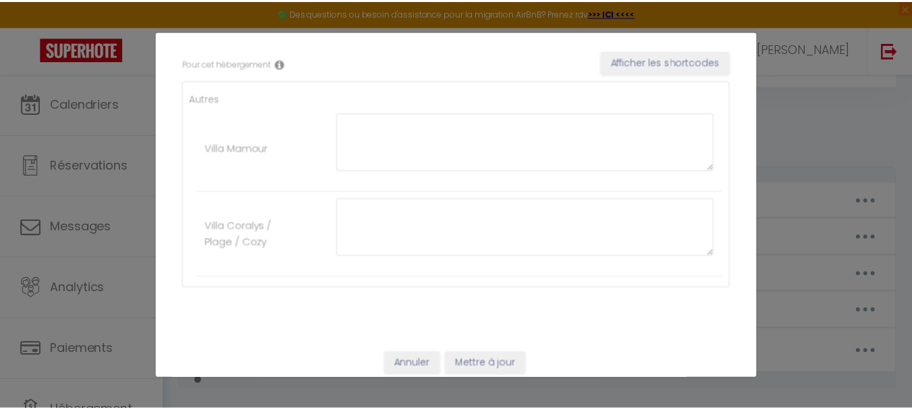
scroll to position [233, 0]
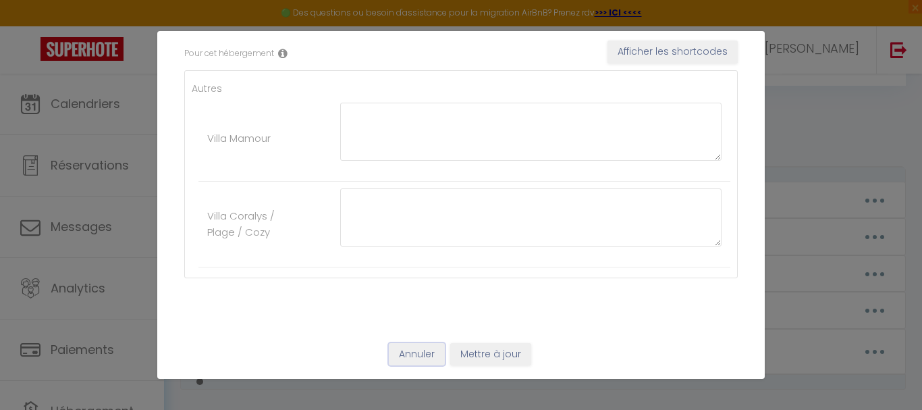
click at [415, 356] on button "Annuler" at bounding box center [417, 354] width 56 height 23
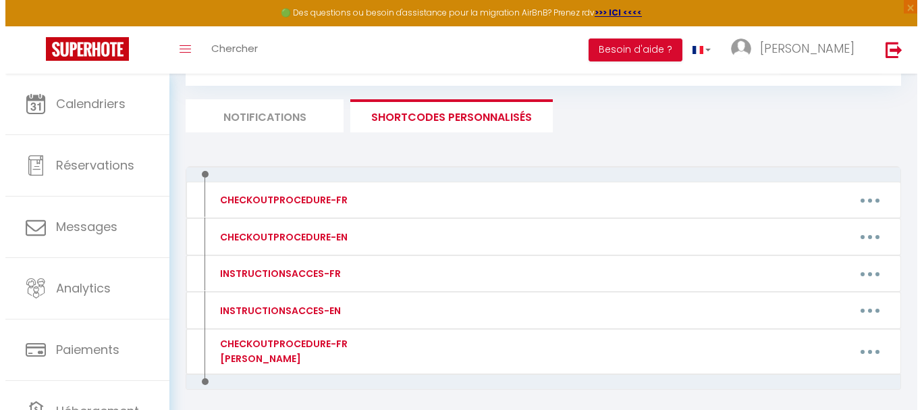
scroll to position [0, 0]
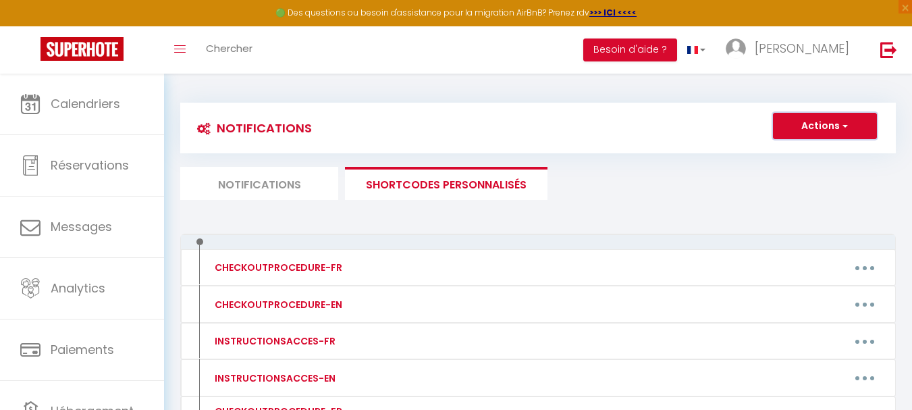
click at [844, 124] on span "button" at bounding box center [844, 126] width 8 height 14
click at [827, 152] on link "Nouveau shortcode personnalisé" at bounding box center [785, 156] width 182 height 18
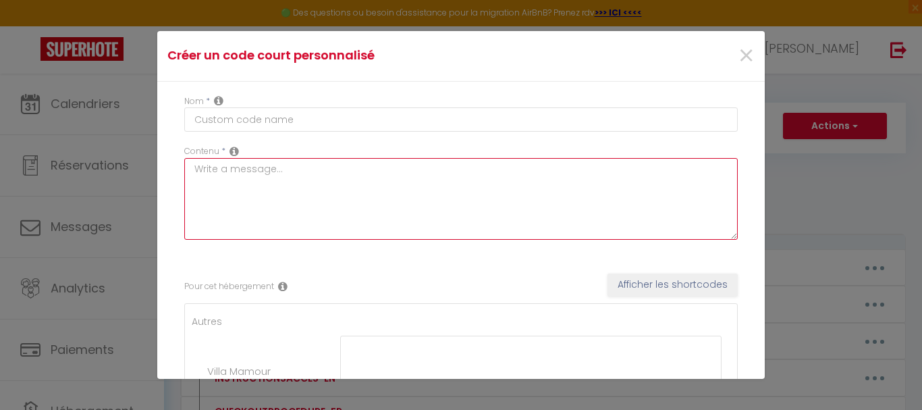
click at [362, 195] on textarea at bounding box center [461, 199] width 554 height 82
paste textarea "1 - Please empty the dishwasher 2 - Please dry the clean dishes and put them aw…"
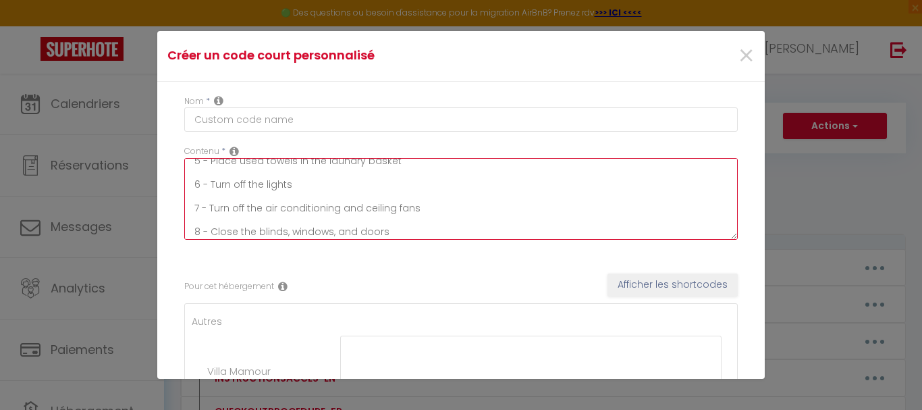
click at [282, 236] on textarea "1 - Please empty the dishwasher 2 - Please dry the clean dishes and put them aw…" at bounding box center [461, 199] width 554 height 82
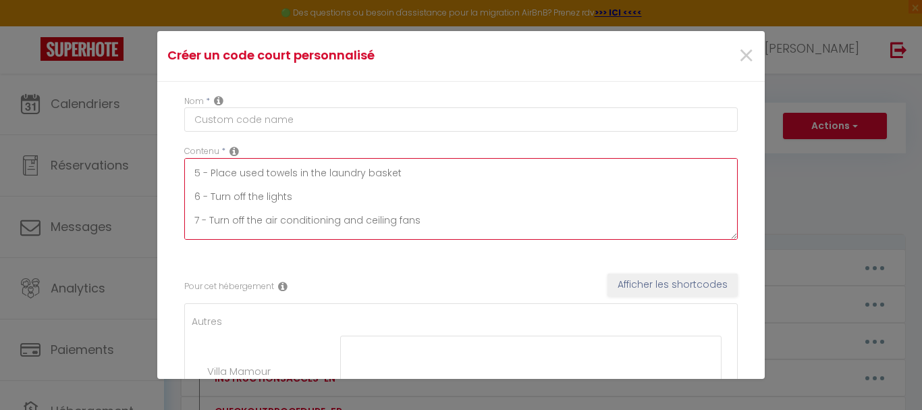
scroll to position [107, 0]
type textarea "1 - Please empty the dishwasher 2 - Please dry the clean dishes and put them aw…"
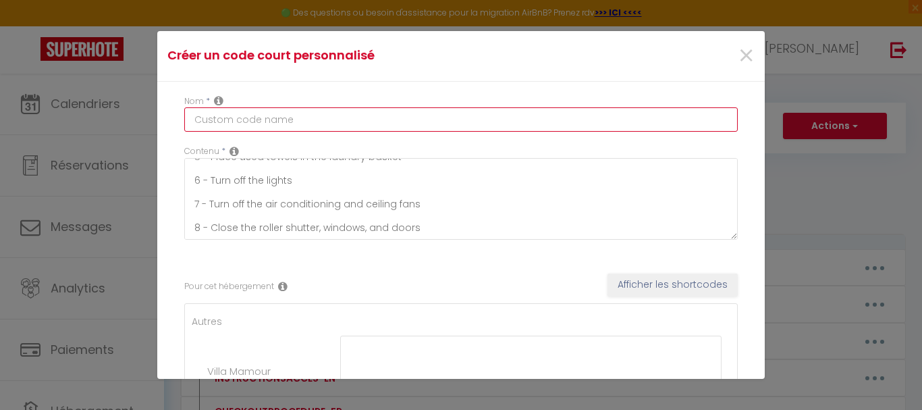
click at [255, 113] on input "text" at bounding box center [461, 119] width 554 height 24
paste input "CHECKOUTPROCEDURE-EN CHANTAL"
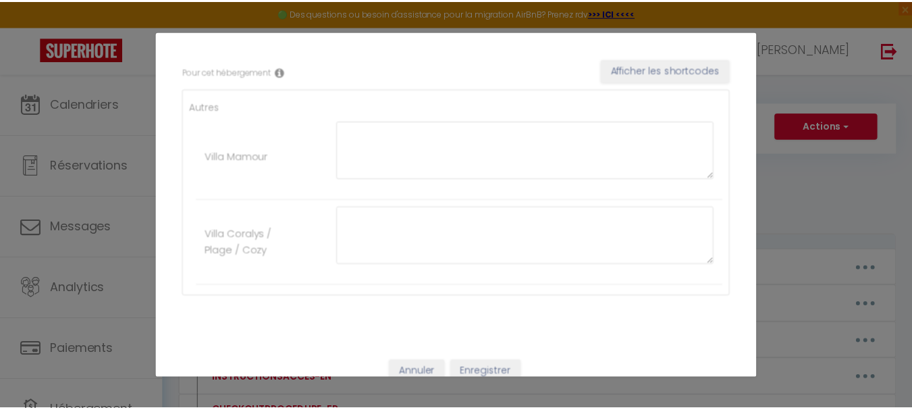
scroll to position [233, 0]
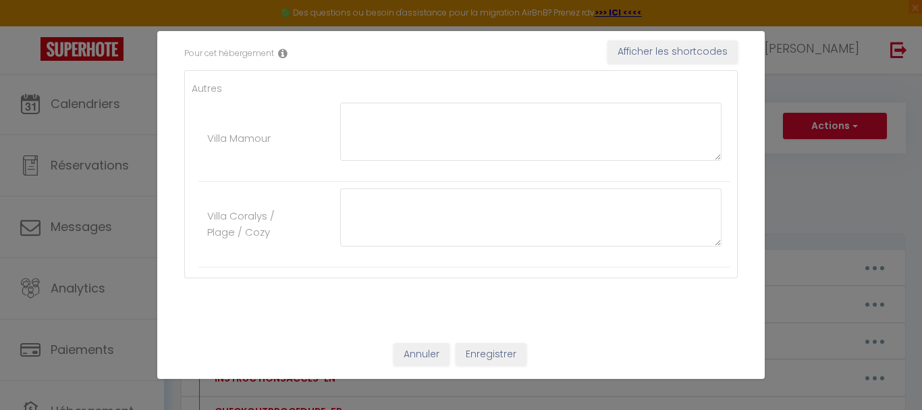
type input "CHECKOUTPROCEDURE-EN CHANTAL"
click at [498, 348] on button "Enregistrer" at bounding box center [491, 354] width 71 height 23
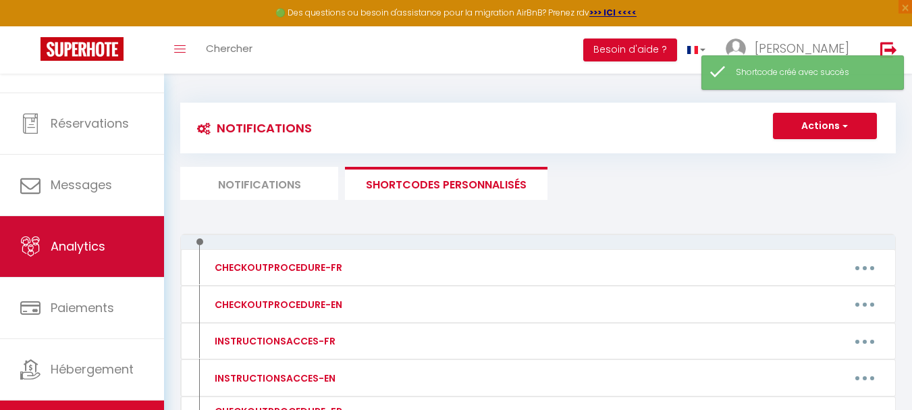
scroll to position [64, 0]
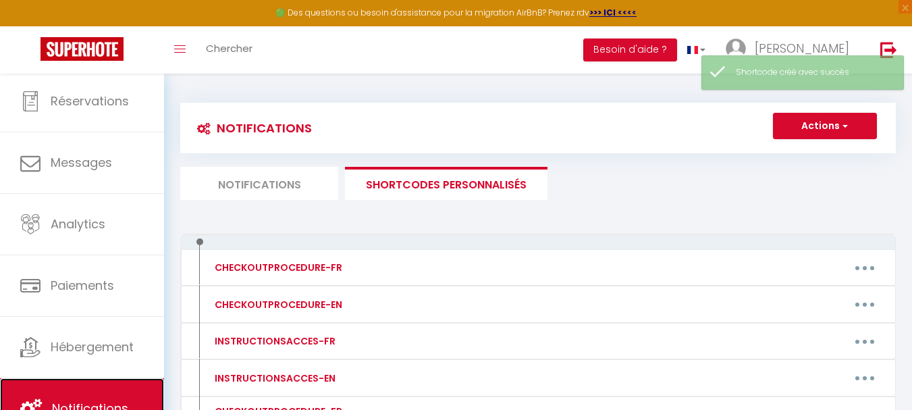
click at [79, 387] on link "Notifications" at bounding box center [82, 408] width 164 height 61
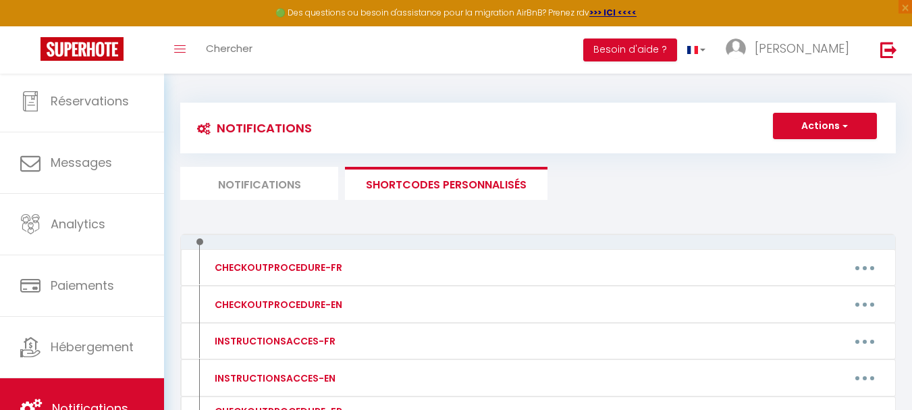
click at [227, 171] on li "Notifications" at bounding box center [259, 183] width 158 height 33
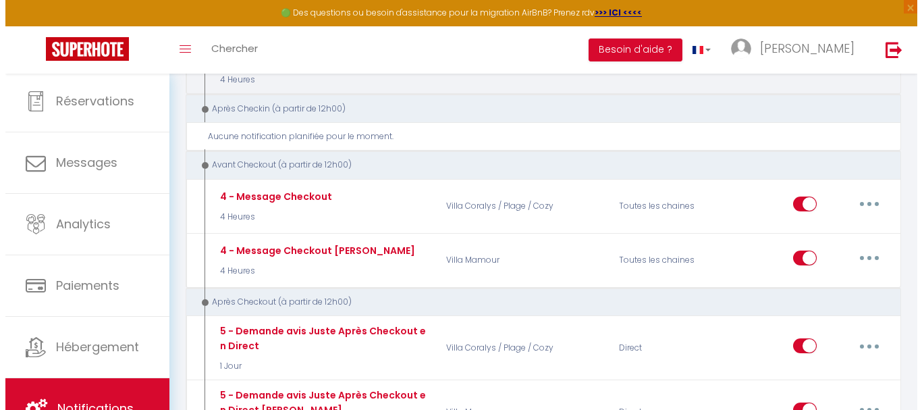
scroll to position [675, 0]
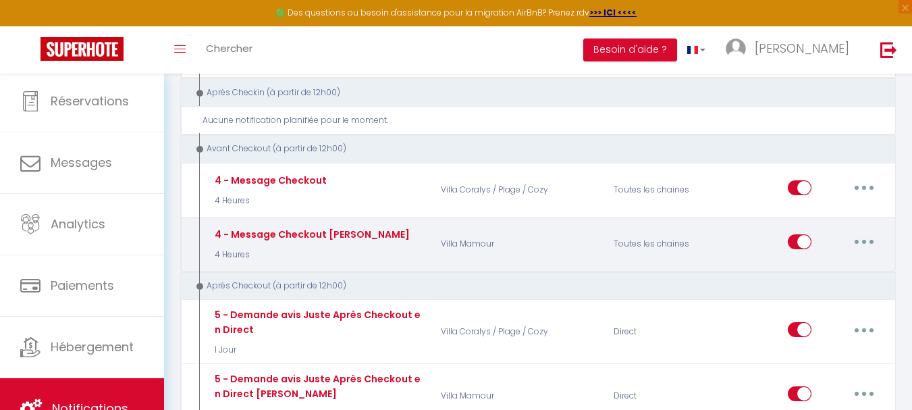
click at [870, 236] on button "button" at bounding box center [864, 242] width 38 height 22
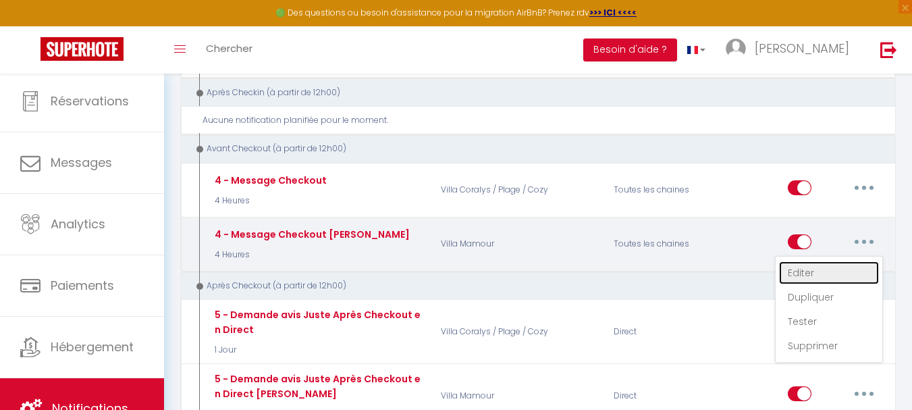
click at [814, 261] on link "Editer" at bounding box center [829, 272] width 100 height 23
checkbox input "true"
checkbox input "false"
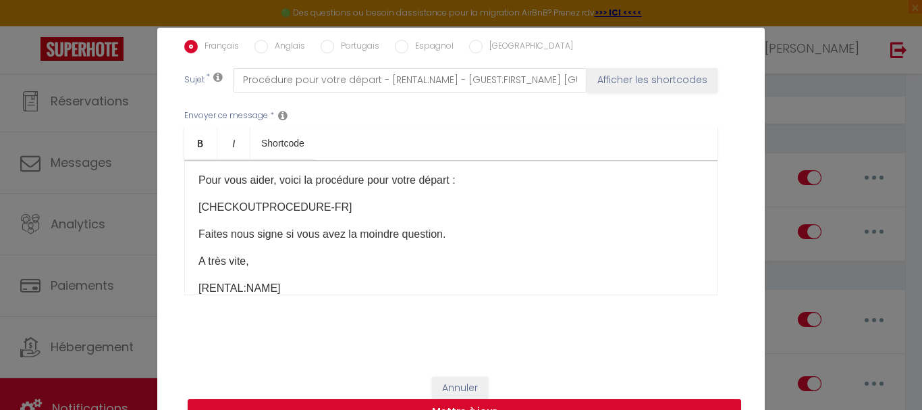
scroll to position [85, 0]
click at [338, 204] on p "[CHECKOUTPROCEDURE-FR]" at bounding box center [451, 205] width 505 height 16
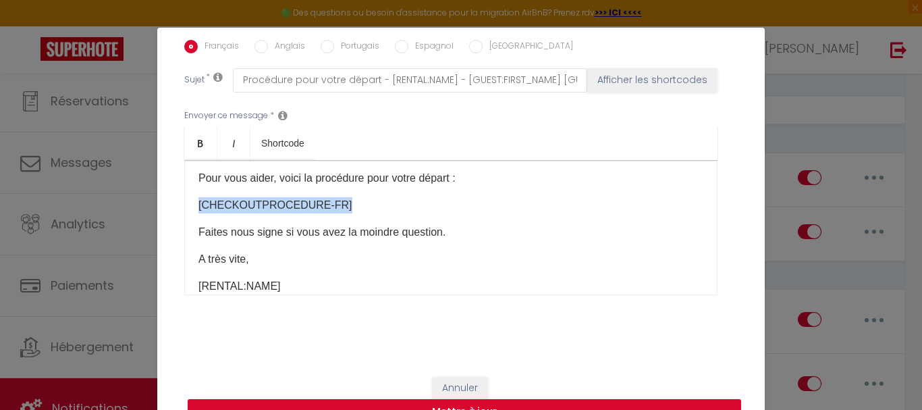
drag, startPoint x: 338, startPoint y: 204, endPoint x: 193, endPoint y: 205, distance: 144.5
click at [199, 205] on p "[CHECKOUTPROCEDURE-FR]" at bounding box center [451, 205] width 505 height 16
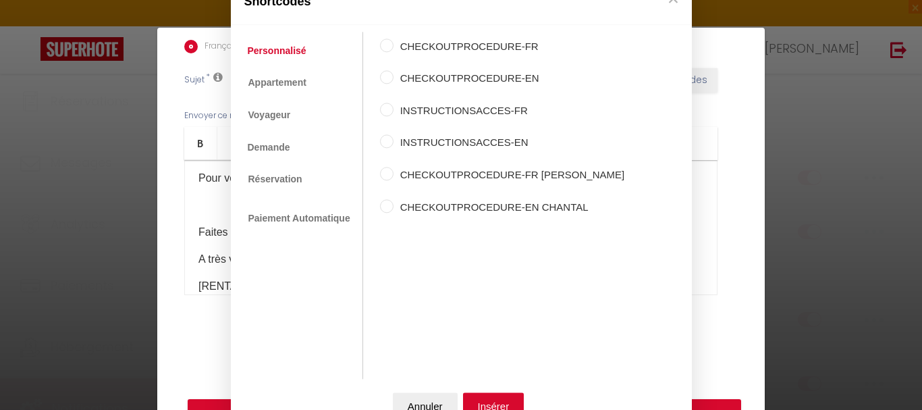
click at [415, 174] on label "CHECKOUTPROCEDURE-FR CHANTAL" at bounding box center [510, 175] width 232 height 16
click at [394, 174] on input "CHECKOUTPROCEDURE-FR CHANTAL" at bounding box center [387, 174] width 14 height 14
radio input "true"
click at [485, 404] on button "Insérer" at bounding box center [493, 405] width 61 height 27
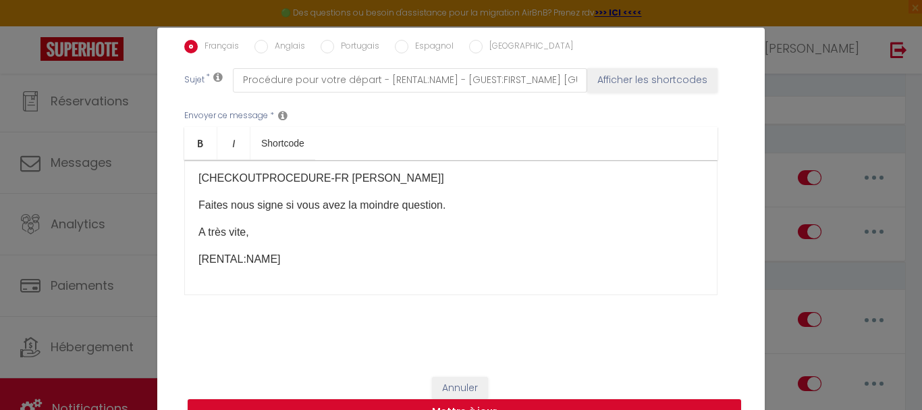
scroll to position [55, 0]
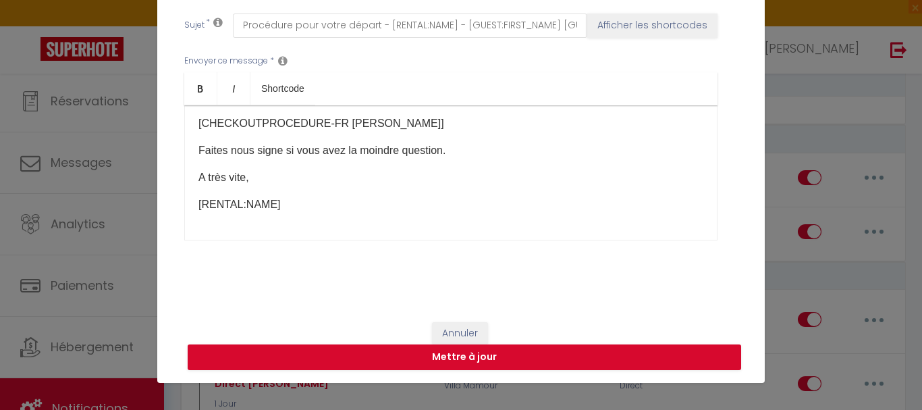
click at [246, 154] on p "Faites nous signe si vous avez la moindre question." at bounding box center [451, 150] width 505 height 16
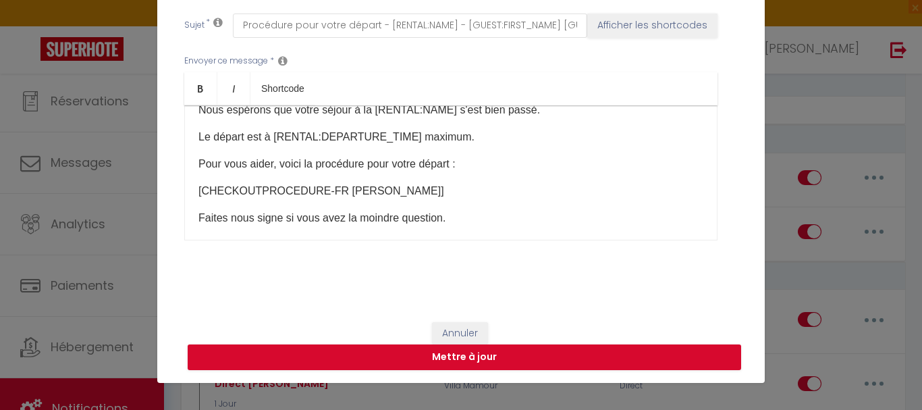
scroll to position [0, 0]
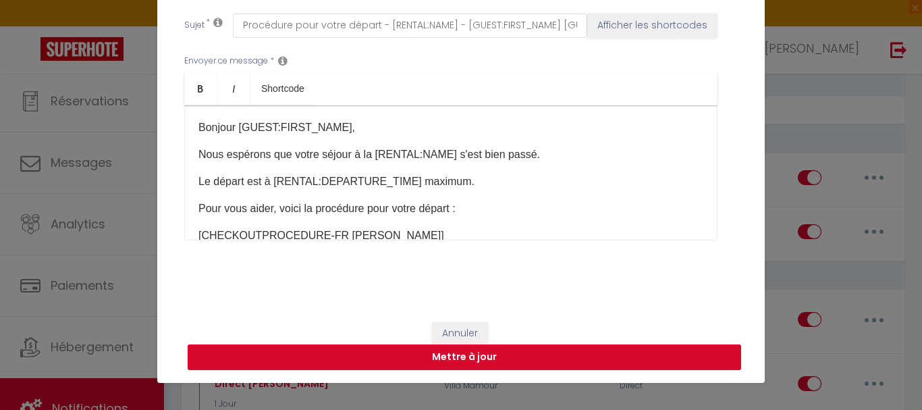
click at [448, 359] on button "Mettre à jour" at bounding box center [465, 357] width 554 height 26
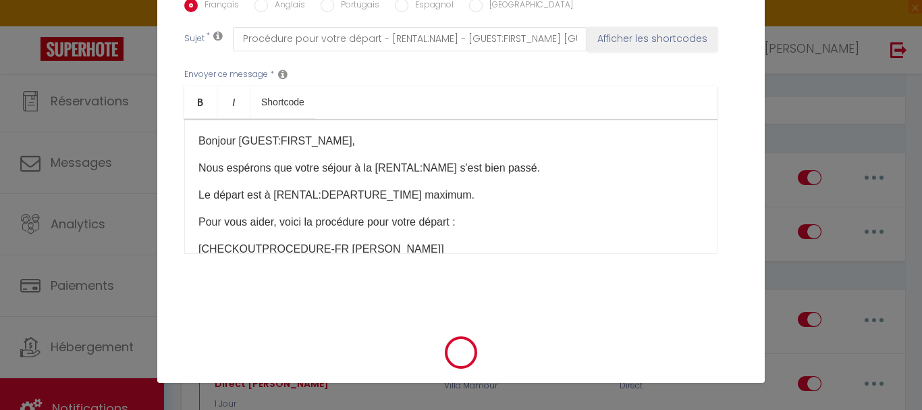
checkbox input "true"
checkbox input "false"
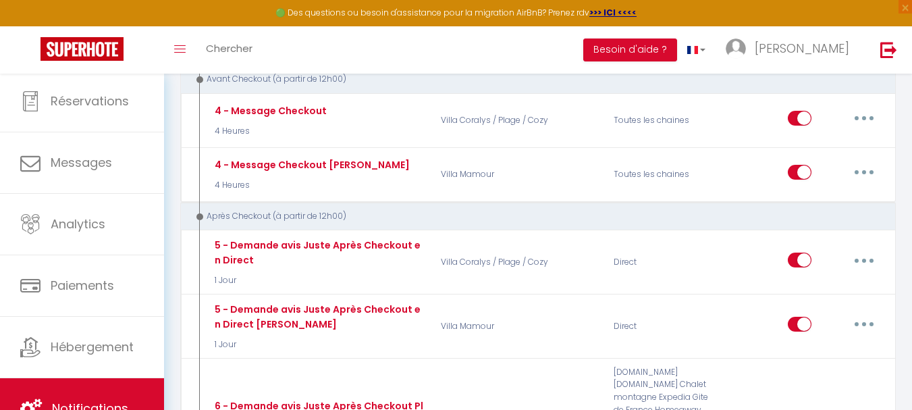
scroll to position [743, 0]
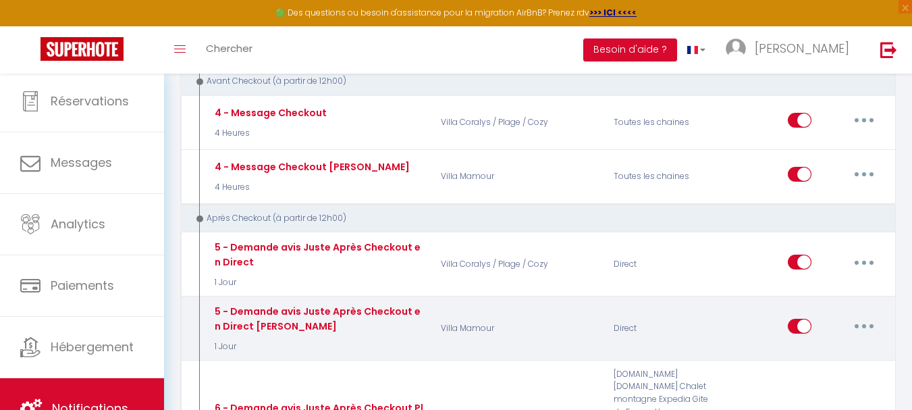
click at [852, 317] on button "button" at bounding box center [864, 326] width 38 height 22
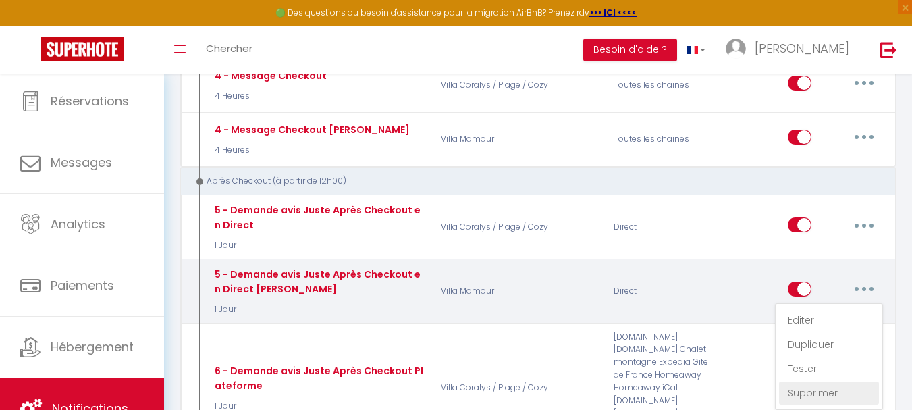
scroll to position [810, 0]
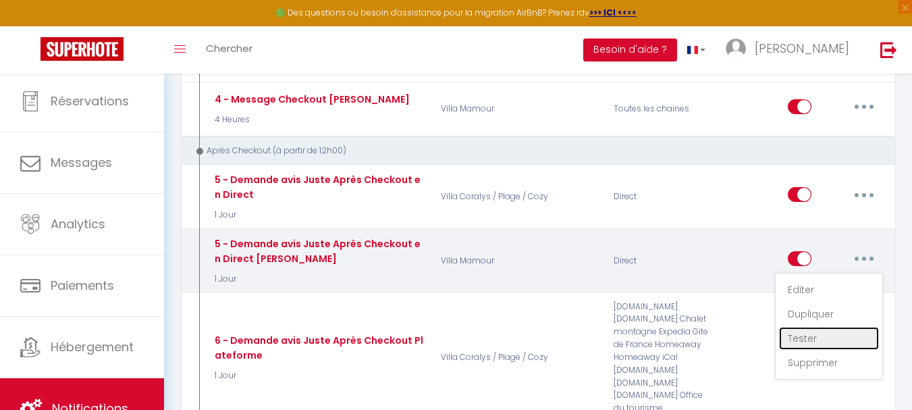
click at [810, 330] on link "Tester" at bounding box center [829, 338] width 100 height 23
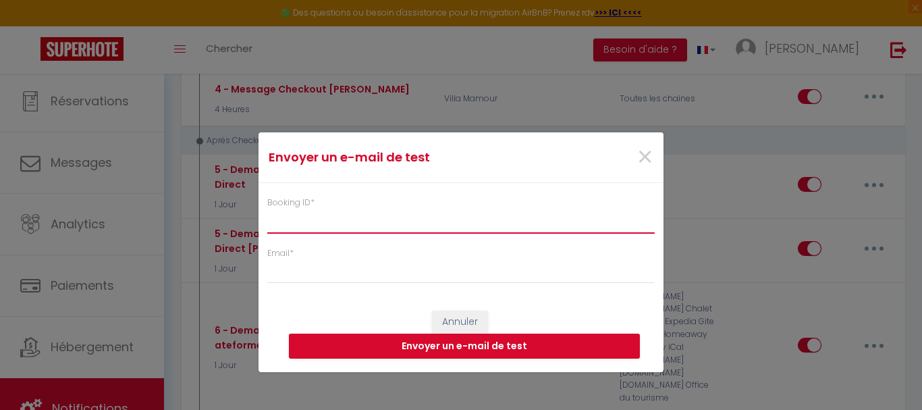
click at [310, 217] on input "Booking ID *" at bounding box center [461, 221] width 388 height 24
click at [641, 161] on span "×" at bounding box center [645, 157] width 17 height 41
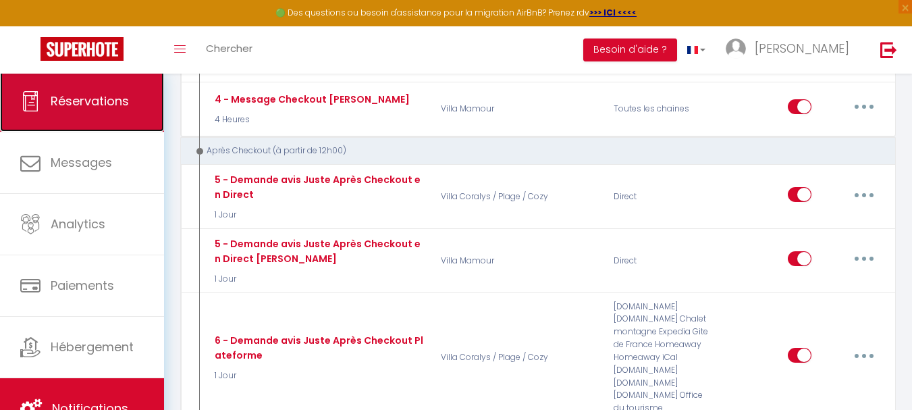
click at [86, 109] on link "Réservations" at bounding box center [82, 101] width 164 height 61
select select "not_cancelled"
select select
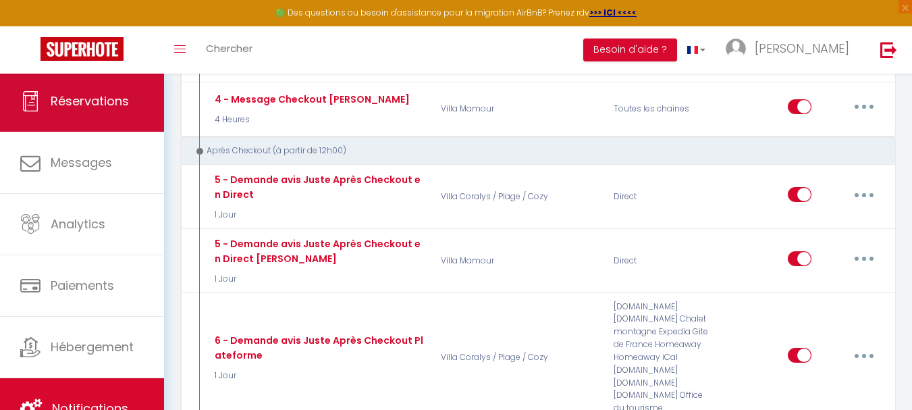
select select
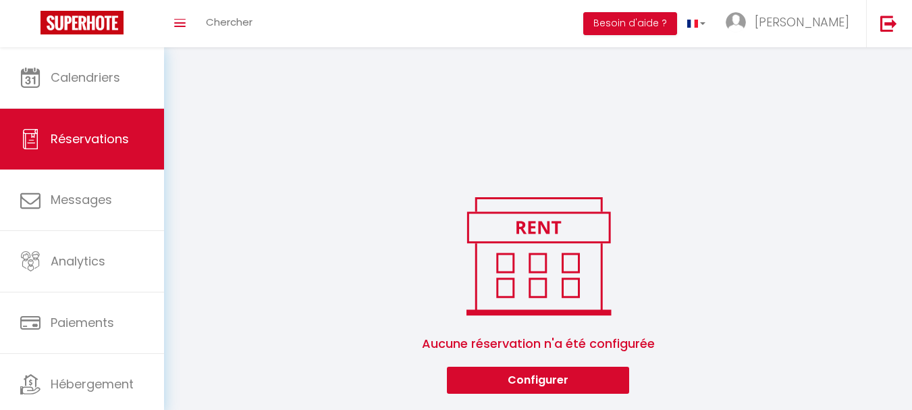
select select
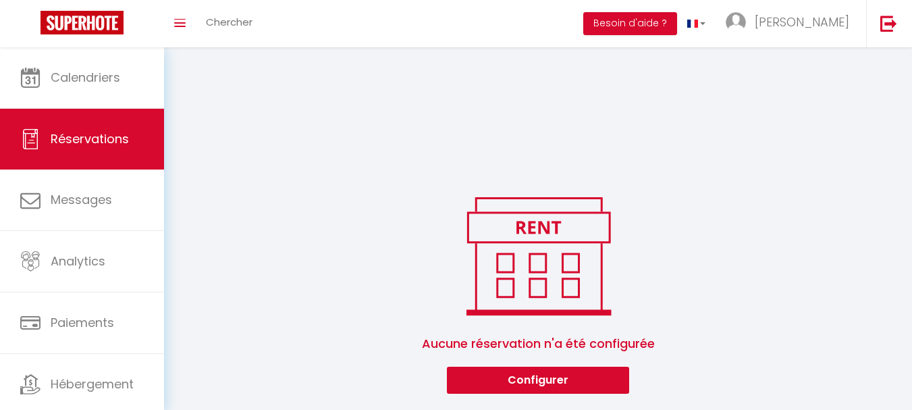
select select
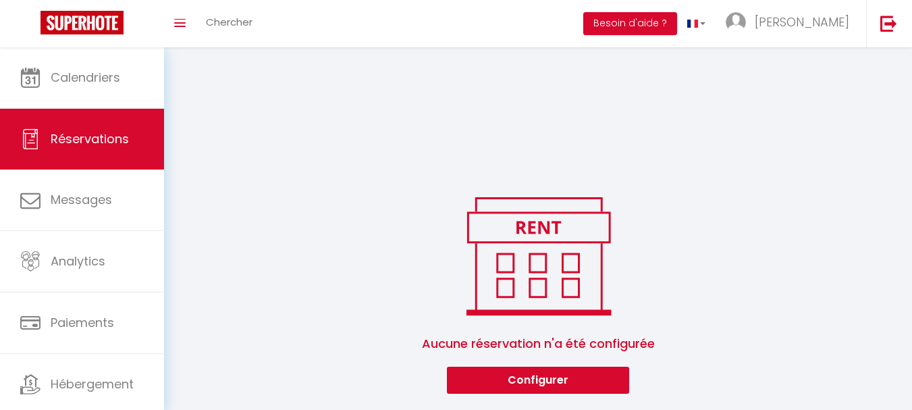
select select
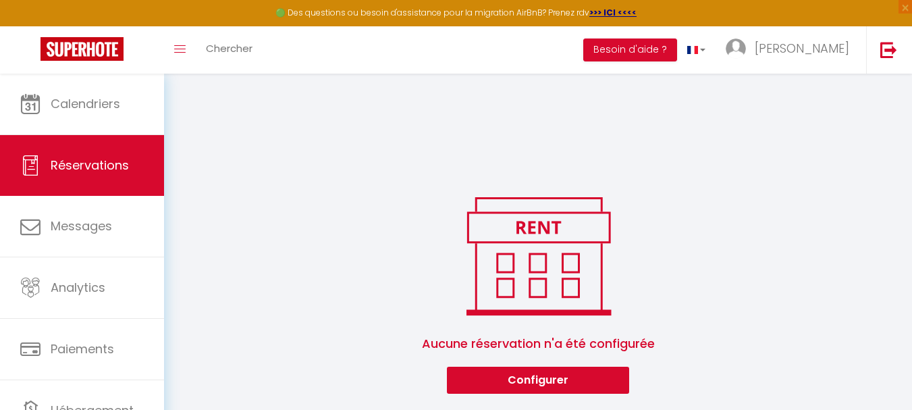
select select
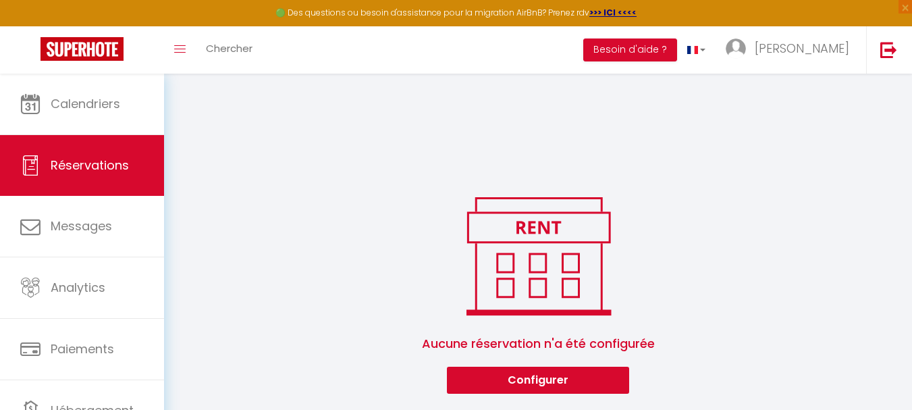
select select
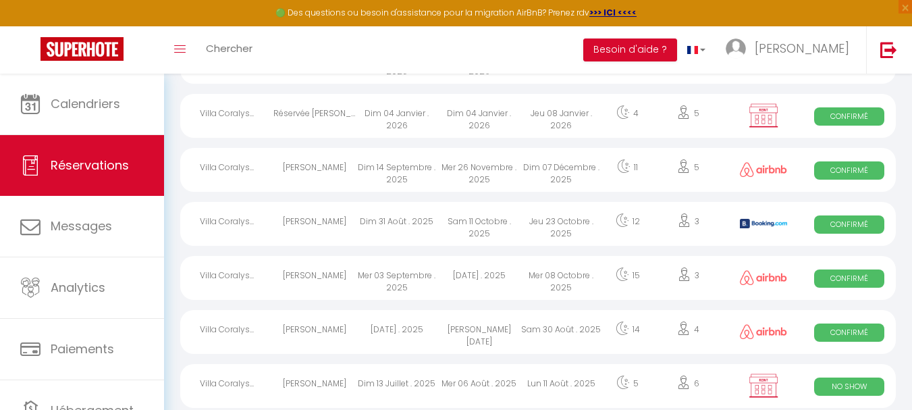
scroll to position [312, 0]
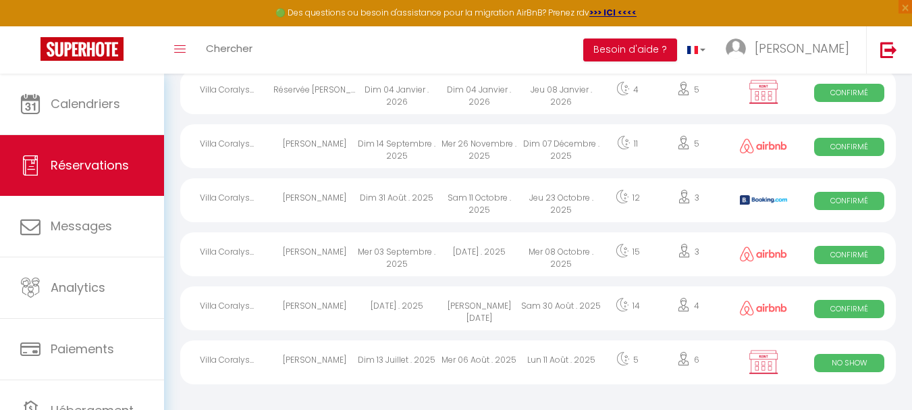
click at [232, 141] on div "Villa Coralys..." at bounding box center [226, 146] width 93 height 44
select select "OK"
select select "1"
select select "0"
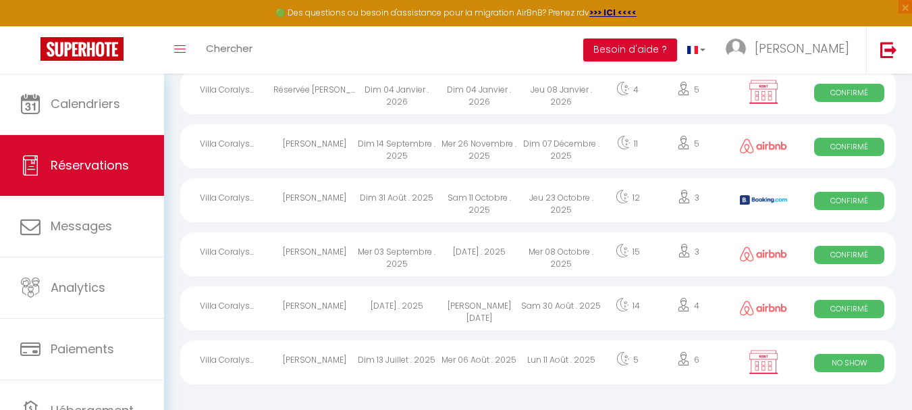
select select "1"
select select
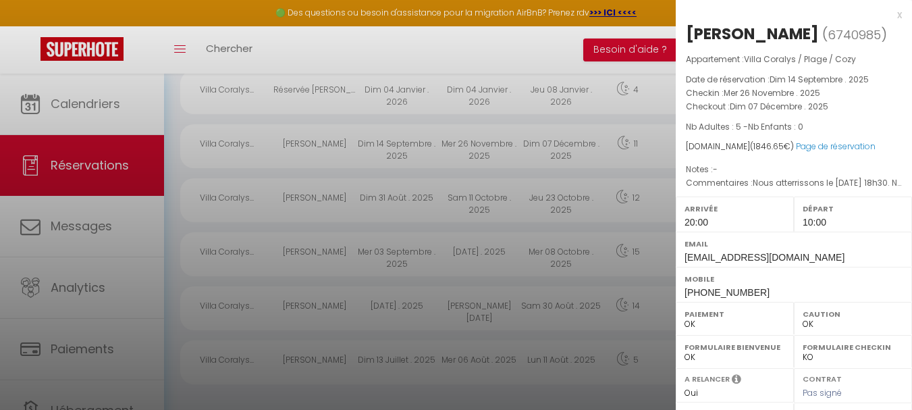
click at [167, 174] on div at bounding box center [456, 205] width 912 height 410
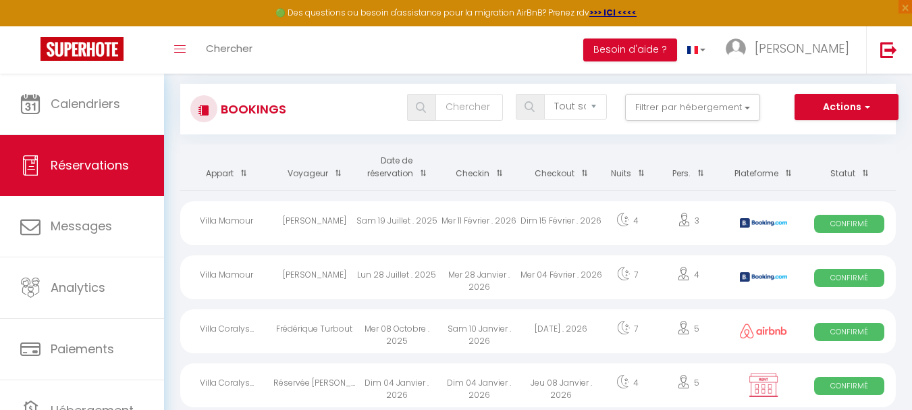
scroll to position [0, 0]
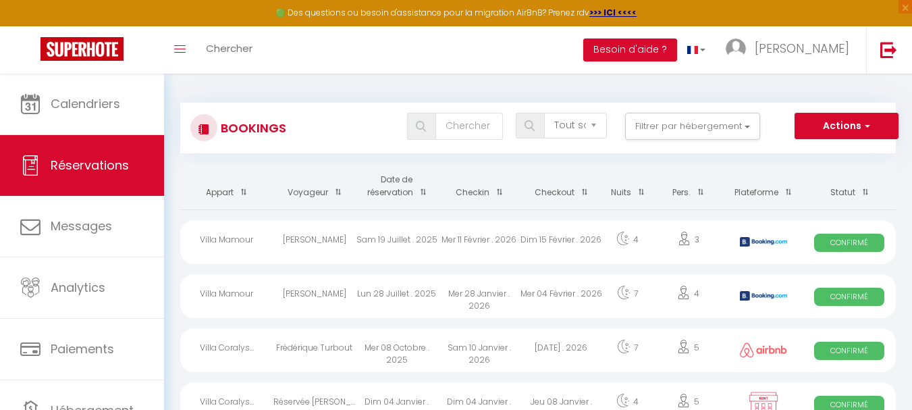
click at [240, 292] on div "Villa Mamour" at bounding box center [226, 296] width 93 height 44
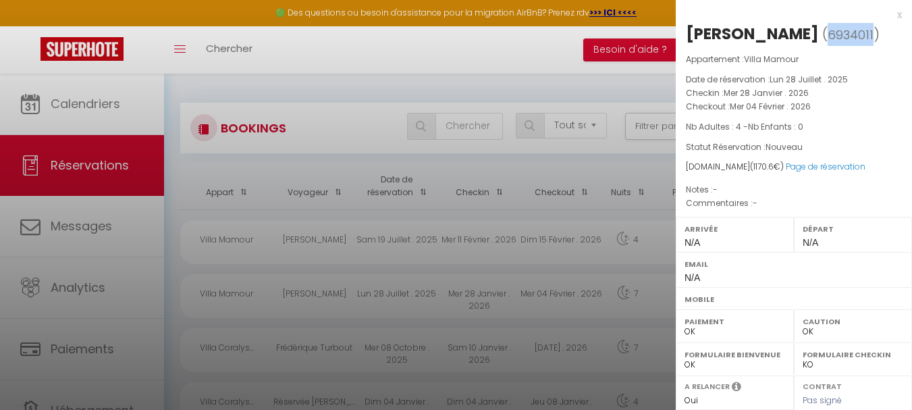
drag, startPoint x: 836, startPoint y: 35, endPoint x: 880, endPoint y: 38, distance: 44.0
click at [874, 32] on span "6934011" at bounding box center [851, 34] width 46 height 17
copy span "6934011"
click at [893, 14] on div "x Jean PANCHEVRE ( 6934011 ) Appartement : Villa Mamour Date de réservation : L…" at bounding box center [794, 318] width 236 height 637
click at [322, 88] on div at bounding box center [456, 205] width 912 height 410
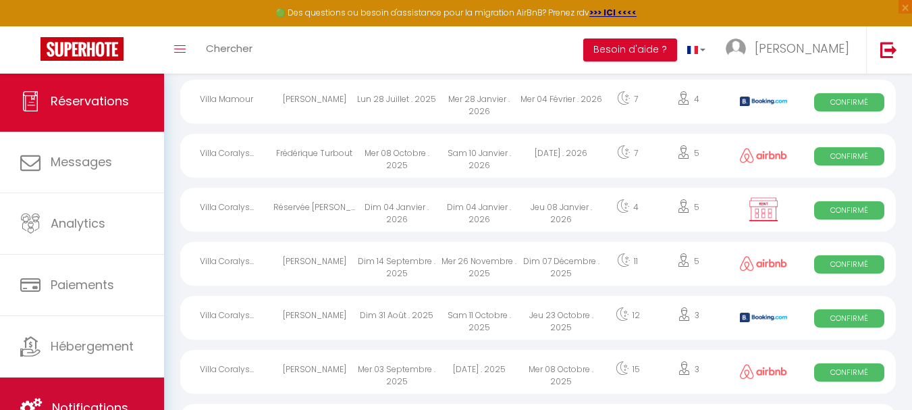
scroll to position [203, 0]
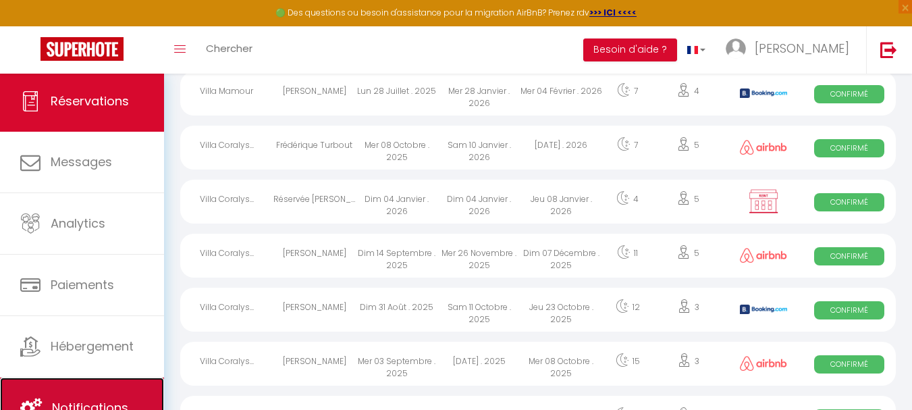
click at [91, 386] on link "Notifications" at bounding box center [82, 407] width 164 height 61
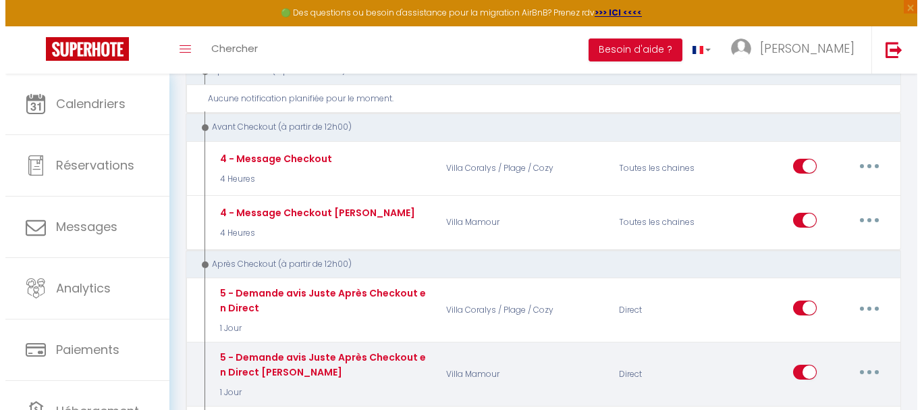
scroll to position [675, 0]
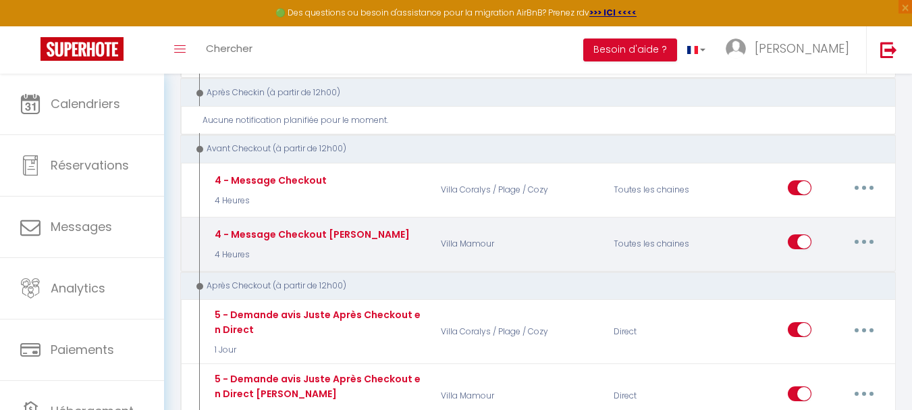
click at [873, 231] on button "button" at bounding box center [864, 242] width 38 height 22
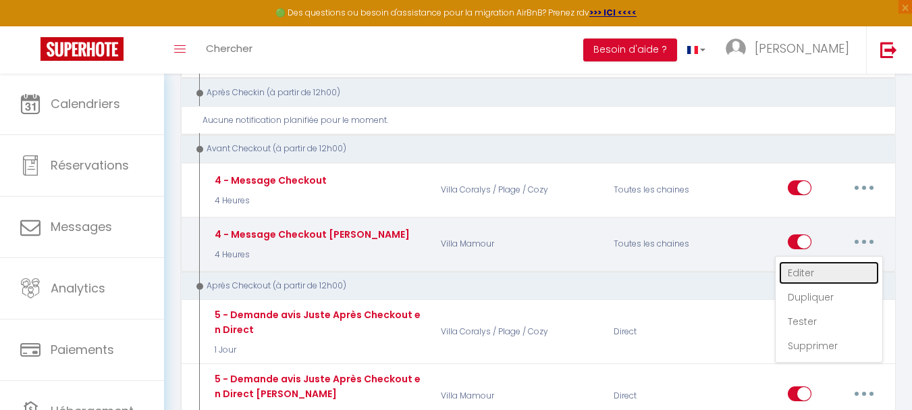
click at [821, 261] on link "Editer" at bounding box center [829, 272] width 100 height 23
type input "4 - Message Checkout [PERSON_NAME]"
select select "4"
select select "4 Heures"
select select "if_booking_is_paid"
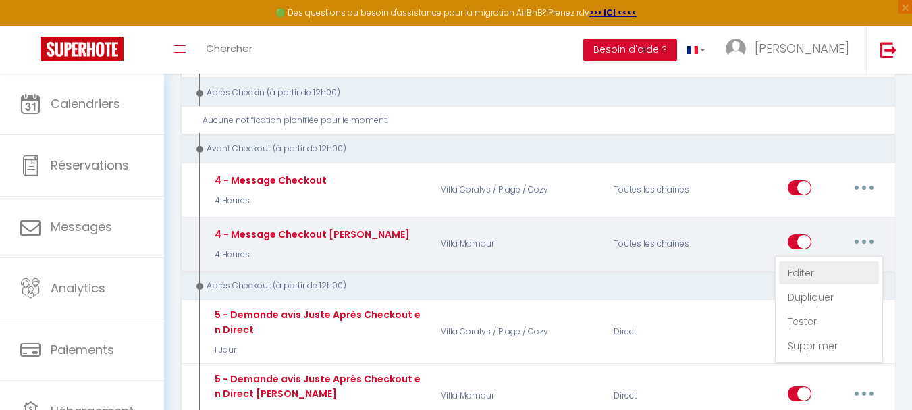
checkbox input "true"
checkbox input "false"
radio input "true"
type input "Procédure pour votre départ - [RENTAL:NAME] - [GUEST:FIRST_NAME] [GUEST:NAME]"
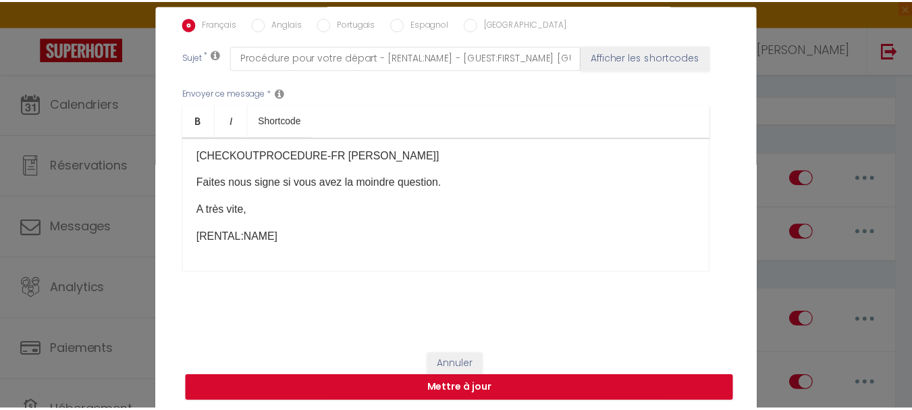
scroll to position [55, 0]
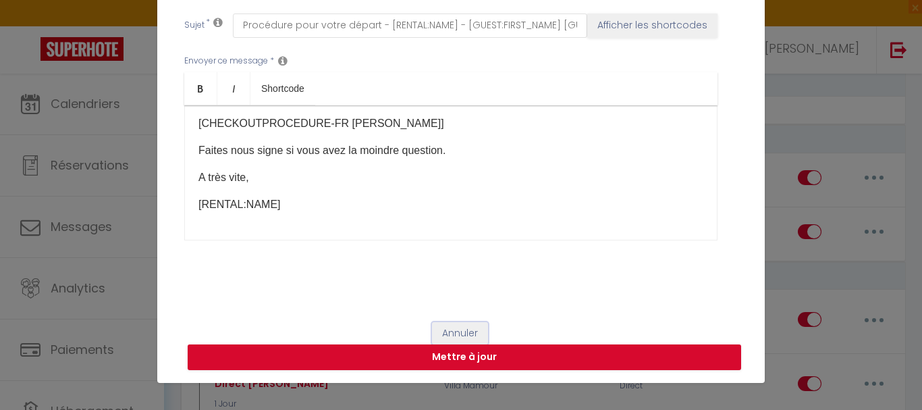
click at [463, 328] on button "Annuler" at bounding box center [460, 333] width 56 height 23
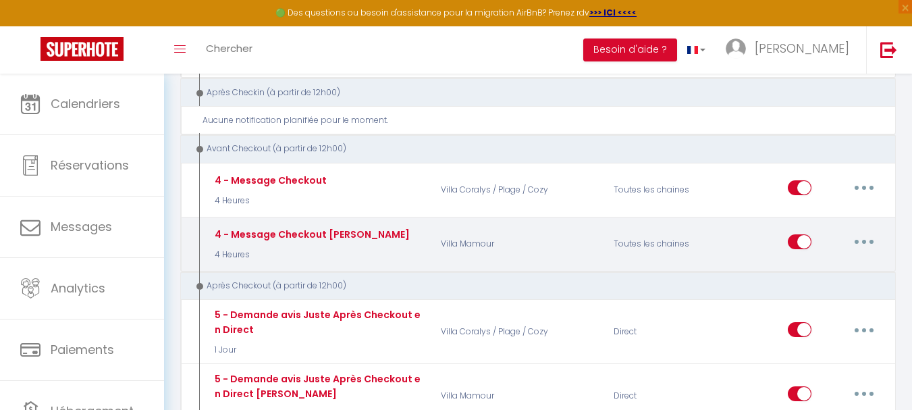
click at [866, 232] on button "button" at bounding box center [864, 242] width 38 height 22
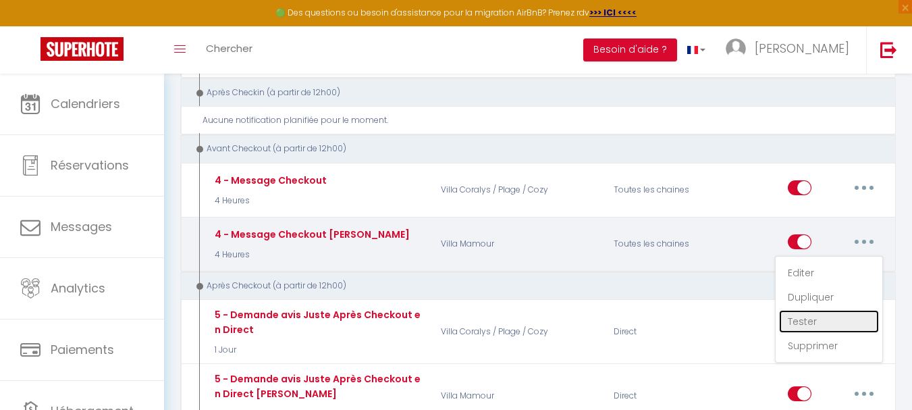
click at [802, 310] on link "Tester" at bounding box center [829, 321] width 100 height 23
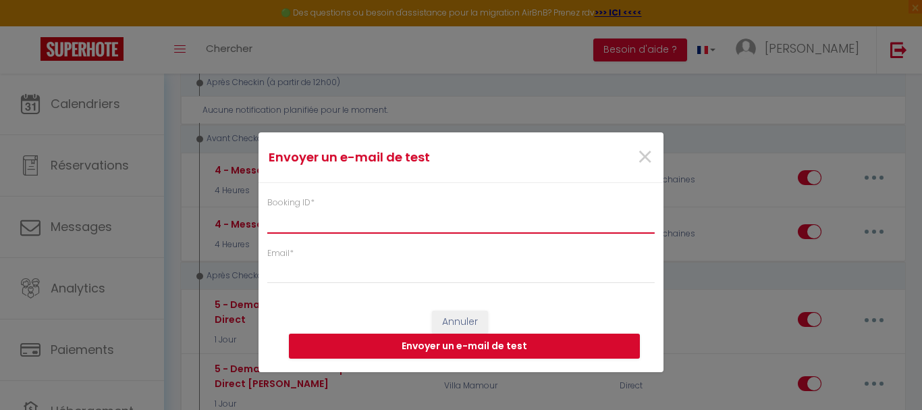
click at [378, 228] on input "Booking ID *" at bounding box center [461, 221] width 388 height 24
paste input "6934011"
type input "6934011"
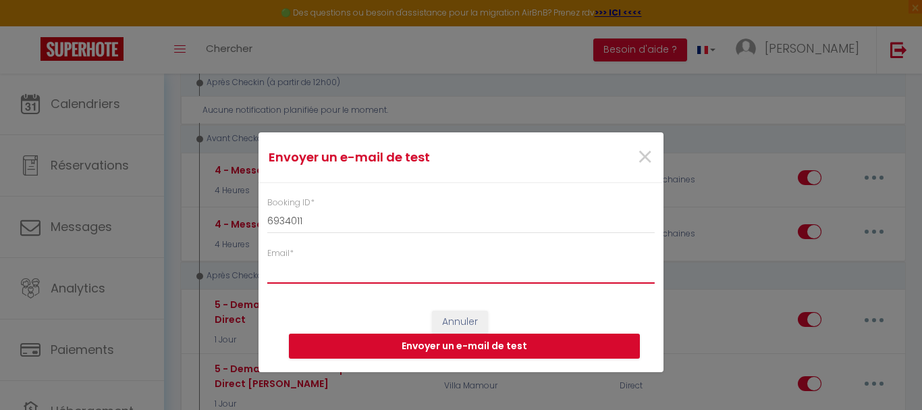
click at [361, 265] on input "Email *" at bounding box center [461, 271] width 388 height 24
type input "[EMAIL_ADDRESS][DOMAIN_NAME]"
click at [472, 347] on button "Envoyer un e-mail de test" at bounding box center [464, 347] width 351 height 26
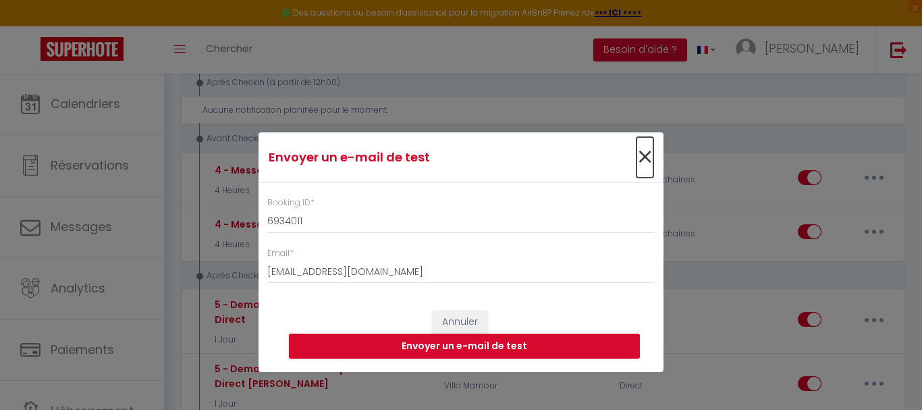
click at [642, 157] on span "×" at bounding box center [645, 157] width 17 height 41
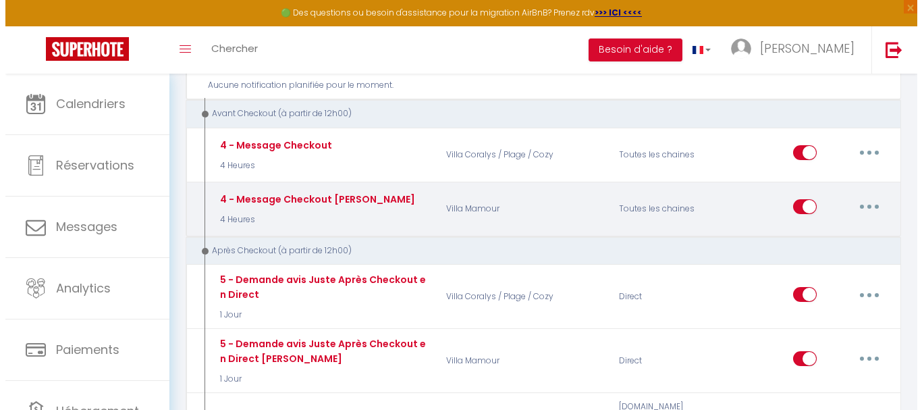
scroll to position [743, 0]
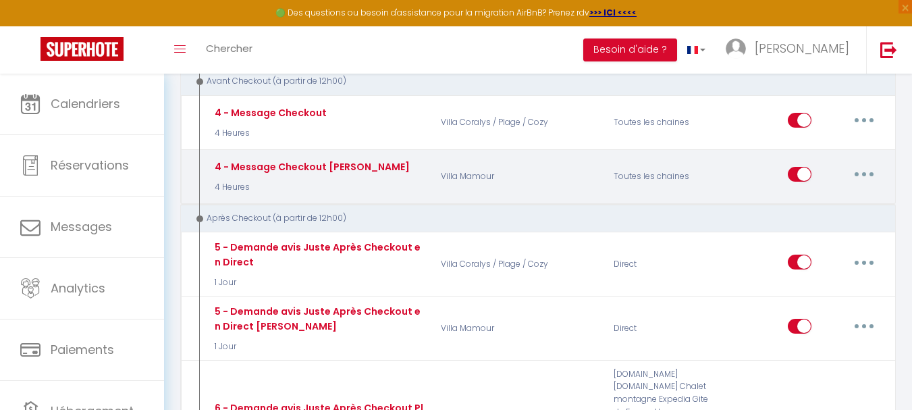
click at [858, 163] on button "button" at bounding box center [864, 174] width 38 height 22
click at [800, 194] on link "Editer" at bounding box center [829, 205] width 100 height 23
checkbox input "true"
checkbox input "false"
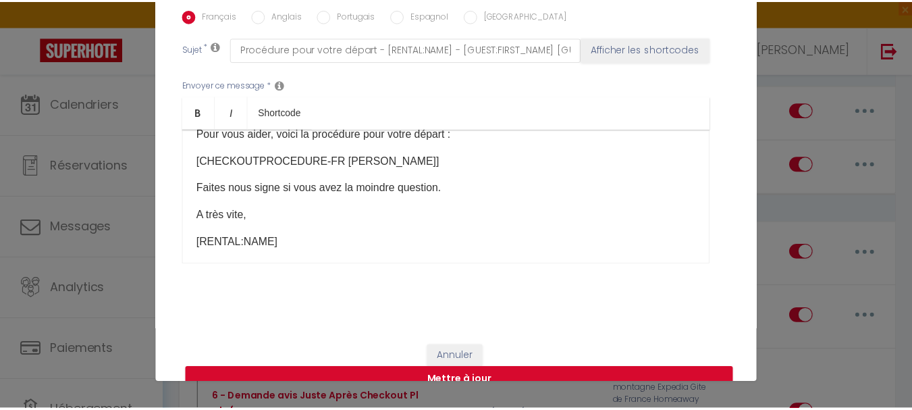
scroll to position [112, 0]
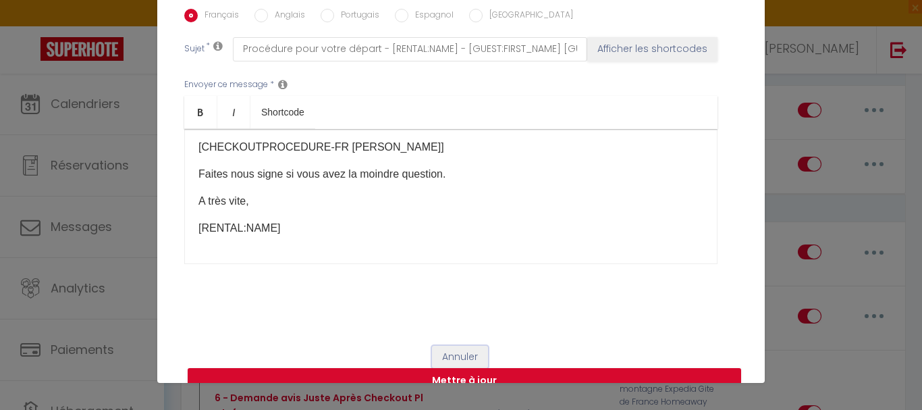
click at [459, 355] on button "Annuler" at bounding box center [460, 357] width 56 height 23
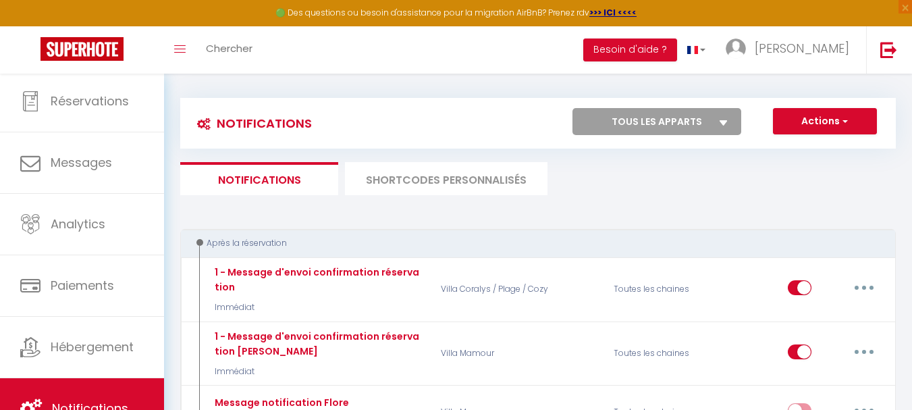
scroll to position [0, 0]
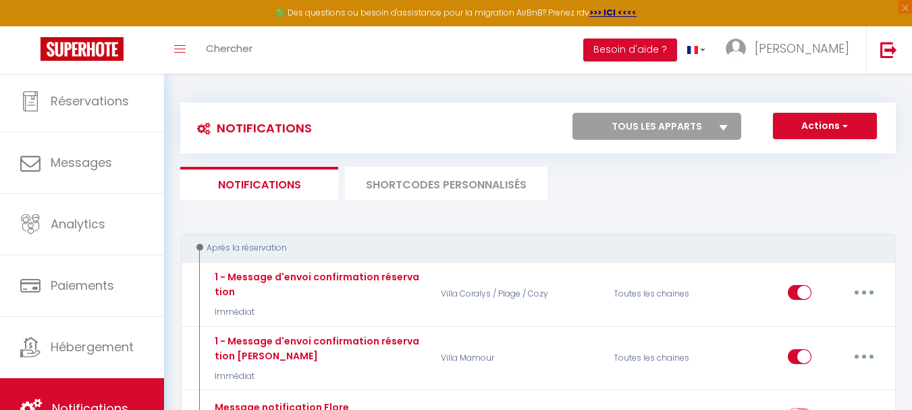
click at [473, 184] on li "SHORTCODES PERSONNALISÉS" at bounding box center [446, 183] width 203 height 33
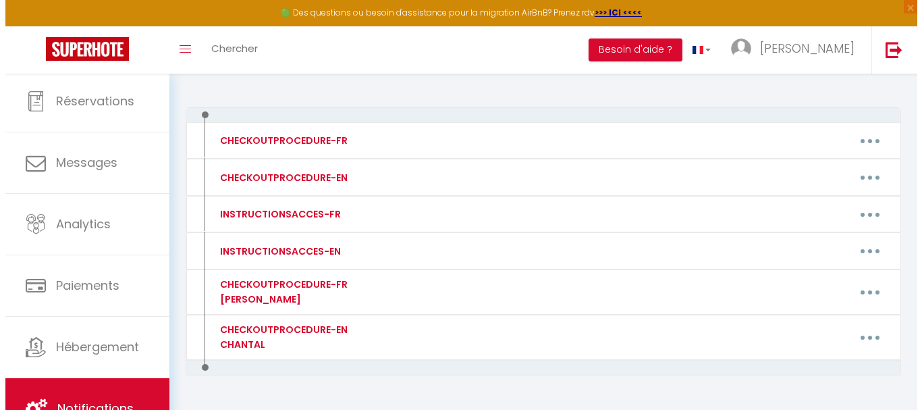
scroll to position [135, 0]
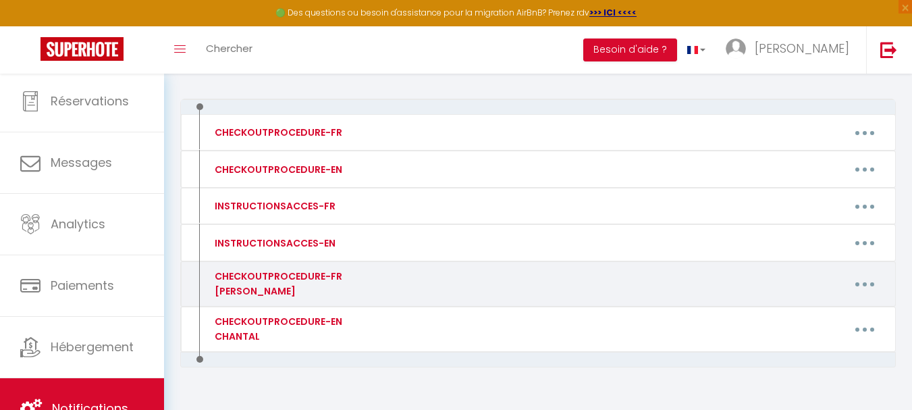
click at [866, 284] on icon "button" at bounding box center [865, 284] width 4 height 4
click at [806, 311] on link "Editer" at bounding box center [830, 314] width 100 height 23
type input "CHECKOUTPROCEDURE-FR CHANTAL"
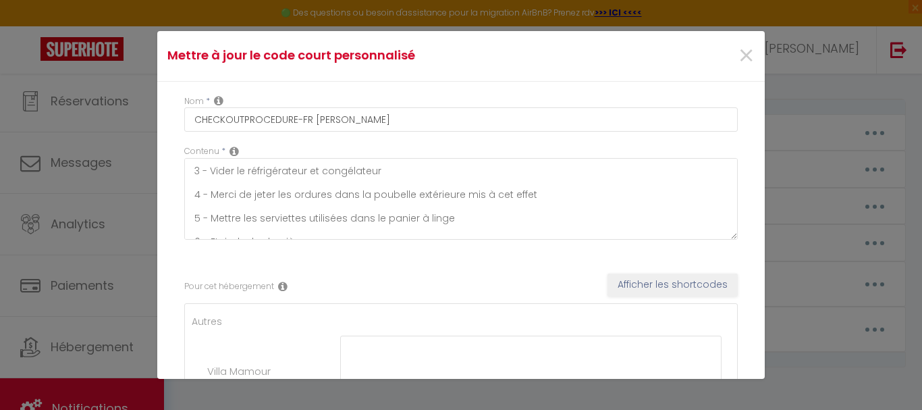
scroll to position [68, 0]
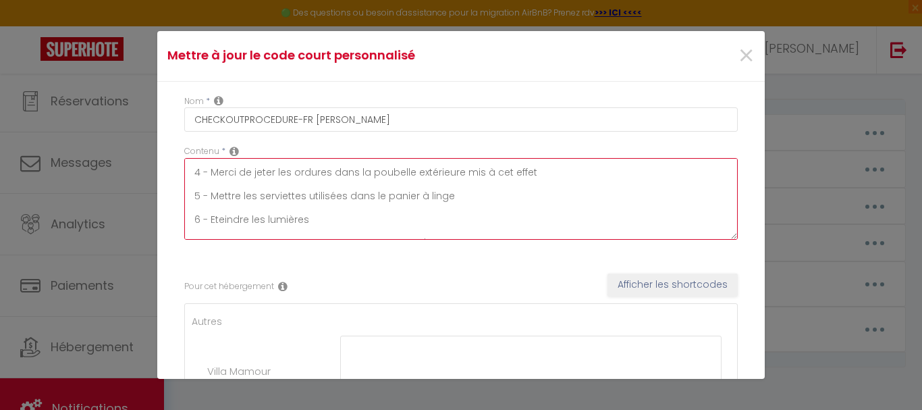
click at [345, 221] on textarea "1 - Merci de vider le lave vaisselle 2 - Merci d'essuyer la vaisselle propre et…" at bounding box center [461, 199] width 554 height 82
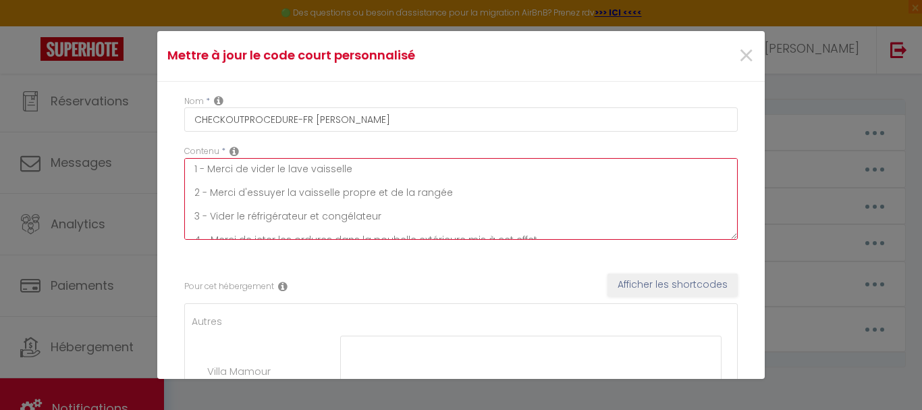
click at [386, 215] on textarea "1 - Merci de vider le lave vaisselle 2 - Merci d'essuyer la vaisselle propre et…" at bounding box center [461, 199] width 554 height 82
click at [380, 215] on textarea "1 - Merci de vider le lave vaisselle 2 - Merci d'essuyer la vaisselle propre et…" at bounding box center [461, 199] width 554 height 82
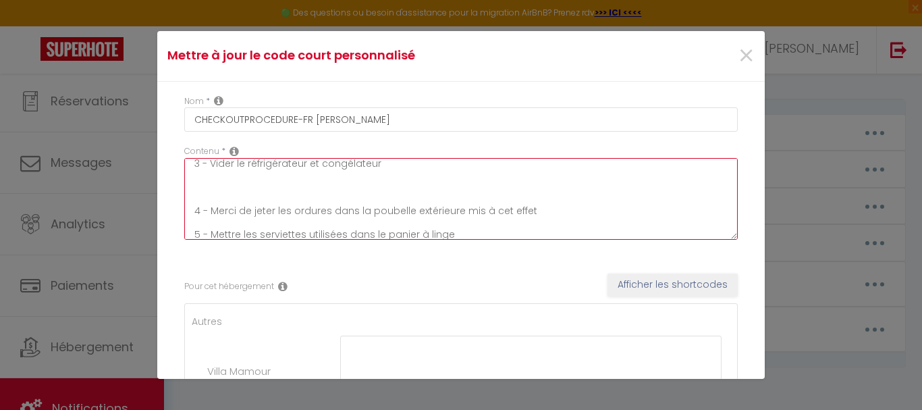
scroll to position [76, 0]
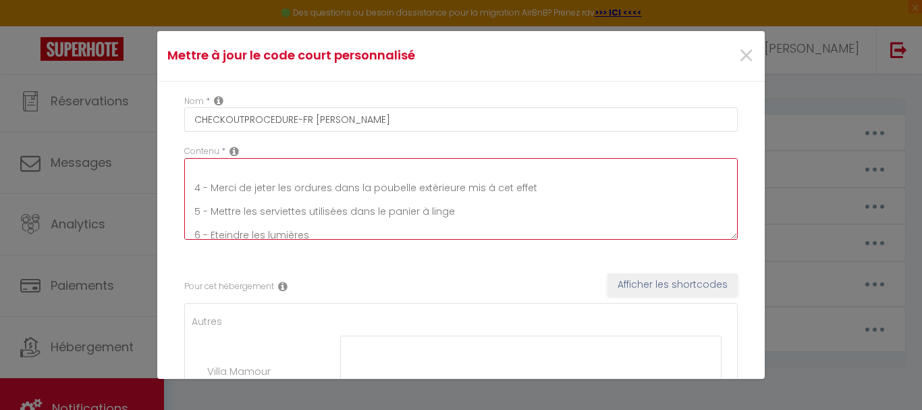
drag, startPoint x: 194, startPoint y: 184, endPoint x: 532, endPoint y: 187, distance: 337.6
click at [532, 187] on textarea "1 - Merci de vider le lave vaisselle 2 - Merci d'essuyer la vaisselle propre et…" at bounding box center [461, 199] width 554 height 82
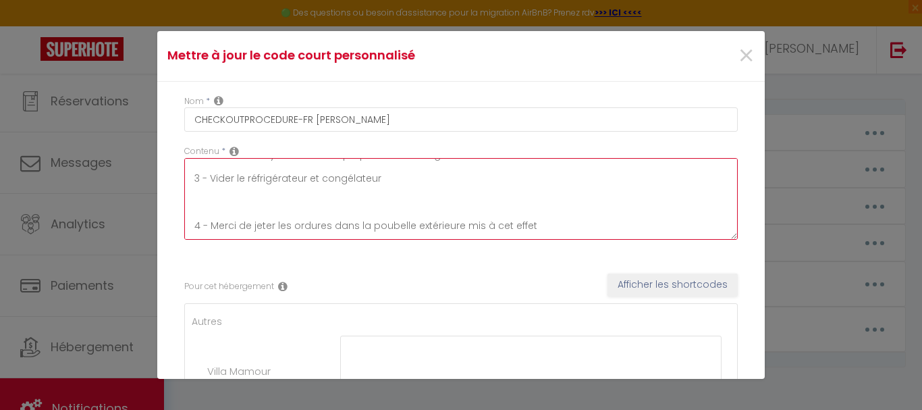
scroll to position [8, 0]
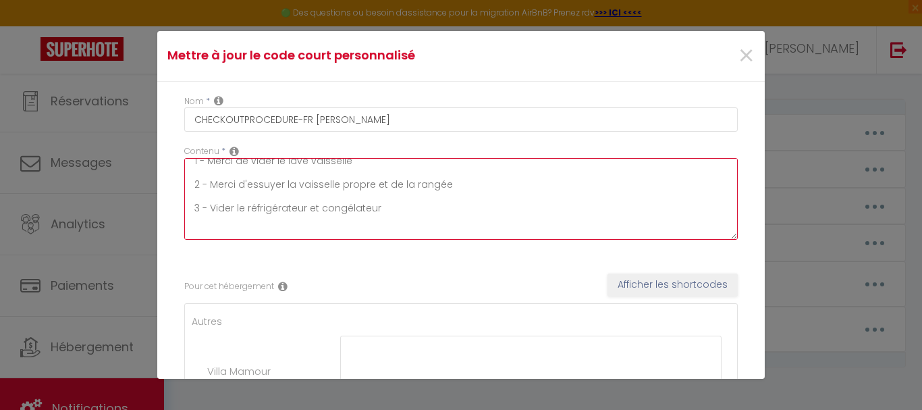
click at [205, 229] on textarea "1 - Merci de vider le lave vaisselle 2 - Merci d'essuyer la vaisselle propre et…" at bounding box center [461, 199] width 554 height 82
paste textarea "4 - Merci de jeter les ordures dans la poubelle extérieure mis à cet effet"
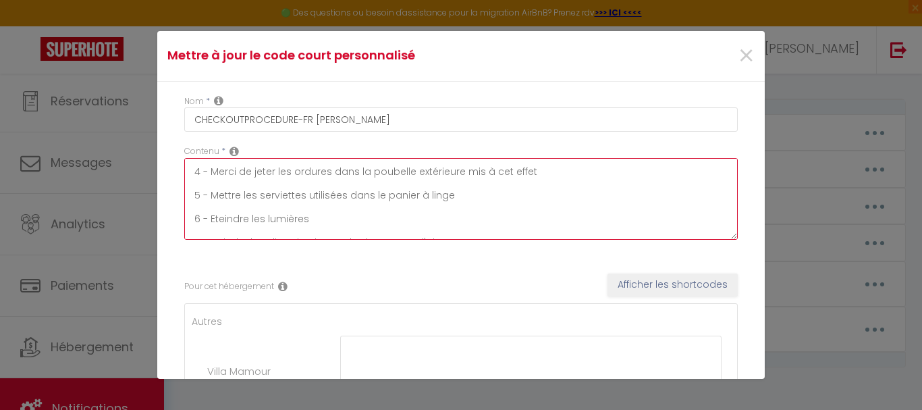
drag, startPoint x: 241, startPoint y: 231, endPoint x: 275, endPoint y: 227, distance: 34.0
click at [275, 227] on textarea "1 - Merci de vider le lave vaisselle 2 - Merci d'essuyer la vaisselle propre et…" at bounding box center [461, 199] width 554 height 82
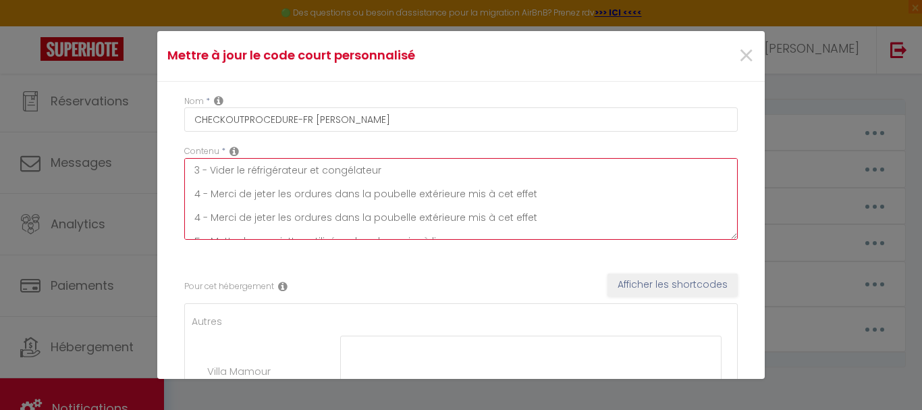
scroll to position [24, 0]
click at [539, 213] on textarea "1 - Merci de vider le lave vaisselle 2 - Merci d'essuyer la vaisselle propre et…" at bounding box center [461, 199] width 554 height 82
drag, startPoint x: 539, startPoint y: 213, endPoint x: 246, endPoint y: 211, distance: 293.1
click at [246, 211] on textarea "1 - Merci de vider le lave vaisselle 2 - Merci d'essuyer la vaisselle propre et…" at bounding box center [461, 199] width 554 height 82
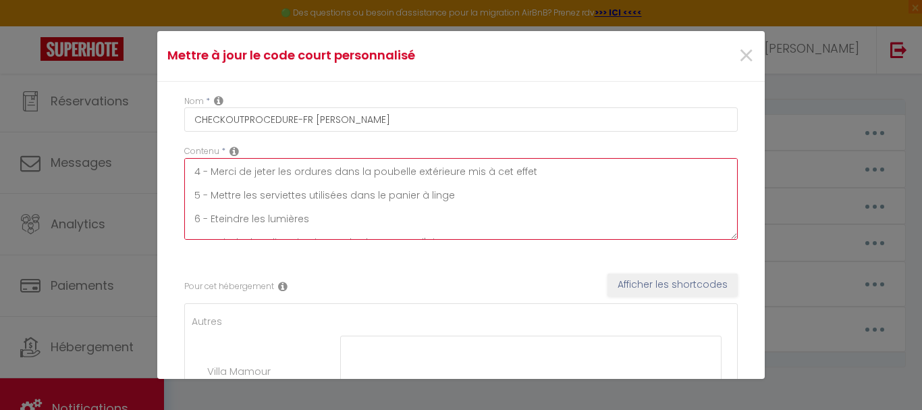
click at [197, 174] on textarea "1 - Merci de vider le lave vaisselle 2 - Merci d'essuyer la vaisselle propre et…" at bounding box center [461, 199] width 554 height 82
click at [199, 202] on textarea "1 - Merci de vider le lave vaisselle 2 - Merci d'essuyer la vaisselle propre et…" at bounding box center [461, 199] width 554 height 82
click at [200, 197] on textarea "1 - Merci de vider le lave vaisselle 2 - Merci d'essuyer la vaisselle propre et…" at bounding box center [461, 199] width 554 height 82
click at [200, 221] on textarea "1 - Merci de vider le lave vaisselle 2 - Merci d'essuyer la vaisselle propre et…" at bounding box center [461, 199] width 554 height 82
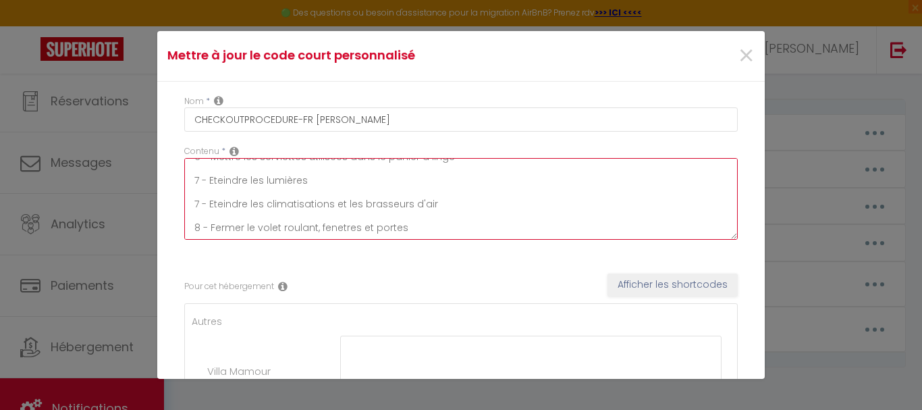
click at [201, 201] on textarea "1 - Merci de vider le lave vaisselle 2 - Merci d'essuyer la vaisselle propre et…" at bounding box center [461, 199] width 554 height 82
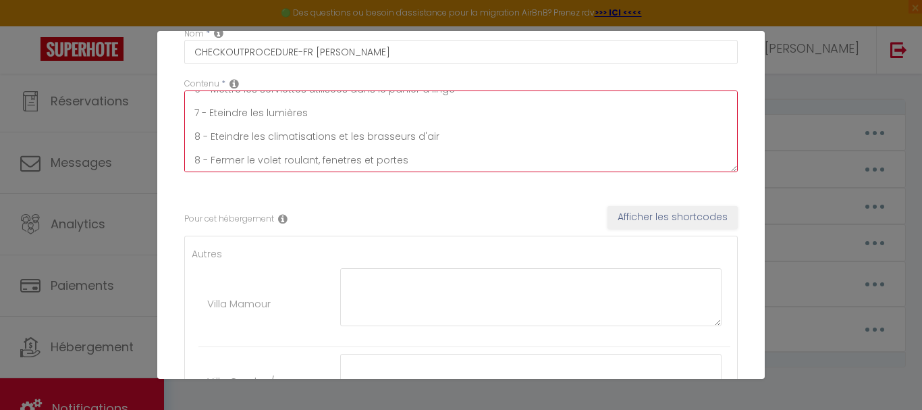
click at [199, 155] on textarea "1 - Merci de vider le lave vaisselle 2 - Merci d'essuyer la vaisselle propre et…" at bounding box center [461, 131] width 554 height 82
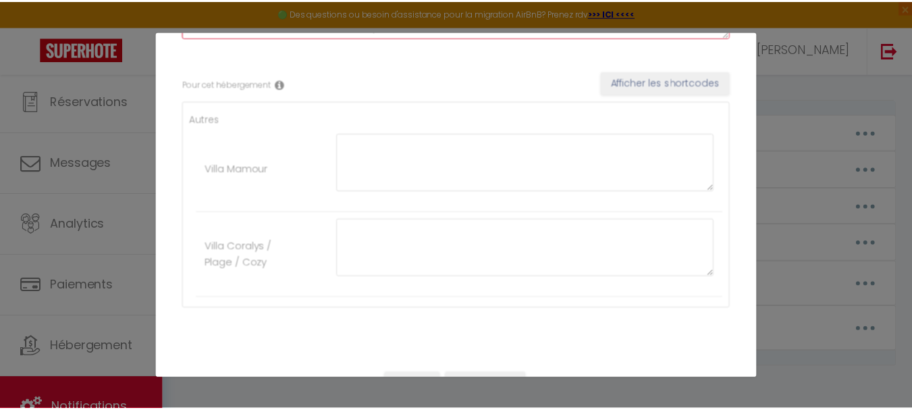
scroll to position [233, 0]
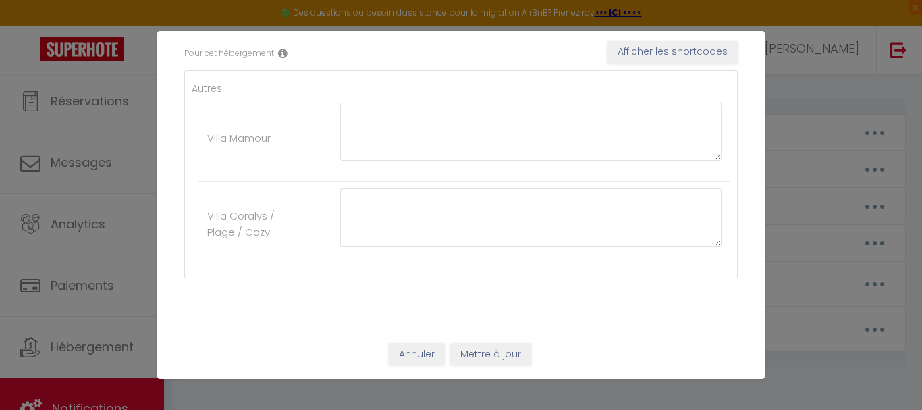
type textarea "1 - Merci de vider le lave vaisselle 2 - Merci d'essuyer la vaisselle propre et…"
click at [490, 346] on button "Mettre à jour" at bounding box center [490, 354] width 81 height 23
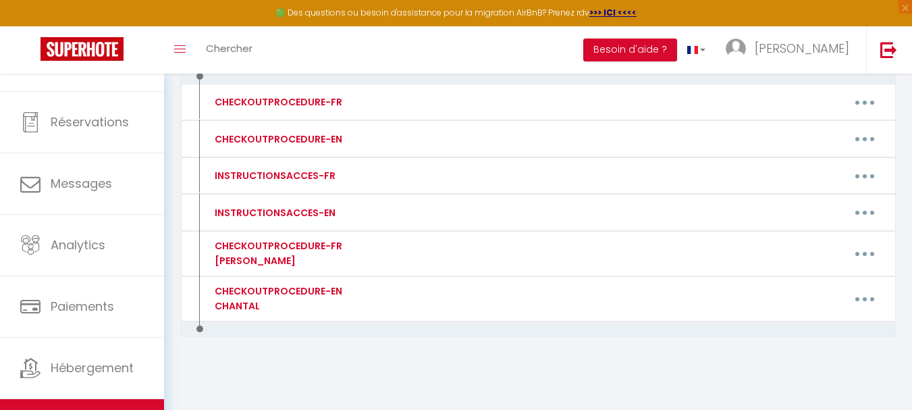
scroll to position [64, 0]
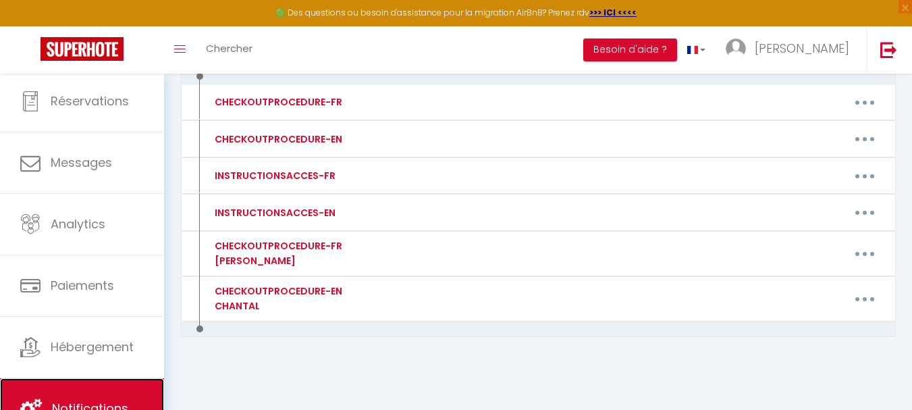
click at [100, 386] on link "Notifications" at bounding box center [82, 408] width 164 height 61
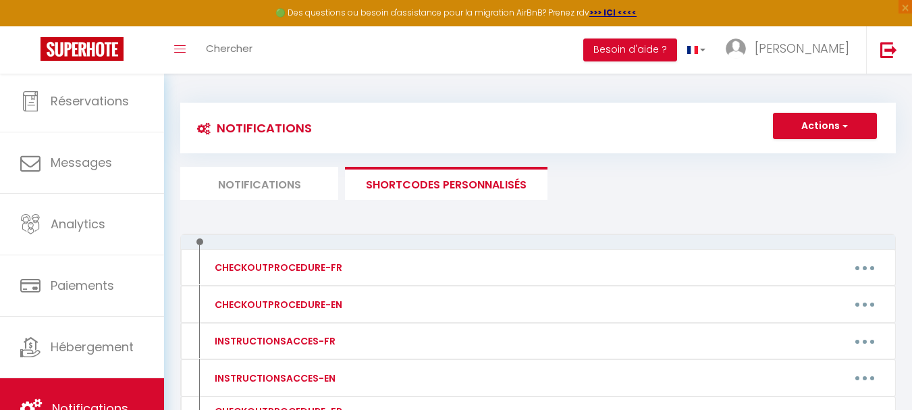
click at [280, 180] on li "Notifications" at bounding box center [259, 183] width 158 height 33
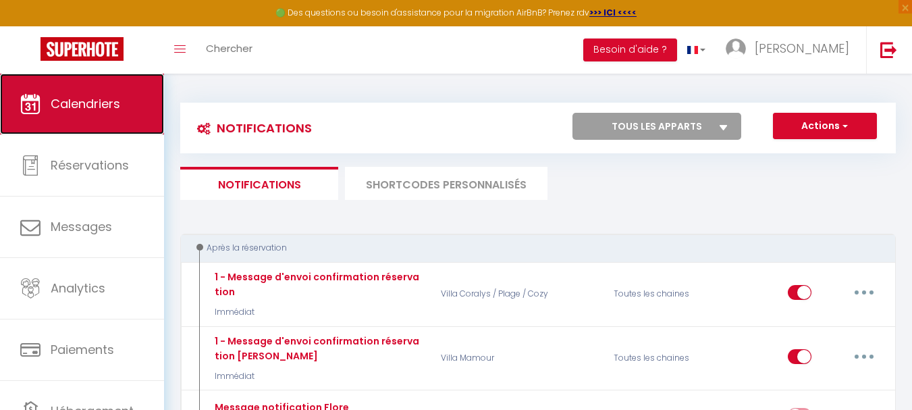
click at [101, 113] on link "Calendriers" at bounding box center [82, 104] width 164 height 61
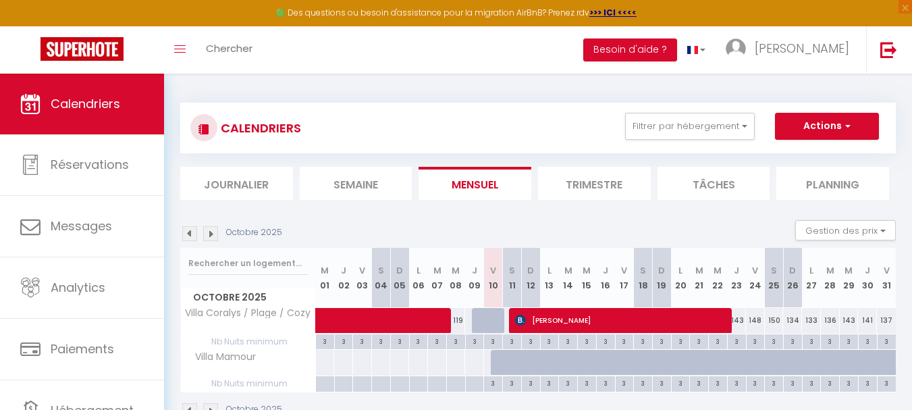
scroll to position [68, 0]
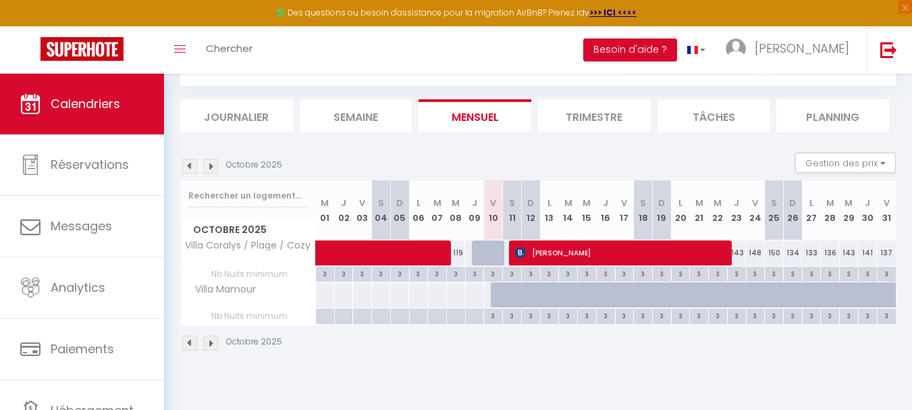
click at [503, 300] on div at bounding box center [512, 295] width 19 height 26
type input "Sam 11 Octobre 2025"
type input "Dim 12 Octobre 2025"
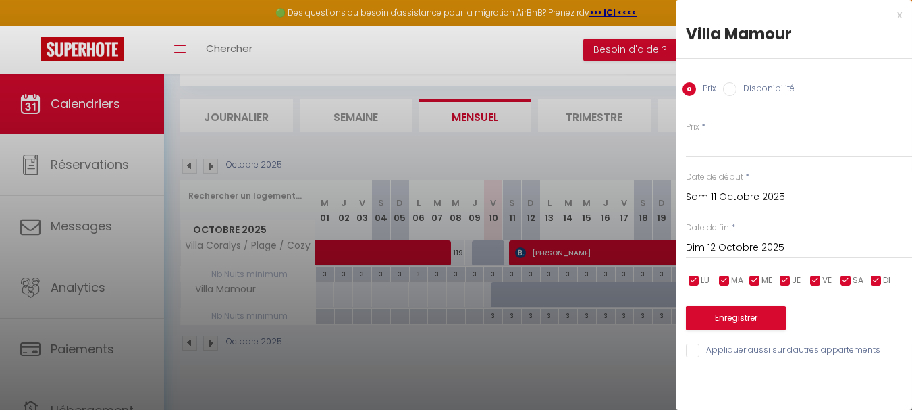
click at [731, 95] on input "Disponibilité" at bounding box center [730, 89] width 14 height 14
radio input "true"
radio input "false"
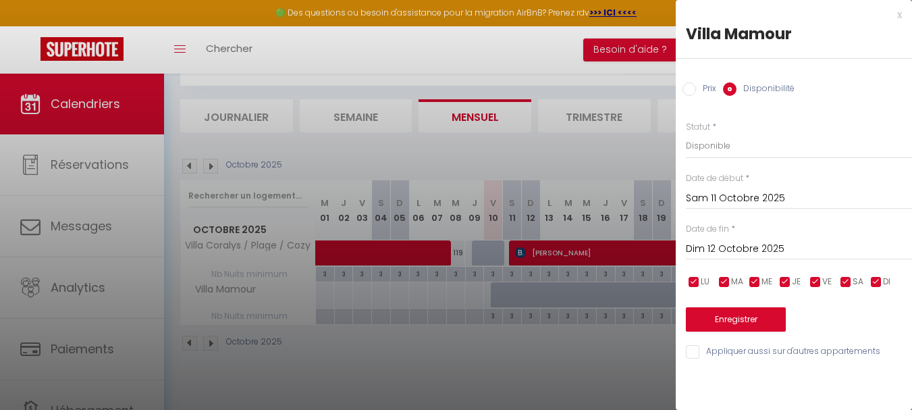
click at [747, 246] on input "Dim 12 Octobre 2025" at bounding box center [799, 249] width 226 height 18
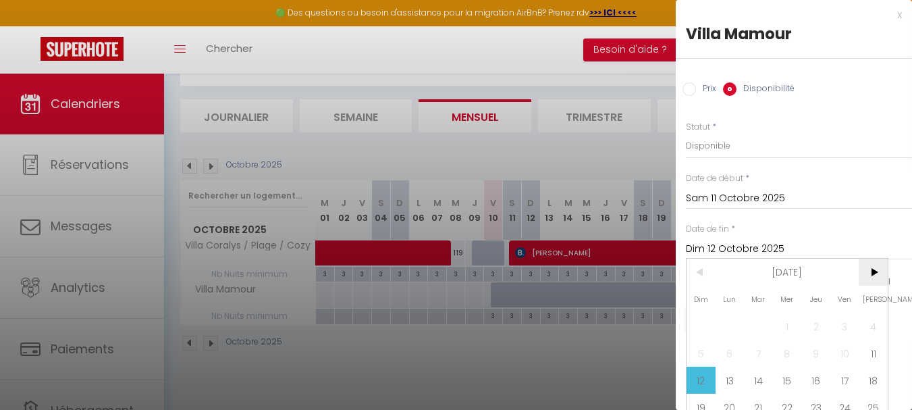
click at [882, 275] on span ">" at bounding box center [873, 272] width 29 height 27
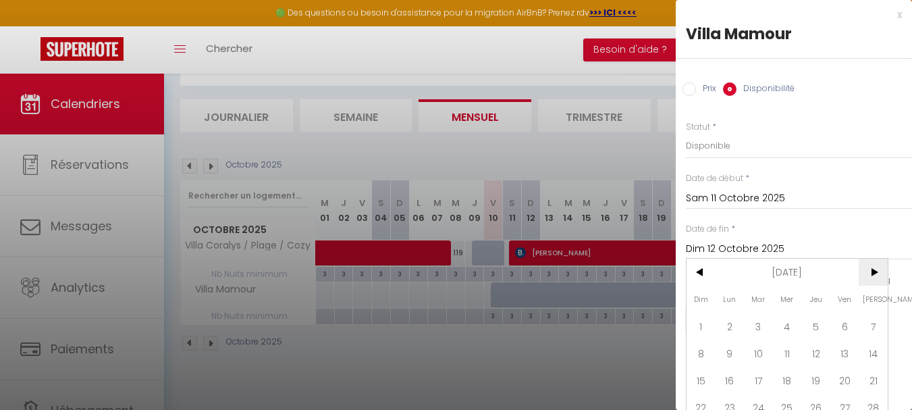
click at [882, 275] on span ">" at bounding box center [873, 272] width 29 height 27
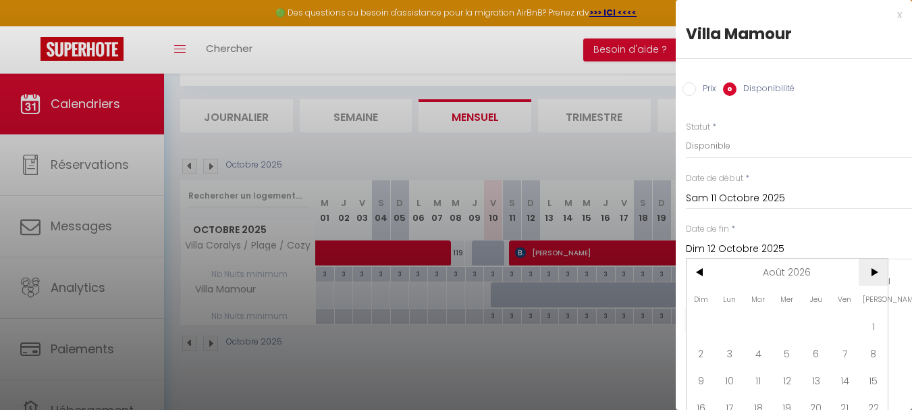
click at [882, 275] on span ">" at bounding box center [873, 272] width 29 height 27
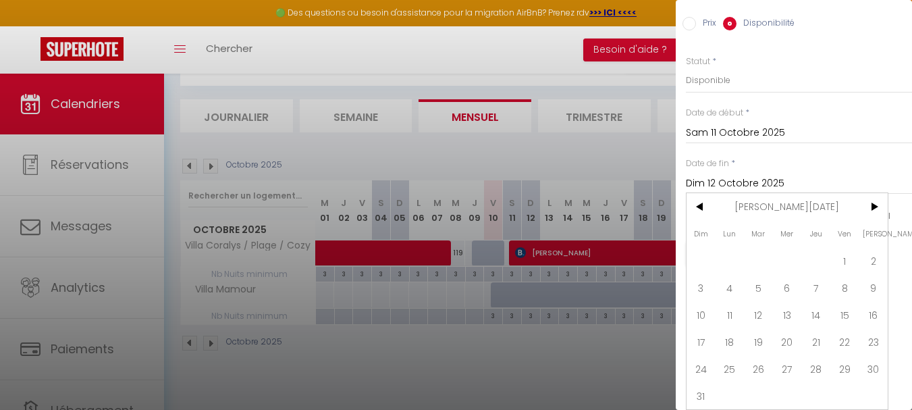
click at [702, 388] on span "31" at bounding box center [701, 395] width 29 height 27
type input "Dim 31 Janvier 2027"
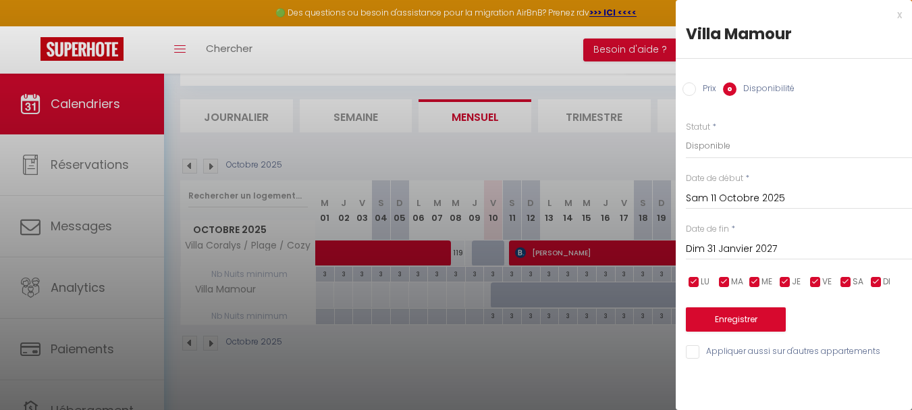
scroll to position [0, 0]
click at [753, 325] on button "Enregistrer" at bounding box center [736, 319] width 100 height 24
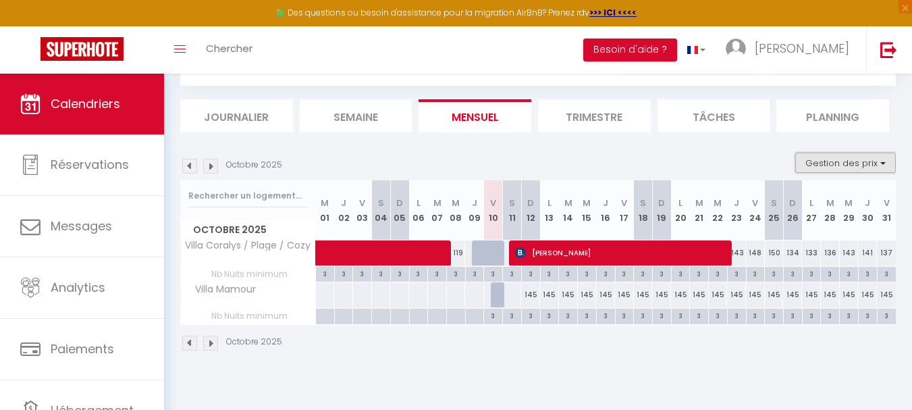
click at [862, 164] on button "Gestion des prix" at bounding box center [845, 163] width 101 height 20
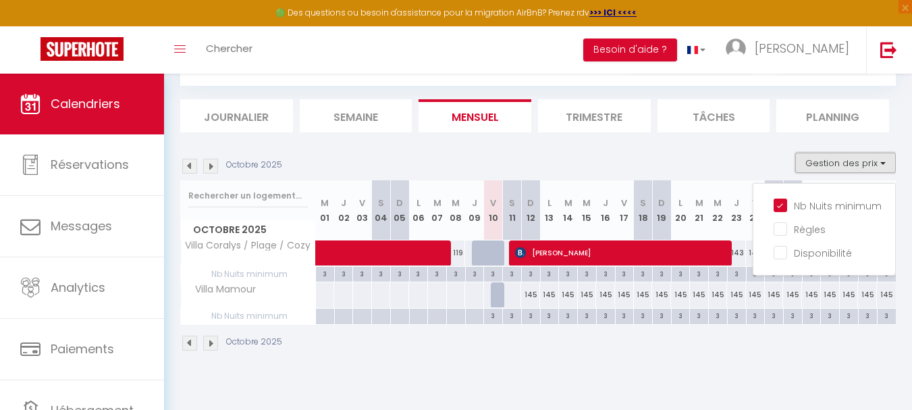
click at [862, 164] on button "Gestion des prix" at bounding box center [845, 163] width 101 height 20
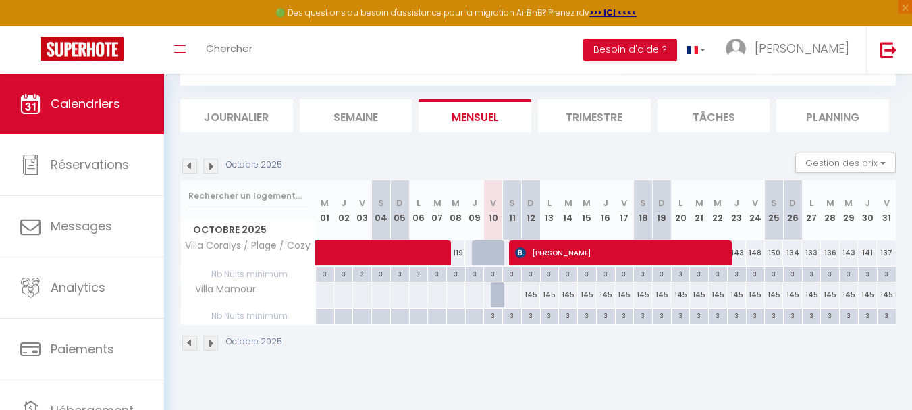
click at [221, 286] on span "Villa Mamour" at bounding box center [221, 289] width 76 height 15
click at [247, 191] on input "text" at bounding box center [248, 196] width 120 height 24
click at [266, 288] on div "Villa Mamour" at bounding box center [250, 289] width 135 height 15
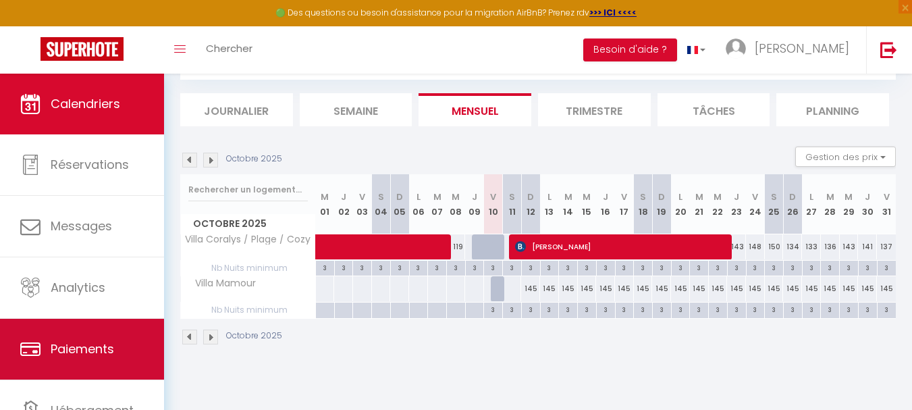
scroll to position [64, 0]
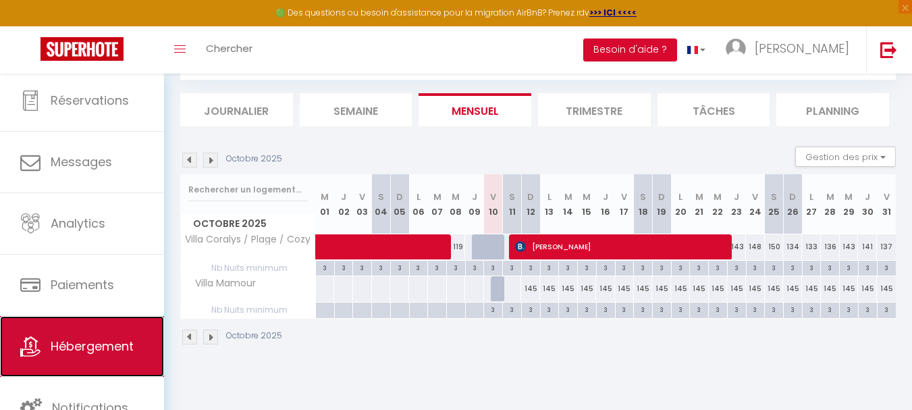
click at [106, 345] on span "Hébergement" at bounding box center [92, 346] width 83 height 17
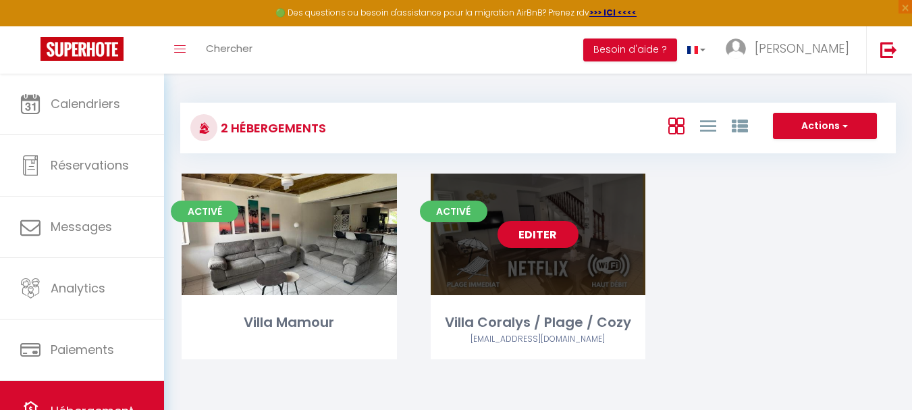
click at [465, 215] on span "Activé" at bounding box center [454, 212] width 68 height 22
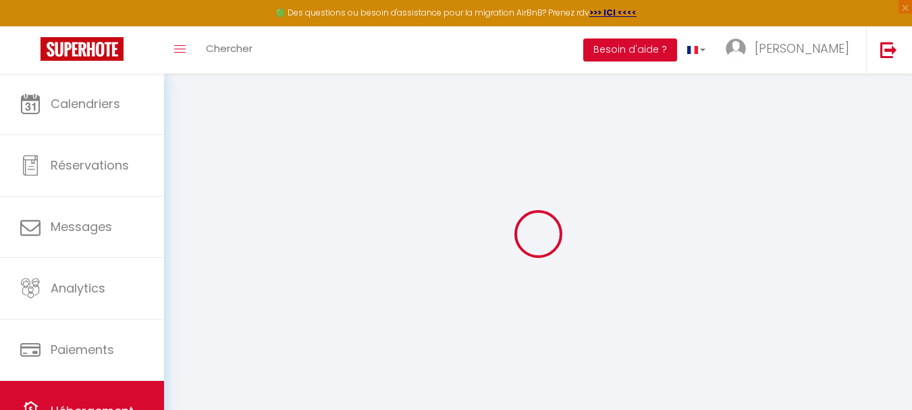
select select
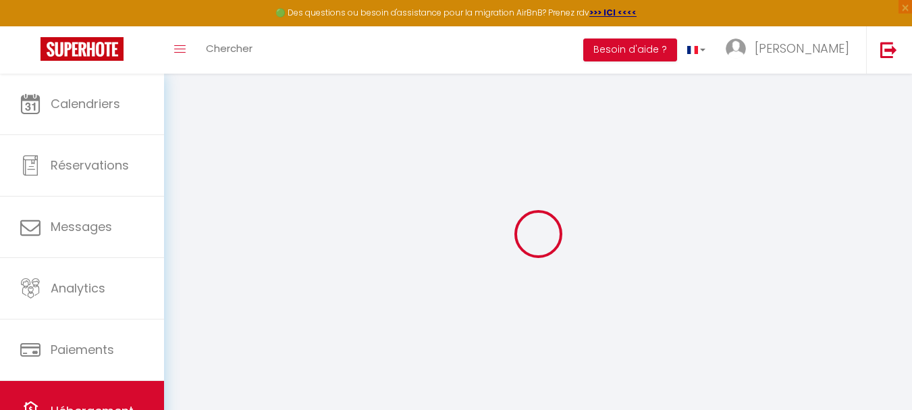
select select
checkbox input "false"
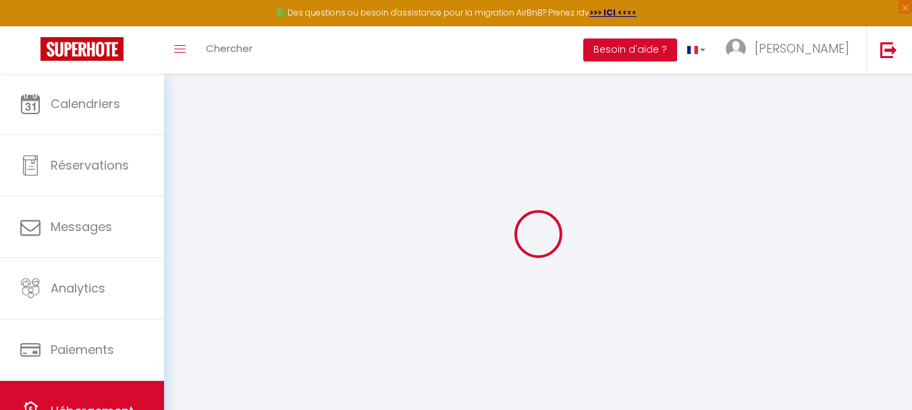
select select
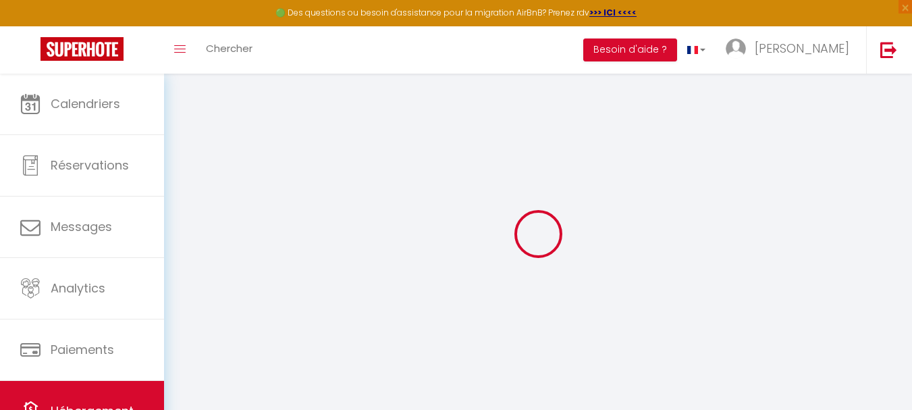
select select
checkbox input "false"
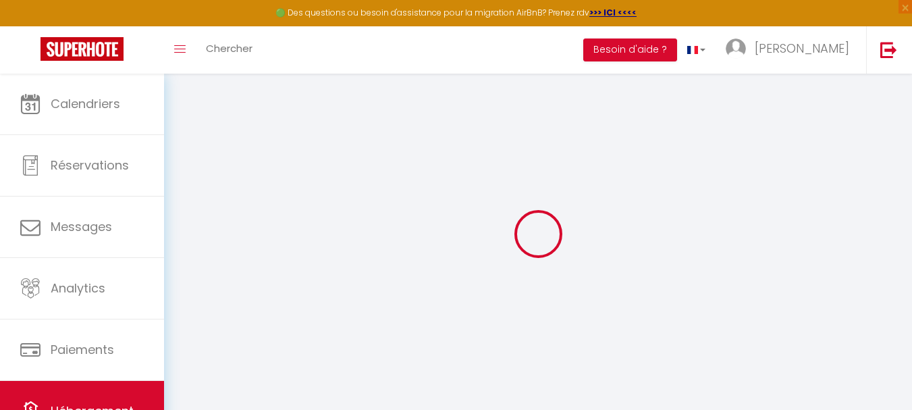
select select
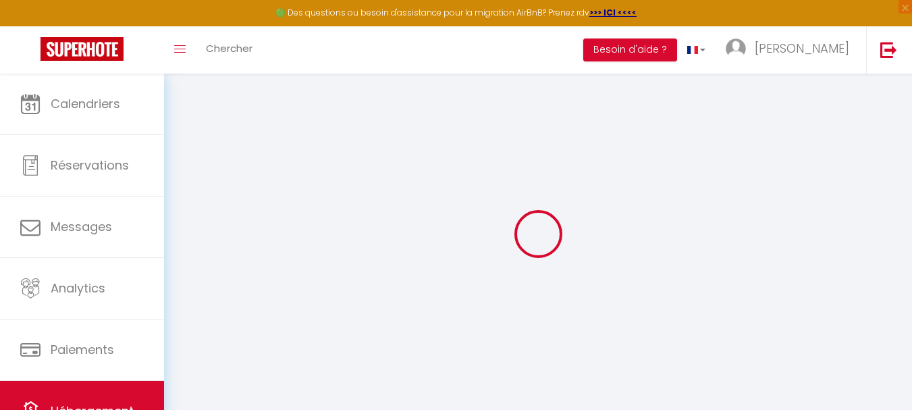
select select
checkbox input "false"
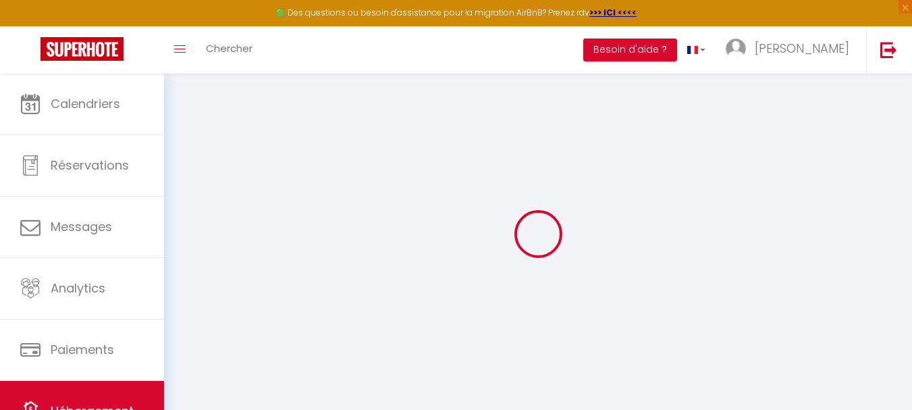
select select
checkbox input "false"
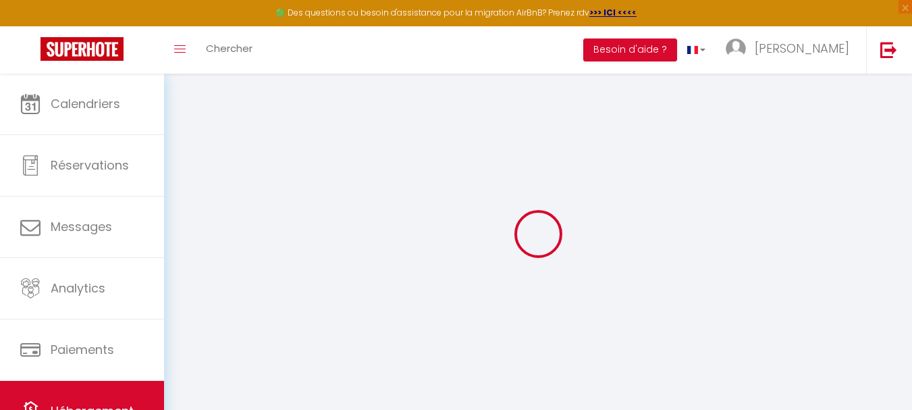
select select "16:00"
select select
select select "10:00"
select select "30"
select select "120"
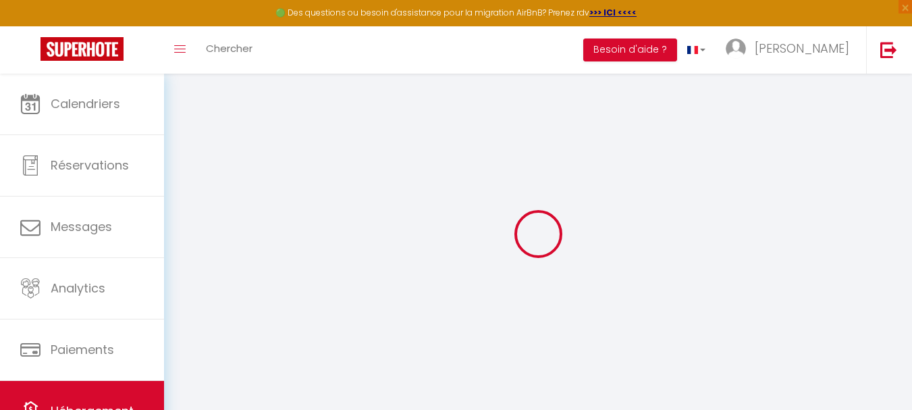
select select
checkbox input "false"
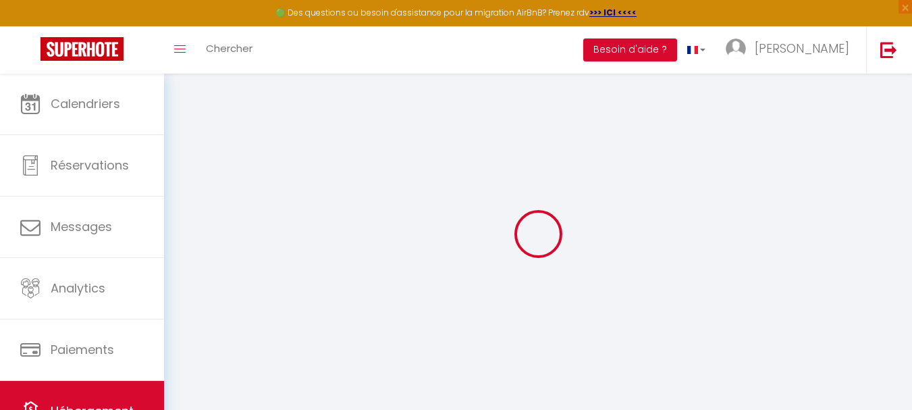
checkbox input "false"
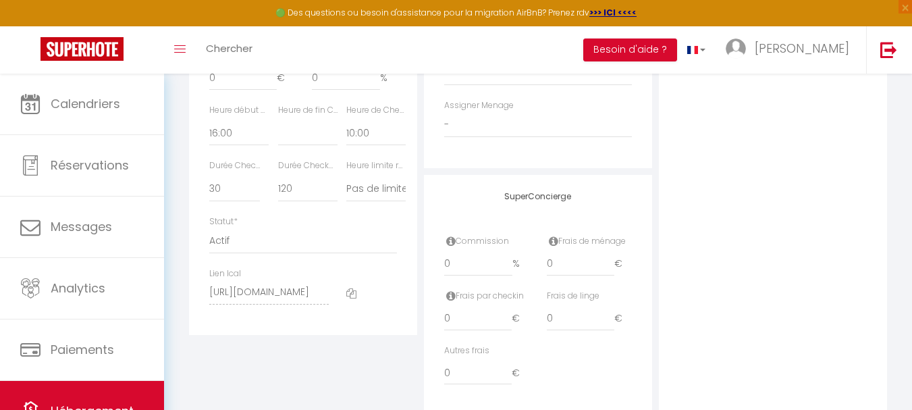
scroll to position [723, 0]
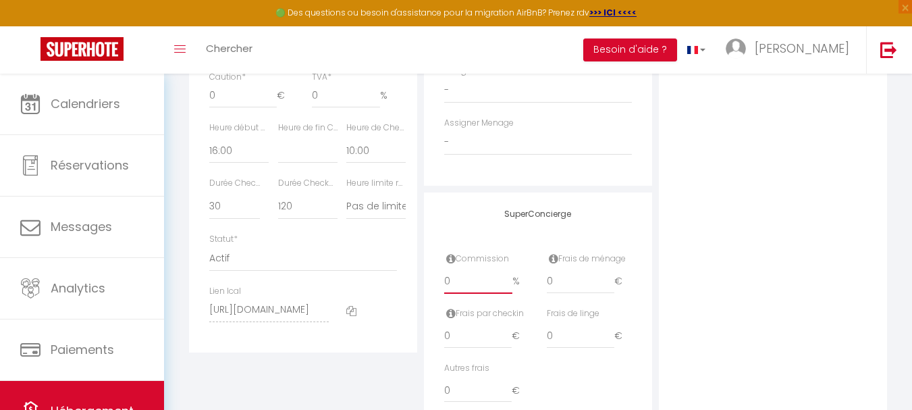
drag, startPoint x: 464, startPoint y: 290, endPoint x: 438, endPoint y: 300, distance: 28.2
click at [438, 300] on div "Commission 0 %" at bounding box center [487, 280] width 103 height 55
select select
checkbox input "false"
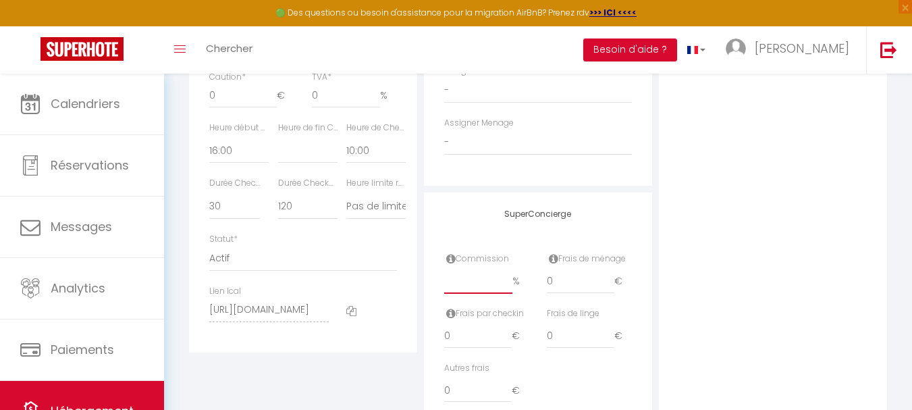
checkbox input "false"
type input "2"
select select
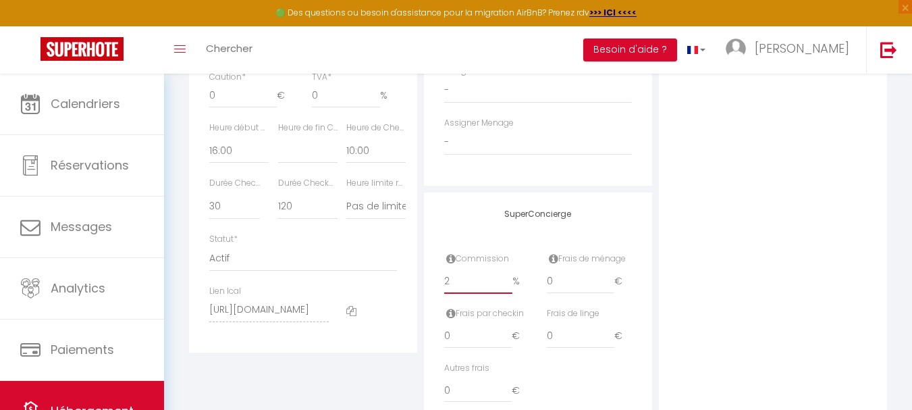
select select
checkbox input "false"
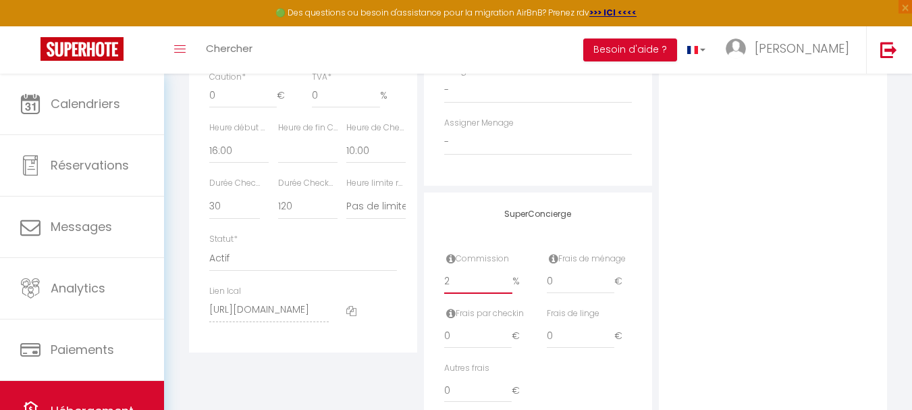
type input "21"
select select
checkbox input "false"
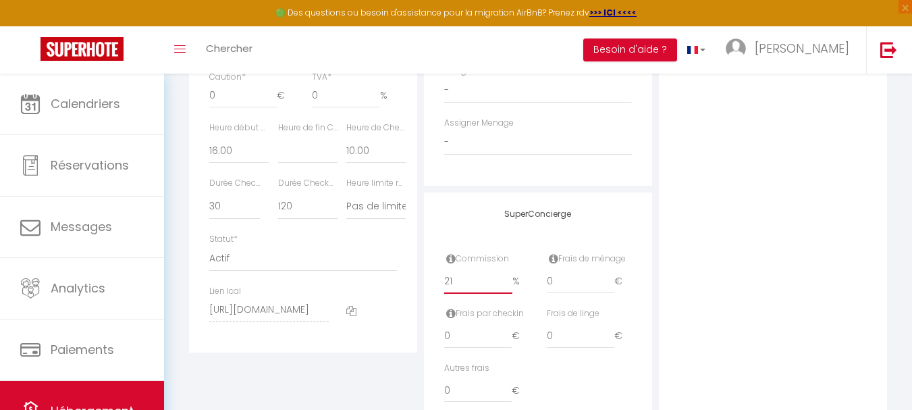
checkbox input "false"
type input "21"
click at [570, 289] on input "0" at bounding box center [581, 281] width 68 height 24
drag, startPoint x: 570, startPoint y: 289, endPoint x: 550, endPoint y: 290, distance: 20.3
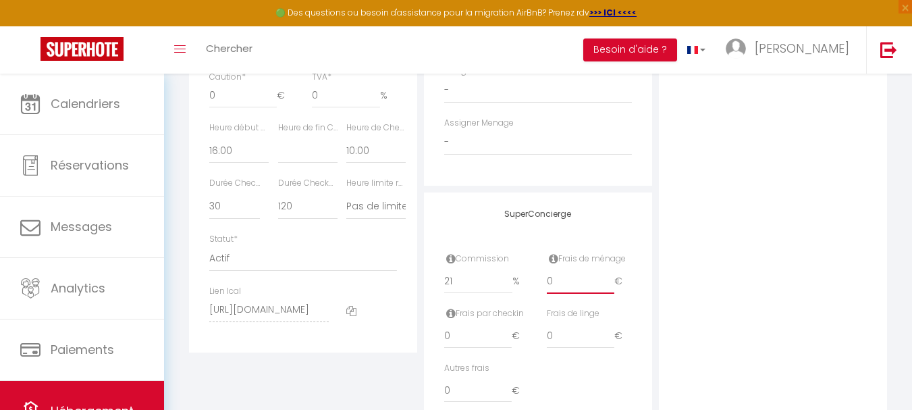
click at [550, 290] on input "0" at bounding box center [581, 281] width 68 height 24
type input "1"
select select
checkbox input "false"
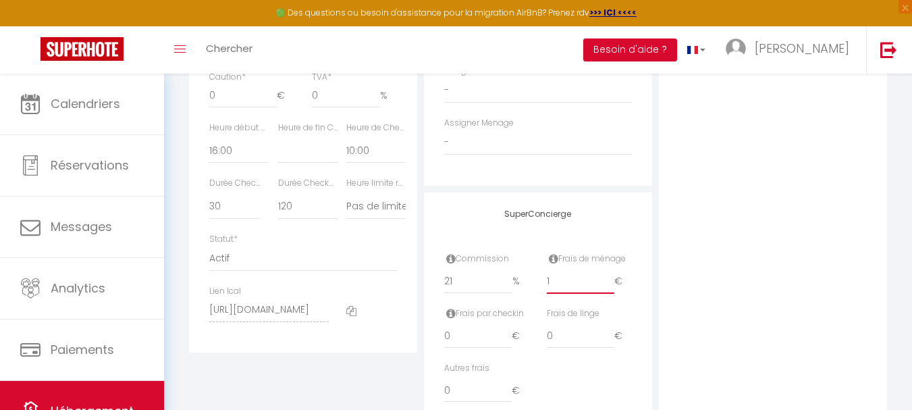
checkbox input "false"
type input "15"
select select
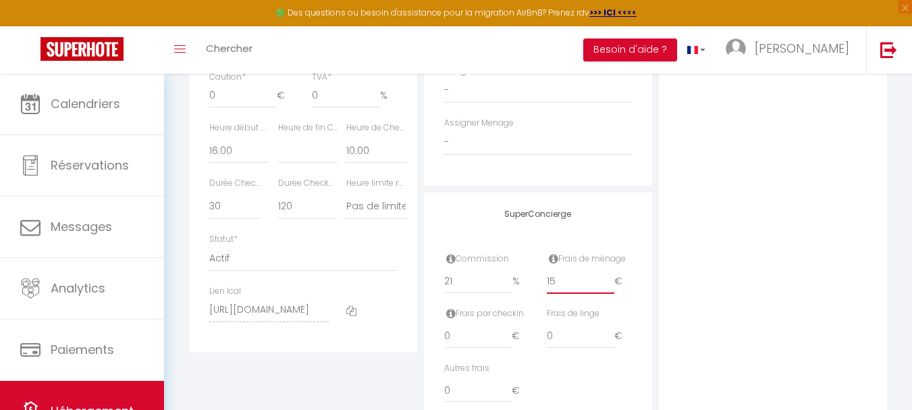
select select
checkbox input "false"
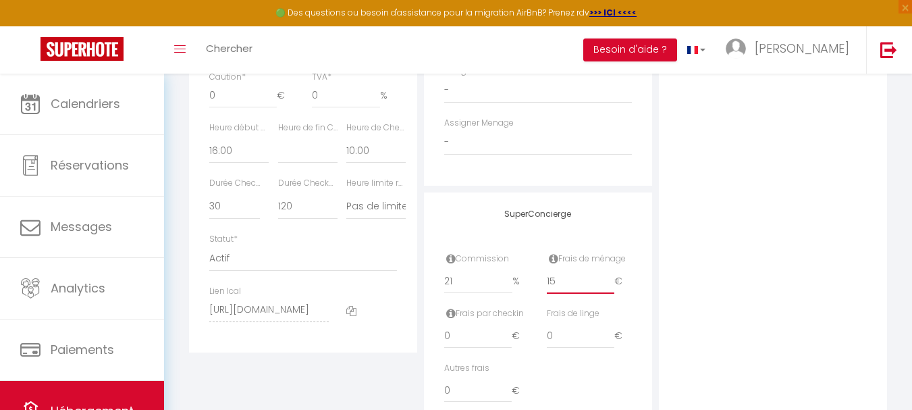
type input "159"
select select
checkbox input "false"
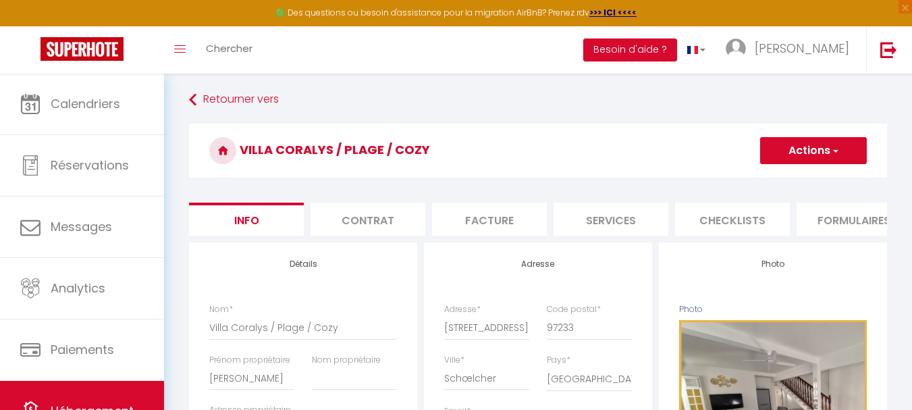
scroll to position [0, 0]
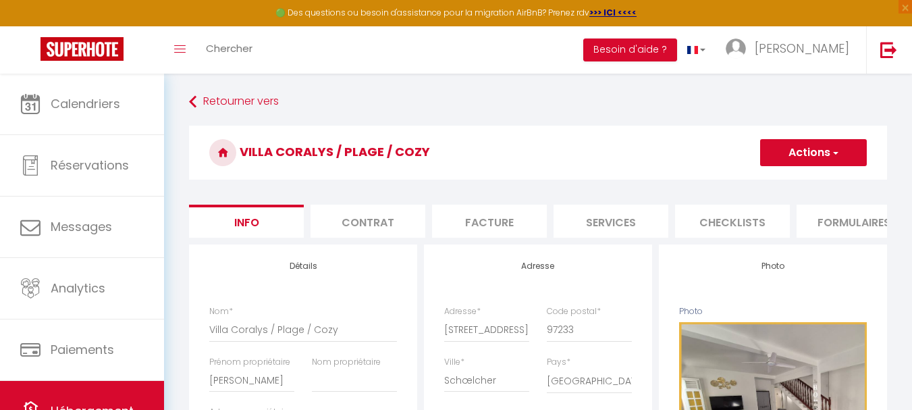
click at [819, 157] on button "Actions" at bounding box center [813, 152] width 107 height 27
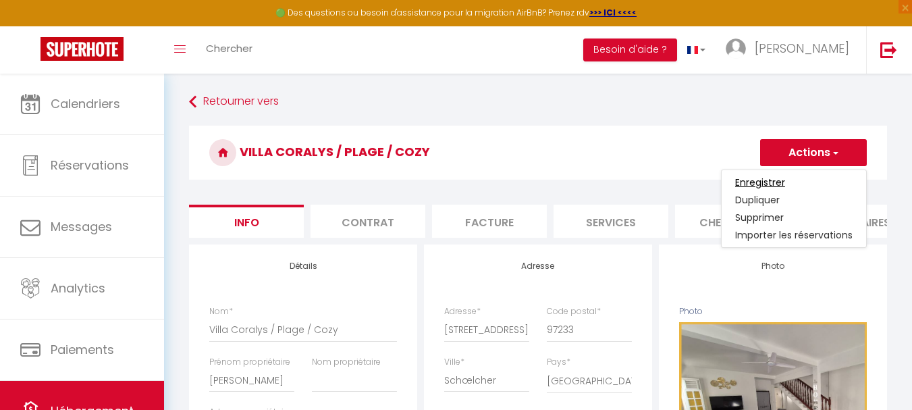
click at [759, 180] on input "Enregistrer" at bounding box center [760, 183] width 50 height 14
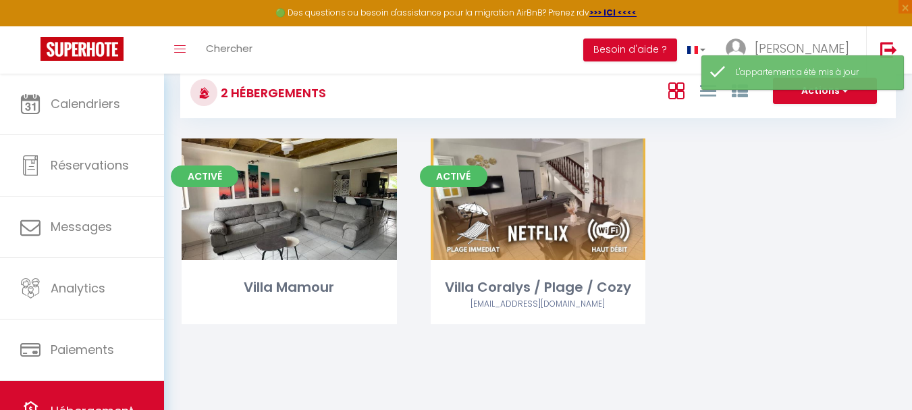
scroll to position [74, 0]
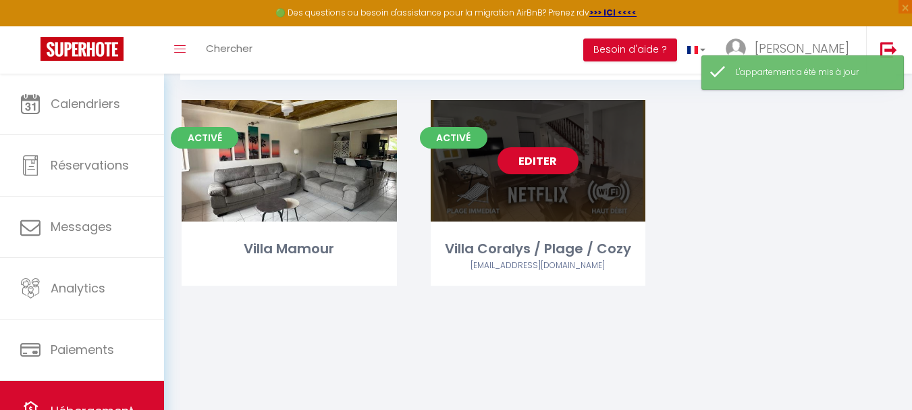
click at [538, 156] on link "Editer" at bounding box center [538, 160] width 81 height 27
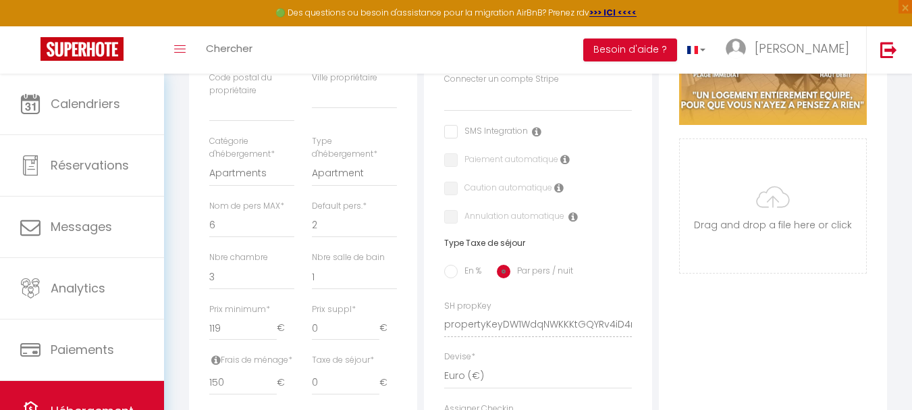
scroll to position [64, 0]
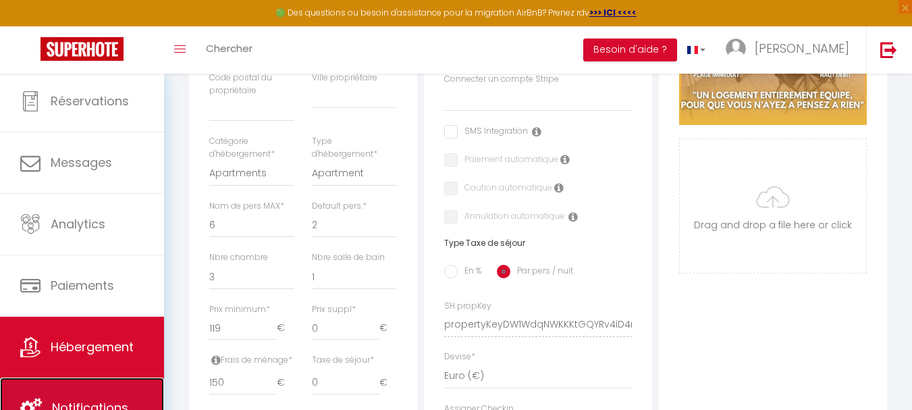
click at [78, 396] on link "Notifications" at bounding box center [82, 407] width 164 height 61
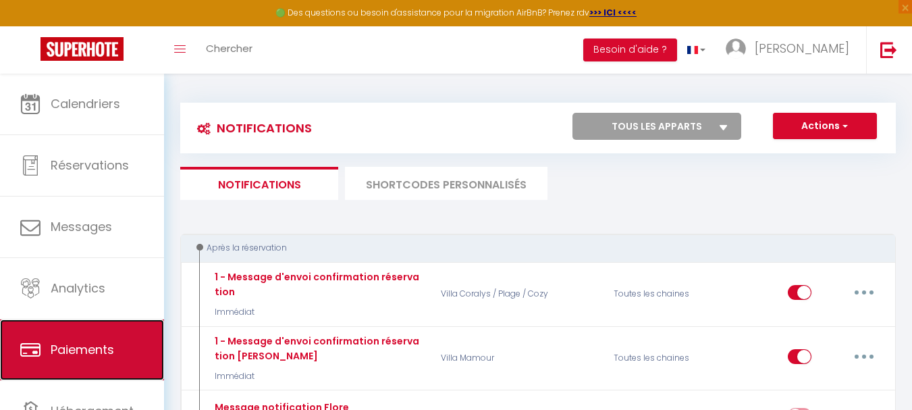
click at [100, 348] on span "Paiements" at bounding box center [82, 349] width 63 height 17
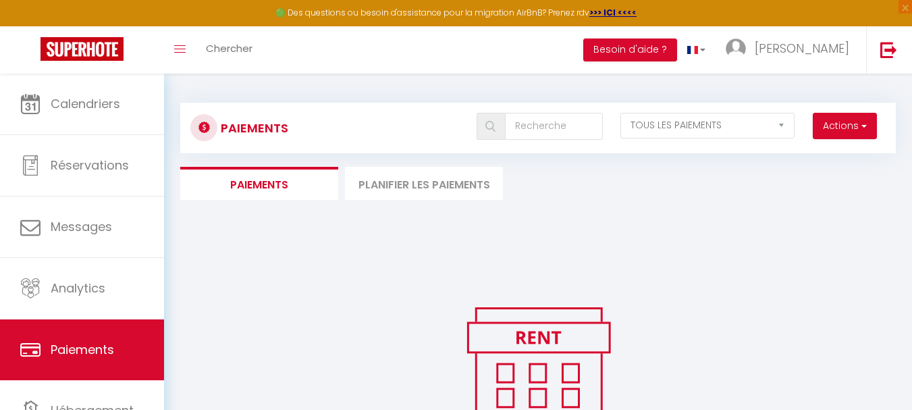
scroll to position [64, 0]
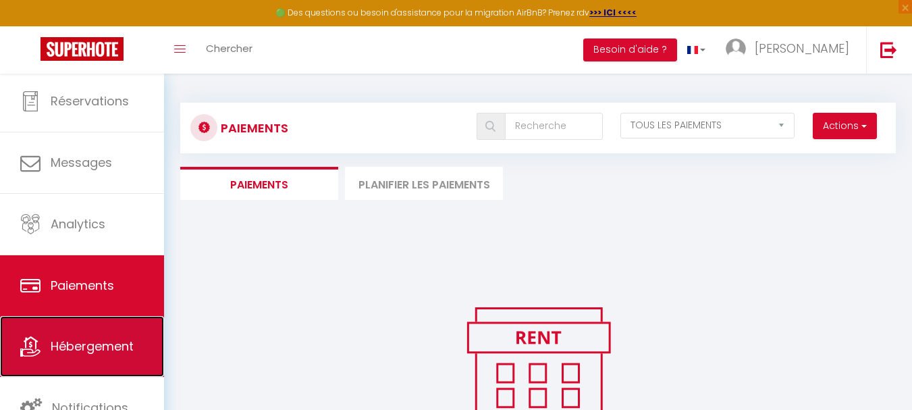
click at [106, 352] on span "Hébergement" at bounding box center [92, 346] width 83 height 17
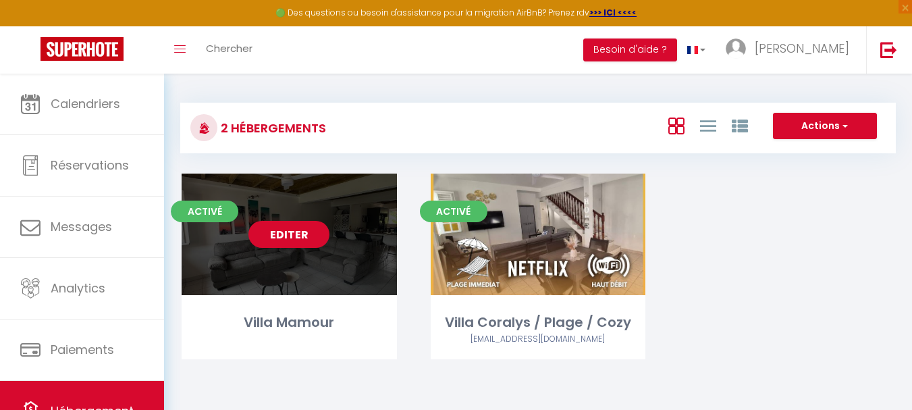
click at [289, 242] on link "Editer" at bounding box center [288, 234] width 81 height 27
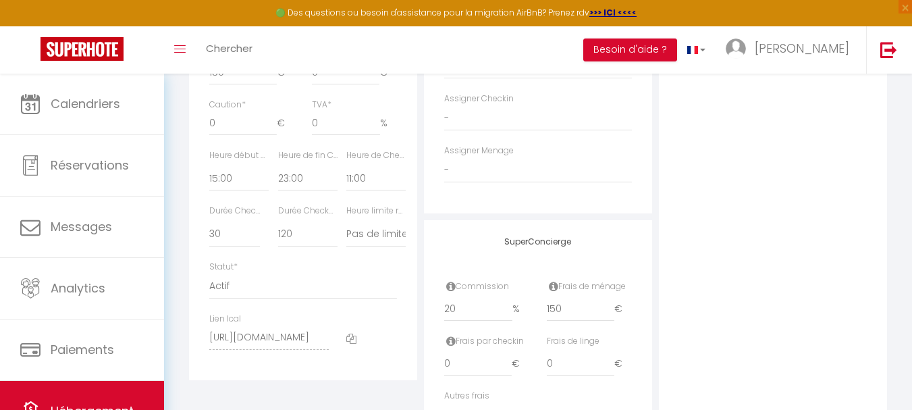
scroll to position [743, 0]
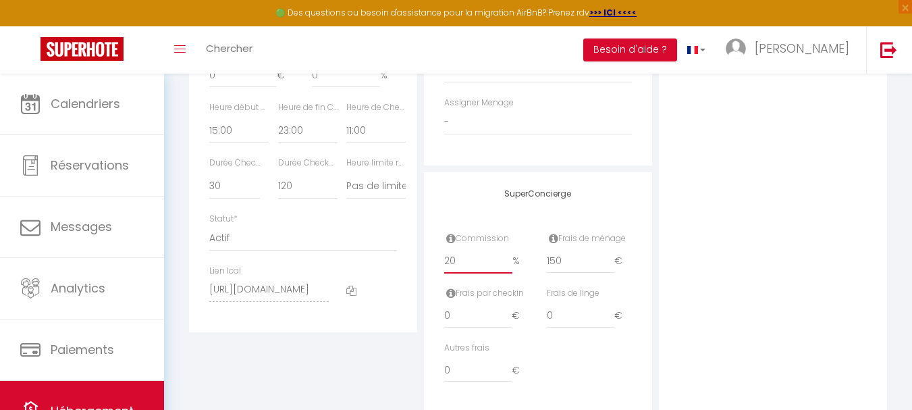
click at [459, 273] on input "20" at bounding box center [478, 261] width 68 height 24
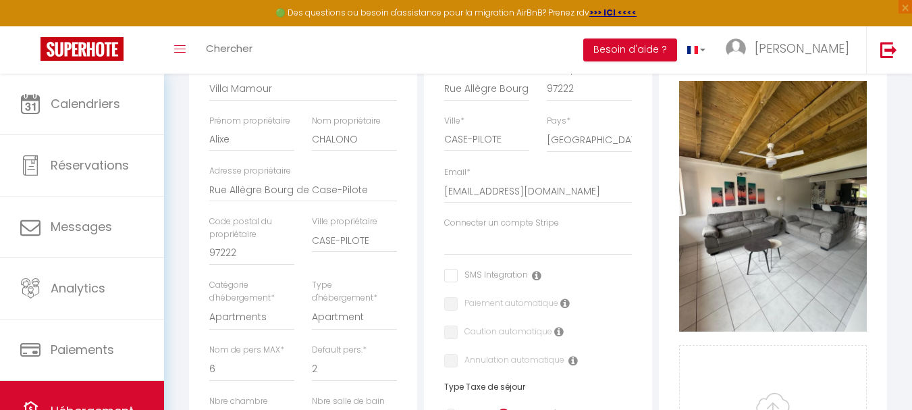
scroll to position [0, 0]
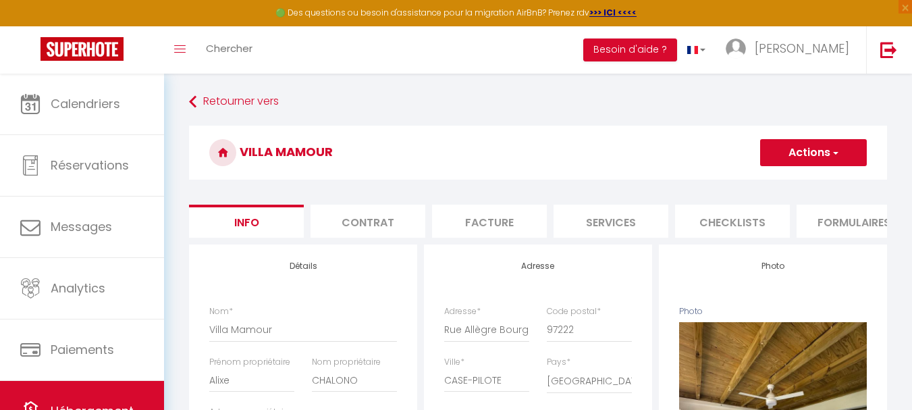
click at [835, 142] on button "Actions" at bounding box center [813, 152] width 107 height 27
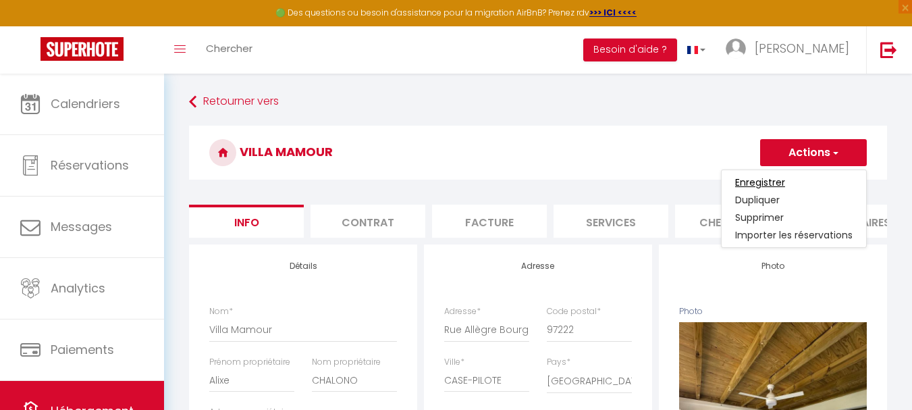
click at [766, 186] on input "Enregistrer" at bounding box center [760, 183] width 50 height 14
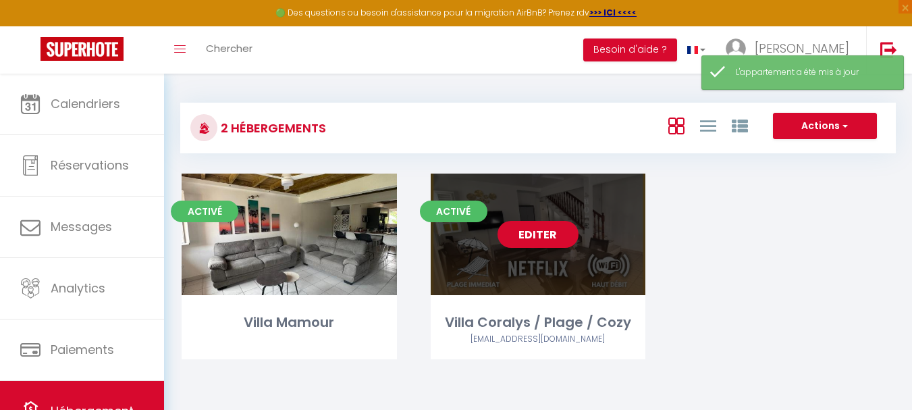
click at [546, 226] on link "Editer" at bounding box center [538, 234] width 81 height 27
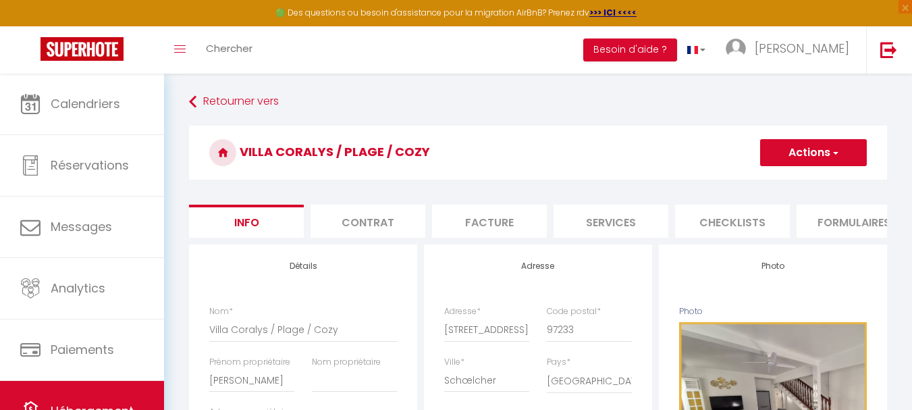
click at [831, 159] on span "button" at bounding box center [835, 153] width 9 height 14
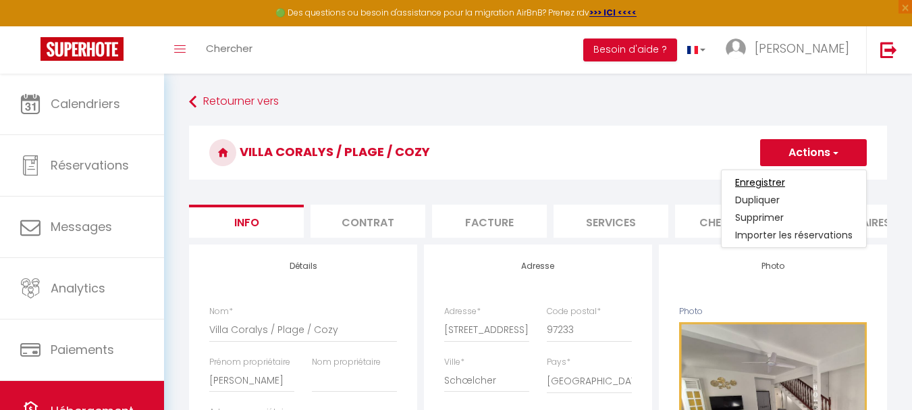
click at [773, 182] on input "Enregistrer" at bounding box center [760, 183] width 50 height 14
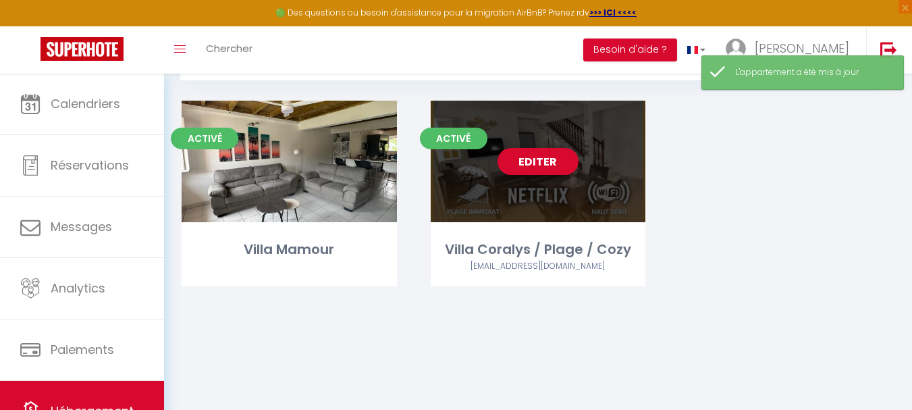
scroll to position [74, 0]
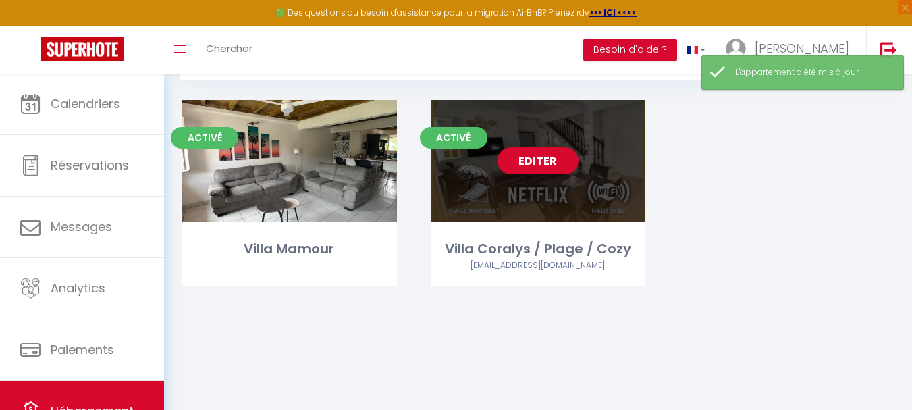
click at [569, 162] on link "Editer" at bounding box center [538, 160] width 81 height 27
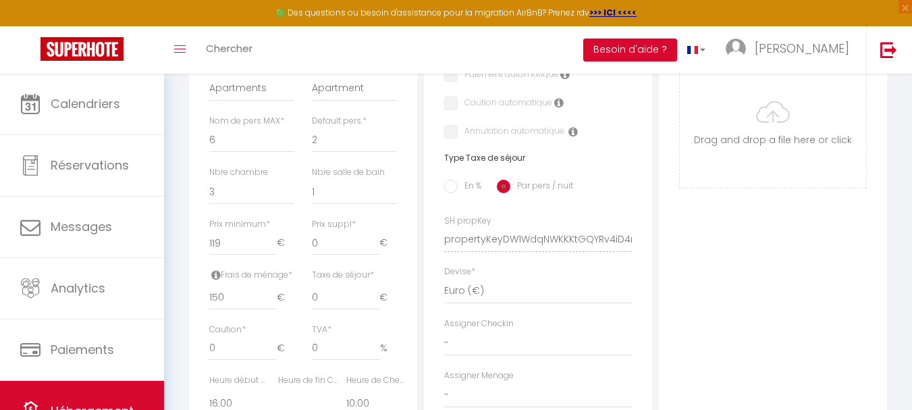
scroll to position [473, 0]
click at [331, 199] on select "0 1 2 3 4 5 6 7 8 9 10 11 12 13" at bounding box center [354, 189] width 85 height 26
click at [312, 186] on select "0 1 2 3 4 5 6 7 8 9 10 11 12 13" at bounding box center [354, 189] width 85 height 26
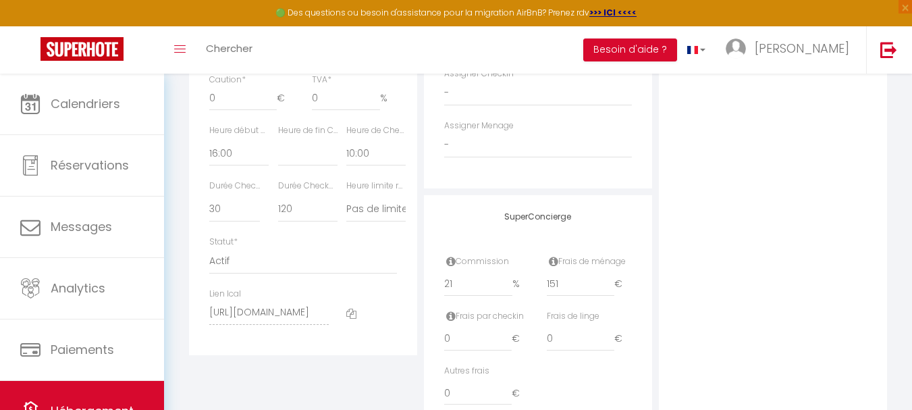
scroll to position [743, 0]
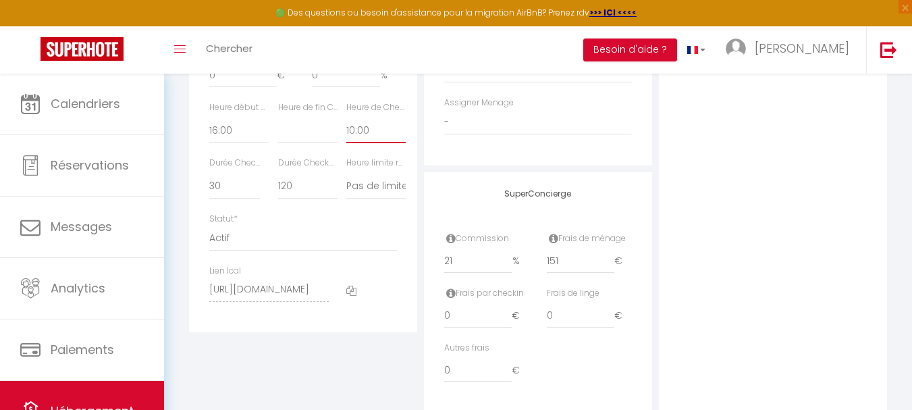
click at [358, 142] on select "00:00 00:15 00:30 00:45 01:00 01:15 01:30 01:45 02:00 02:15 02:30 02:45 03:00" at bounding box center [375, 130] width 59 height 26
click at [346, 128] on select "00:00 00:15 00:30 00:45 01:00 01:15 01:30 01:45 02:00 02:15 02:30 02:45 03:00" at bounding box center [375, 130] width 59 height 26
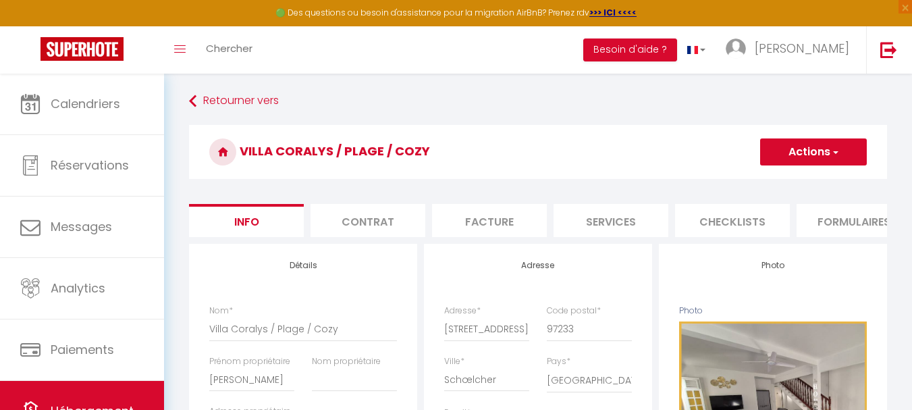
scroll to position [0, 0]
click at [834, 155] on span "button" at bounding box center [835, 153] width 9 height 14
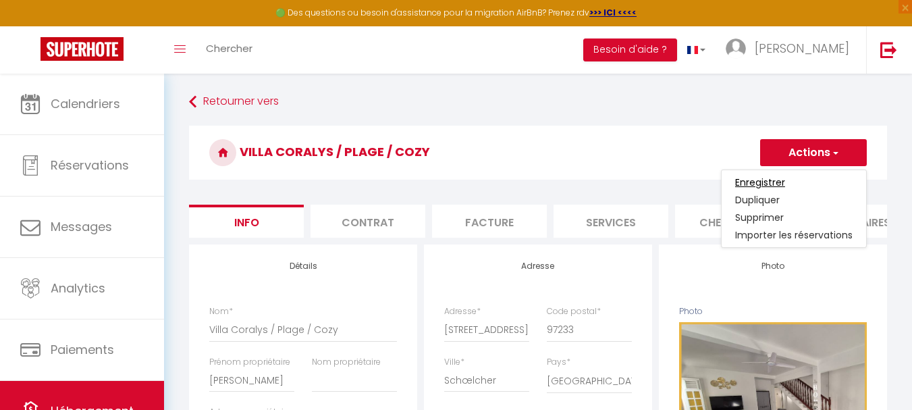
click at [760, 184] on input "Enregistrer" at bounding box center [760, 183] width 50 height 14
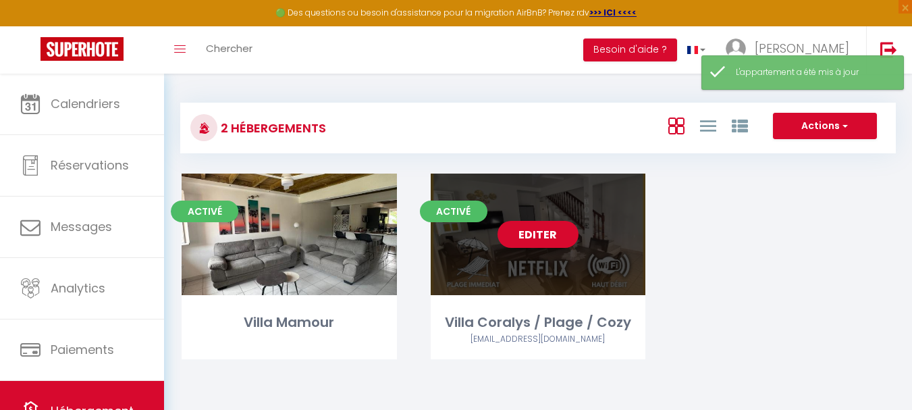
click at [544, 224] on link "Editer" at bounding box center [538, 234] width 81 height 27
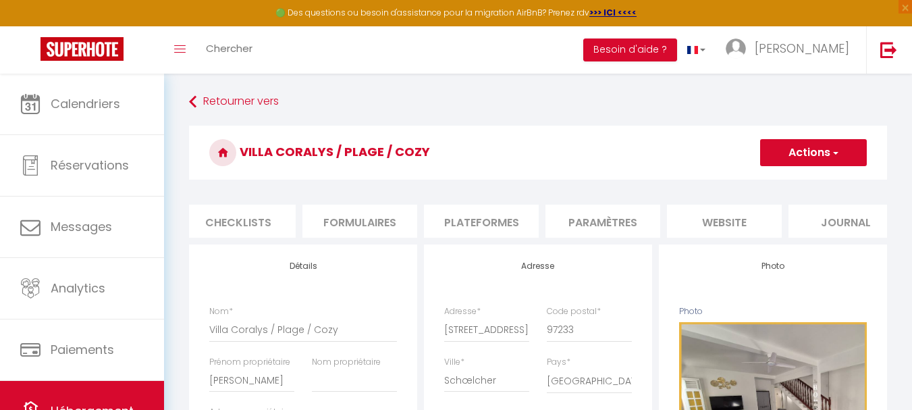
scroll to position [0, 495]
click at [585, 215] on li "Paramètres" at bounding box center [602, 221] width 115 height 33
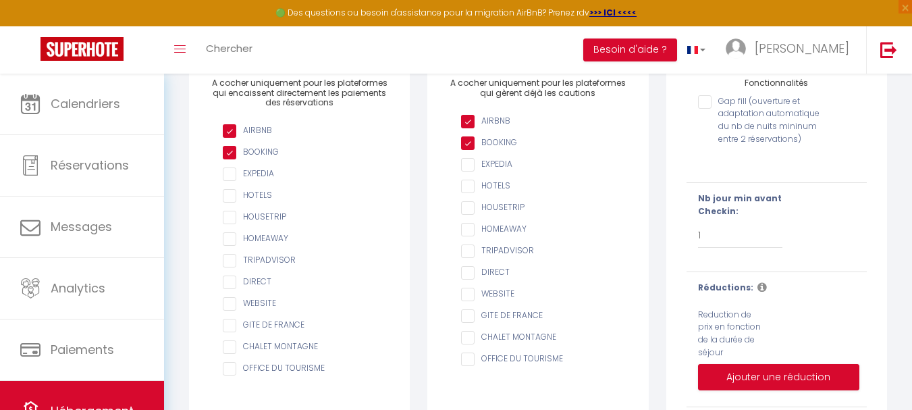
scroll to position [161, 0]
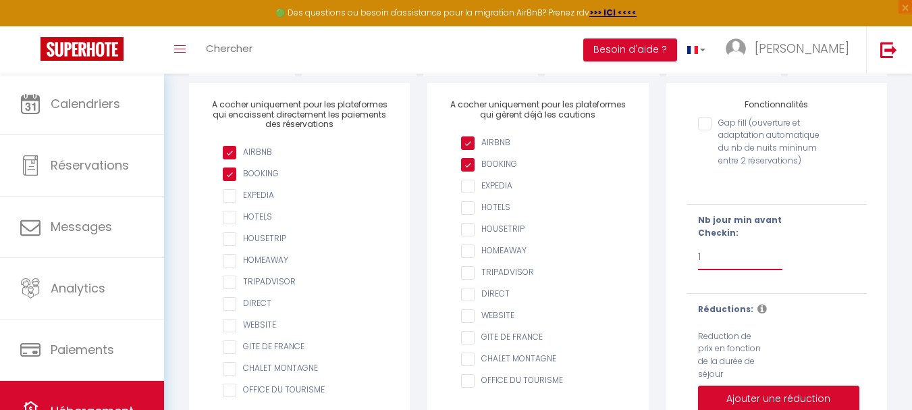
click at [702, 267] on select "Pas de limite 1 2 3 4 5 6 7" at bounding box center [740, 257] width 85 height 26
click at [698, 254] on select "Pas de limite 1 2 3 4 5 6 7" at bounding box center [740, 257] width 85 height 26
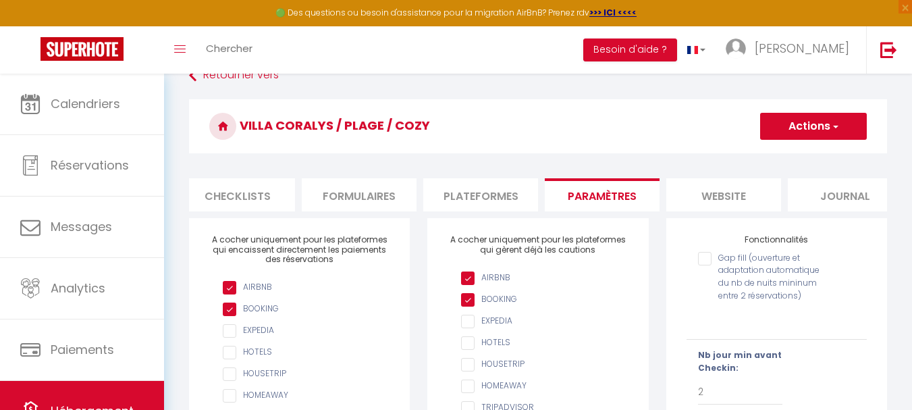
click at [804, 131] on button "Actions" at bounding box center [813, 126] width 107 height 27
click at [800, 155] on input "Enregistrer" at bounding box center [798, 156] width 50 height 14
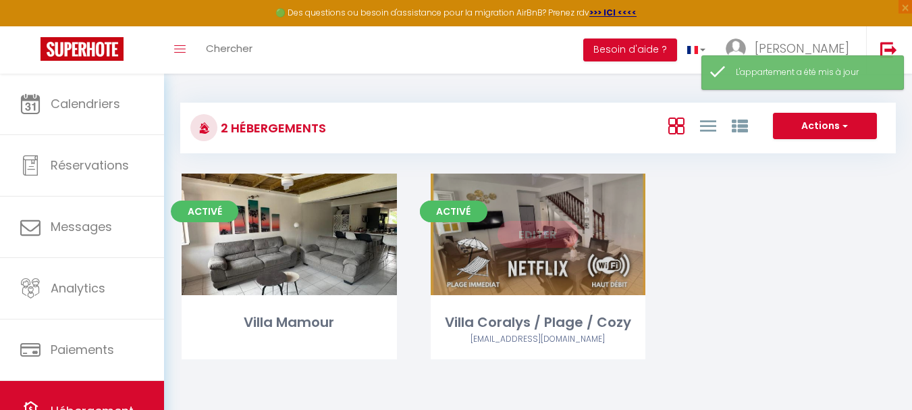
click at [537, 232] on link "Editer" at bounding box center [538, 234] width 81 height 27
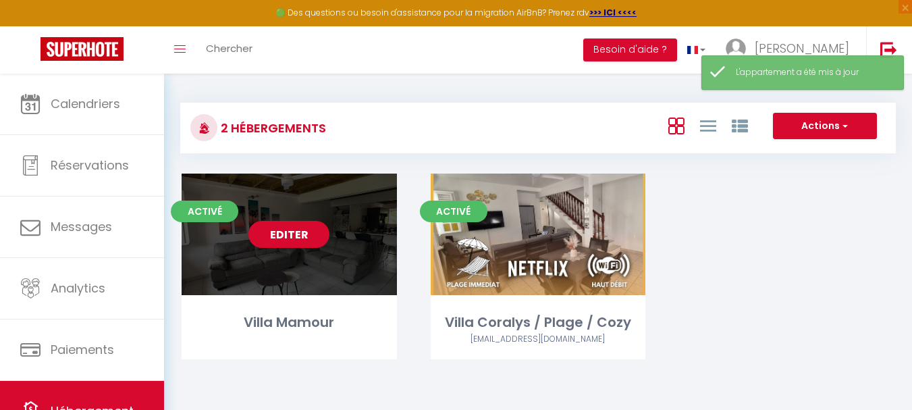
click at [297, 234] on link "Editer" at bounding box center [288, 234] width 81 height 27
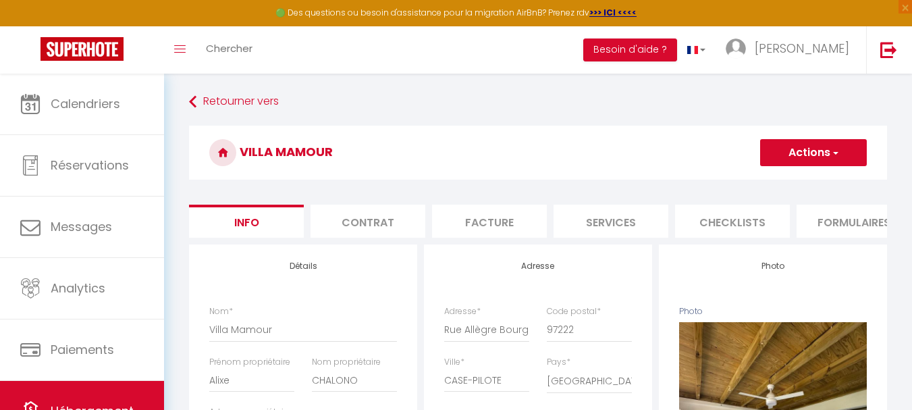
click at [739, 219] on li "Checklists" at bounding box center [732, 221] width 115 height 33
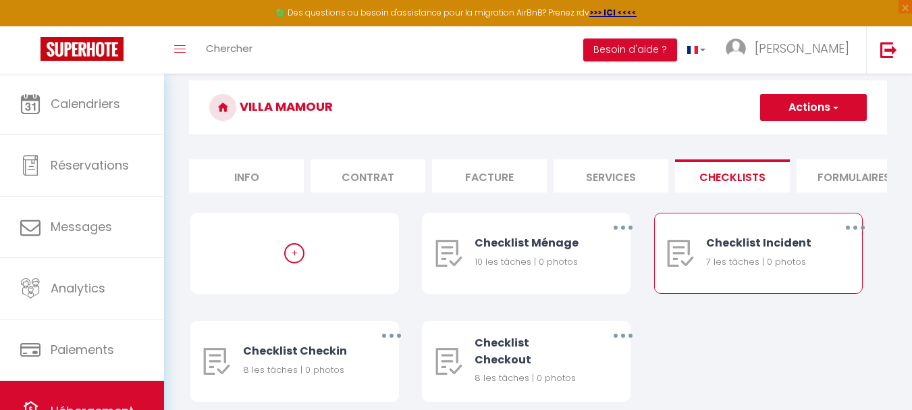
scroll to position [109, 0]
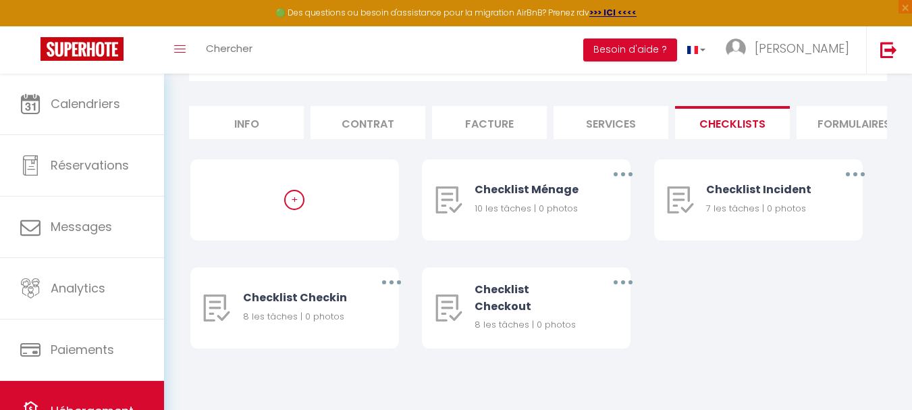
click at [598, 110] on li "Services" at bounding box center [611, 122] width 115 height 33
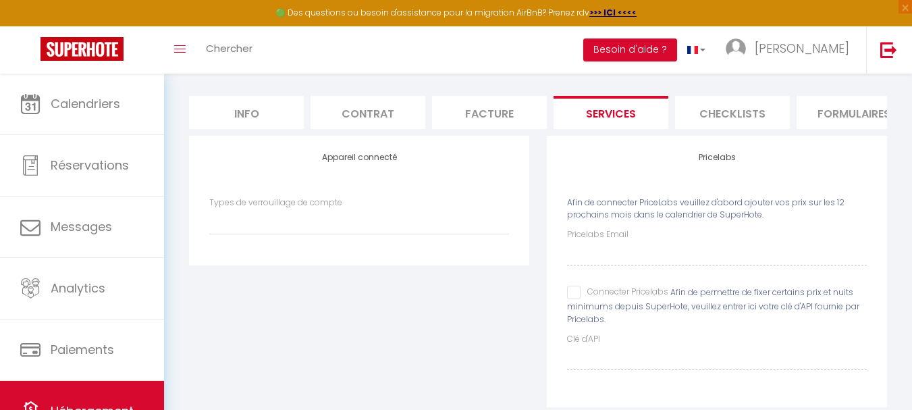
click at [469, 99] on li "Facture" at bounding box center [489, 112] width 115 height 33
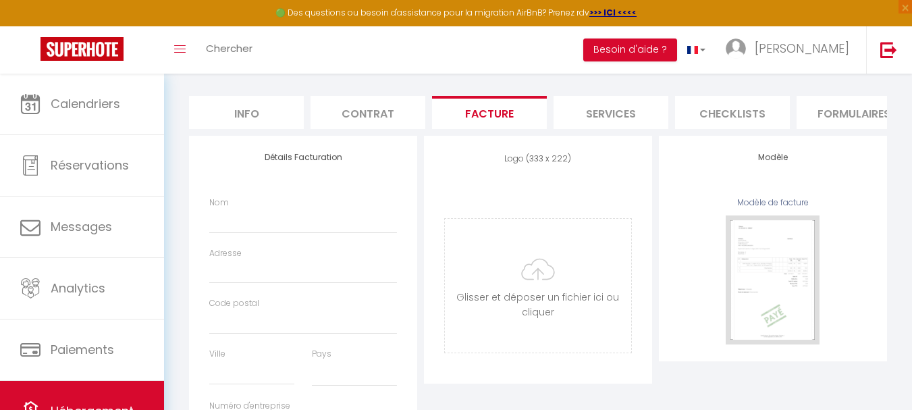
click at [368, 105] on li "Contrat" at bounding box center [368, 112] width 115 height 33
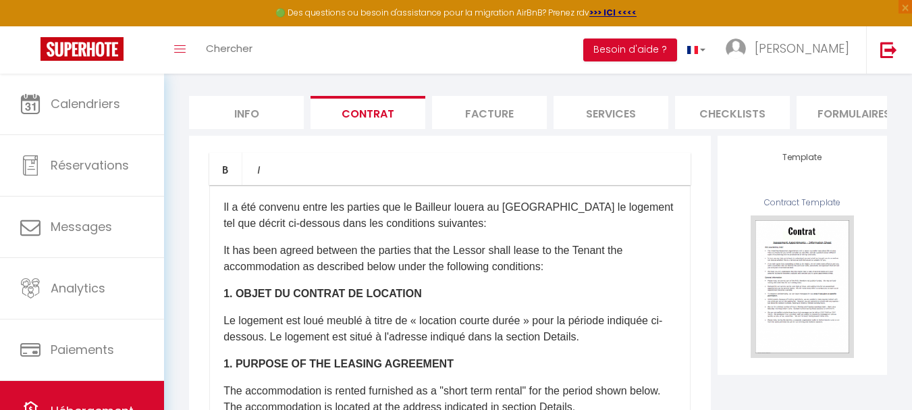
click at [868, 119] on li "Formulaires" at bounding box center [854, 112] width 115 height 33
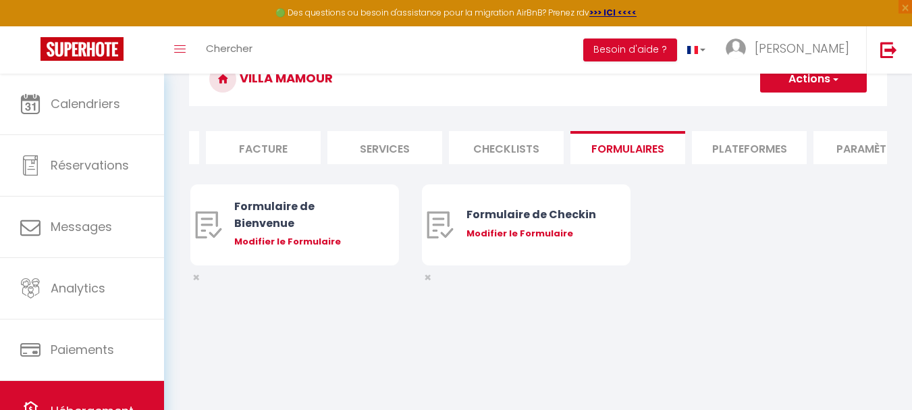
scroll to position [0, 244]
click at [728, 141] on li "Plateformes" at bounding box center [731, 147] width 115 height 33
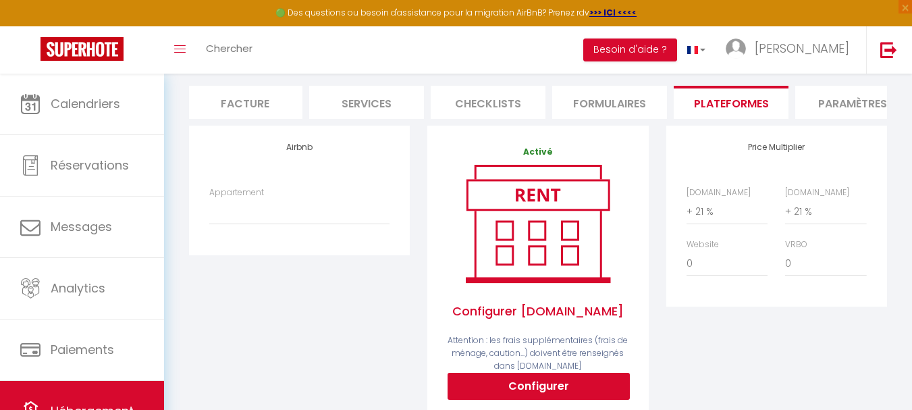
scroll to position [74, 0]
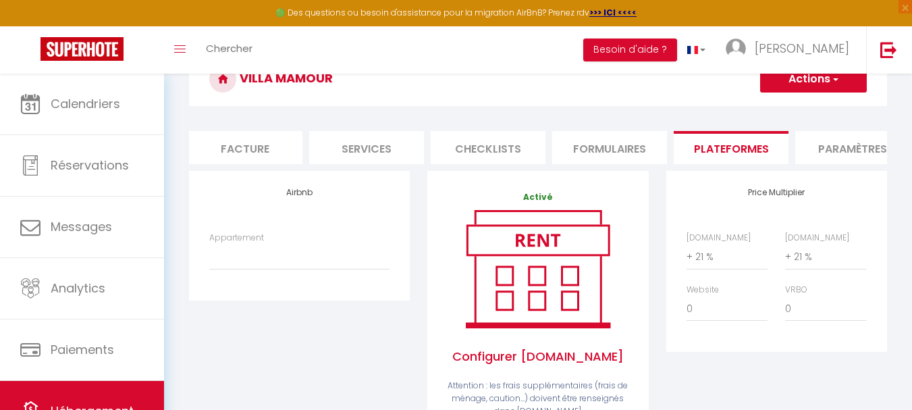
click at [872, 160] on li "Paramètres" at bounding box center [852, 147] width 115 height 33
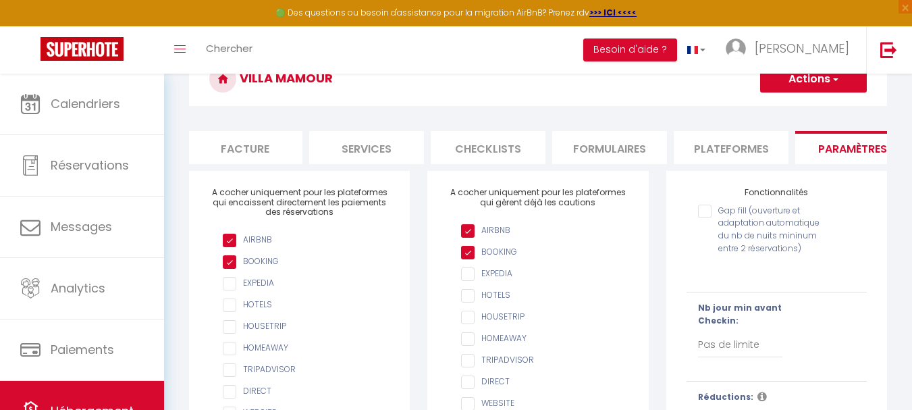
scroll to position [141, 0]
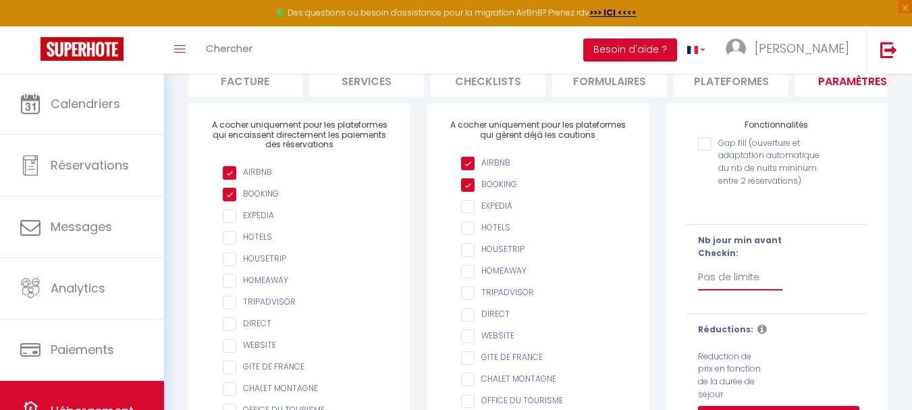
click at [737, 284] on select "Pas de limite 1 2 3 4 5 6 7" at bounding box center [740, 278] width 85 height 26
click at [698, 274] on select "Pas de limite 1 2 3 4 5 6 7" at bounding box center [740, 278] width 85 height 26
click at [704, 290] on select "Pas de limite 1 2 3 4 5 6 7" at bounding box center [740, 278] width 85 height 26
click at [874, 215] on div "Gap fill (ouverture et adaptation automatique du nb de nuits mininum entre 2 ré…" at bounding box center [777, 172] width 198 height 84
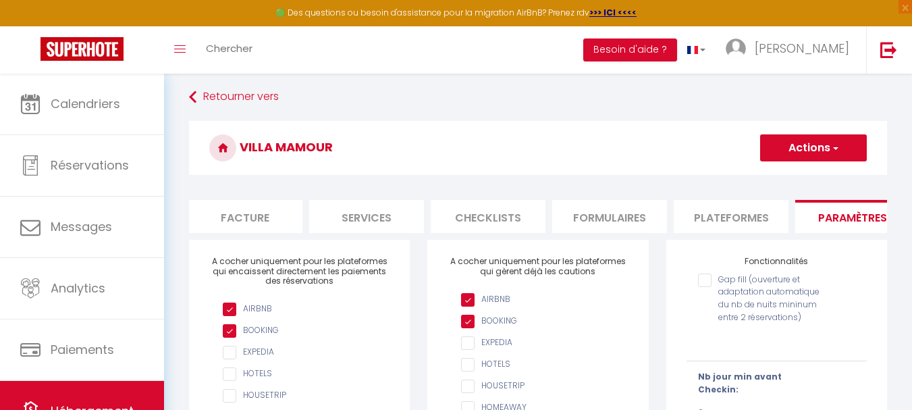
scroll to position [0, 0]
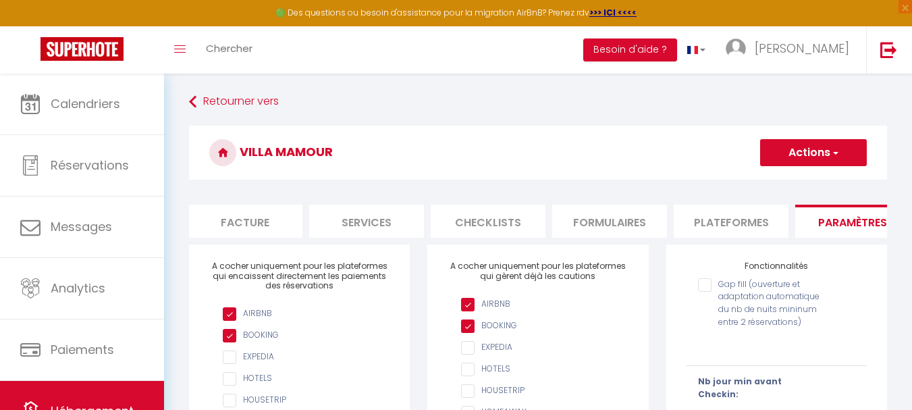
click at [787, 145] on button "Actions" at bounding box center [813, 152] width 107 height 27
click at [781, 181] on input "Enregistrer" at bounding box center [798, 183] width 50 height 14
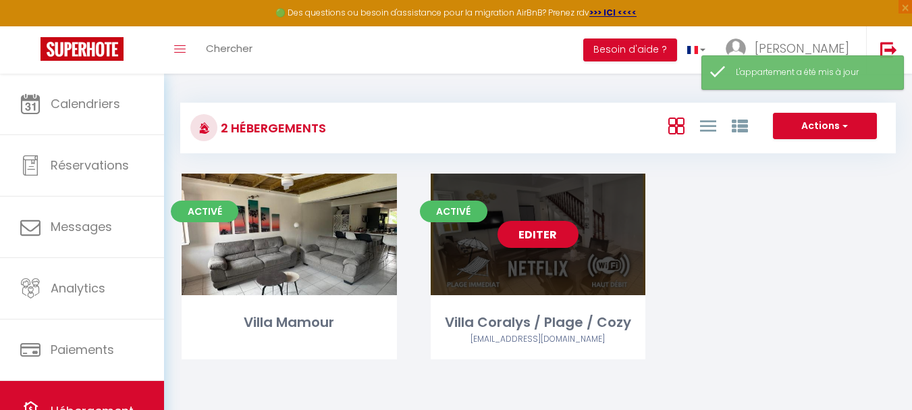
click at [280, 246] on link "Editer" at bounding box center [288, 234] width 81 height 27
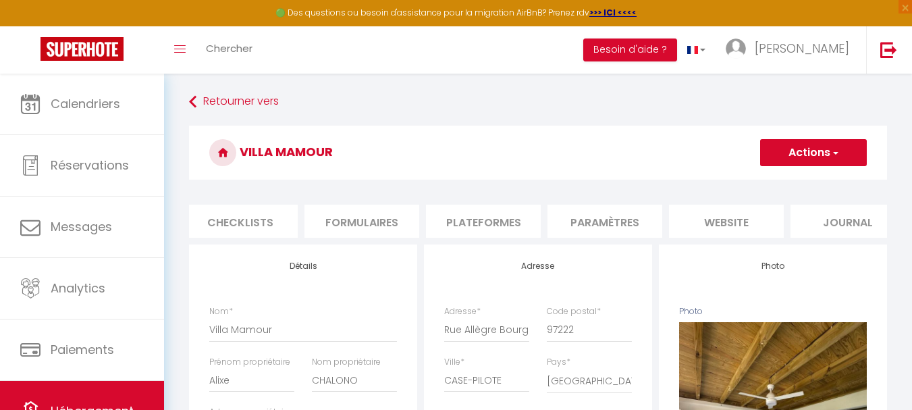
scroll to position [0, 517]
click at [831, 221] on li "Journal" at bounding box center [823, 221] width 115 height 33
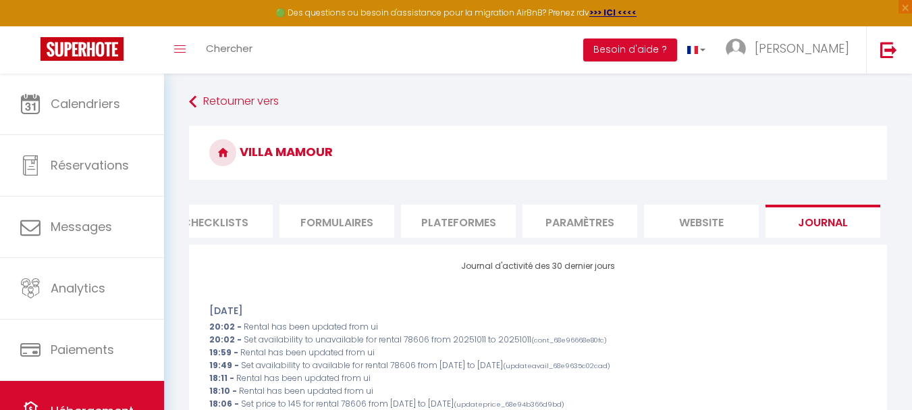
click at [706, 209] on li "website" at bounding box center [701, 221] width 115 height 33
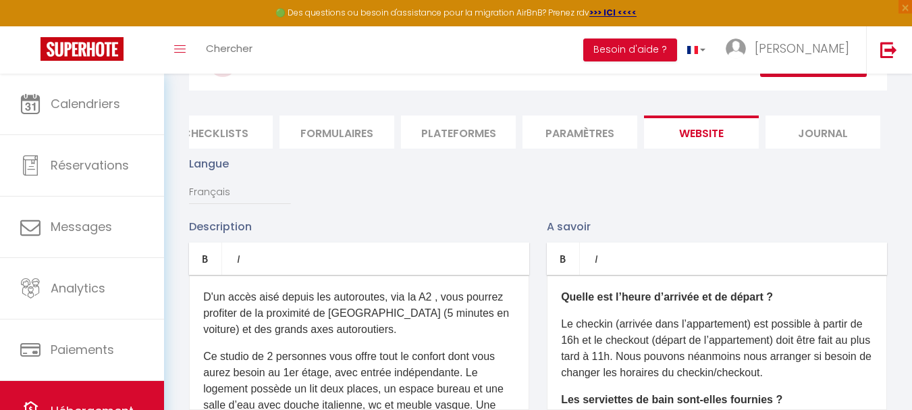
scroll to position [68, 0]
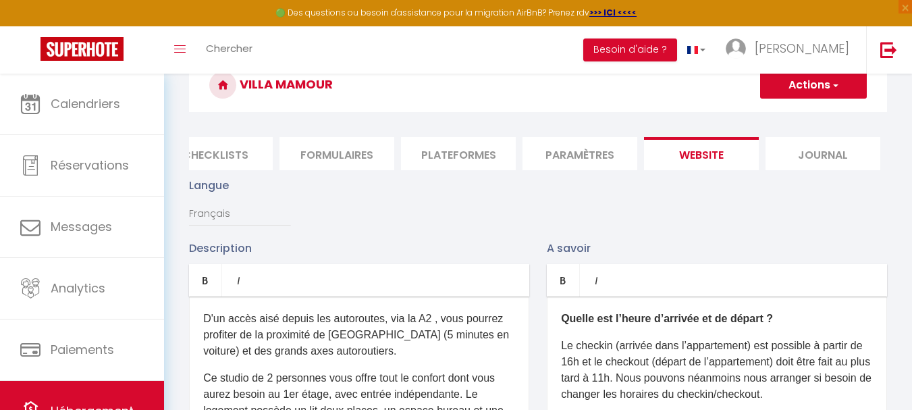
click at [582, 160] on li "Paramètres" at bounding box center [580, 153] width 115 height 33
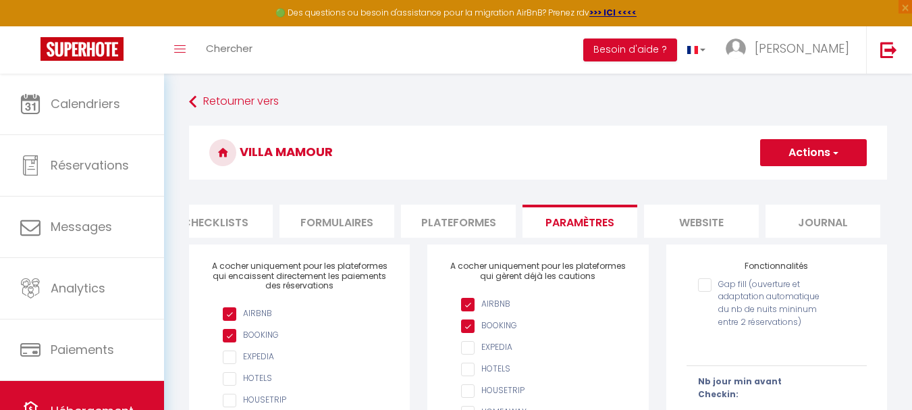
click at [440, 214] on li "Plateformes" at bounding box center [458, 221] width 115 height 33
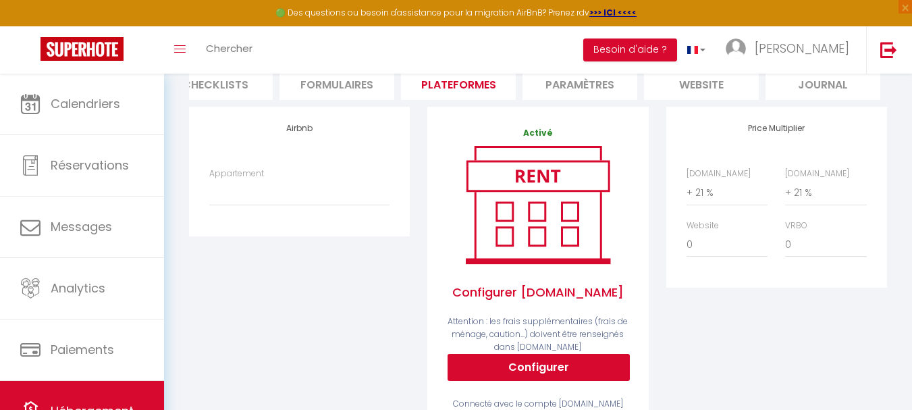
scroll to position [135, 0]
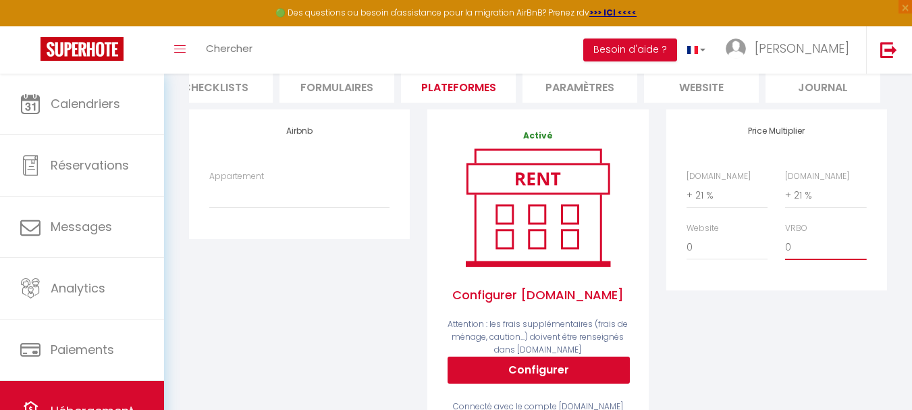
click at [805, 259] on select "0 + 1 % + 2 % + 3 % + 4 % + 5 % + 6 % + 7 % + 8 % + 9 %" at bounding box center [825, 247] width 81 height 26
click at [785, 244] on select "0 + 1 % + 2 % + 3 % + 4 % + 5 % + 6 % + 7 % + 8 % + 9 %" at bounding box center [825, 247] width 81 height 26
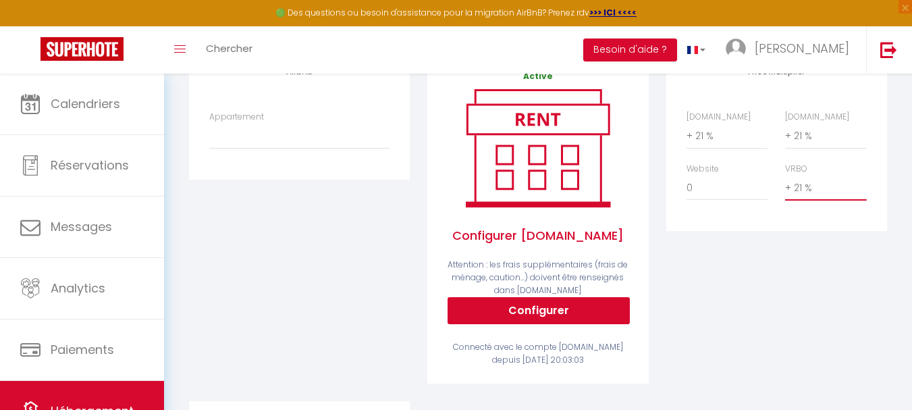
scroll to position [203, 0]
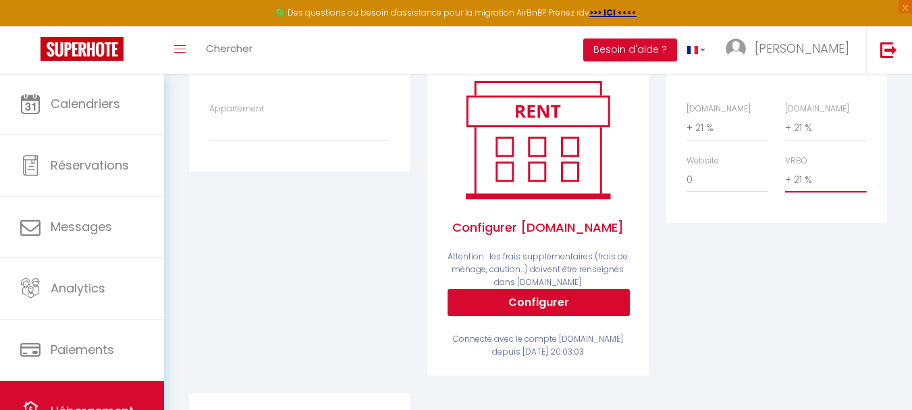
click at [827, 192] on select "0 + 1 % + 2 % + 3 % + 4 % + 5 % + 6 % + 7 % + 8 % + 9 %" at bounding box center [825, 180] width 81 height 26
click at [785, 177] on select "0 + 1 % + 2 % + 3 % + 4 % + 5 % + 6 % + 7 % + 8 % + 9 %" at bounding box center [825, 180] width 81 height 26
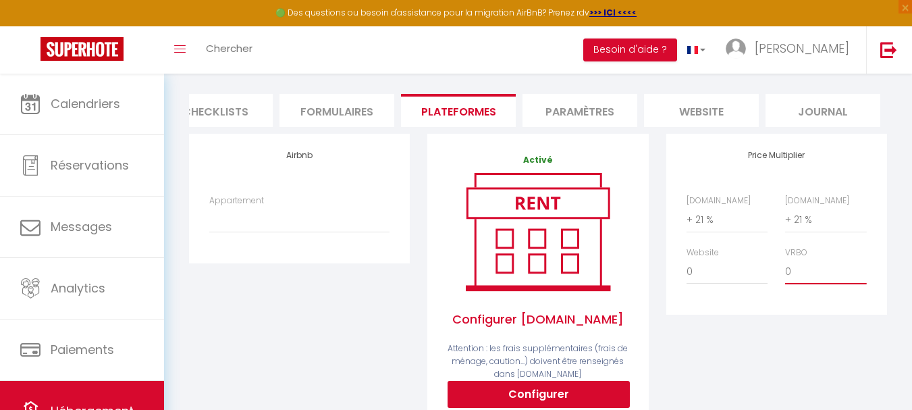
scroll to position [0, 0]
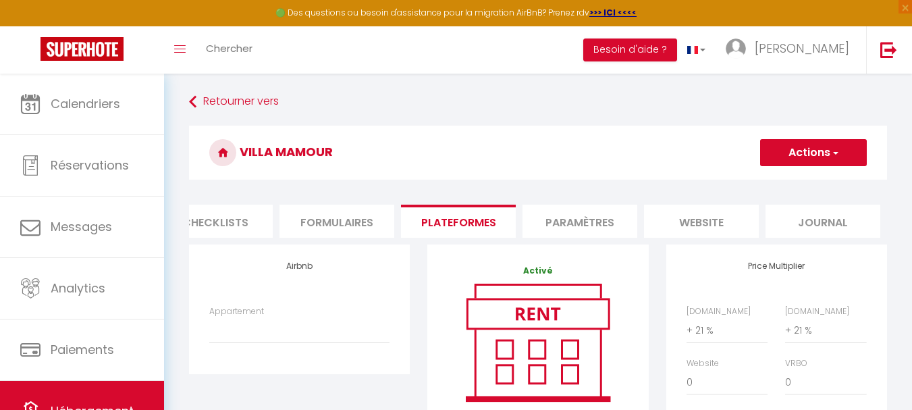
click at [338, 231] on li "Formulaires" at bounding box center [337, 221] width 115 height 33
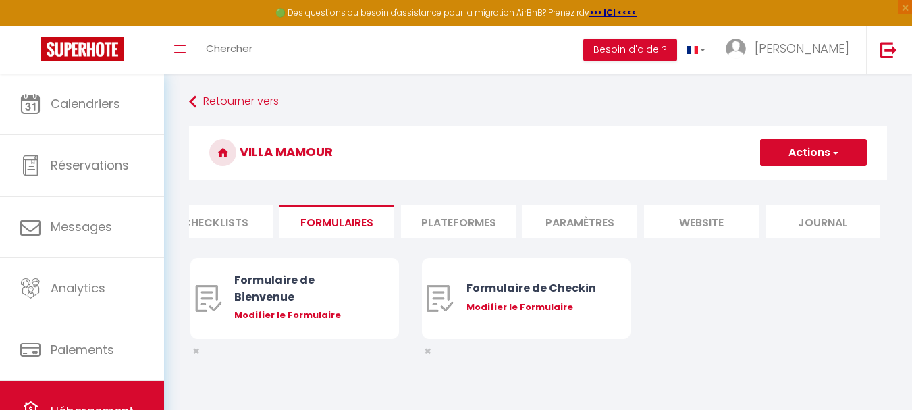
click at [225, 230] on li "Checklists" at bounding box center [215, 221] width 115 height 33
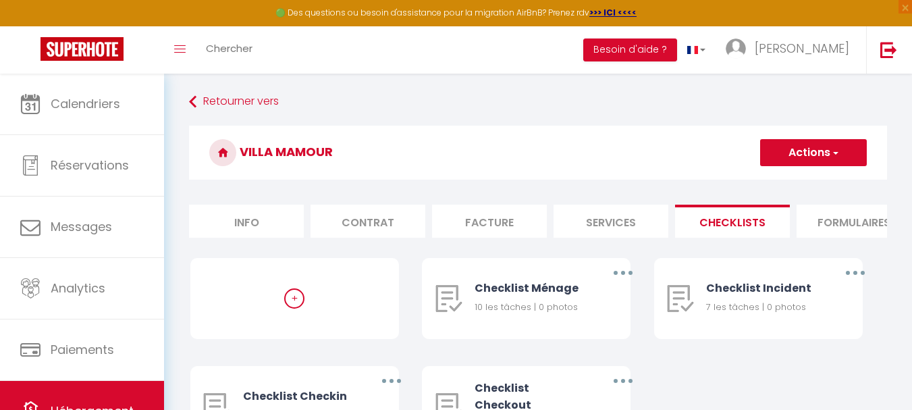
click at [270, 231] on li "Info" at bounding box center [246, 221] width 115 height 33
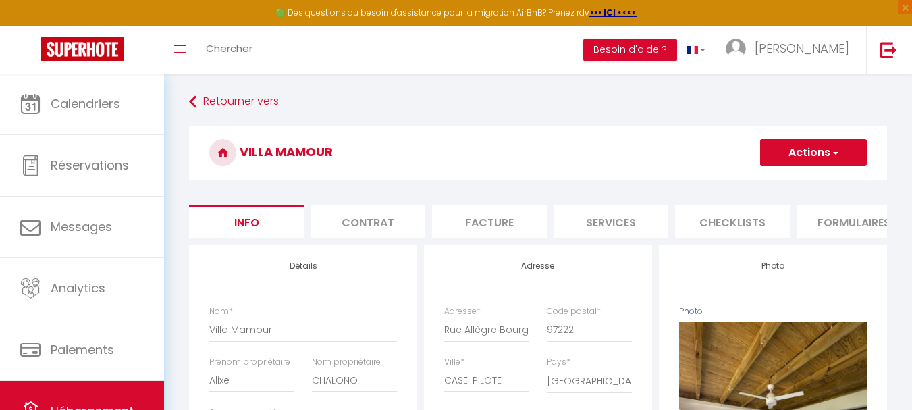
click at [398, 229] on li "Contrat" at bounding box center [368, 221] width 115 height 33
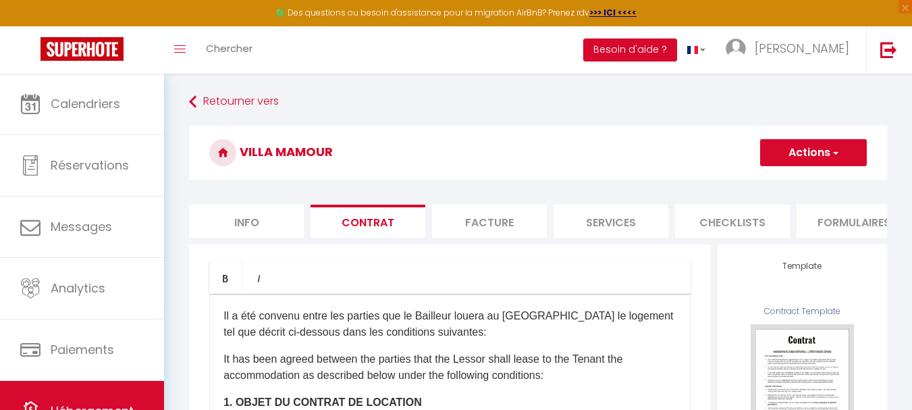
click at [831, 159] on button "Actions" at bounding box center [813, 152] width 107 height 27
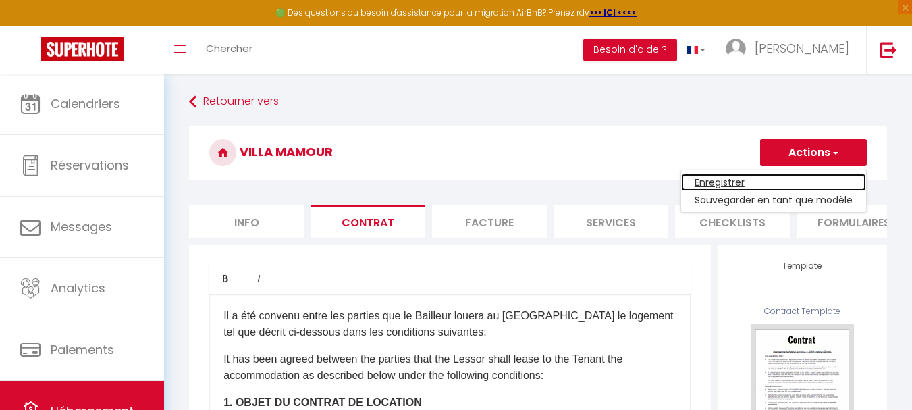
click at [787, 182] on link "Enregistrer" at bounding box center [773, 183] width 185 height 18
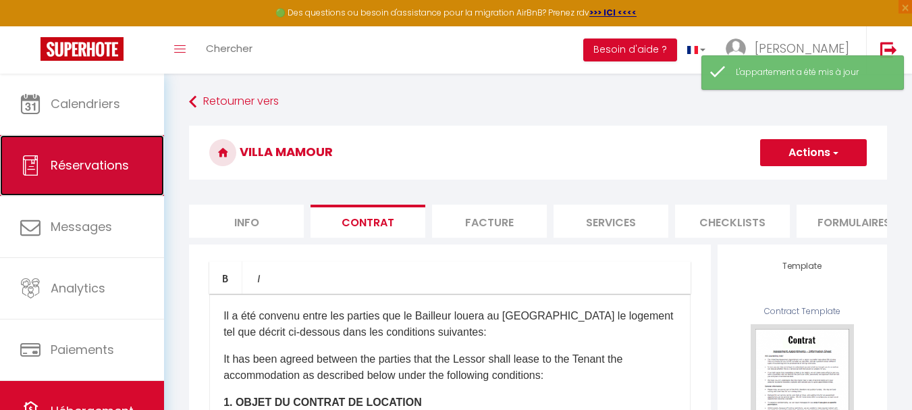
click at [115, 163] on span "Réservations" at bounding box center [90, 165] width 78 height 17
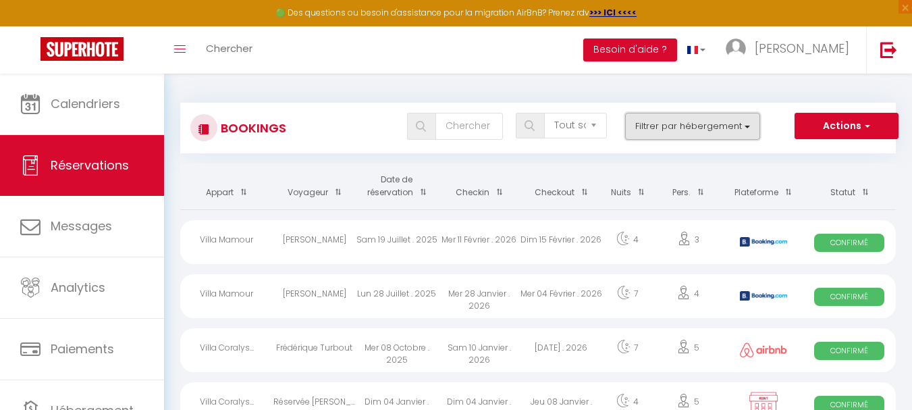
click at [661, 126] on button "Filtrer par hébergement" at bounding box center [692, 126] width 135 height 27
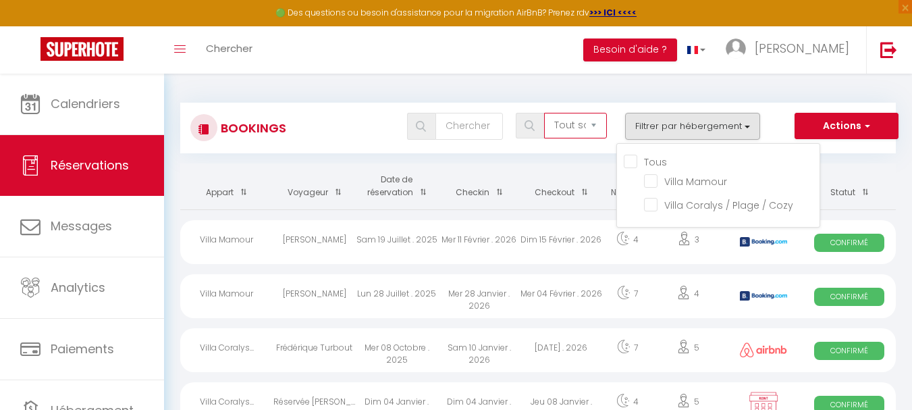
click at [572, 136] on select "Tous les statuts Annulé Confirmé Non Confirmé Tout sauf annulé No Show Request" at bounding box center [575, 126] width 63 height 26
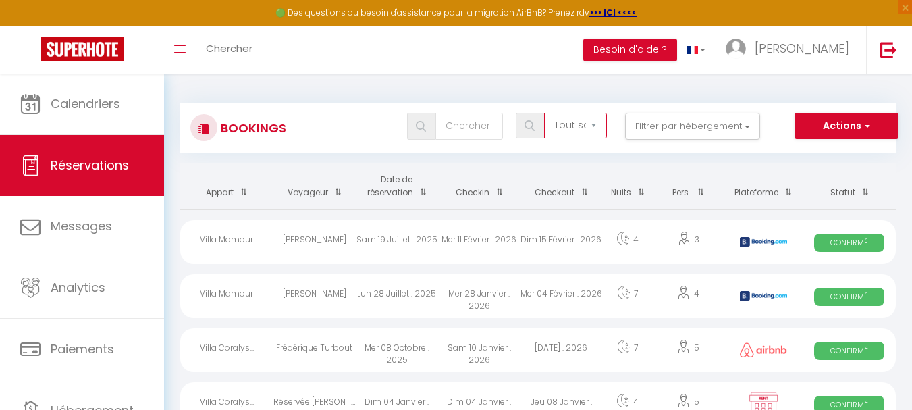
click at [586, 124] on select "Tous les statuts Annulé Confirmé Non Confirmé Tout sauf annulé No Show Request" at bounding box center [575, 126] width 63 height 26
click at [848, 127] on button "Actions" at bounding box center [847, 126] width 104 height 27
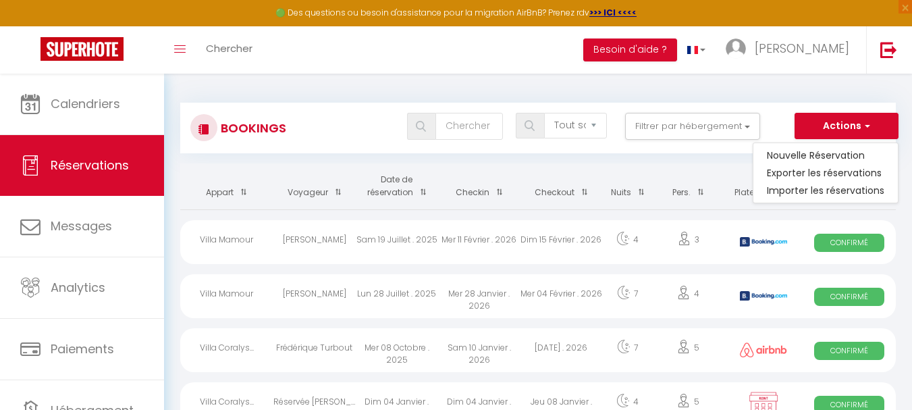
click at [770, 115] on div "Tous les statuts Annulé Confirmé Non Confirmé Tout sauf annulé No Show Request …" at bounding box center [568, 126] width 654 height 27
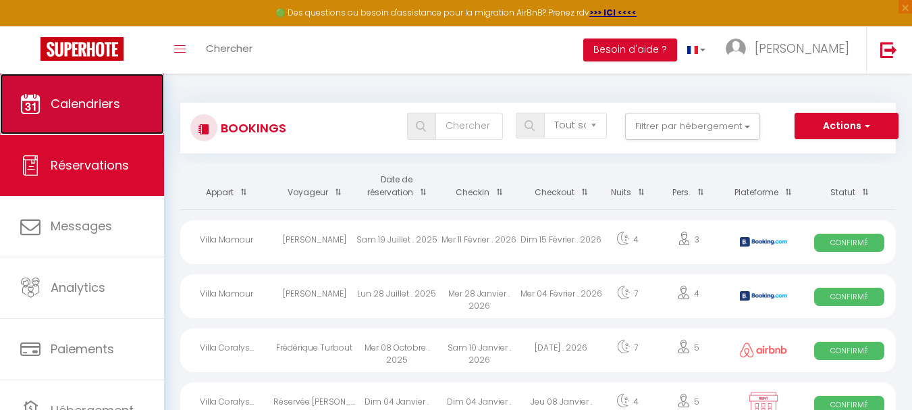
click at [85, 100] on span "Calendriers" at bounding box center [86, 103] width 70 height 17
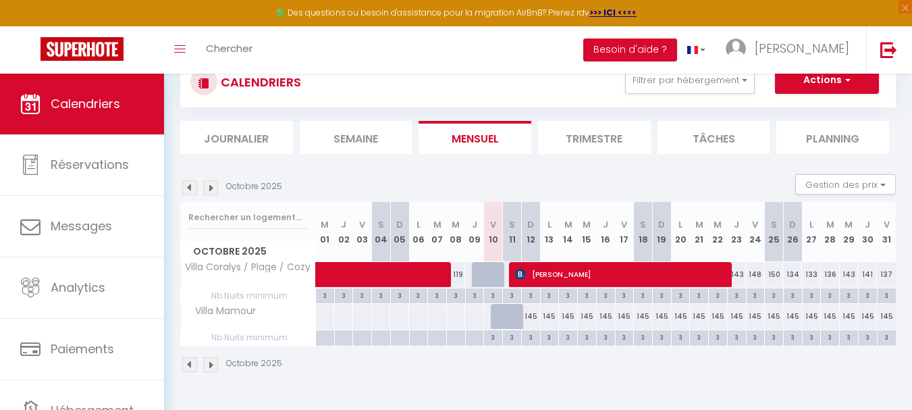
scroll to position [68, 0]
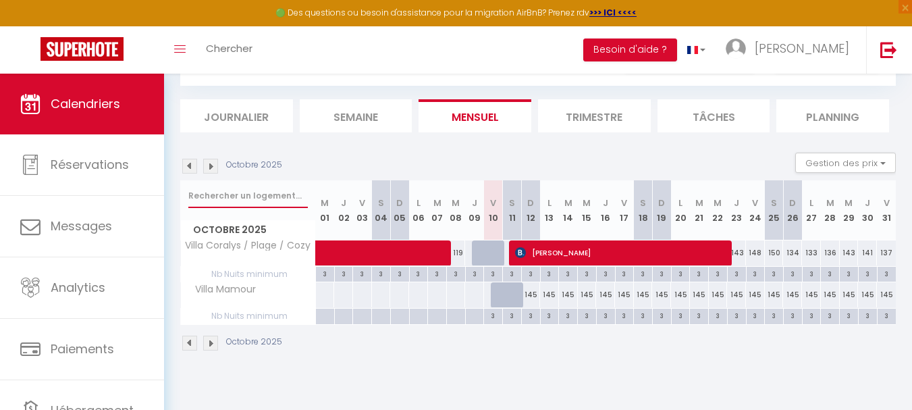
click at [244, 200] on input "text" at bounding box center [248, 196] width 120 height 24
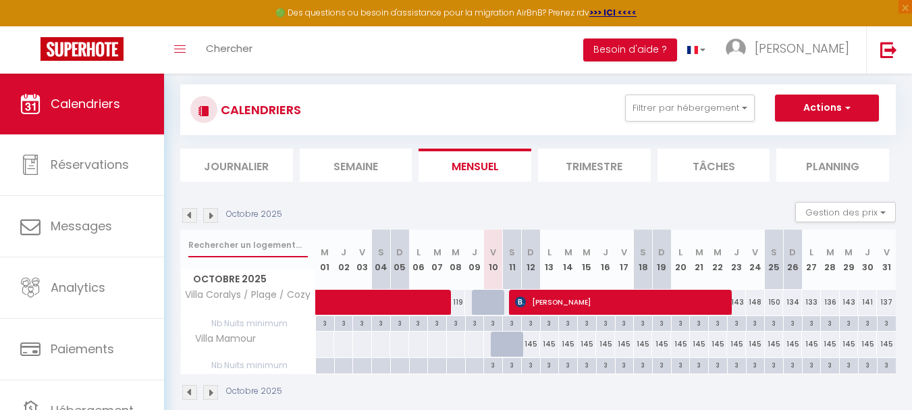
scroll to position [0, 0]
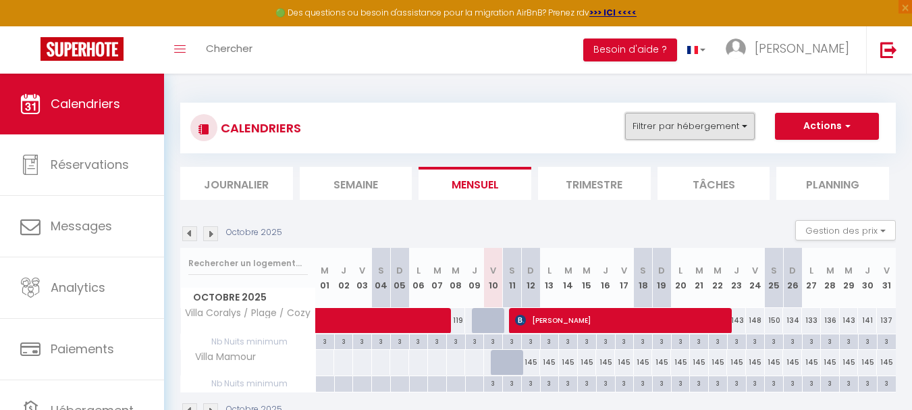
click at [711, 120] on button "Filtrer par hébergement" at bounding box center [690, 126] width 130 height 27
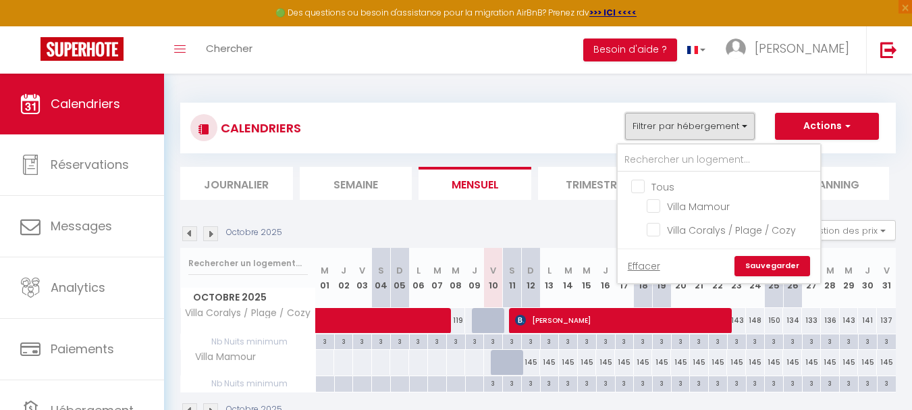
click at [711, 120] on button "Filtrer par hébergement" at bounding box center [690, 126] width 130 height 27
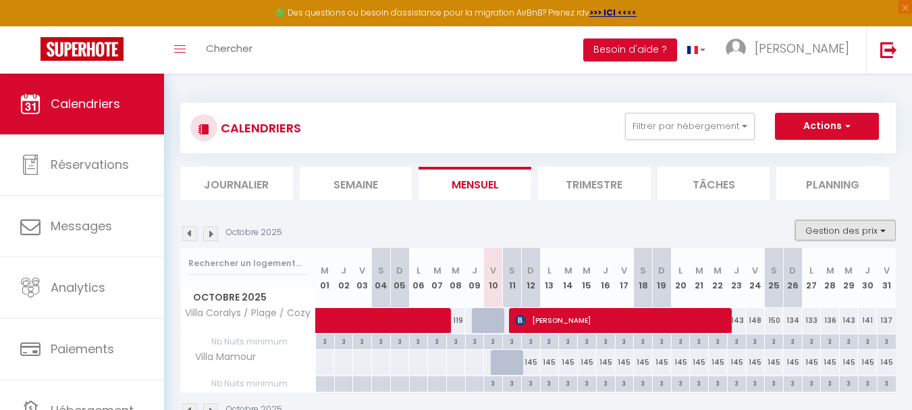
click at [829, 224] on button "Gestion des prix" at bounding box center [845, 230] width 101 height 20
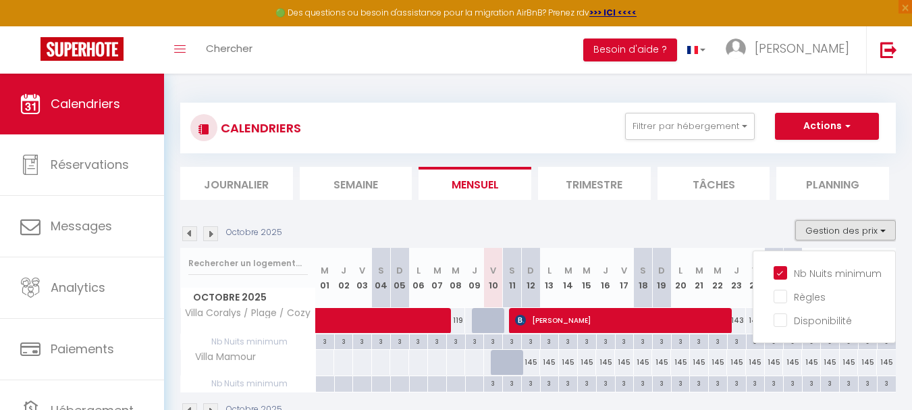
click at [829, 224] on button "Gestion des prix" at bounding box center [845, 230] width 101 height 20
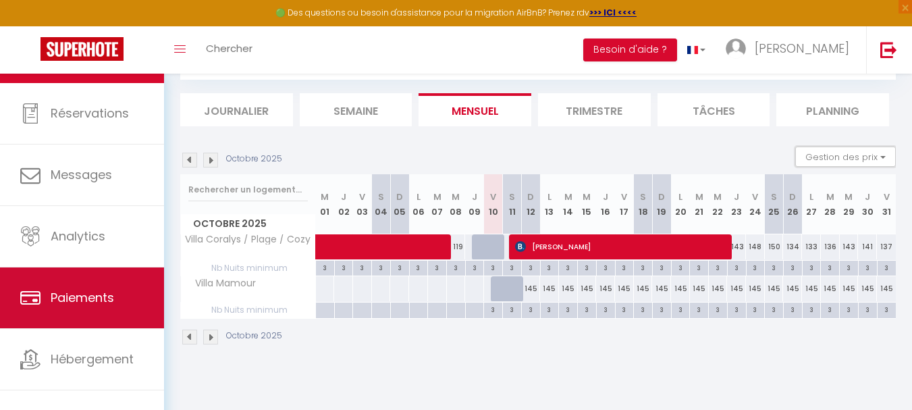
scroll to position [64, 0]
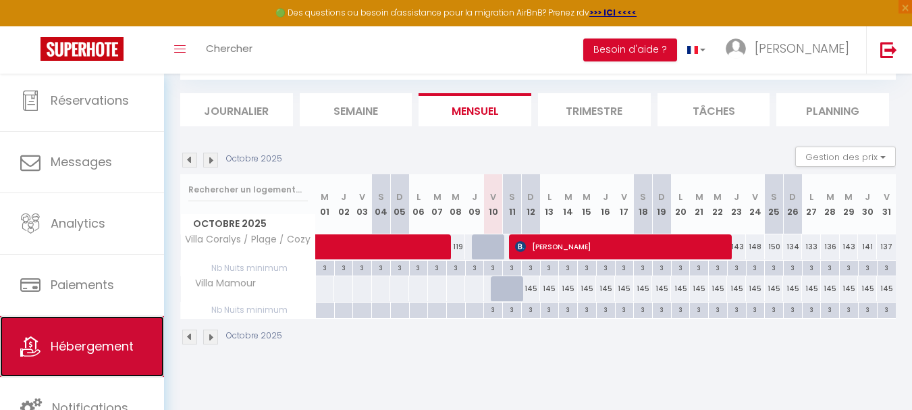
click at [99, 352] on span "Hébergement" at bounding box center [92, 346] width 83 height 17
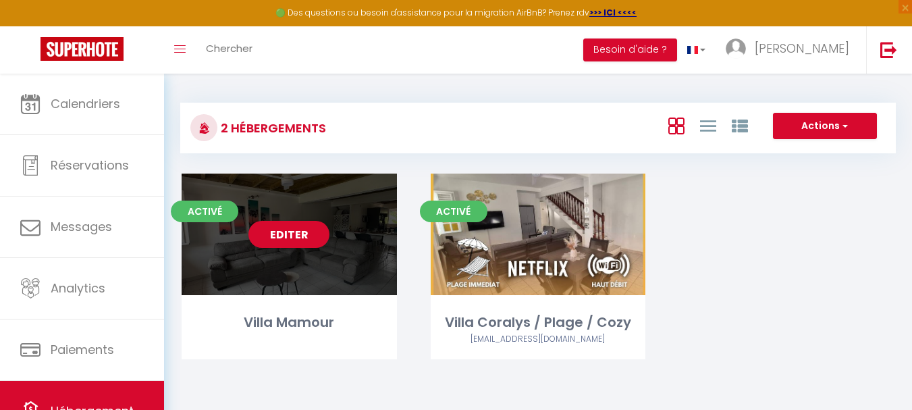
click at [325, 223] on div "Editer" at bounding box center [289, 235] width 215 height 122
click at [320, 231] on link "Editer" at bounding box center [288, 234] width 81 height 27
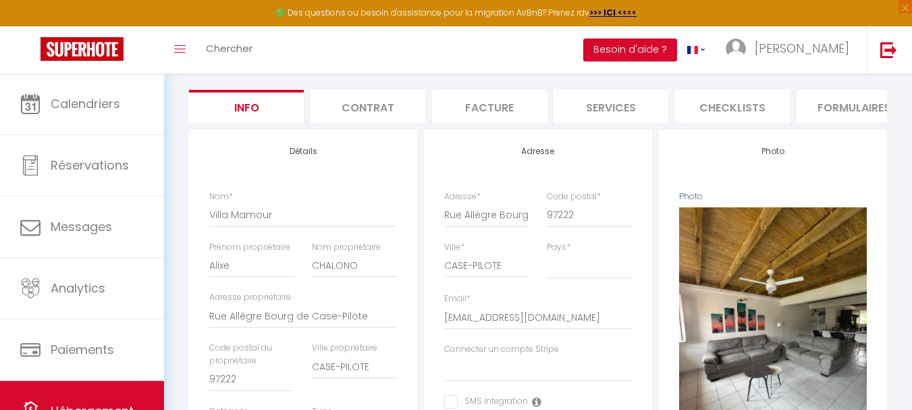
scroll to position [0, 517]
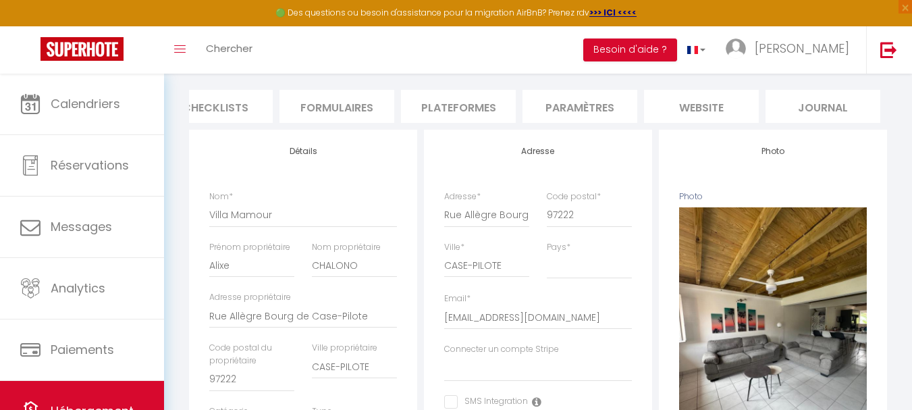
click at [699, 115] on li "website" at bounding box center [701, 106] width 115 height 33
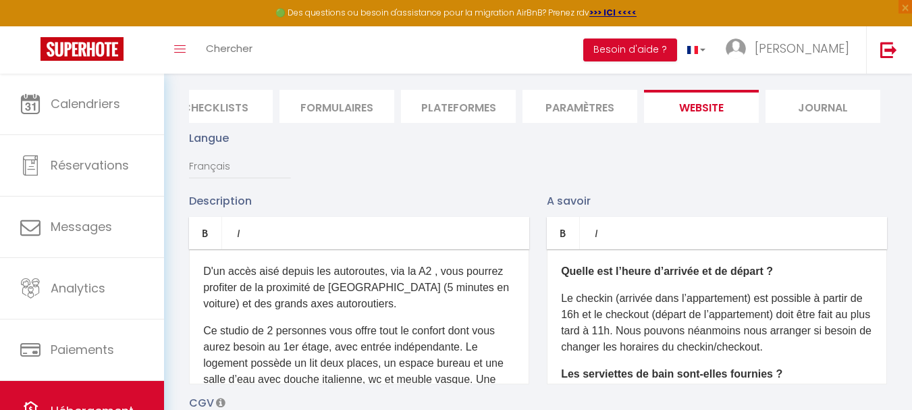
click at [614, 117] on li "Paramètres" at bounding box center [580, 106] width 115 height 33
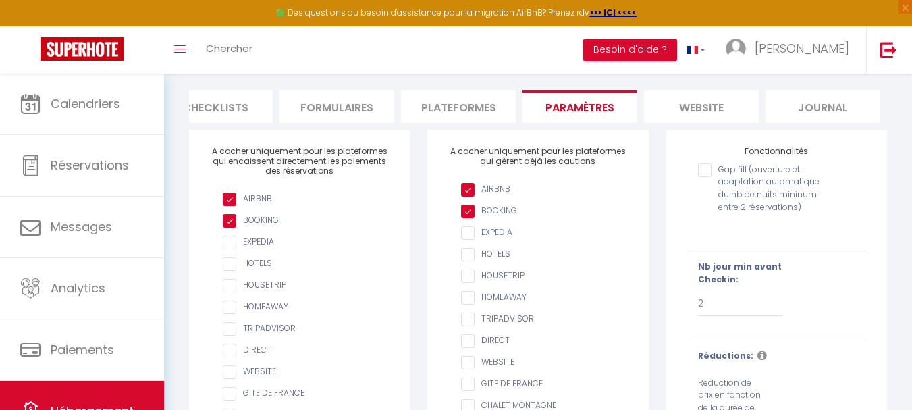
click at [474, 112] on li "Plateformes" at bounding box center [458, 106] width 115 height 33
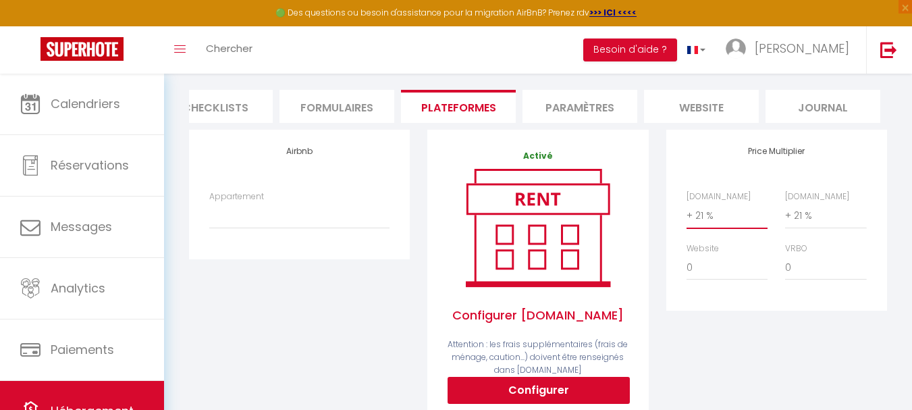
click at [704, 224] on select "0 + 1 % + 2 % + 3 % + 4 % + 5 % + 6 % + 7 % + 8 % + 9 %" at bounding box center [727, 216] width 81 height 26
click at [687, 213] on select "0 + 1 % + 2 % + 3 % + 4 % + 5 % + 6 % + 7 % + 8 % + 9 %" at bounding box center [727, 216] width 81 height 26
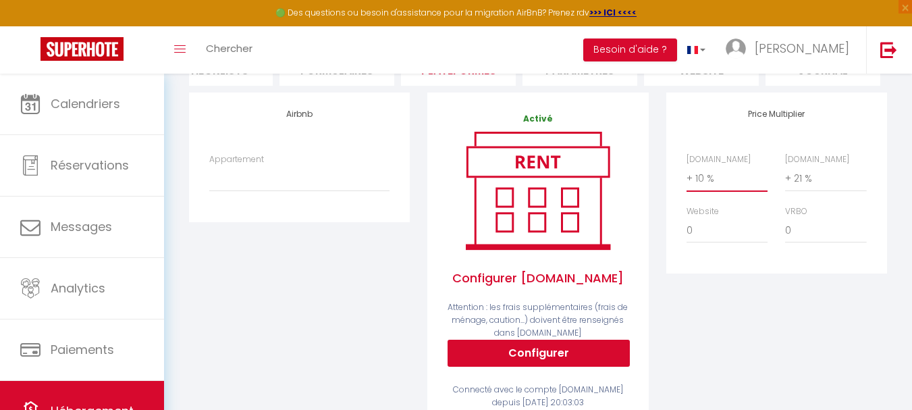
scroll to position [182, 0]
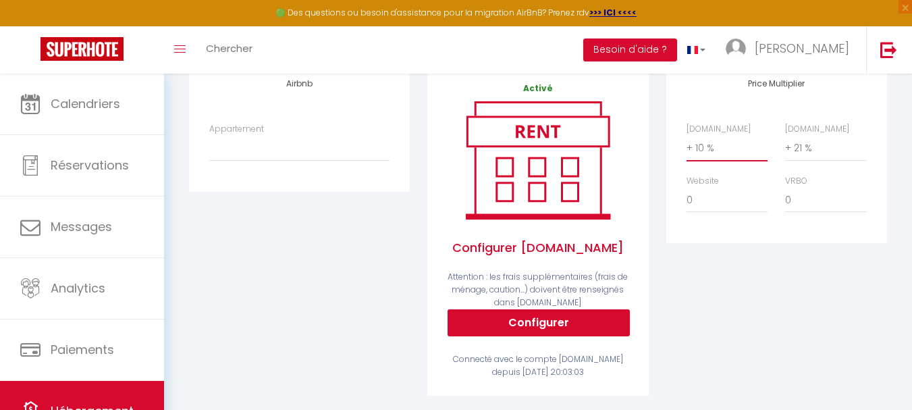
click at [702, 153] on select "0 + 1 % + 2 % + 3 % + 4 % + 5 % + 6 % + 7 % + 8 % + 9 %" at bounding box center [727, 148] width 81 height 26
click at [687, 145] on select "0 + 1 % + 2 % + 3 % + 4 % + 5 % + 6 % + 7 % + 8 % + 9 %" at bounding box center [727, 148] width 81 height 26
click at [809, 157] on select "0 + 1 % + 2 % + 3 % + 4 % + 5 % + 6 % + 7 % + 8 % + 9 %" at bounding box center [825, 148] width 81 height 26
click at [785, 145] on select "0 + 1 % + 2 % + 3 % + 4 % + 5 % + 6 % + 7 % + 8 % + 9 %" at bounding box center [825, 148] width 81 height 26
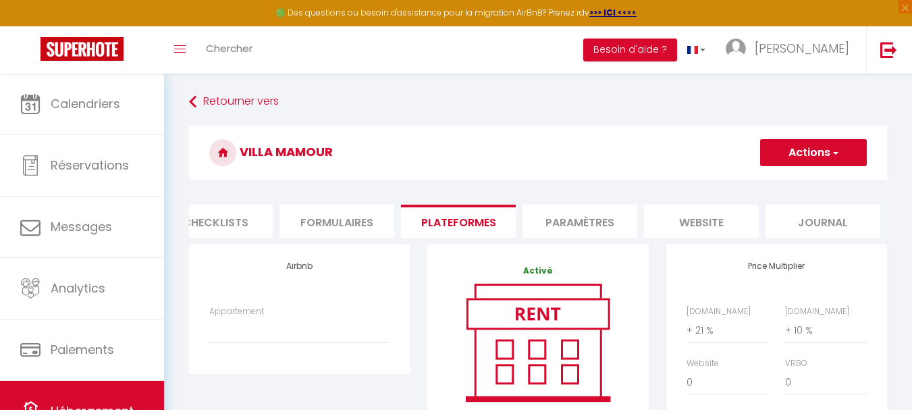
click at [831, 157] on span "button" at bounding box center [835, 153] width 9 height 14
click at [790, 186] on link "Enregistrer" at bounding box center [813, 183] width 107 height 18
click at [797, 336] on select "0 + 1 % + 2 % + 3 % + 4 % + 5 % + 6 % + 7 % + 8 % + 9 %" at bounding box center [825, 330] width 81 height 26
click at [785, 328] on select "0 + 1 % + 2 % + 3 % + 4 % + 5 % + 6 % + 7 % + 8 % + 9 %" at bounding box center [825, 330] width 81 height 26
click at [773, 150] on button "Actions" at bounding box center [813, 152] width 107 height 27
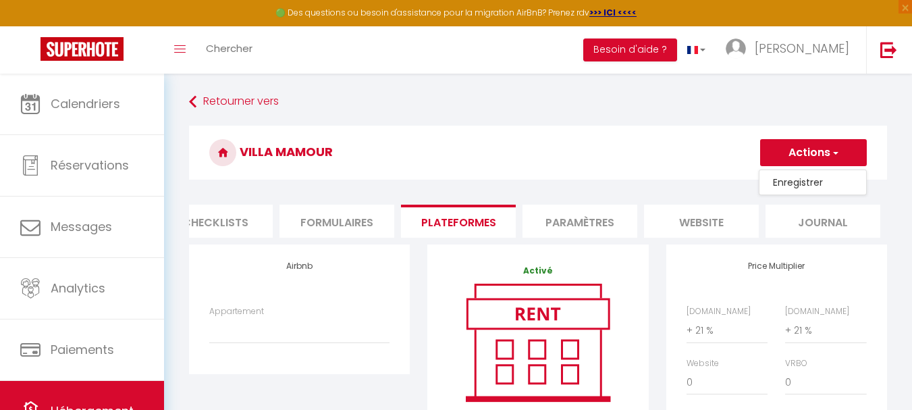
click at [789, 185] on link "Enregistrer" at bounding box center [813, 183] width 107 height 18
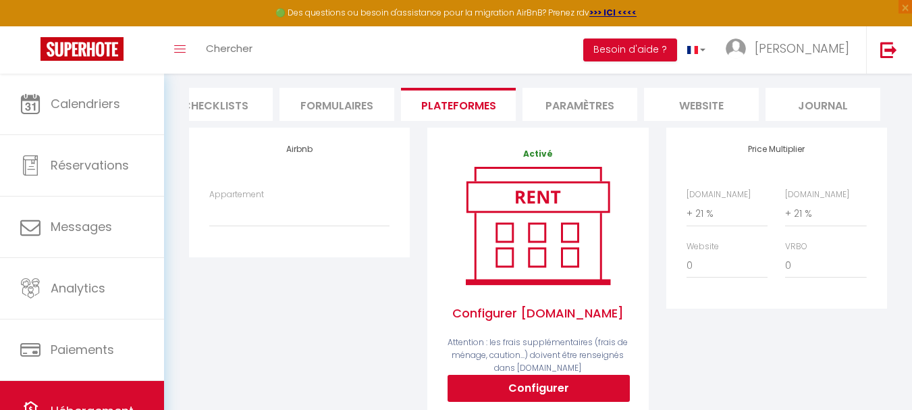
scroll to position [84, 0]
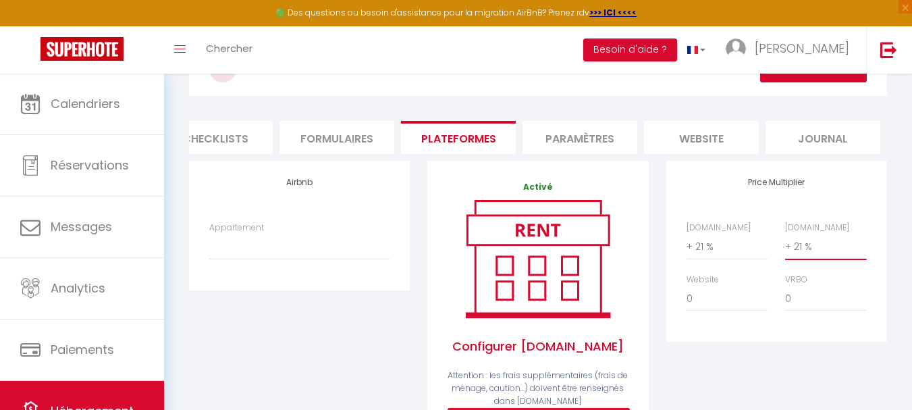
click at [795, 259] on select "0 + 1 % + 2 % + 3 % + 4 % + 5 % + 6 % + 7 % + 8 % + 9 %" at bounding box center [825, 247] width 81 height 26
click at [785, 244] on select "0 + 1 % + 2 % + 3 % + 4 % + 5 % + 6 % + 7 % + 8 % + 9 %" at bounding box center [825, 247] width 81 height 26
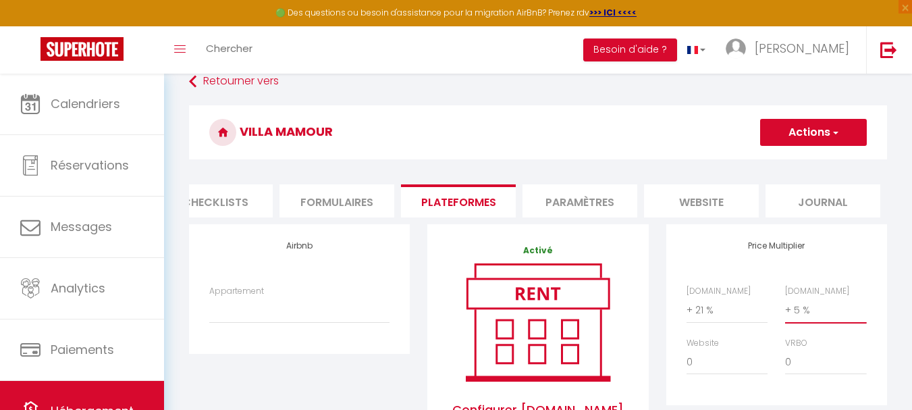
scroll to position [16, 0]
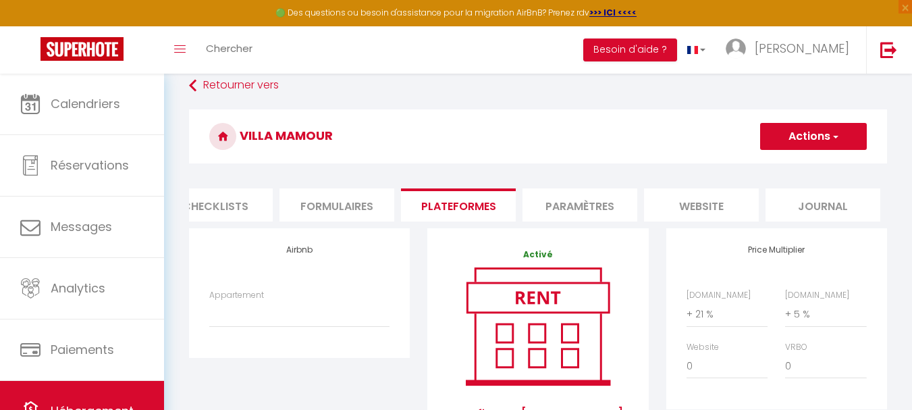
click at [818, 136] on button "Actions" at bounding box center [813, 136] width 107 height 27
click at [793, 172] on link "Enregistrer" at bounding box center [813, 166] width 107 height 18
